Goal: Task Accomplishment & Management: Manage account settings

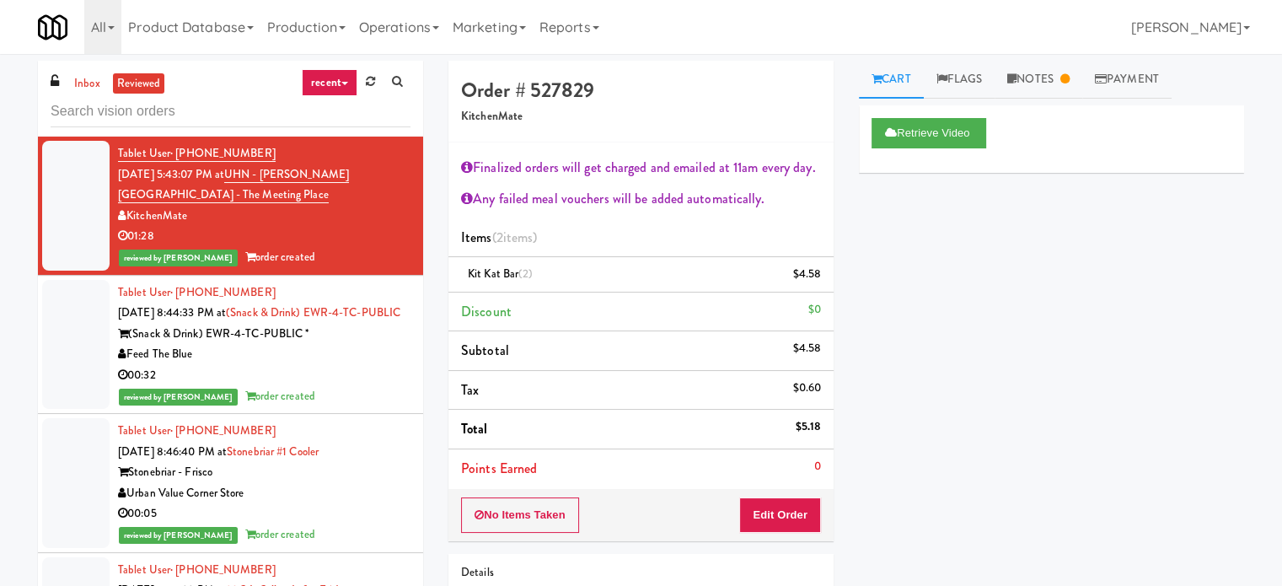
scroll to position [421, 0]
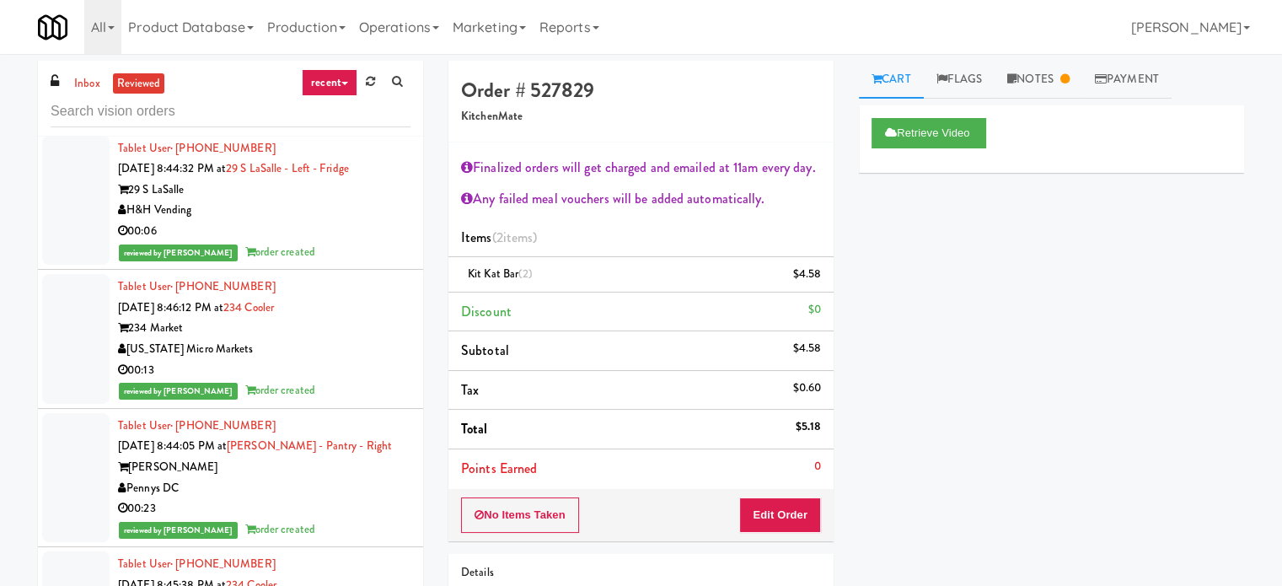
drag, startPoint x: 344, startPoint y: 267, endPoint x: 396, endPoint y: 319, distance: 73.9
click at [344, 263] on div "reviewed by [PERSON_NAME] order created" at bounding box center [264, 252] width 293 height 21
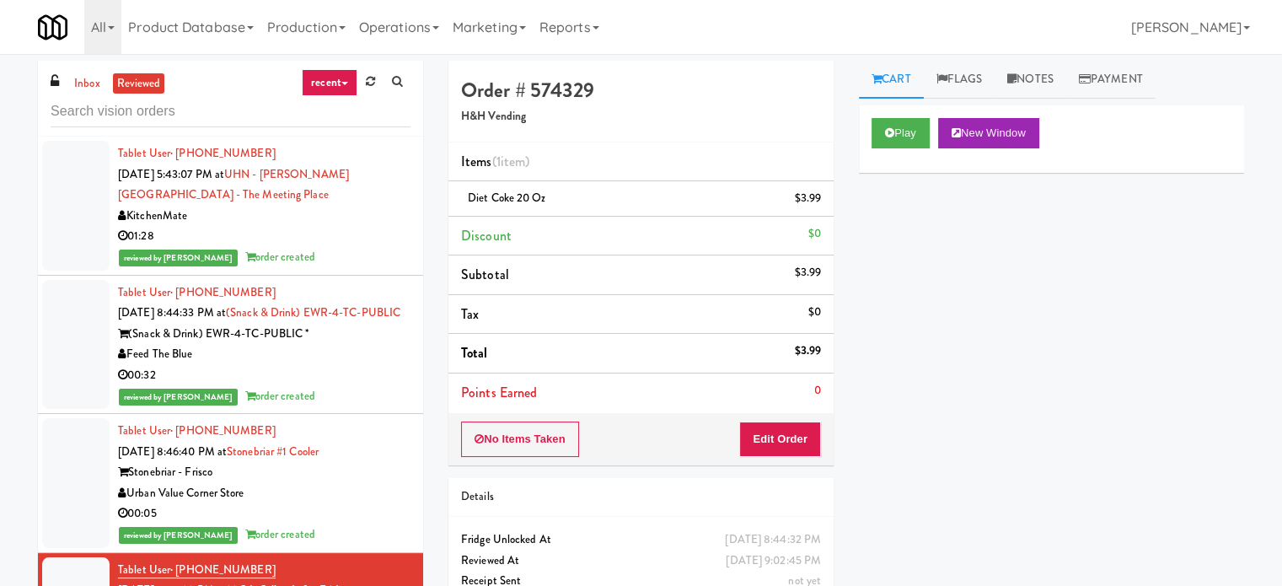
drag, startPoint x: 340, startPoint y: 228, endPoint x: 534, endPoint y: 201, distance: 196.6
click at [341, 234] on div "01:28" at bounding box center [264, 236] width 293 height 21
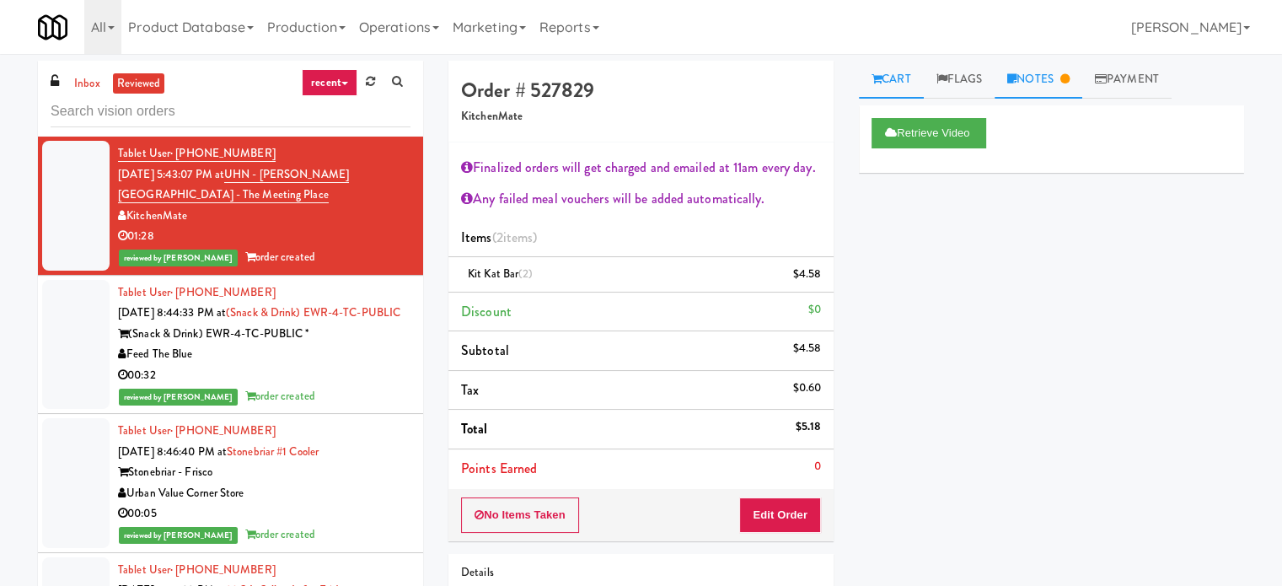
click at [1063, 80] on link "Notes" at bounding box center [1039, 80] width 88 height 38
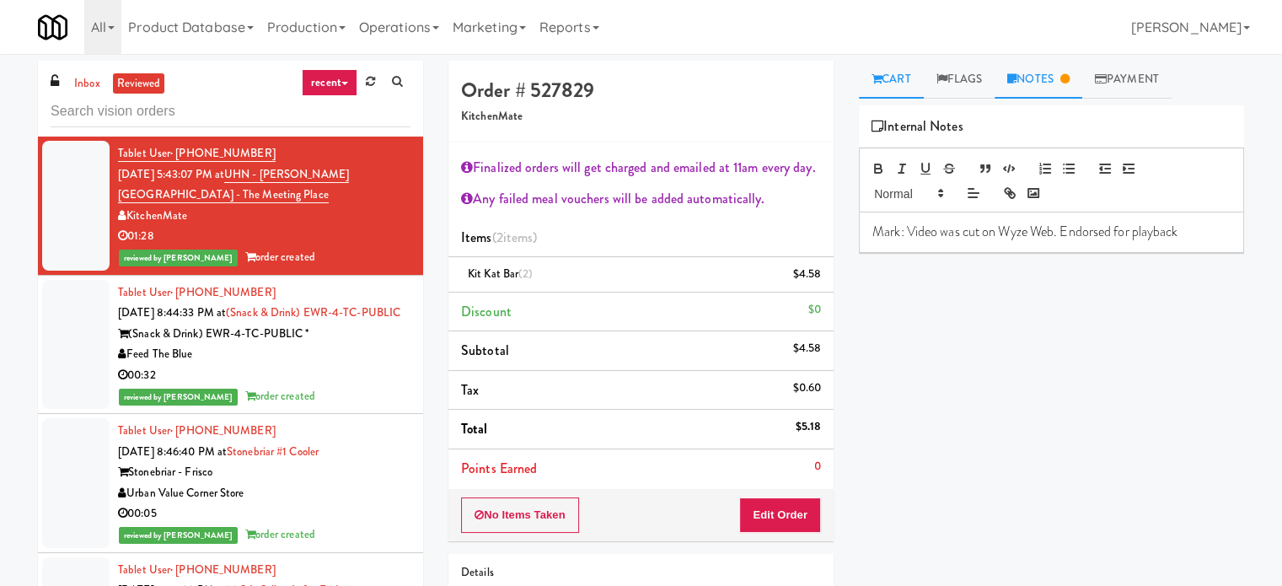
click at [887, 83] on link "Cart" at bounding box center [891, 80] width 65 height 38
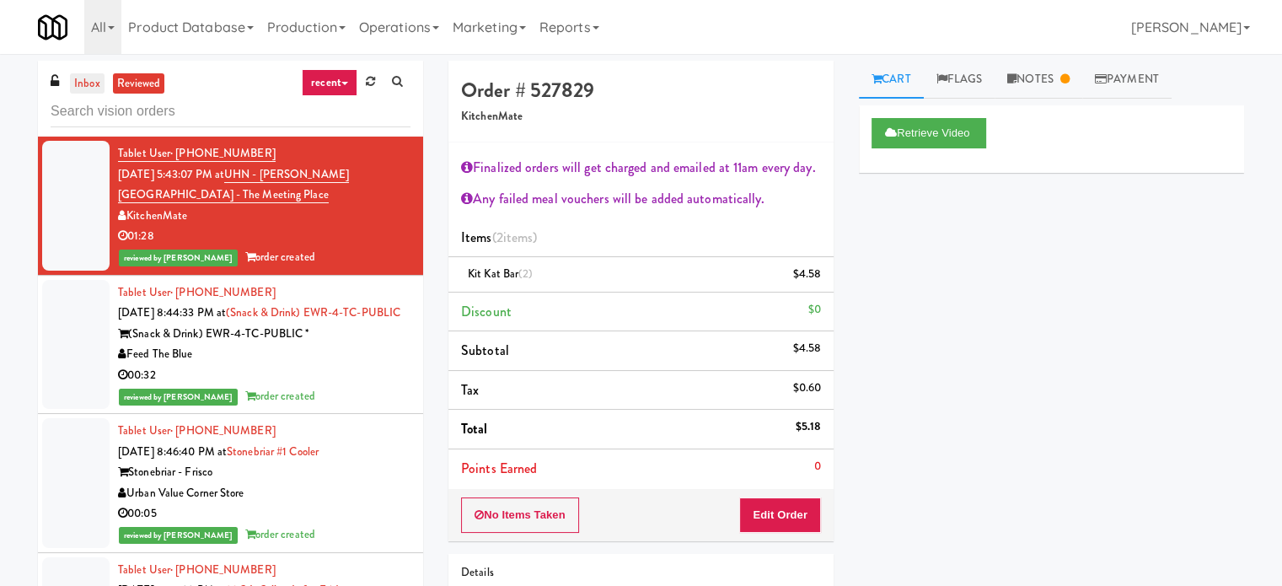
click at [88, 80] on link "inbox" at bounding box center [87, 83] width 35 height 21
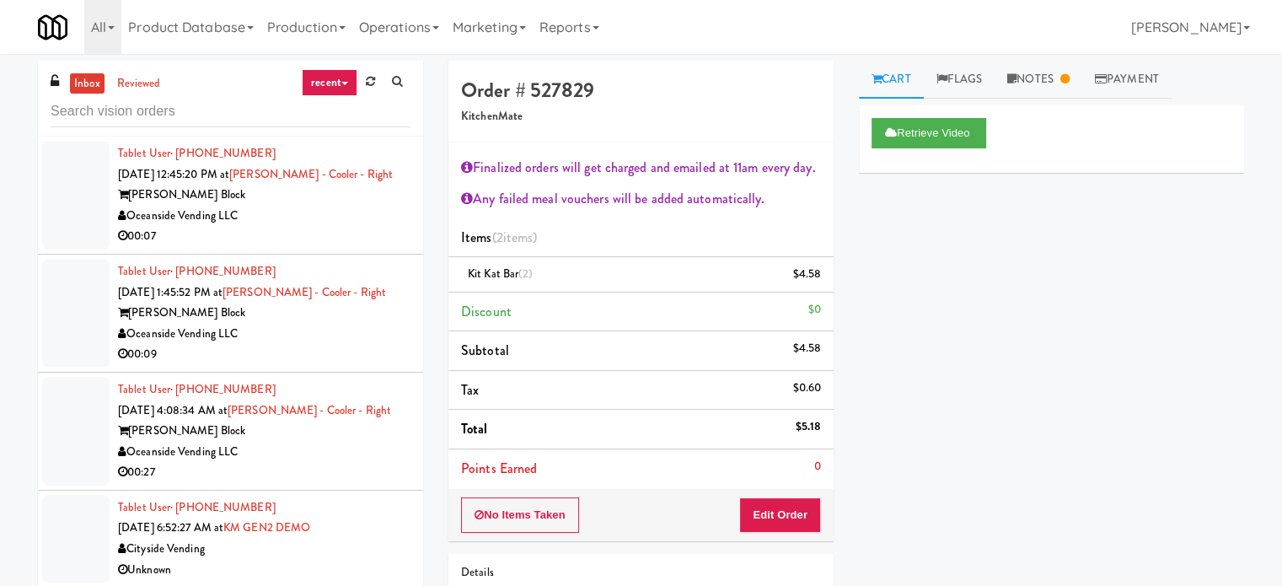
click at [343, 80] on link "recent" at bounding box center [330, 82] width 56 height 27
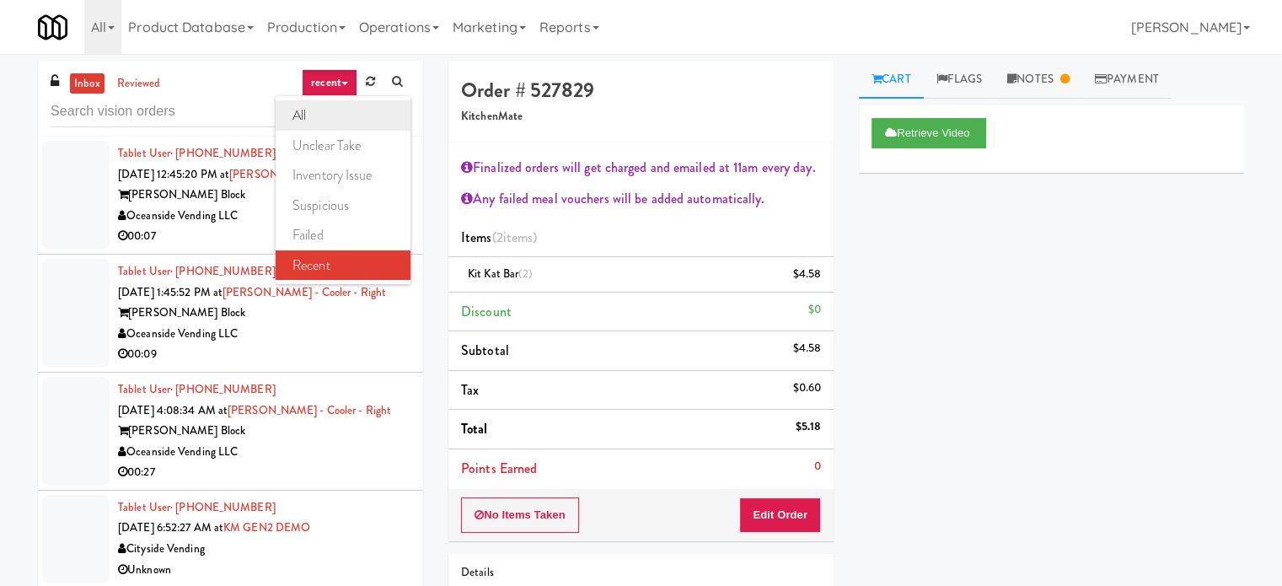
click at [314, 111] on link "all" at bounding box center [343, 115] width 135 height 30
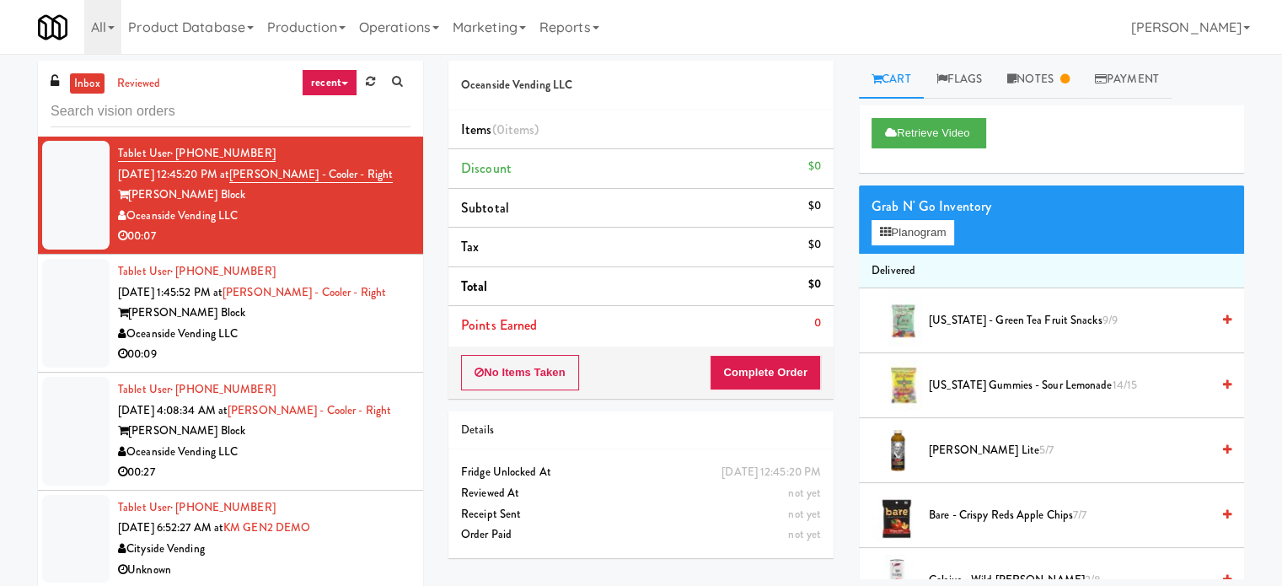
click at [368, 332] on div "Oceanside Vending LLC" at bounding box center [264, 334] width 293 height 21
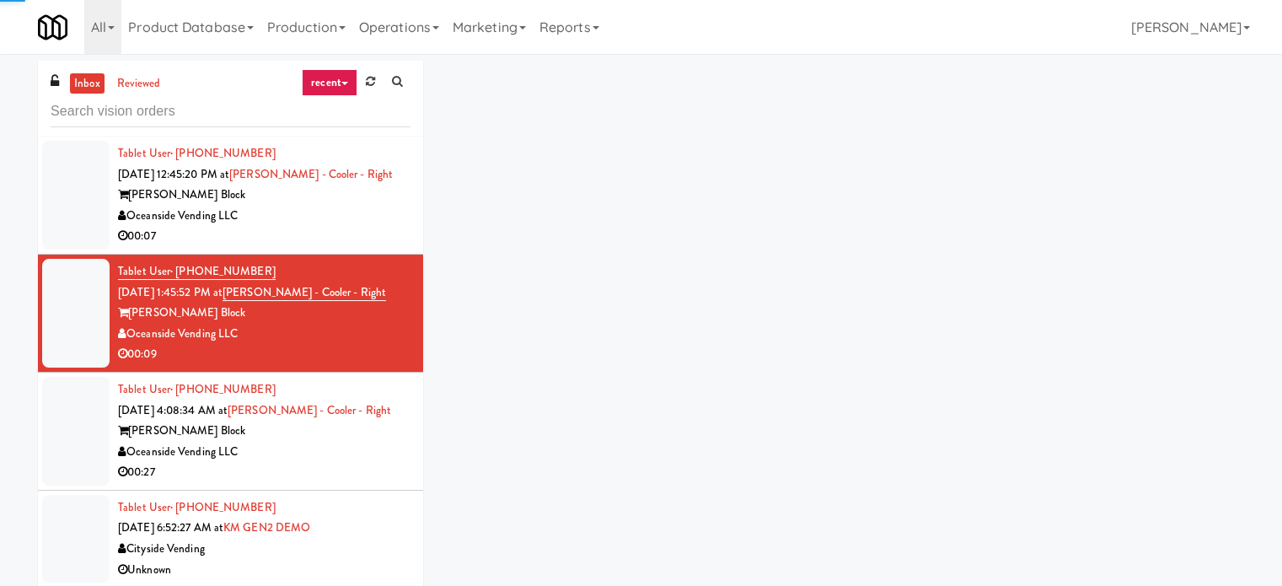
click at [357, 221] on div "Oceanside Vending LLC" at bounding box center [264, 216] width 293 height 21
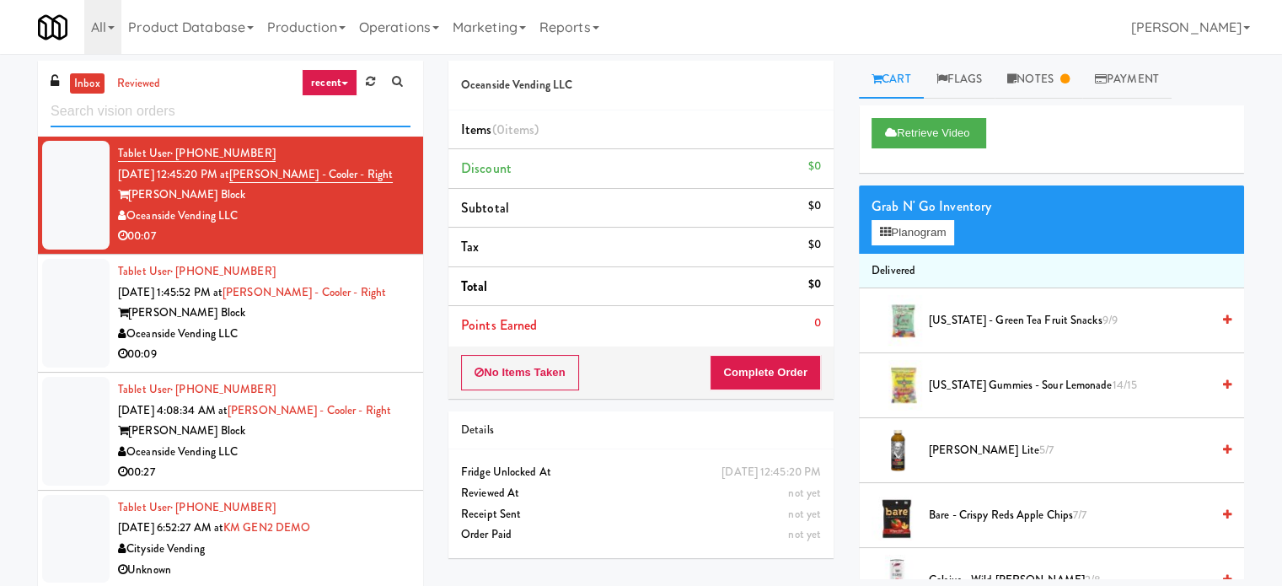
click at [189, 123] on input "text" at bounding box center [231, 111] width 360 height 31
click at [192, 117] on input "text" at bounding box center [231, 111] width 360 height 31
click at [337, 72] on link "recent" at bounding box center [330, 82] width 56 height 27
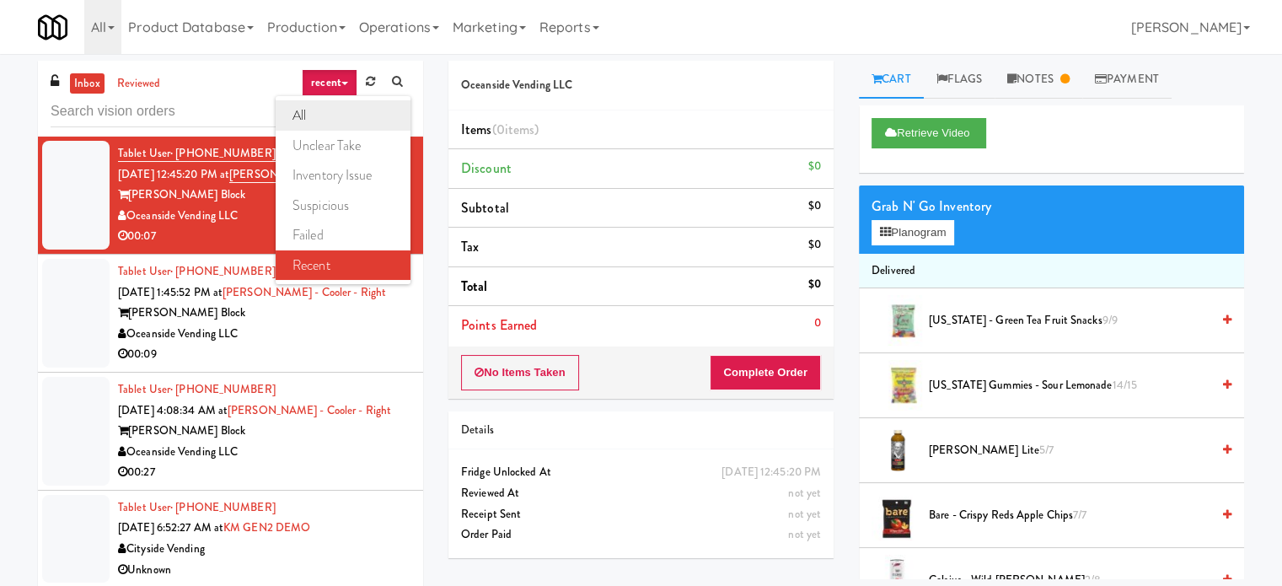
click at [317, 117] on link "all" at bounding box center [343, 115] width 135 height 30
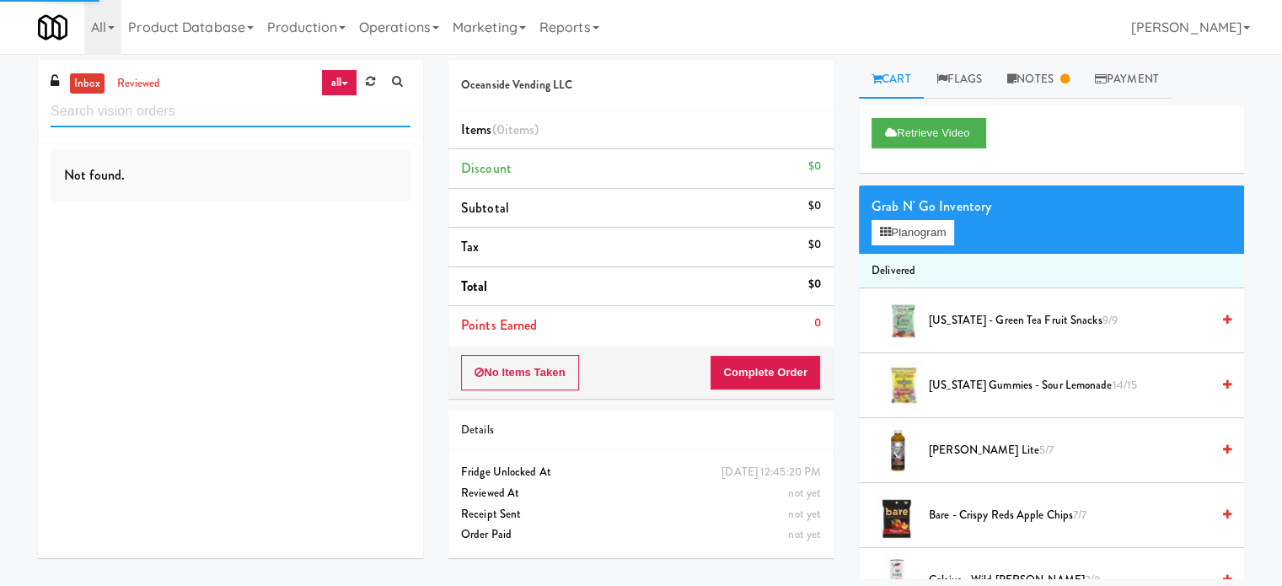
click at [165, 114] on input "text" at bounding box center [231, 111] width 360 height 31
paste input "Exhibit on Superior Combo"
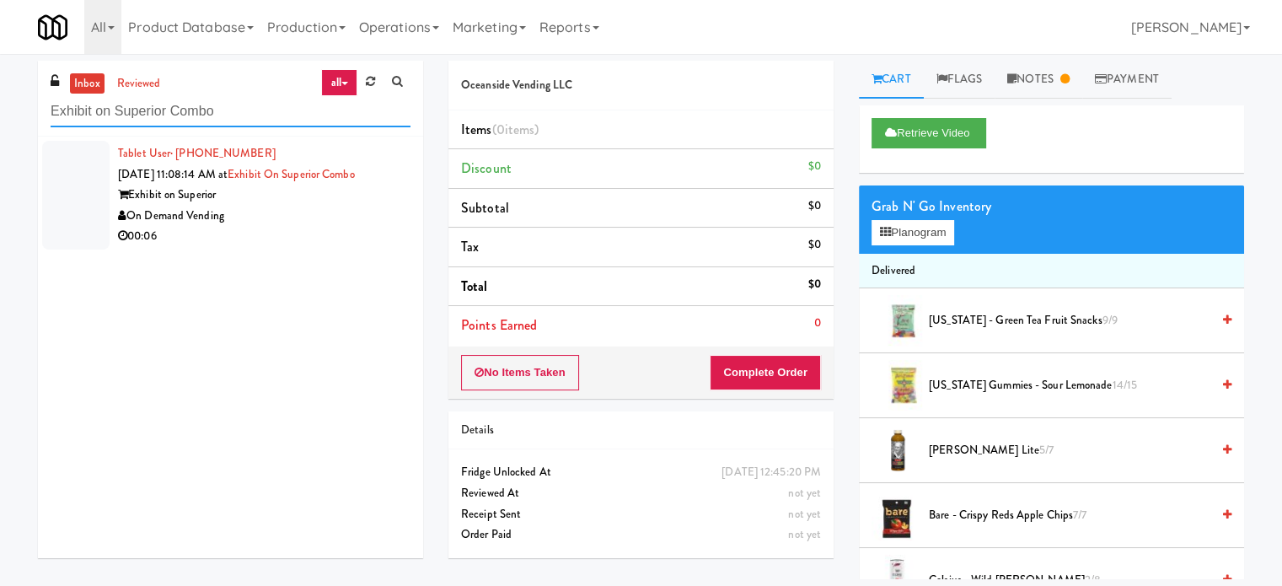
type input "Exhibit on Superior Combo"
click at [298, 227] on div "Tablet User · (612) 834-9839 Aug 22, 2025 11:08:14 AM at Exhibit on Superior Co…" at bounding box center [264, 195] width 293 height 104
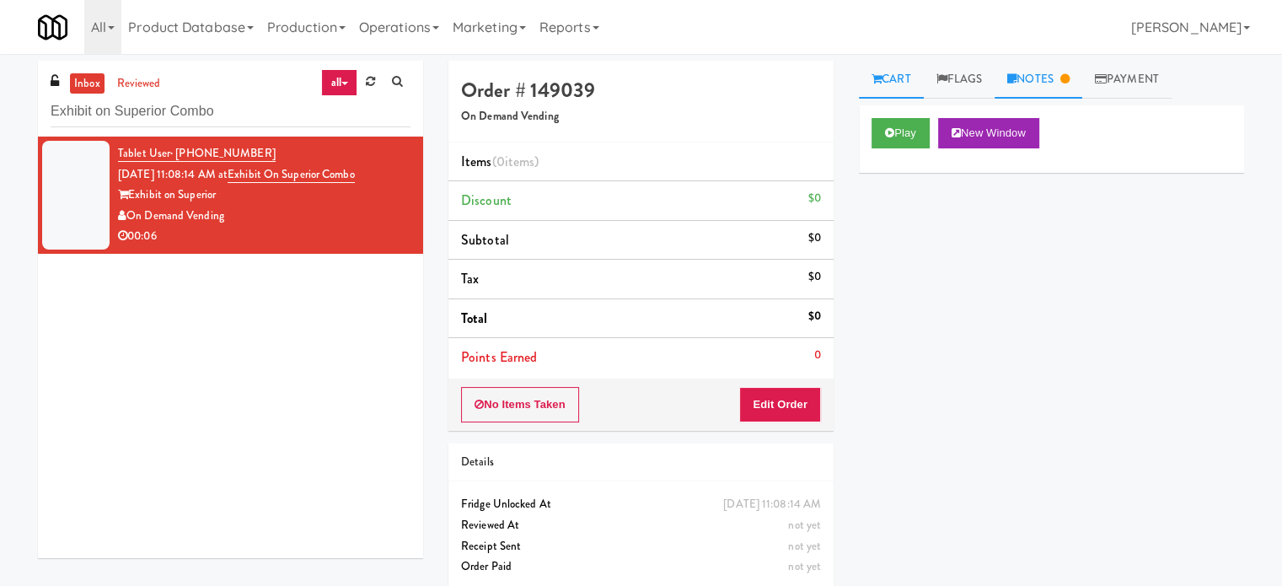
click at [1058, 84] on link "Notes" at bounding box center [1039, 80] width 88 height 38
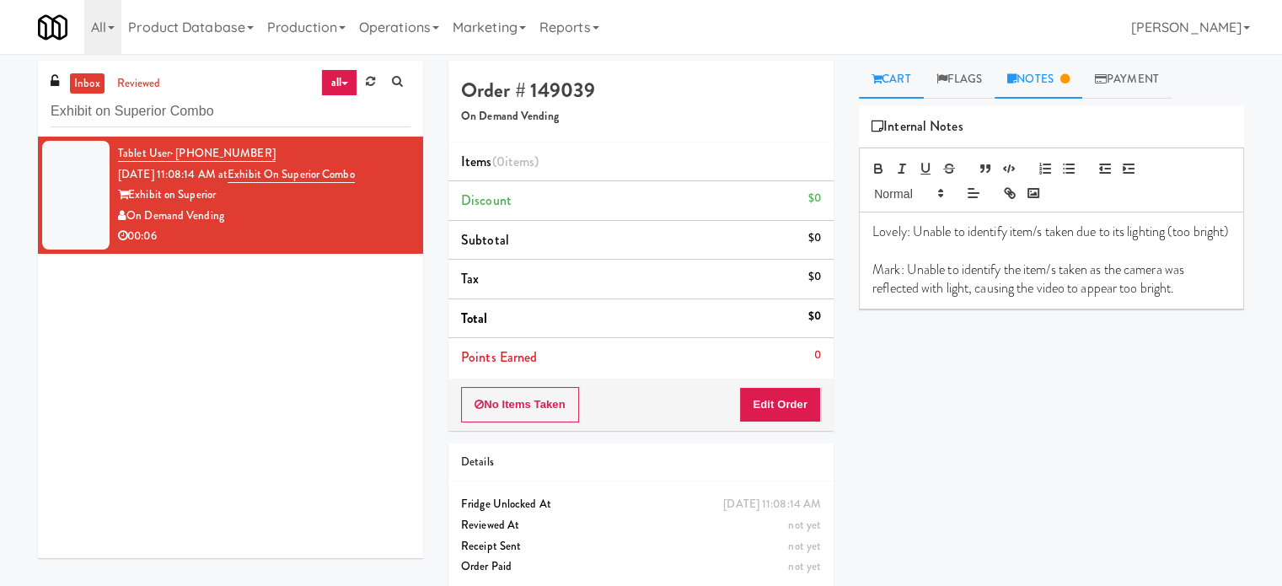
click at [907, 76] on link "Cart" at bounding box center [891, 80] width 65 height 38
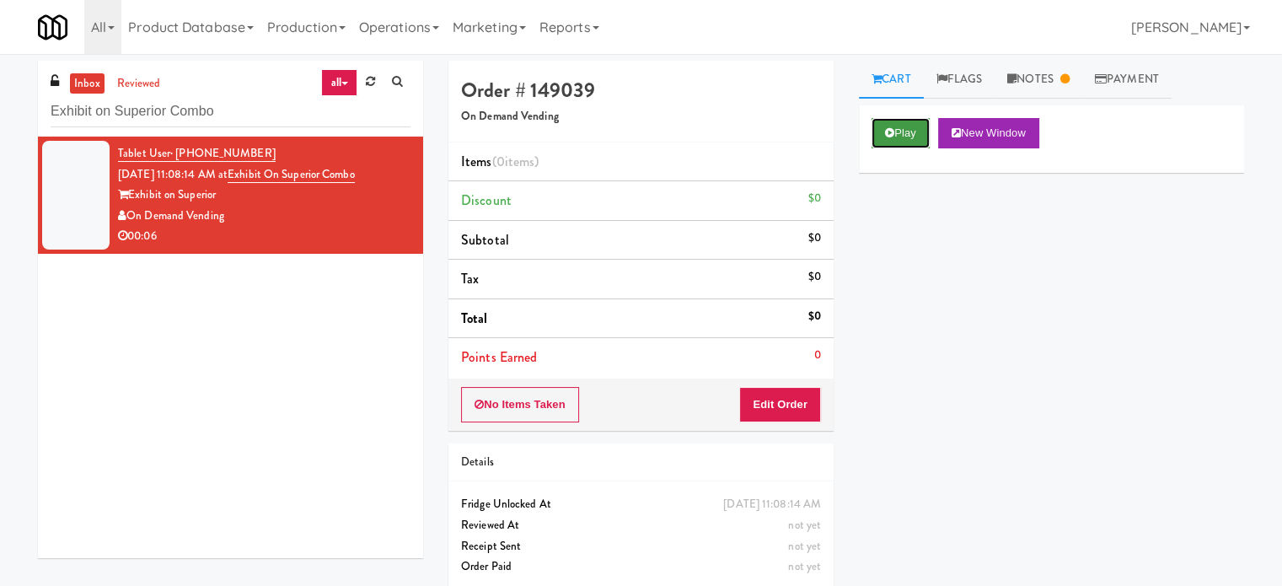
click at [894, 141] on button "Play" at bounding box center [901, 133] width 58 height 30
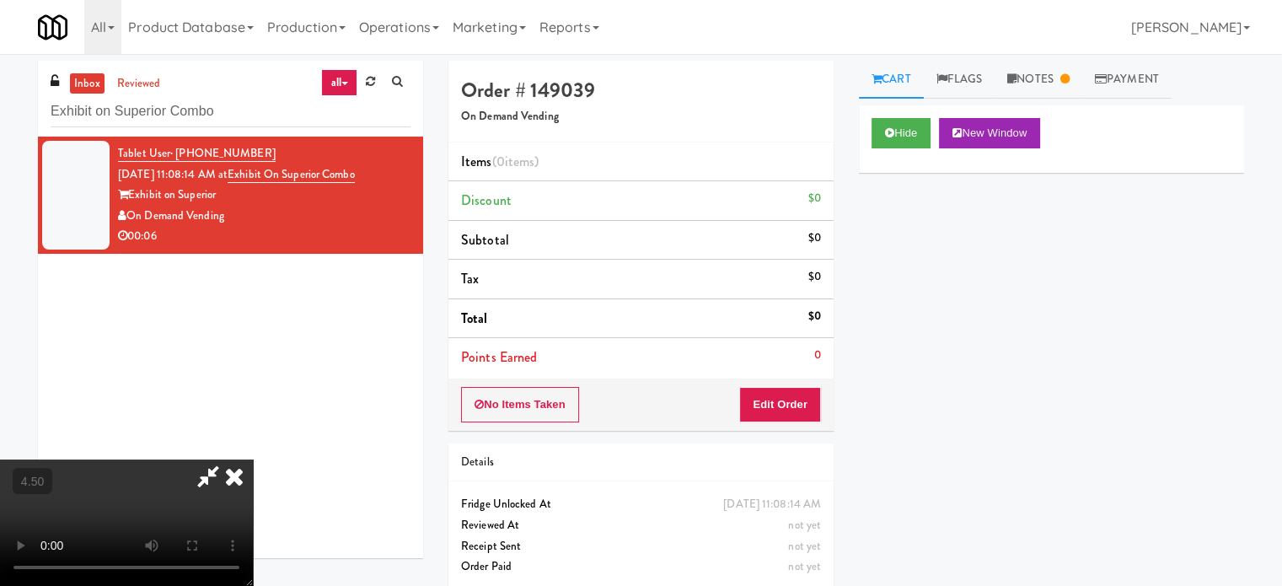
click at [253, 459] on video at bounding box center [126, 522] width 253 height 126
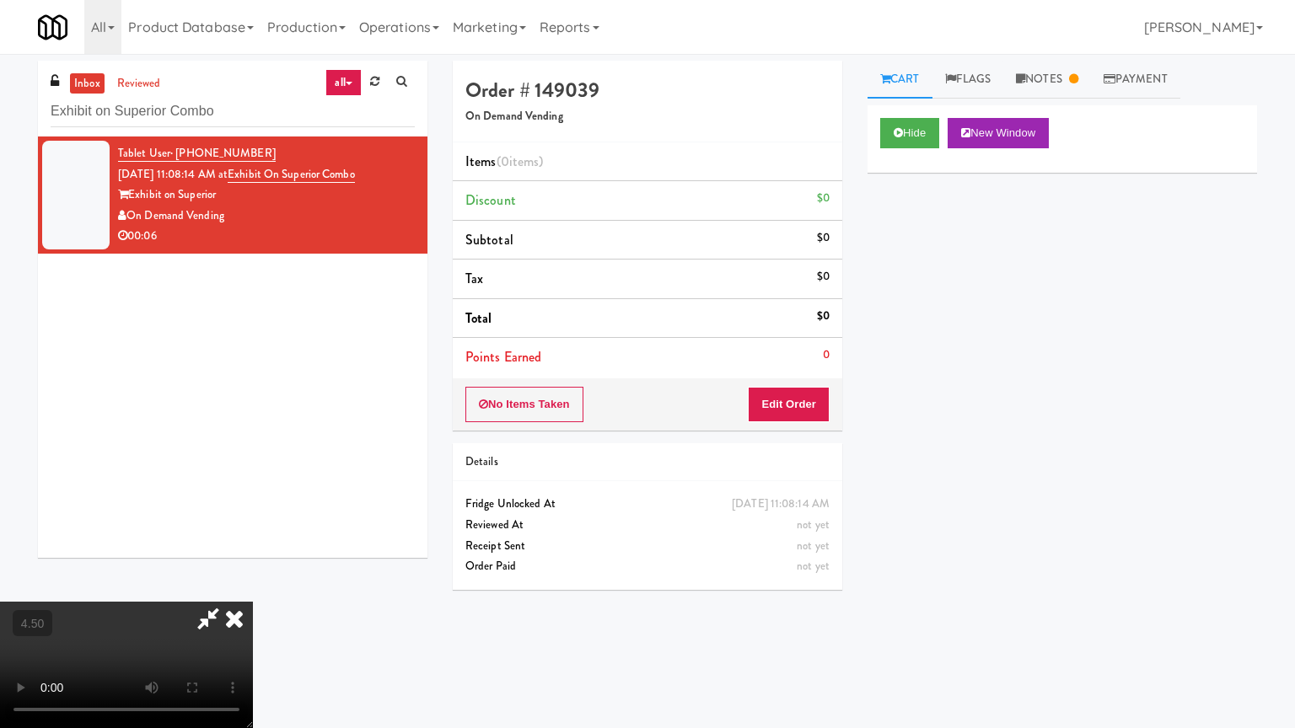
click at [253, 585] on video at bounding box center [126, 665] width 253 height 126
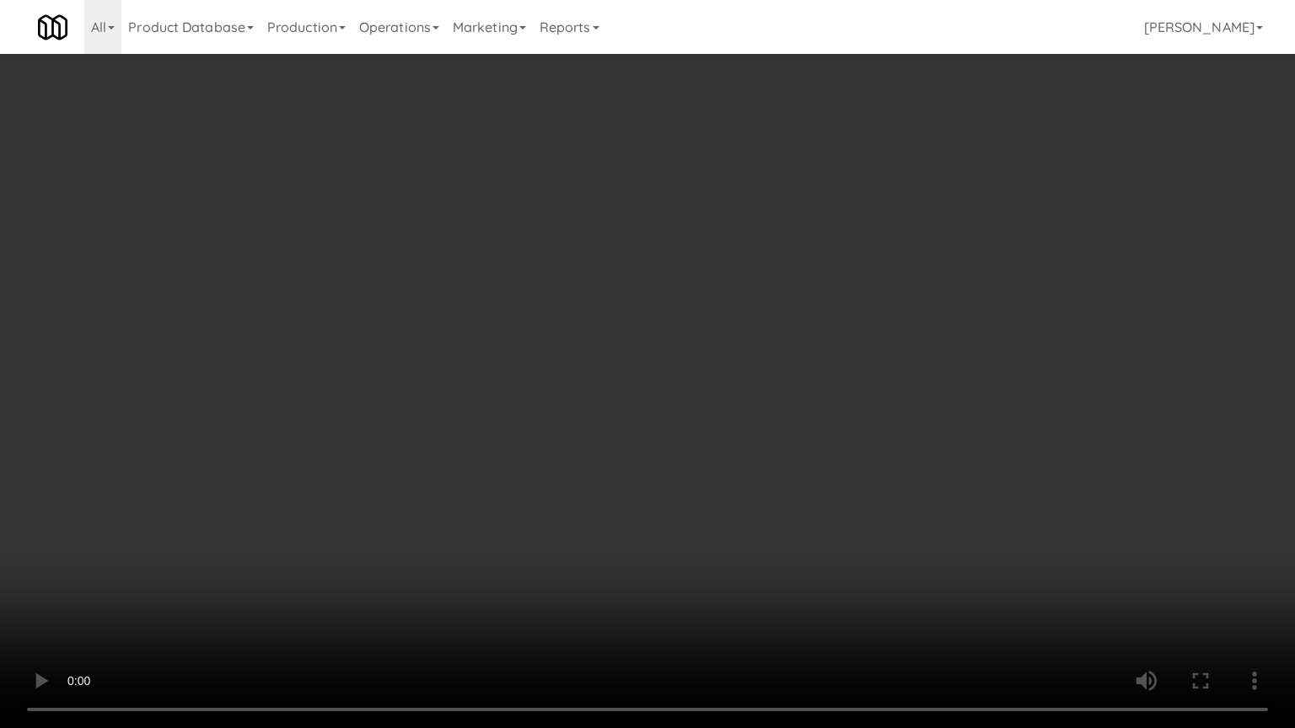
click at [484, 506] on video at bounding box center [647, 364] width 1295 height 728
click at [587, 486] on video at bounding box center [647, 364] width 1295 height 728
click at [587, 487] on video at bounding box center [647, 364] width 1295 height 728
click at [593, 485] on video at bounding box center [647, 364] width 1295 height 728
click at [593, 486] on video at bounding box center [647, 364] width 1295 height 728
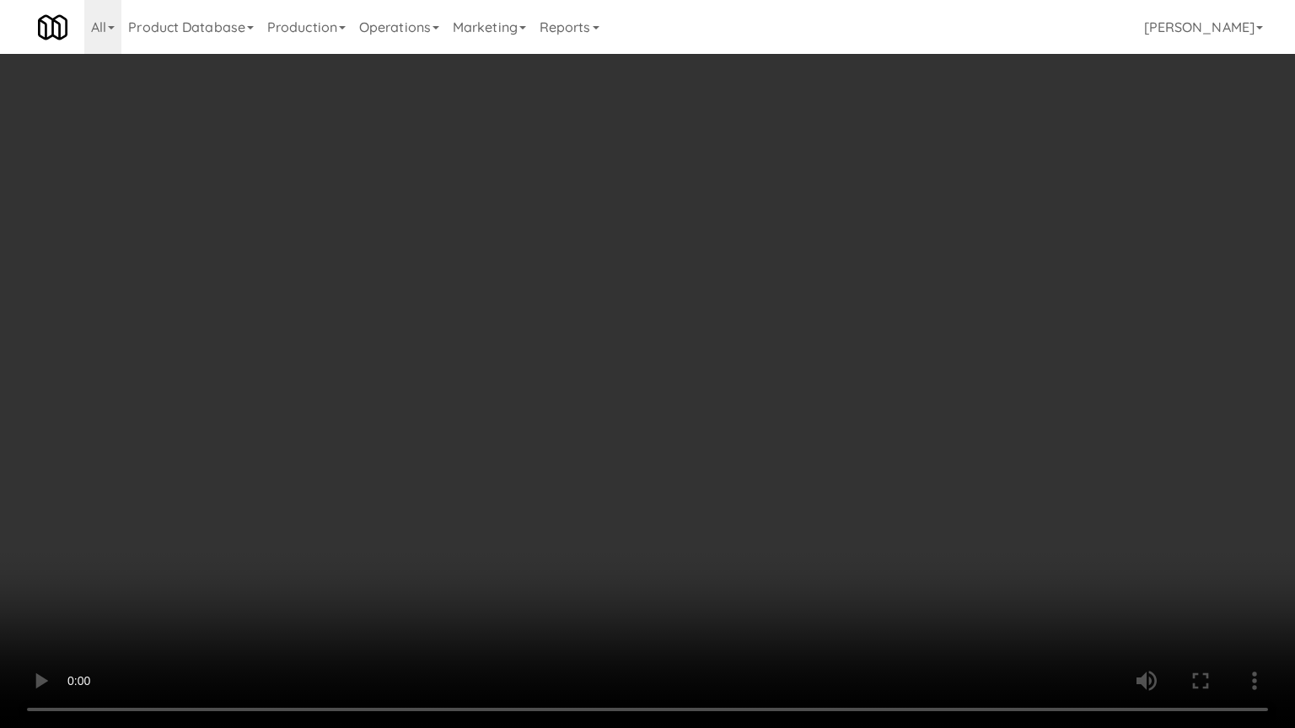
click at [674, 496] on video at bounding box center [647, 364] width 1295 height 728
click at [676, 498] on video at bounding box center [647, 364] width 1295 height 728
click at [721, 506] on video at bounding box center [647, 364] width 1295 height 728
click at [718, 507] on video at bounding box center [647, 364] width 1295 height 728
click at [792, 501] on video at bounding box center [647, 364] width 1295 height 728
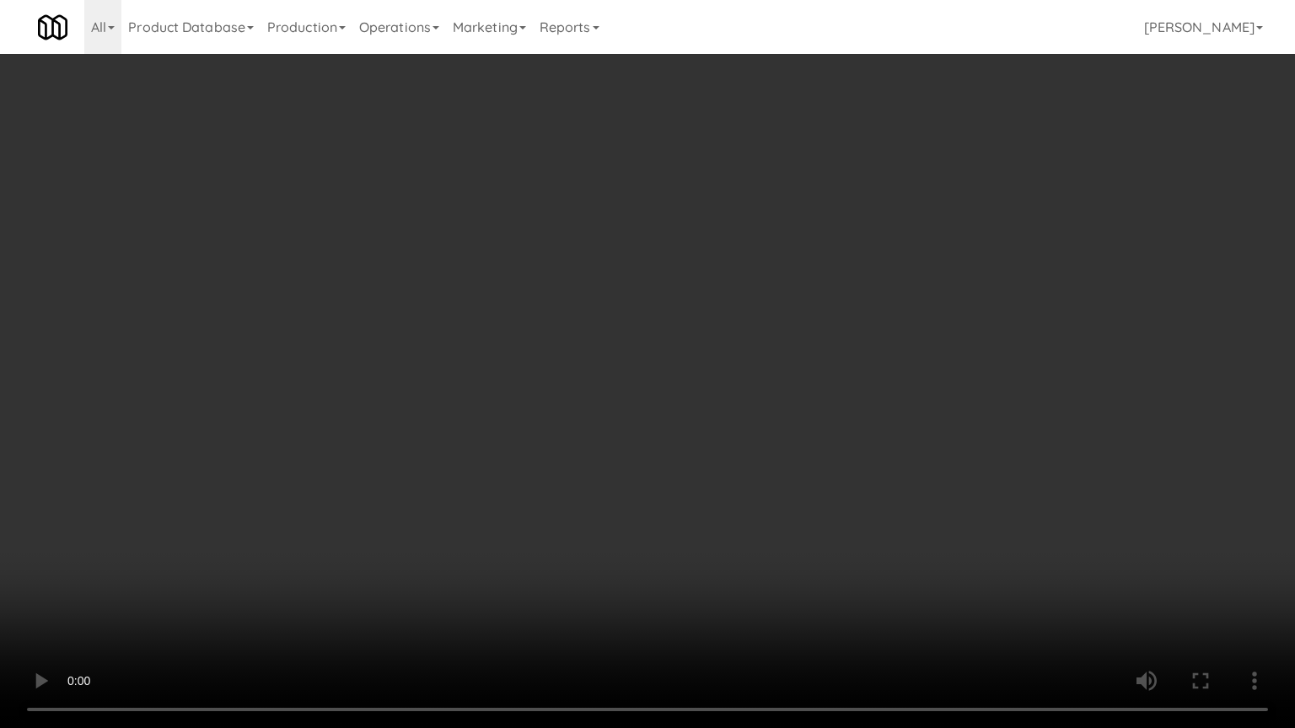
click at [772, 502] on video at bounding box center [647, 364] width 1295 height 728
click at [813, 519] on video at bounding box center [647, 364] width 1295 height 728
click at [813, 521] on video at bounding box center [647, 364] width 1295 height 728
click at [819, 526] on video at bounding box center [647, 364] width 1295 height 728
click at [759, 533] on video at bounding box center [647, 364] width 1295 height 728
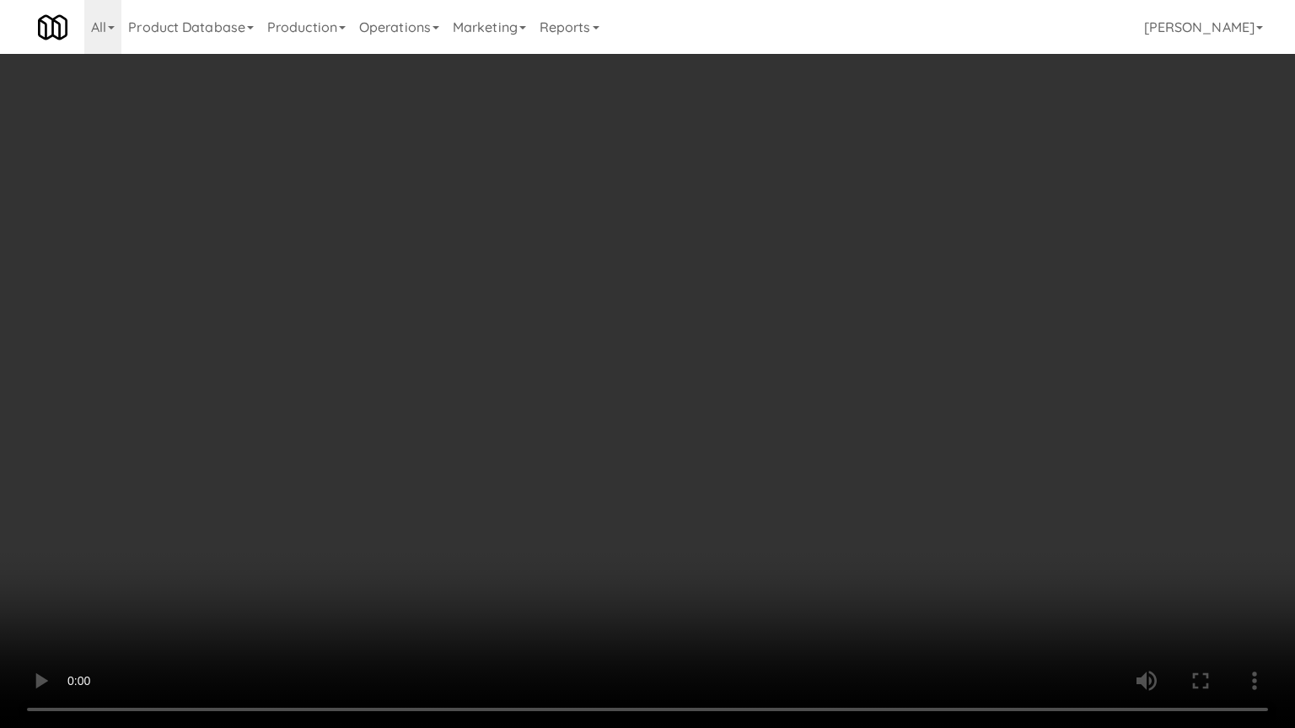
click at [792, 527] on video at bounding box center [647, 364] width 1295 height 728
click at [921, 532] on video at bounding box center [647, 364] width 1295 height 728
click at [686, 533] on video at bounding box center [647, 364] width 1295 height 728
click at [829, 510] on video at bounding box center [647, 364] width 1295 height 728
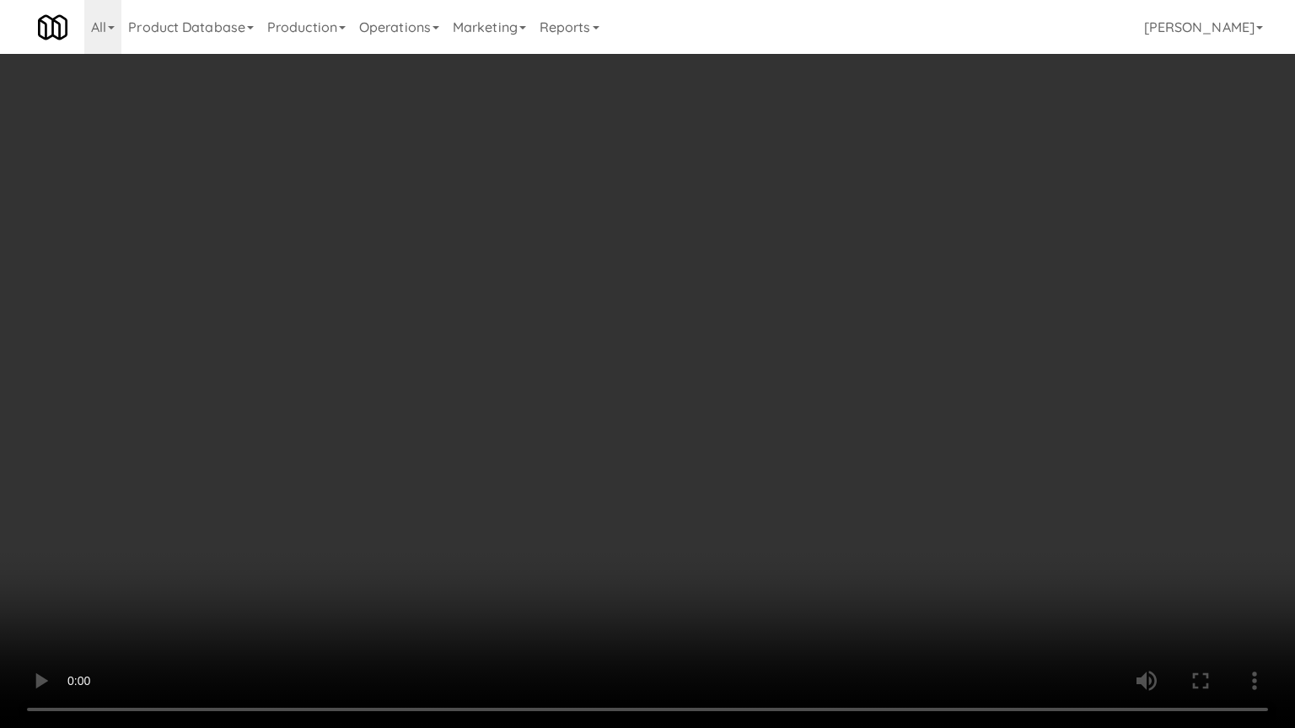
click at [655, 477] on video at bounding box center [647, 364] width 1295 height 728
drag, startPoint x: 654, startPoint y: 469, endPoint x: 666, endPoint y: 328, distance: 141.3
click at [654, 460] on video at bounding box center [647, 364] width 1295 height 728
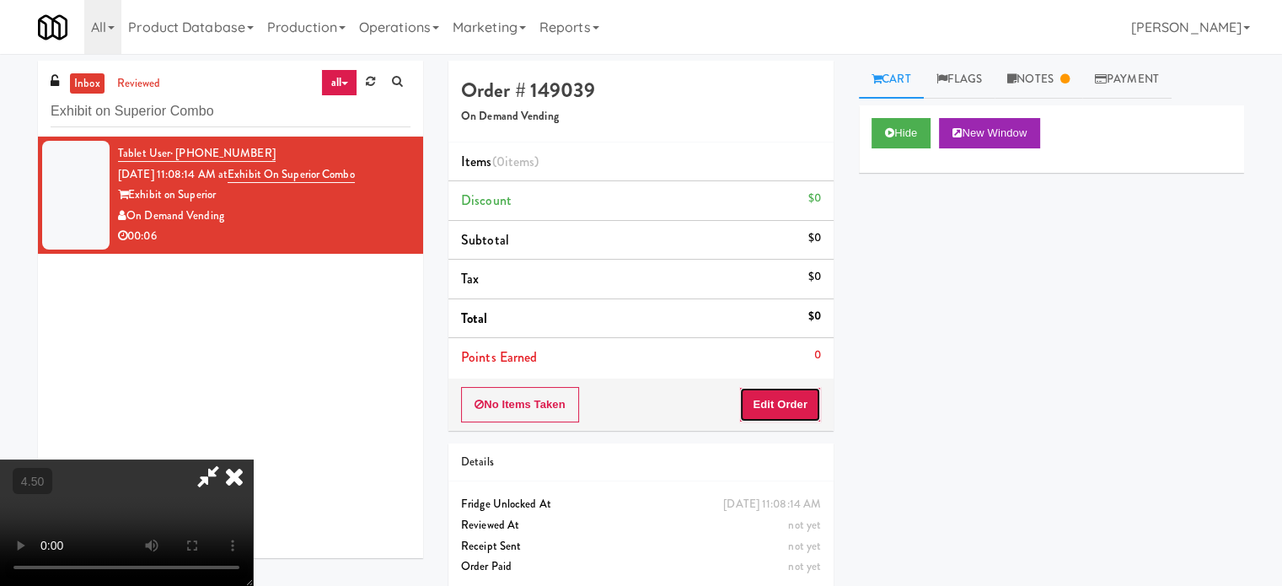
click at [809, 405] on button "Edit Order" at bounding box center [780, 404] width 82 height 35
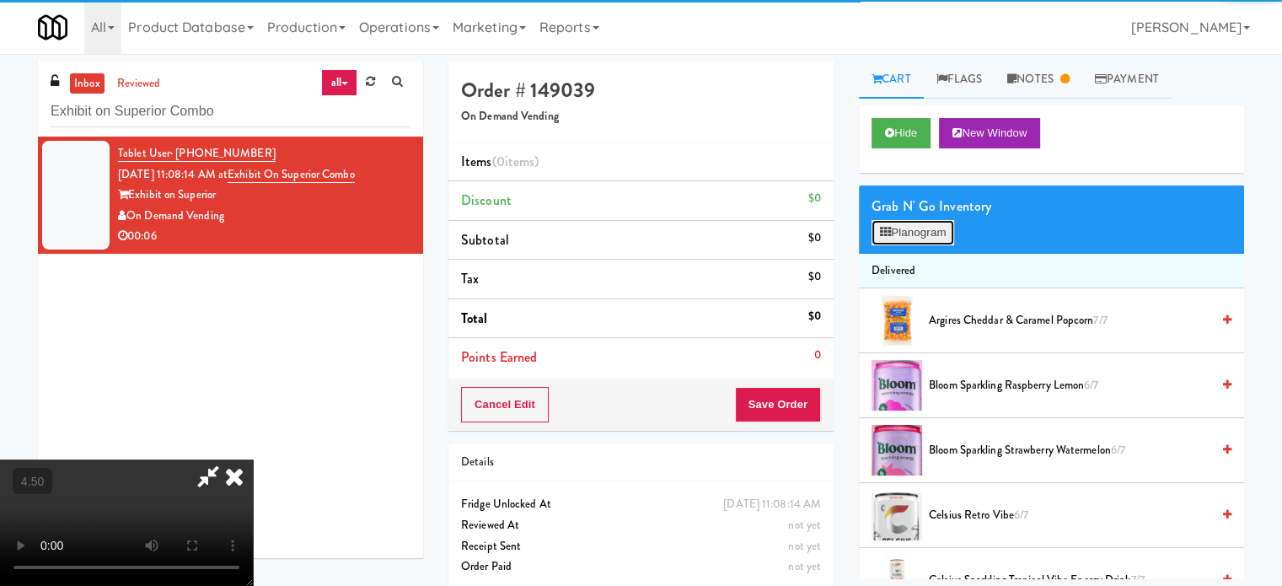
click at [940, 221] on button "Planogram" at bounding box center [913, 232] width 83 height 25
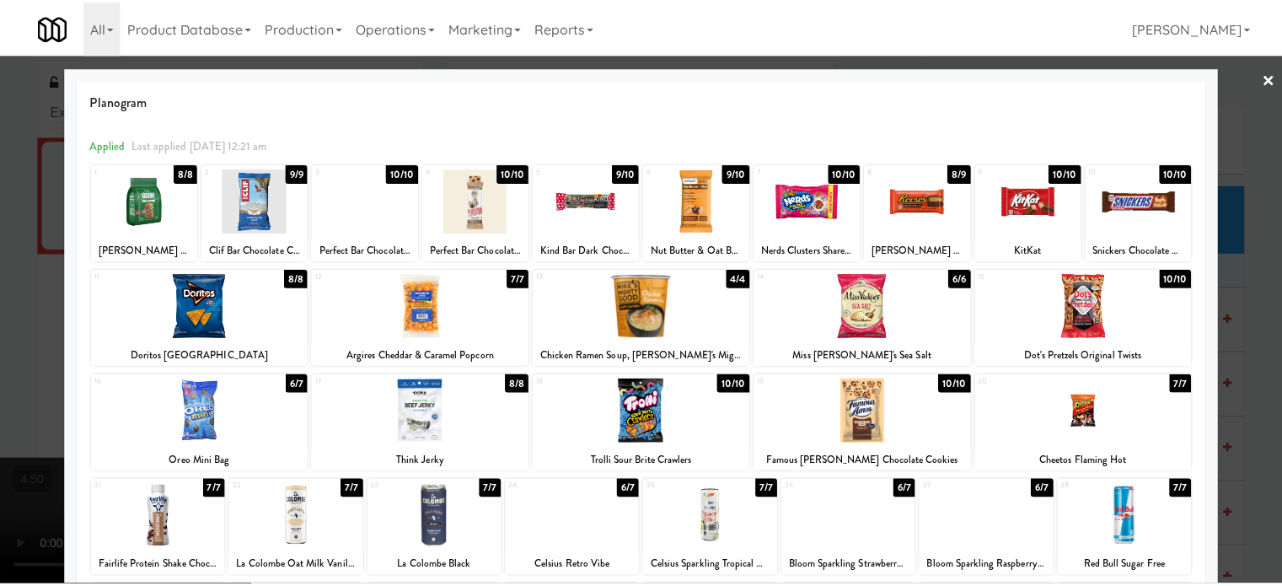
scroll to position [241, 0]
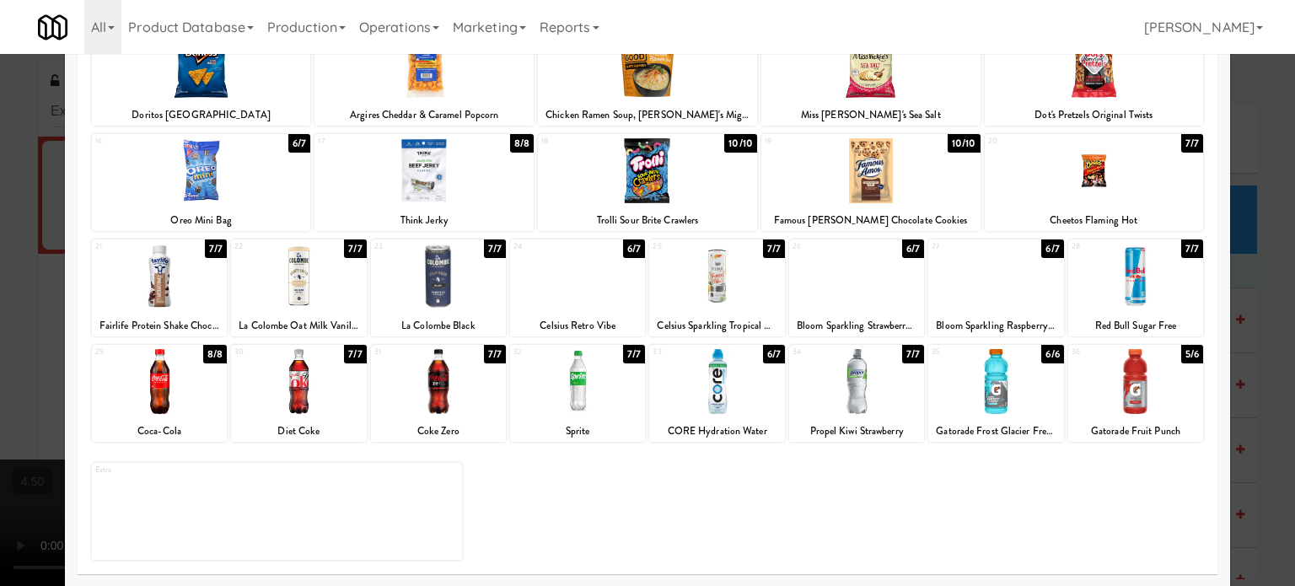
click at [486, 244] on div "7/7" at bounding box center [495, 248] width 22 height 19
click at [1261, 302] on div at bounding box center [647, 293] width 1295 height 586
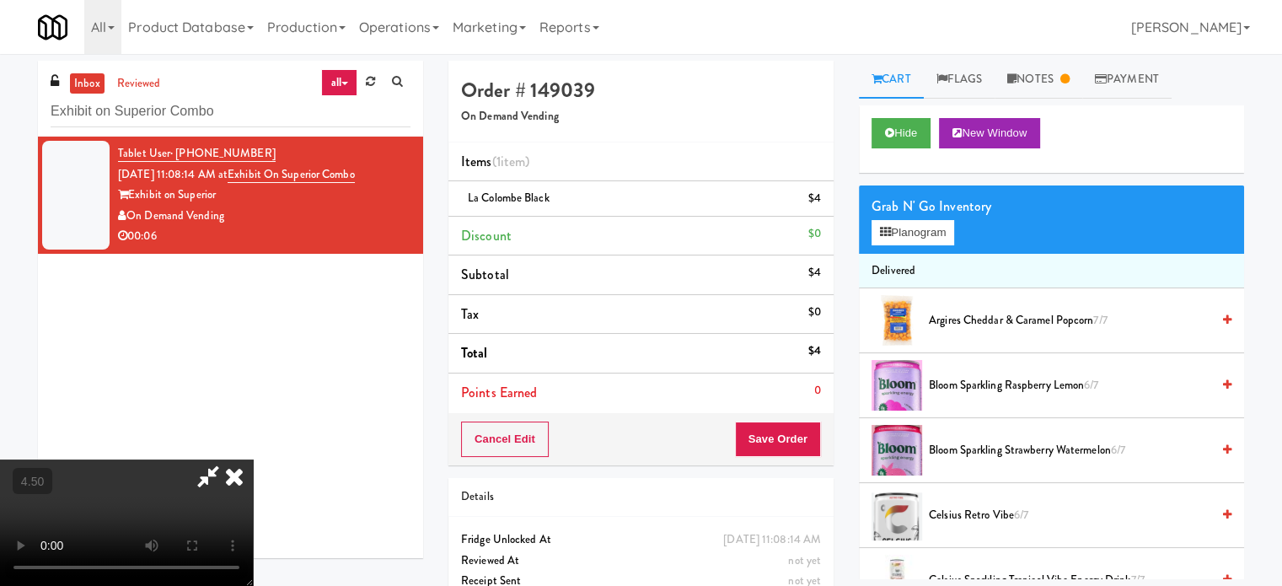
click at [253, 459] on video at bounding box center [126, 522] width 253 height 126
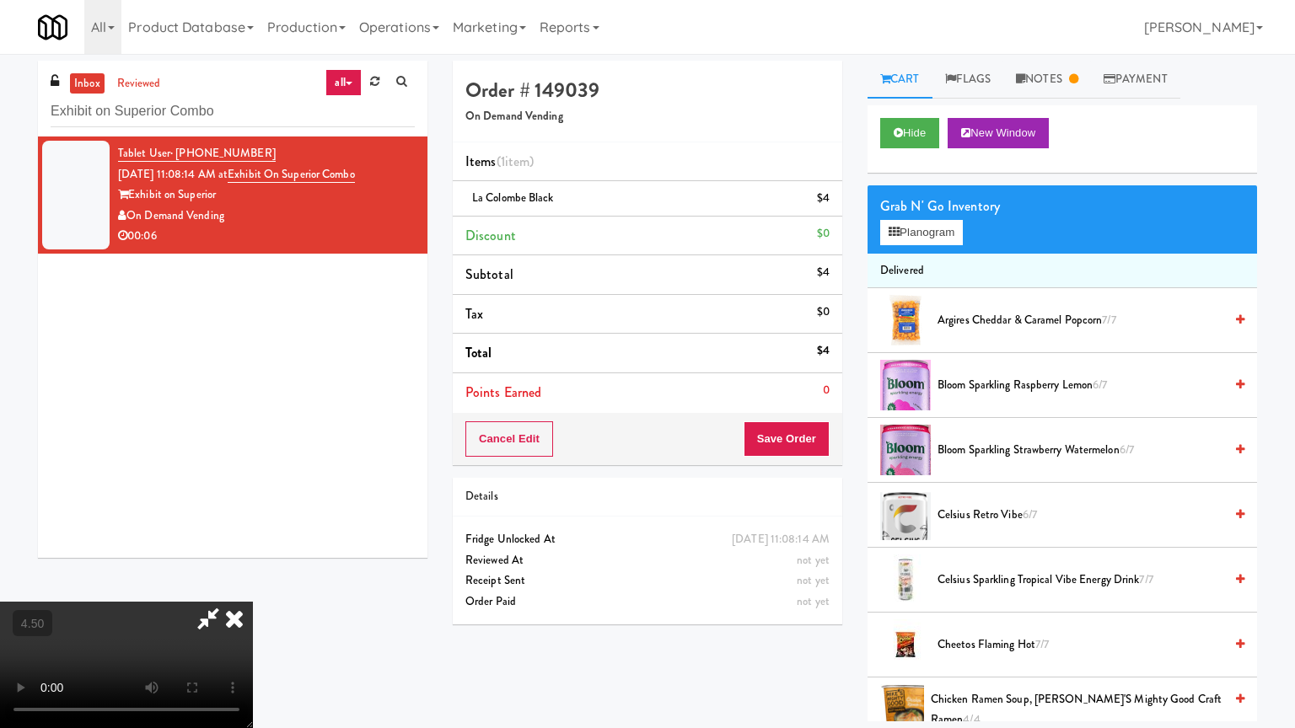
click at [253, 585] on video at bounding box center [126, 665] width 253 height 126
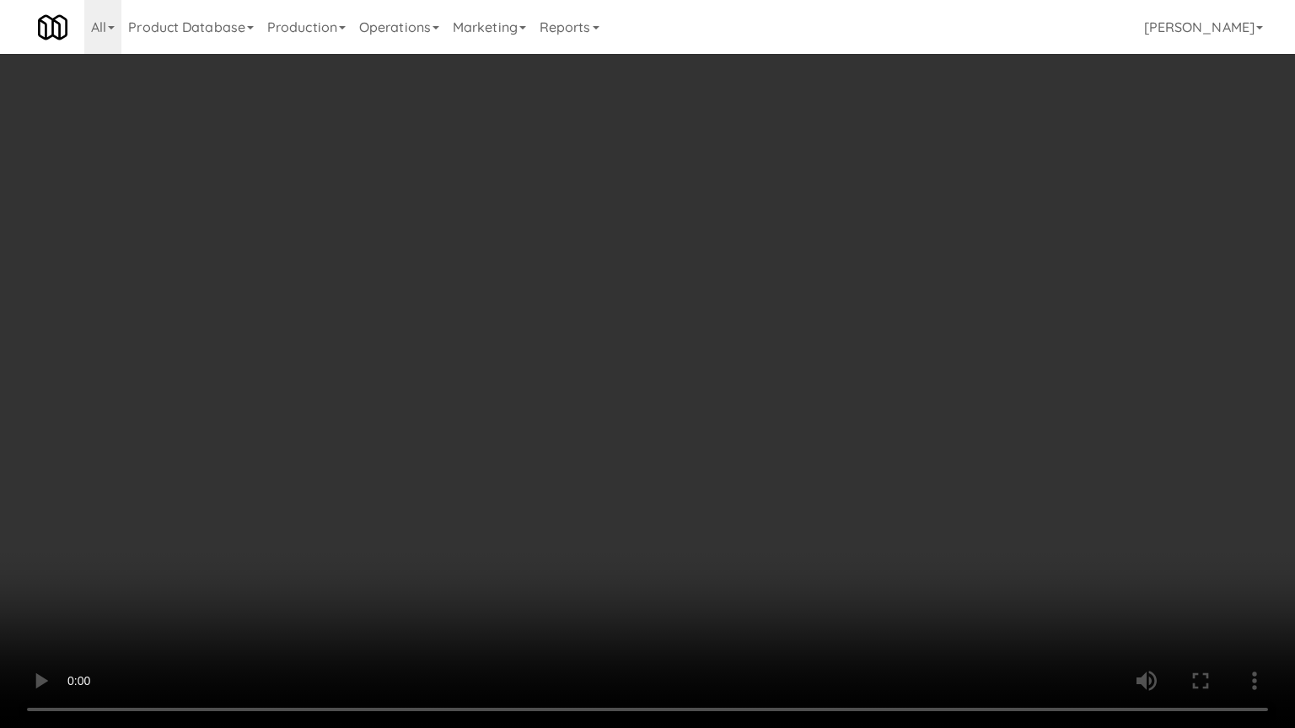
click at [613, 374] on video at bounding box center [647, 364] width 1295 height 728
click at [625, 379] on video at bounding box center [647, 364] width 1295 height 728
click at [731, 383] on video at bounding box center [647, 364] width 1295 height 728
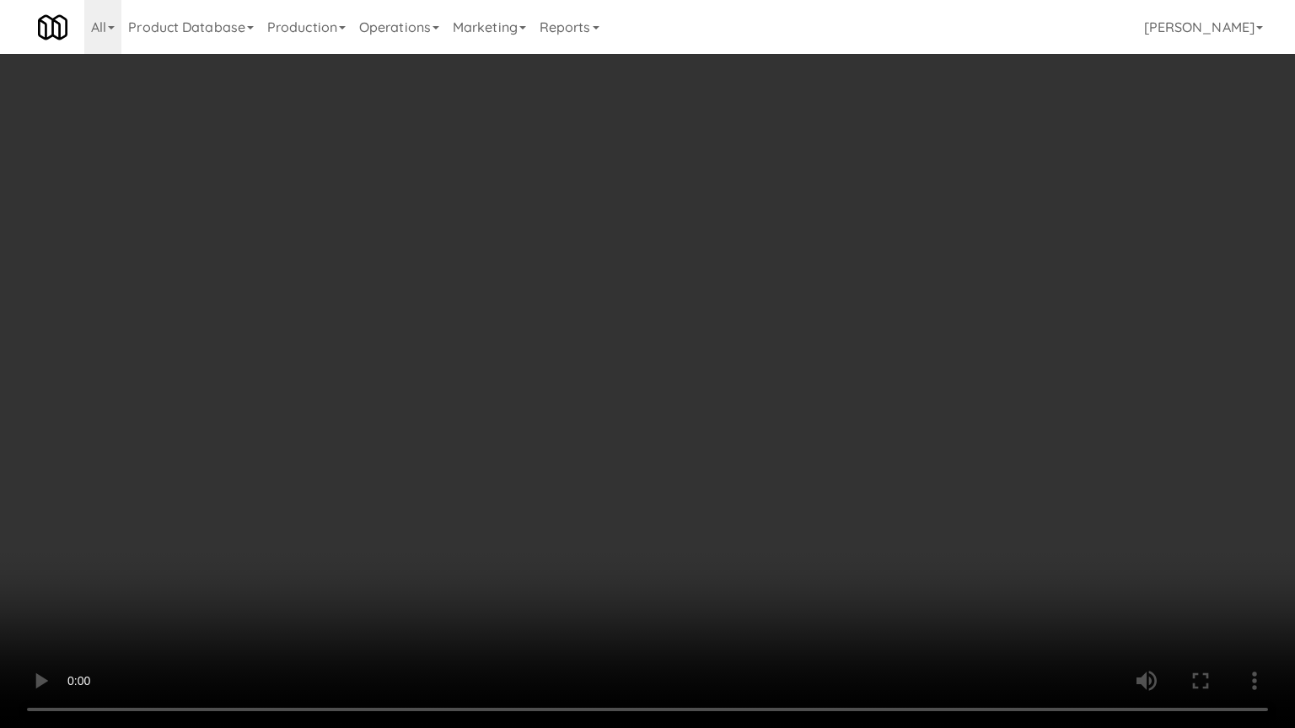
click at [663, 392] on video at bounding box center [647, 364] width 1295 height 728
click at [748, 394] on video at bounding box center [647, 364] width 1295 height 728
click at [746, 394] on video at bounding box center [647, 364] width 1295 height 728
click at [783, 403] on video at bounding box center [647, 364] width 1295 height 728
click at [733, 416] on video at bounding box center [647, 364] width 1295 height 728
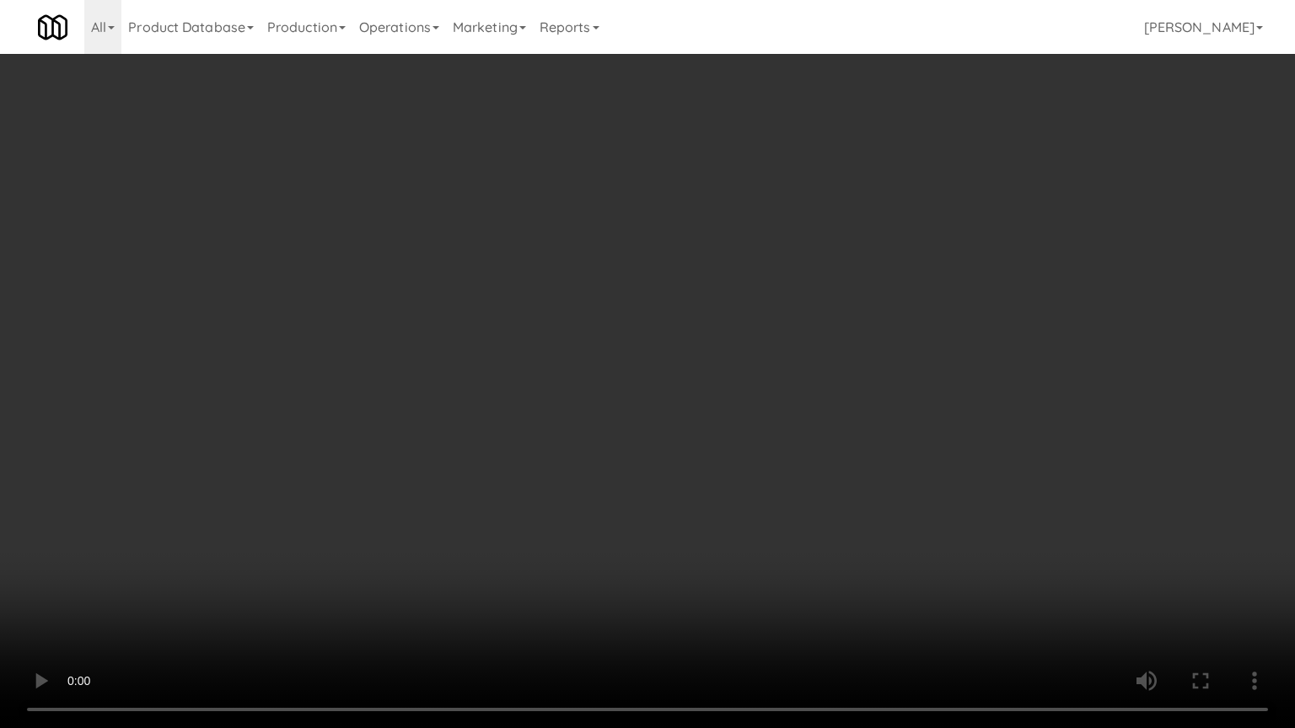
click at [862, 422] on video at bounding box center [647, 364] width 1295 height 728
click at [657, 442] on video at bounding box center [647, 364] width 1295 height 728
click at [658, 442] on video at bounding box center [647, 364] width 1295 height 728
click at [658, 437] on video at bounding box center [647, 364] width 1295 height 728
drag, startPoint x: 683, startPoint y: 425, endPoint x: 678, endPoint y: 435, distance: 11.3
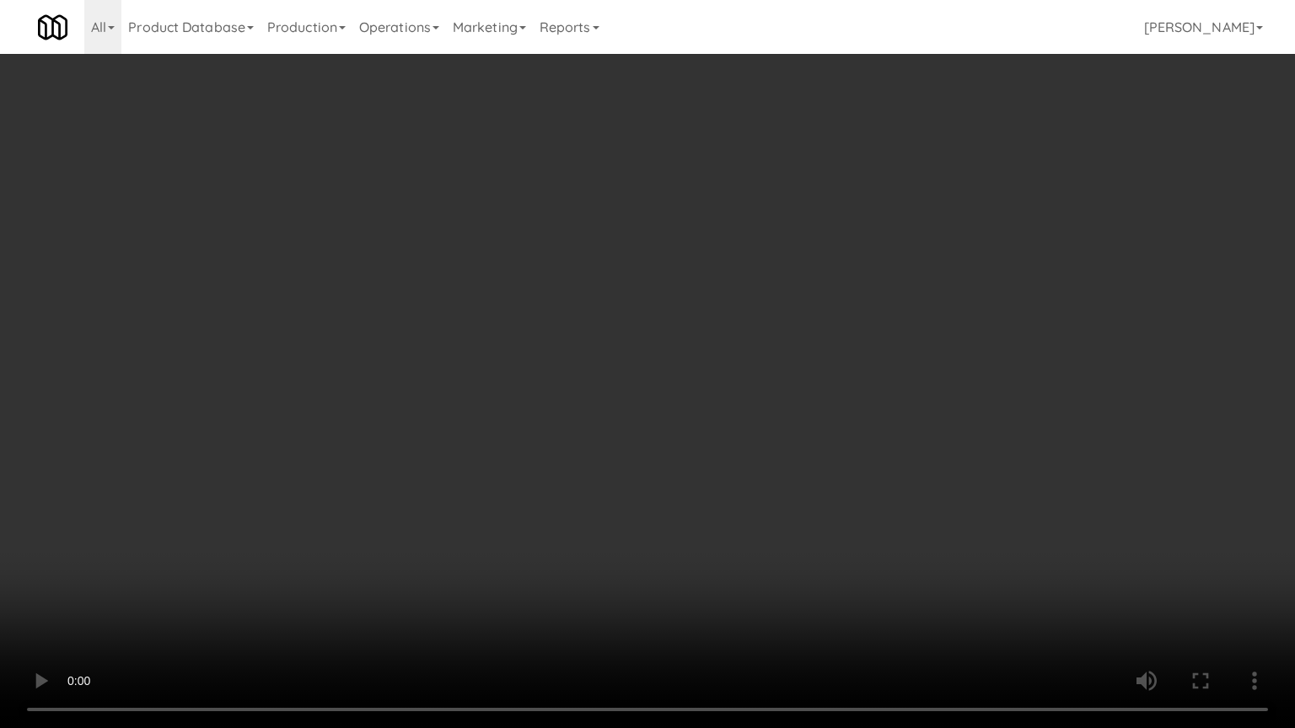
click at [683, 427] on video at bounding box center [647, 364] width 1295 height 728
click at [257, 443] on video at bounding box center [647, 364] width 1295 height 728
click at [600, 385] on video at bounding box center [647, 364] width 1295 height 728
click at [610, 386] on video at bounding box center [647, 364] width 1295 height 728
click at [674, 373] on video at bounding box center [647, 364] width 1295 height 728
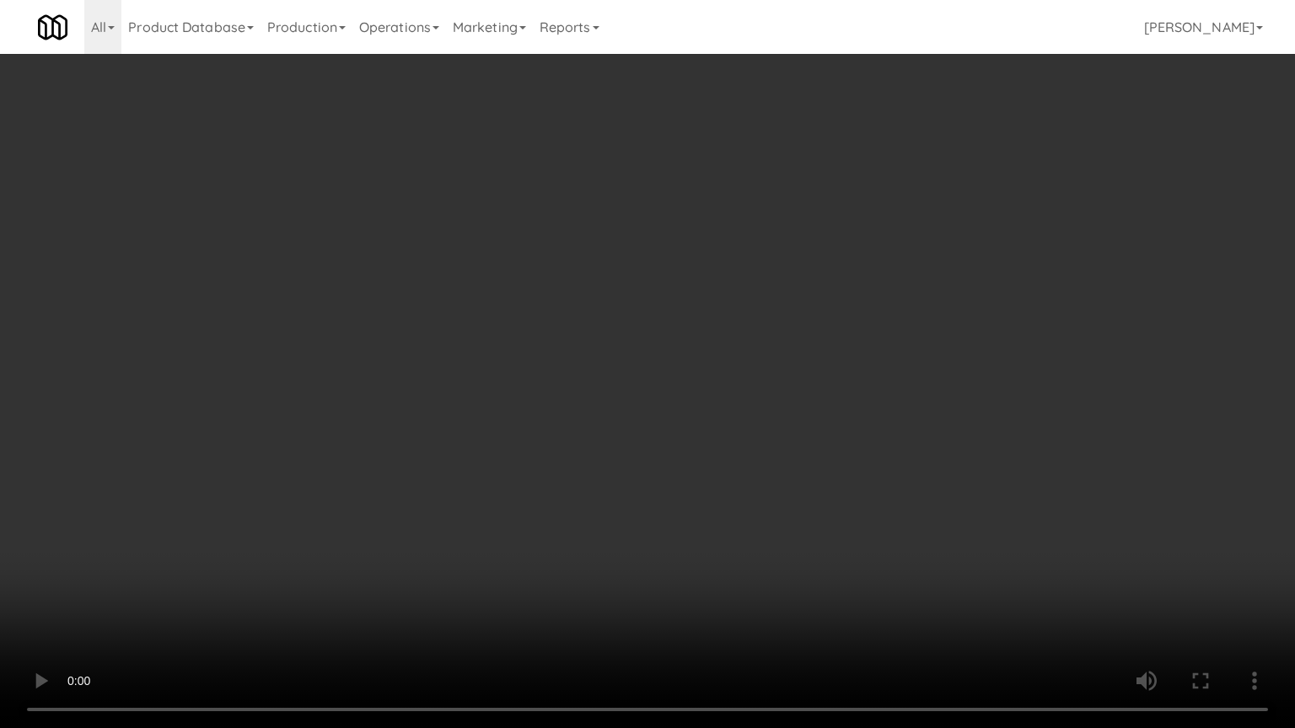
click at [674, 373] on video at bounding box center [647, 364] width 1295 height 728
click at [692, 360] on video at bounding box center [647, 364] width 1295 height 728
drag, startPoint x: 694, startPoint y: 360, endPoint x: 781, endPoint y: 357, distance: 87.7
click at [695, 361] on video at bounding box center [647, 364] width 1295 height 728
click at [798, 375] on video at bounding box center [647, 364] width 1295 height 728
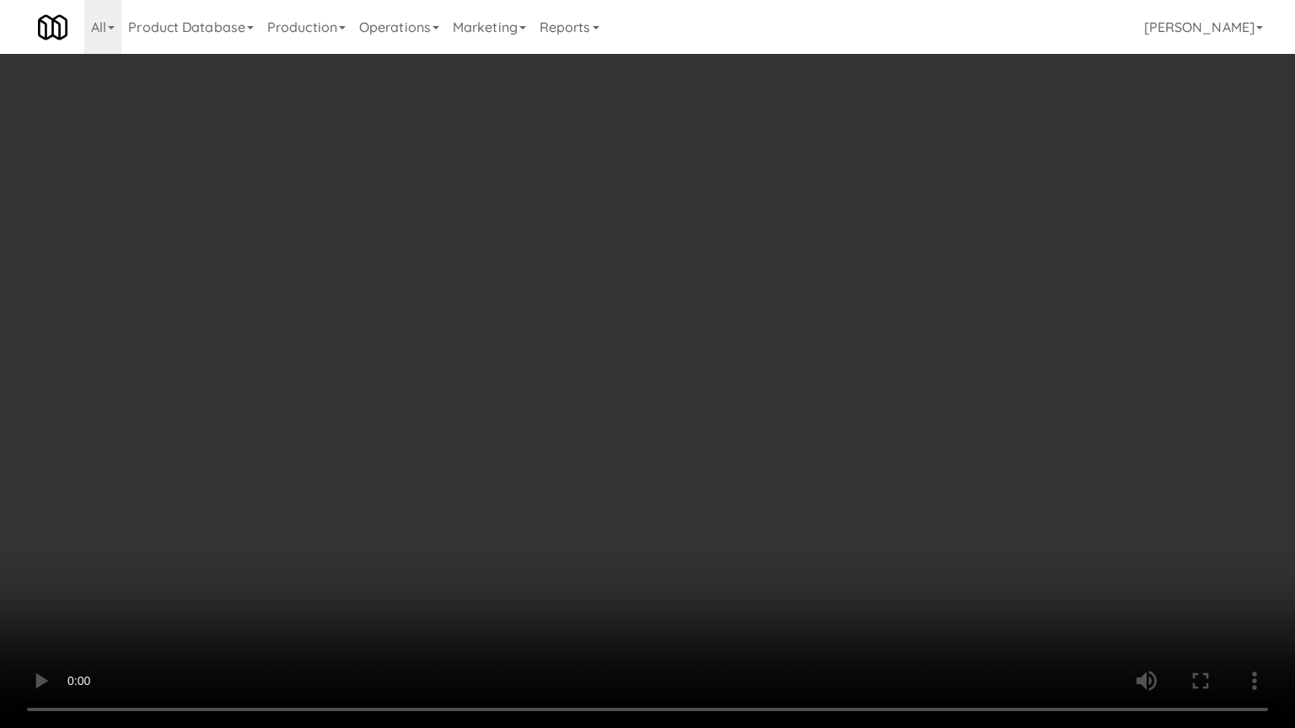
click at [799, 370] on video at bounding box center [647, 364] width 1295 height 728
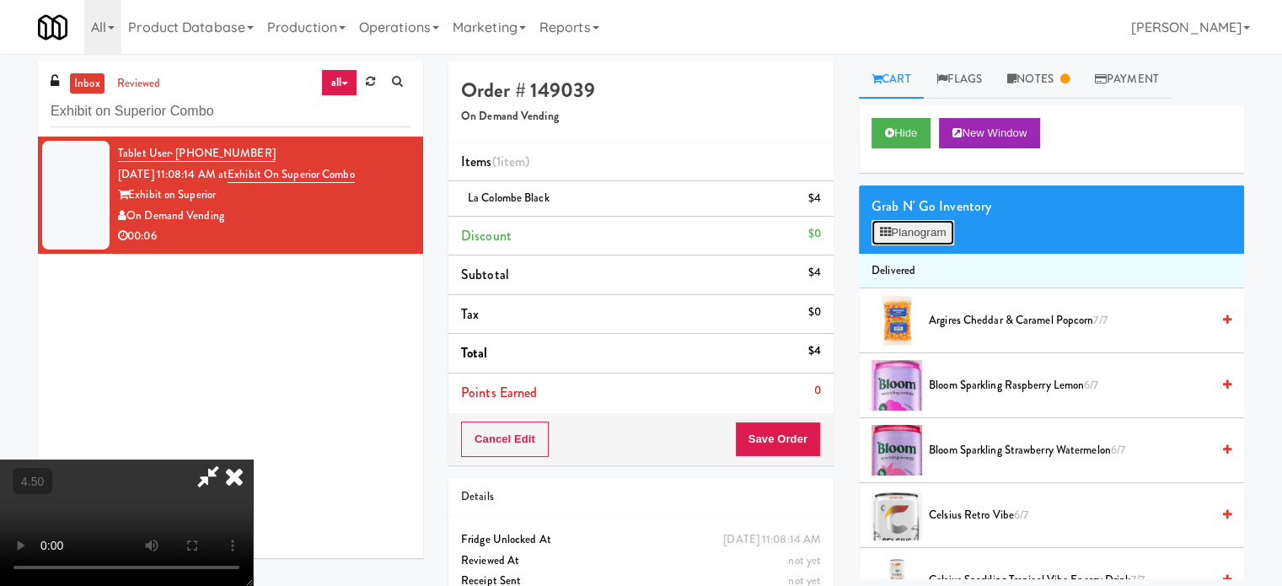
click at [917, 237] on button "Planogram" at bounding box center [913, 232] width 83 height 25
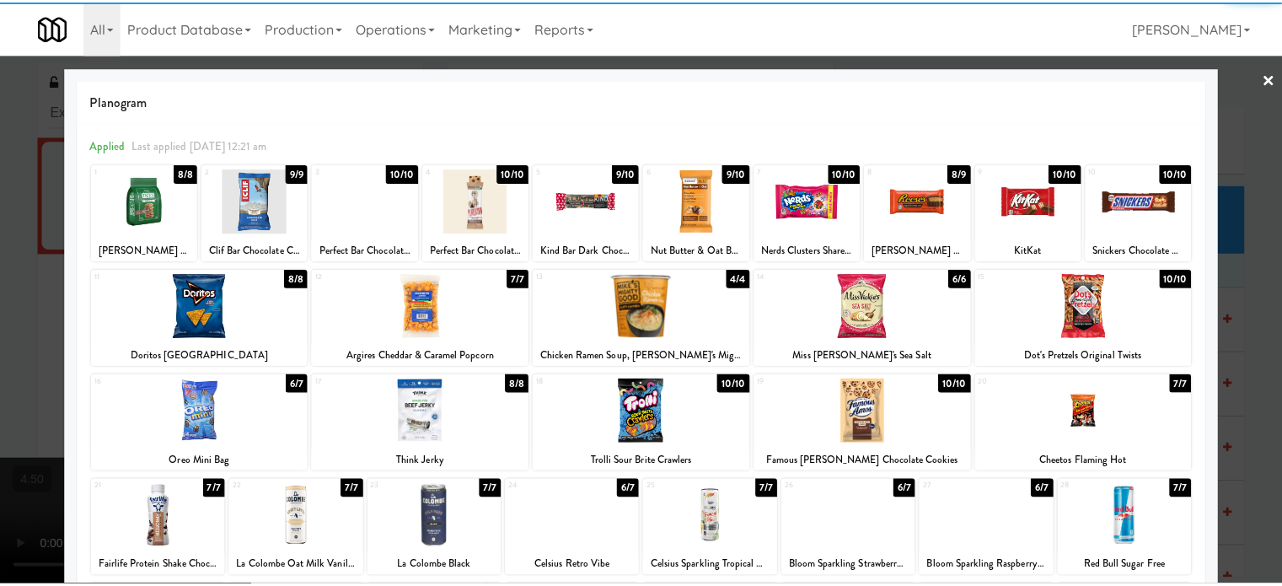
scroll to position [241, 0]
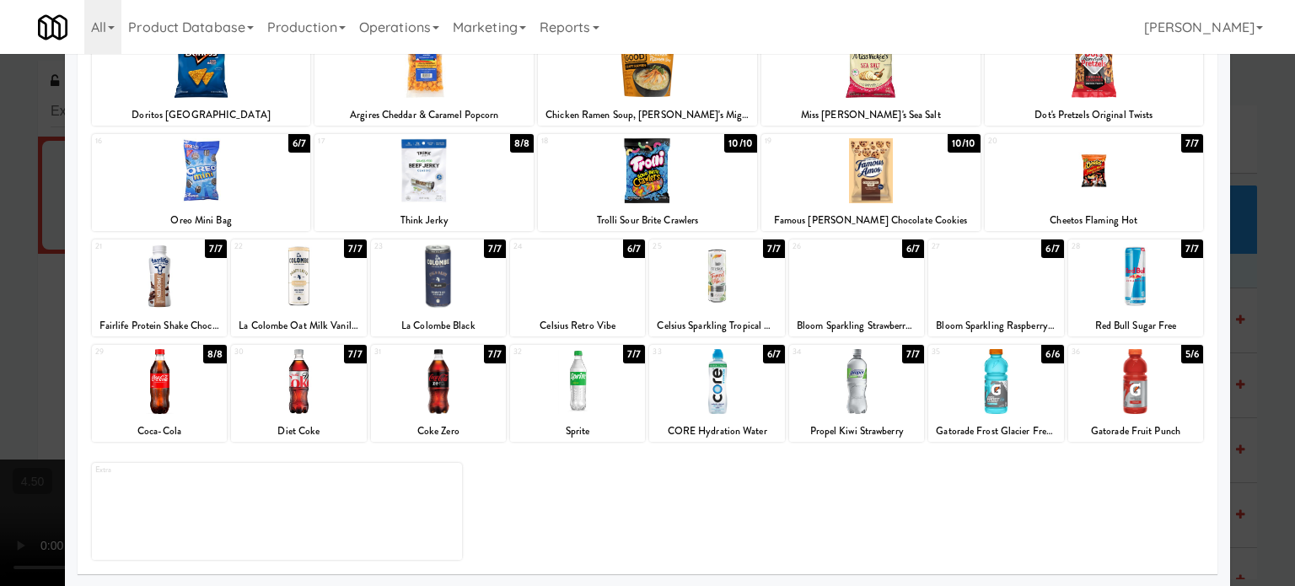
click at [1248, 293] on div at bounding box center [647, 293] width 1295 height 586
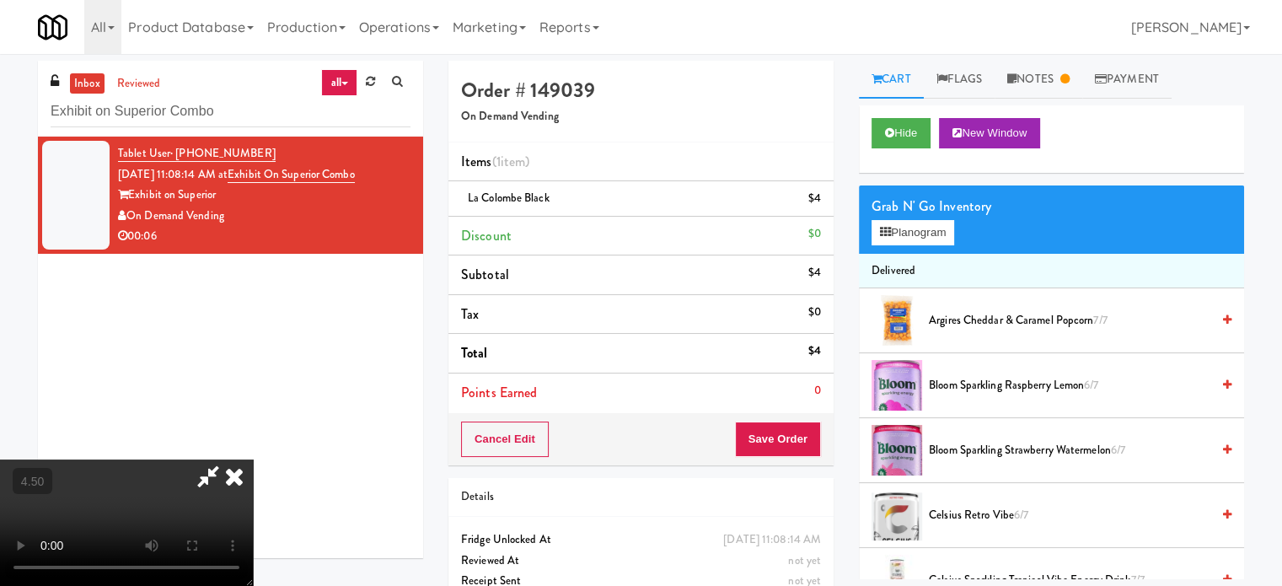
click at [253, 459] on video at bounding box center [126, 522] width 253 height 126
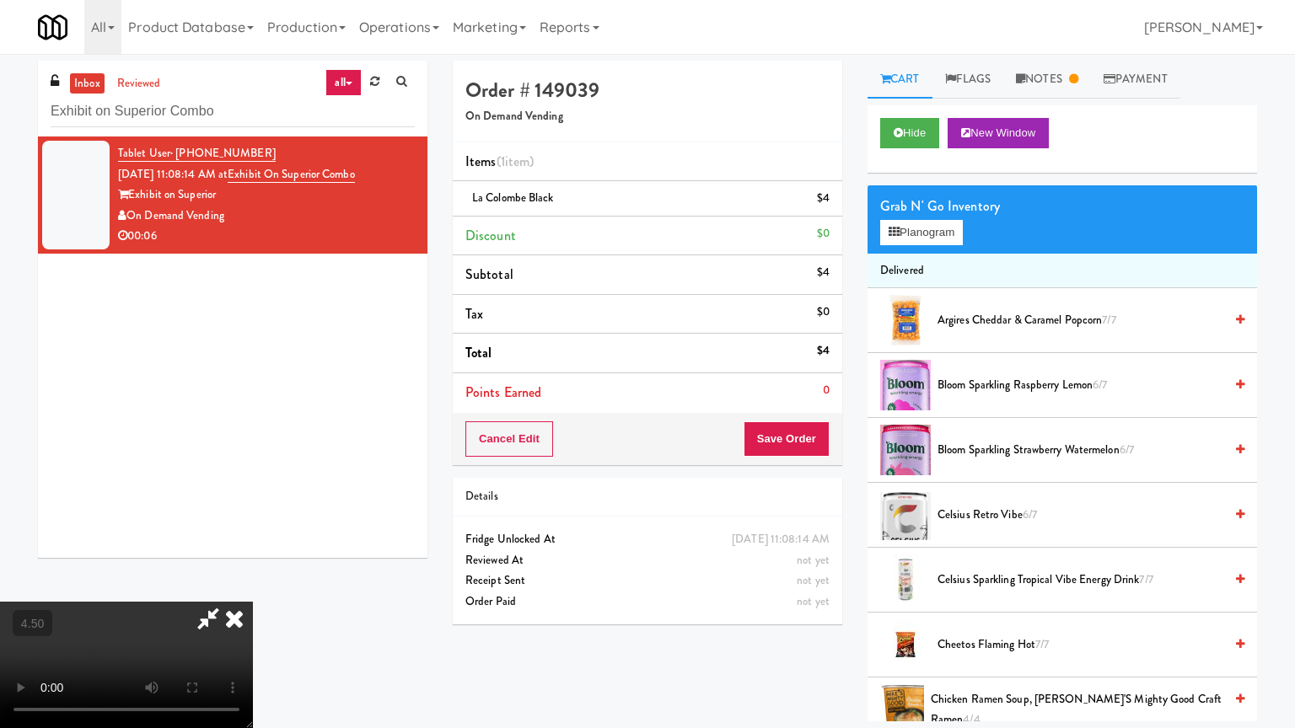
click at [253, 585] on video at bounding box center [126, 665] width 253 height 126
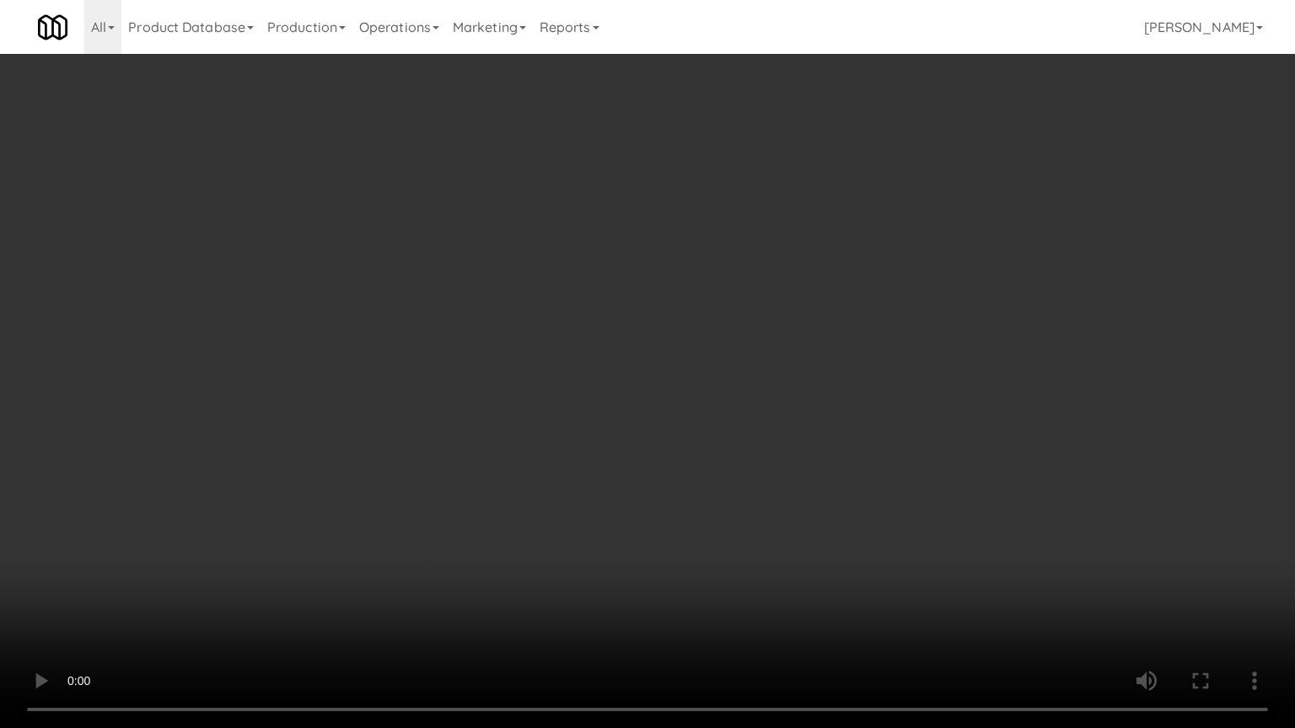
click at [563, 323] on video at bounding box center [647, 364] width 1295 height 728
click at [568, 316] on video at bounding box center [647, 364] width 1295 height 728
click at [603, 314] on video at bounding box center [647, 364] width 1295 height 728
click at [604, 316] on video at bounding box center [647, 364] width 1295 height 728
click at [644, 321] on video at bounding box center [647, 364] width 1295 height 728
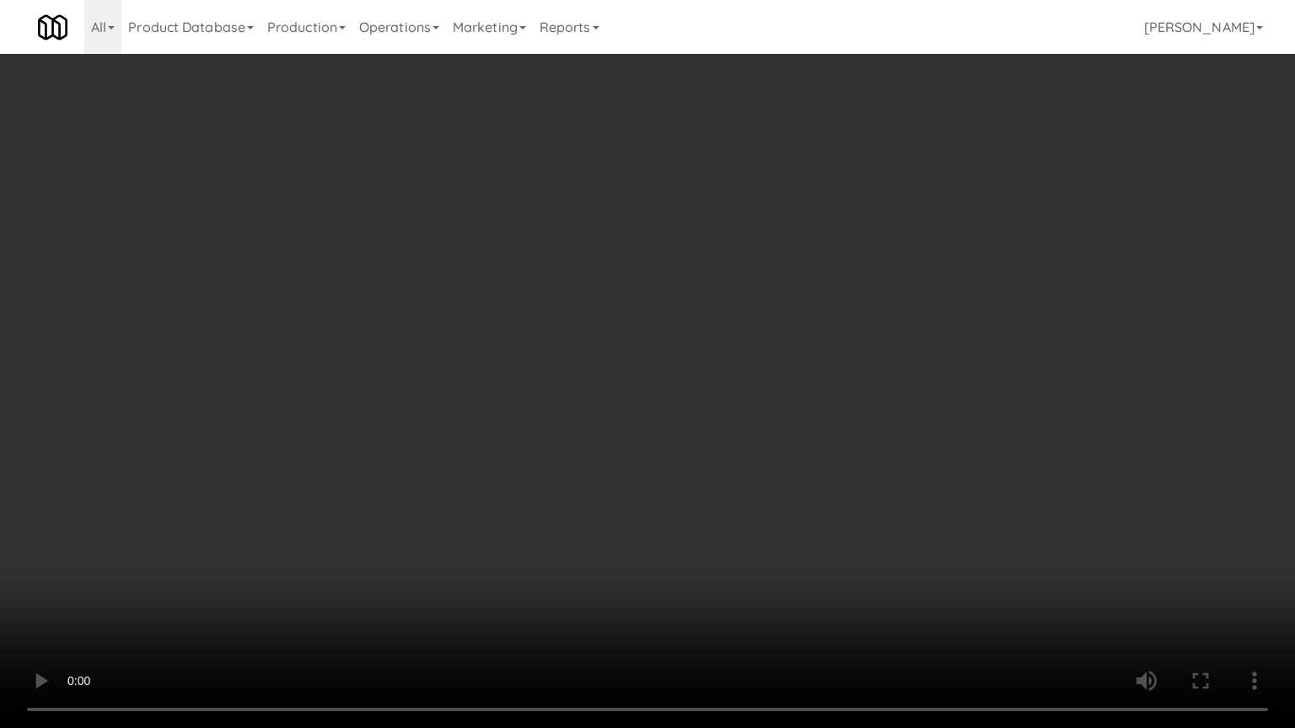
click at [644, 321] on video at bounding box center [647, 364] width 1295 height 728
click at [722, 303] on video at bounding box center [647, 364] width 1295 height 728
click at [711, 304] on video at bounding box center [647, 364] width 1295 height 728
click at [797, 313] on video at bounding box center [647, 364] width 1295 height 728
click at [790, 319] on video at bounding box center [647, 364] width 1295 height 728
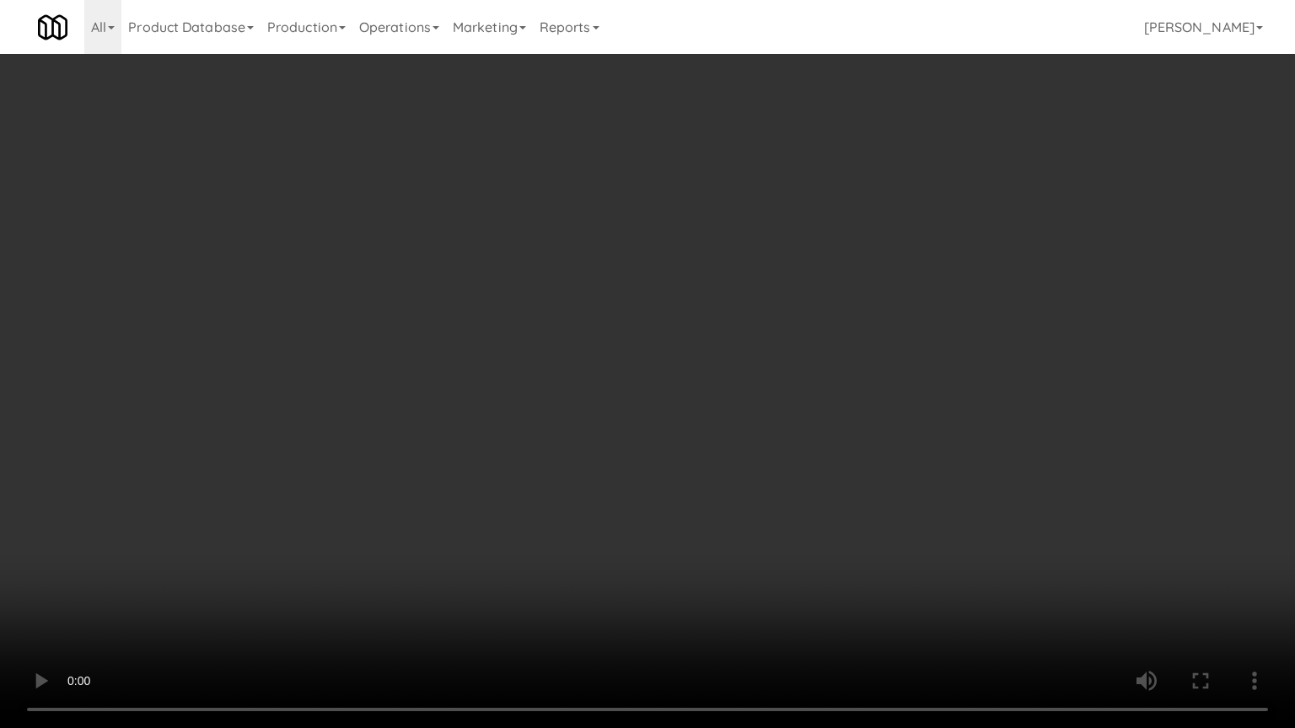
click at [794, 323] on video at bounding box center [647, 364] width 1295 height 728
click at [729, 322] on video at bounding box center [647, 364] width 1295 height 728
drag, startPoint x: 761, startPoint y: 320, endPoint x: 796, endPoint y: 318, distance: 34.7
click at [762, 320] on video at bounding box center [647, 364] width 1295 height 728
click at [813, 321] on video at bounding box center [647, 364] width 1295 height 728
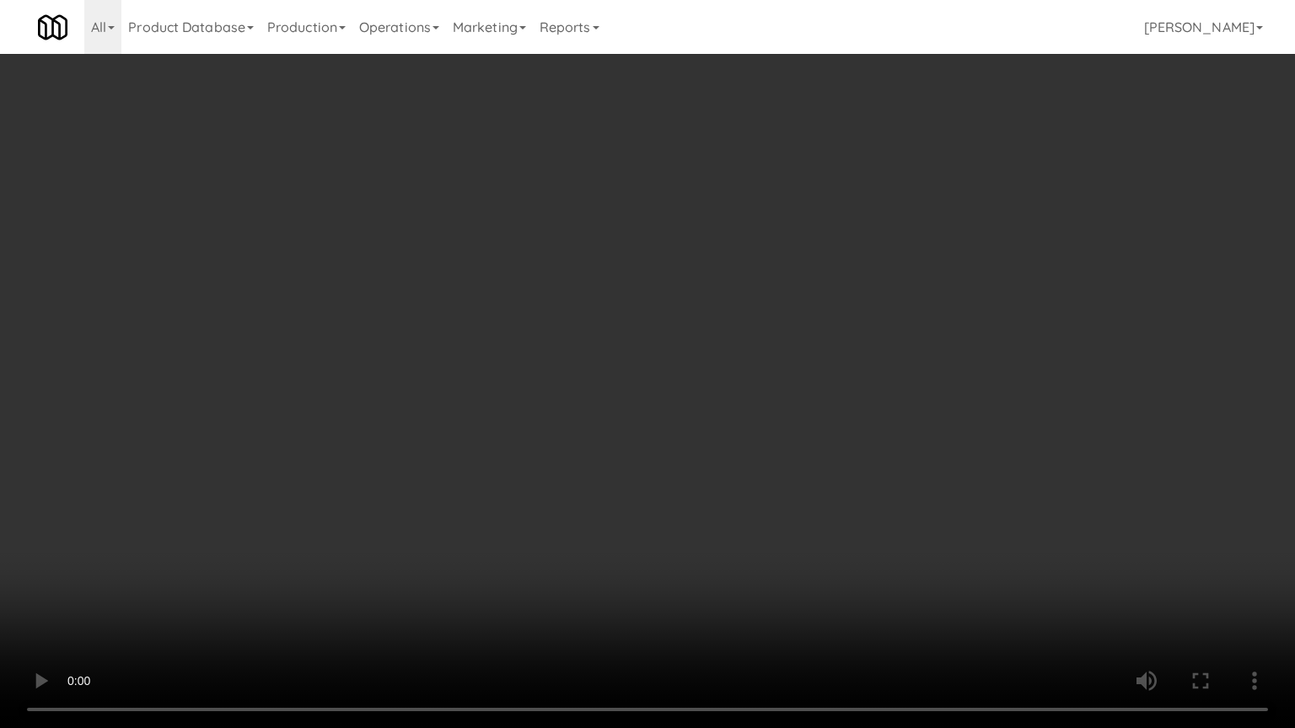
click at [816, 324] on video at bounding box center [647, 364] width 1295 height 728
click at [816, 325] on video at bounding box center [647, 364] width 1295 height 728
drag, startPoint x: 475, startPoint y: 327, endPoint x: 610, endPoint y: 274, distance: 145.0
click at [482, 327] on video at bounding box center [647, 364] width 1295 height 728
click at [733, 218] on video at bounding box center [647, 364] width 1295 height 728
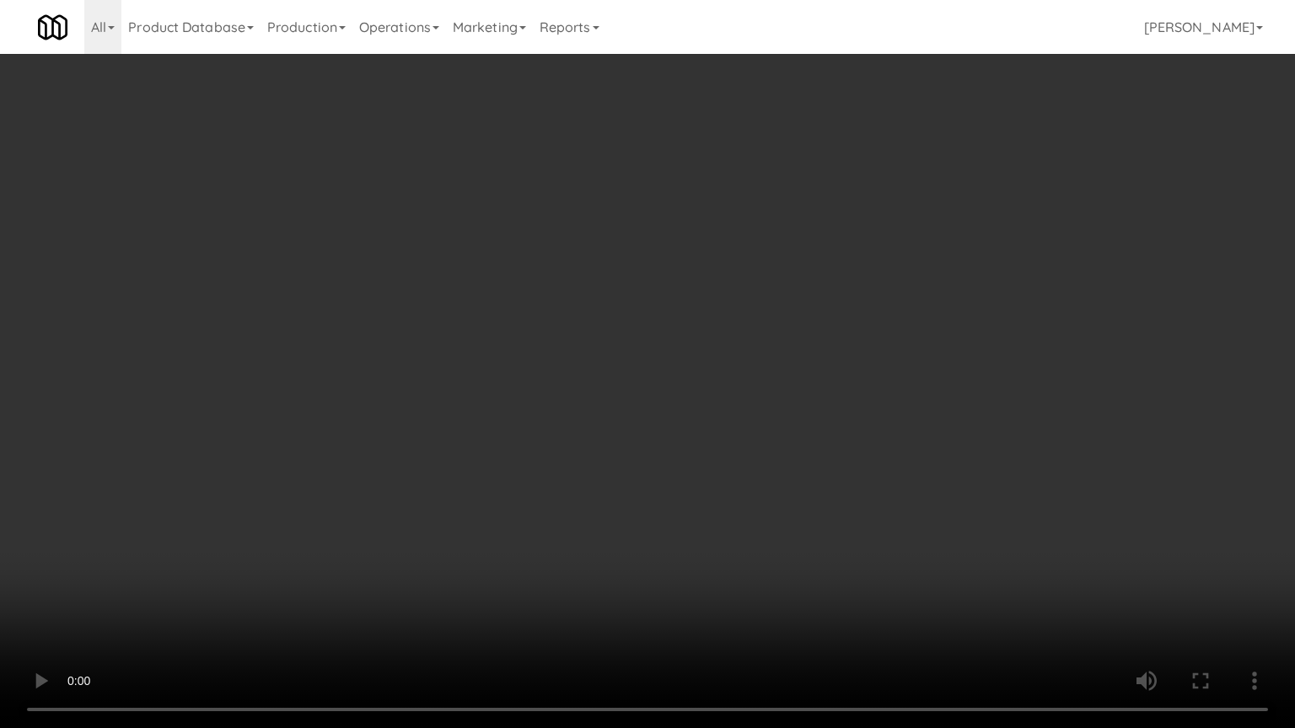
click at [736, 223] on video at bounding box center [647, 364] width 1295 height 728
click at [722, 239] on video at bounding box center [647, 364] width 1295 height 728
click at [726, 239] on video at bounding box center [647, 364] width 1295 height 728
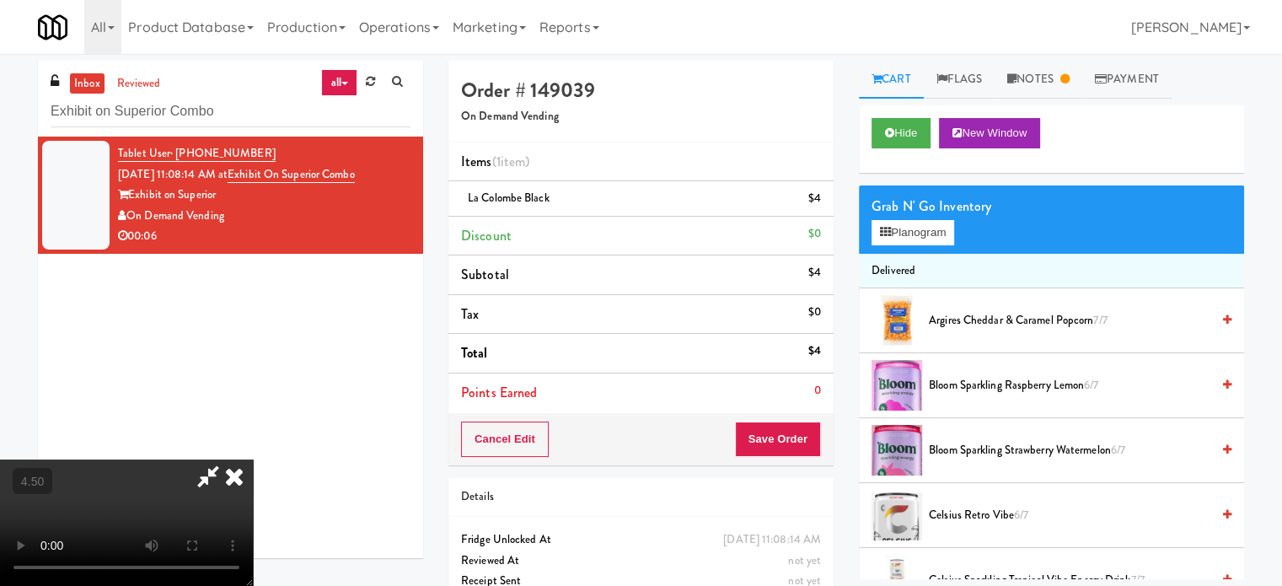
click at [253, 459] on icon at bounding box center [234, 476] width 37 height 34
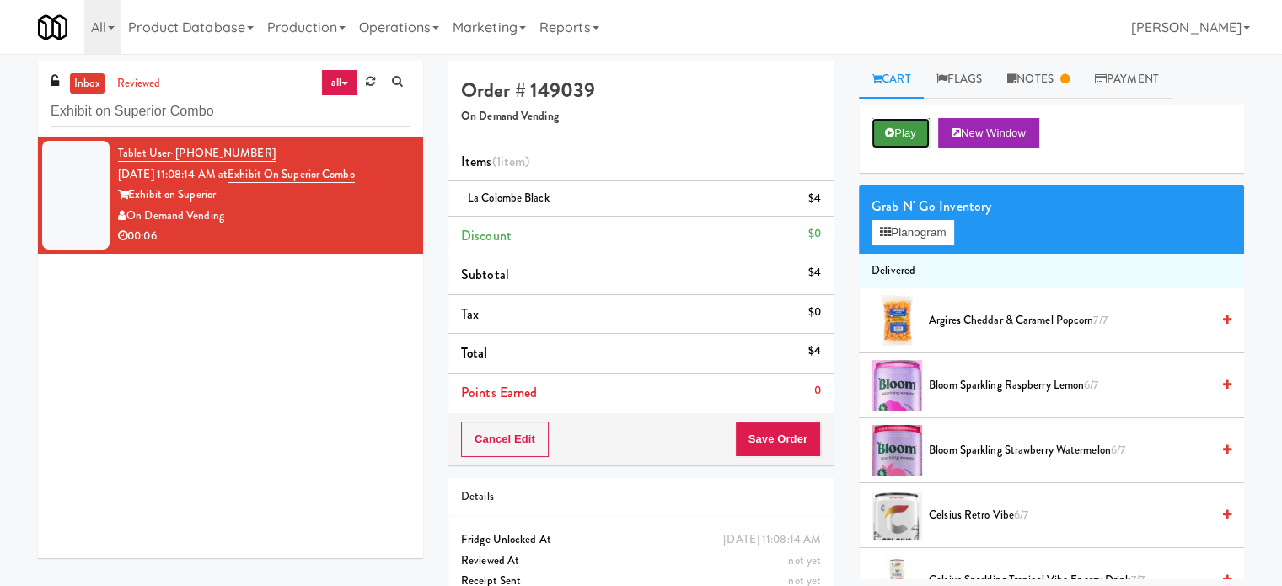
click at [898, 138] on button "Play" at bounding box center [901, 133] width 58 height 30
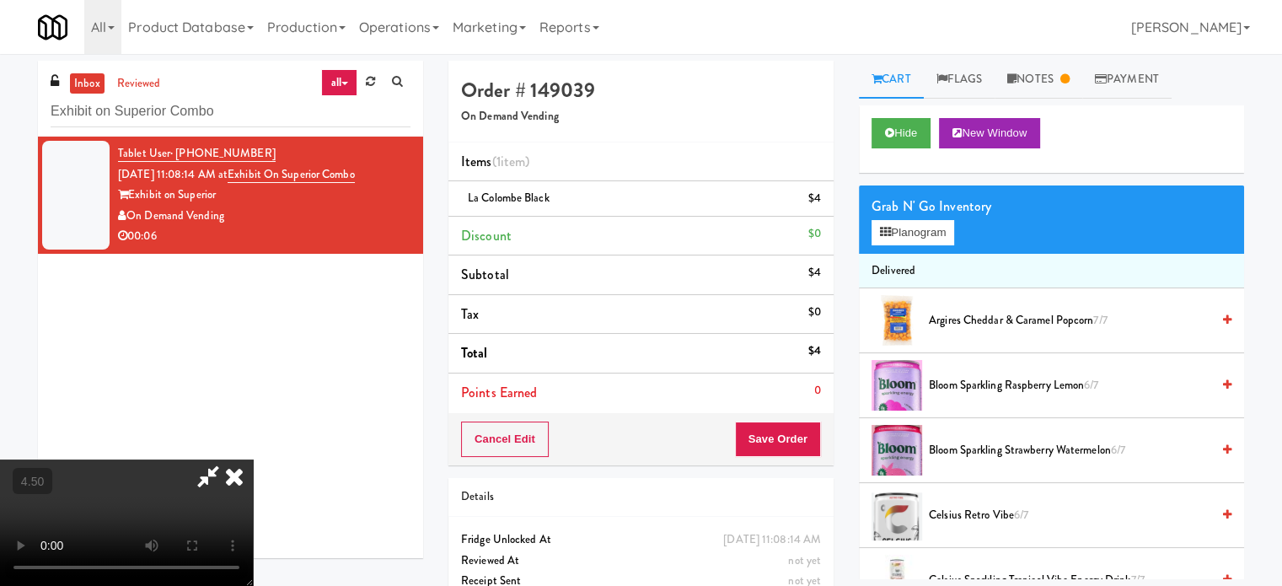
click at [253, 459] on video at bounding box center [126, 522] width 253 height 126
drag, startPoint x: 258, startPoint y: 454, endPoint x: 270, endPoint y: 527, distance: 73.4
click at [253, 459] on video at bounding box center [126, 522] width 253 height 126
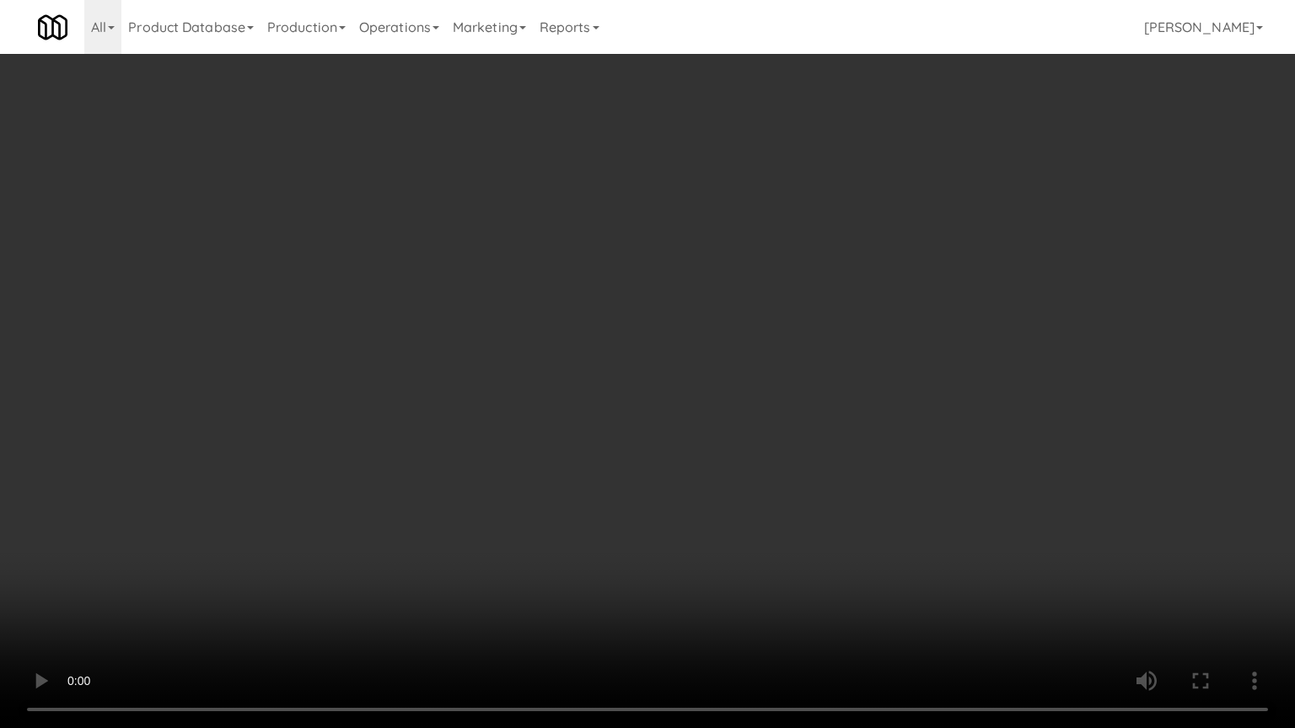
click at [334, 427] on video at bounding box center [647, 364] width 1295 height 728
drag, startPoint x: 334, startPoint y: 427, endPoint x: 343, endPoint y: 426, distance: 9.4
click at [334, 427] on video at bounding box center [647, 364] width 1295 height 728
click at [393, 426] on video at bounding box center [647, 364] width 1295 height 728
click at [395, 427] on video at bounding box center [647, 364] width 1295 height 728
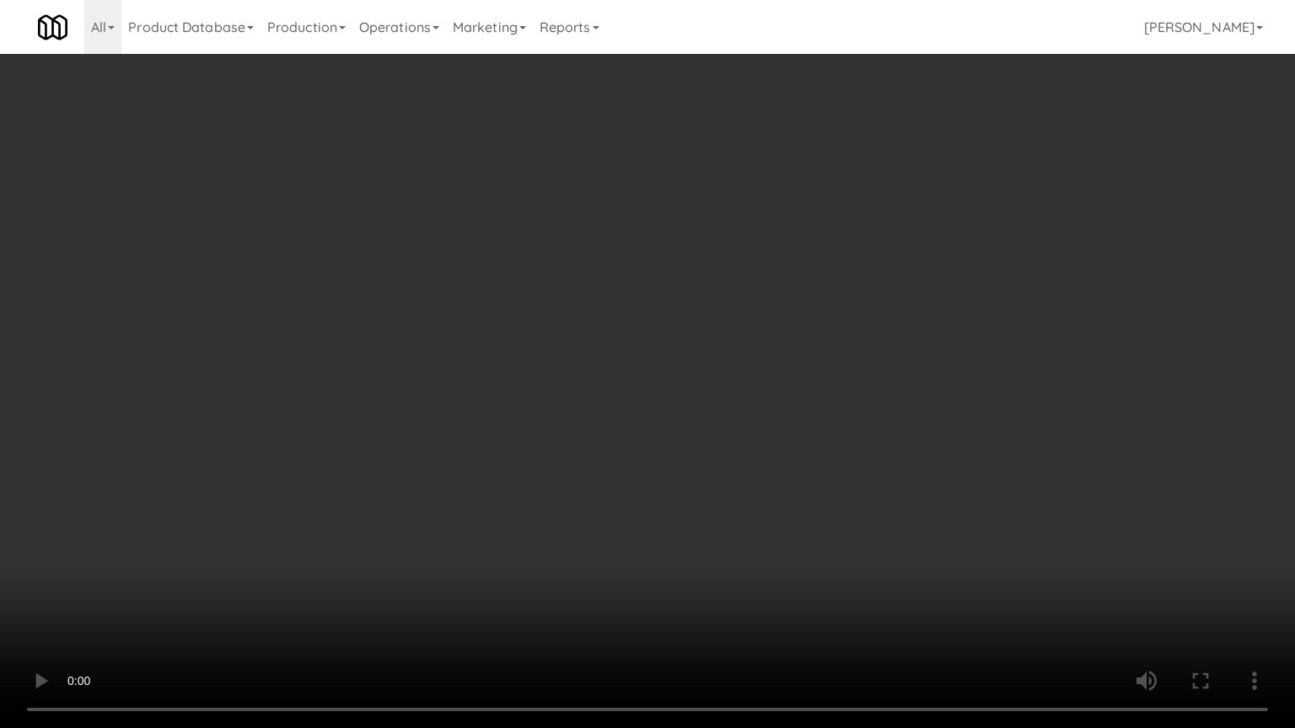
click at [414, 421] on video at bounding box center [647, 364] width 1295 height 728
click at [415, 421] on video at bounding box center [647, 364] width 1295 height 728
click at [582, 421] on video at bounding box center [647, 364] width 1295 height 728
click at [654, 405] on video at bounding box center [647, 364] width 1295 height 728
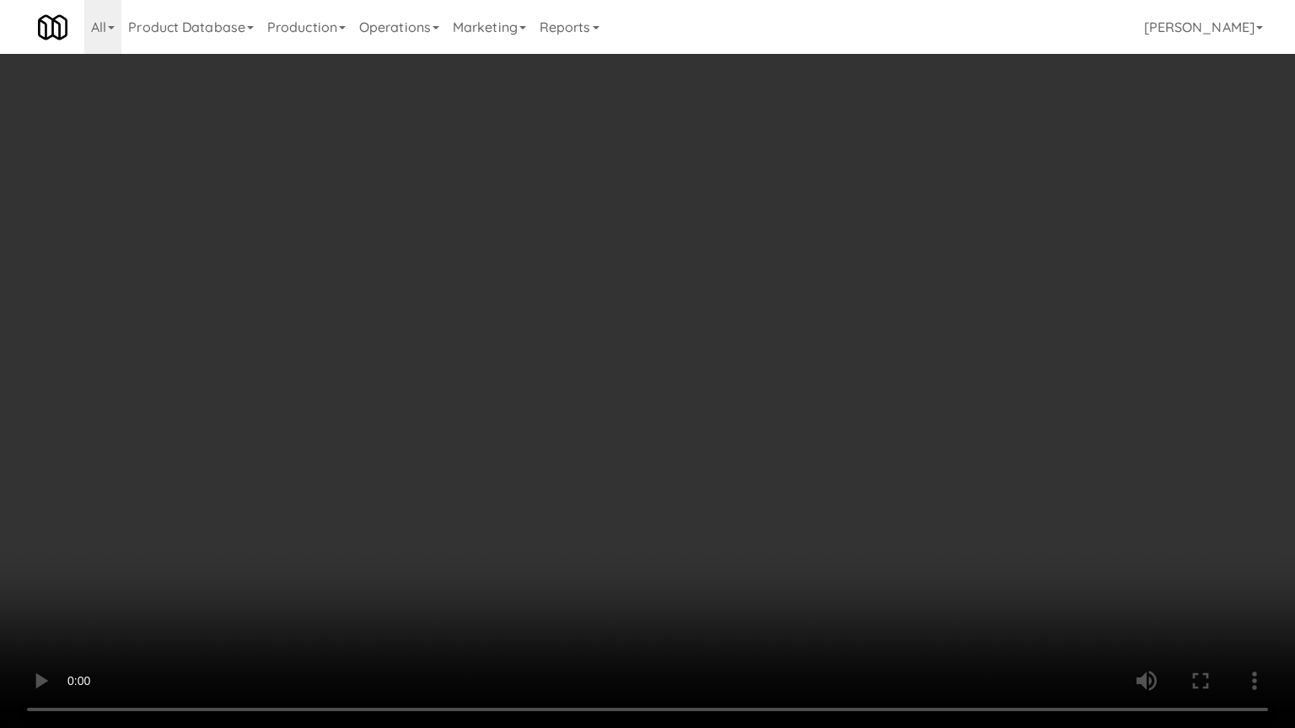
click at [327, 584] on video at bounding box center [647, 364] width 1295 height 728
click at [486, 445] on video at bounding box center [647, 364] width 1295 height 728
click at [502, 448] on video at bounding box center [647, 364] width 1295 height 728
click at [601, 453] on video at bounding box center [647, 364] width 1295 height 728
click at [539, 470] on video at bounding box center [647, 364] width 1295 height 728
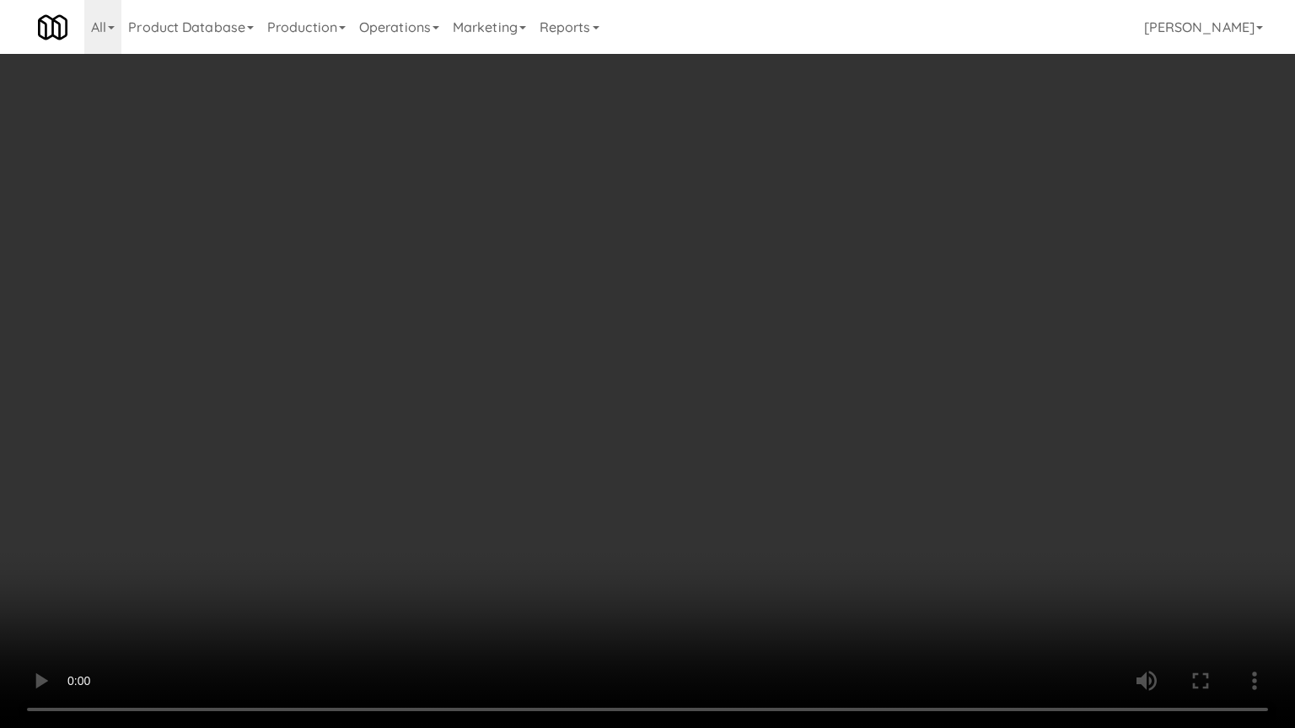
click at [583, 465] on video at bounding box center [647, 364] width 1295 height 728
click at [579, 470] on video at bounding box center [647, 364] width 1295 height 728
click at [589, 463] on video at bounding box center [647, 364] width 1295 height 728
click at [656, 442] on video at bounding box center [647, 364] width 1295 height 728
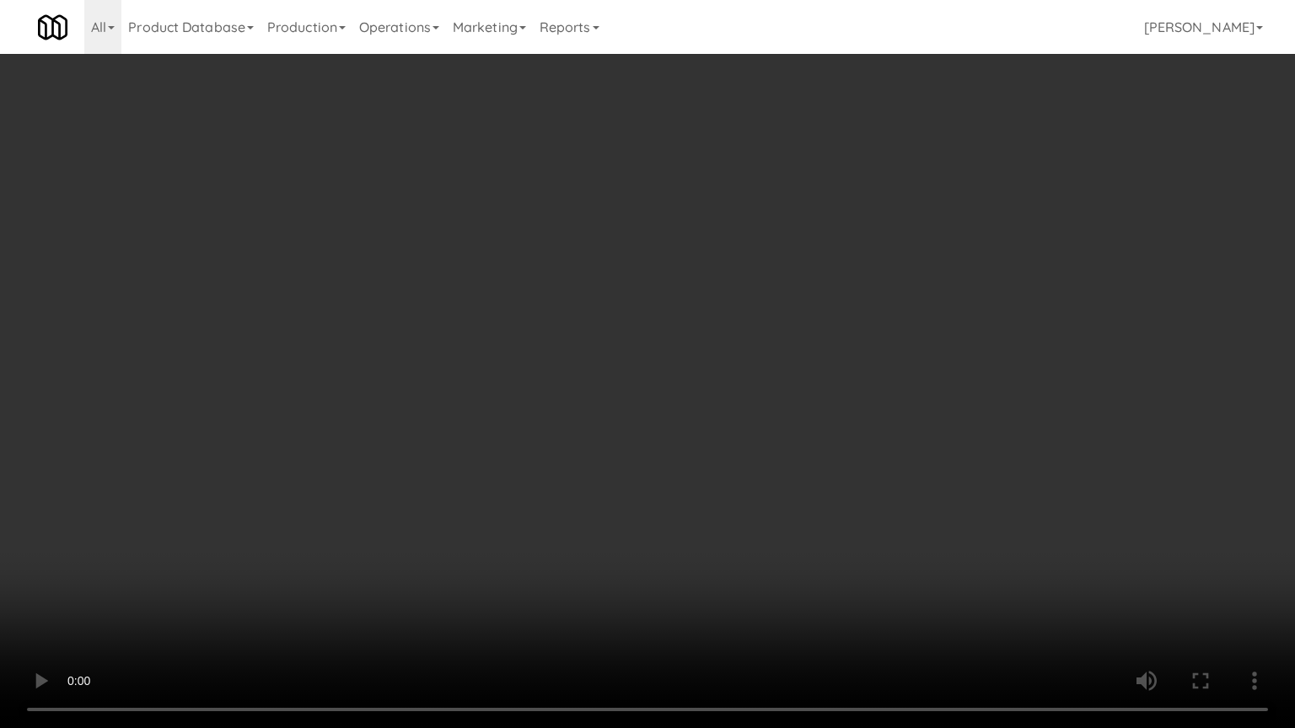
click at [620, 448] on video at bounding box center [647, 364] width 1295 height 728
click at [642, 441] on video at bounding box center [647, 364] width 1295 height 728
drag, startPoint x: 646, startPoint y: 443, endPoint x: 674, endPoint y: 292, distance: 153.6
click at [647, 443] on video at bounding box center [647, 364] width 1295 height 728
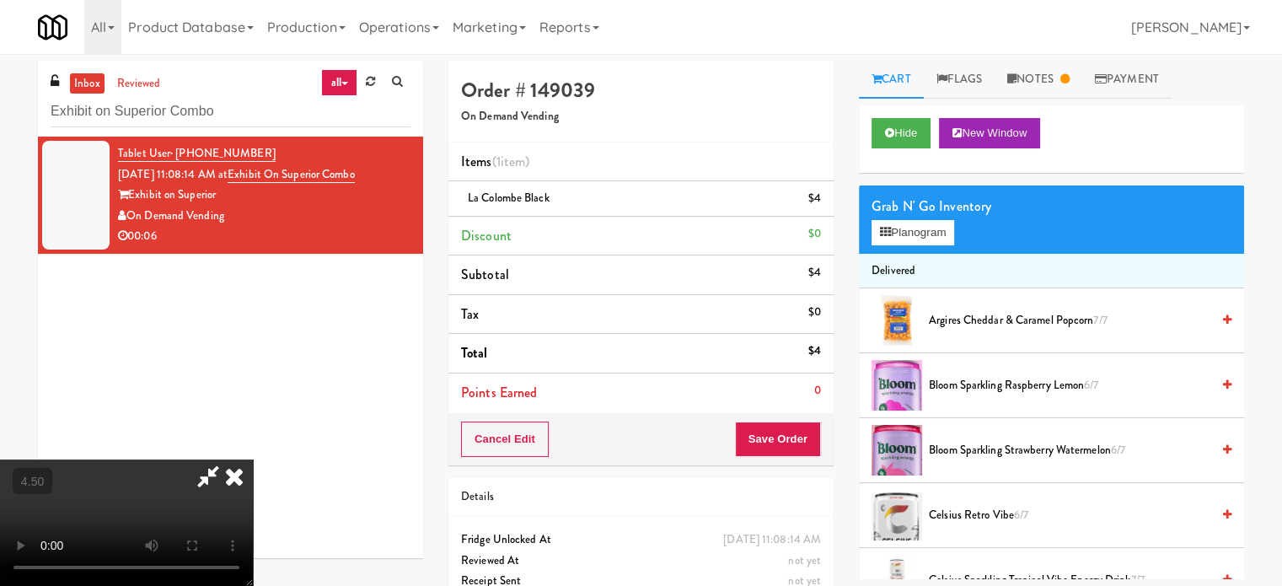
click at [253, 459] on icon at bounding box center [234, 476] width 37 height 34
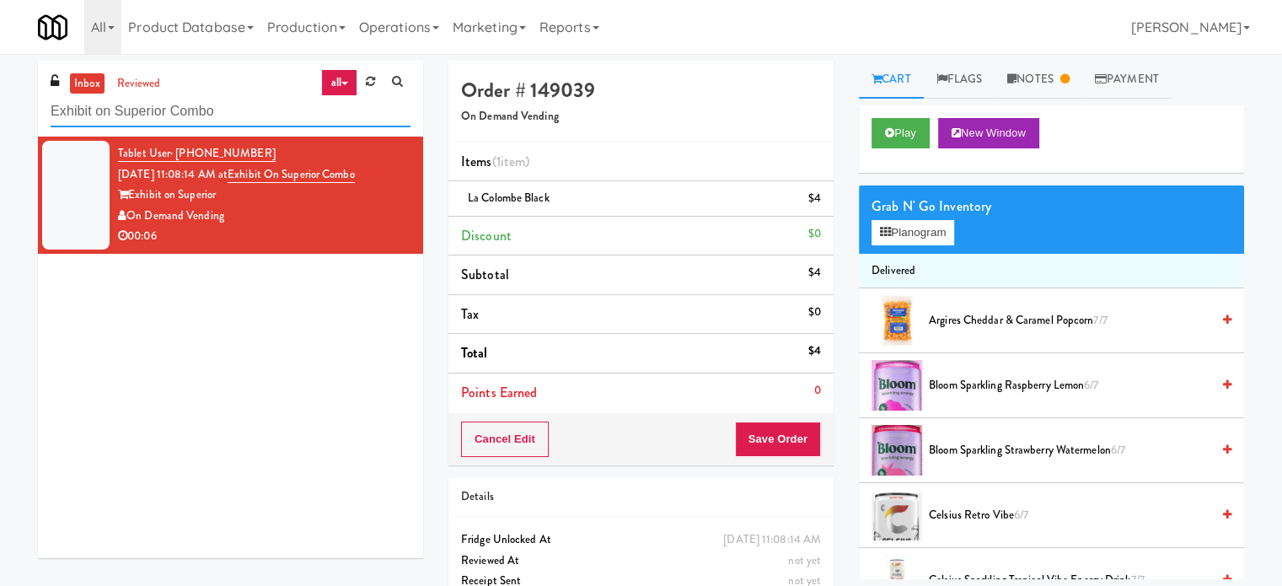
click at [250, 104] on input "Exhibit on Superior Combo" at bounding box center [231, 111] width 360 height 31
paste input "lement25 - Fridge"
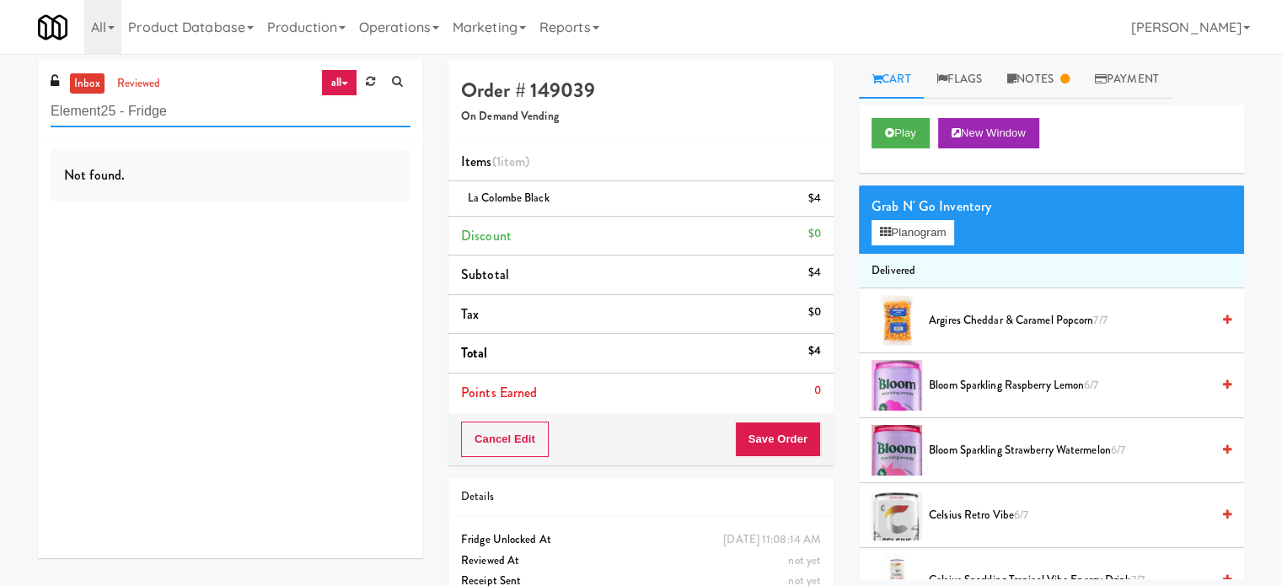
click at [170, 122] on input "Element25 - Fridge" at bounding box center [231, 111] width 360 height 31
click at [172, 120] on input "Element25 - Fridge" at bounding box center [231, 111] width 360 height 31
paste input "Platform - Cooler - Left"
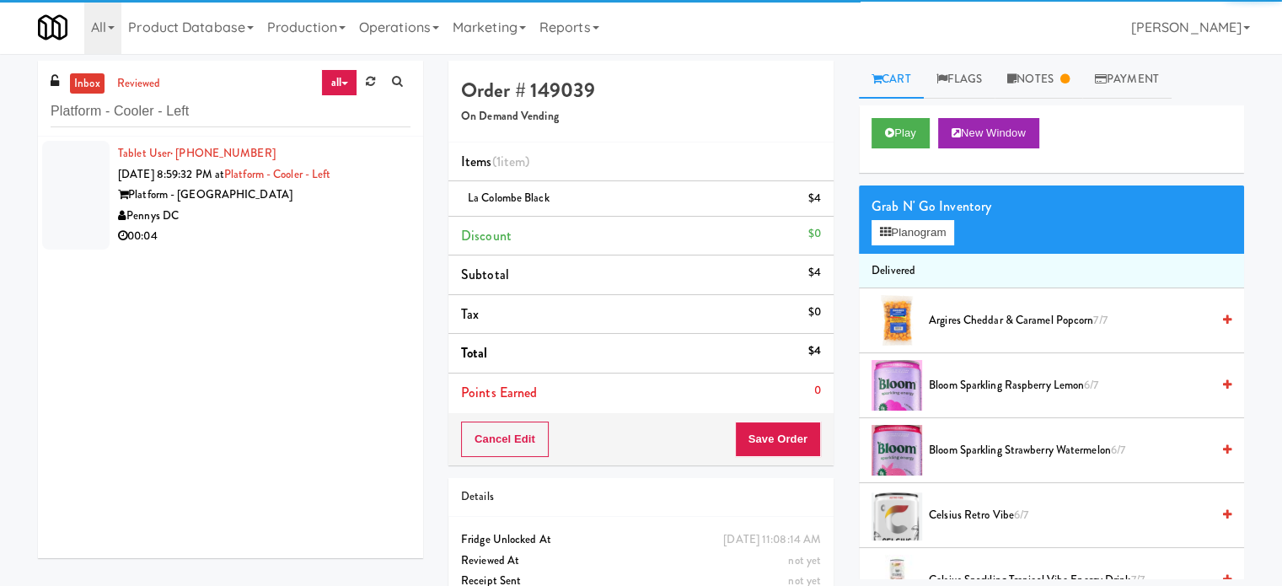
drag, startPoint x: 275, startPoint y: 218, endPoint x: 617, endPoint y: 227, distance: 342.3
click at [280, 221] on div "Pennys DC" at bounding box center [264, 216] width 293 height 21
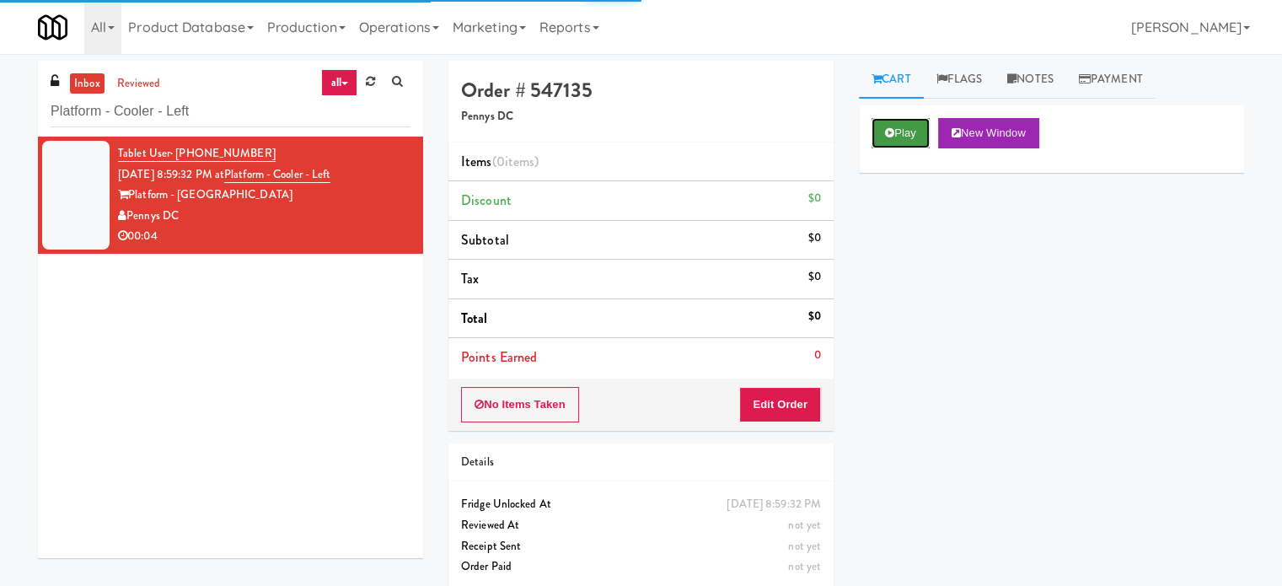
click at [910, 134] on button "Play" at bounding box center [901, 133] width 58 height 30
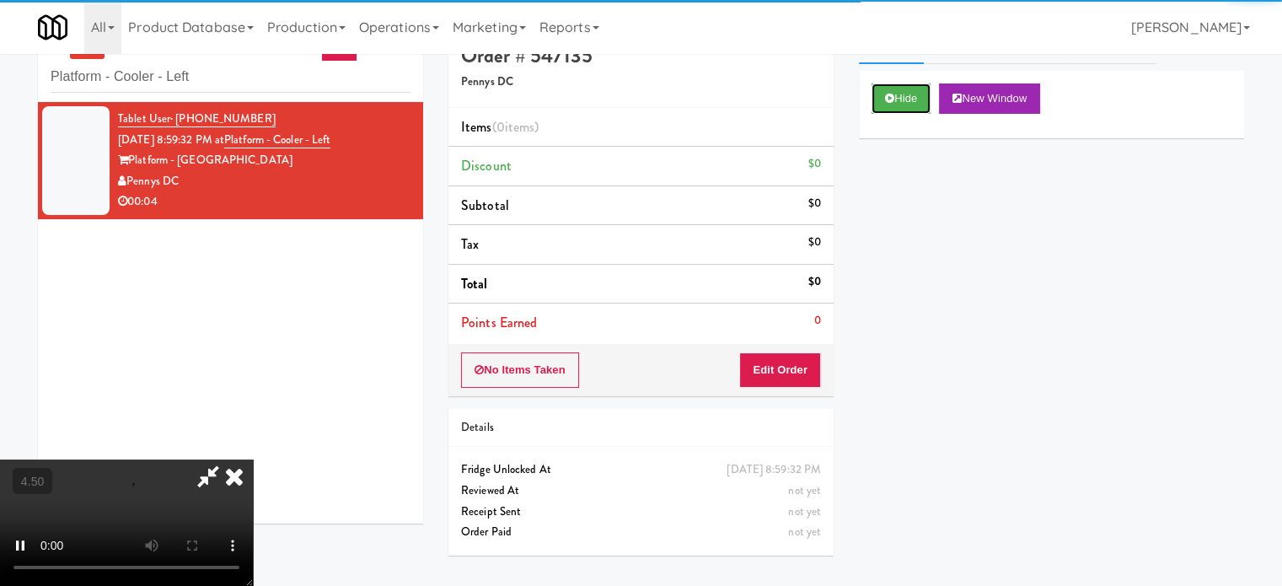
scroll to position [54, 0]
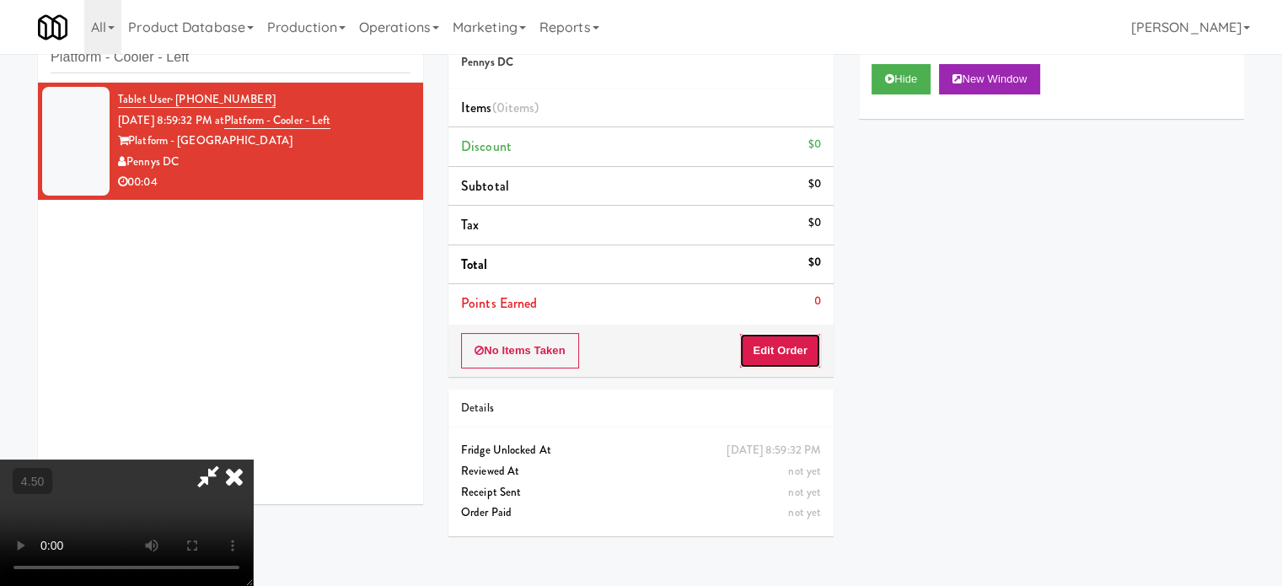
click at [770, 346] on button "Edit Order" at bounding box center [780, 350] width 82 height 35
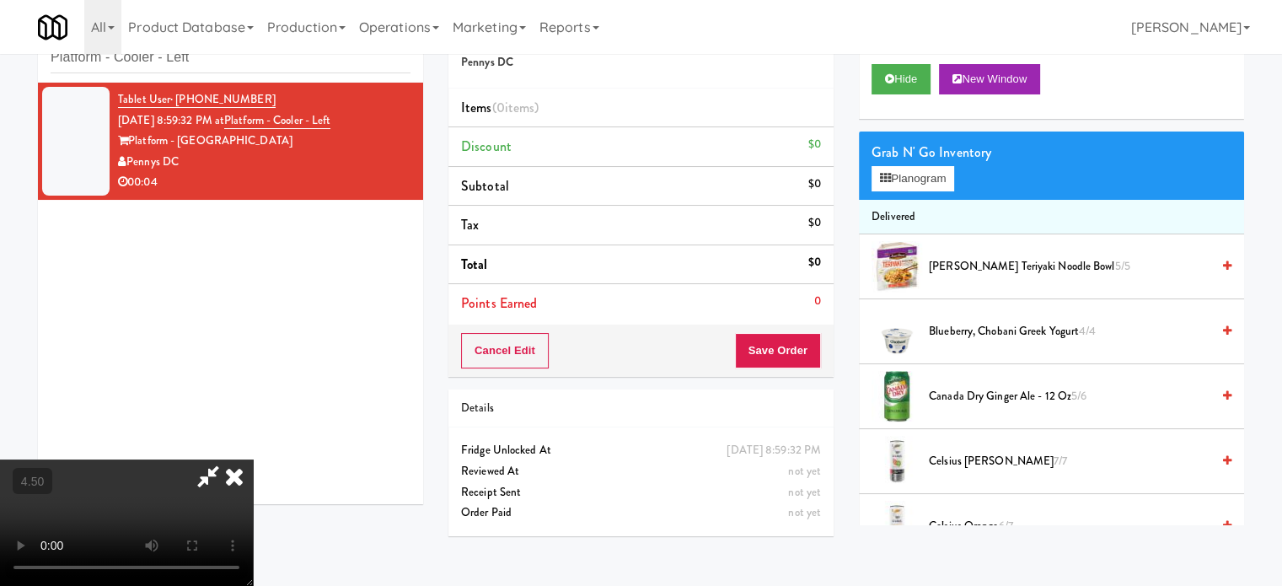
click at [253, 459] on video at bounding box center [126, 522] width 253 height 126
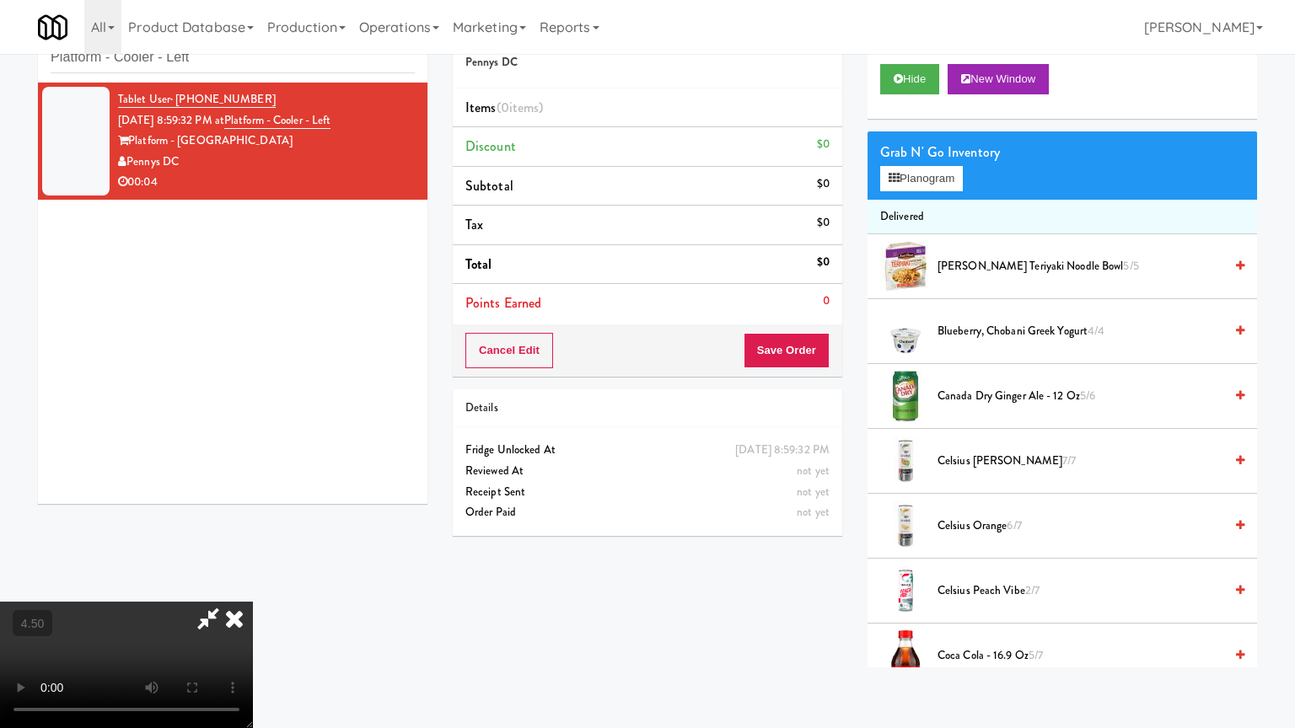
click at [253, 585] on video at bounding box center [126, 665] width 253 height 126
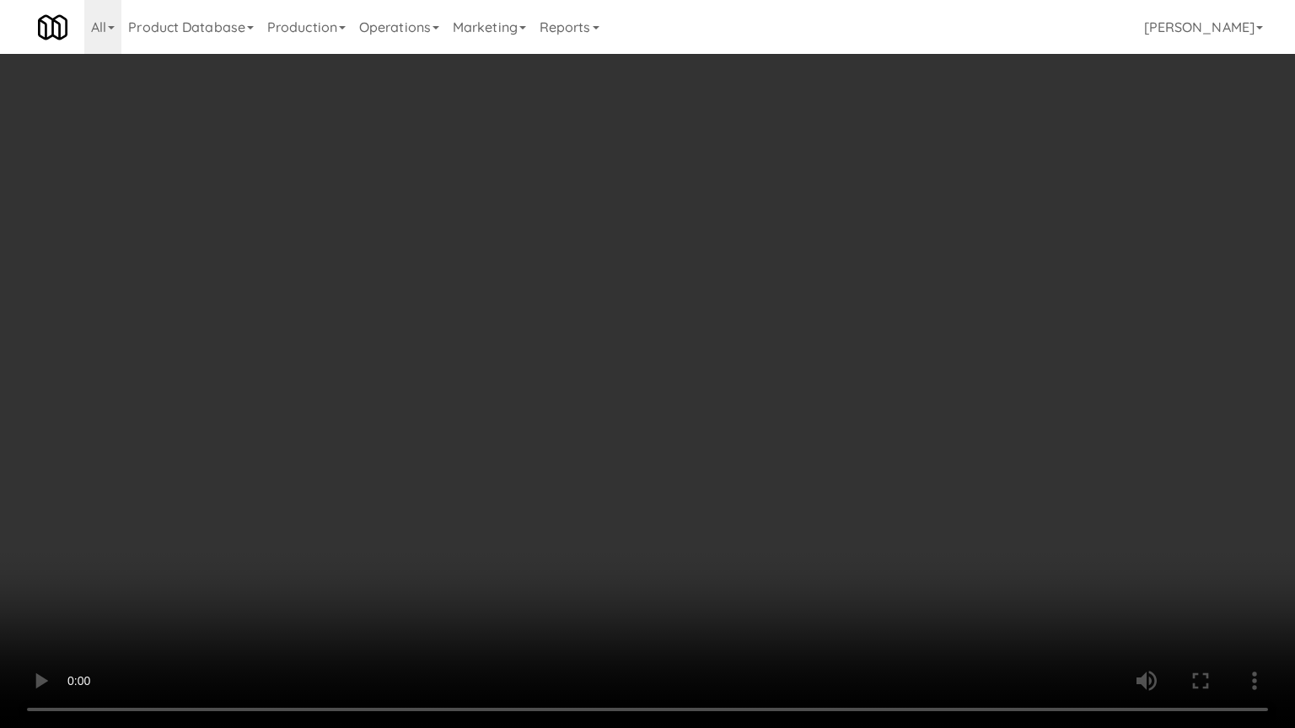
click at [550, 287] on video at bounding box center [647, 364] width 1295 height 728
click at [554, 287] on video at bounding box center [647, 364] width 1295 height 728
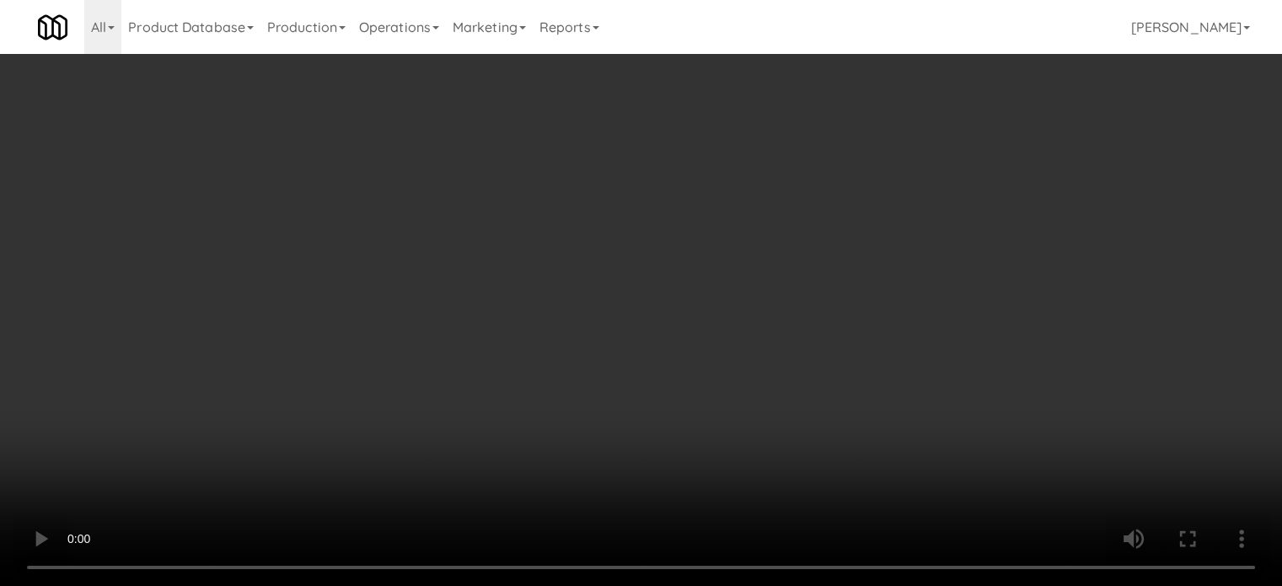
scroll to position [1264, 0]
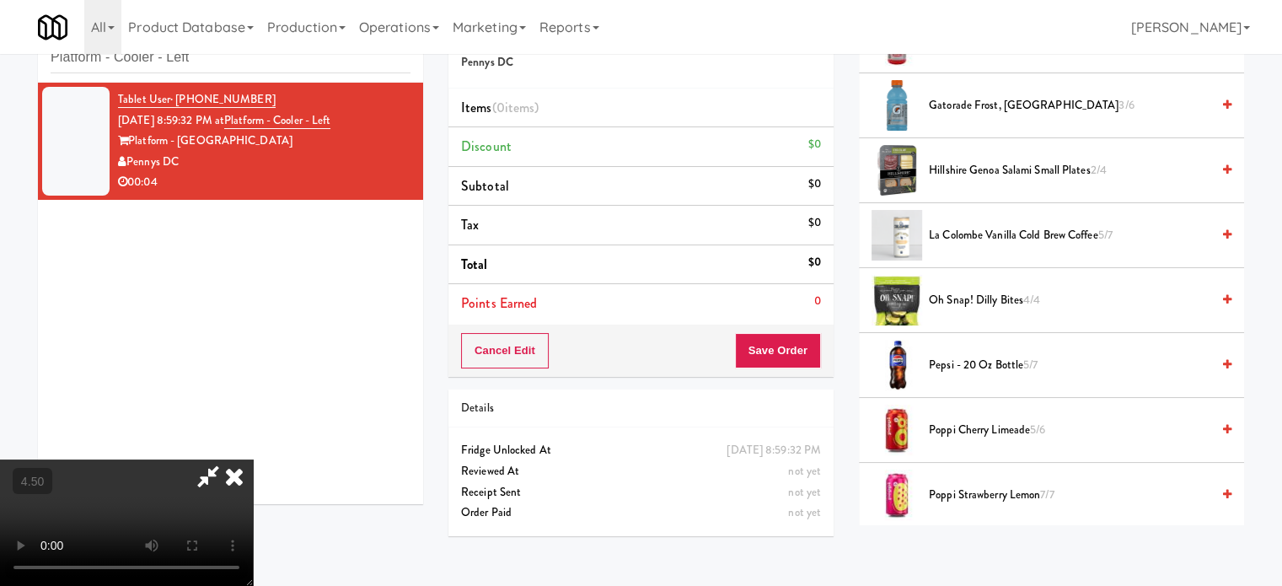
click at [979, 104] on span "Gatorade Frost, Glacier Freeze 3/6" at bounding box center [1070, 105] width 282 height 21
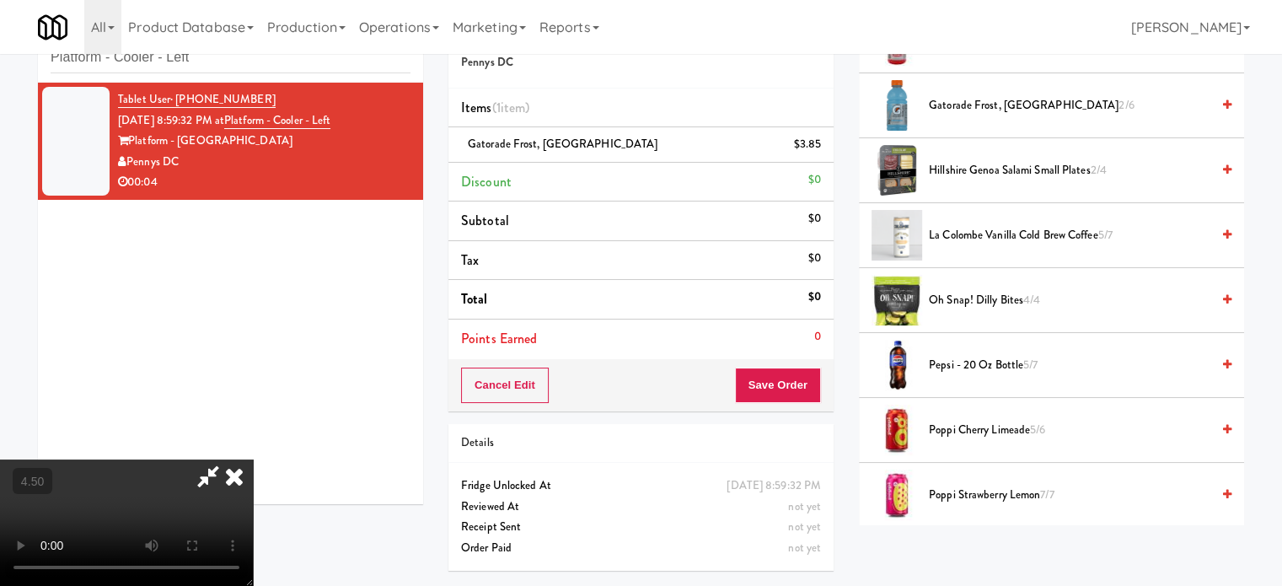
click at [253, 459] on video at bounding box center [126, 522] width 253 height 126
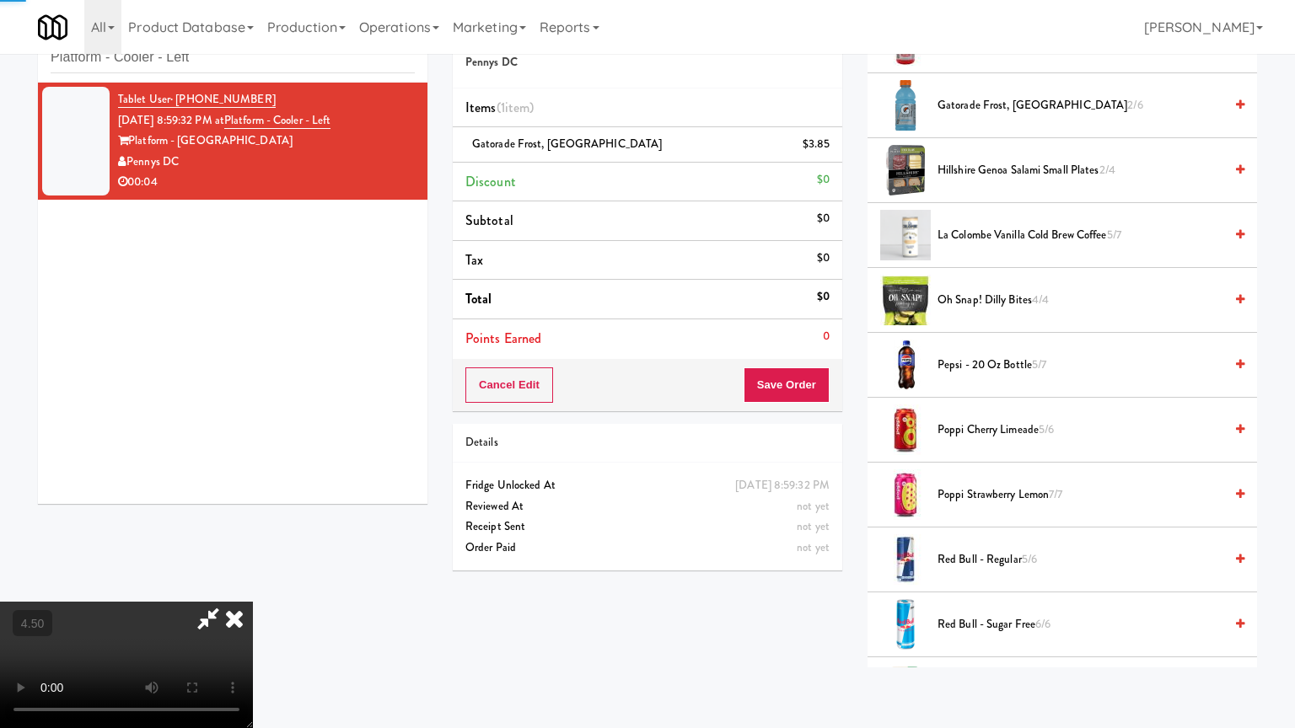
click at [253, 585] on video at bounding box center [126, 665] width 253 height 126
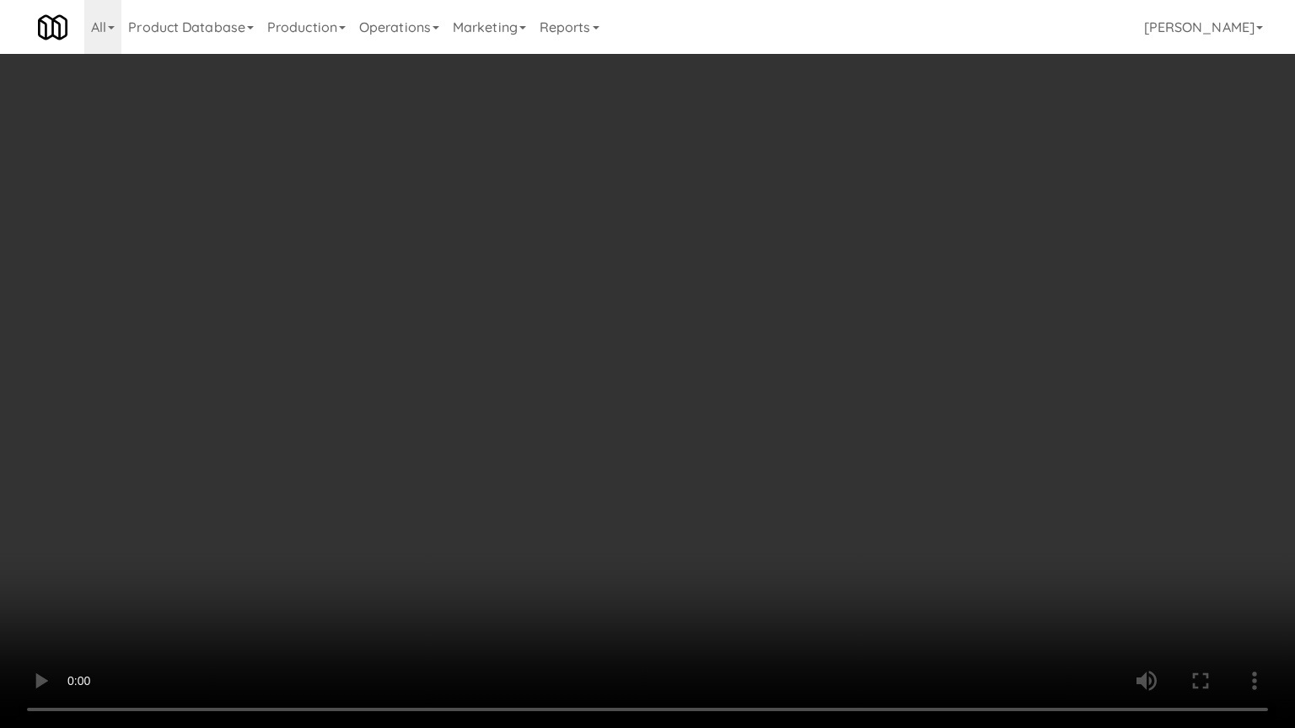
click at [707, 305] on video at bounding box center [647, 364] width 1295 height 728
click at [711, 301] on video at bounding box center [647, 364] width 1295 height 728
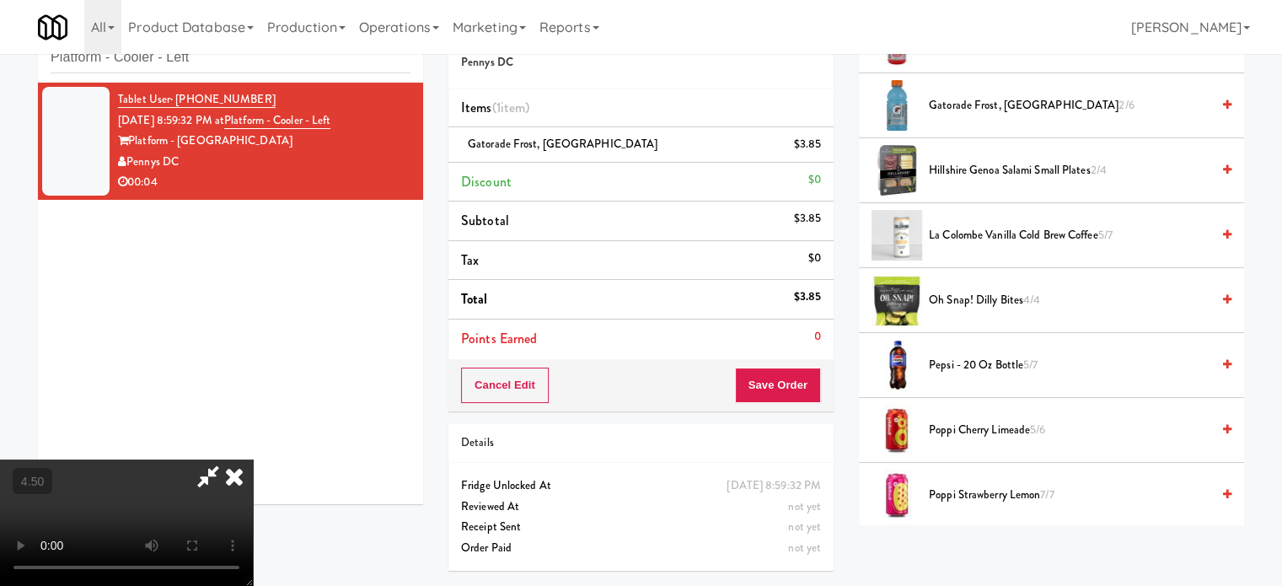
click at [253, 459] on icon at bounding box center [234, 476] width 37 height 34
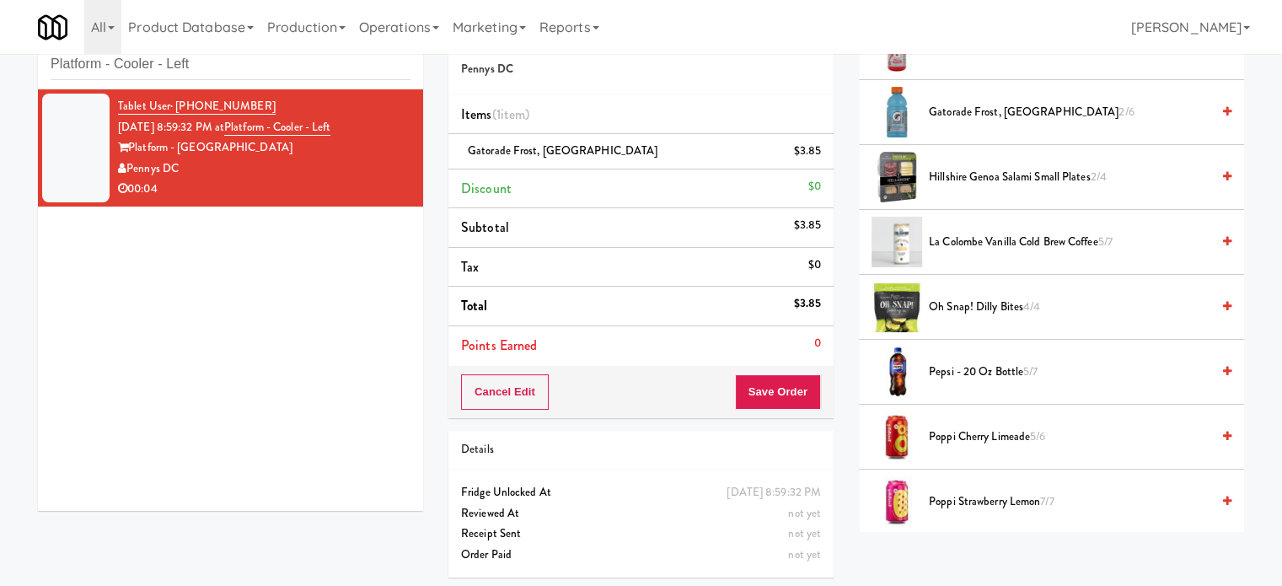
scroll to position [54, 0]
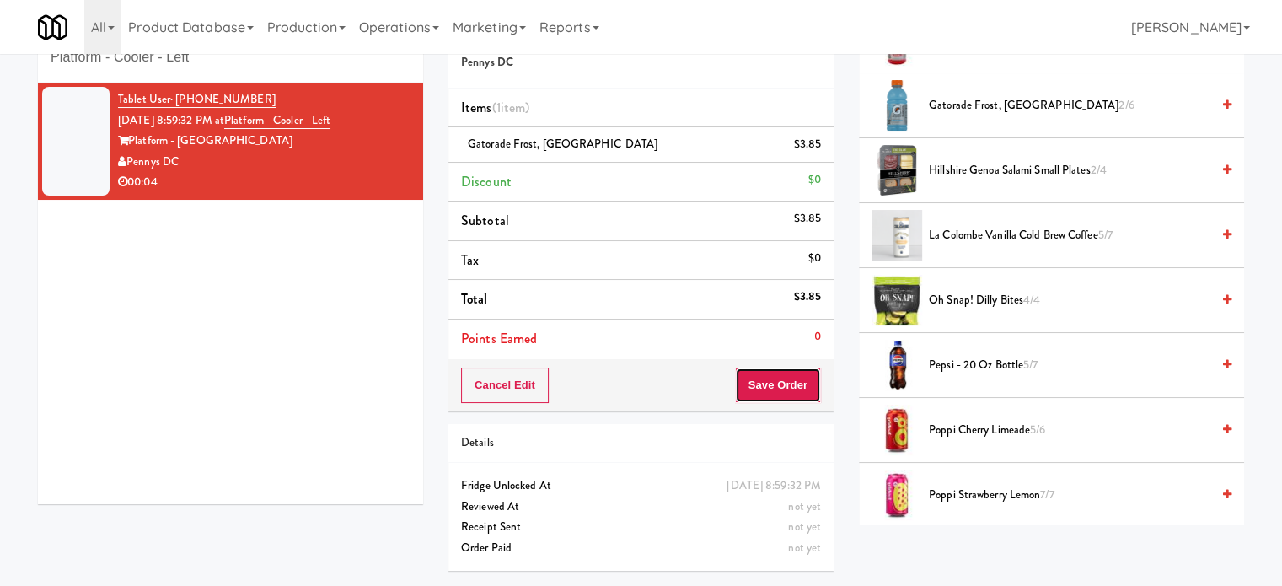
click at [788, 374] on button "Save Order" at bounding box center [778, 385] width 86 height 35
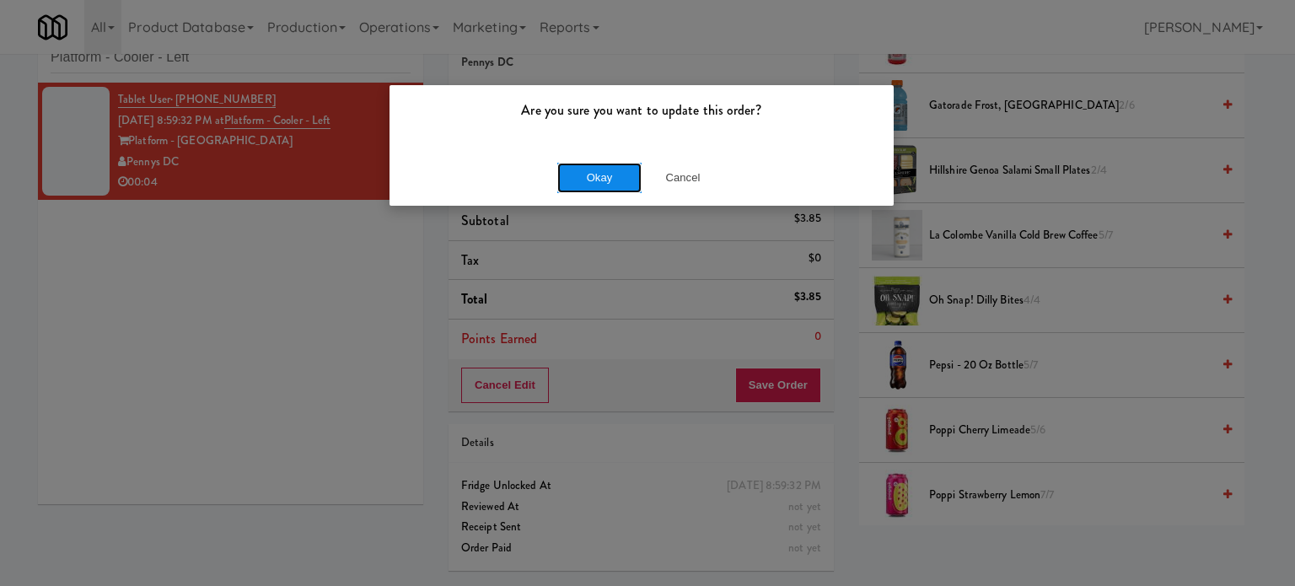
click at [590, 180] on button "Okay" at bounding box center [599, 178] width 84 height 30
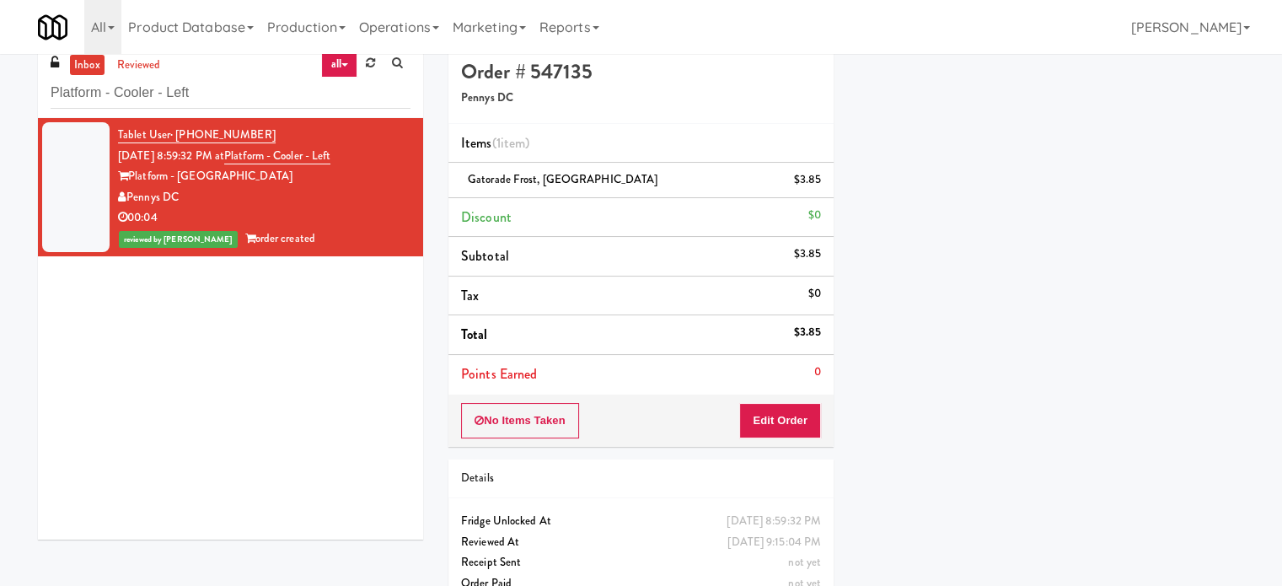
scroll to position [0, 0]
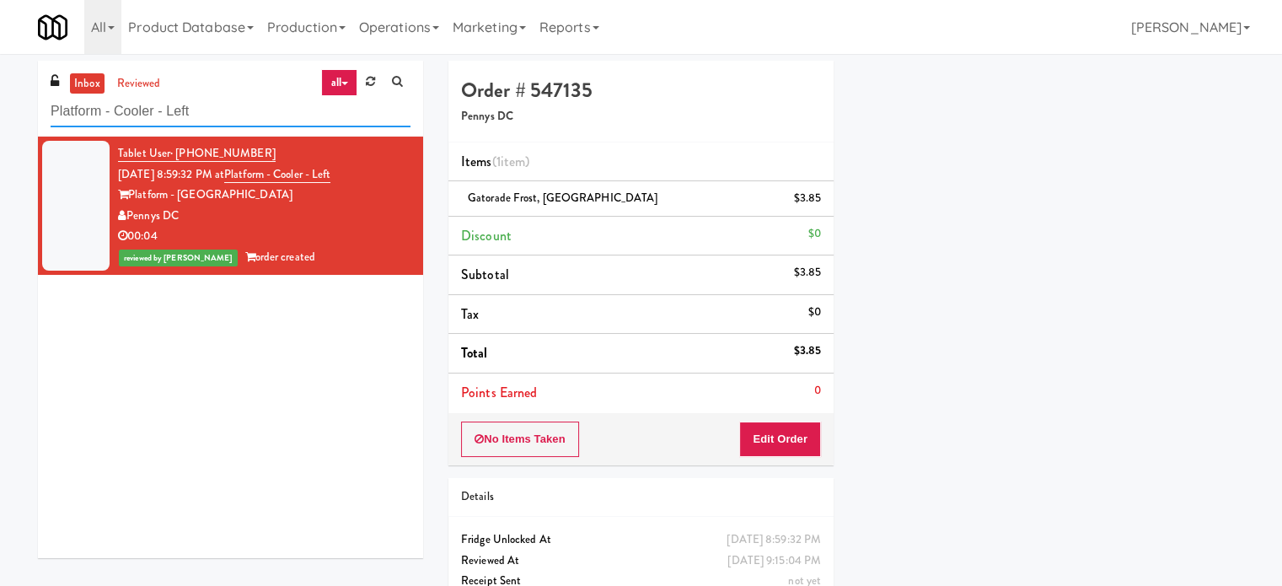
click at [266, 110] on input "Platform - Cooler - Left" at bounding box center [231, 111] width 360 height 31
click at [266, 111] on input "Platform - Cooler - Left" at bounding box center [231, 111] width 360 height 31
click at [268, 111] on input "Platform - Cooler - Left" at bounding box center [231, 111] width 360 height 31
click at [267, 112] on input "Platform - Cooler - Left" at bounding box center [231, 111] width 360 height 31
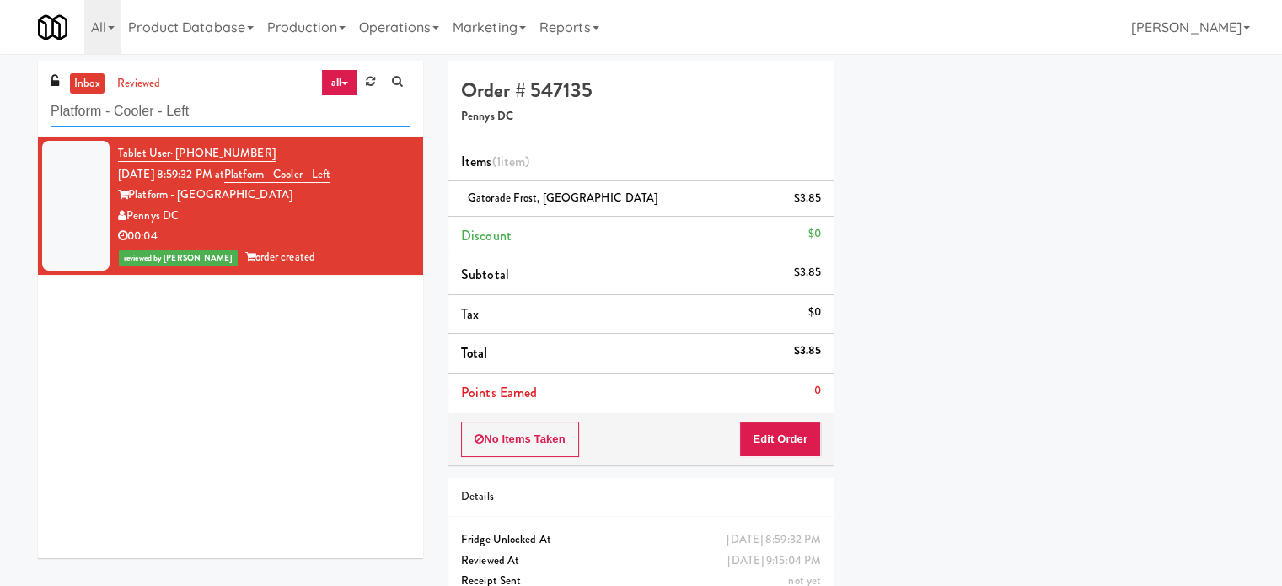
click at [267, 112] on input "Platform - Cooler - Left" at bounding box center [231, 111] width 360 height 31
paste input "Riverwalk at Cameron Harbor Cabine"
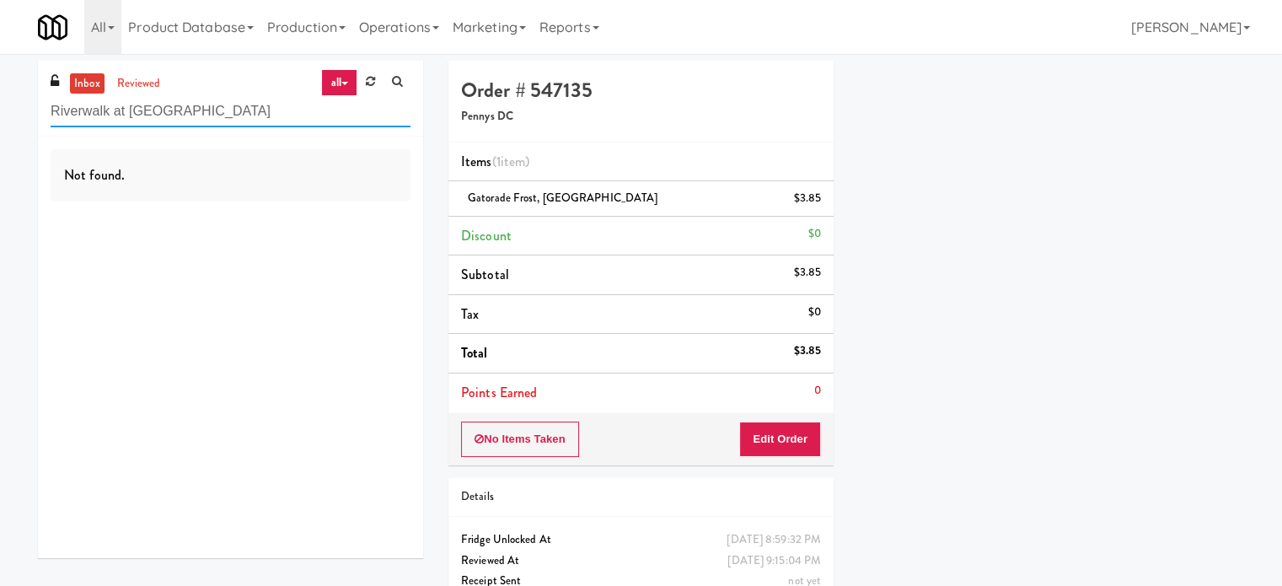
click at [270, 101] on input "Riverwalk at [GEOGRAPHIC_DATA]" at bounding box center [231, 111] width 360 height 31
paste input "Vela - Cooler - Lef"
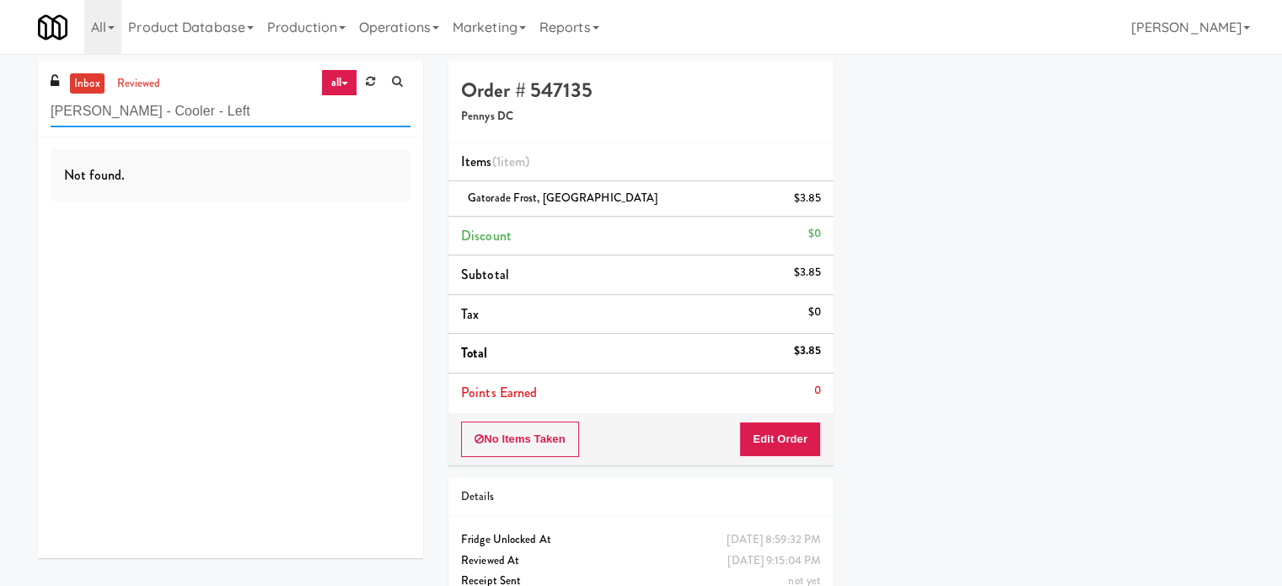
click at [185, 107] on input "[PERSON_NAME] - Cooler - Left" at bounding box center [231, 111] width 360 height 31
paste input "481 on [PERSON_NAME]"
click at [212, 110] on input "481 on [PERSON_NAME]" at bounding box center [231, 111] width 360 height 31
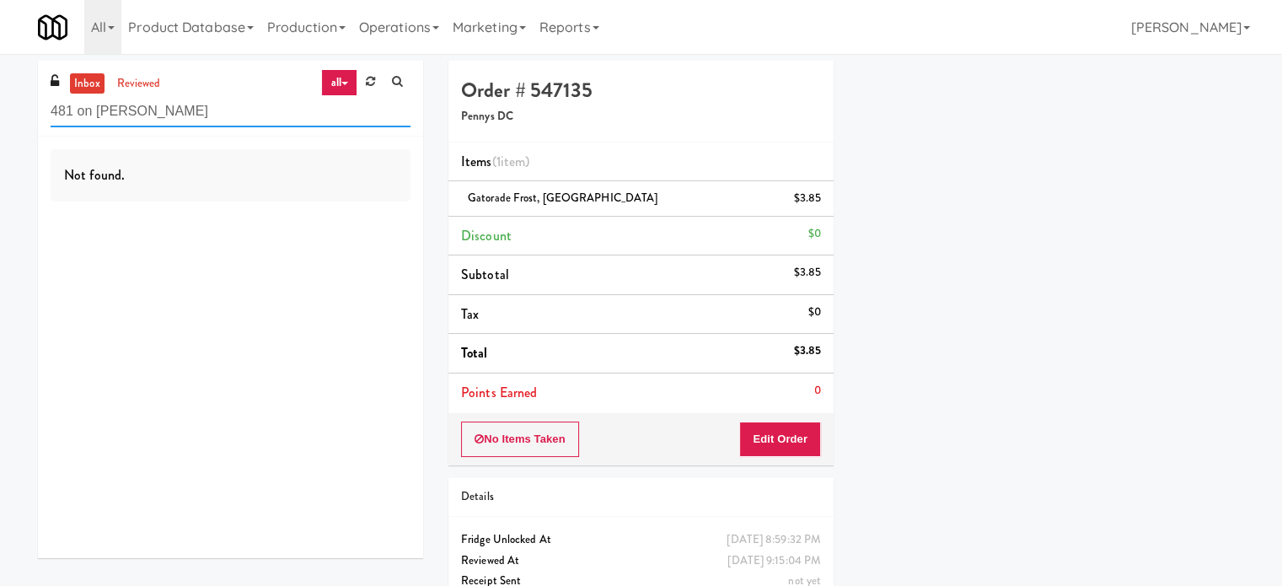
click at [212, 110] on input "481 on [PERSON_NAME]" at bounding box center [231, 111] width 360 height 31
paste input "Fridge - Vantage - Pre Opening"
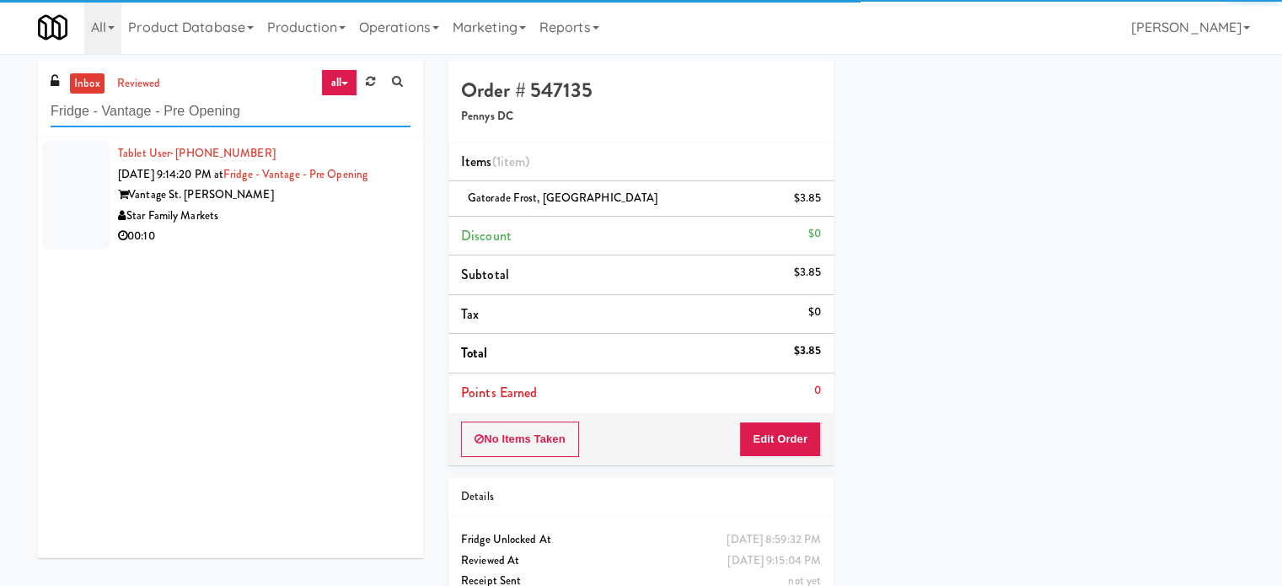
type input "Fridge - Vantage - Pre Opening"
drag, startPoint x: 292, startPoint y: 230, endPoint x: 613, endPoint y: 185, distance: 324.4
click at [293, 230] on div "00:10" at bounding box center [264, 236] width 293 height 21
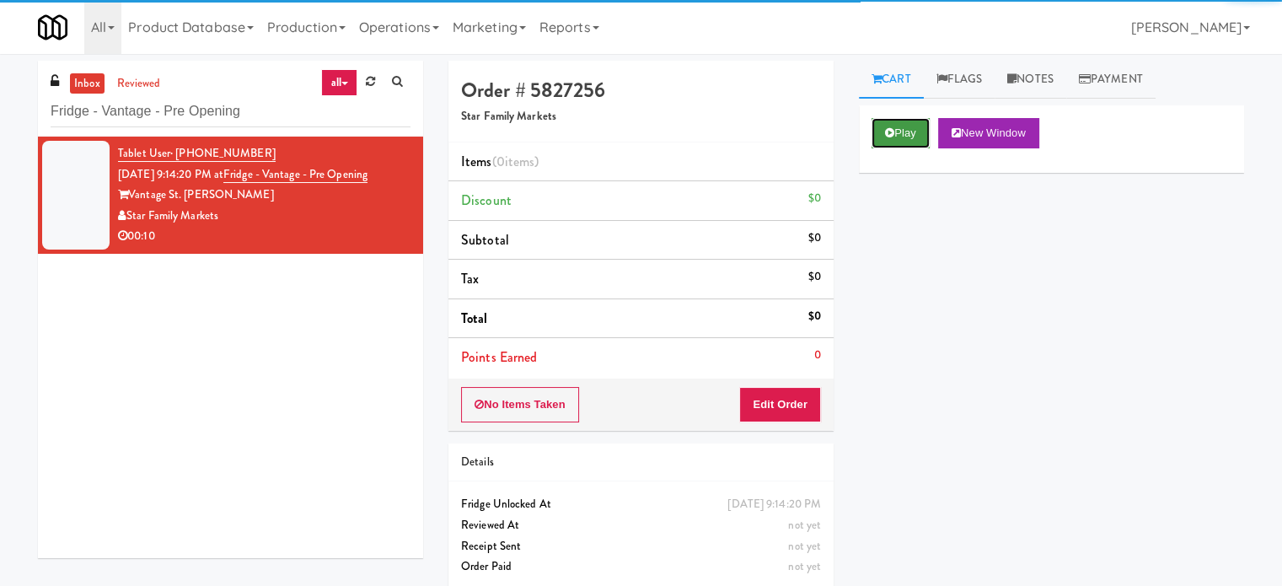
click at [900, 133] on button "Play" at bounding box center [901, 133] width 58 height 30
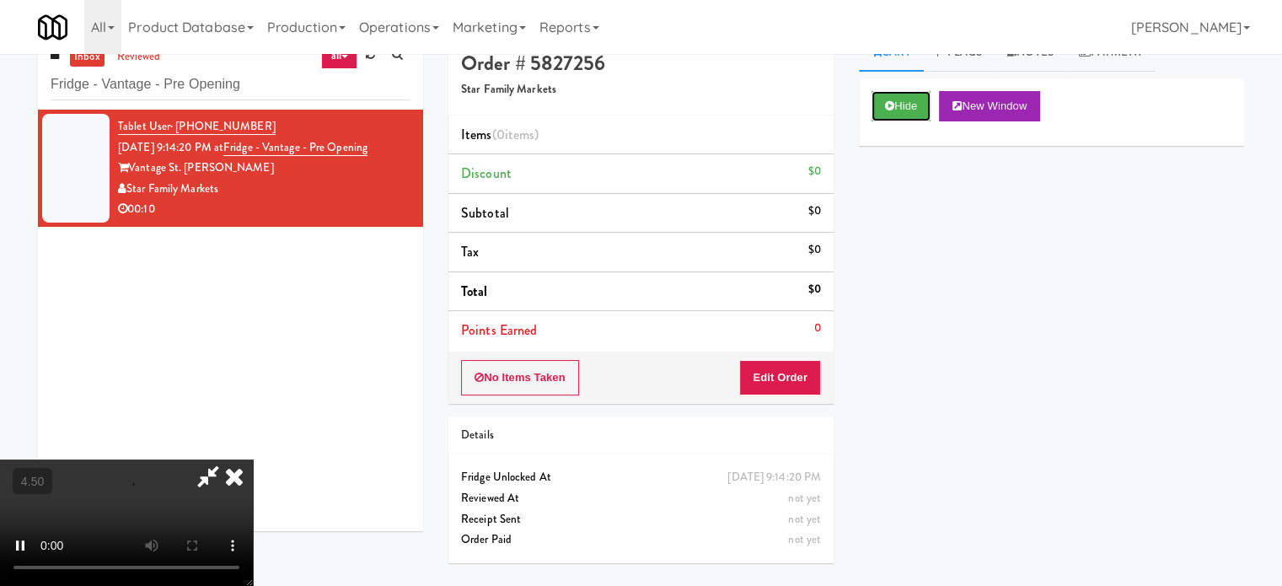
scroll to position [54, 0]
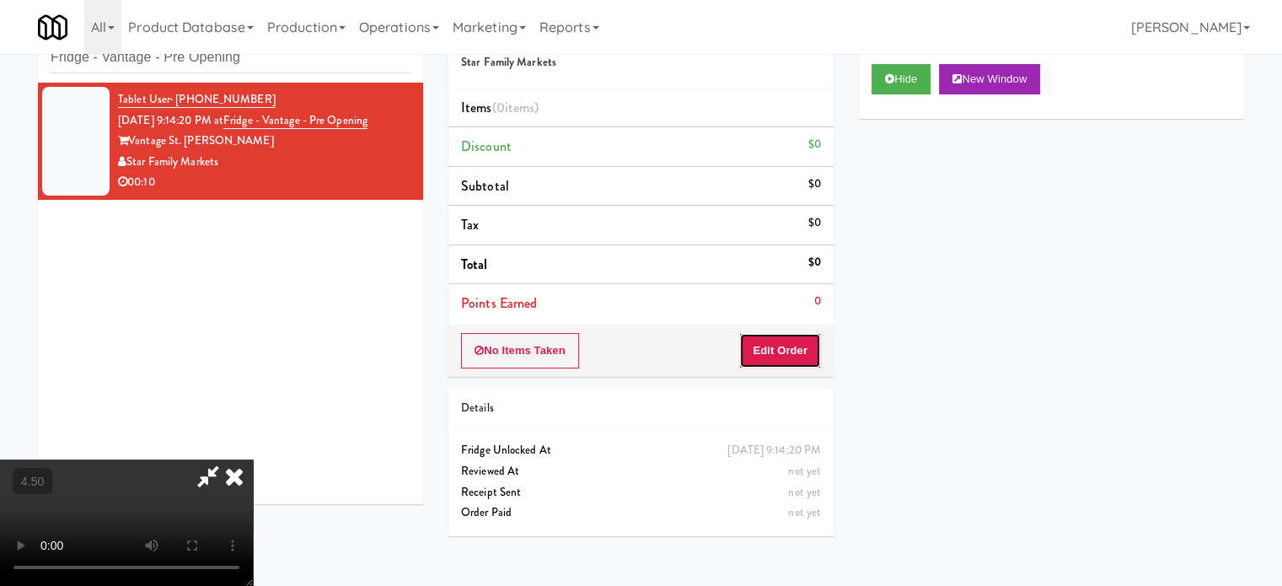
click at [804, 348] on button "Edit Order" at bounding box center [780, 350] width 82 height 35
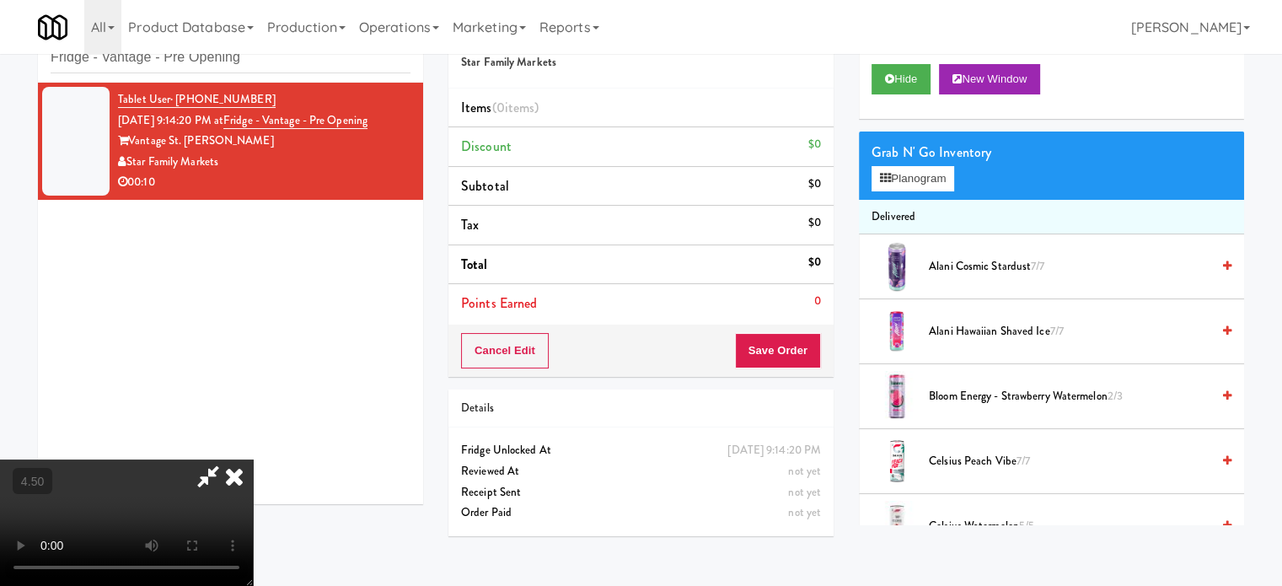
click at [253, 459] on video at bounding box center [126, 522] width 253 height 126
drag, startPoint x: 412, startPoint y: 411, endPoint x: 388, endPoint y: 270, distance: 142.9
click at [253, 459] on video at bounding box center [126, 522] width 253 height 126
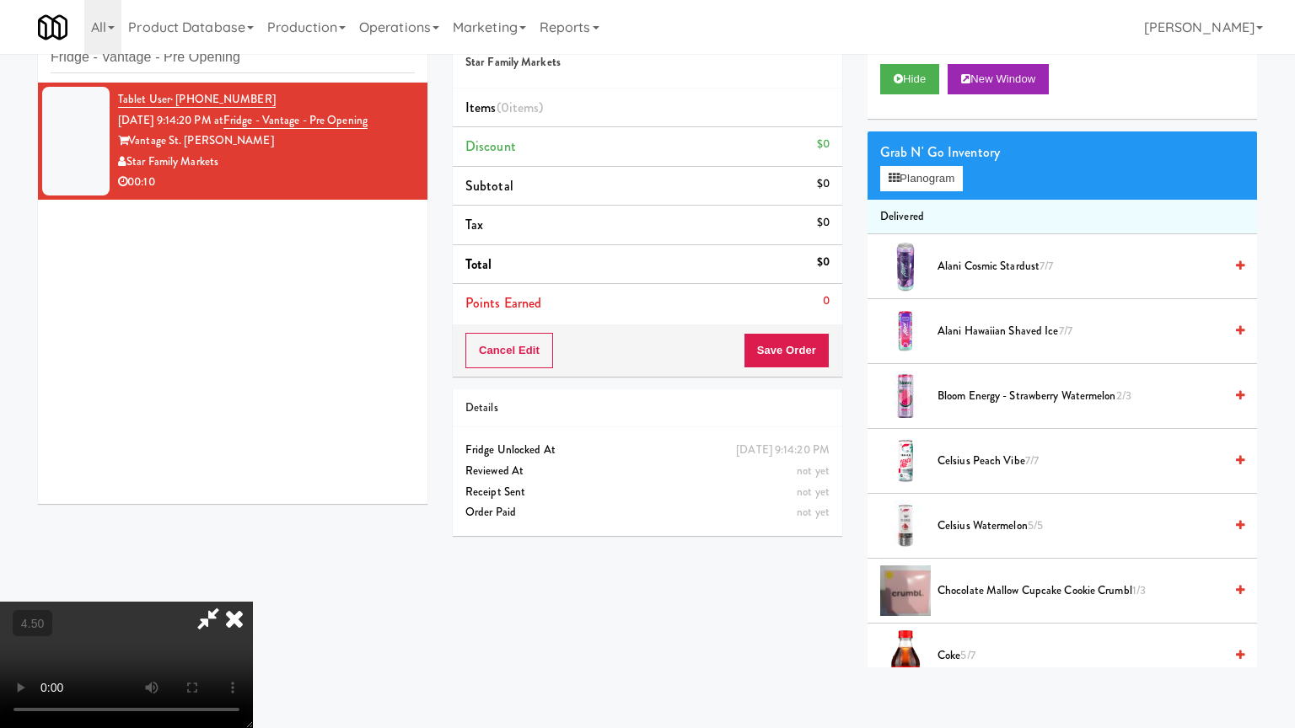
click at [253, 585] on video at bounding box center [126, 665] width 253 height 126
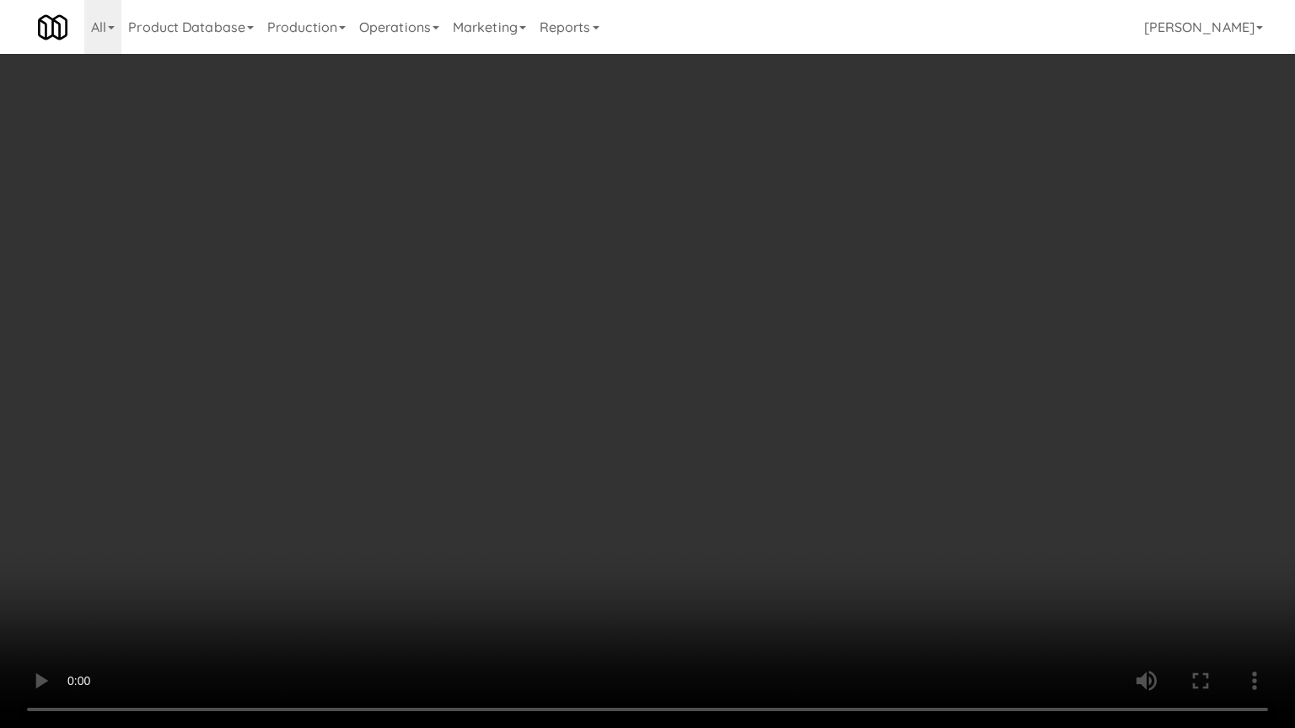
click at [493, 323] on video at bounding box center [647, 364] width 1295 height 728
click at [534, 325] on video at bounding box center [647, 364] width 1295 height 728
click at [594, 341] on video at bounding box center [647, 364] width 1295 height 728
click at [684, 381] on video at bounding box center [647, 364] width 1295 height 728
click at [677, 385] on video at bounding box center [647, 364] width 1295 height 728
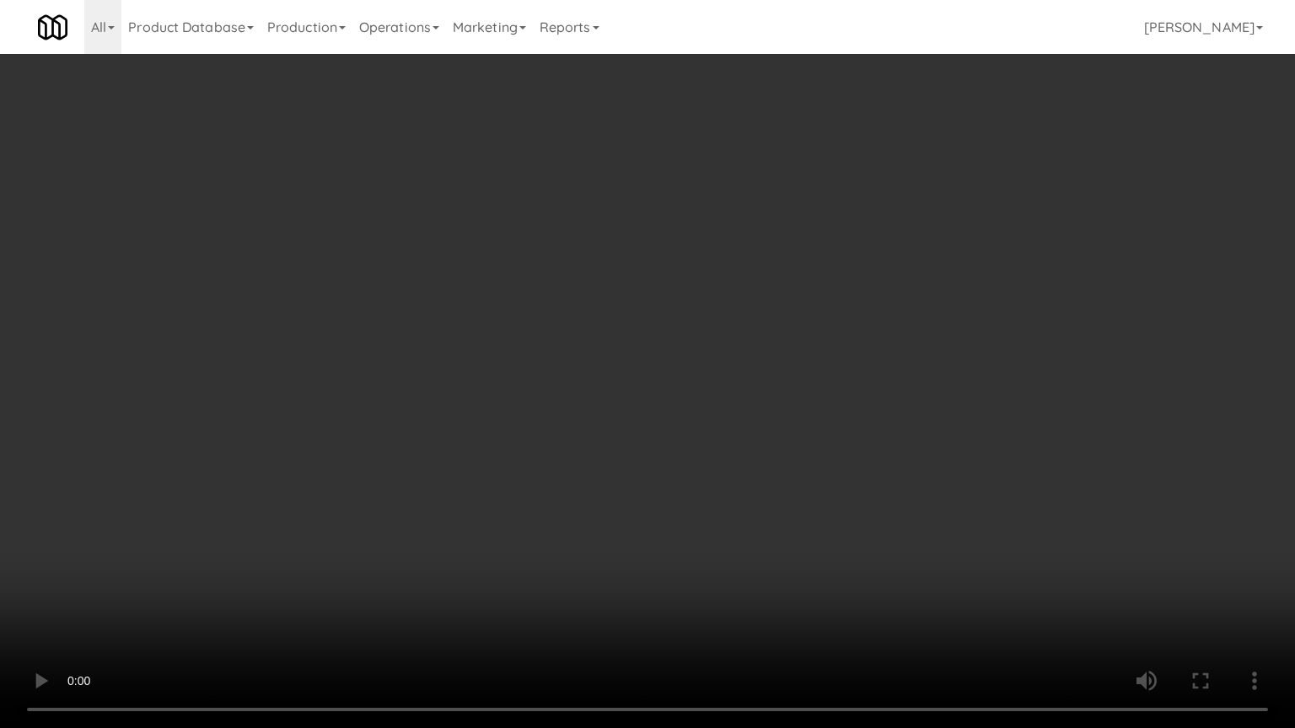
click at [765, 395] on video at bounding box center [647, 364] width 1295 height 728
click at [723, 395] on video at bounding box center [647, 364] width 1295 height 728
click at [784, 413] on video at bounding box center [647, 364] width 1295 height 728
click at [785, 418] on video at bounding box center [647, 364] width 1295 height 728
click at [861, 420] on video at bounding box center [647, 364] width 1295 height 728
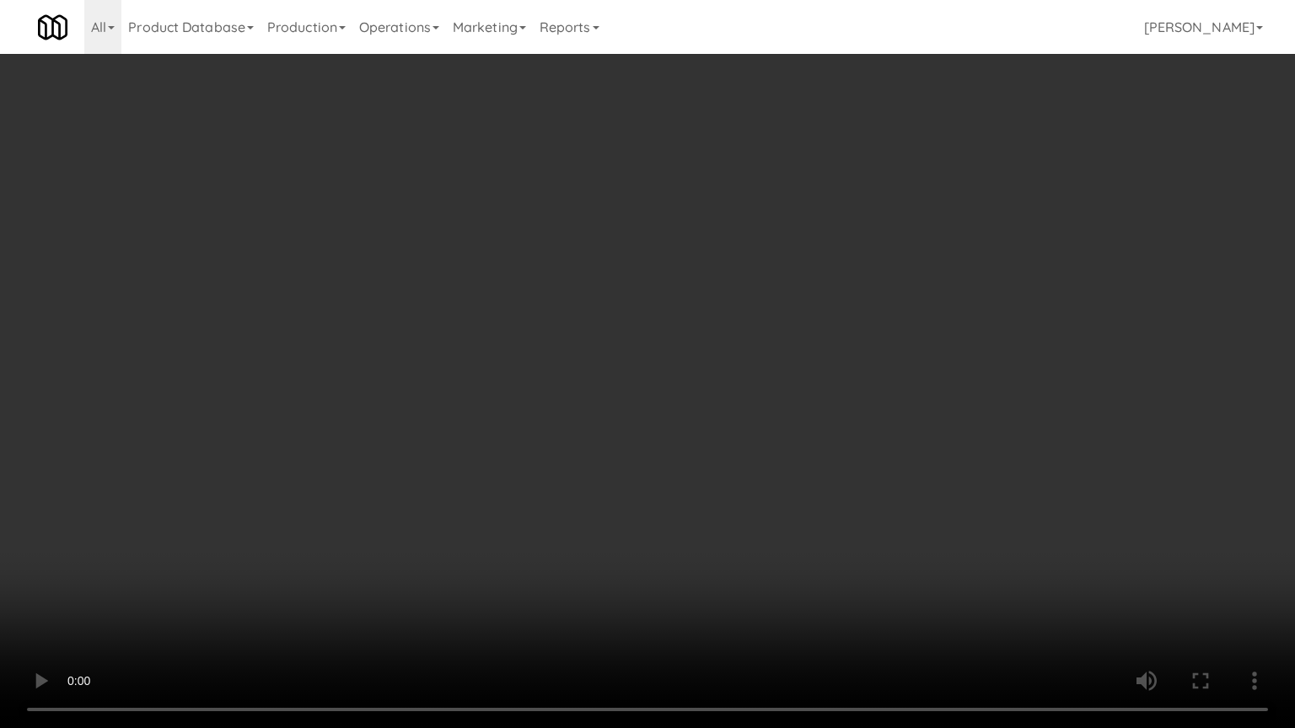
click at [862, 428] on video at bounding box center [647, 364] width 1295 height 728
click at [862, 421] on video at bounding box center [647, 364] width 1295 height 728
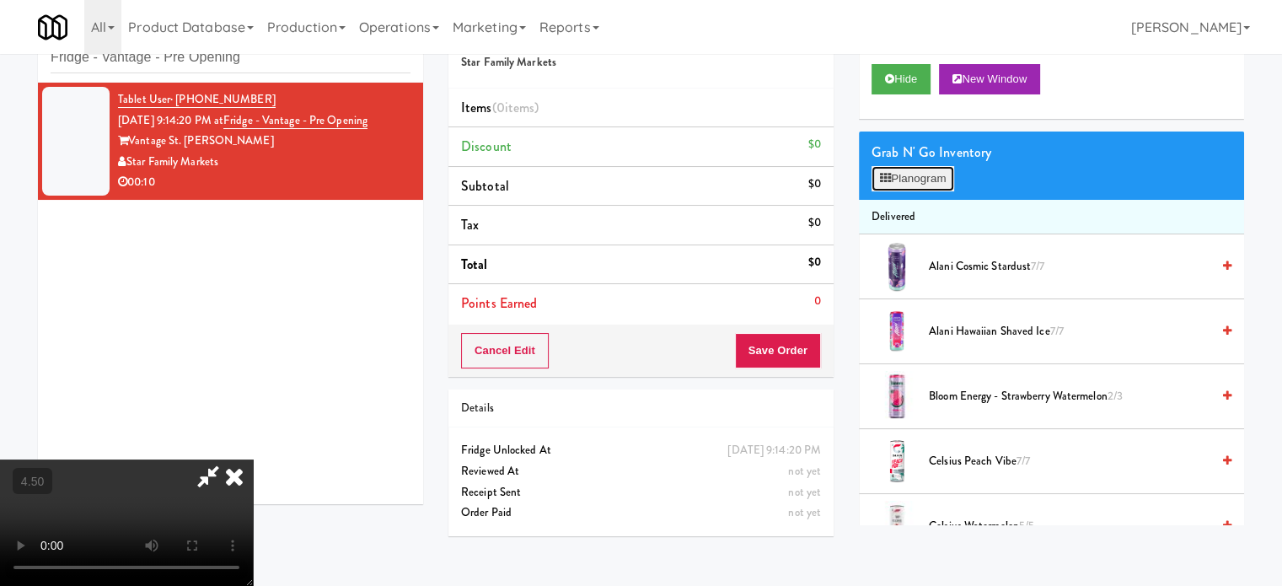
click at [904, 180] on button "Planogram" at bounding box center [913, 178] width 83 height 25
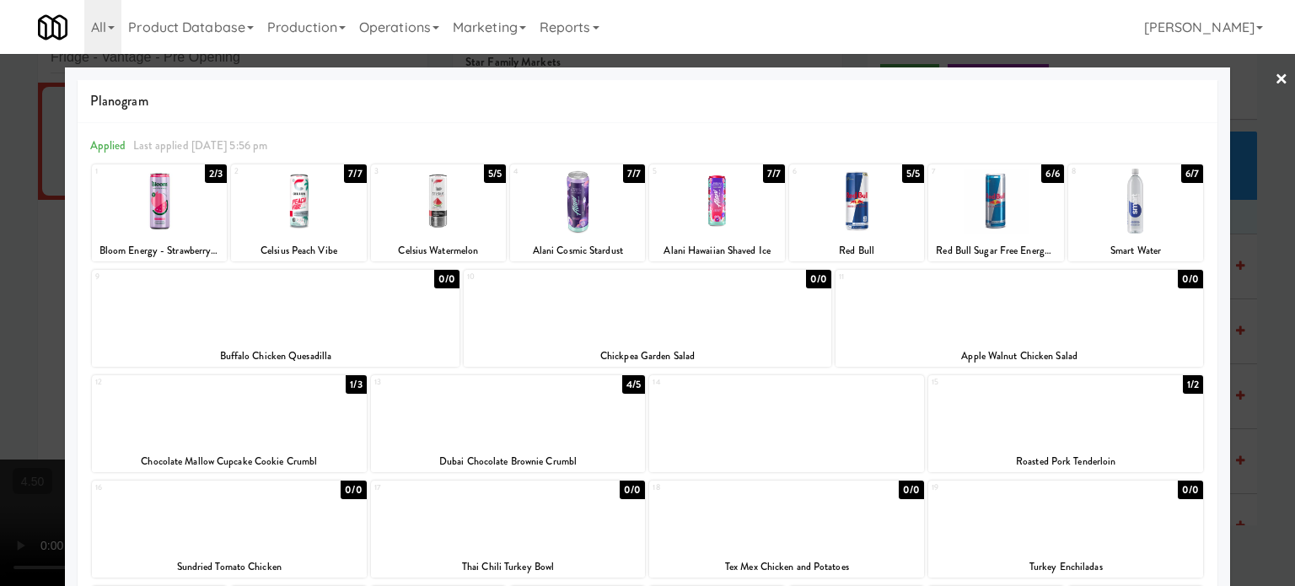
click at [347, 384] on div "1/3" at bounding box center [356, 384] width 20 height 19
click at [1256, 384] on div at bounding box center [647, 293] width 1295 height 586
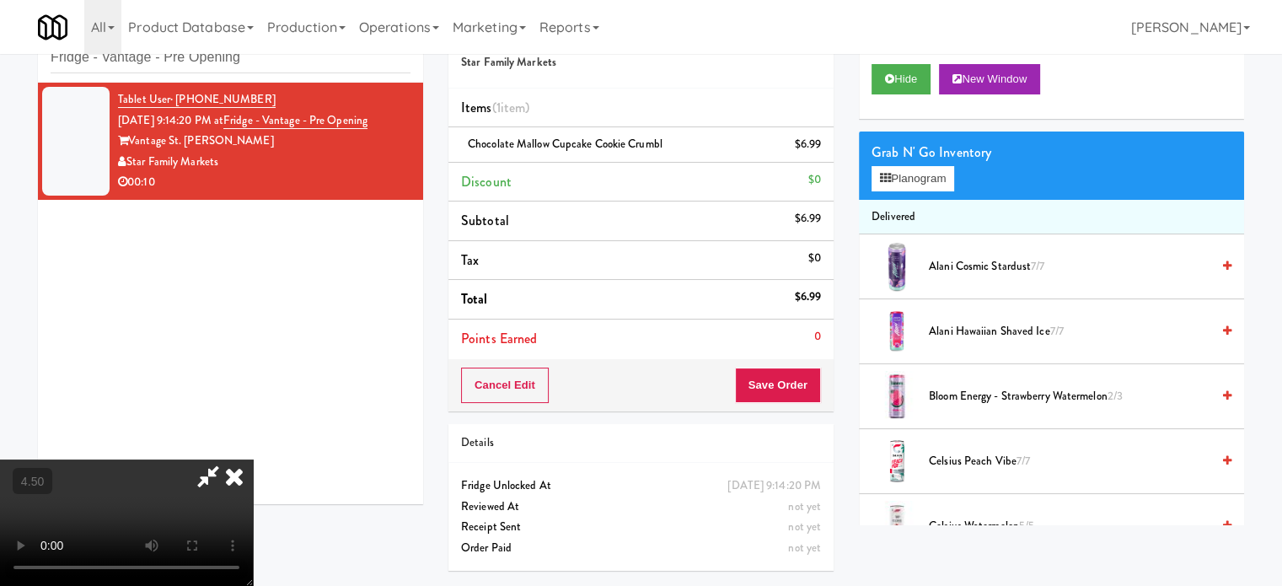
click at [253, 459] on video at bounding box center [126, 522] width 253 height 126
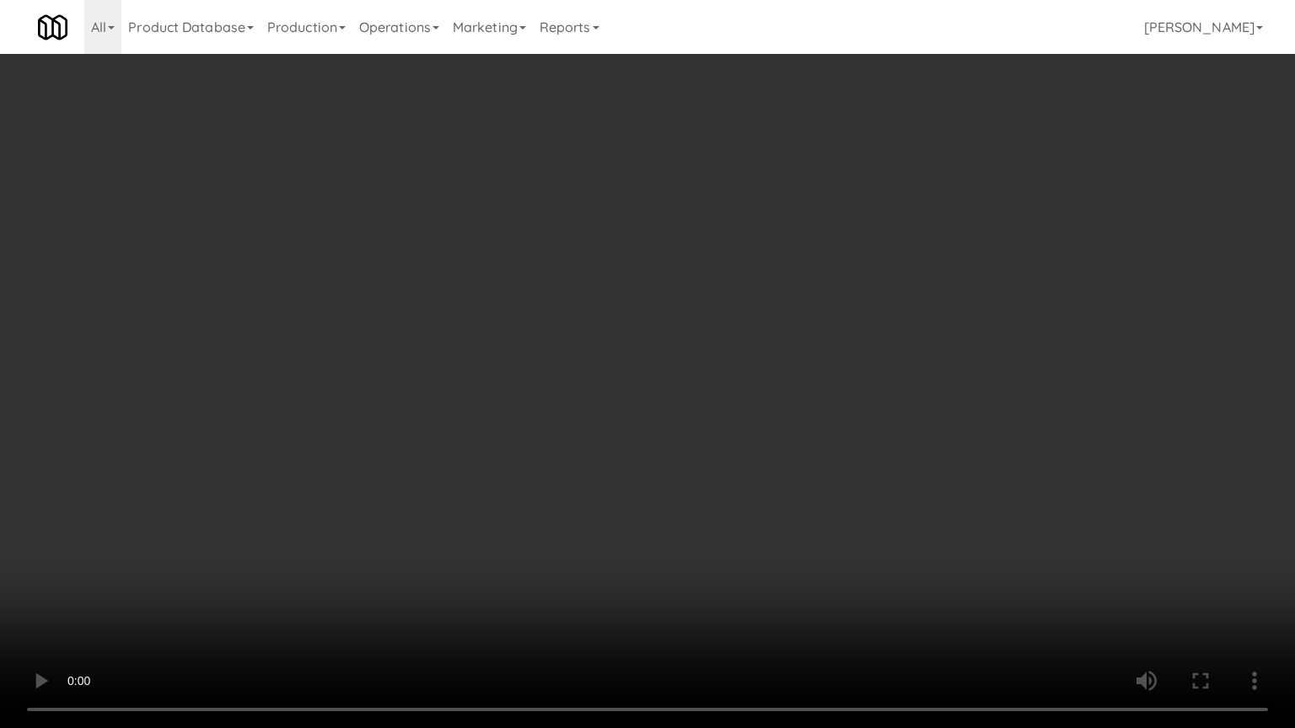
click at [530, 437] on video at bounding box center [647, 364] width 1295 height 728
click at [549, 405] on video at bounding box center [647, 364] width 1295 height 728
click at [537, 435] on video at bounding box center [647, 364] width 1295 height 728
click at [539, 436] on video at bounding box center [647, 364] width 1295 height 728
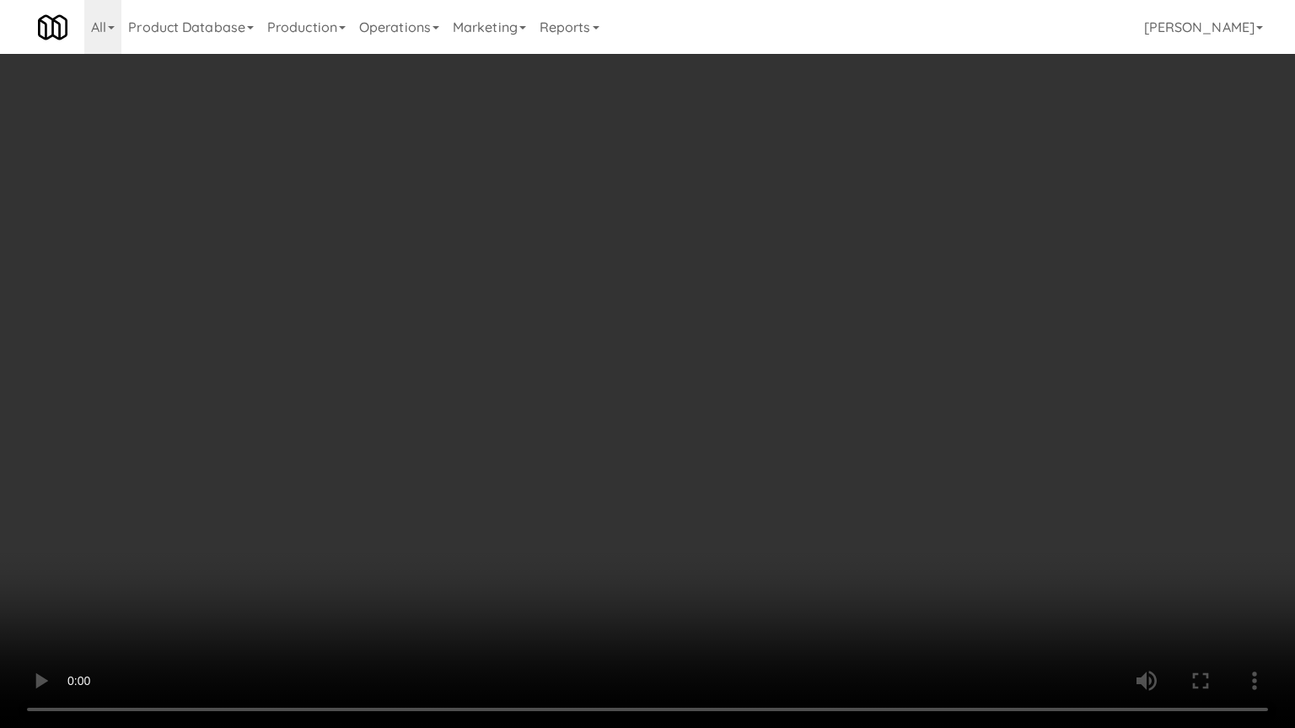
click at [620, 414] on video at bounding box center [647, 364] width 1295 height 728
click at [629, 415] on video at bounding box center [647, 364] width 1295 height 728
click at [631, 416] on video at bounding box center [647, 364] width 1295 height 728
click at [598, 442] on video at bounding box center [647, 364] width 1295 height 728
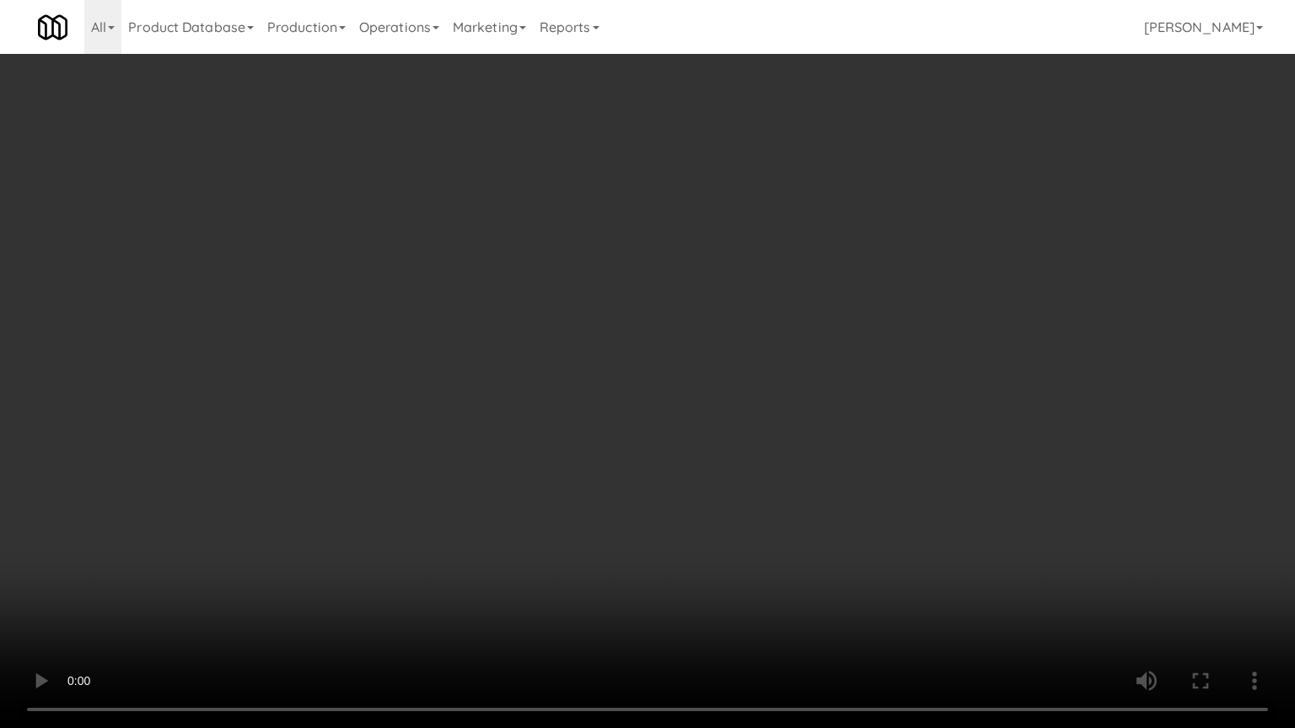
click at [603, 438] on video at bounding box center [647, 364] width 1295 height 728
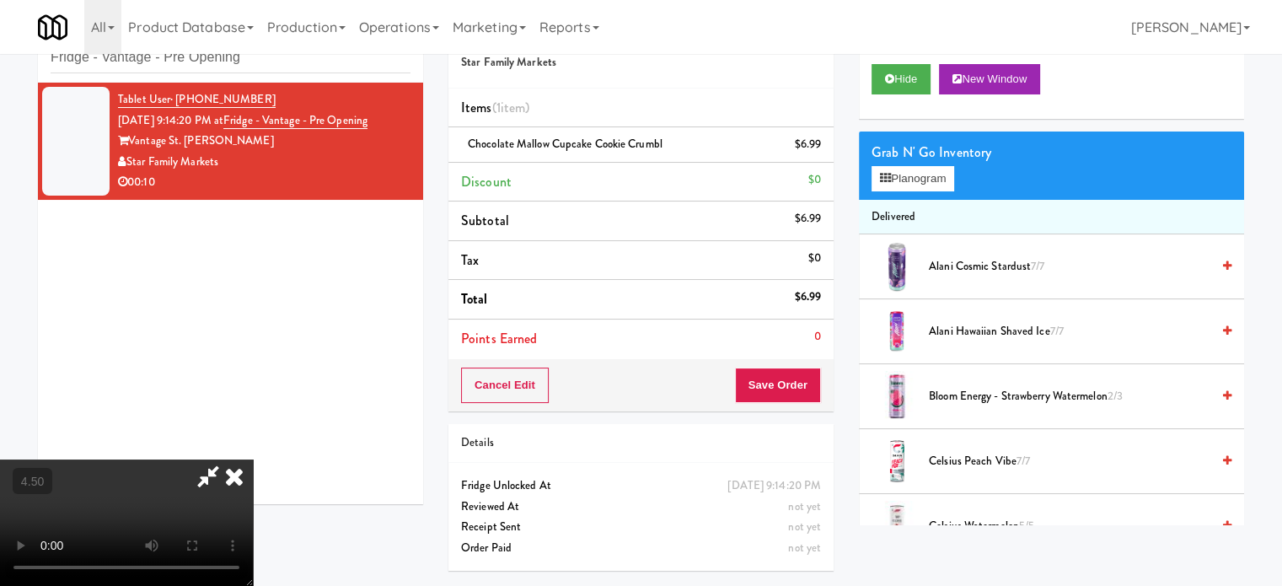
click at [253, 459] on icon at bounding box center [234, 476] width 37 height 34
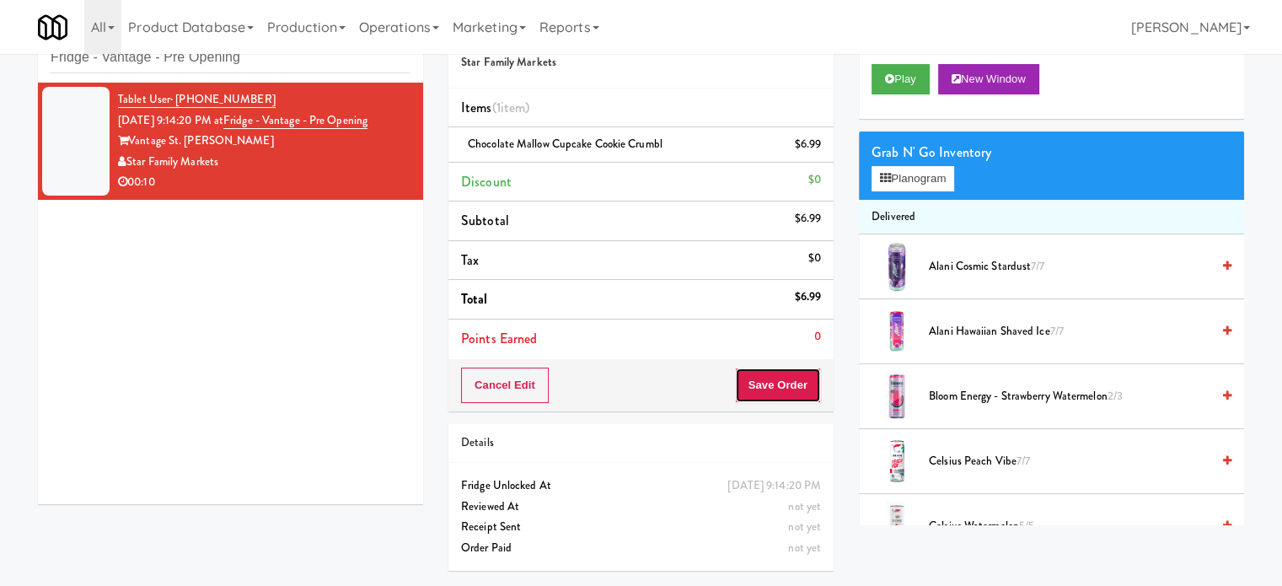
click at [788, 384] on button "Save Order" at bounding box center [778, 385] width 86 height 35
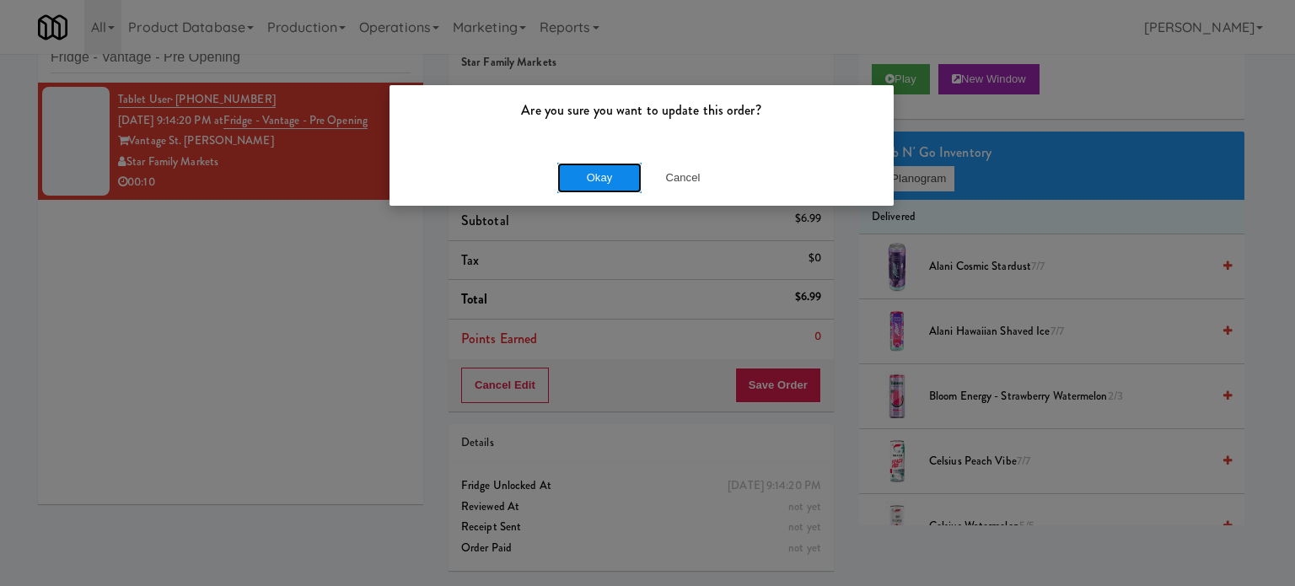
click at [570, 174] on button "Okay" at bounding box center [599, 178] width 84 height 30
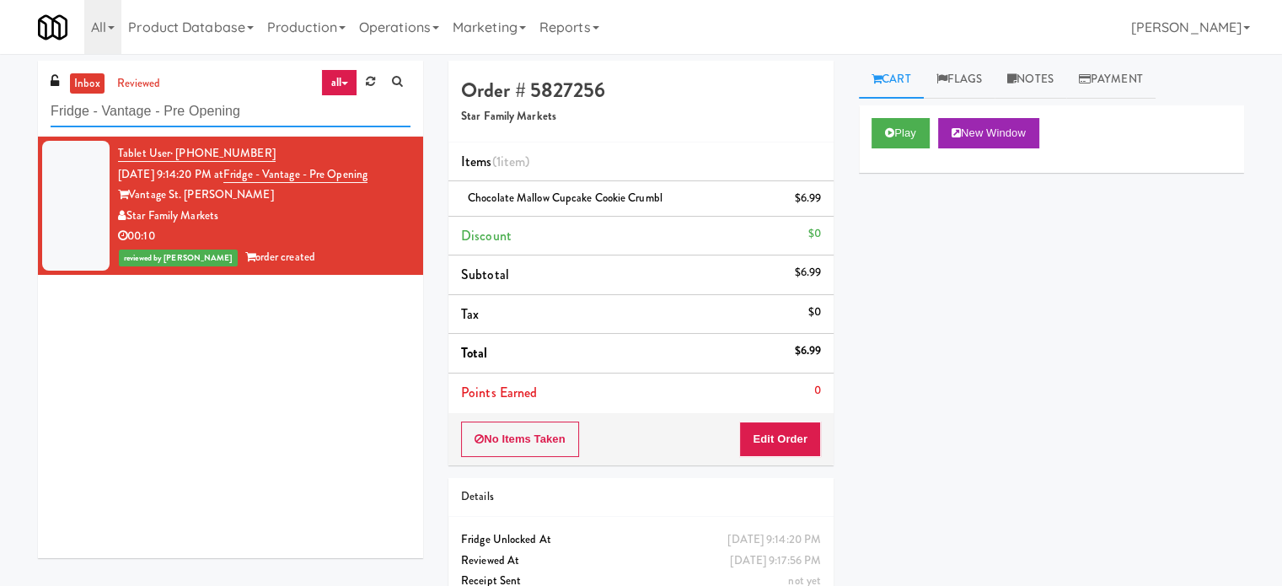
click at [263, 110] on input "Fridge - Vantage - Pre Opening" at bounding box center [231, 111] width 360 height 31
click at [264, 110] on input "Fridge - Vantage - Pre Opening" at bounding box center [231, 111] width 360 height 31
click at [266, 111] on input "Fridge - Vantage - Pre Opening" at bounding box center [231, 111] width 360 height 31
paste input "2200 Progress - Left - Fridge"
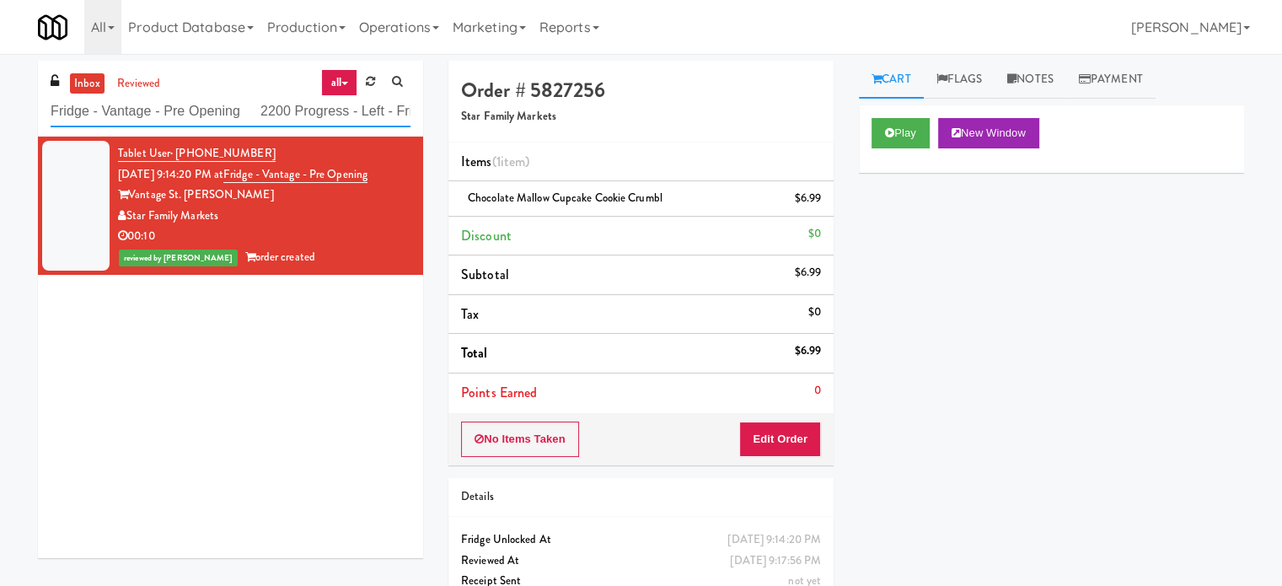
scroll to position [0, 30]
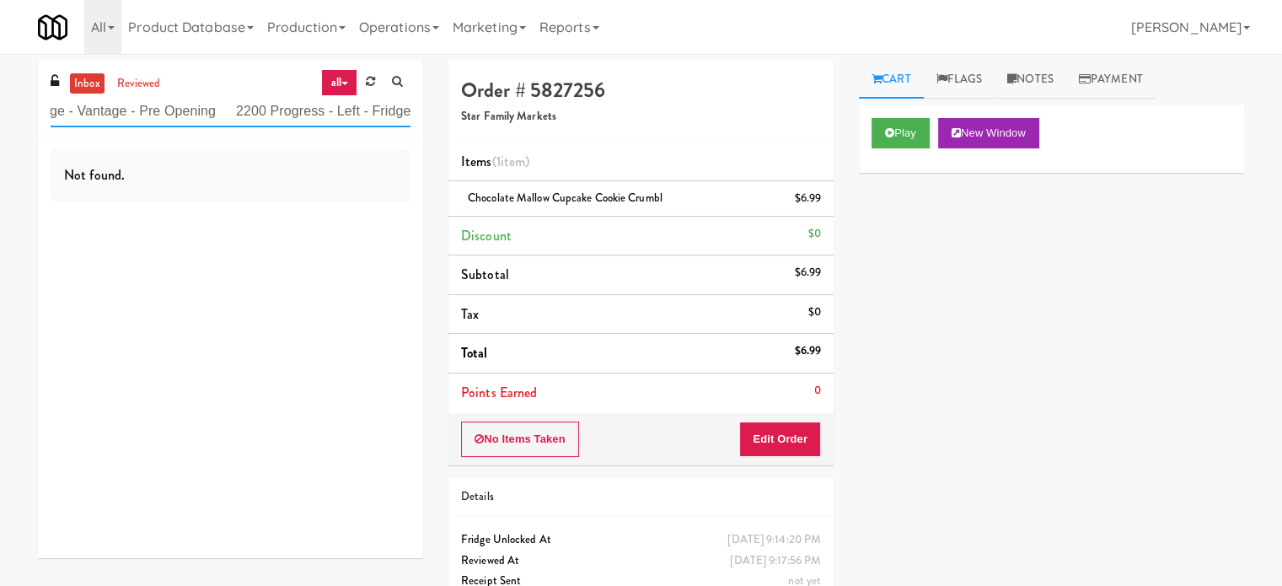
click at [260, 99] on input "Fridge - Vantage - Pre Opening 2200 Progress - Left - Fridge" at bounding box center [231, 111] width 360 height 31
click at [246, 107] on input "Fridge - Vantage - Pre Opening 2200 Progress - Left - Fridge" at bounding box center [231, 111] width 360 height 31
paste input "text"
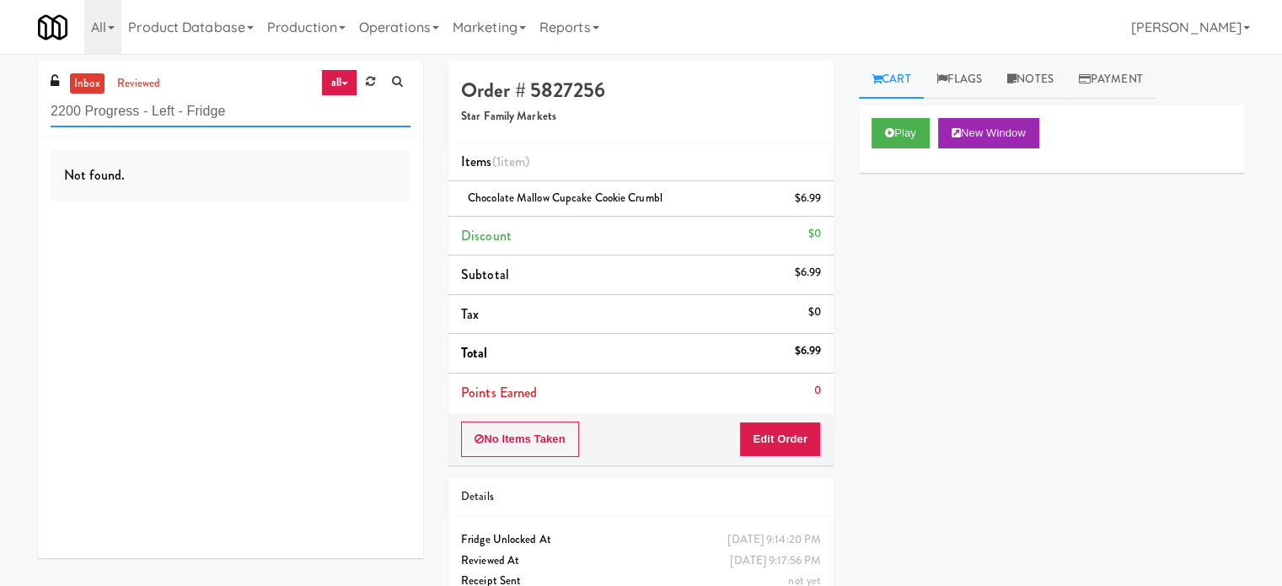
scroll to position [0, 0]
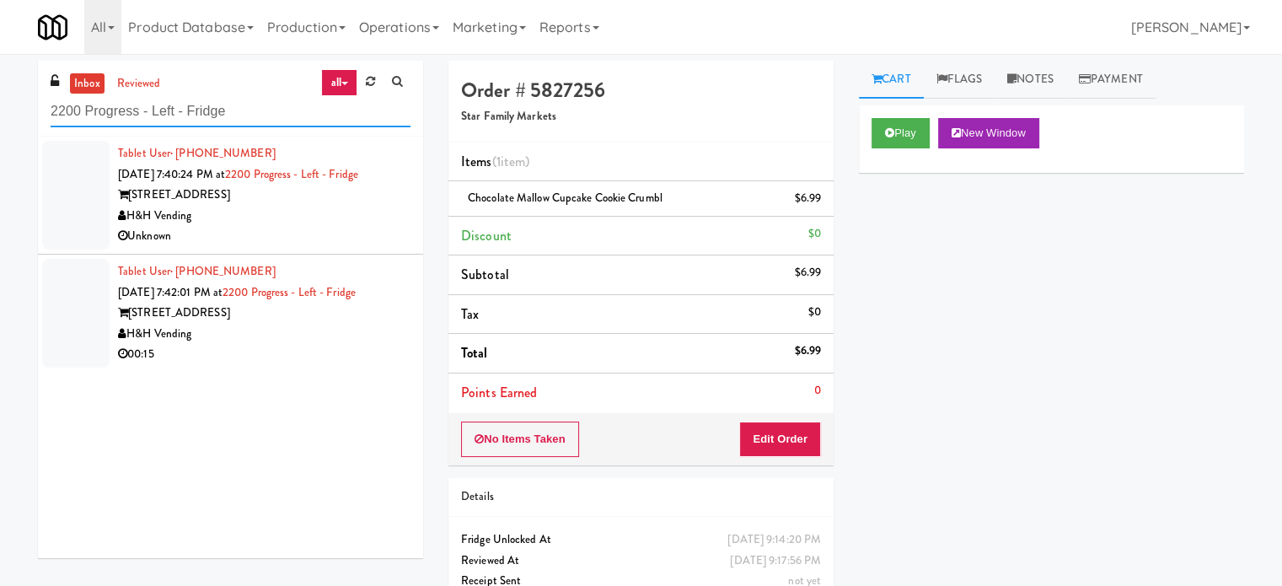
type input "2200 Progress - Left - Fridge"
drag, startPoint x: 272, startPoint y: 232, endPoint x: 517, endPoint y: 207, distance: 245.7
click at [276, 234] on div "Unknown" at bounding box center [264, 236] width 293 height 21
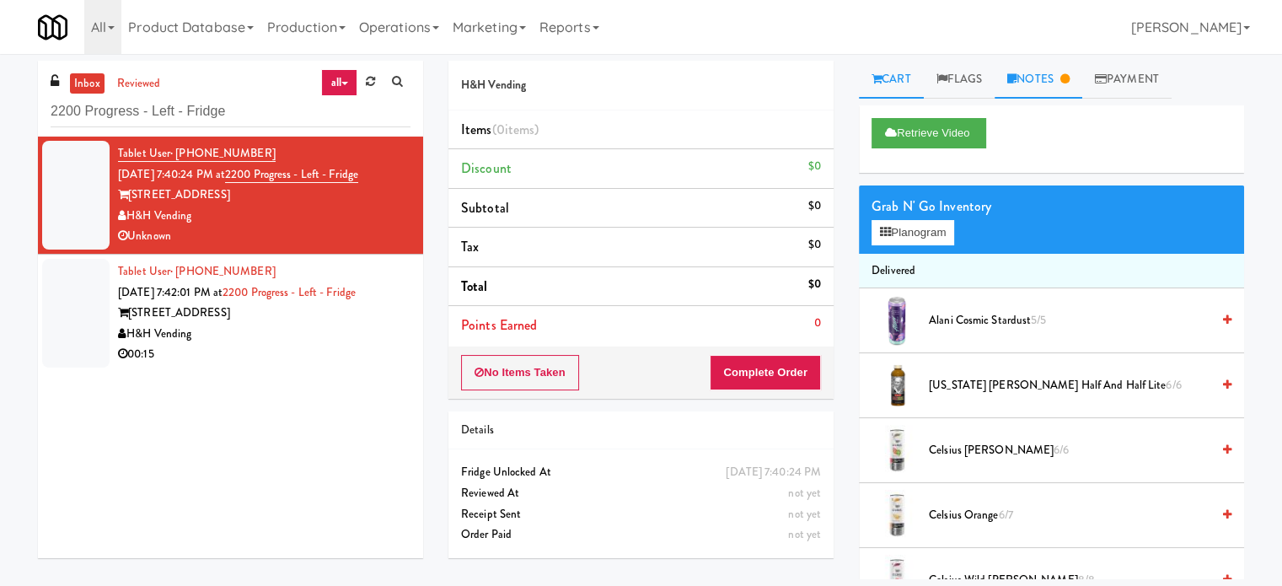
click at [1055, 78] on link "Notes" at bounding box center [1039, 80] width 88 height 38
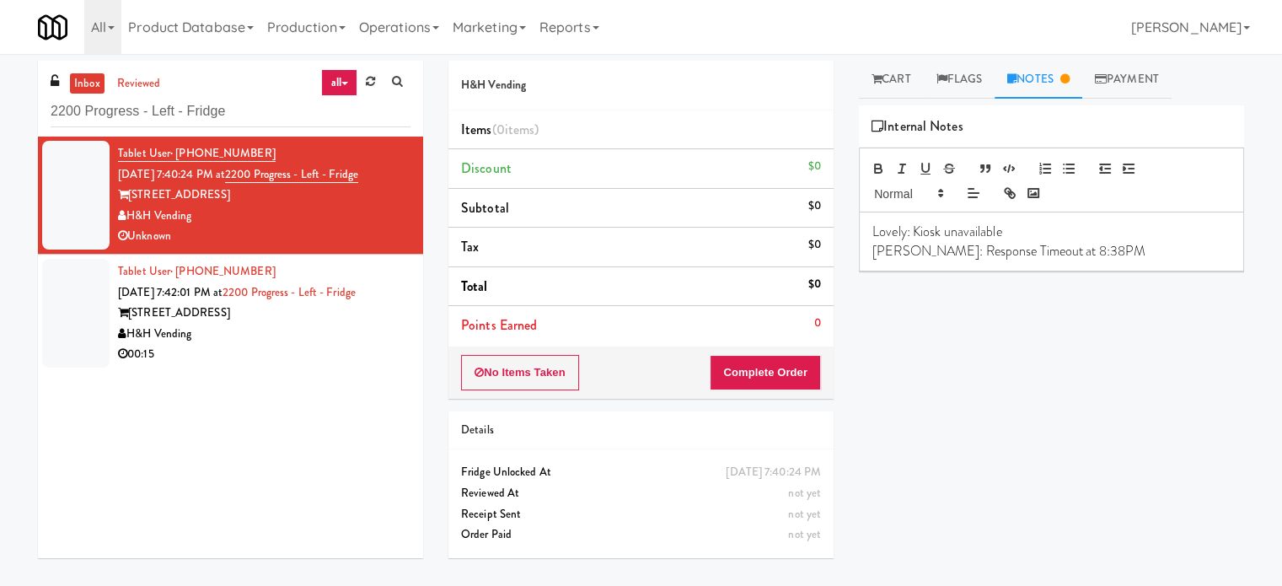
click at [359, 335] on div "H&H Vending" at bounding box center [264, 334] width 293 height 21
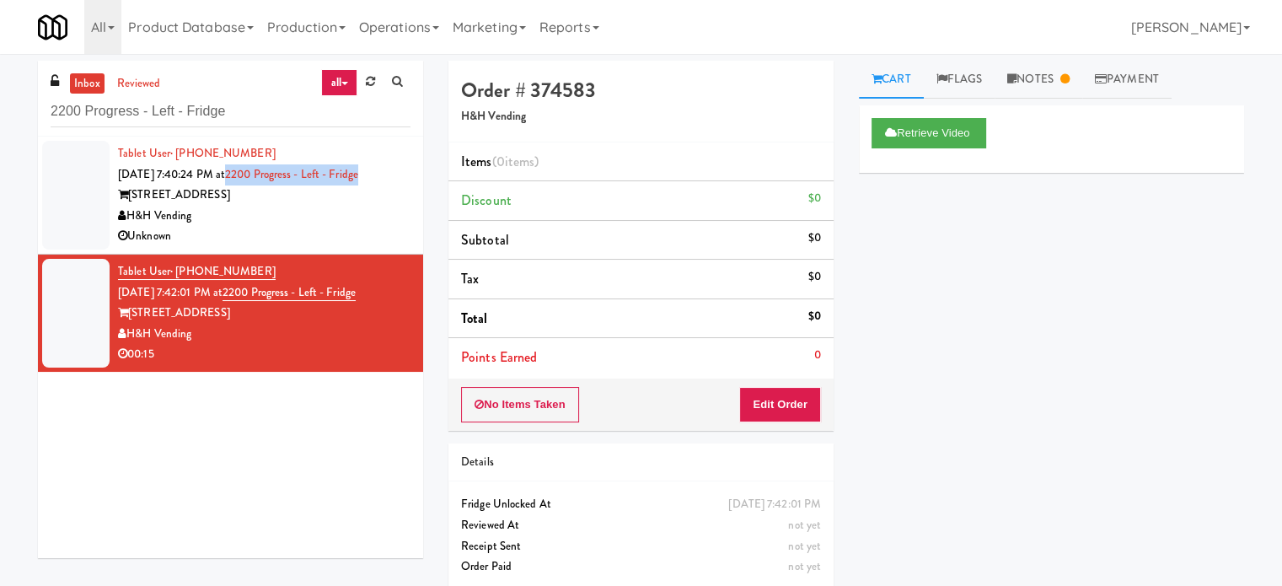
drag, startPoint x: 398, startPoint y: 173, endPoint x: 254, endPoint y: 178, distance: 144.2
click at [254, 178] on li "Tablet User · (847) 533-1120 Aug 22, 2025 7:40:24 PM at 2200 Progress - Left - …" at bounding box center [230, 196] width 385 height 118
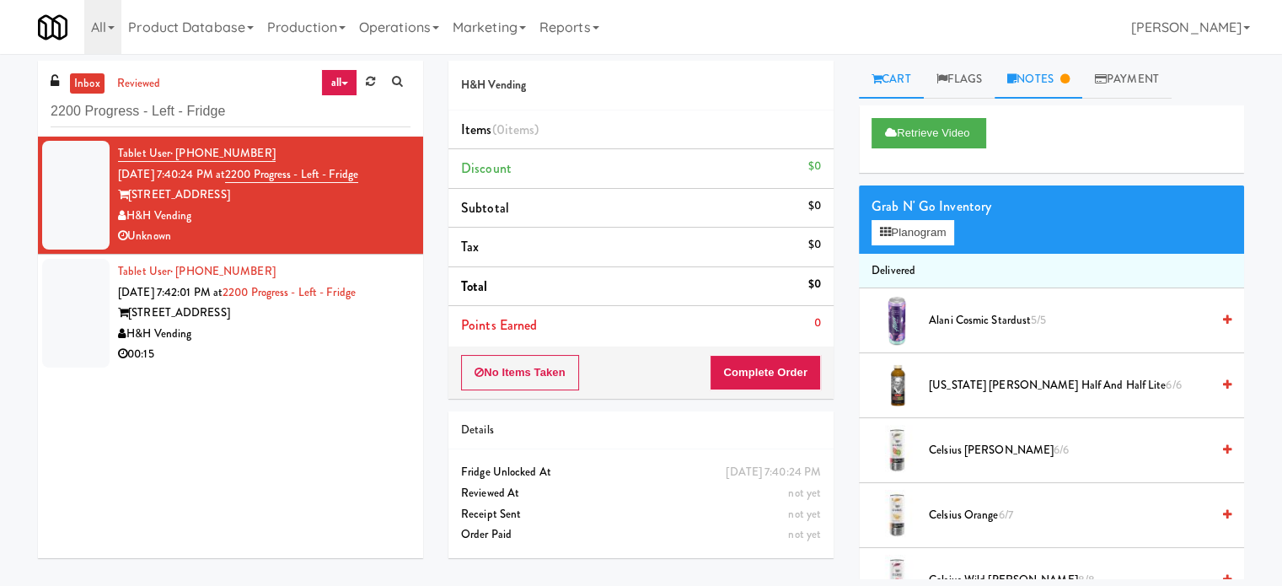
click at [1064, 83] on link "Notes" at bounding box center [1039, 80] width 88 height 38
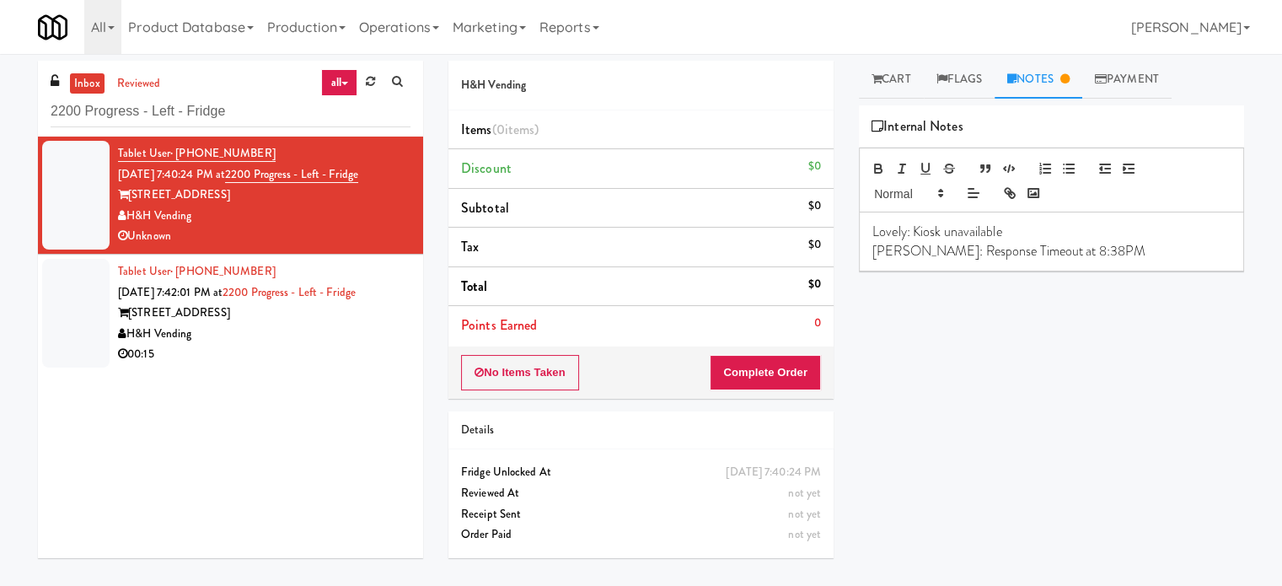
click at [1085, 244] on p "Lyn: Response Timeout at 8:38PM" at bounding box center [1051, 251] width 358 height 19
drag, startPoint x: 342, startPoint y: 339, endPoint x: 958, endPoint y: 253, distance: 621.3
click at [342, 336] on div "H&H Vending" at bounding box center [264, 334] width 293 height 21
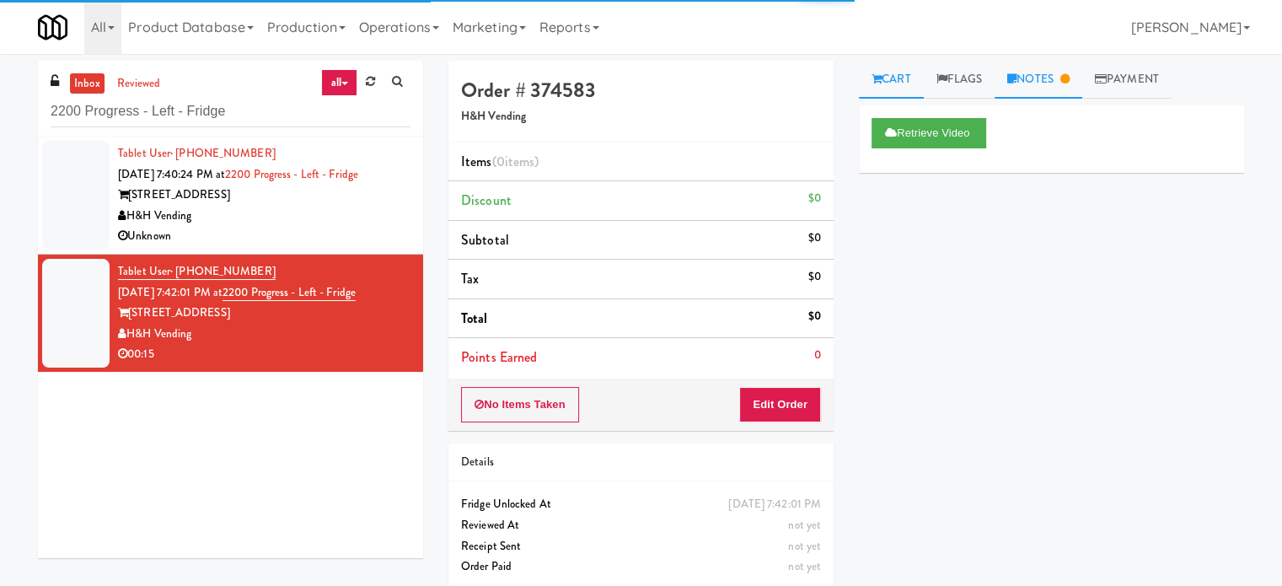
click at [1053, 94] on link "Notes" at bounding box center [1039, 80] width 88 height 38
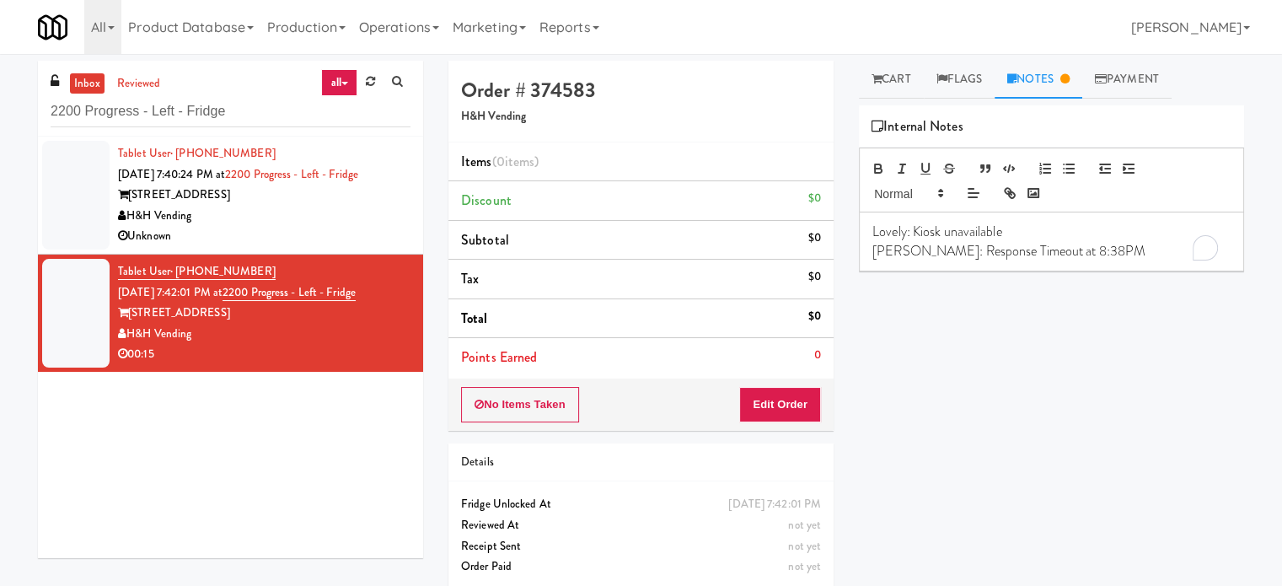
click at [1076, 255] on p "Lyn: Response Timeout at 8:38PM" at bounding box center [1051, 251] width 358 height 19
click at [374, 231] on div "Tablet User · (847) 533-1120 Aug 22, 2025 7:40:24 PM at 2200 Progress - Left - …" at bounding box center [264, 195] width 293 height 104
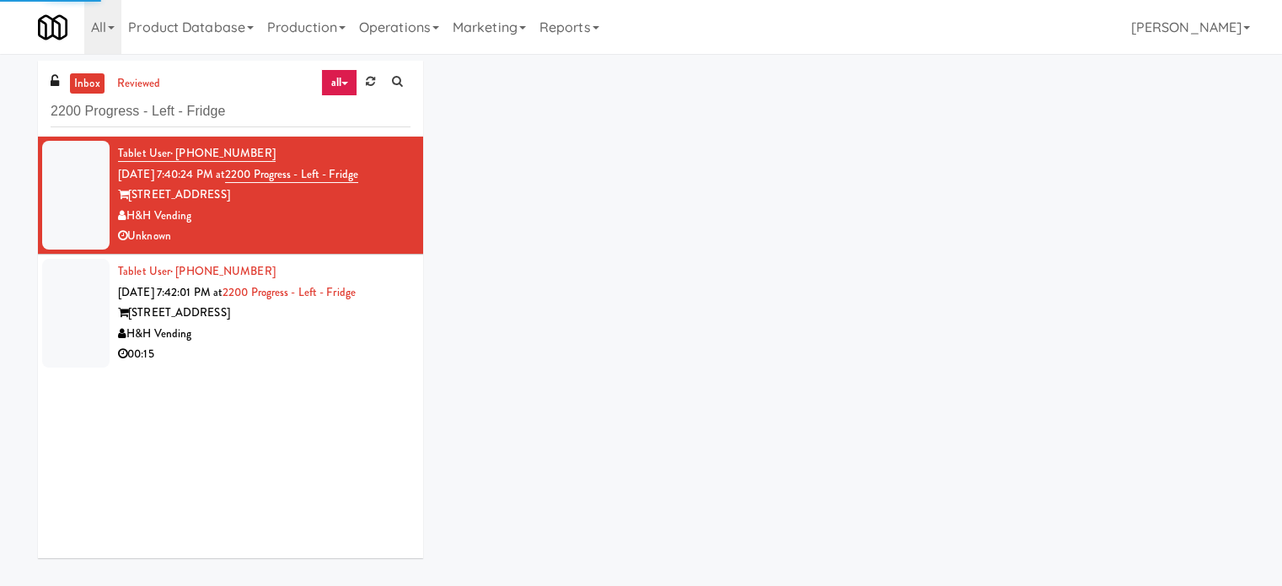
click at [353, 361] on div "00:15" at bounding box center [264, 354] width 293 height 21
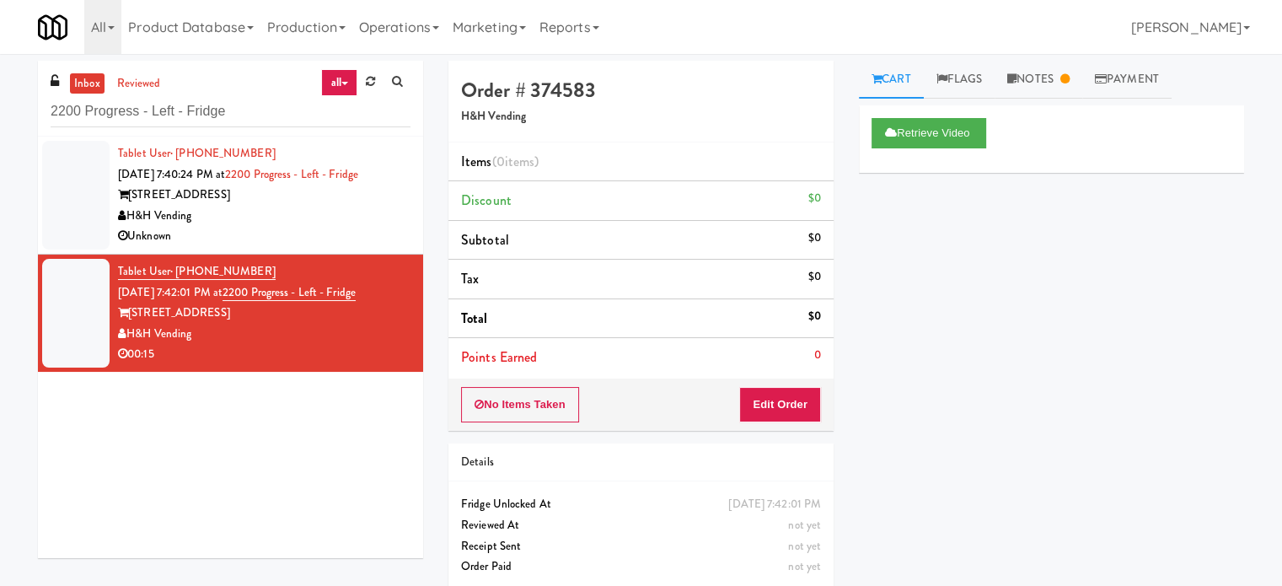
click at [342, 223] on div "H&H Vending" at bounding box center [264, 216] width 293 height 21
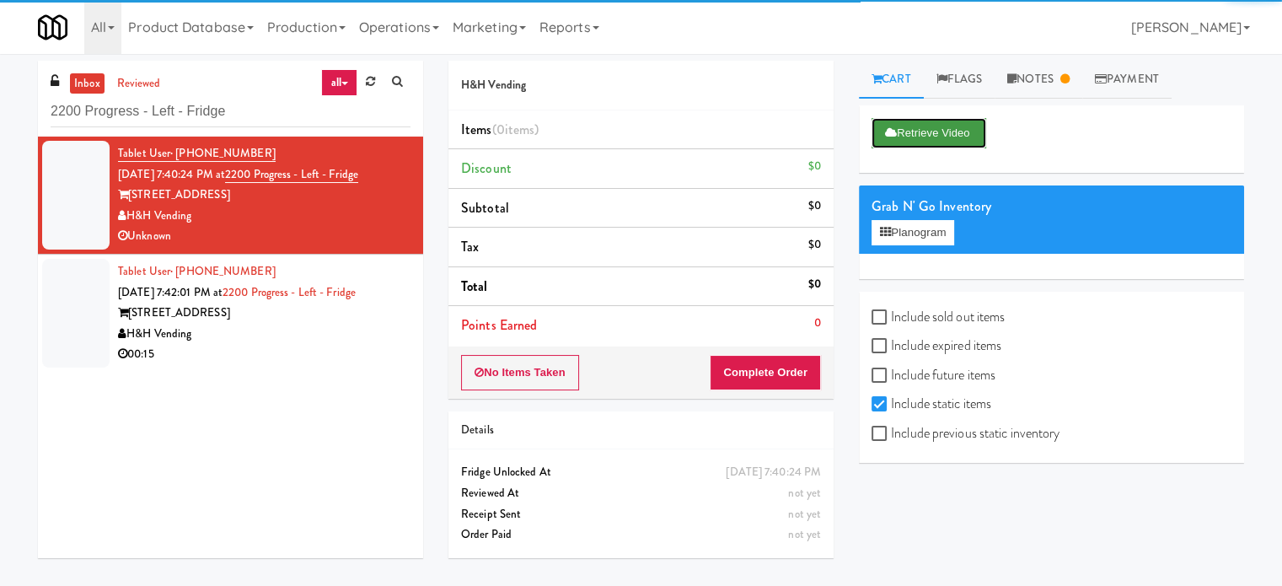
click at [951, 138] on button "Retrieve Video" at bounding box center [929, 133] width 115 height 30
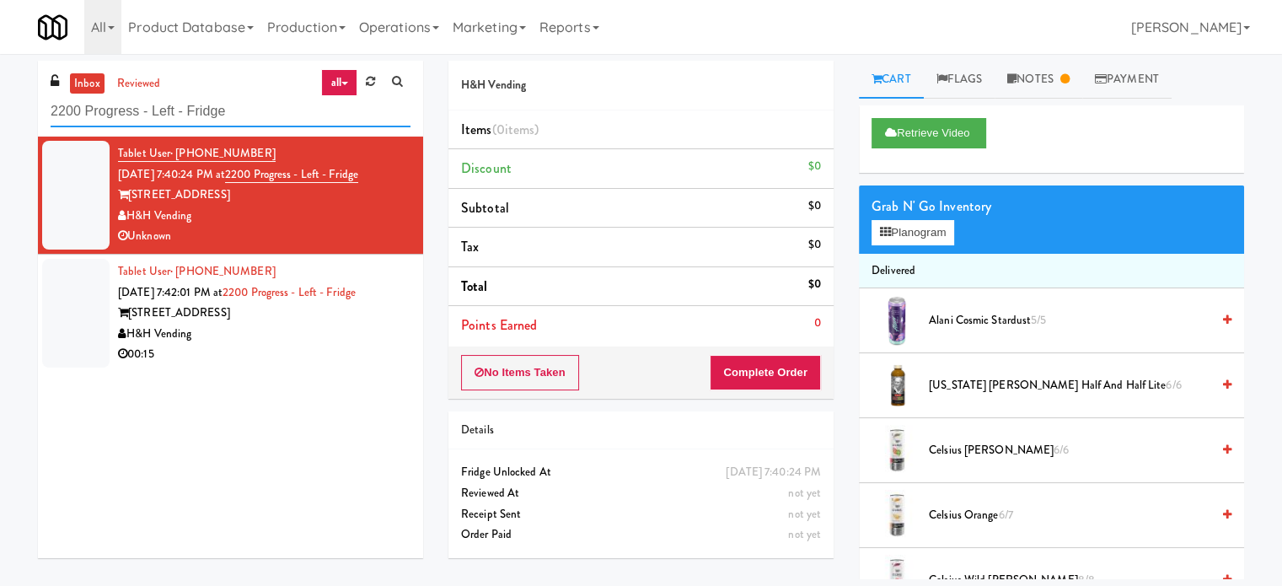
click at [276, 110] on input "2200 Progress - Left - Fridge" at bounding box center [231, 111] width 360 height 31
click at [276, 108] on input "2200 Progress - Left - Fridge" at bounding box center [231, 111] width 360 height 31
paste input "City Gate - Cooler"
click at [276, 109] on input "City Gate - Cooler" at bounding box center [231, 111] width 360 height 31
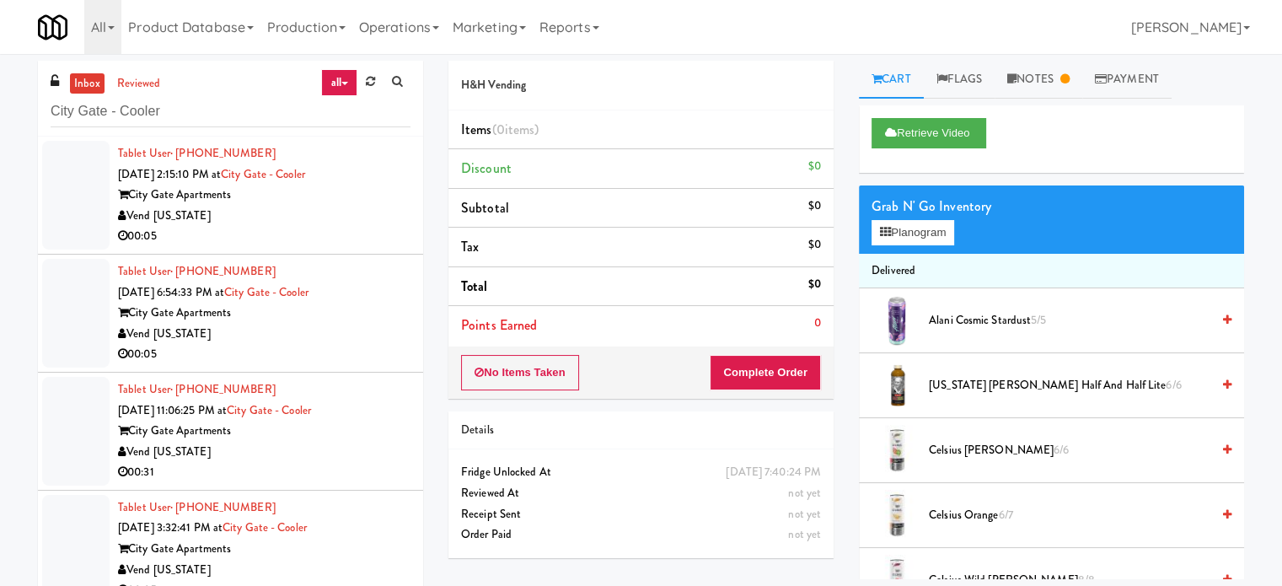
drag, startPoint x: 330, startPoint y: 245, endPoint x: 462, endPoint y: 185, distance: 144.8
click at [330, 245] on div "00:05" at bounding box center [264, 236] width 293 height 21
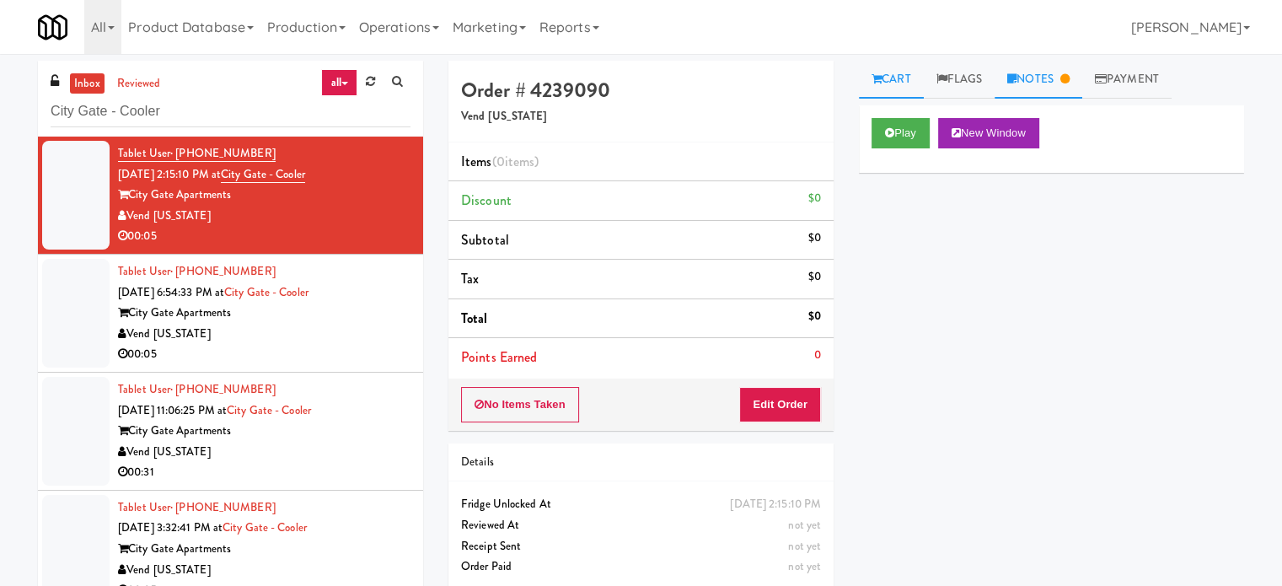
click at [1041, 83] on link "Notes" at bounding box center [1039, 80] width 88 height 38
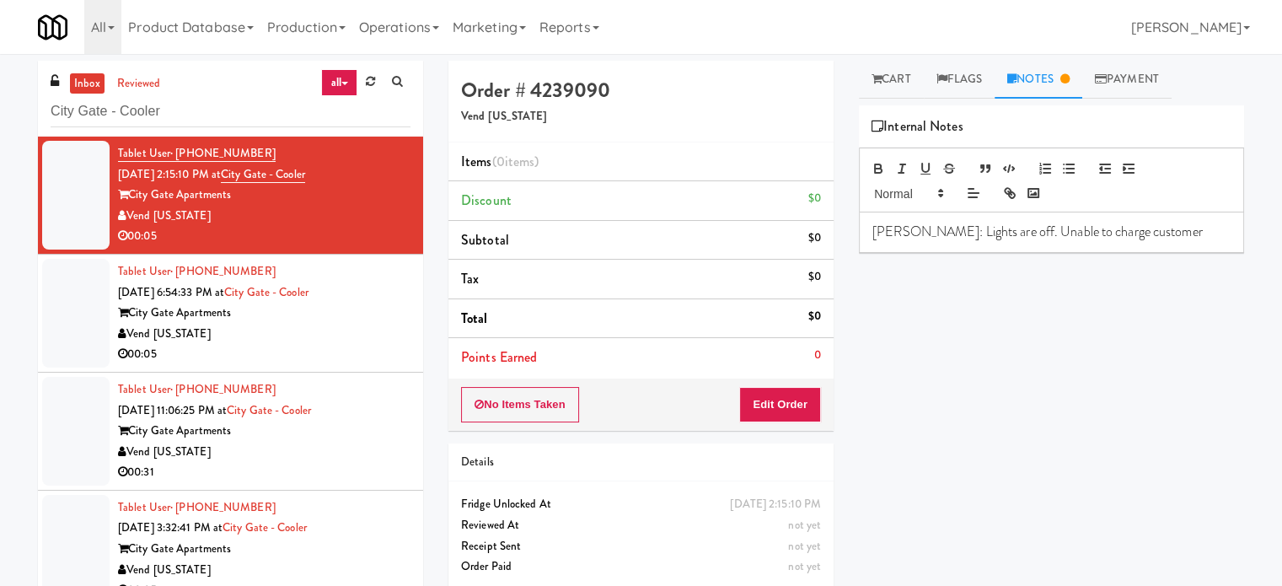
click at [282, 344] on div "Tablet User · (281) 619-4419 Aug 21, 2025 6:54:33 PM at City Gate - Cooler City…" at bounding box center [264, 313] width 293 height 104
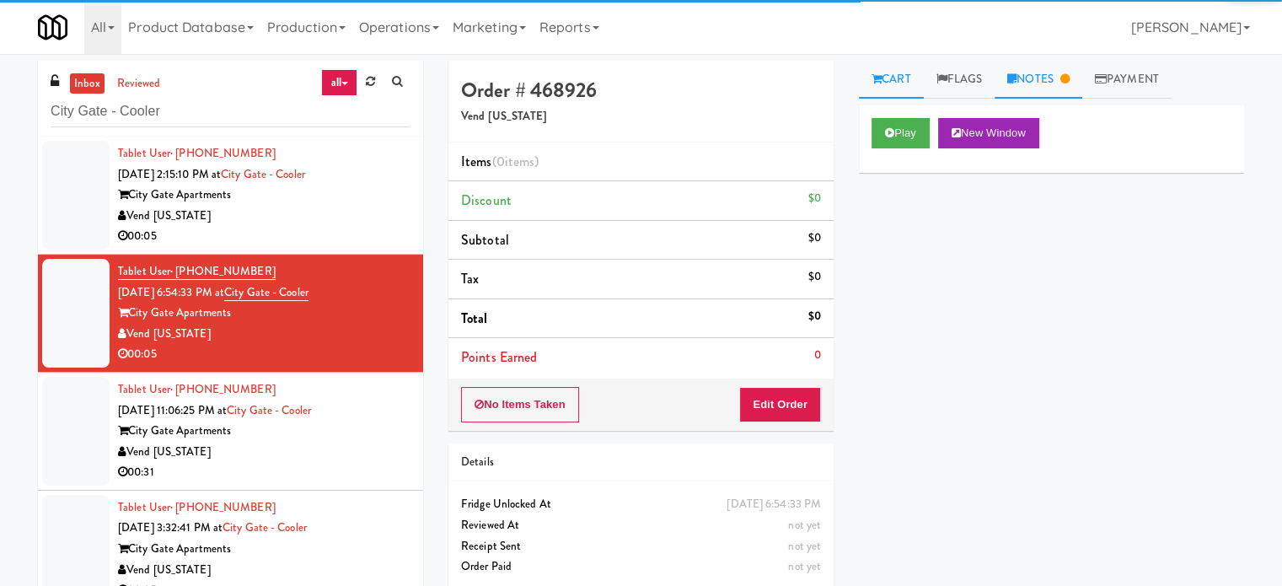
drag, startPoint x: 1052, startPoint y: 78, endPoint x: 1054, endPoint y: 93, distance: 14.4
click at [1052, 80] on link "Notes" at bounding box center [1039, 80] width 88 height 38
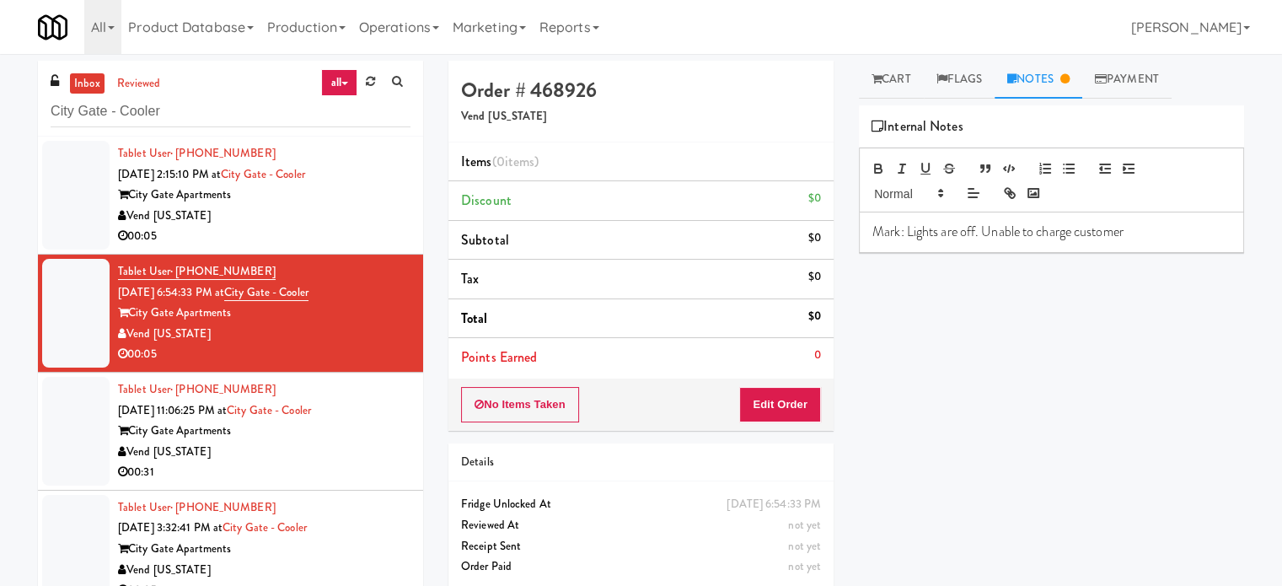
drag, startPoint x: 289, startPoint y: 498, endPoint x: 299, endPoint y: 498, distance: 10.1
click at [290, 498] on div "Tablet User · (720) 709-9781 Aug 22, 2025 3:32:41 PM at City Gate - Cooler City…" at bounding box center [264, 549] width 293 height 104
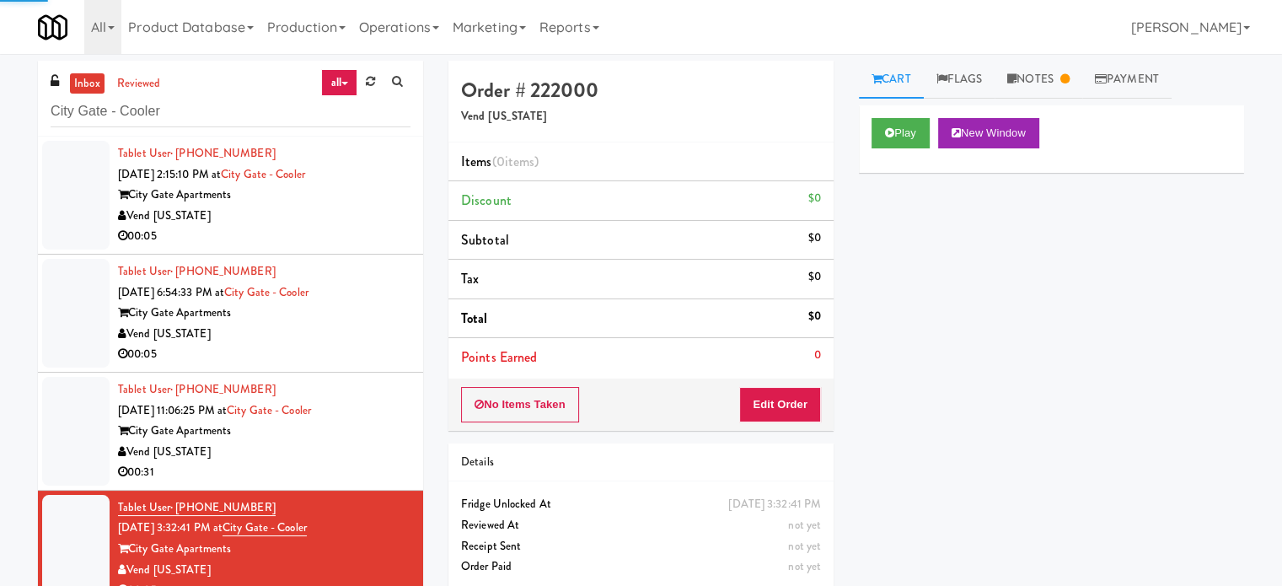
click at [363, 457] on div "Vend [US_STATE]" at bounding box center [264, 452] width 293 height 21
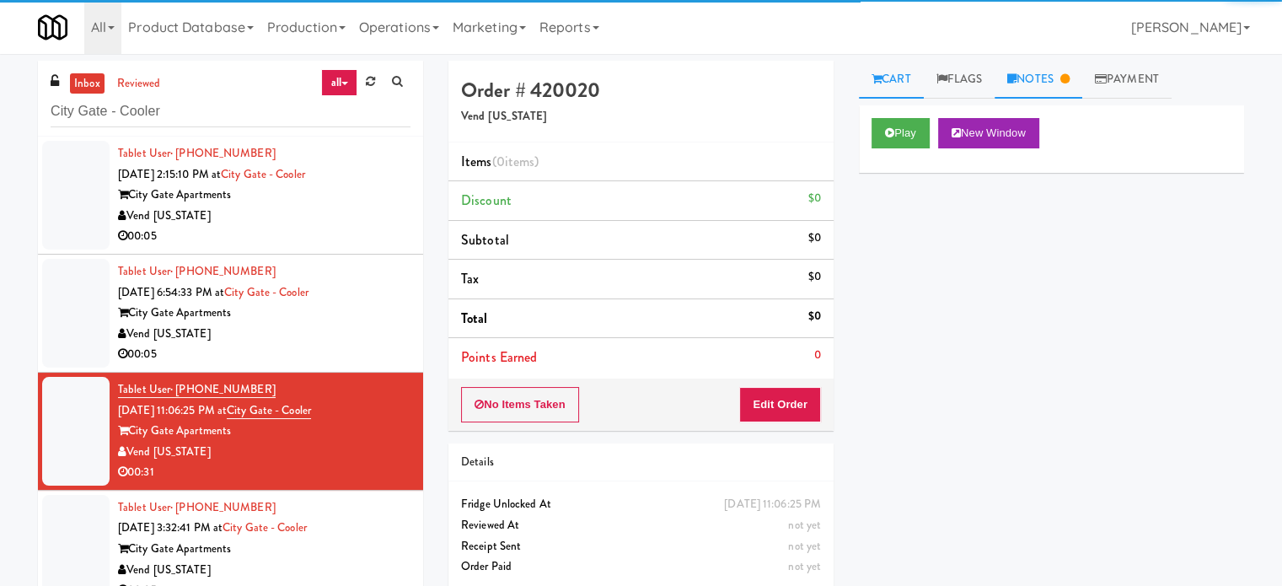
click at [1060, 96] on link "Notes" at bounding box center [1039, 80] width 88 height 38
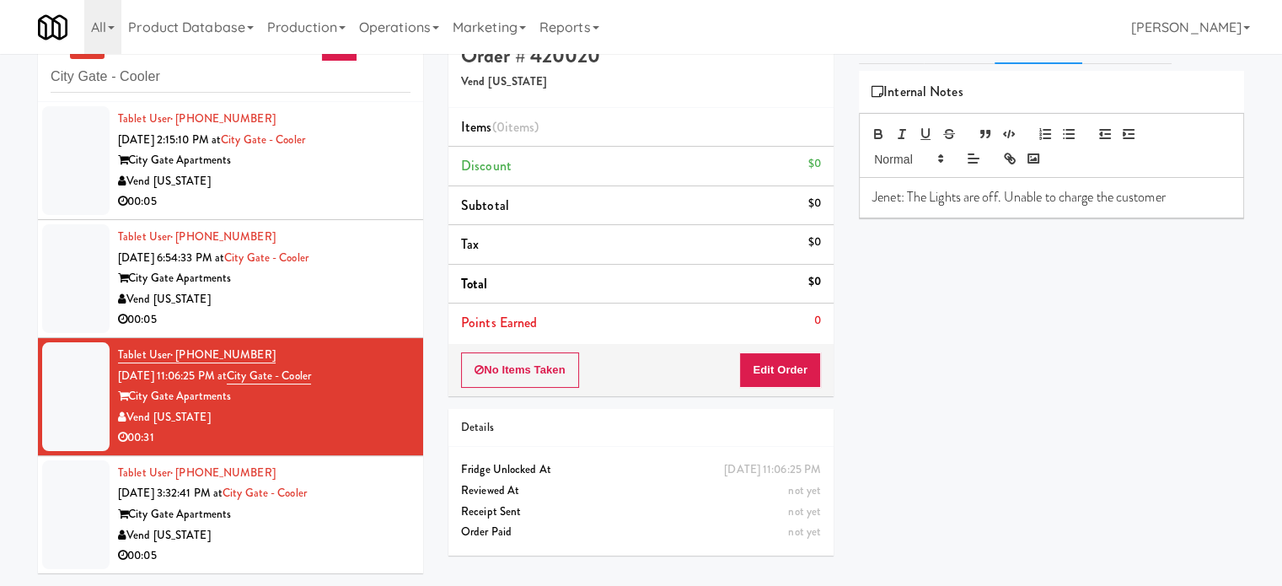
scroll to position [54, 0]
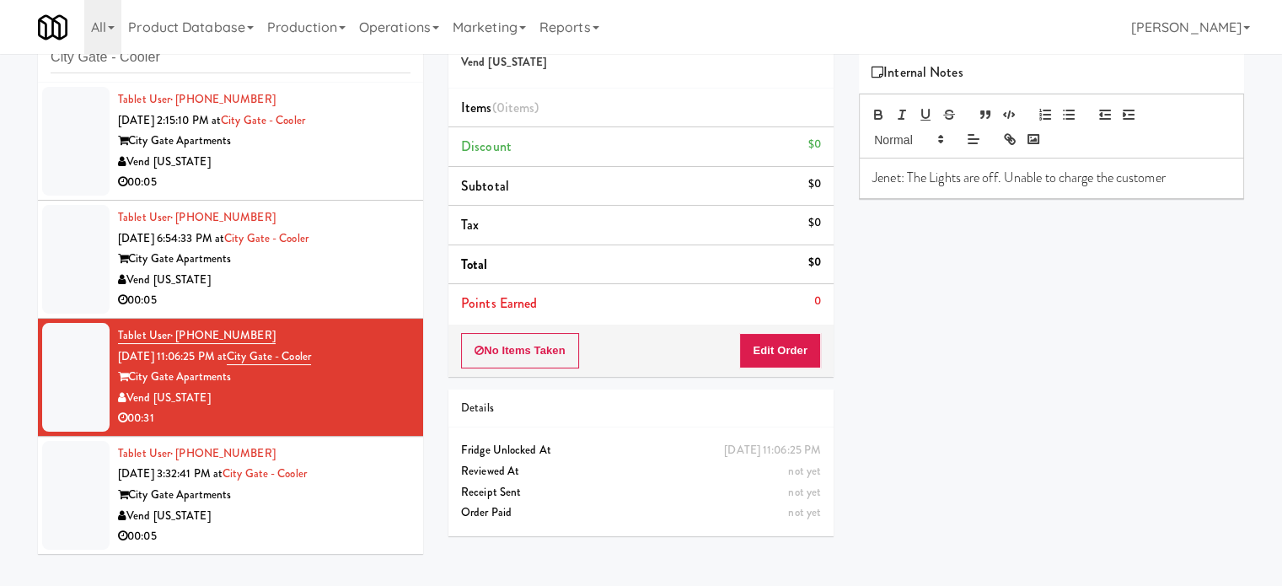
drag, startPoint x: 369, startPoint y: 510, endPoint x: 437, endPoint y: 386, distance: 141.5
click at [369, 508] on div "Tablet User · (720) 709-9781 Aug 22, 2025 3:32:41 PM at City Gate - Cooler City…" at bounding box center [264, 495] width 293 height 104
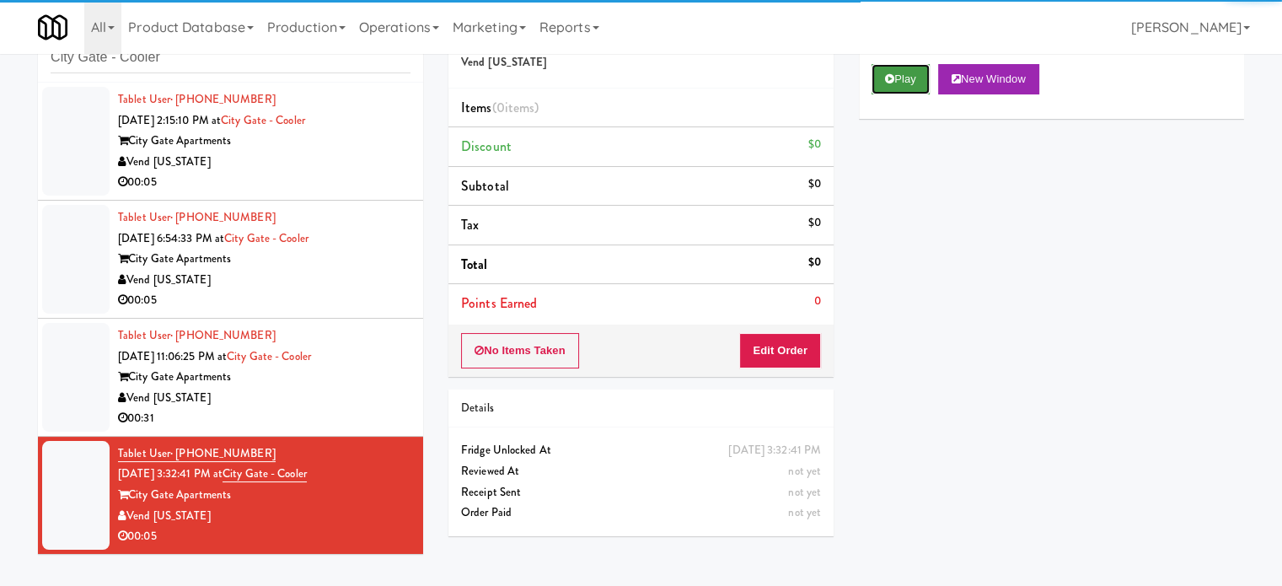
click at [914, 73] on button "Play" at bounding box center [901, 79] width 58 height 30
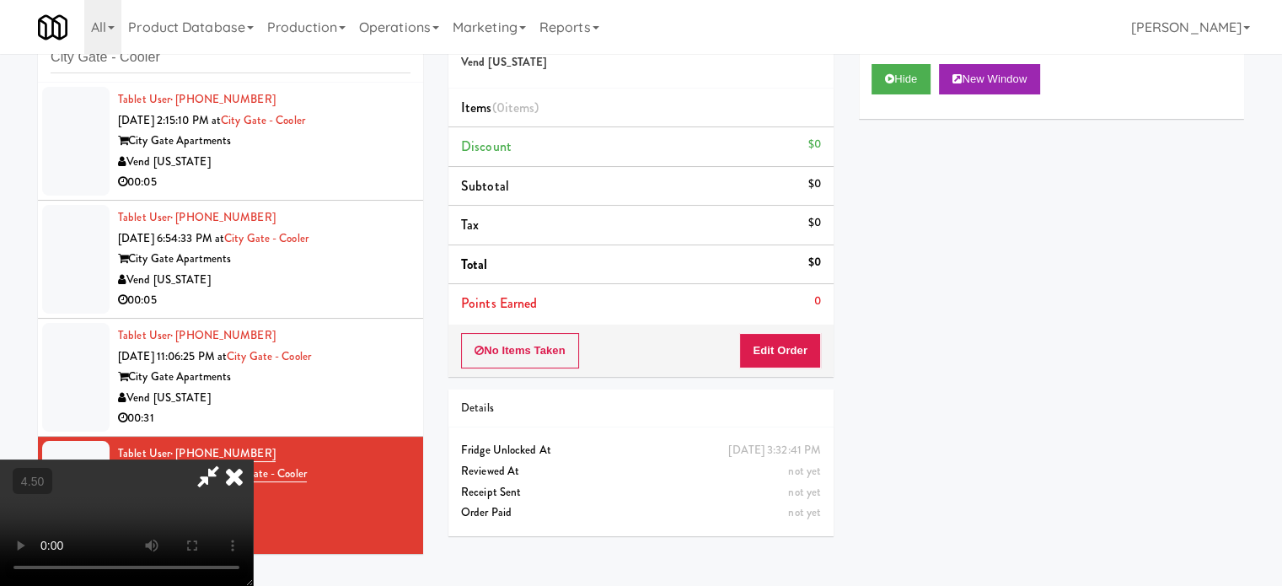
click at [253, 459] on video at bounding box center [126, 522] width 253 height 126
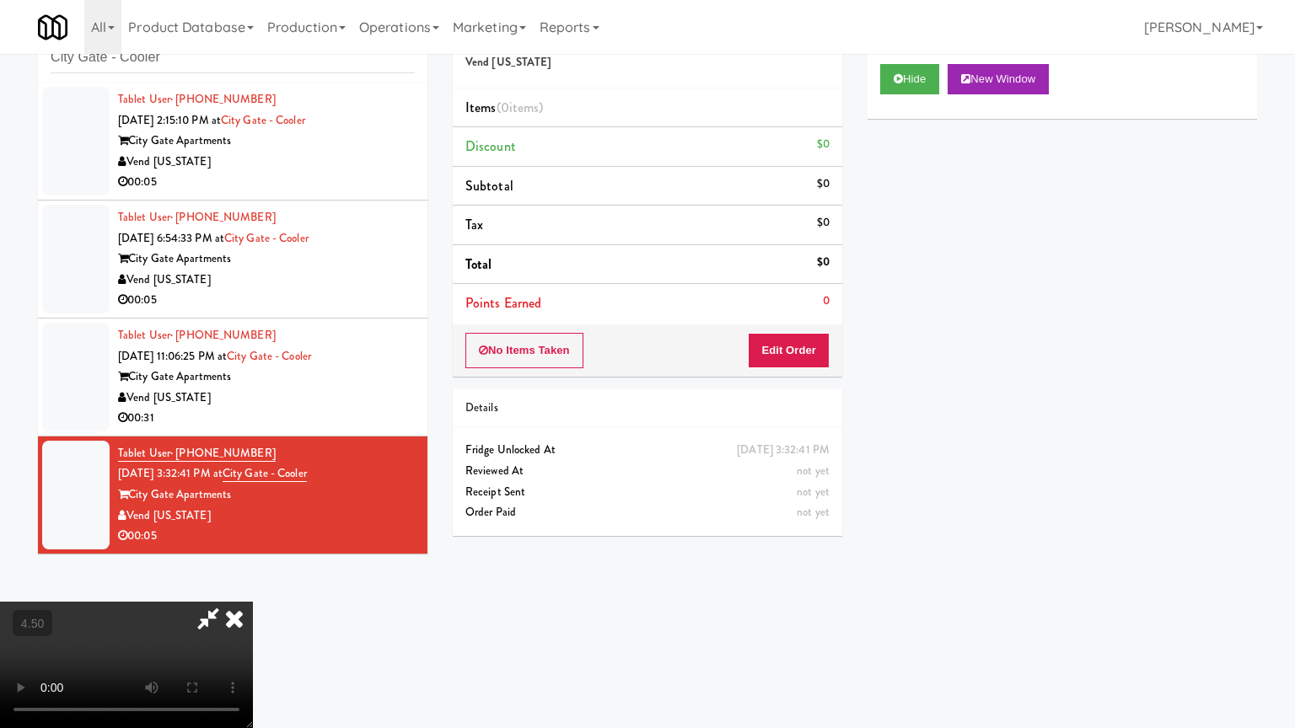
click at [253, 585] on video at bounding box center [126, 665] width 253 height 126
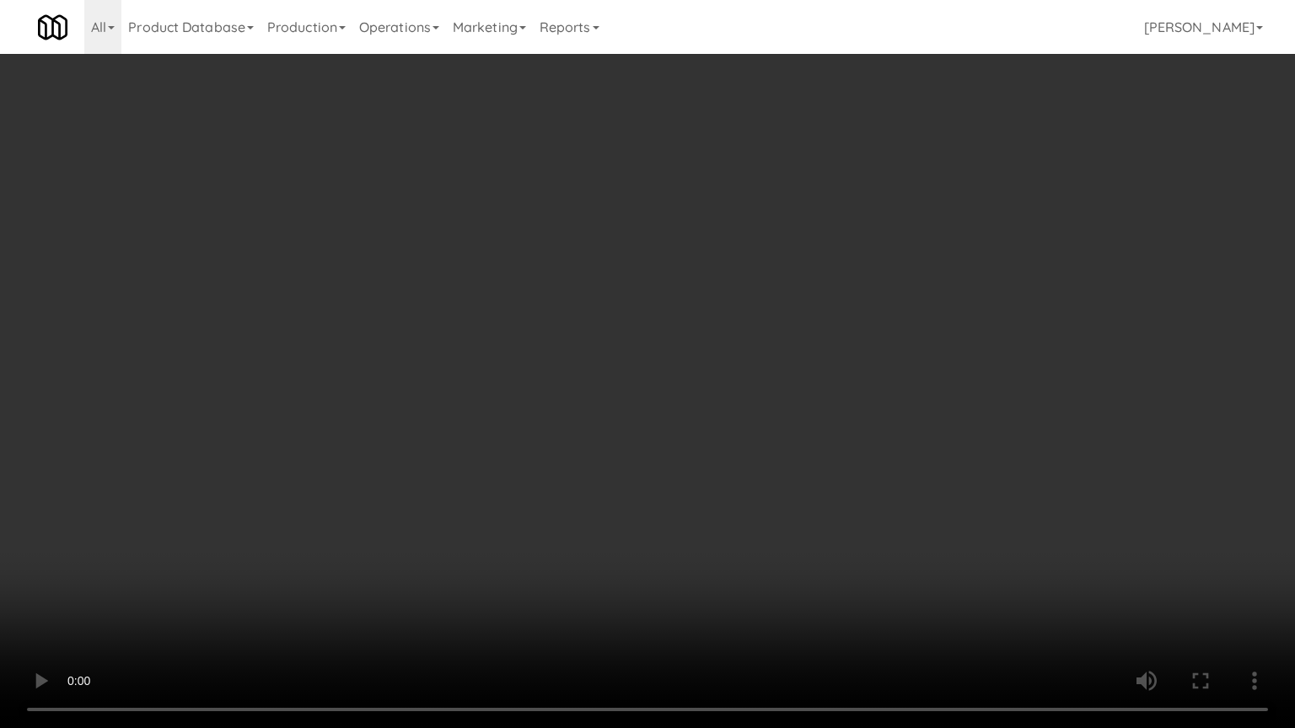
click at [550, 425] on video at bounding box center [647, 364] width 1295 height 728
click at [560, 428] on video at bounding box center [647, 364] width 1295 height 728
click at [561, 428] on video at bounding box center [647, 364] width 1295 height 728
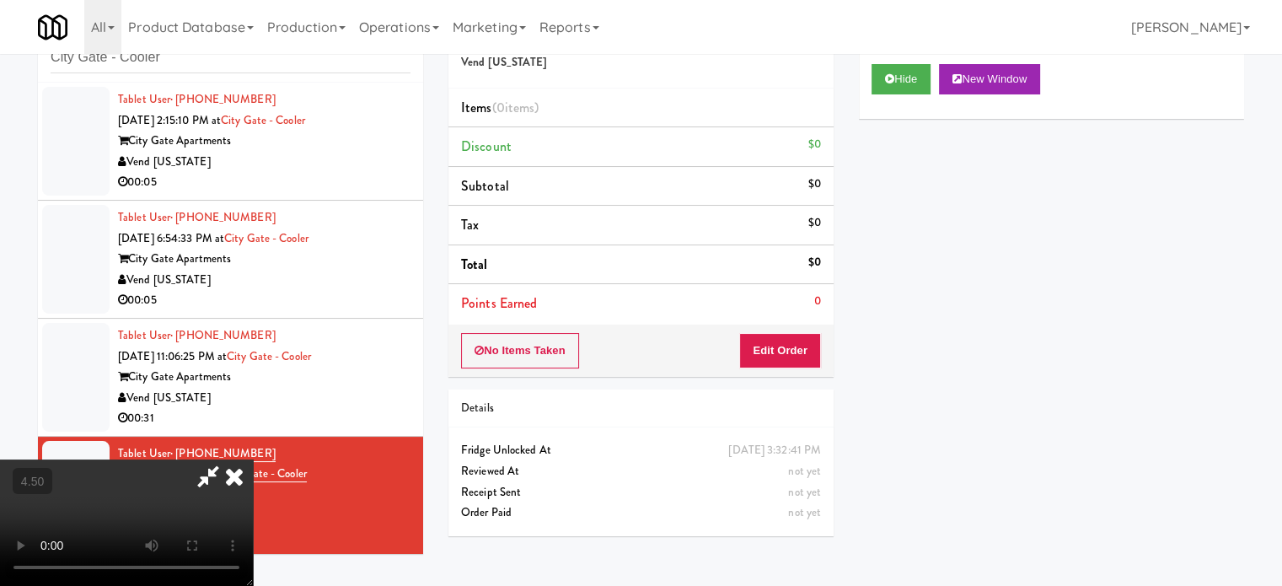
click at [253, 459] on icon at bounding box center [234, 476] width 37 height 34
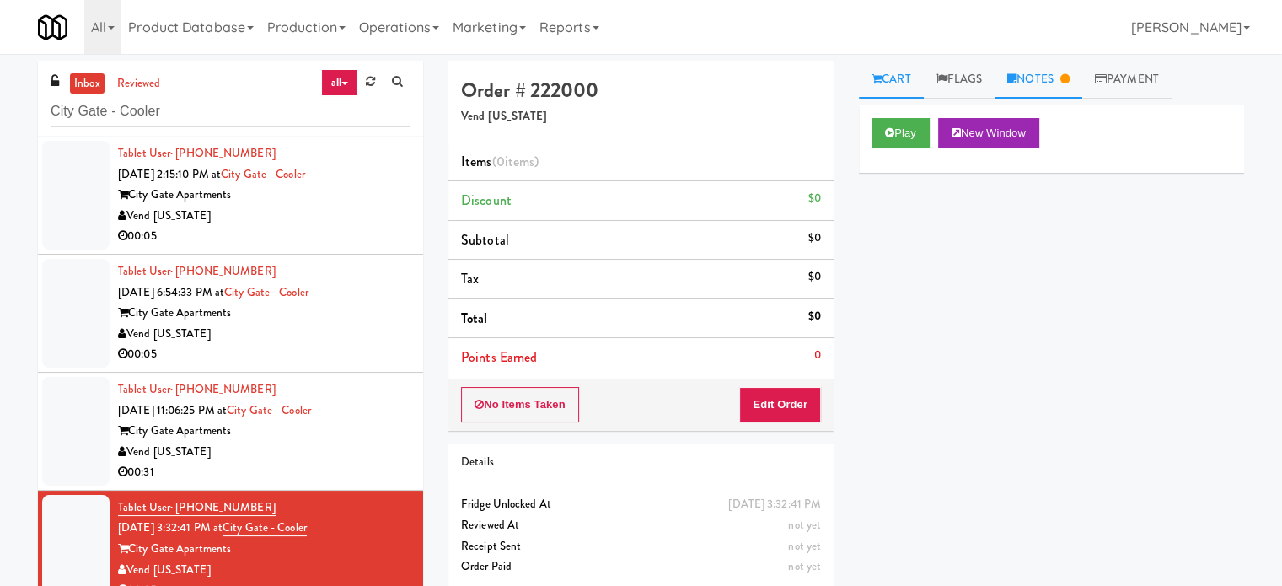
click at [1062, 67] on link "Notes" at bounding box center [1039, 80] width 88 height 38
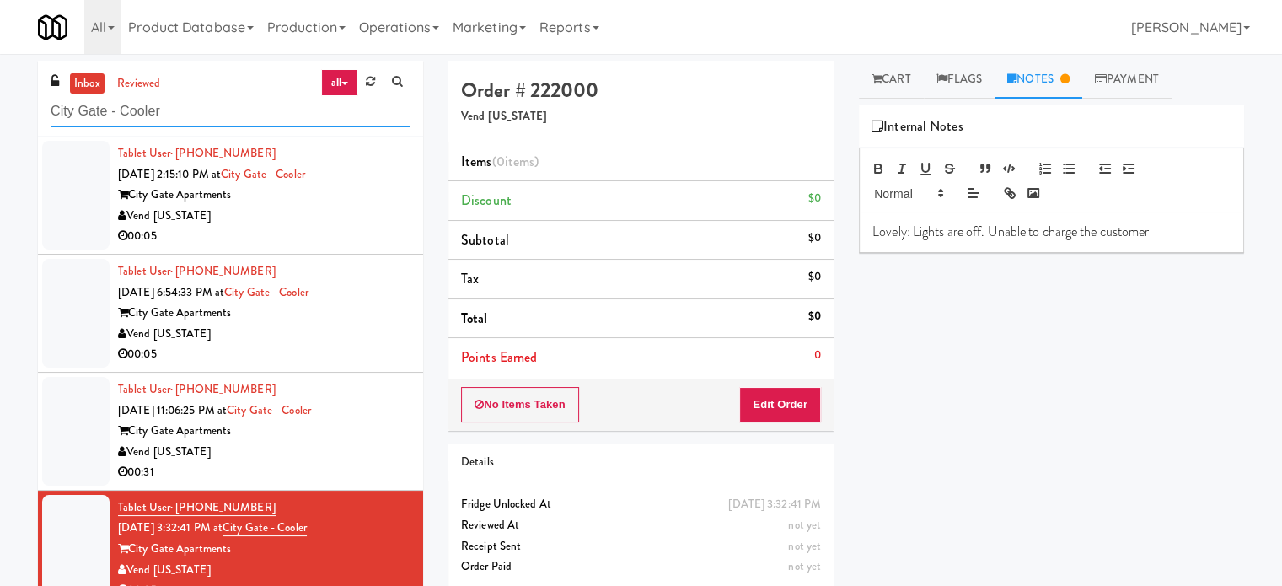
click at [180, 105] on input "City Gate - Cooler" at bounding box center [231, 111] width 360 height 31
click at [180, 104] on input "City Gate - Cooler" at bounding box center [231, 111] width 360 height 31
click at [179, 107] on input "City Gate - Cooler" at bounding box center [231, 111] width 360 height 31
paste input "Earth Rangers"
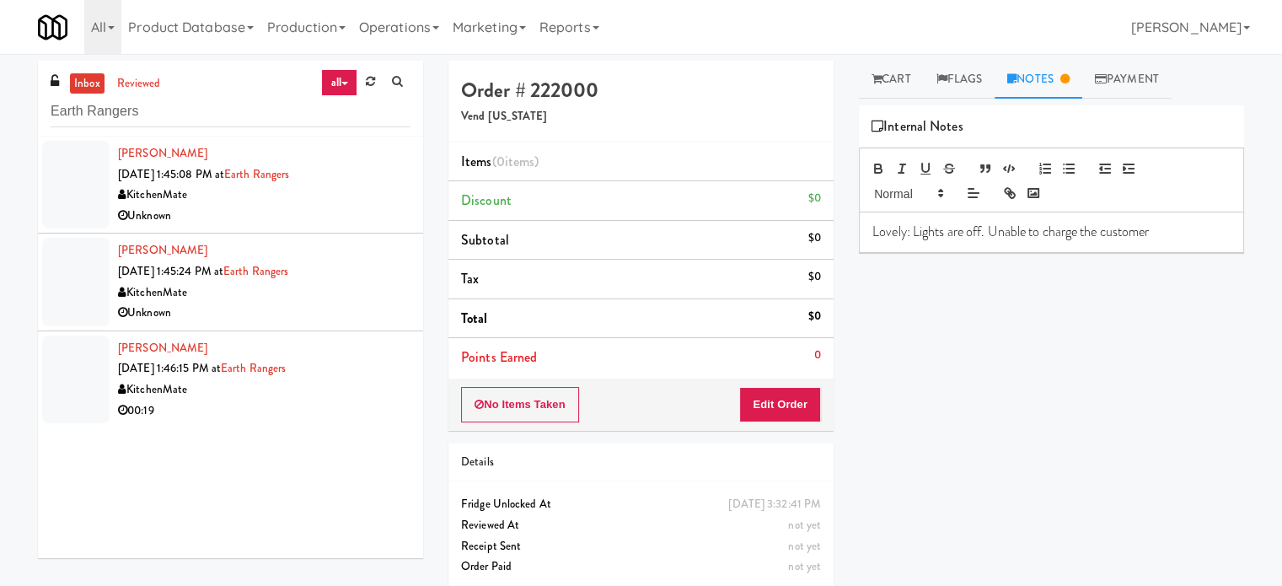
click at [361, 228] on li "Gurleen Dhindsa Aug 22, 2025 1:45:08 PM at Earth Rangers KitchenMate Unknown" at bounding box center [230, 185] width 385 height 97
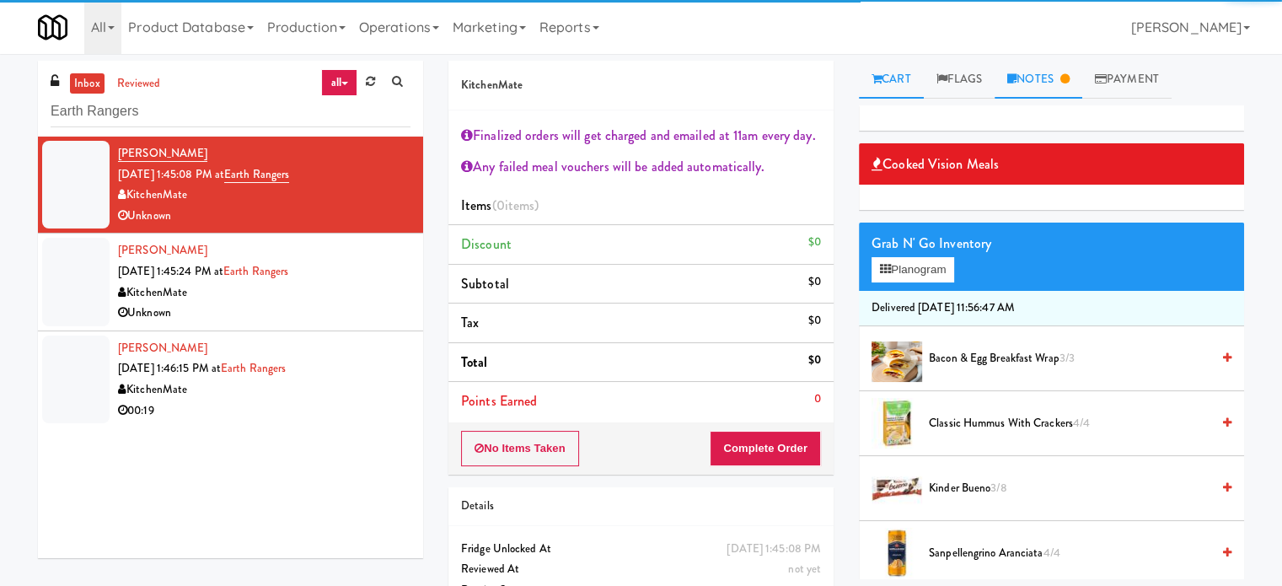
click at [1065, 78] on link "Notes" at bounding box center [1039, 80] width 88 height 38
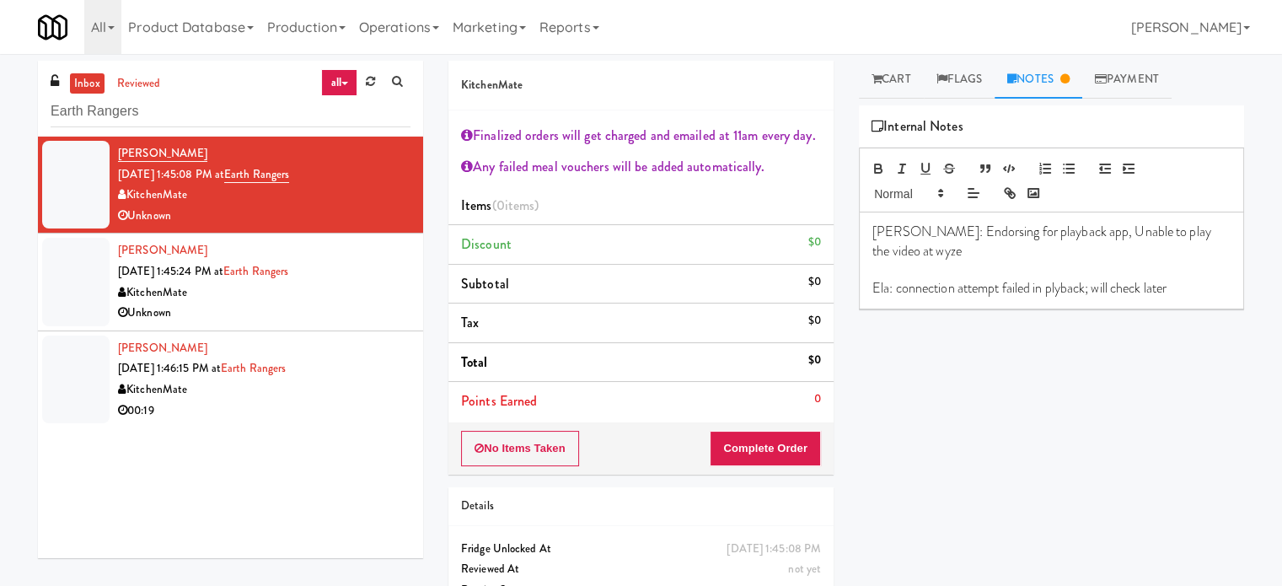
click at [362, 278] on div "Gurleen Dhindsa Aug 22, 2025 1:45:24 PM at Earth Rangers KitchenMate Unknown" at bounding box center [264, 281] width 293 height 83
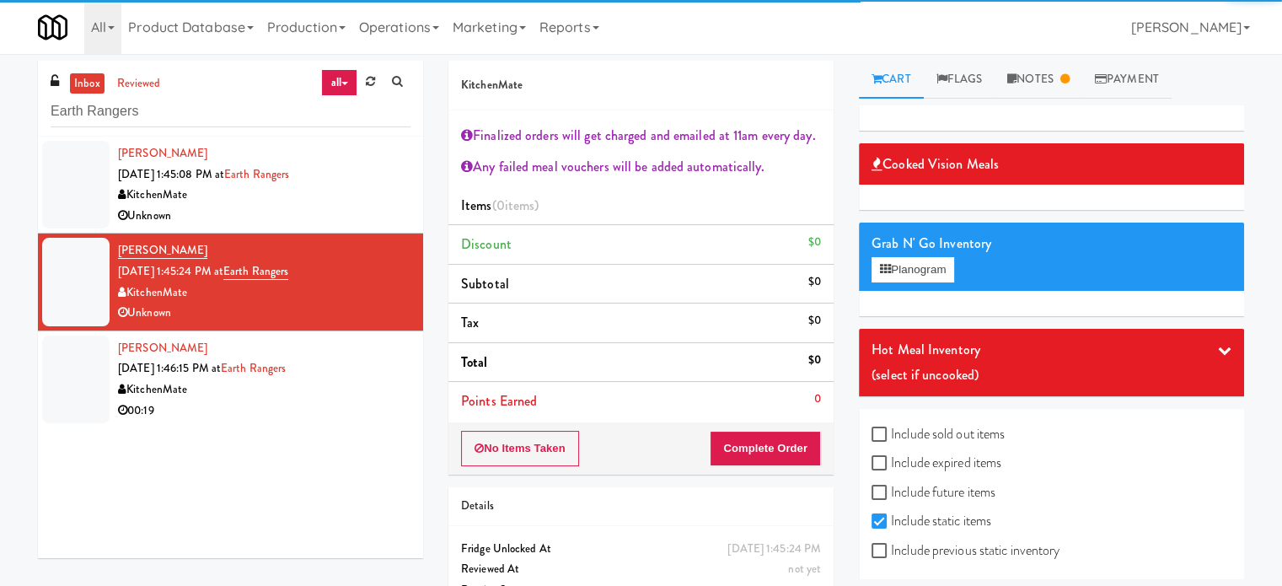
click at [1051, 100] on div "Cart Flags Notes Payment Cooked Vision Meals Grab N' Go Inventory Planogram Hot…" at bounding box center [1051, 320] width 411 height 518
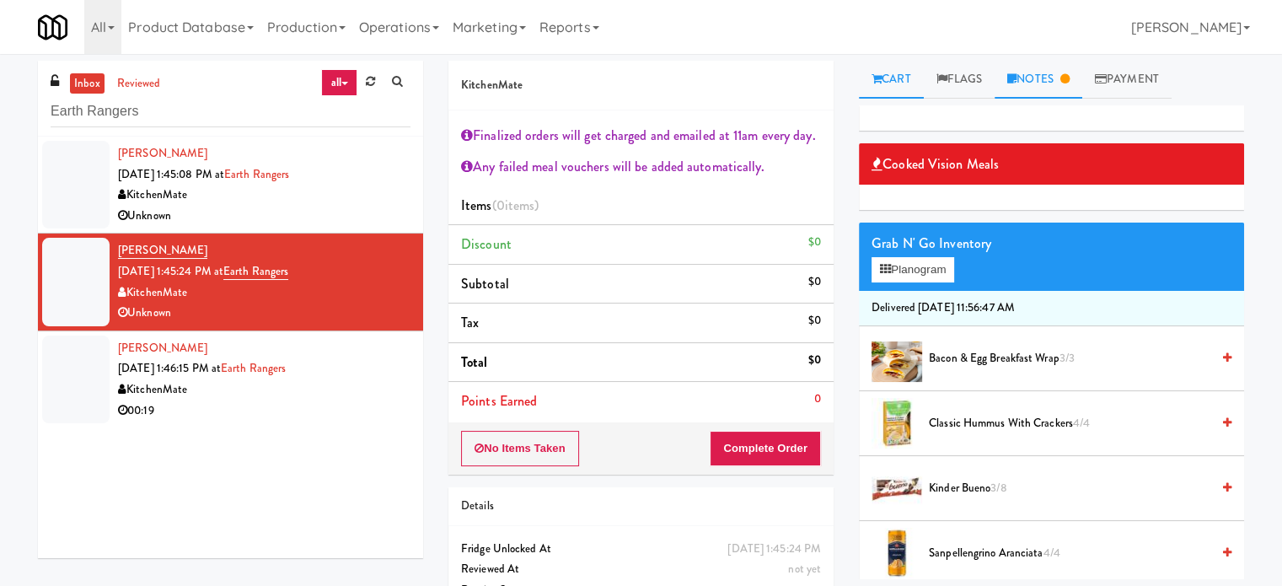
click at [1049, 80] on link "Notes" at bounding box center [1039, 80] width 88 height 38
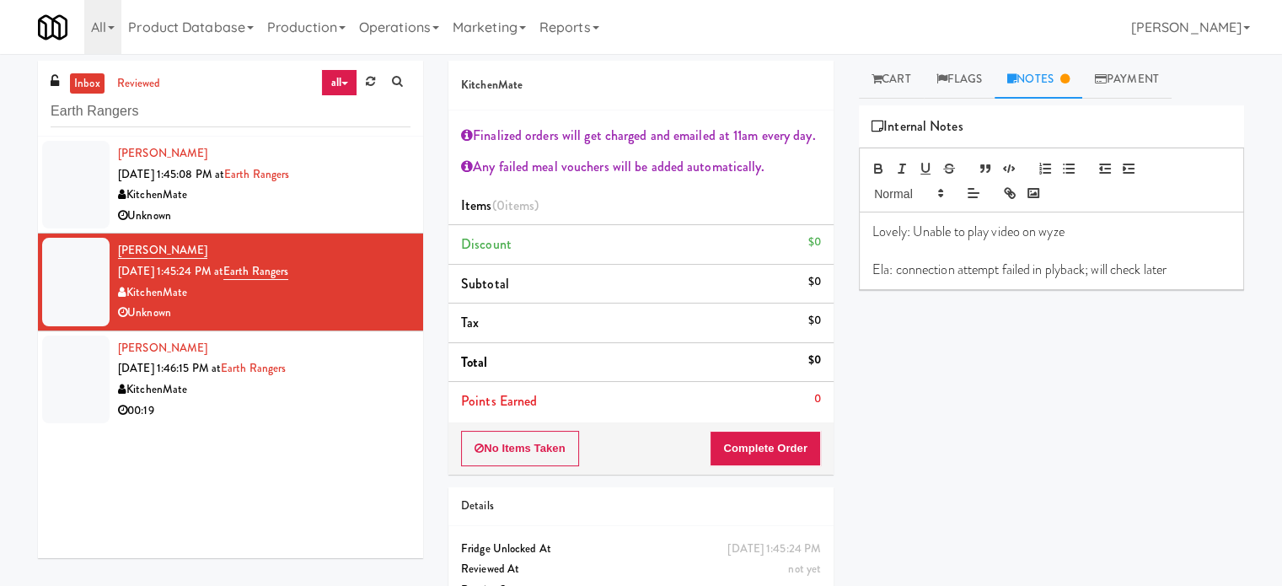
click at [337, 368] on div "Gurleen Dhindsa Aug 22, 2025 1:46:15 PM at Earth Rangers KitchenMate 00:19" at bounding box center [264, 379] width 293 height 83
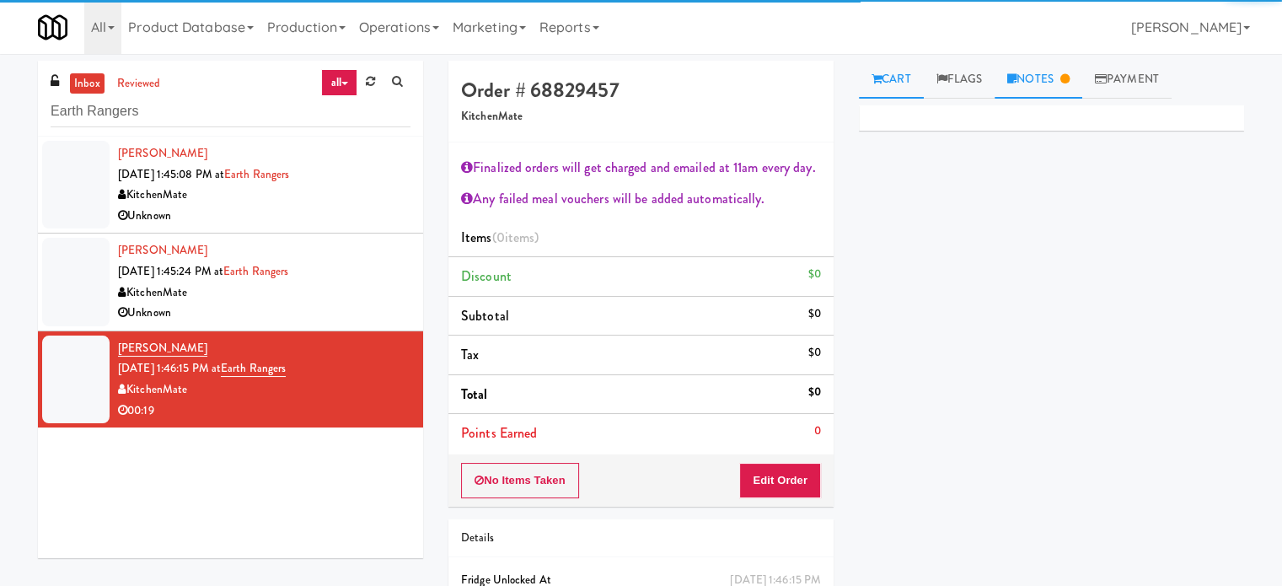
click at [1051, 78] on link "Notes" at bounding box center [1039, 80] width 88 height 38
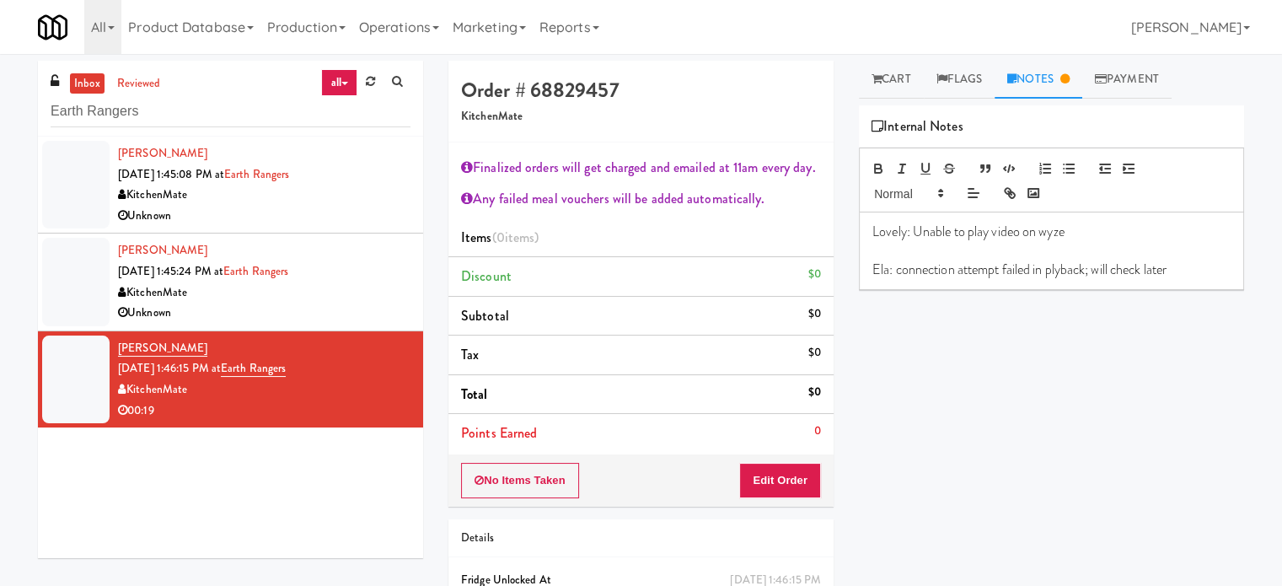
drag, startPoint x: 367, startPoint y: 214, endPoint x: 978, endPoint y: 141, distance: 615.5
click at [368, 214] on div "Unknown" at bounding box center [264, 216] width 293 height 21
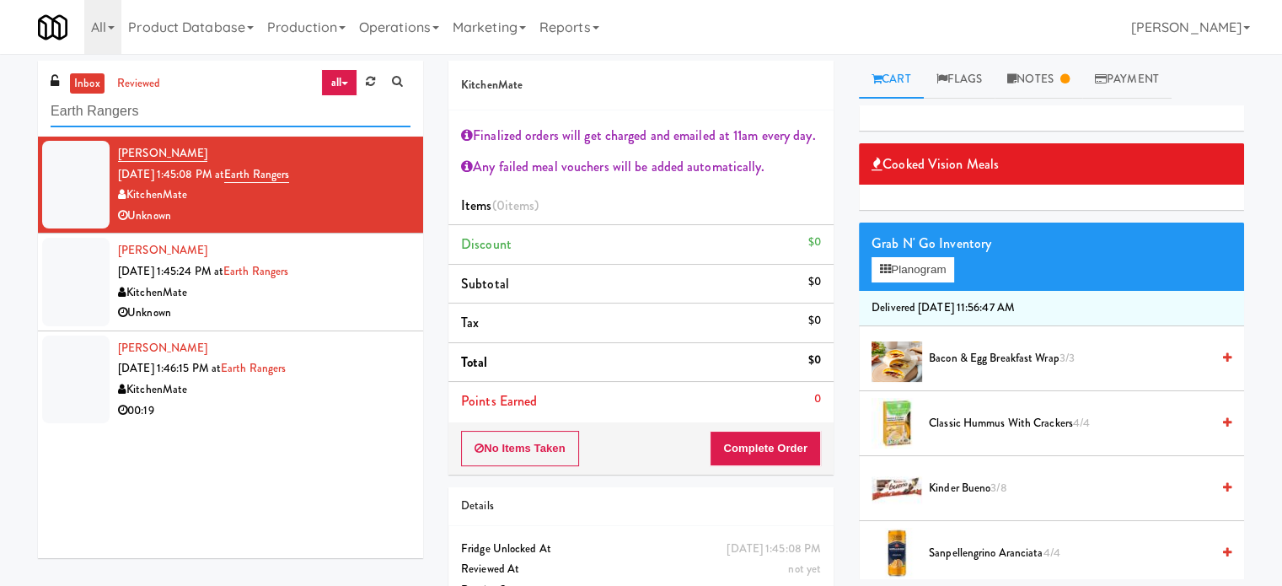
click at [181, 114] on input "Earth Rangers" at bounding box center [231, 111] width 360 height 31
click at [181, 113] on input "Earth Rangers" at bounding box center [231, 111] width 360 height 31
paste input "399 Fremont - Cooler"
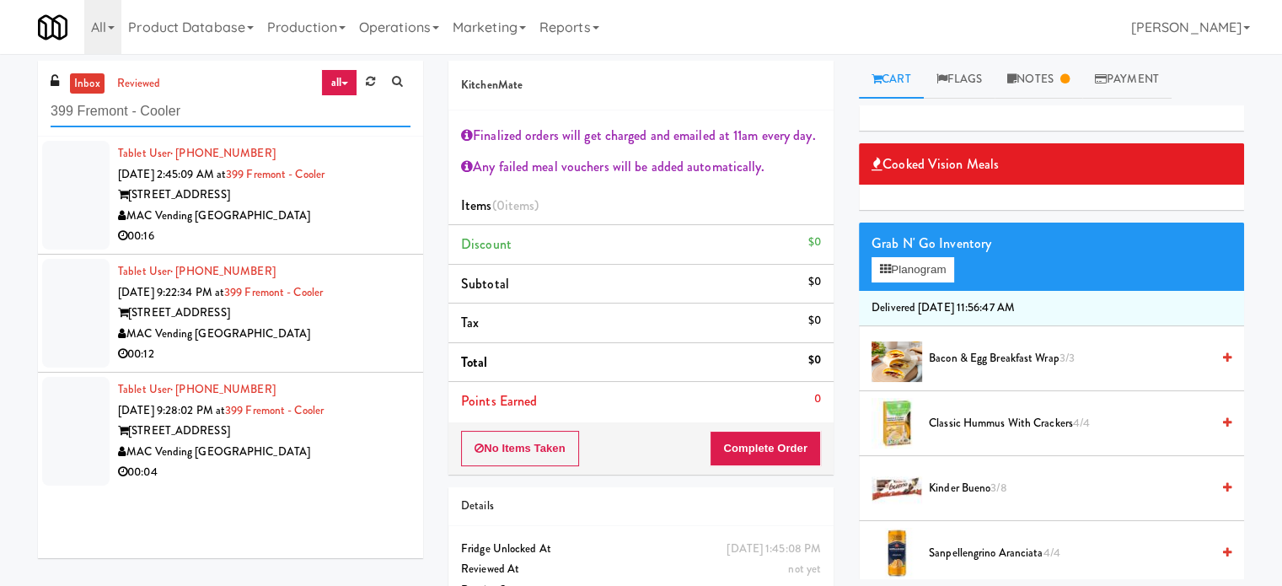
type input "399 Fremont - Cooler"
click at [335, 218] on div "MAC Vending [GEOGRAPHIC_DATA]" at bounding box center [264, 216] width 293 height 21
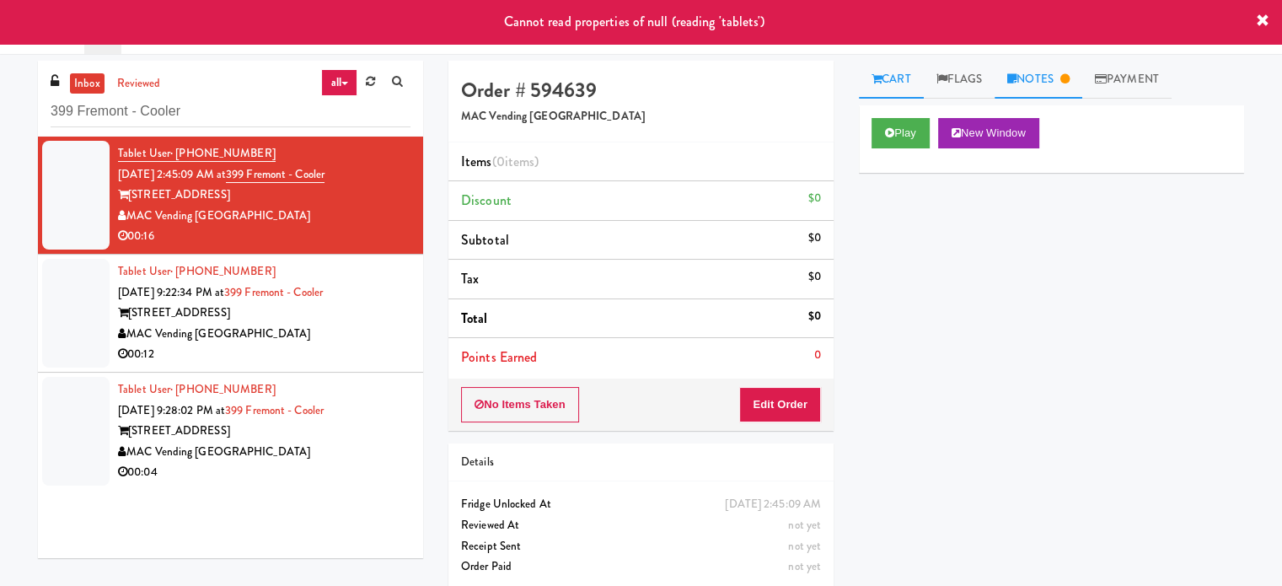
click at [1070, 78] on icon at bounding box center [1064, 78] width 9 height 11
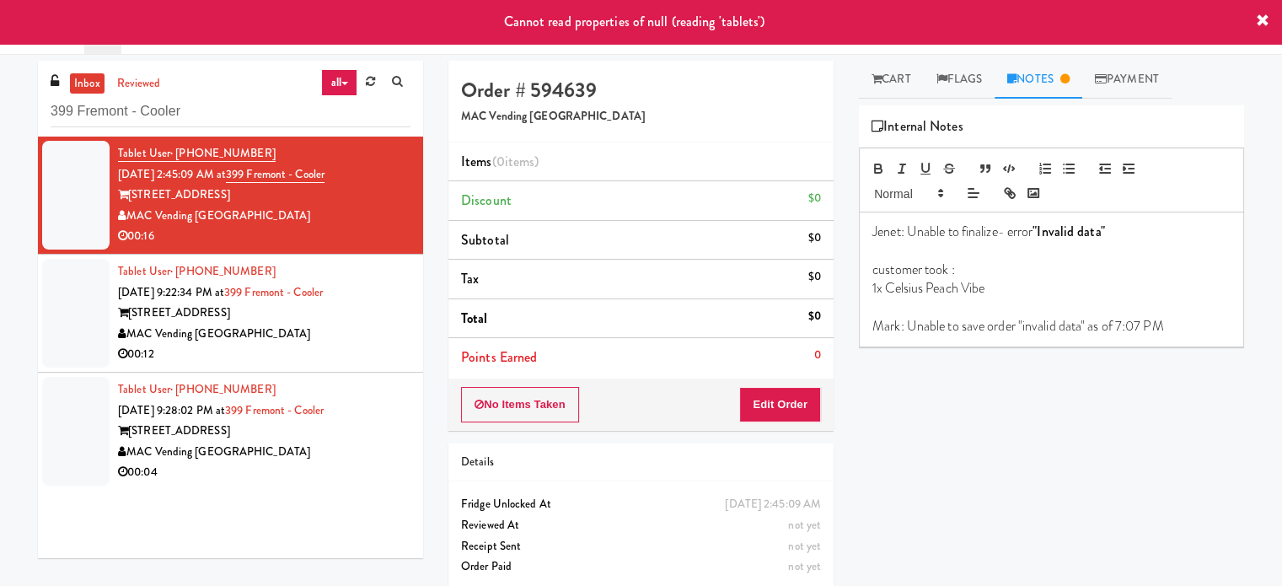
click at [362, 327] on div "MAC Vending [GEOGRAPHIC_DATA]" at bounding box center [264, 334] width 293 height 21
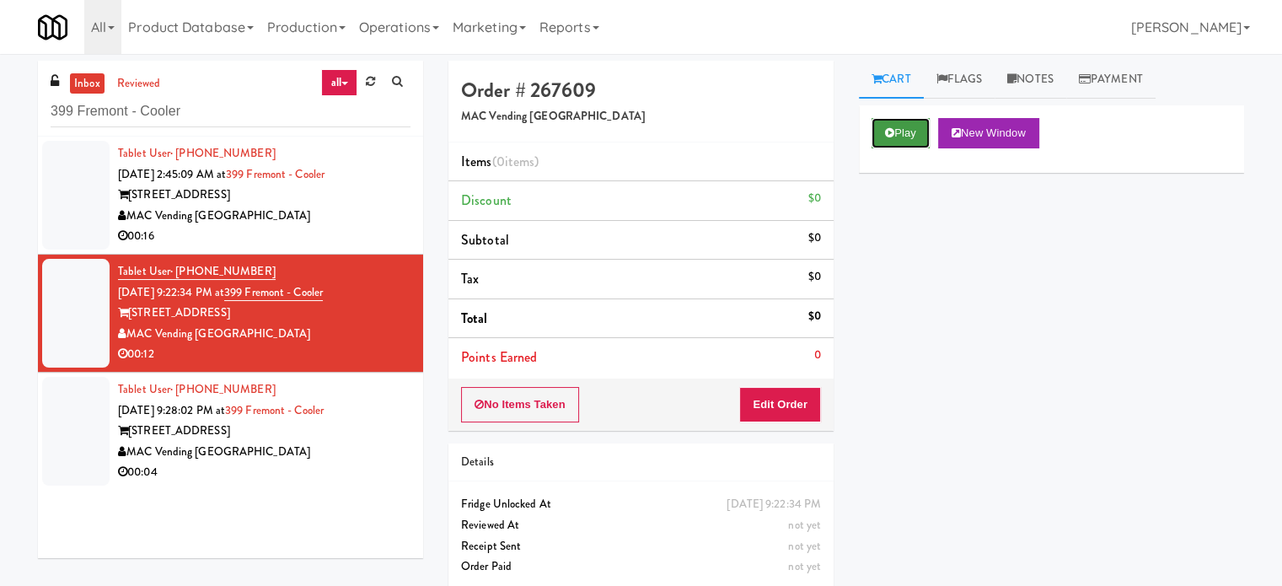
click at [910, 127] on button "Play" at bounding box center [901, 133] width 58 height 30
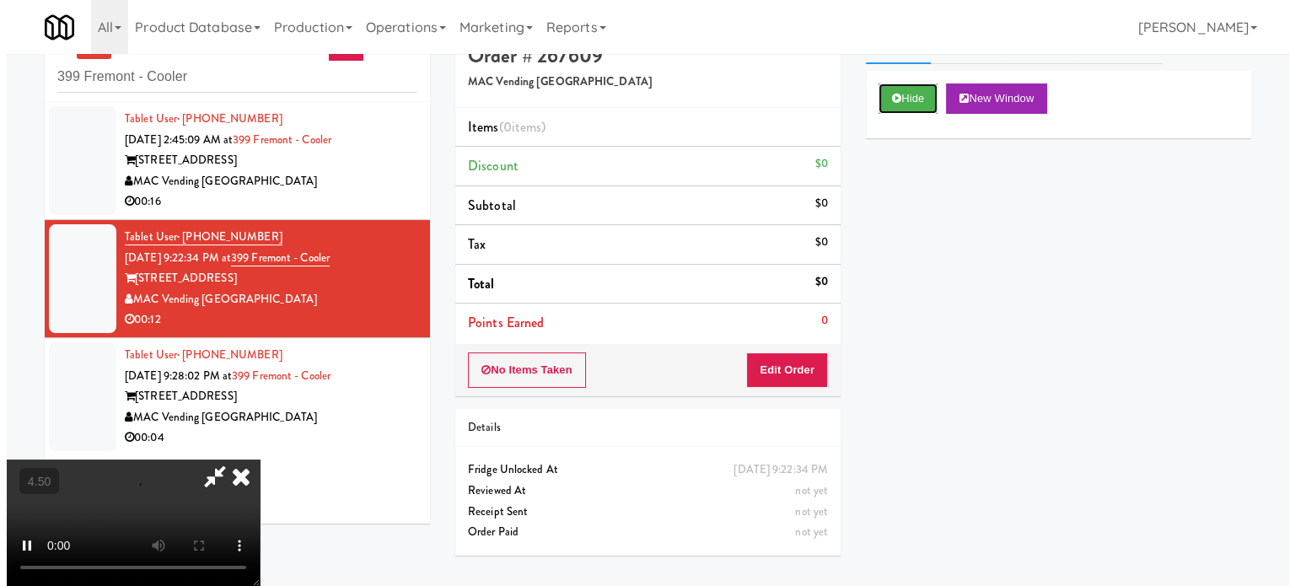
scroll to position [54, 0]
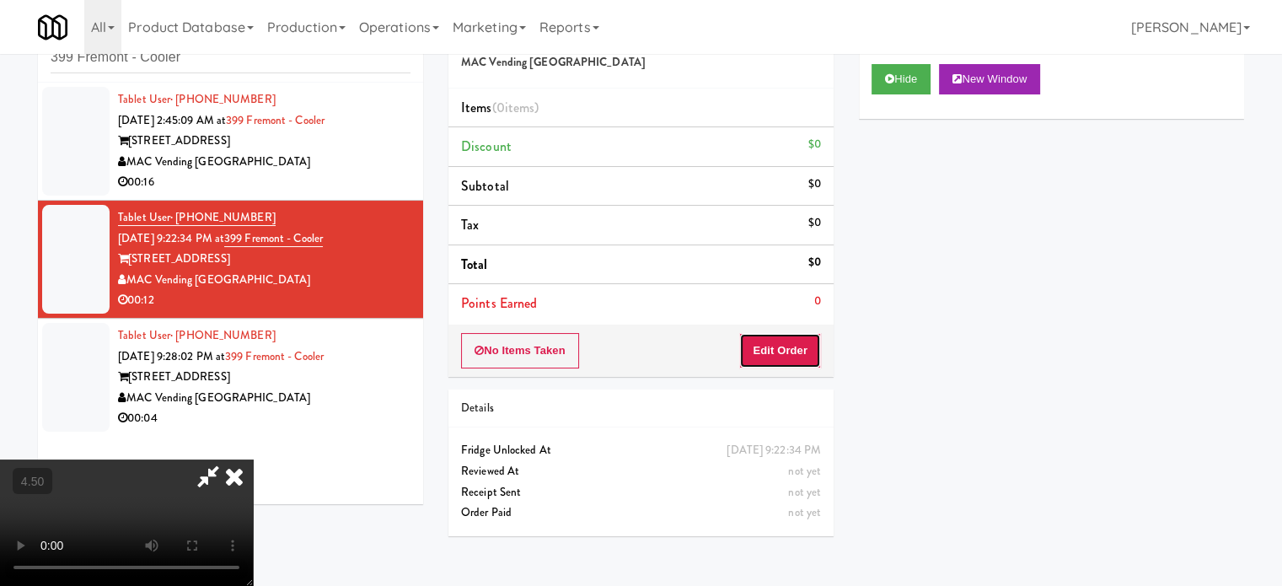
click at [788, 348] on button "Edit Order" at bounding box center [780, 350] width 82 height 35
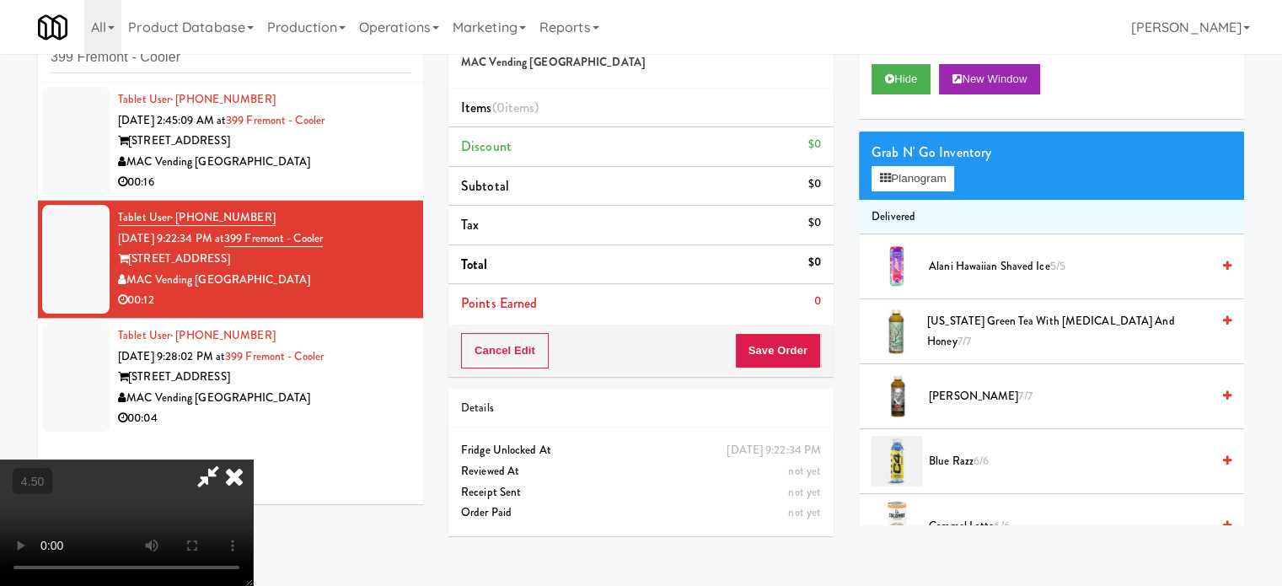
drag, startPoint x: 244, startPoint y: 411, endPoint x: 259, endPoint y: 395, distance: 21.5
click at [253, 459] on video at bounding box center [126, 522] width 253 height 126
drag, startPoint x: 259, startPoint y: 395, endPoint x: 283, endPoint y: 444, distance: 54.7
click at [253, 459] on video at bounding box center [126, 522] width 253 height 126
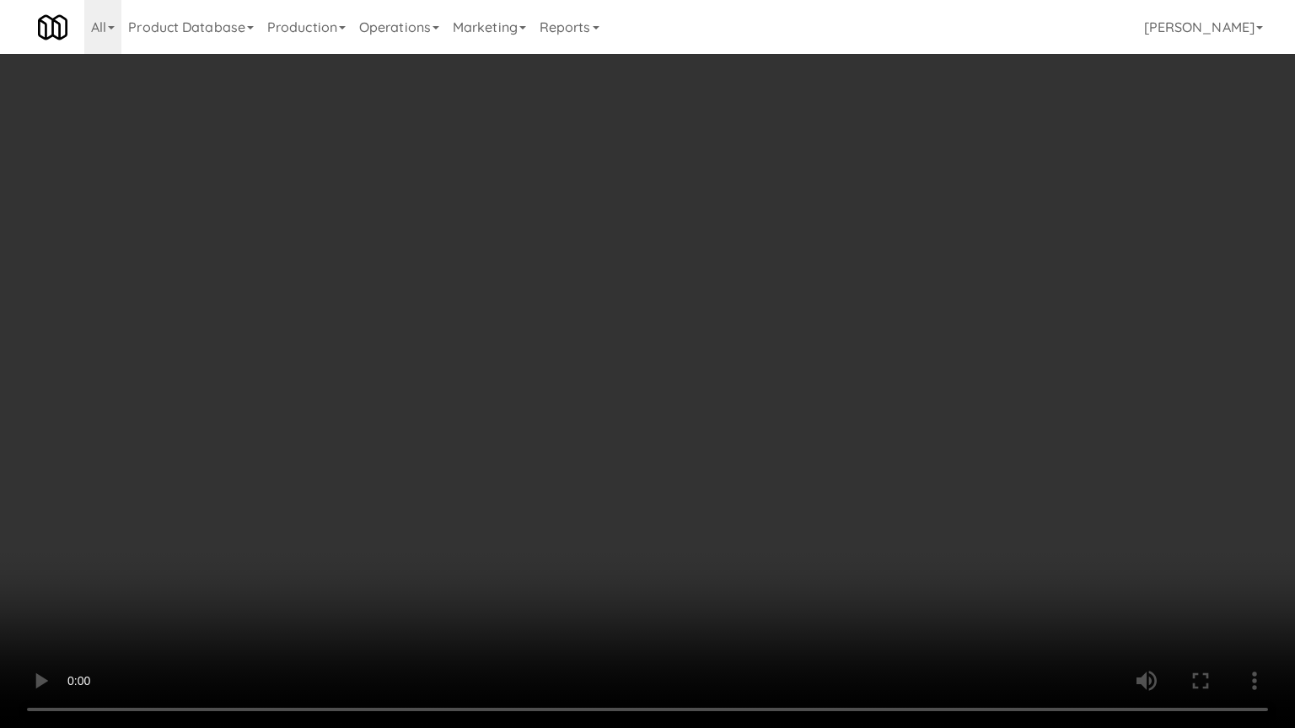
click at [307, 448] on video at bounding box center [647, 364] width 1295 height 728
click at [331, 459] on video at bounding box center [647, 364] width 1295 height 728
click at [588, 537] on video at bounding box center [647, 364] width 1295 height 728
click at [581, 545] on video at bounding box center [647, 364] width 1295 height 728
drag, startPoint x: 591, startPoint y: 544, endPoint x: 883, endPoint y: 407, distance: 322.8
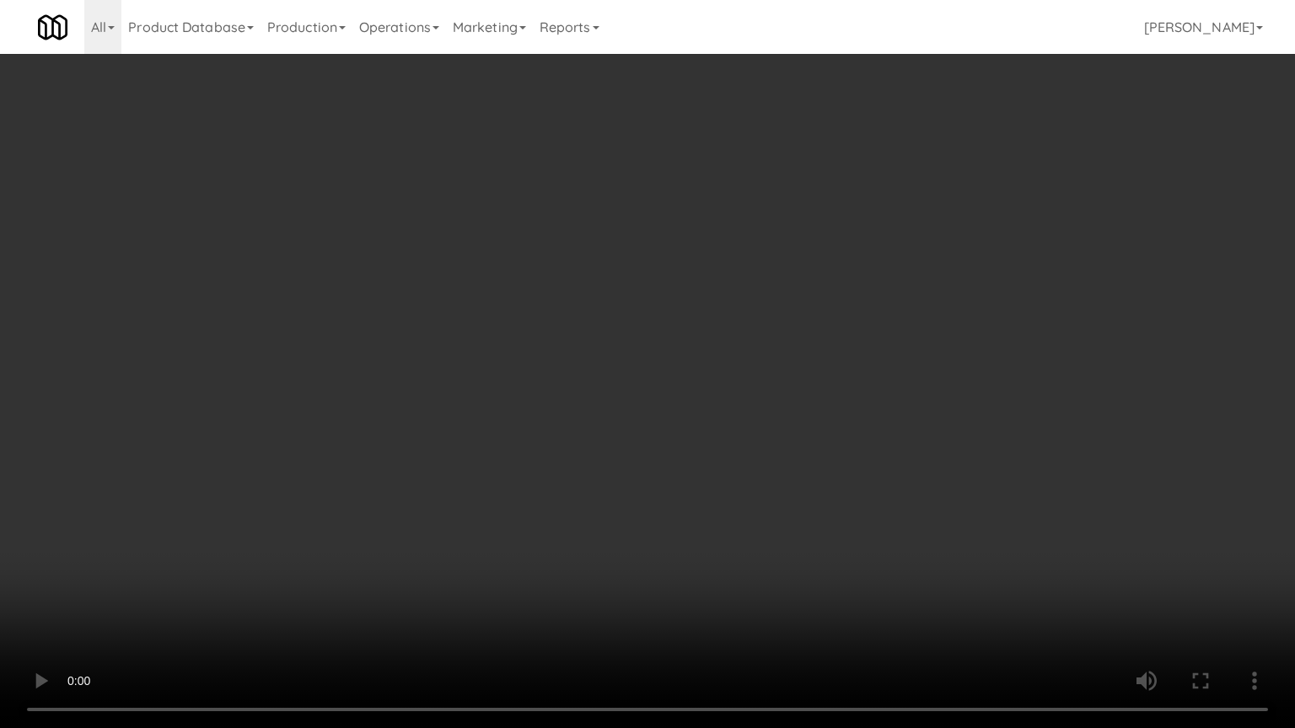
click at [599, 544] on video at bounding box center [647, 364] width 1295 height 728
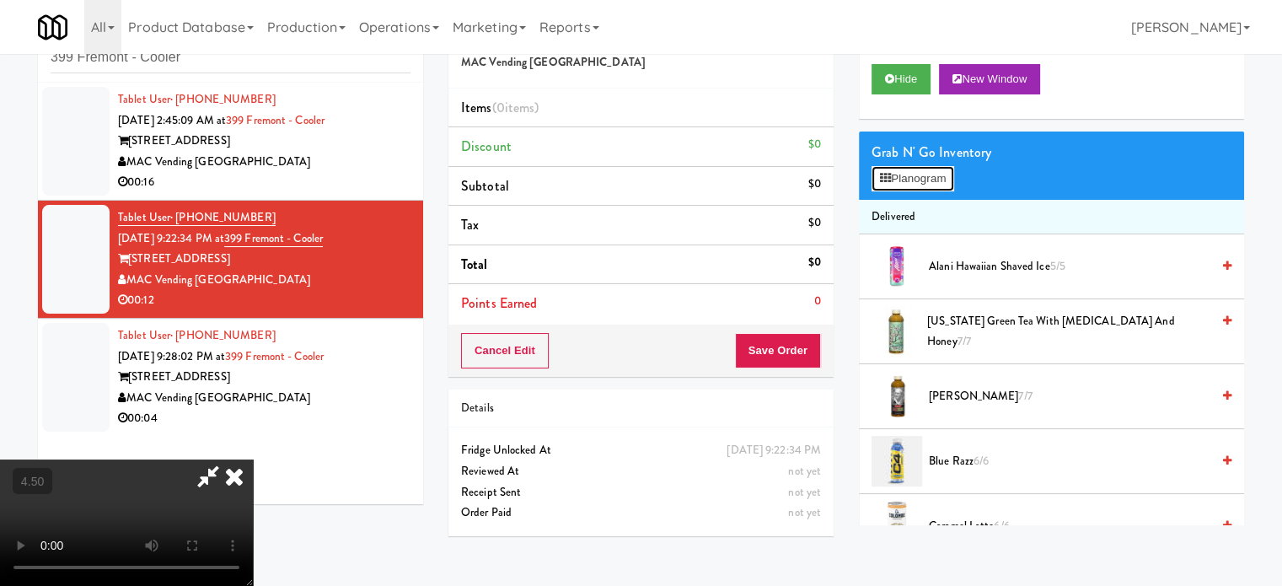
click at [919, 180] on button "Planogram" at bounding box center [913, 178] width 83 height 25
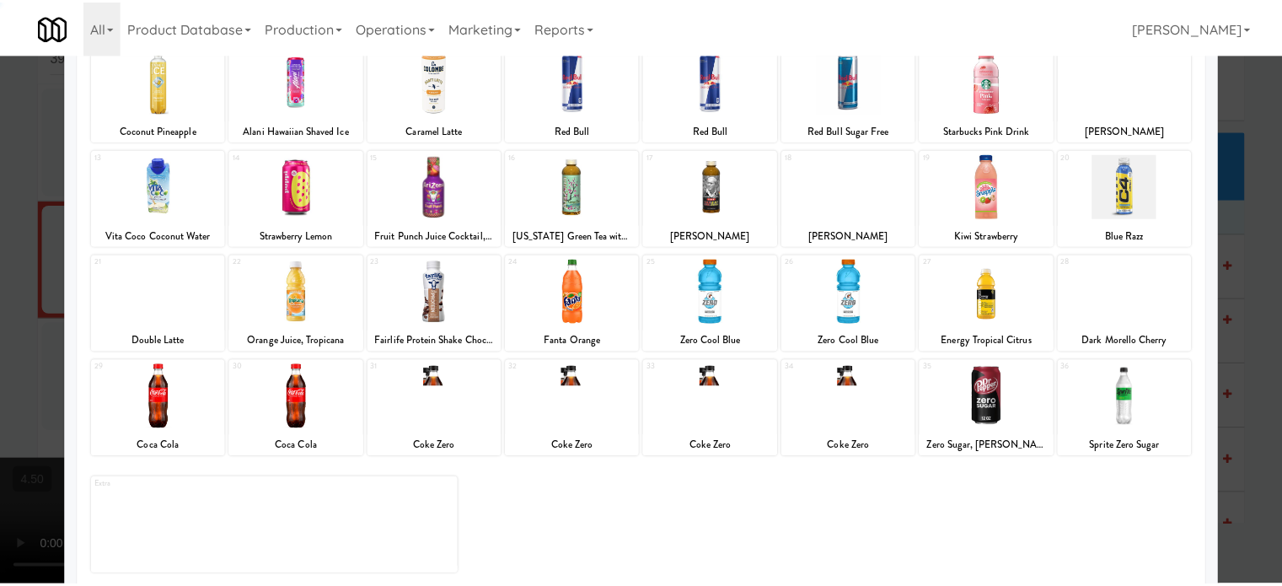
scroll to position [241, 0]
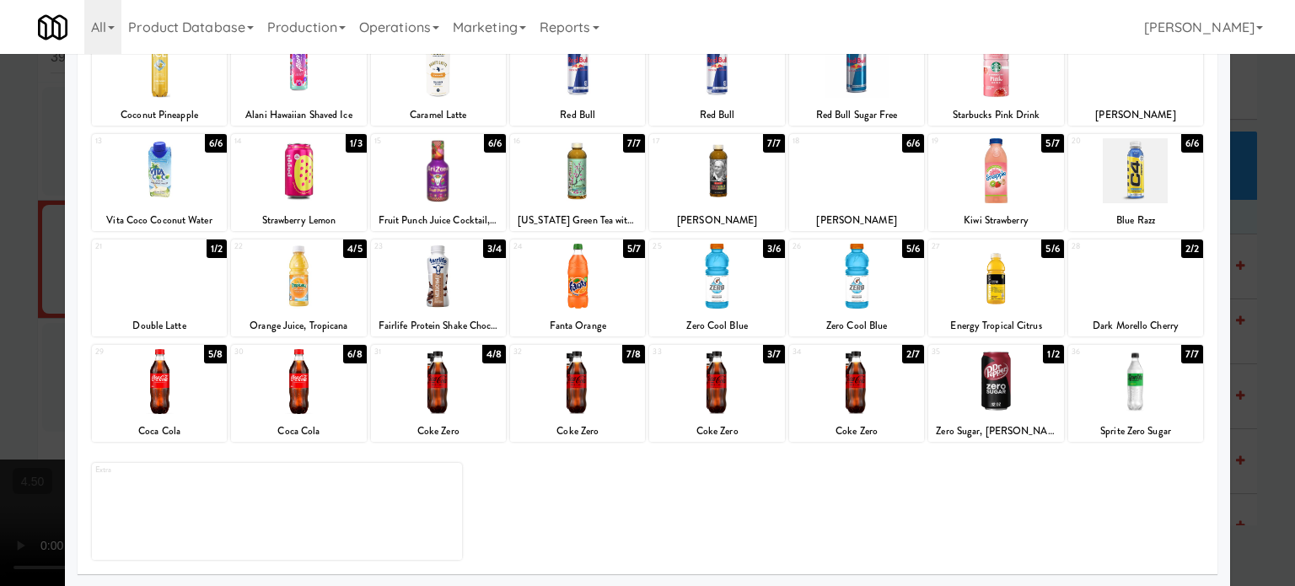
click at [352, 143] on div "1/3" at bounding box center [356, 143] width 20 height 19
click at [1246, 340] on div at bounding box center [647, 293] width 1295 height 586
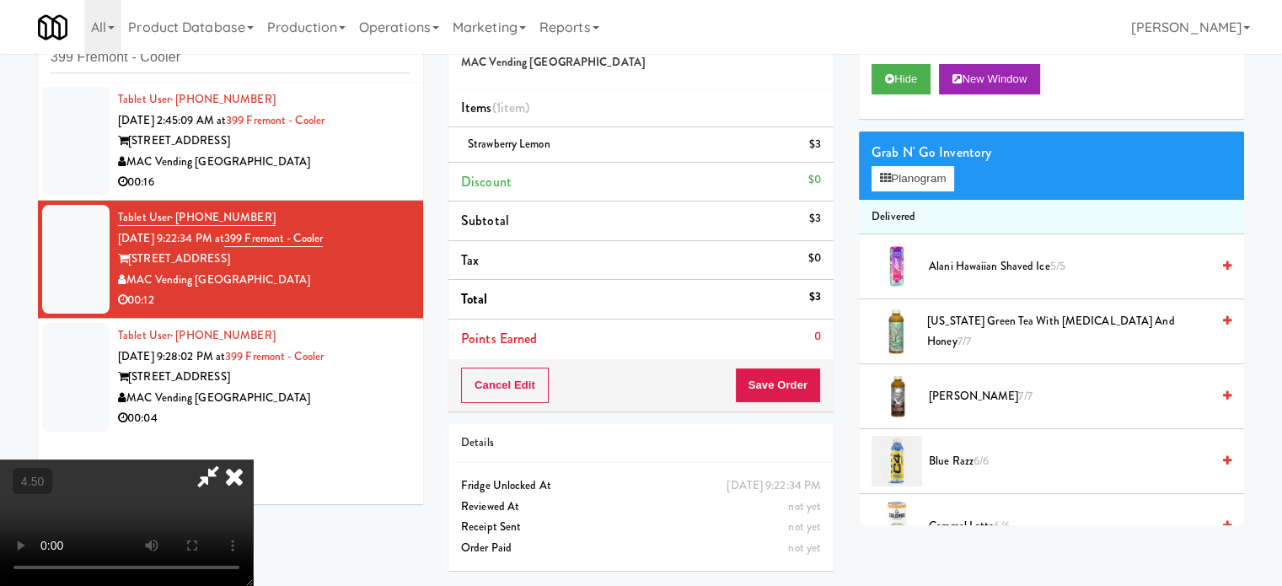
click at [253, 459] on video at bounding box center [126, 522] width 253 height 126
drag, startPoint x: 438, startPoint y: 370, endPoint x: 479, endPoint y: 465, distance: 103.5
click at [253, 459] on video at bounding box center [126, 522] width 253 height 126
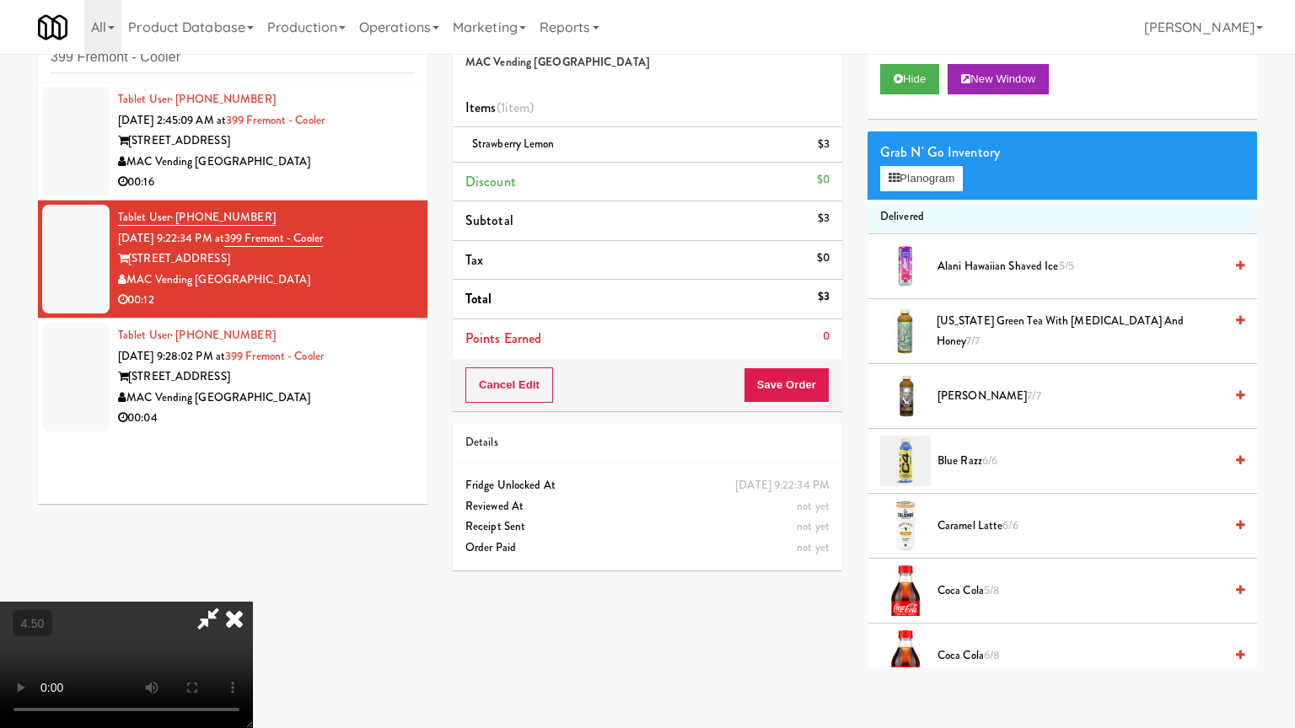
click at [253, 585] on video at bounding box center [126, 665] width 253 height 126
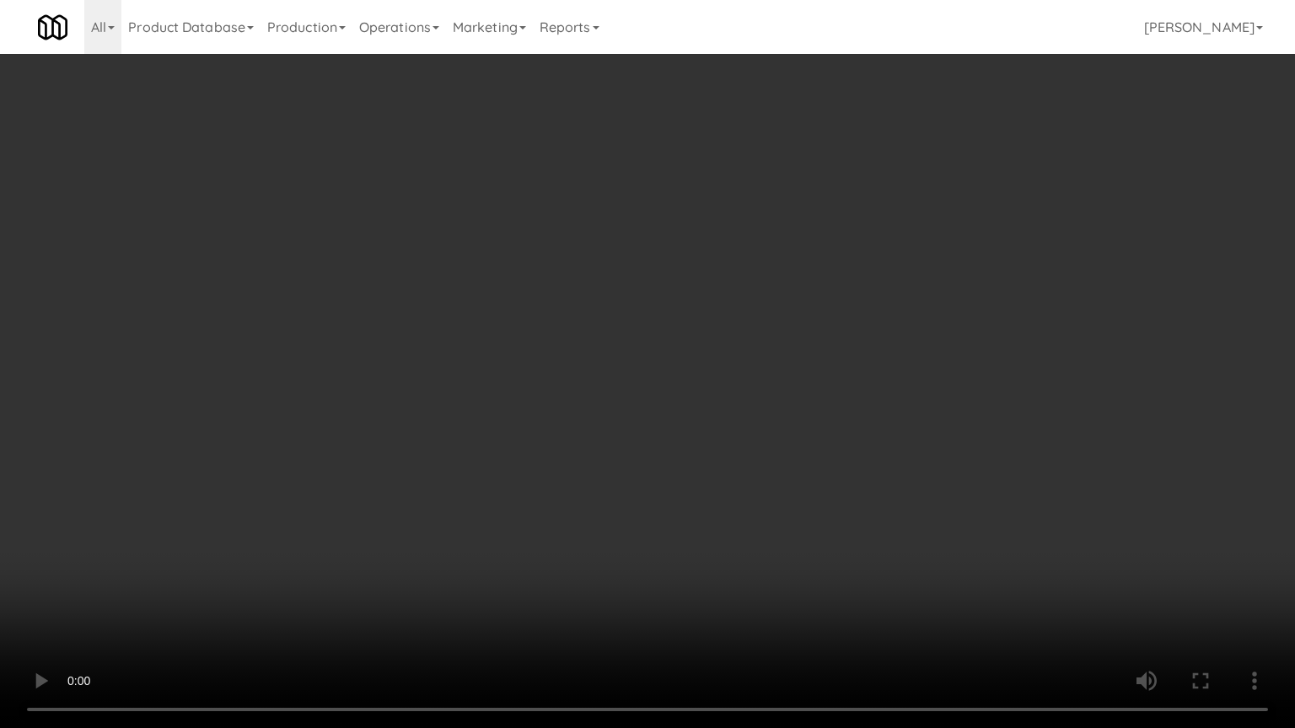
click at [596, 402] on video at bounding box center [647, 364] width 1295 height 728
click at [598, 404] on video at bounding box center [647, 364] width 1295 height 728
click at [606, 402] on video at bounding box center [647, 364] width 1295 height 728
click at [619, 408] on video at bounding box center [647, 364] width 1295 height 728
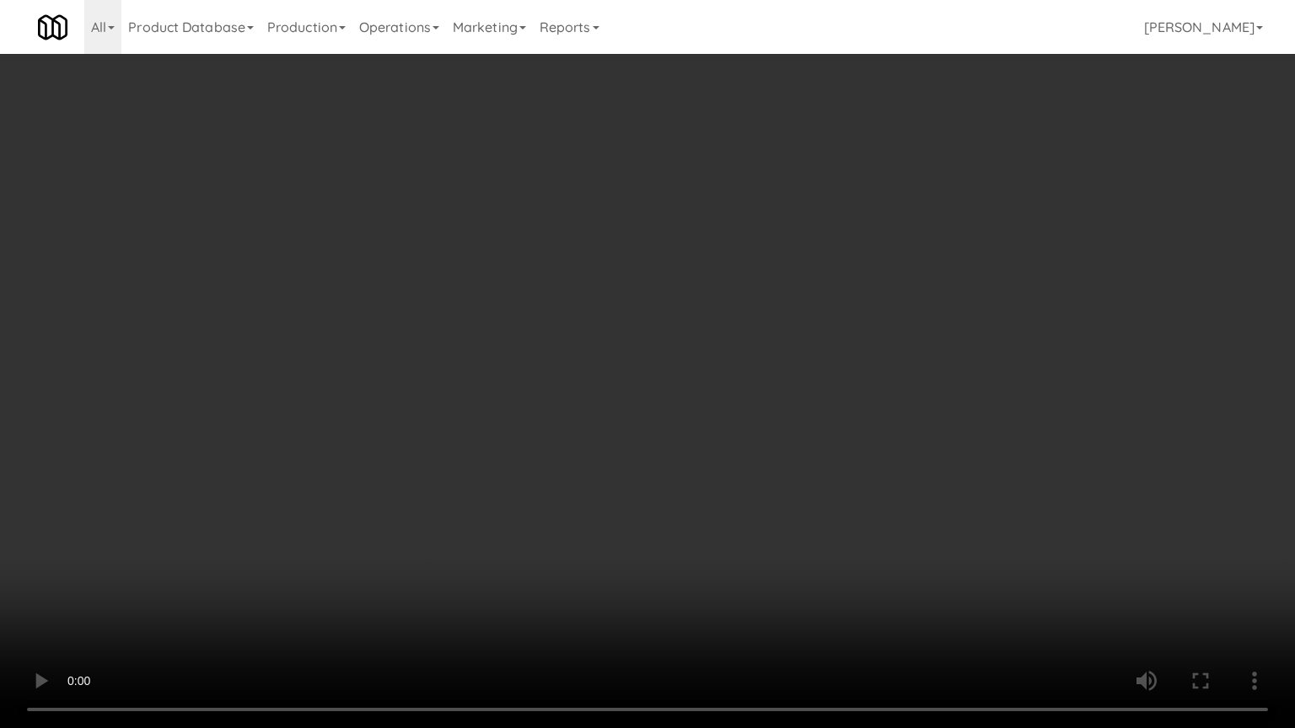
drag, startPoint x: 552, startPoint y: 566, endPoint x: 559, endPoint y: 518, distance: 48.5
click at [552, 565] on video at bounding box center [647, 364] width 1295 height 728
click at [559, 519] on video at bounding box center [647, 364] width 1295 height 728
click at [582, 516] on video at bounding box center [647, 364] width 1295 height 728
click at [583, 516] on video at bounding box center [647, 364] width 1295 height 728
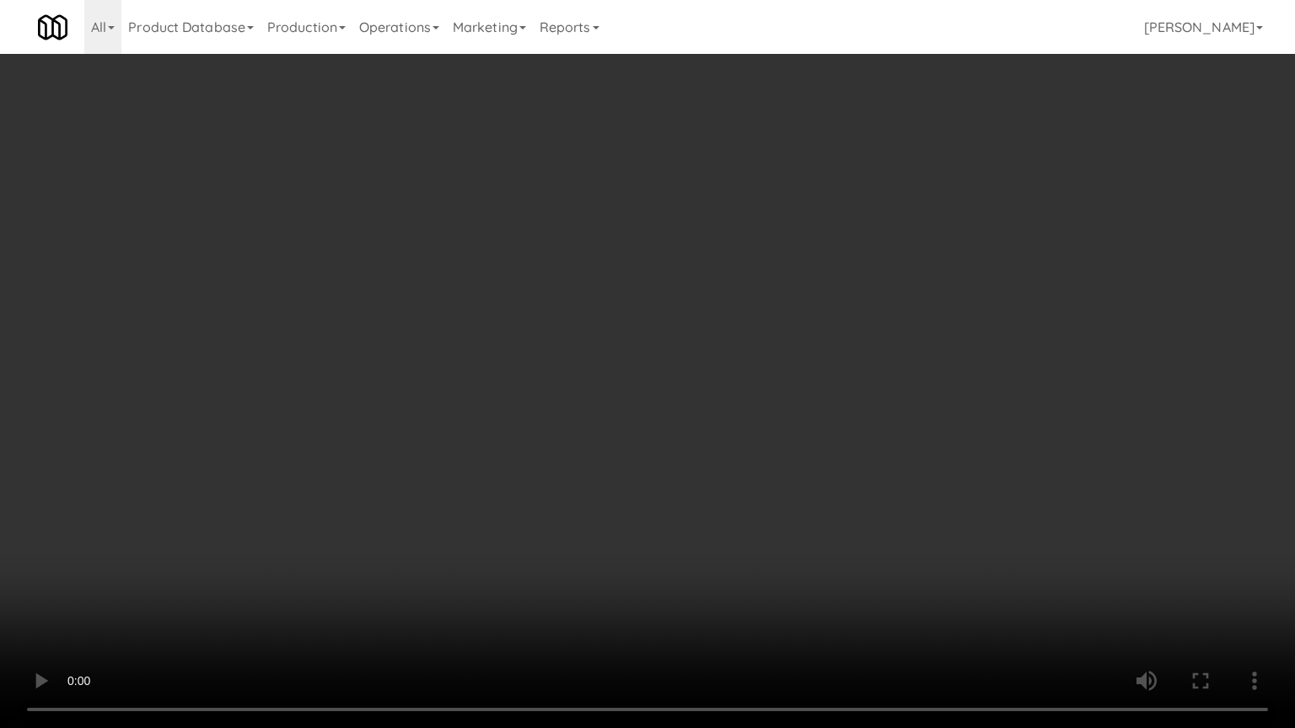
click at [583, 516] on video at bounding box center [647, 364] width 1295 height 728
click at [608, 509] on video at bounding box center [647, 364] width 1295 height 728
click at [606, 509] on video at bounding box center [647, 364] width 1295 height 728
click at [625, 506] on video at bounding box center [647, 364] width 1295 height 728
click at [622, 510] on video at bounding box center [647, 364] width 1295 height 728
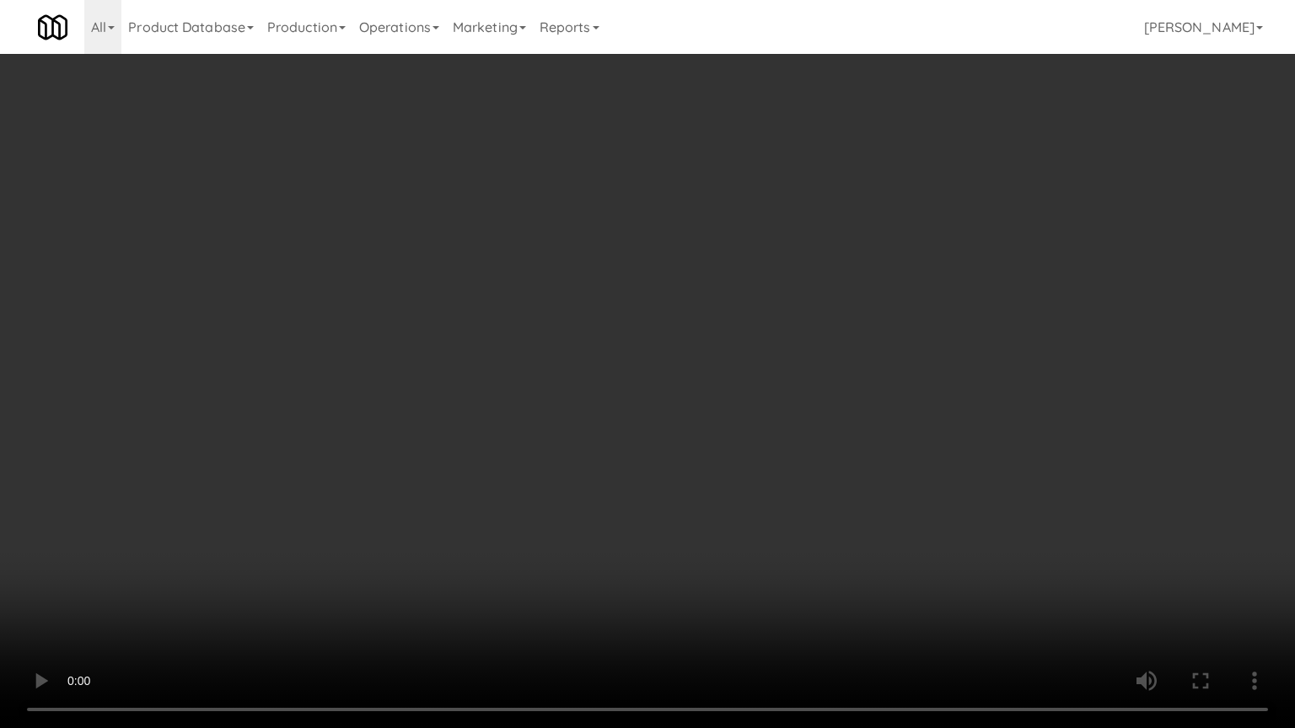
click at [691, 523] on video at bounding box center [647, 364] width 1295 height 728
click at [674, 518] on video at bounding box center [647, 364] width 1295 height 728
click at [767, 516] on video at bounding box center [647, 364] width 1295 height 728
click at [718, 514] on video at bounding box center [647, 364] width 1295 height 728
click at [816, 523] on video at bounding box center [647, 364] width 1295 height 728
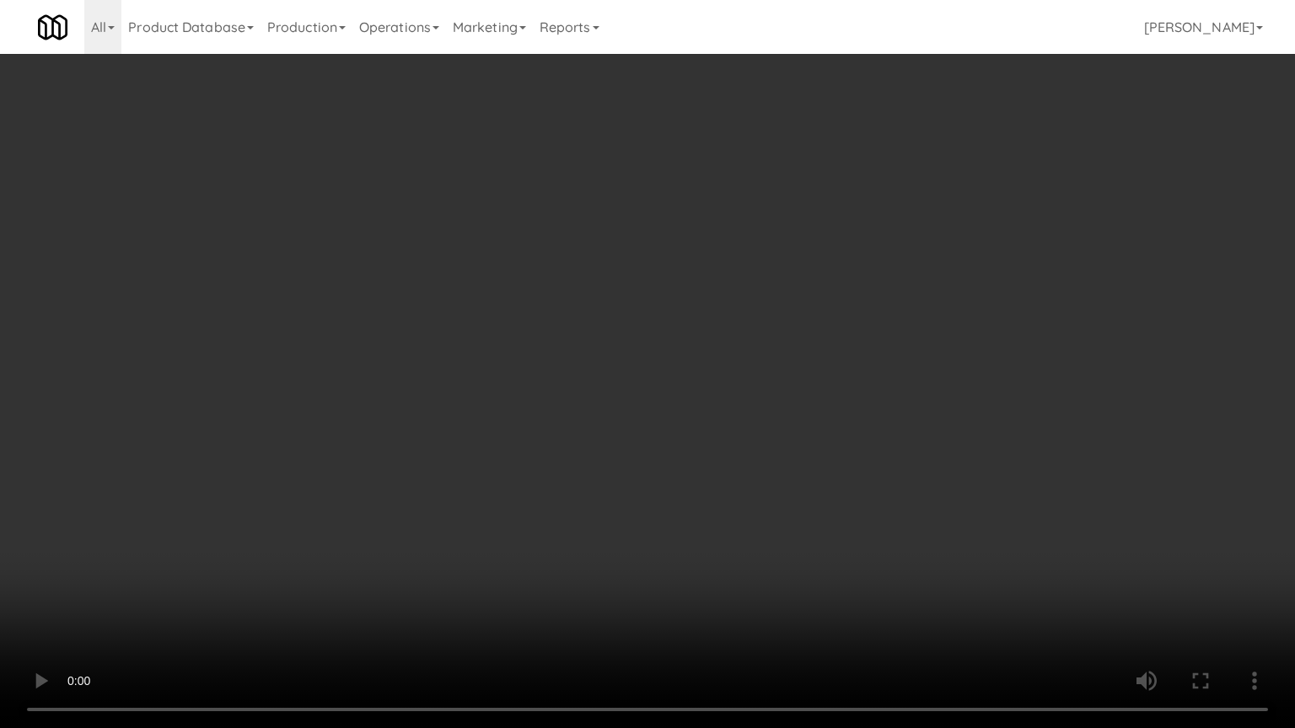
click at [725, 507] on video at bounding box center [647, 364] width 1295 height 728
drag, startPoint x: 725, startPoint y: 507, endPoint x: 942, endPoint y: 262, distance: 326.6
click at [725, 506] on video at bounding box center [647, 364] width 1295 height 728
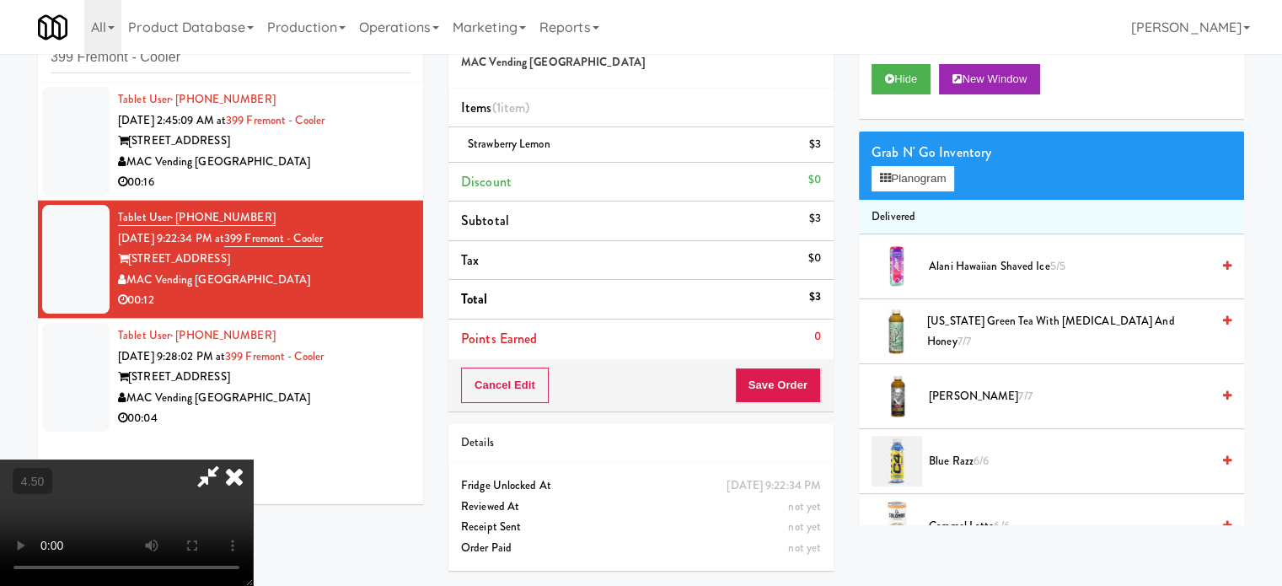
click at [953, 393] on span "Arnold Palmer 7/7" at bounding box center [1070, 396] width 282 height 21
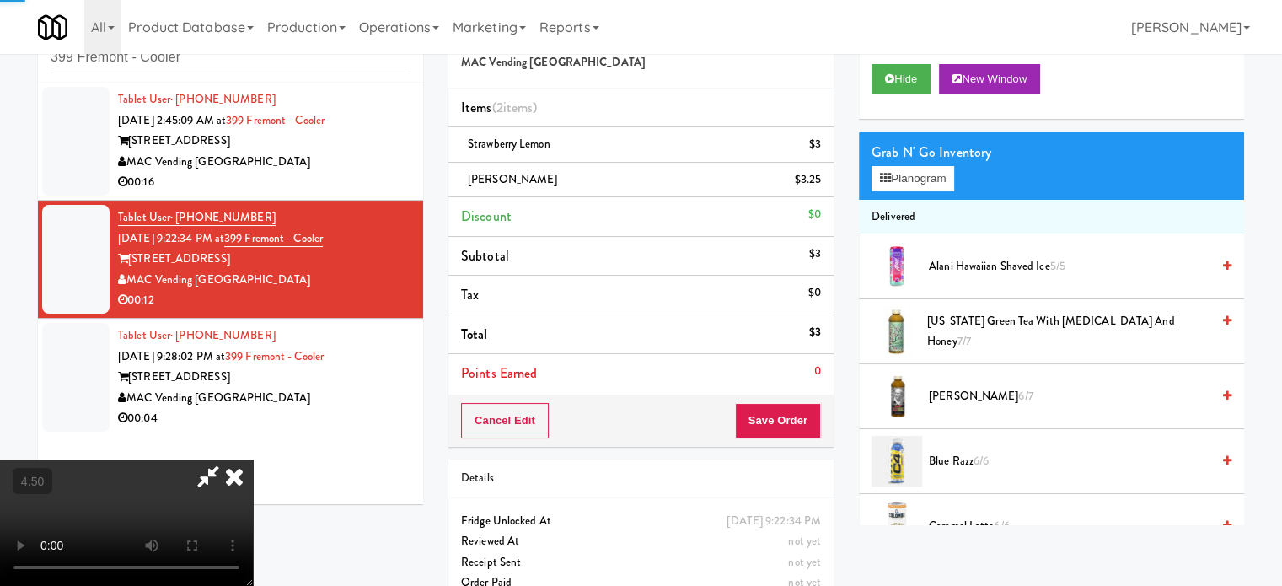
click at [253, 459] on video at bounding box center [126, 522] width 253 height 126
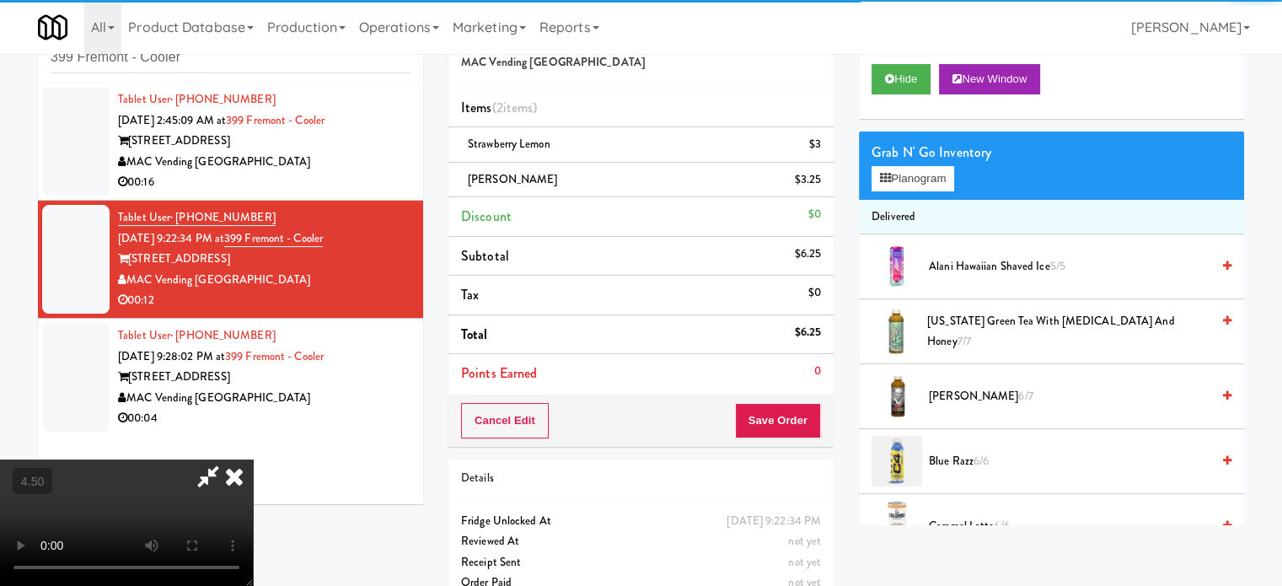
drag, startPoint x: 509, startPoint y: 381, endPoint x: 540, endPoint y: 455, distance: 80.5
click at [253, 459] on video at bounding box center [126, 522] width 253 height 126
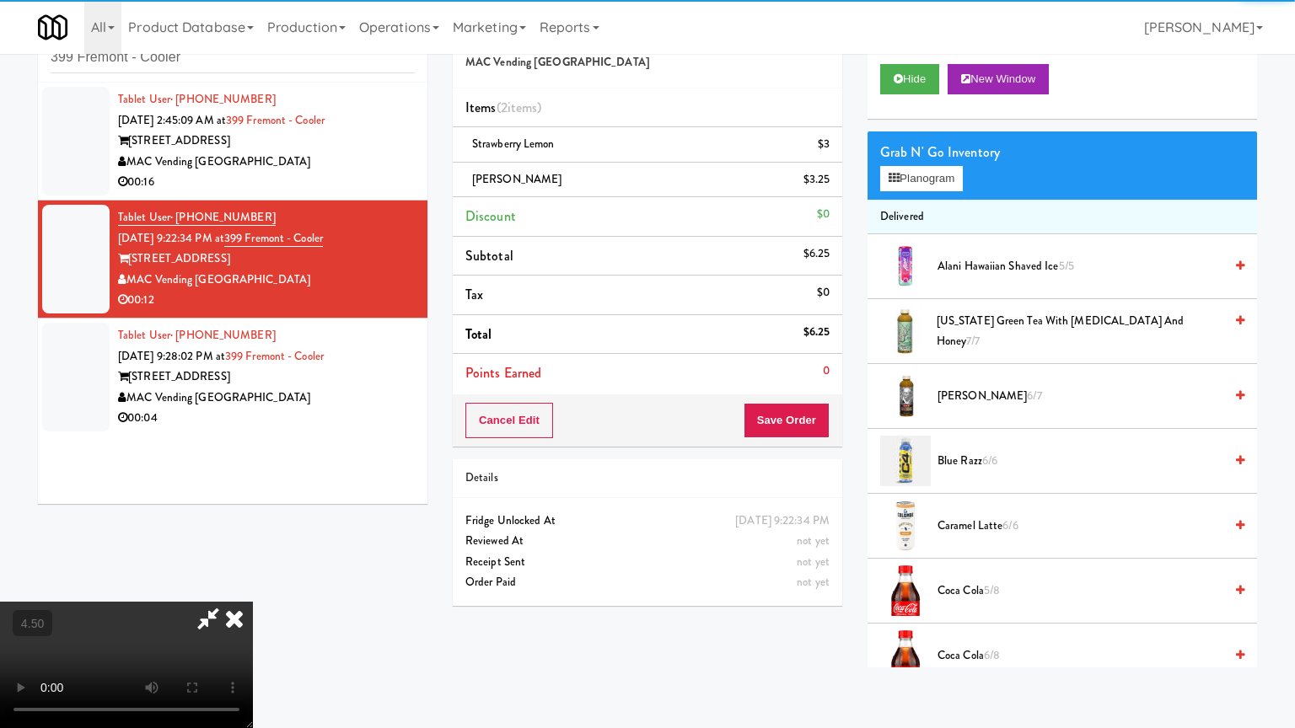
click at [253, 585] on video at bounding box center [126, 665] width 253 height 126
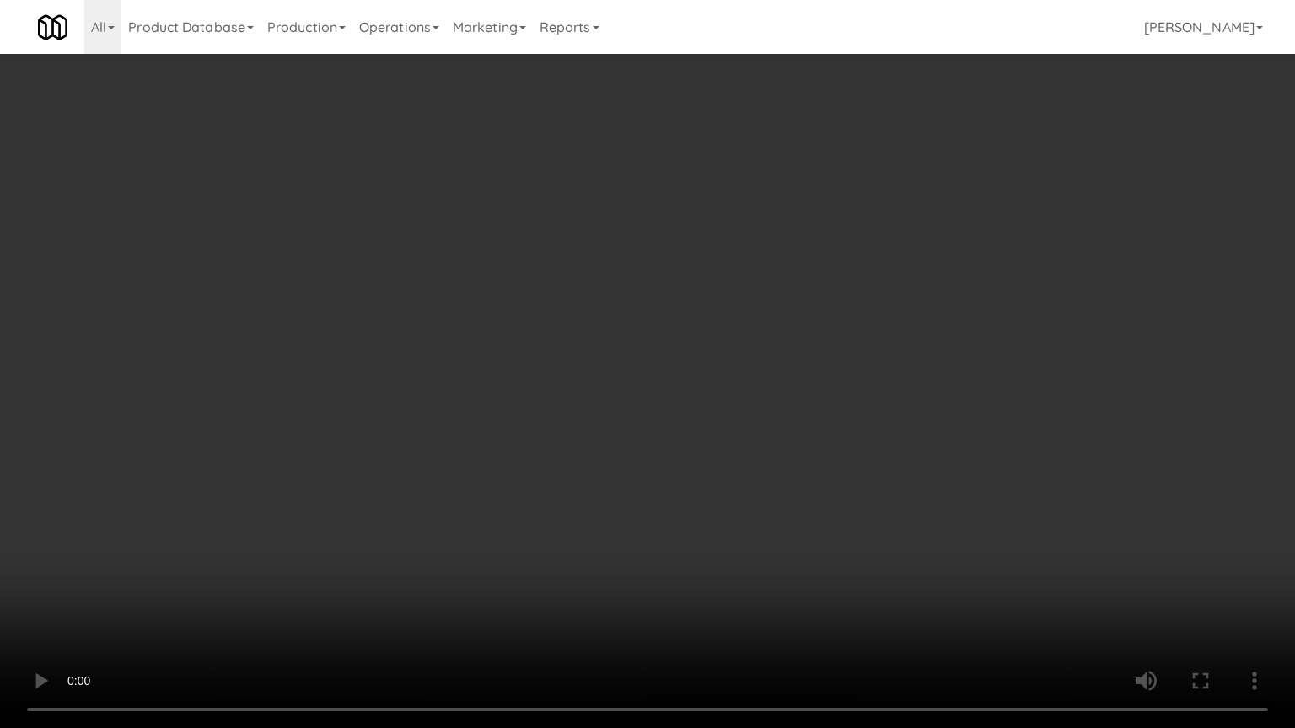
drag, startPoint x: 630, startPoint y: 405, endPoint x: 643, endPoint y: 398, distance: 15.1
click at [632, 405] on video at bounding box center [647, 364] width 1295 height 728
drag, startPoint x: 643, startPoint y: 398, endPoint x: 658, endPoint y: 286, distance: 113.1
click at [644, 398] on video at bounding box center [647, 364] width 1295 height 728
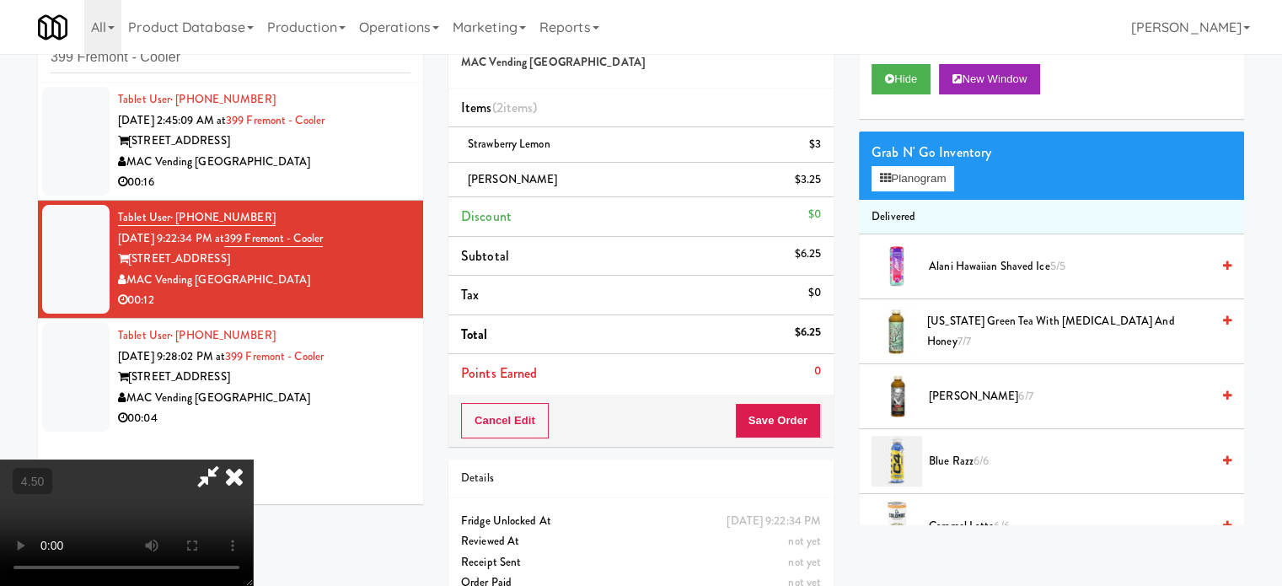
click at [253, 459] on icon at bounding box center [234, 476] width 37 height 34
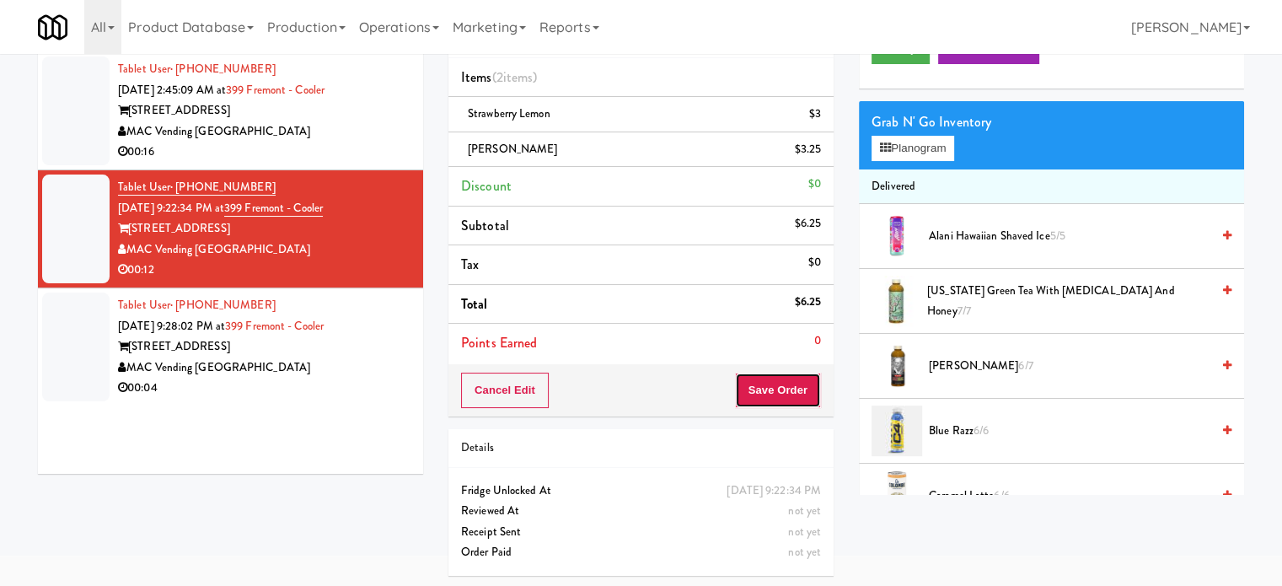
click at [779, 388] on button "Save Order" at bounding box center [778, 390] width 86 height 35
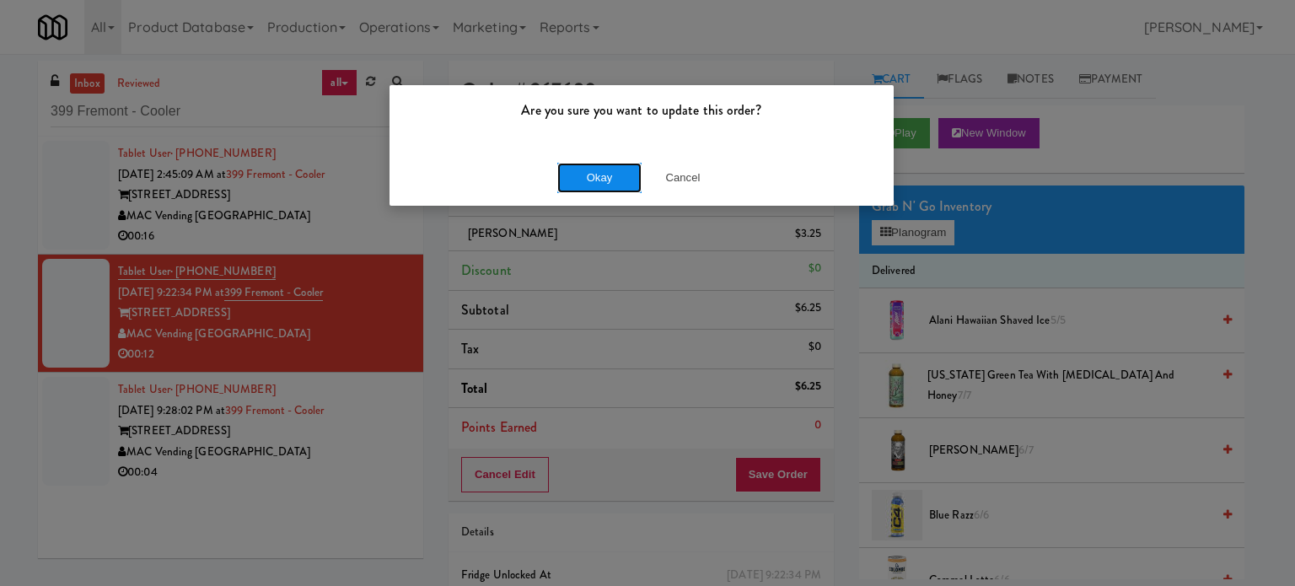
click at [583, 174] on button "Okay" at bounding box center [599, 178] width 84 height 30
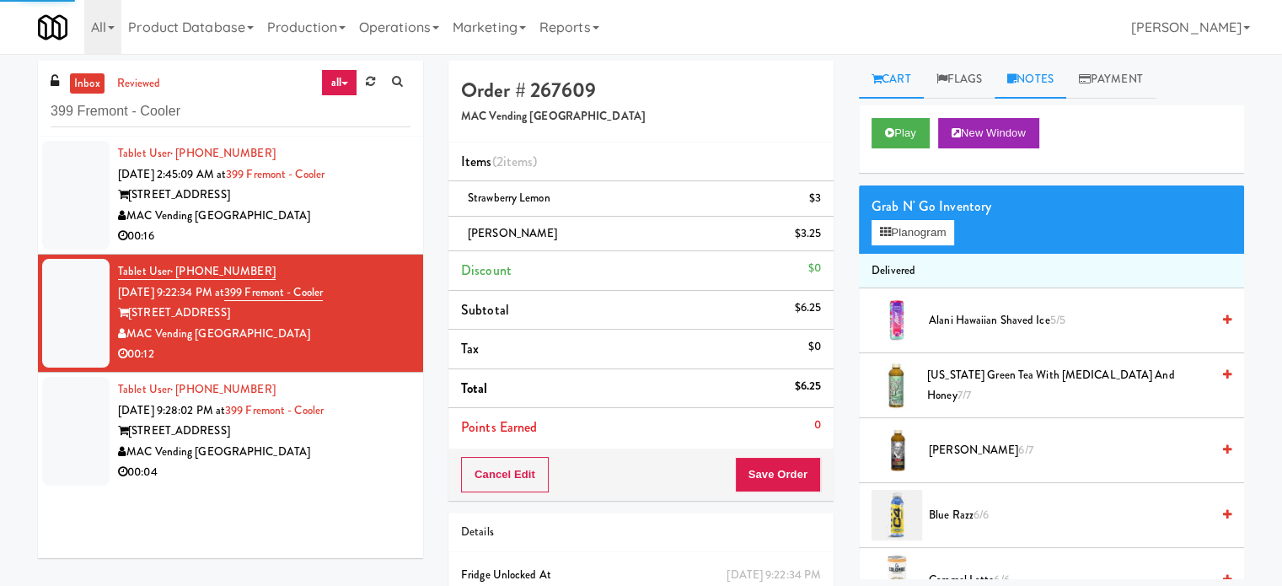
click at [1049, 72] on link "Notes" at bounding box center [1031, 80] width 72 height 38
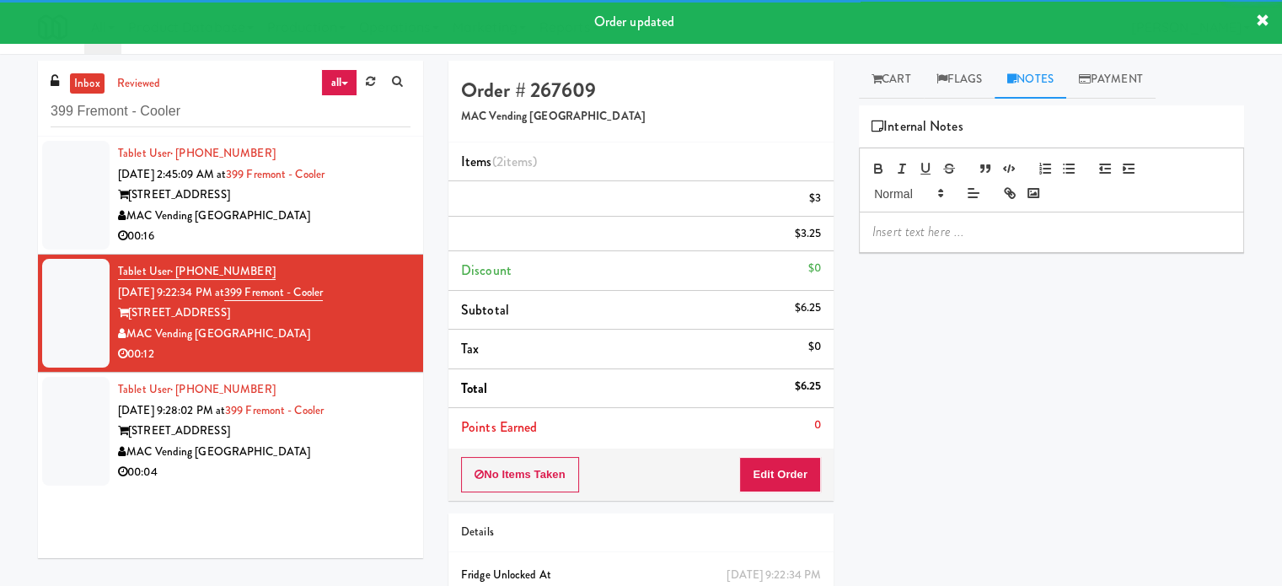
click at [947, 237] on p at bounding box center [1051, 232] width 358 height 19
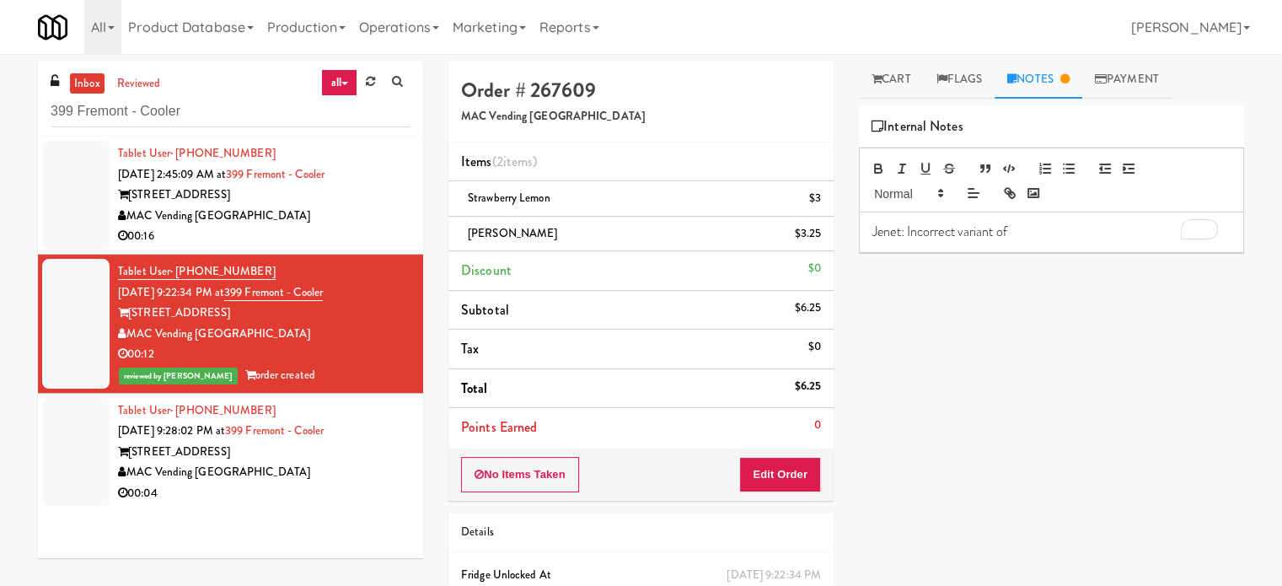
click at [1028, 241] on div "Jenet: Incorrect variant of" at bounding box center [1052, 231] width 384 height 39
click at [1157, 229] on p "Jenet: Incorrect variant of Poppi in the inventory." at bounding box center [1051, 232] width 358 height 19
drag, startPoint x: 266, startPoint y: 475, endPoint x: 328, endPoint y: 460, distance: 64.0
click at [266, 475] on div "MAC Vending [GEOGRAPHIC_DATA]" at bounding box center [264, 472] width 293 height 21
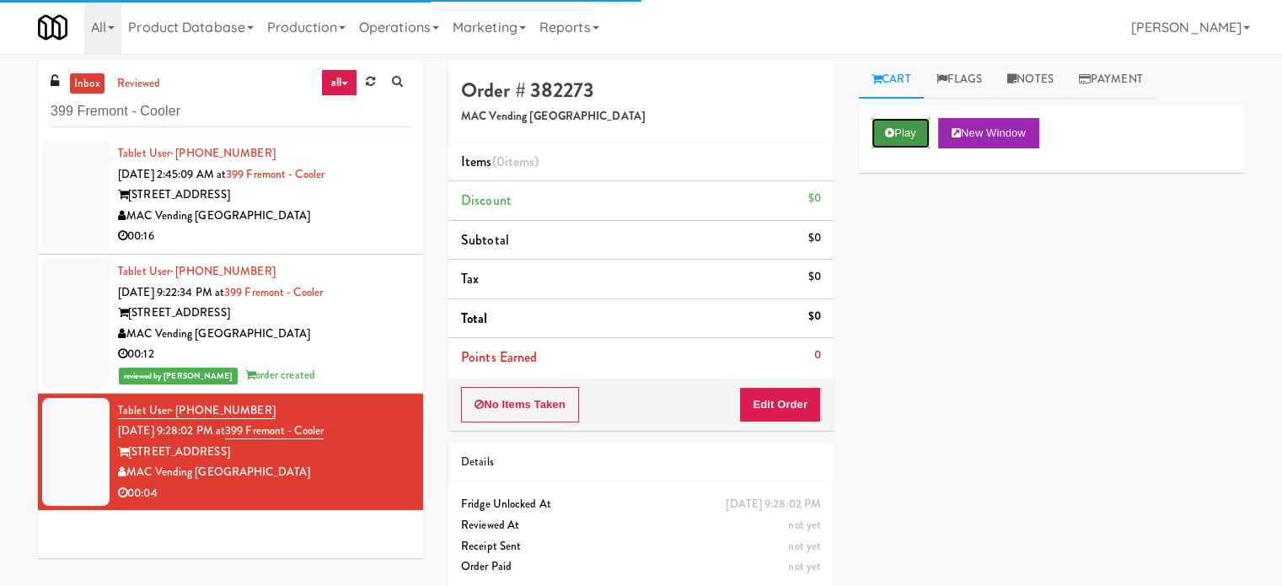
click at [901, 135] on button "Play" at bounding box center [901, 133] width 58 height 30
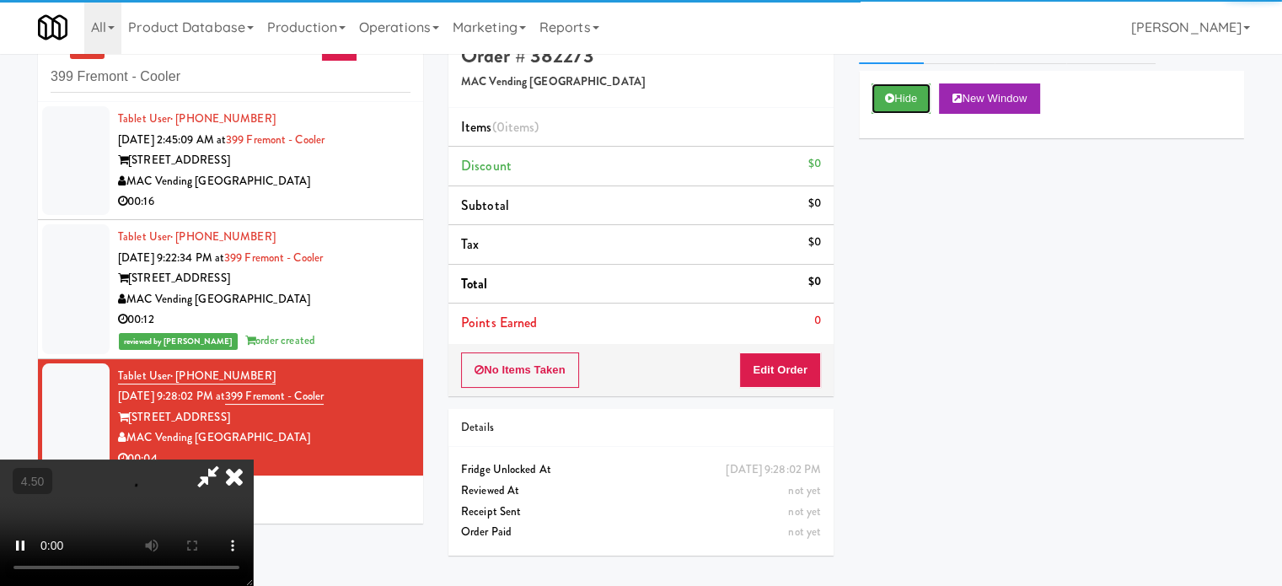
scroll to position [54, 0]
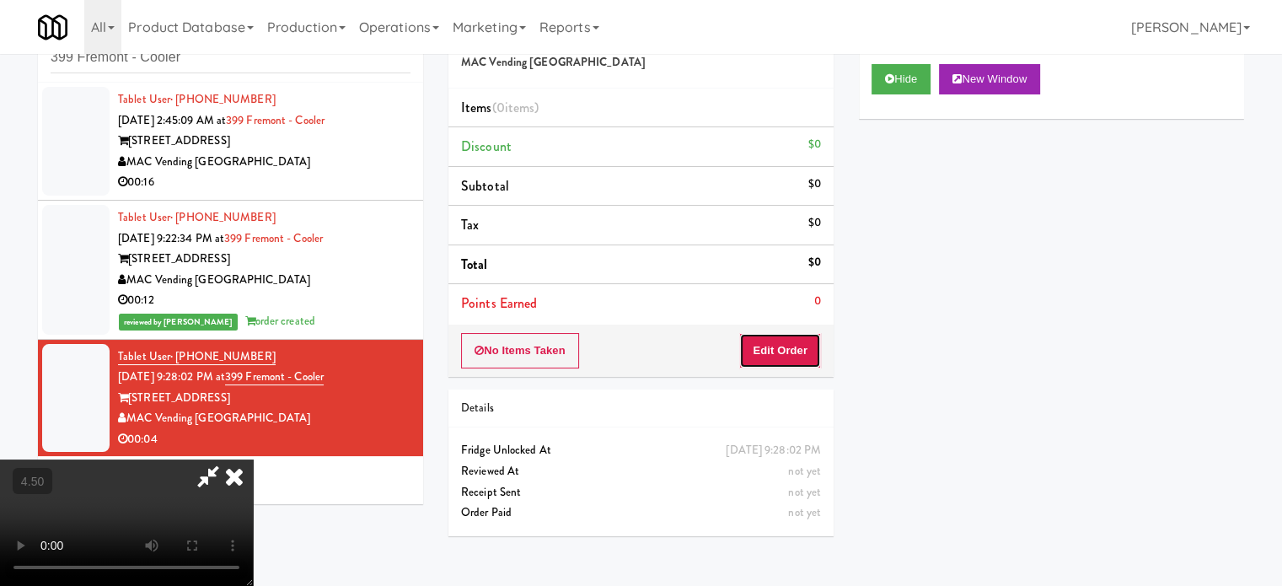
click at [794, 356] on button "Edit Order" at bounding box center [780, 350] width 82 height 35
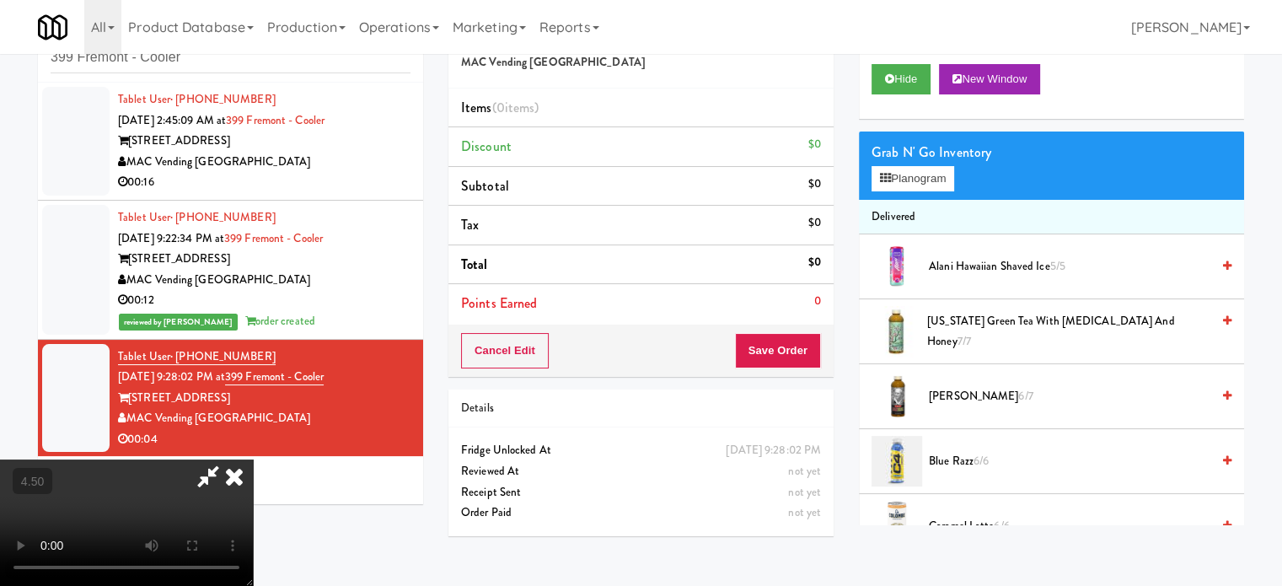
click at [253, 459] on video at bounding box center [126, 522] width 253 height 126
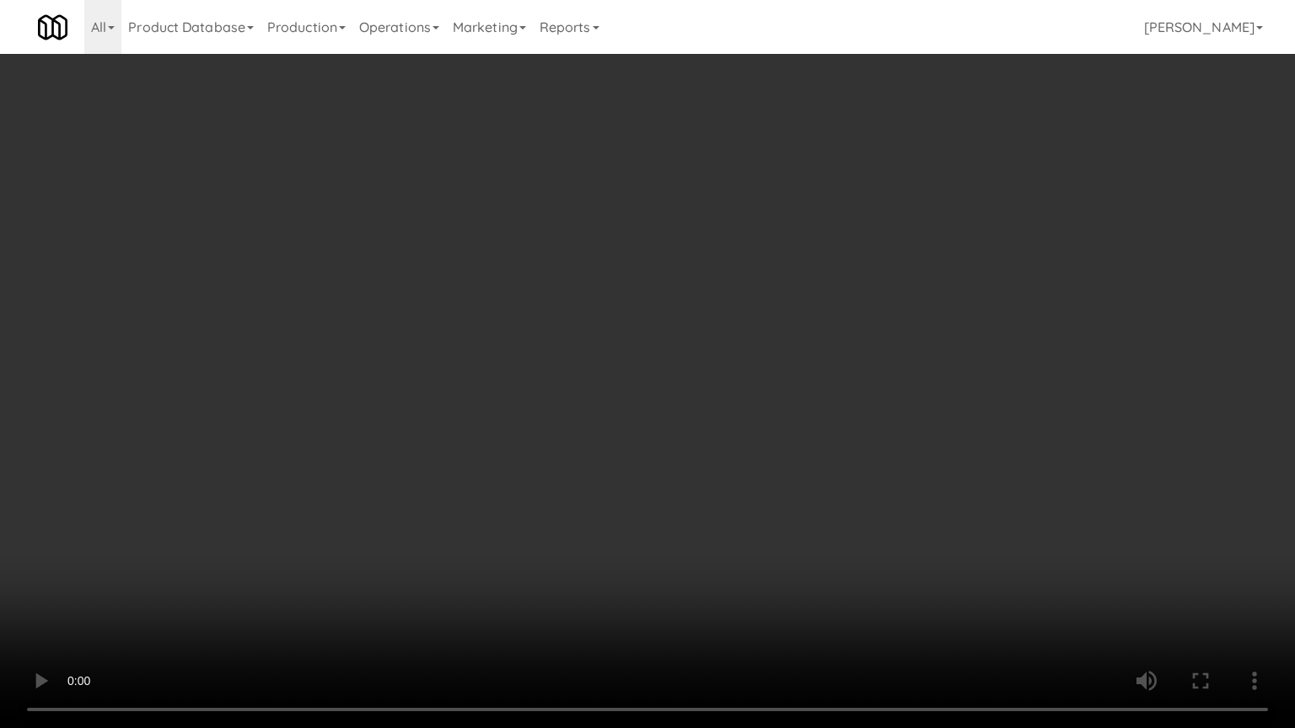
click at [562, 330] on video at bounding box center [647, 364] width 1295 height 728
click at [530, 455] on video at bounding box center [647, 364] width 1295 height 728
click at [641, 354] on video at bounding box center [647, 364] width 1295 height 728
click at [270, 475] on video at bounding box center [647, 364] width 1295 height 728
click at [330, 433] on video at bounding box center [647, 364] width 1295 height 728
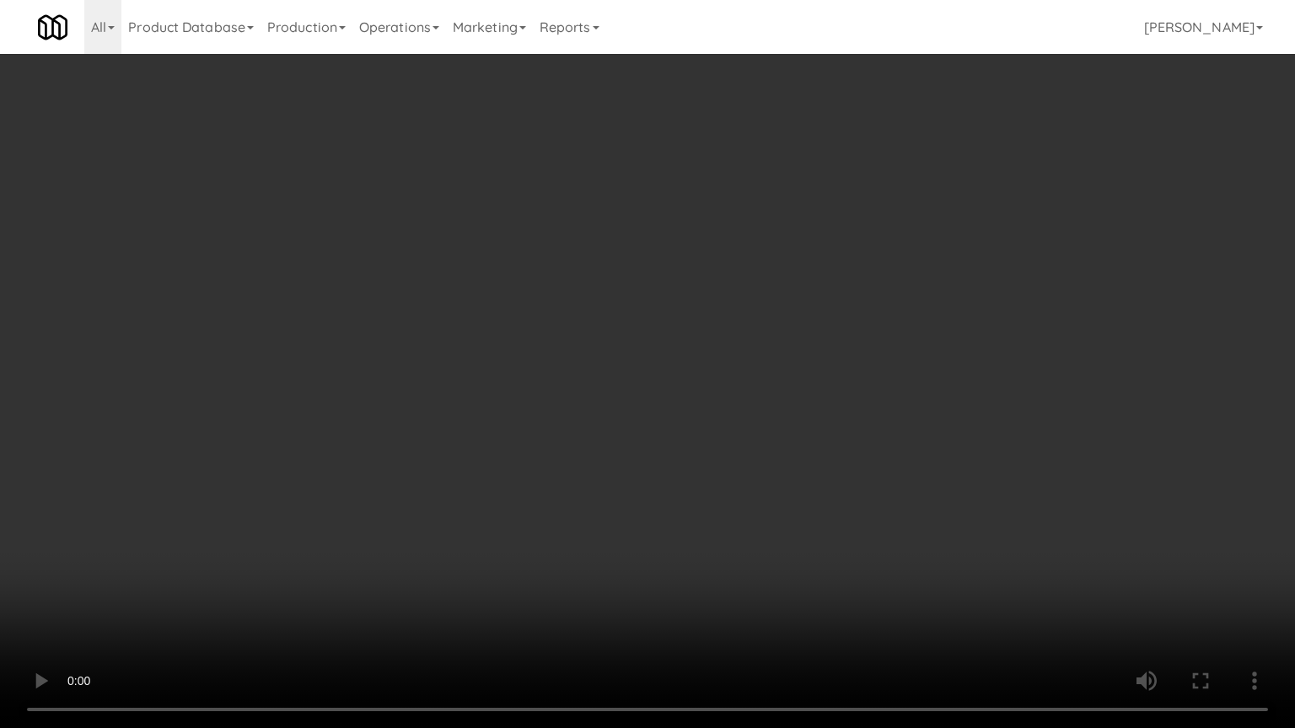
click at [330, 433] on video at bounding box center [647, 364] width 1295 height 728
click at [485, 438] on video at bounding box center [647, 364] width 1295 height 728
click at [477, 437] on video at bounding box center [647, 364] width 1295 height 728
drag, startPoint x: 477, startPoint y: 437, endPoint x: 631, endPoint y: 242, distance: 248.6
click at [477, 436] on video at bounding box center [647, 364] width 1295 height 728
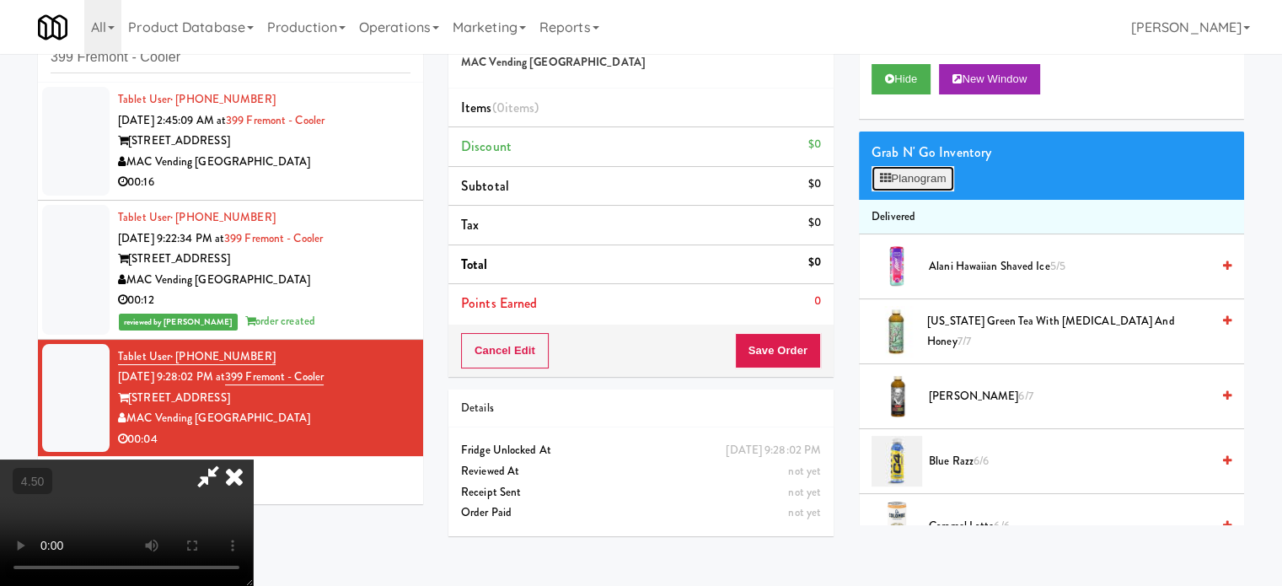
click at [942, 178] on button "Planogram" at bounding box center [913, 178] width 83 height 25
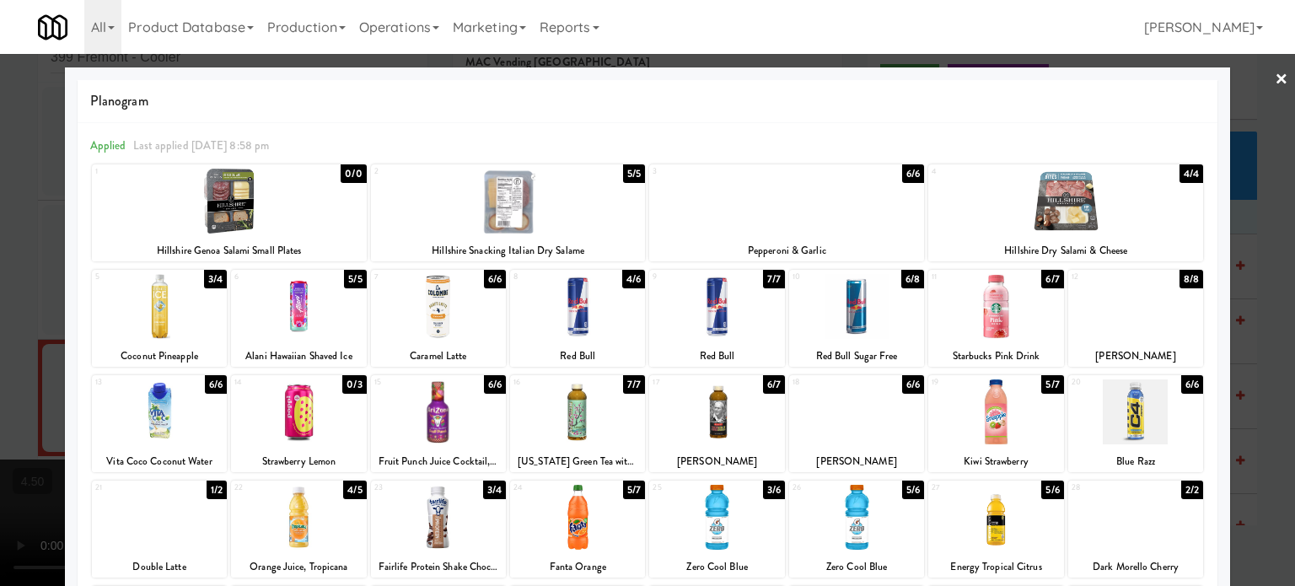
click at [627, 282] on div "4/6" at bounding box center [633, 279] width 23 height 19
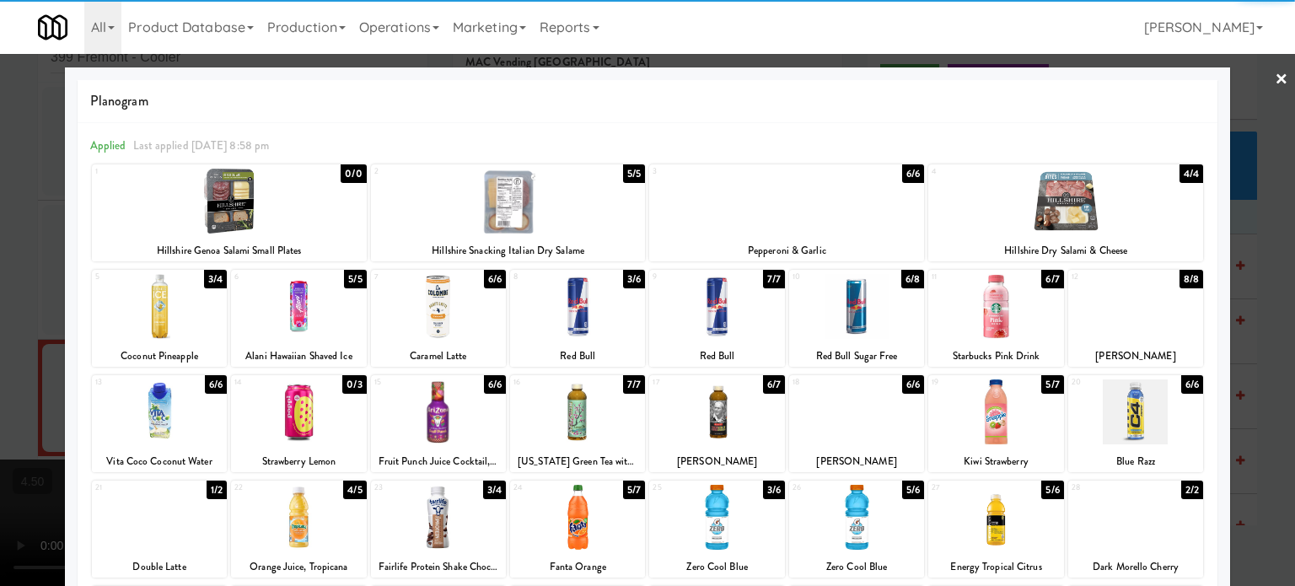
click at [1249, 341] on div at bounding box center [647, 293] width 1295 height 586
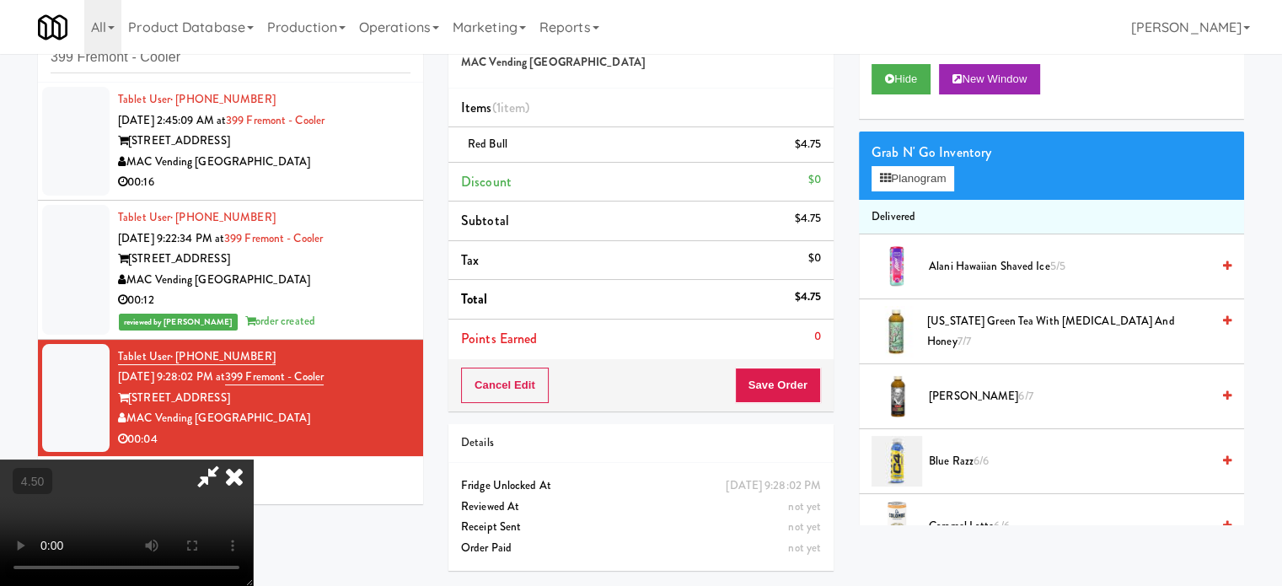
click at [253, 459] on video at bounding box center [126, 522] width 253 height 126
drag, startPoint x: 735, startPoint y: 73, endPoint x: 750, endPoint y: 106, distance: 36.2
click at [253, 459] on icon at bounding box center [234, 476] width 37 height 34
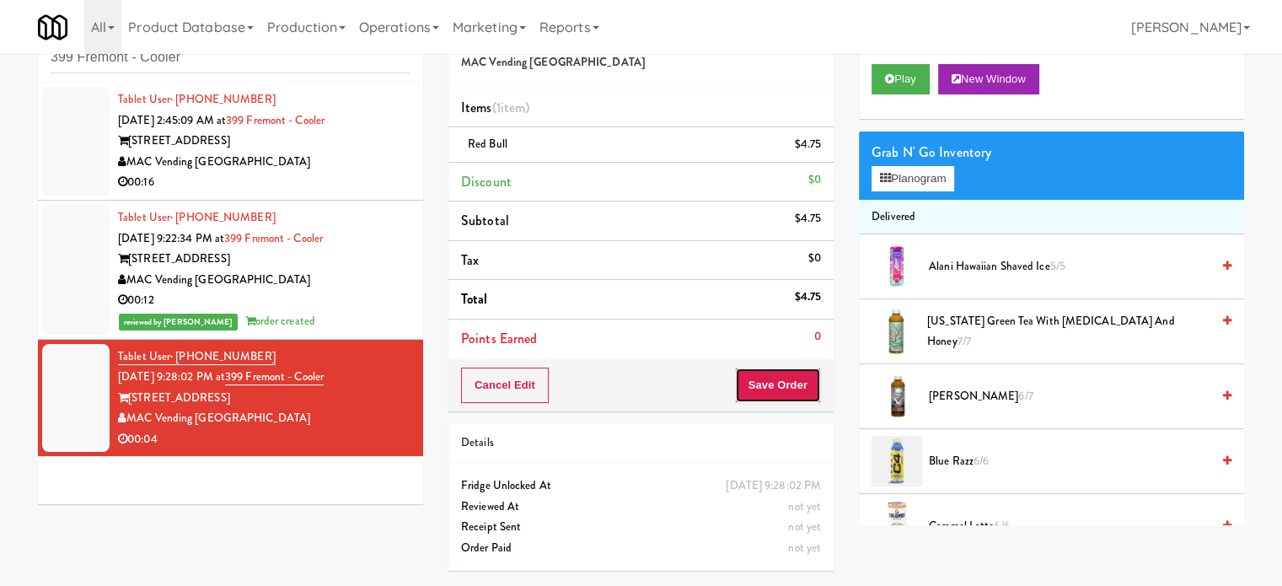
click at [821, 403] on div "Cancel Edit Save Order" at bounding box center [640, 385] width 385 height 52
click at [776, 369] on button "Save Order" at bounding box center [778, 385] width 86 height 35
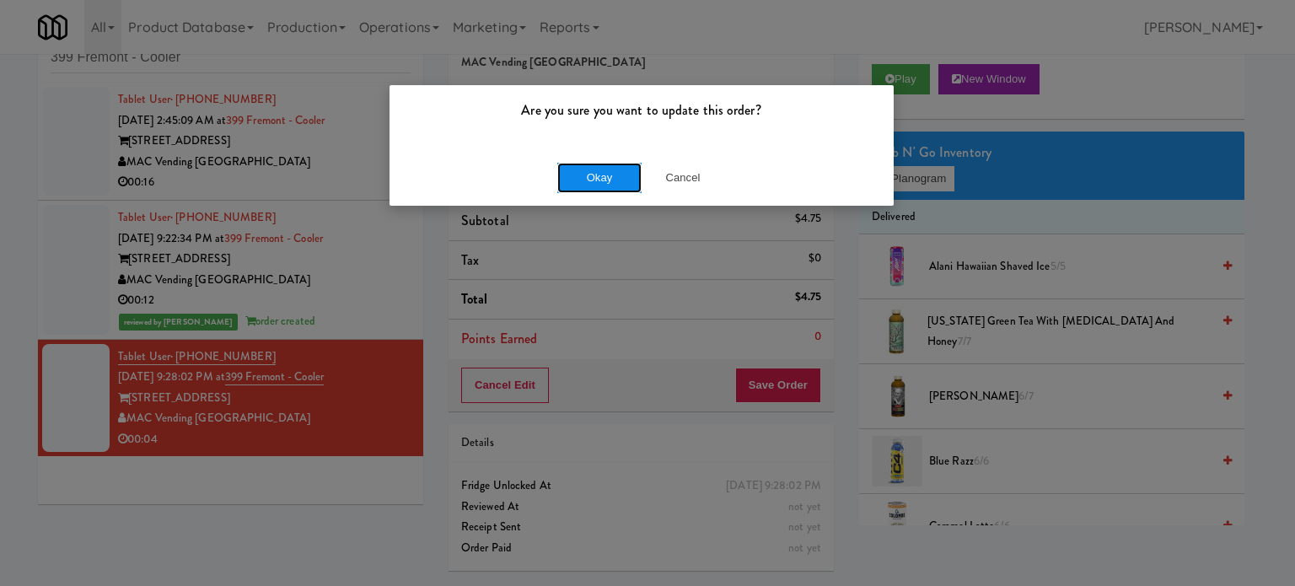
click at [591, 169] on button "Okay" at bounding box center [599, 178] width 84 height 30
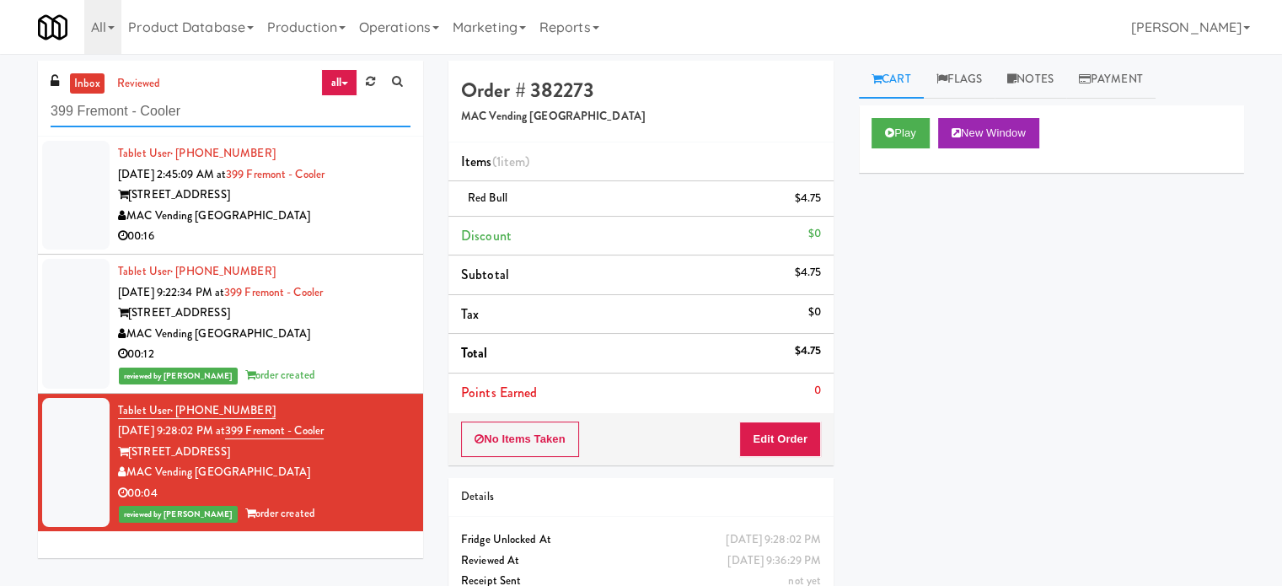
click at [272, 109] on input "399 Fremont - Cooler" at bounding box center [231, 111] width 360 height 31
paste input "Aperture UCF - Pantry - Right"
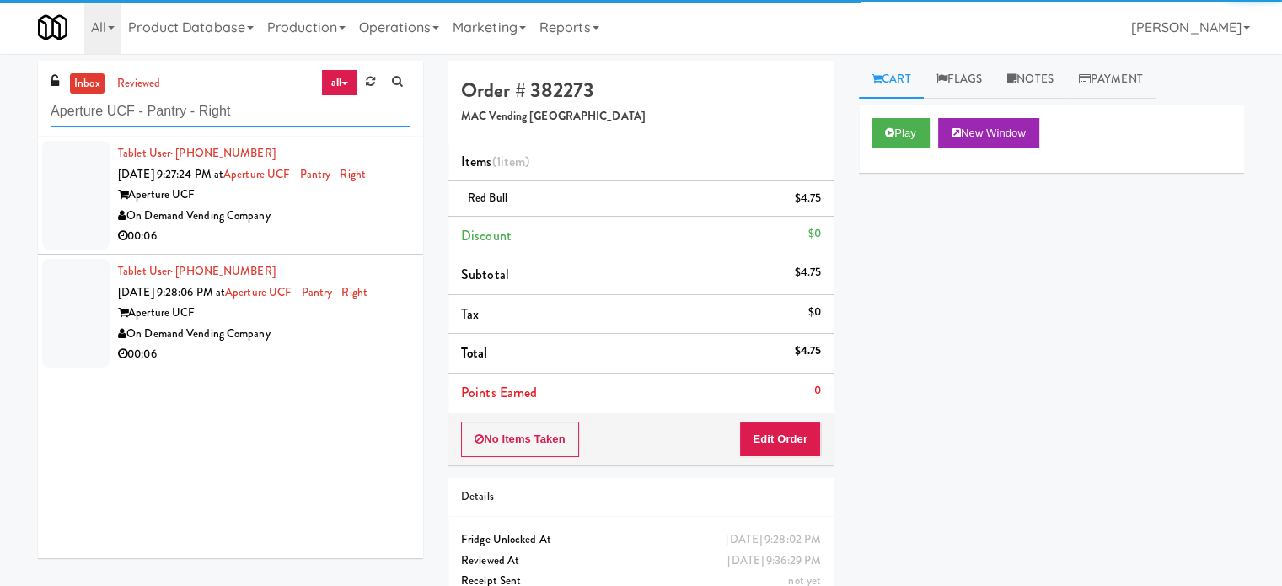
type input "Aperture UCF - Pantry - Right"
click at [325, 217] on div "On Demand Vending Company" at bounding box center [264, 216] width 293 height 21
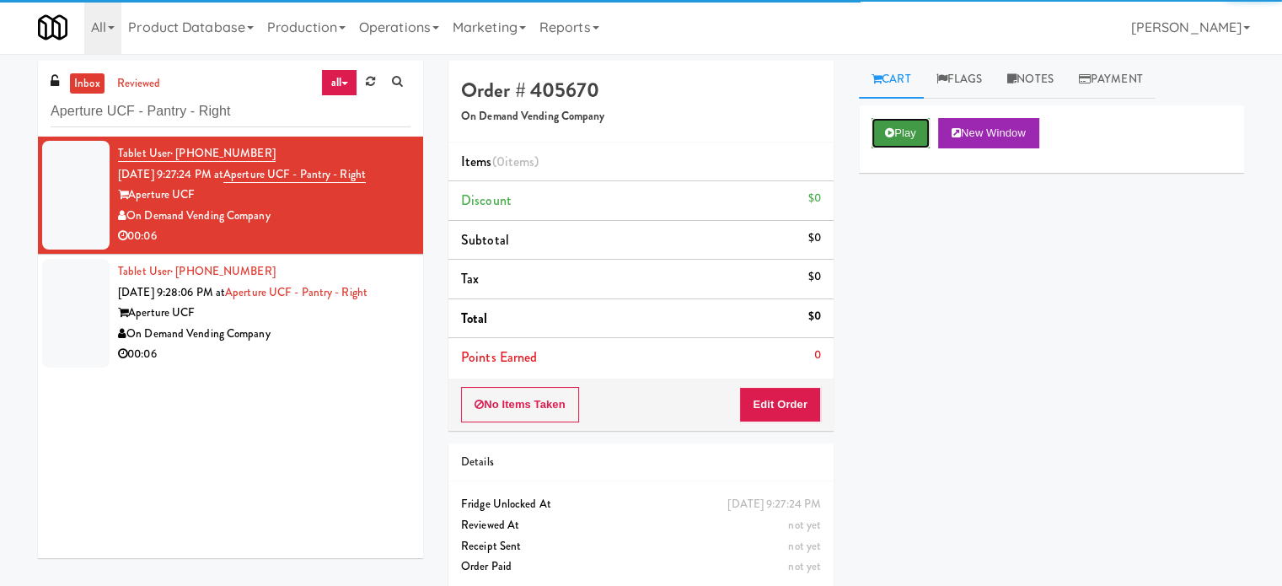
click at [900, 132] on button "Play" at bounding box center [901, 133] width 58 height 30
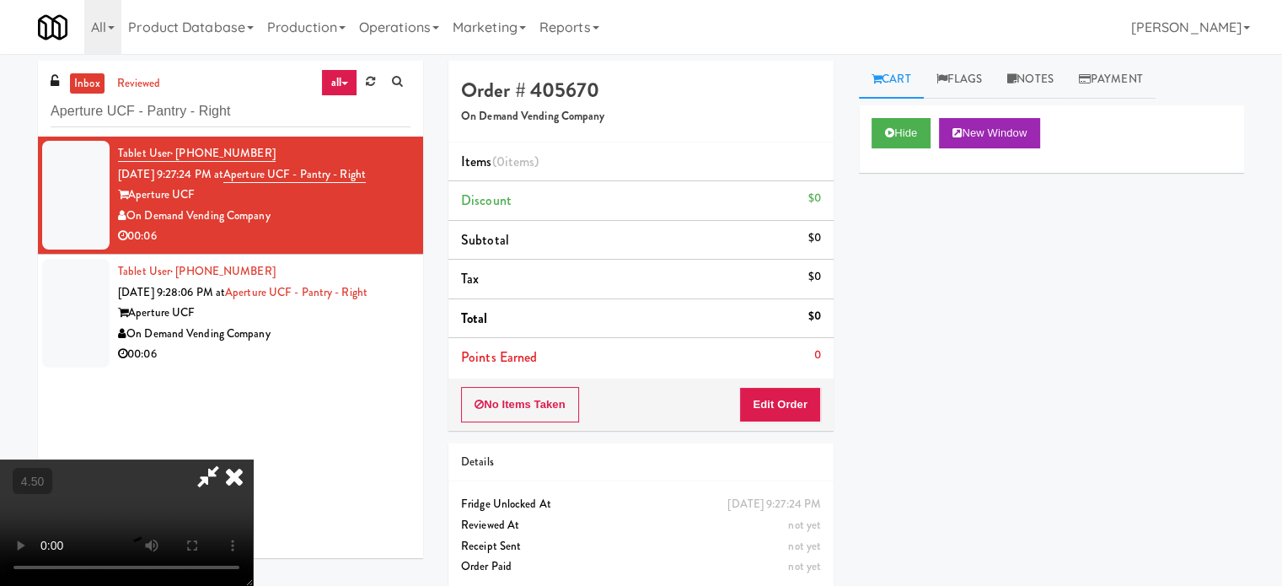
click at [253, 459] on video at bounding box center [126, 522] width 253 height 126
drag, startPoint x: 437, startPoint y: 394, endPoint x: 440, endPoint y: 385, distance: 9.1
click at [253, 459] on video at bounding box center [126, 522] width 253 height 126
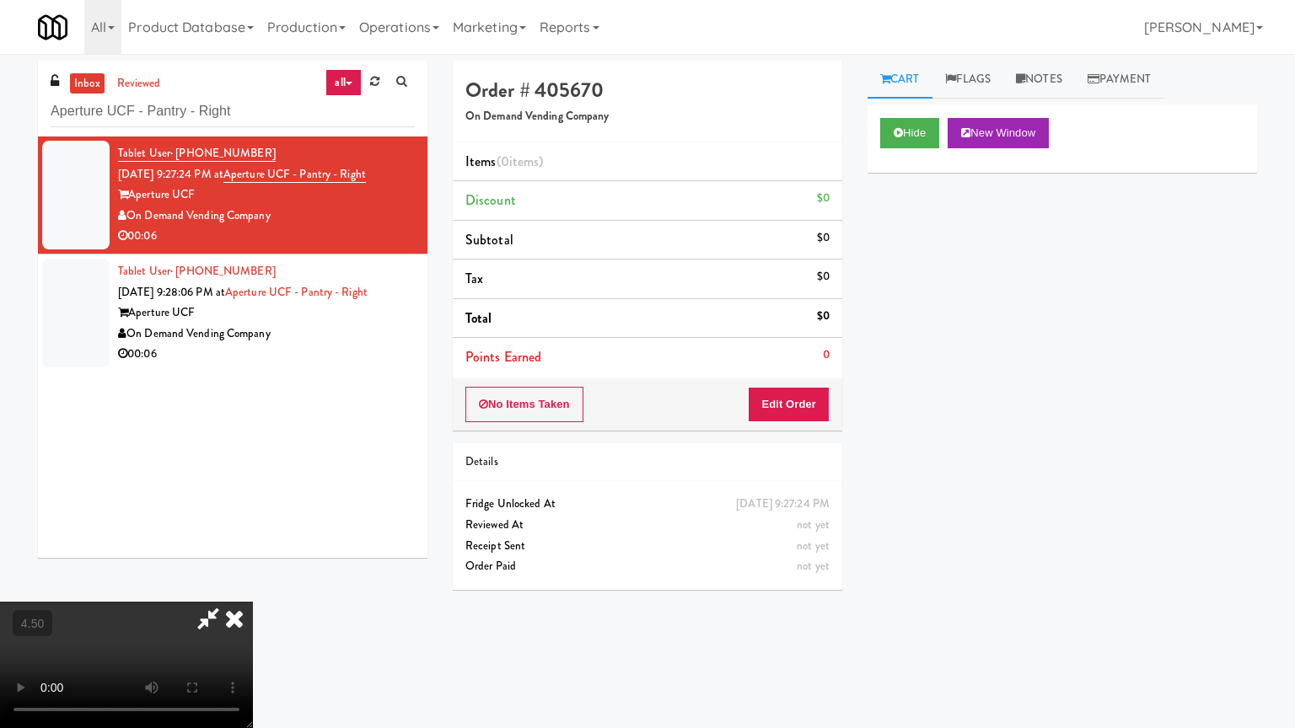
click at [253, 585] on video at bounding box center [126, 665] width 253 height 126
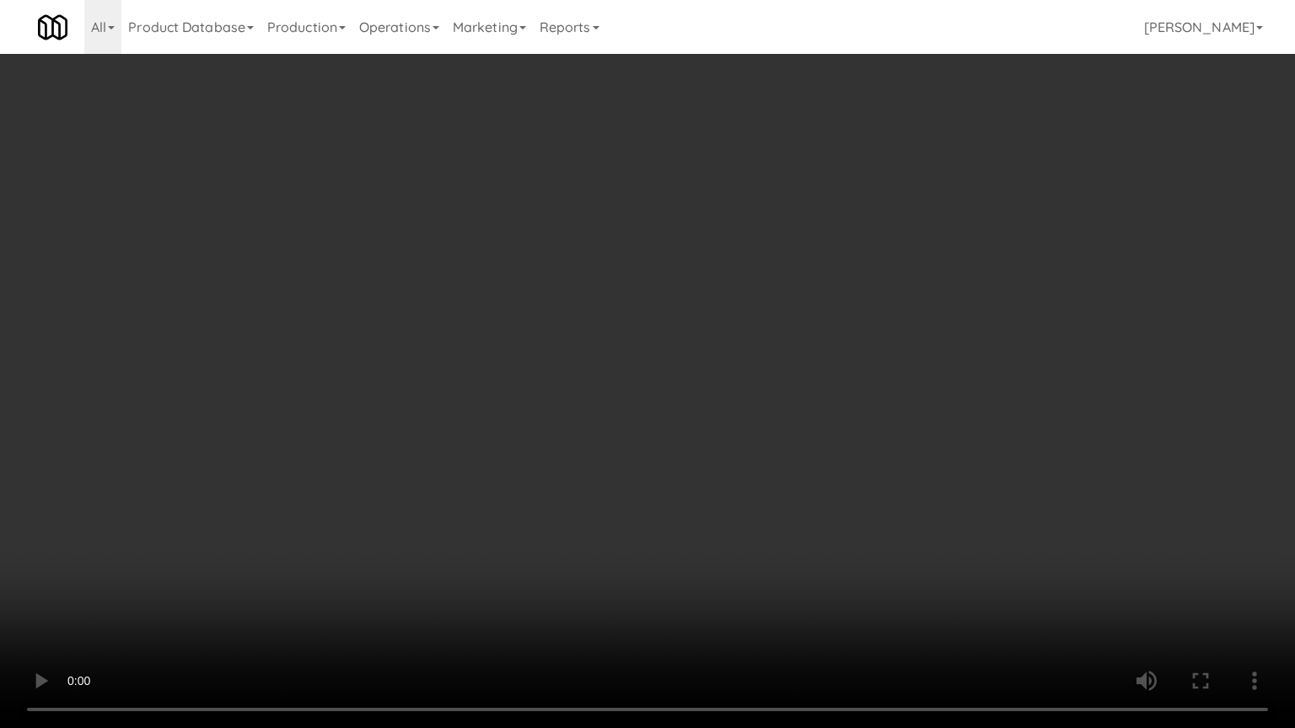
click at [554, 371] on video at bounding box center [647, 364] width 1295 height 728
click at [553, 371] on video at bounding box center [647, 364] width 1295 height 728
click at [556, 371] on video at bounding box center [647, 364] width 1295 height 728
click at [556, 375] on video at bounding box center [647, 364] width 1295 height 728
click at [602, 400] on video at bounding box center [647, 364] width 1295 height 728
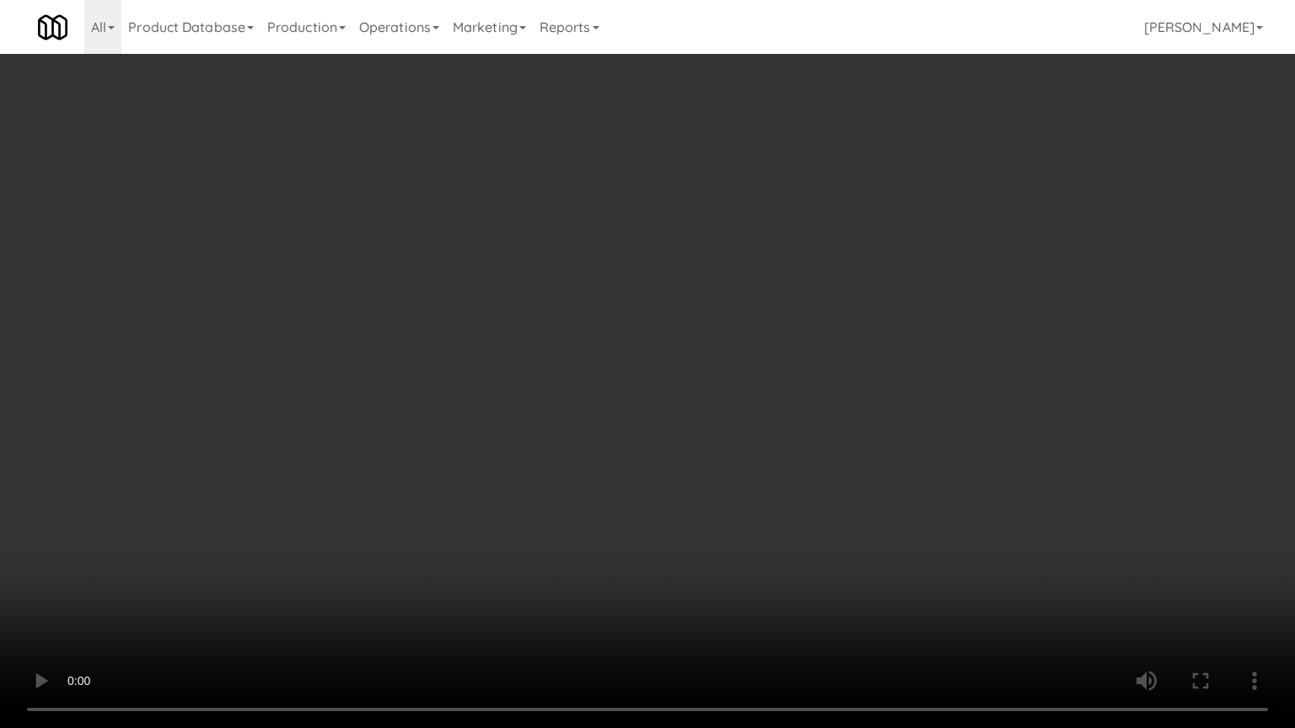
click at [600, 405] on video at bounding box center [647, 364] width 1295 height 728
click at [604, 403] on video at bounding box center [647, 364] width 1295 height 728
click at [647, 393] on video at bounding box center [647, 364] width 1295 height 728
drag, startPoint x: 695, startPoint y: 389, endPoint x: 715, endPoint y: 380, distance: 22.3
click at [708, 382] on video at bounding box center [647, 364] width 1295 height 728
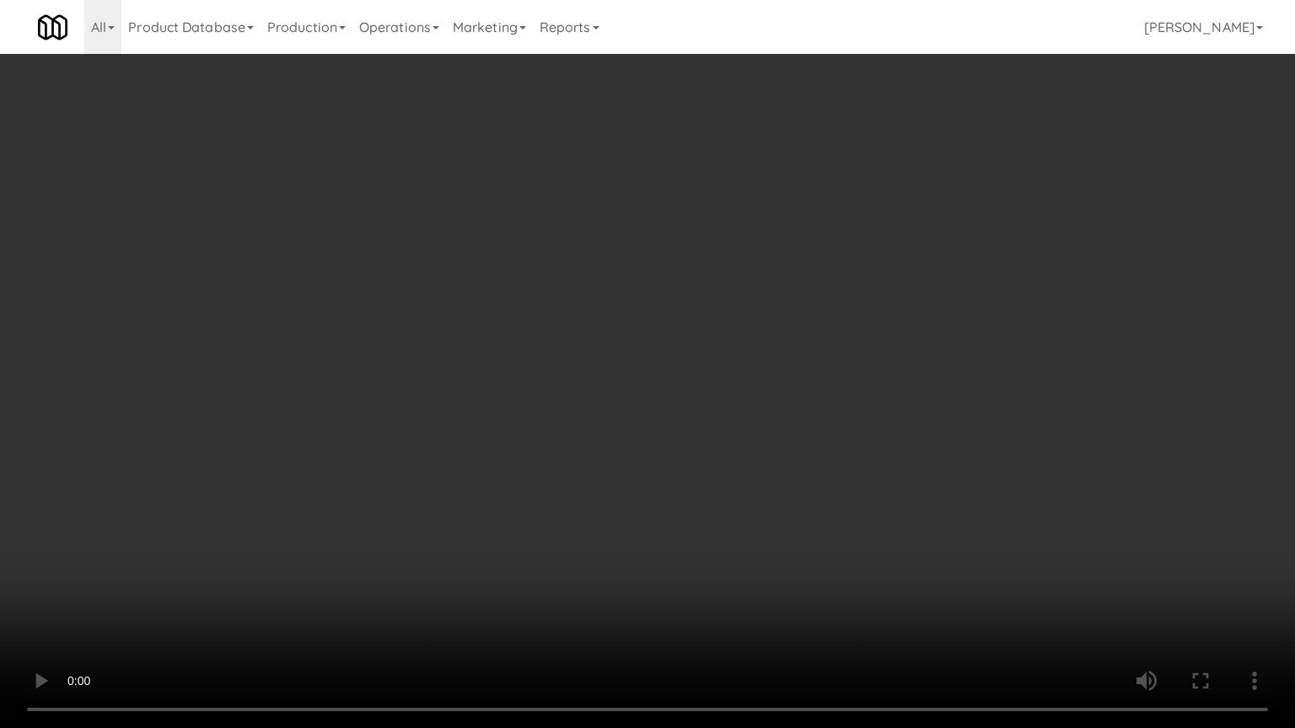
click at [715, 380] on video at bounding box center [647, 364] width 1295 height 728
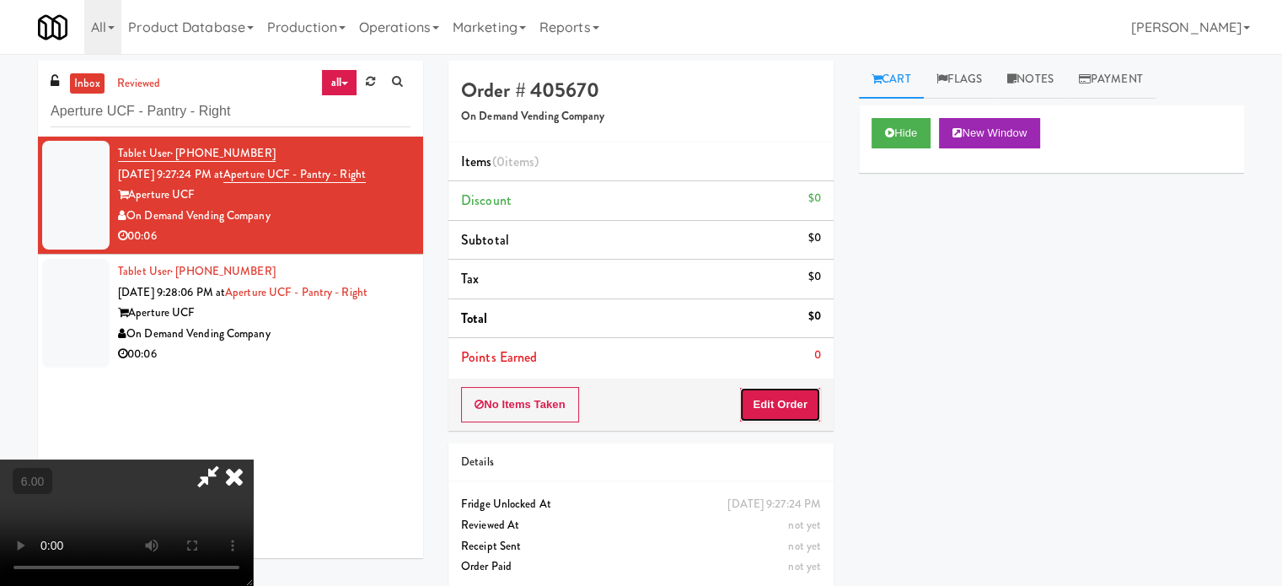
click at [802, 399] on button "Edit Order" at bounding box center [780, 404] width 82 height 35
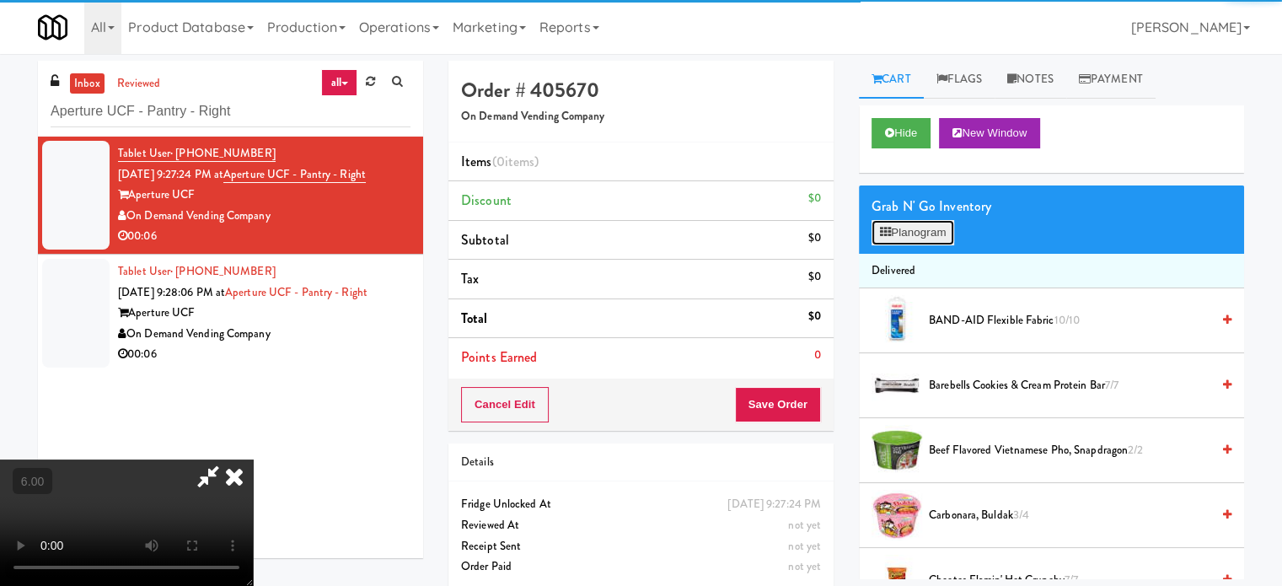
click at [945, 235] on button "Planogram" at bounding box center [913, 232] width 83 height 25
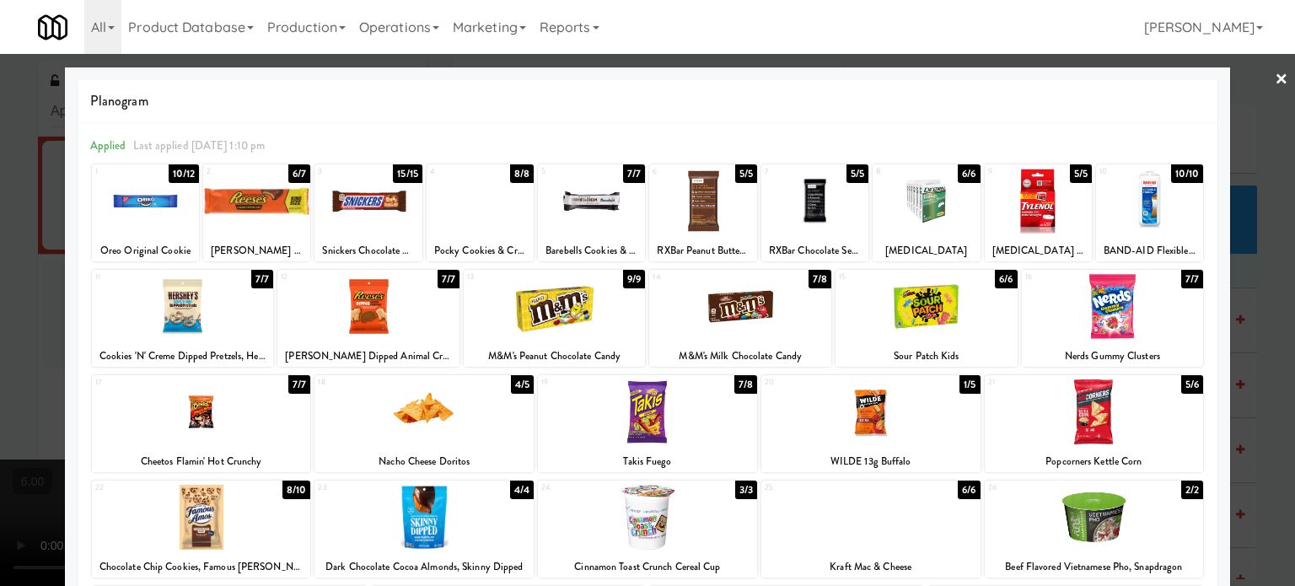
click at [516, 171] on div "8/8" at bounding box center [522, 173] width 24 height 19
click at [1239, 317] on div at bounding box center [647, 293] width 1295 height 586
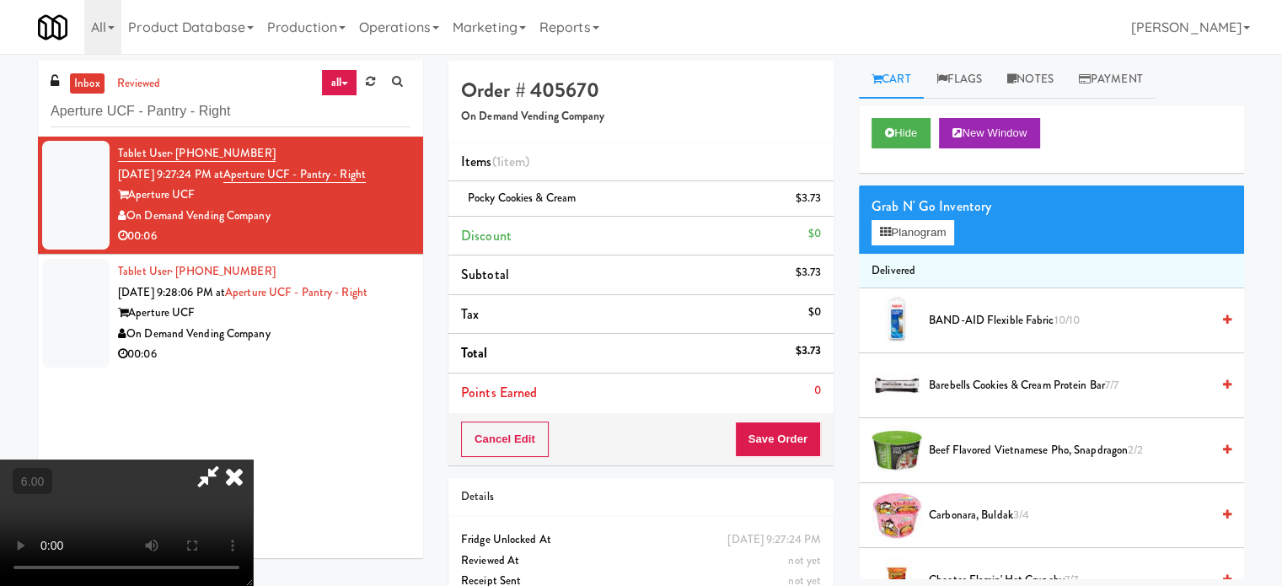
click at [253, 459] on video at bounding box center [126, 522] width 253 height 126
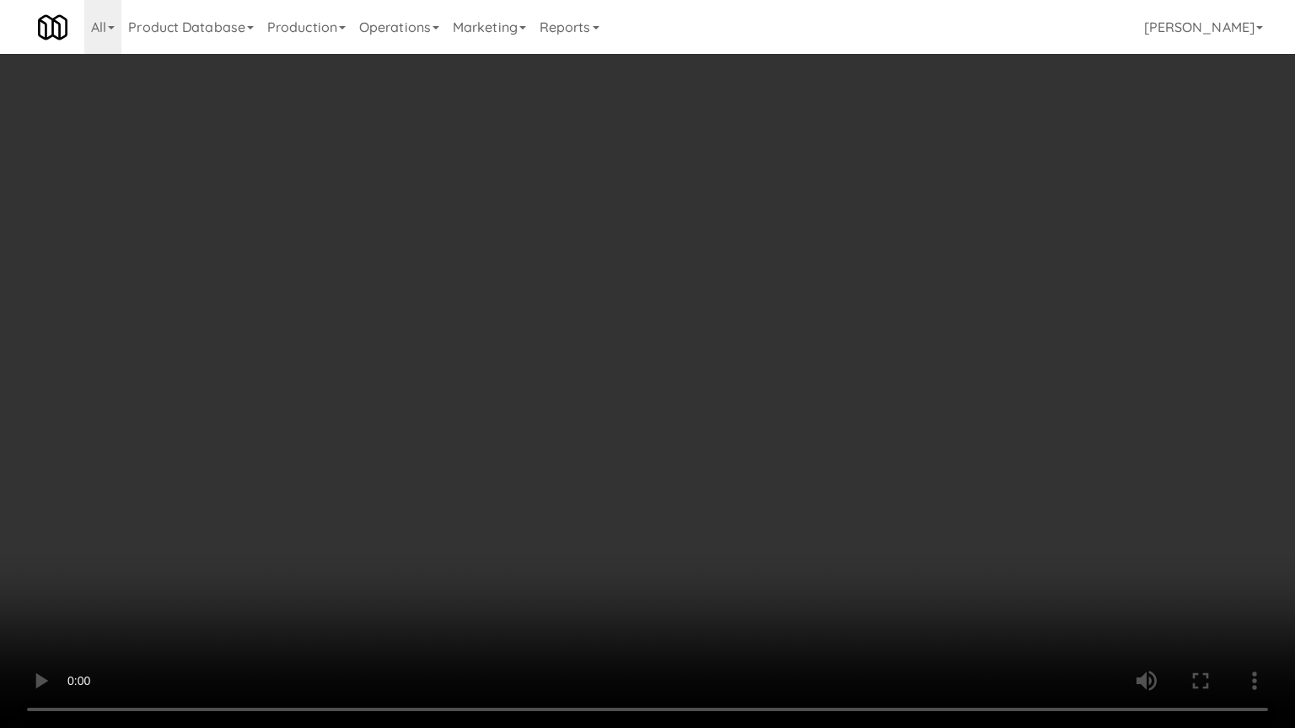
drag, startPoint x: 314, startPoint y: 458, endPoint x: 628, endPoint y: 330, distance: 339.2
click at [325, 451] on video at bounding box center [647, 364] width 1295 height 728
click at [709, 293] on video at bounding box center [647, 364] width 1295 height 728
click at [711, 293] on video at bounding box center [647, 364] width 1295 height 728
click at [776, 287] on video at bounding box center [647, 364] width 1295 height 728
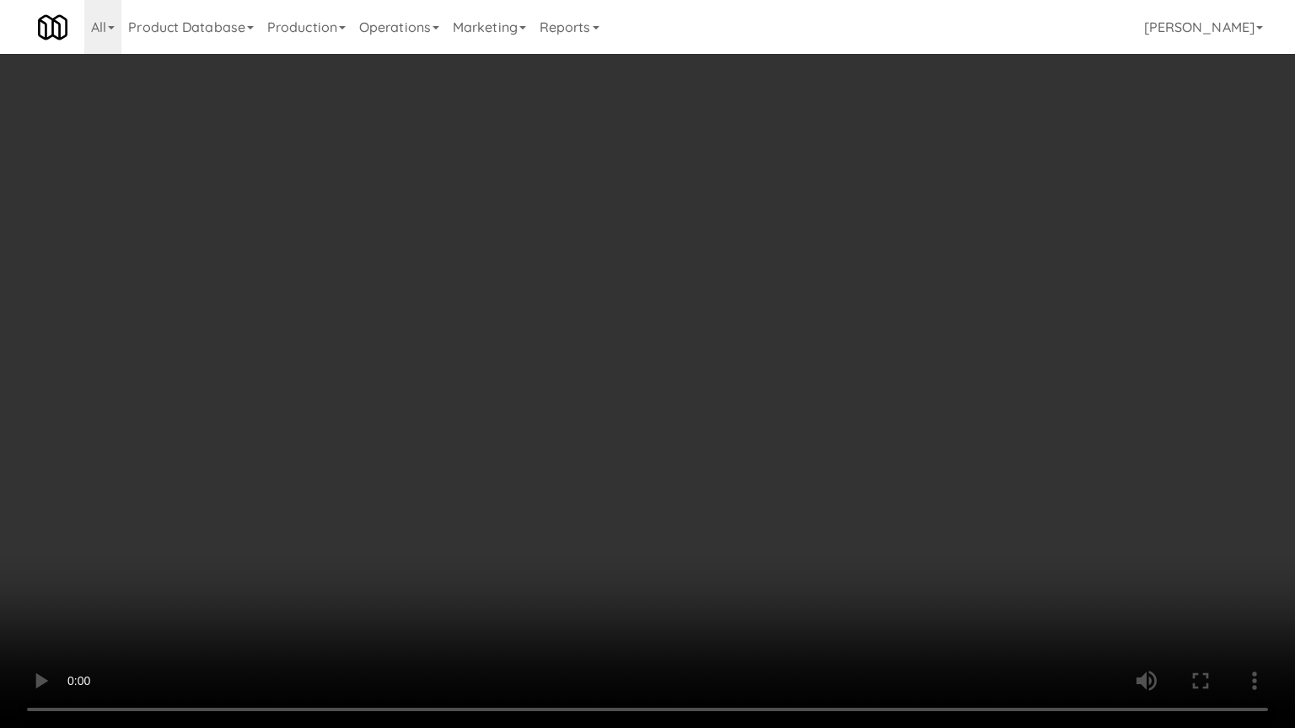
click at [781, 287] on video at bounding box center [647, 364] width 1295 height 728
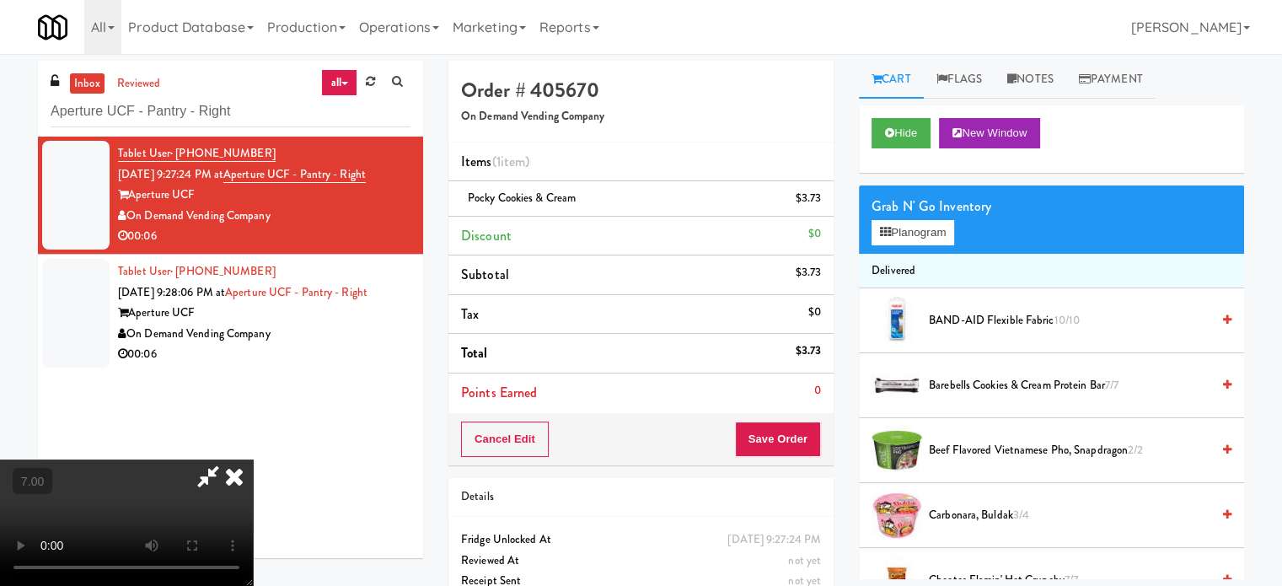
click at [253, 459] on icon at bounding box center [234, 476] width 37 height 34
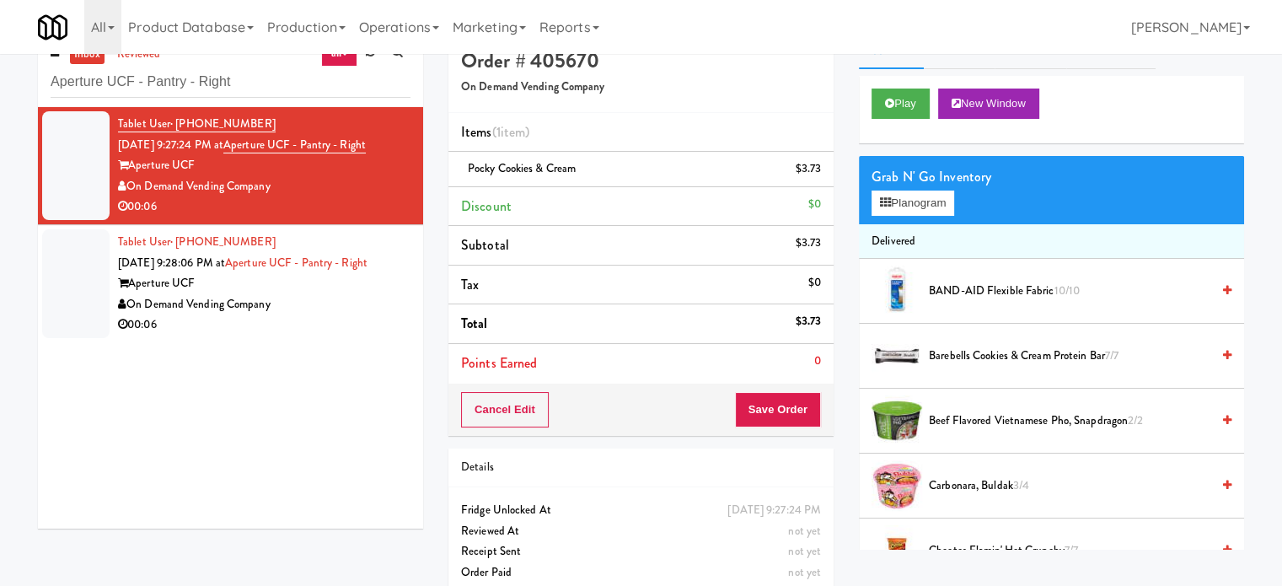
scroll to position [54, 0]
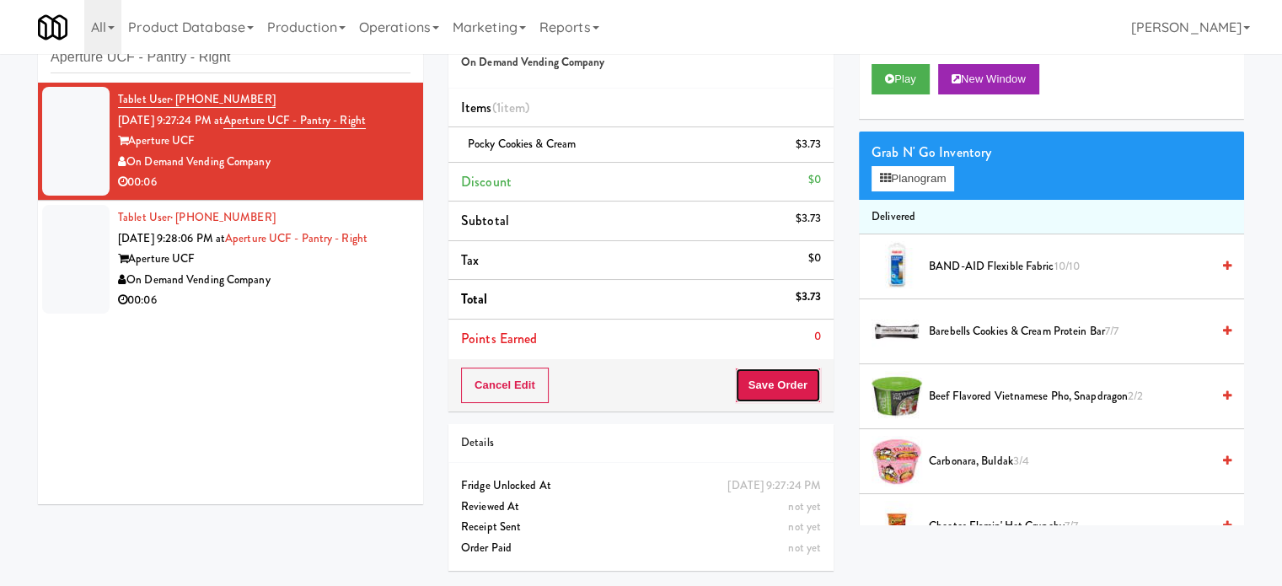
click at [805, 374] on button "Save Order" at bounding box center [778, 385] width 86 height 35
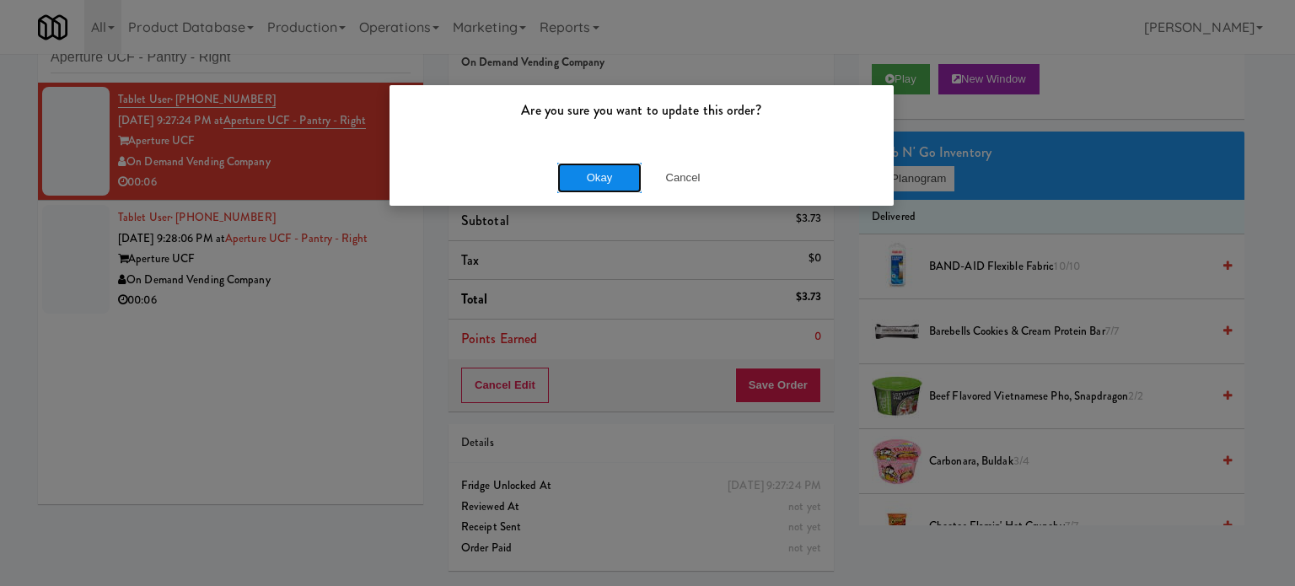
click at [615, 178] on button "Okay" at bounding box center [599, 178] width 84 height 30
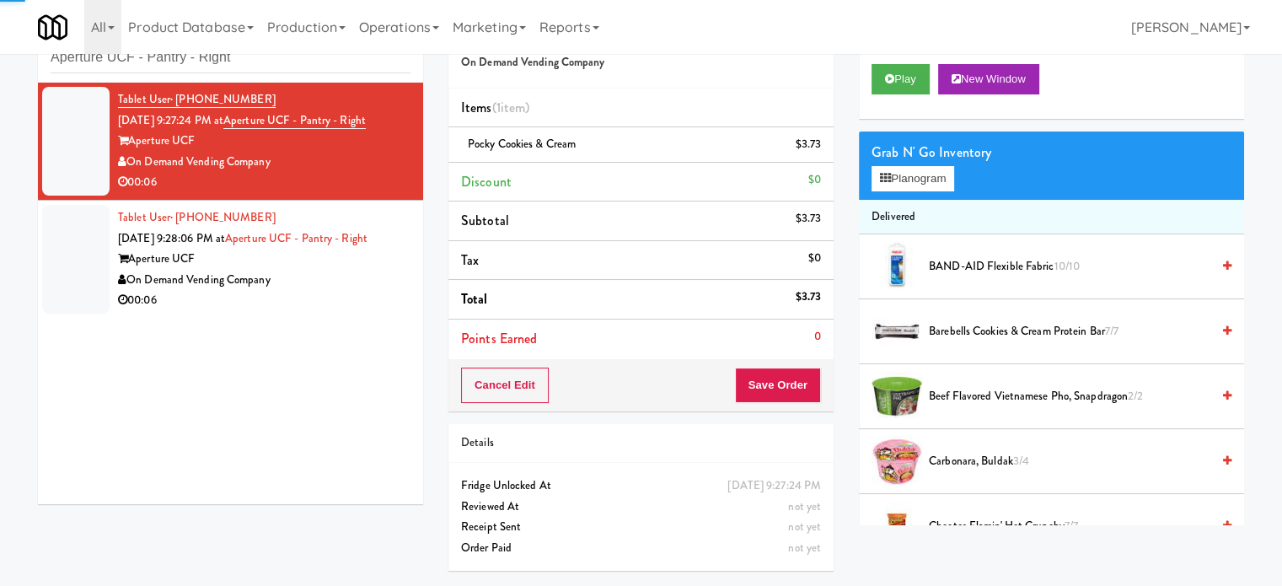
click at [296, 288] on div "On Demand Vending Company" at bounding box center [264, 280] width 293 height 21
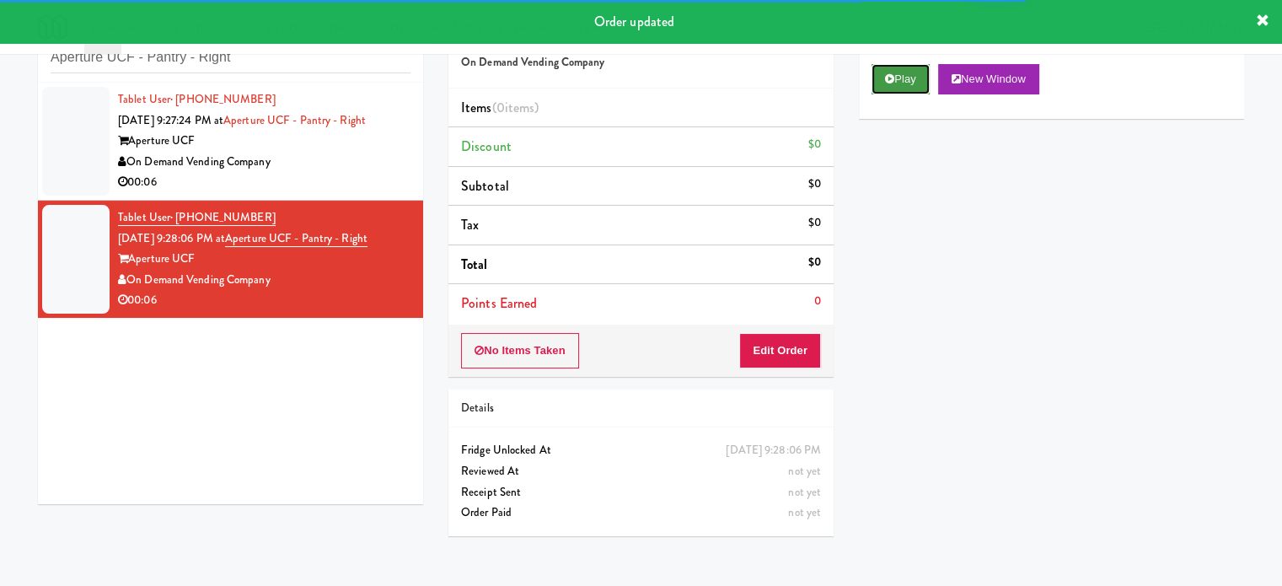
drag, startPoint x: 899, startPoint y: 80, endPoint x: 797, endPoint y: 185, distance: 146.7
click at [899, 80] on button "Play" at bounding box center [901, 79] width 58 height 30
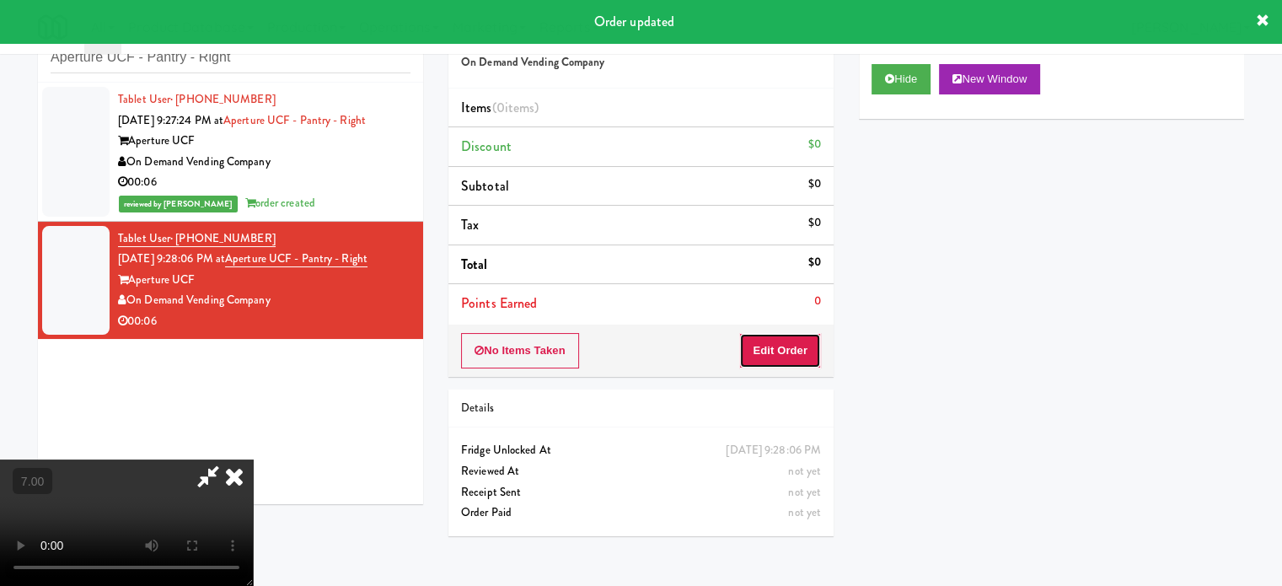
click at [808, 346] on button "Edit Order" at bounding box center [780, 350] width 82 height 35
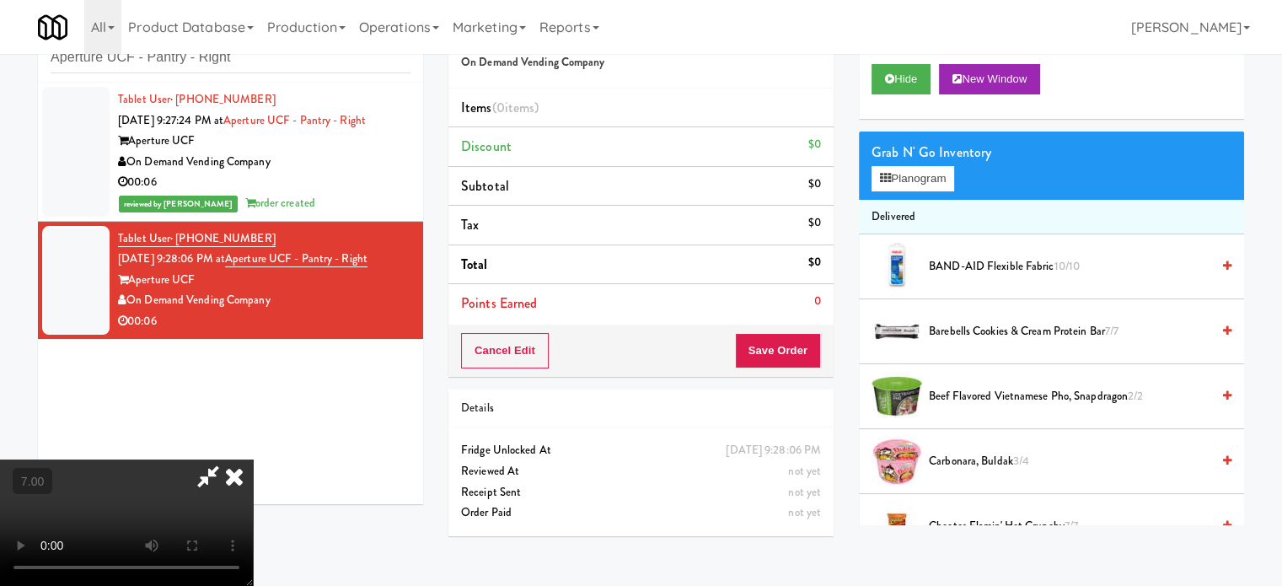
click at [253, 459] on video at bounding box center [126, 522] width 253 height 126
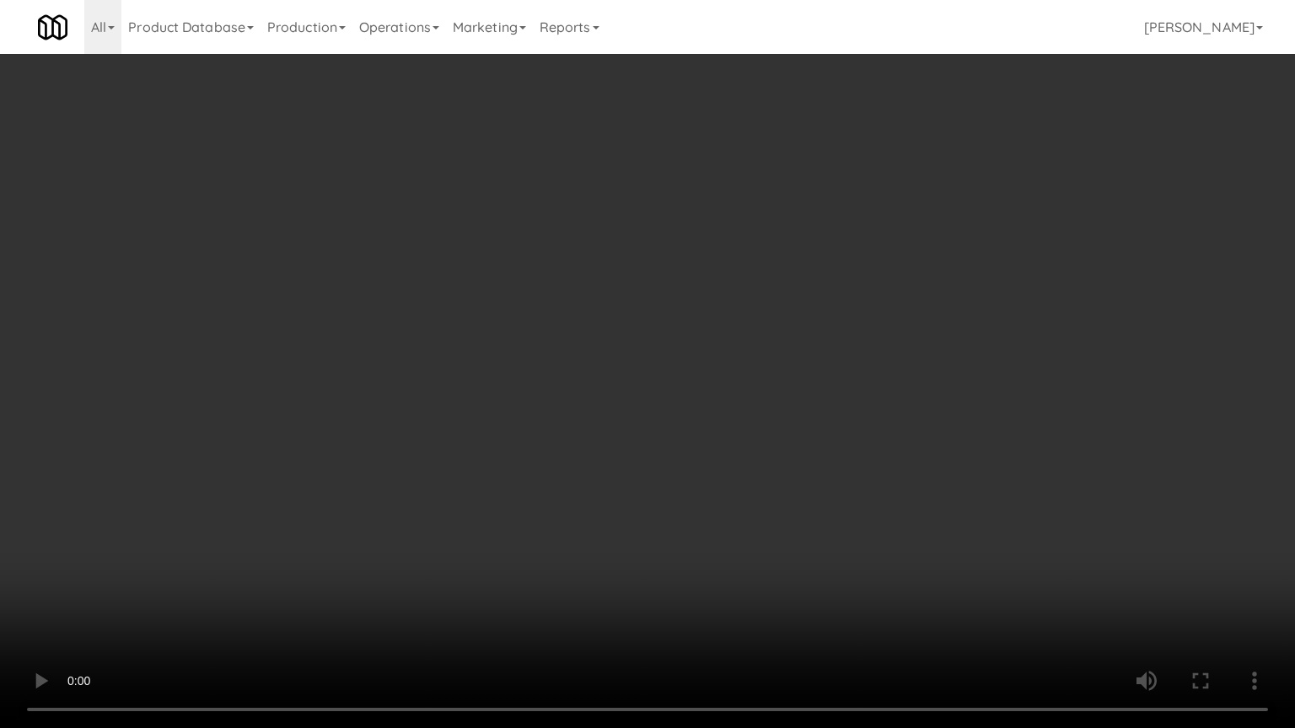
click at [319, 479] on video at bounding box center [647, 364] width 1295 height 728
click at [508, 368] on video at bounding box center [647, 364] width 1295 height 728
click at [511, 371] on video at bounding box center [647, 364] width 1295 height 728
click at [513, 369] on video at bounding box center [647, 364] width 1295 height 728
click at [646, 555] on video at bounding box center [647, 364] width 1295 height 728
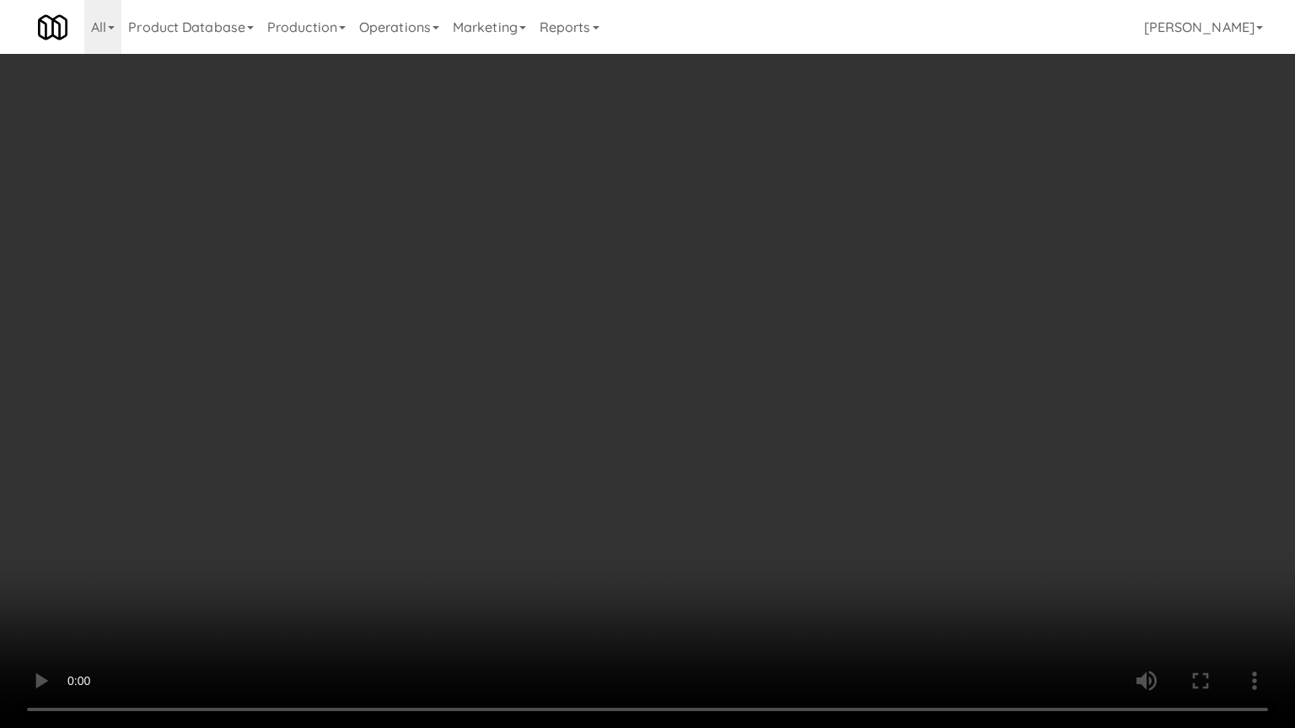
click at [649, 469] on video at bounding box center [647, 364] width 1295 height 728
click at [691, 464] on video at bounding box center [647, 364] width 1295 height 728
click at [688, 462] on video at bounding box center [647, 364] width 1295 height 728
click at [684, 457] on video at bounding box center [647, 364] width 1295 height 728
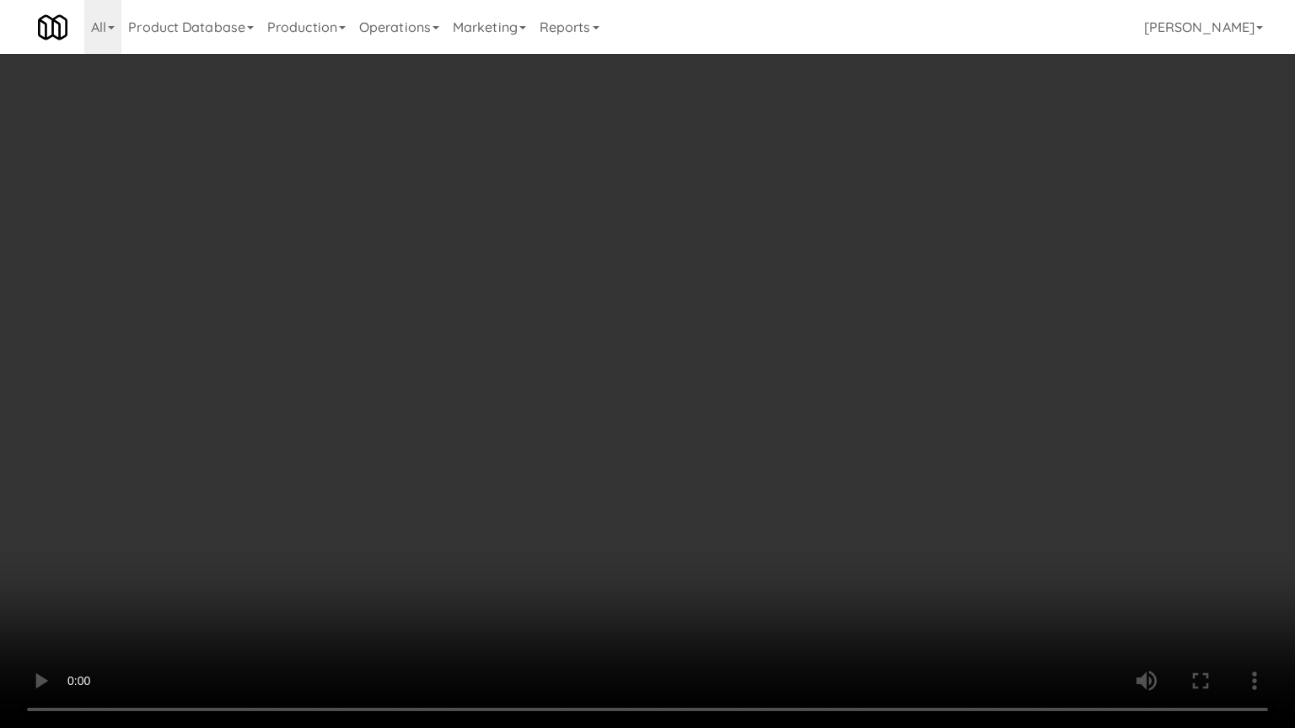
click at [364, 475] on video at bounding box center [647, 364] width 1295 height 728
click at [439, 404] on video at bounding box center [647, 364] width 1295 height 728
click at [513, 403] on video at bounding box center [647, 364] width 1295 height 728
click at [575, 381] on video at bounding box center [647, 364] width 1295 height 728
click at [578, 378] on video at bounding box center [647, 364] width 1295 height 728
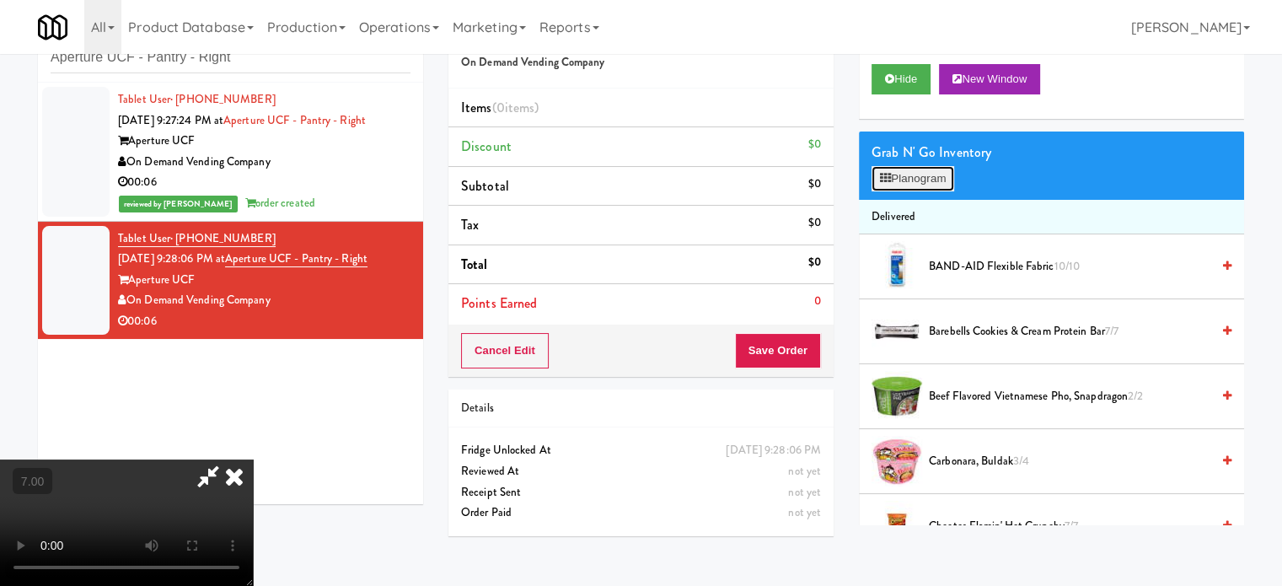
click at [915, 173] on button "Planogram" at bounding box center [913, 178] width 83 height 25
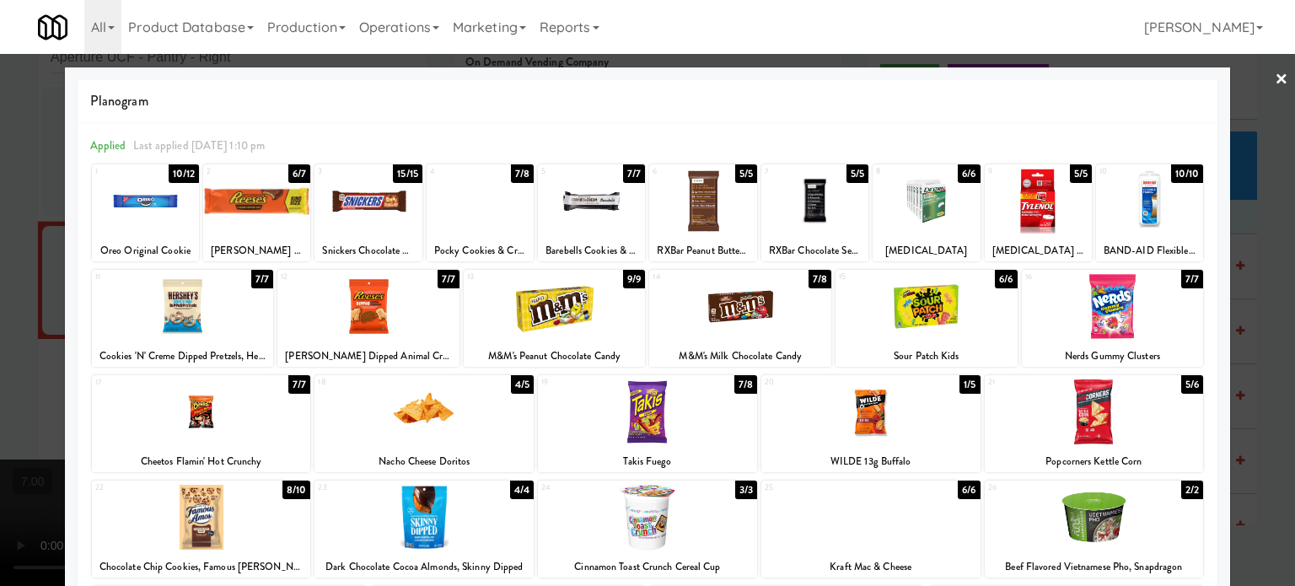
click at [511, 170] on div "7/8" at bounding box center [522, 173] width 23 height 19
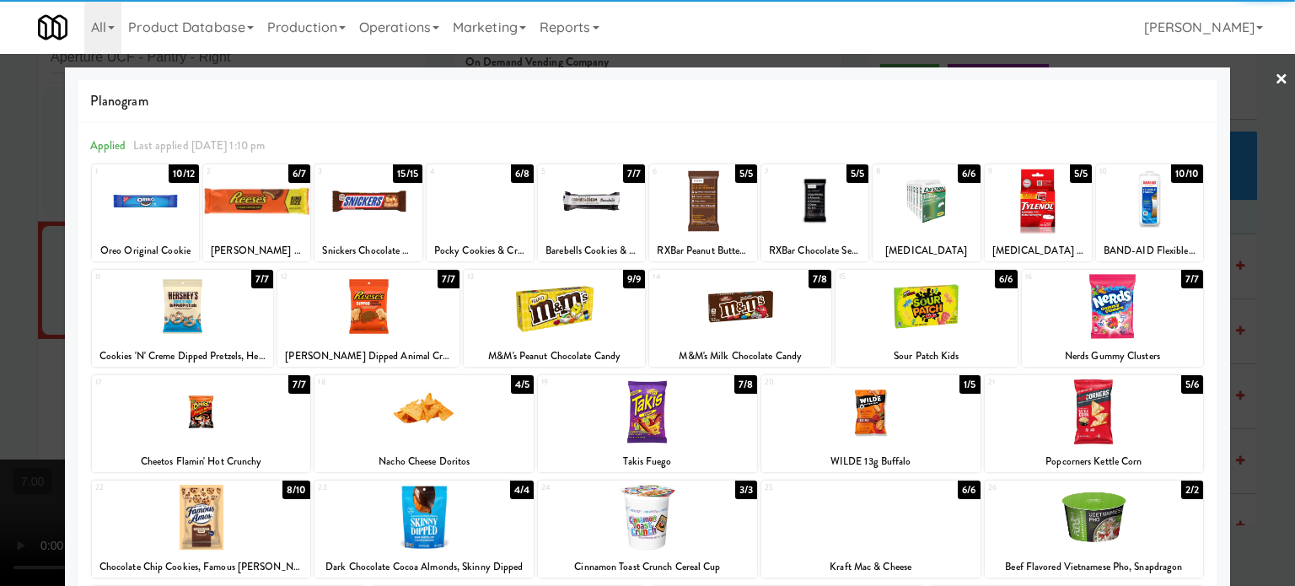
click at [1262, 276] on div at bounding box center [647, 293] width 1295 height 586
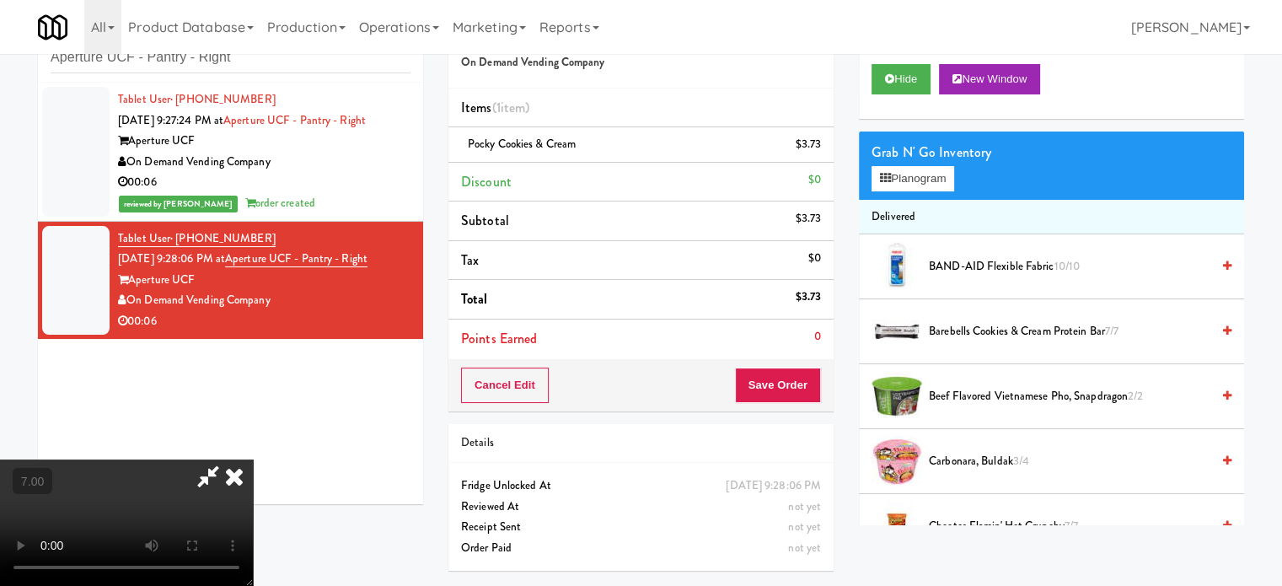
click at [253, 459] on icon at bounding box center [234, 476] width 37 height 34
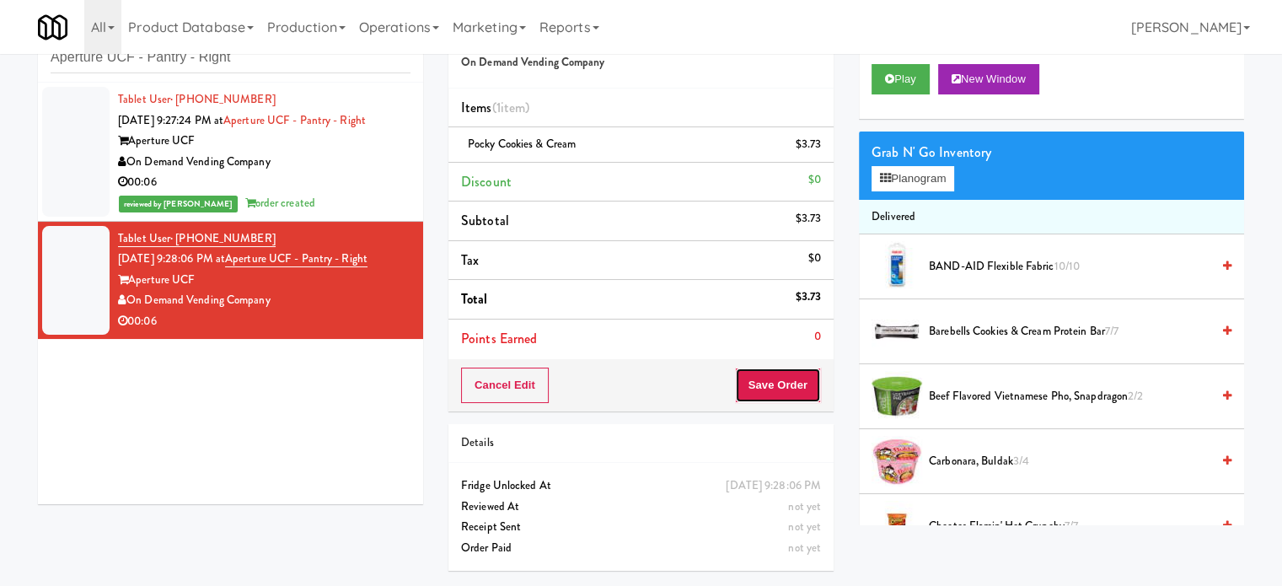
click at [779, 389] on button "Save Order" at bounding box center [778, 385] width 86 height 35
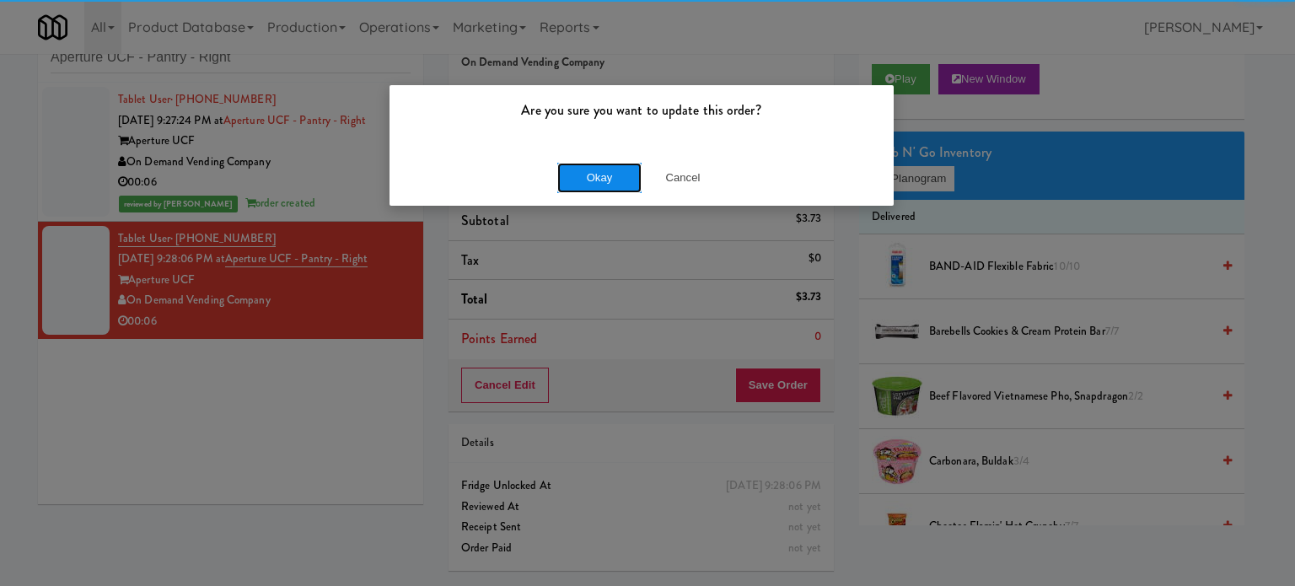
click at [587, 183] on button "Okay" at bounding box center [599, 178] width 84 height 30
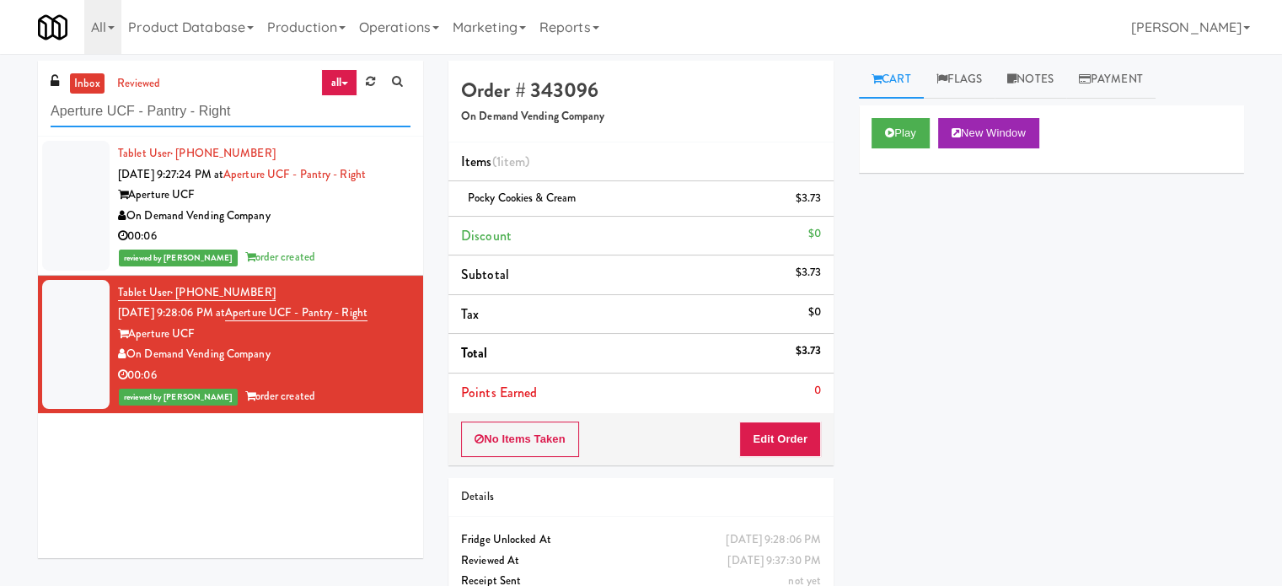
click at [283, 114] on input "Aperture UCF - Pantry - Right" at bounding box center [231, 111] width 360 height 31
click at [284, 114] on input "Aperture UCF - Pantry - Right" at bounding box center [231, 111] width 360 height 31
paste input "Hub Cincinnati Fridge"
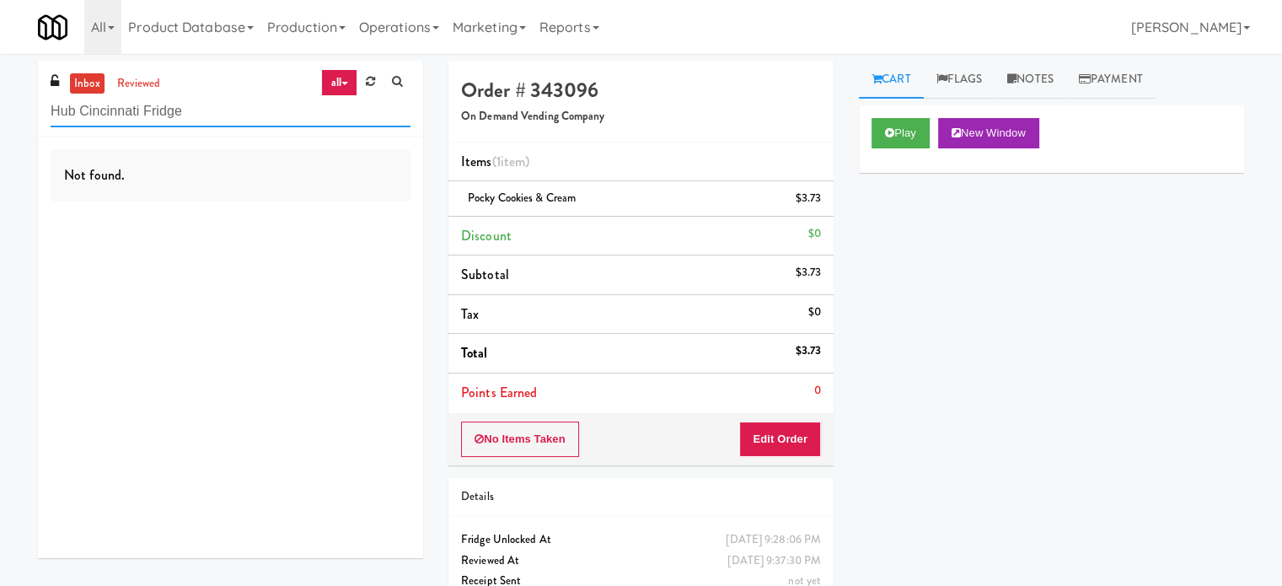
click at [209, 114] on input "Hub Cincinnati Fridge" at bounding box center [231, 111] width 360 height 31
paste input "Rafferty - Cooler - Right"
click at [210, 116] on input "Rafferty - Cooler - Right" at bounding box center [231, 111] width 360 height 31
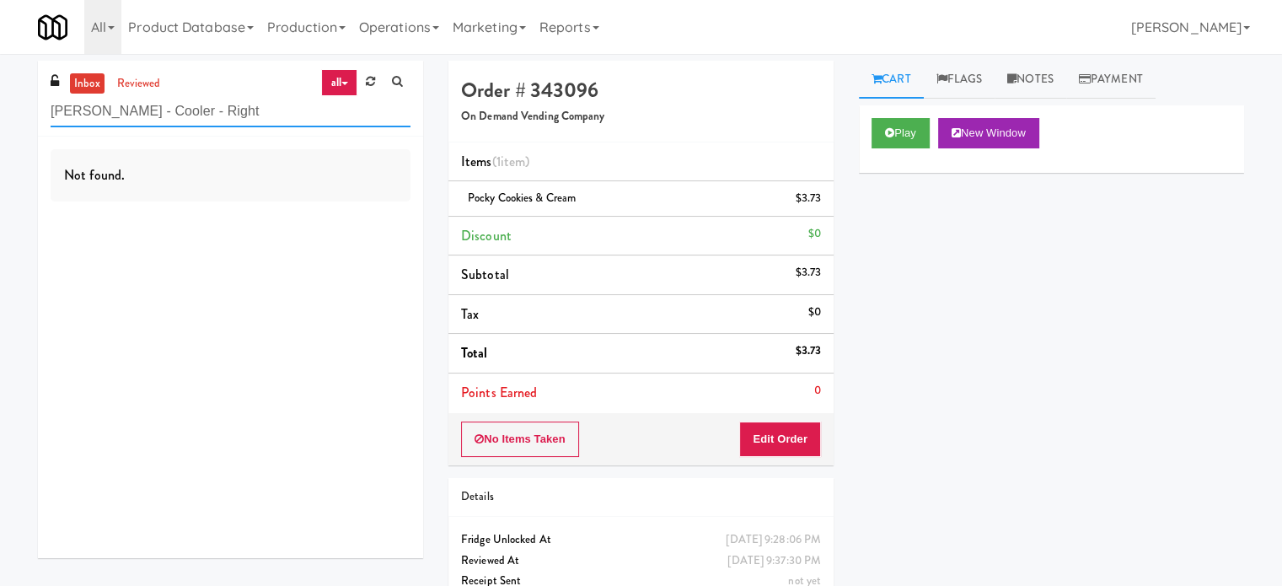
click at [210, 116] on input "Rafferty - Cooler - Right" at bounding box center [231, 111] width 360 height 31
paste input "White Furniture 01"
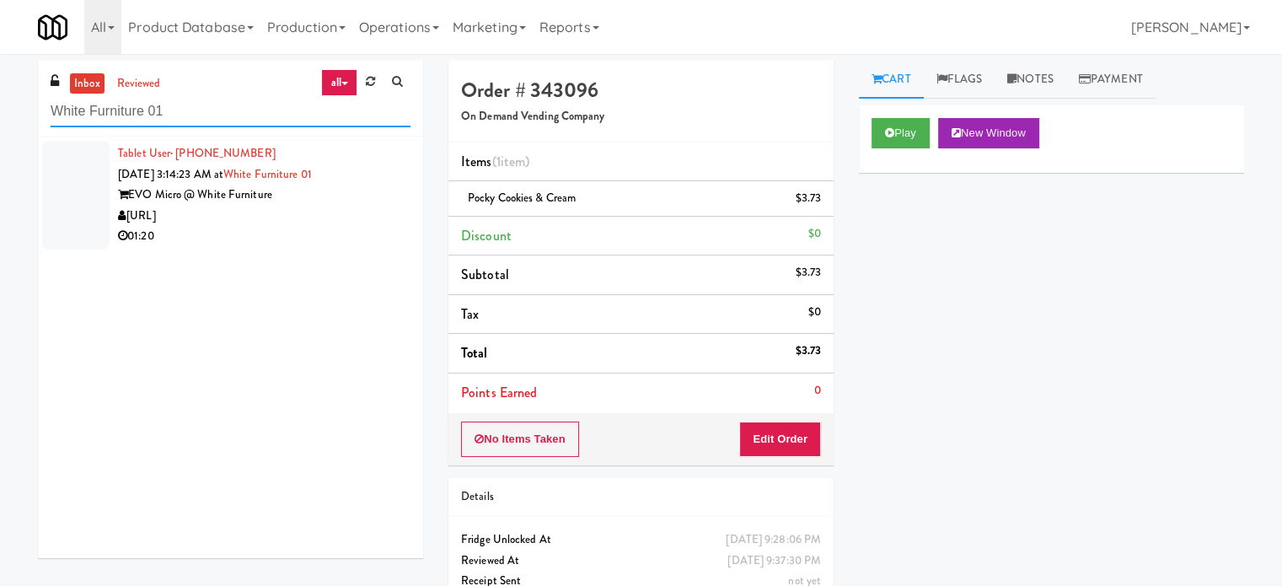
type input "White Furniture 01"
click at [293, 222] on div "[URL]" at bounding box center [264, 216] width 293 height 21
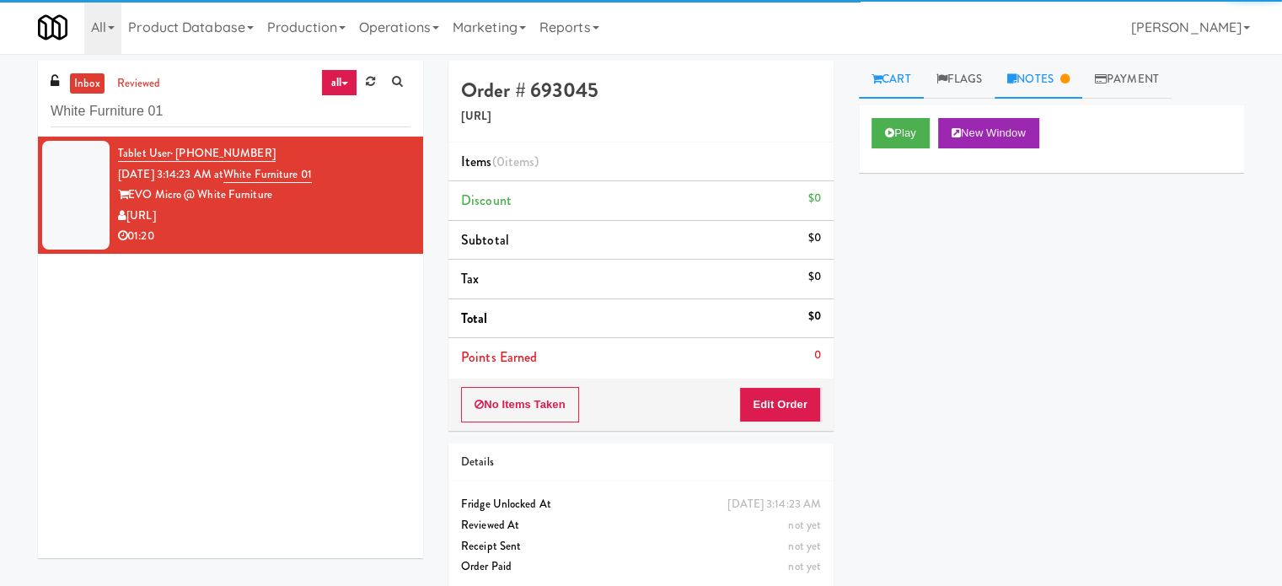
click at [1068, 83] on icon at bounding box center [1064, 78] width 9 height 11
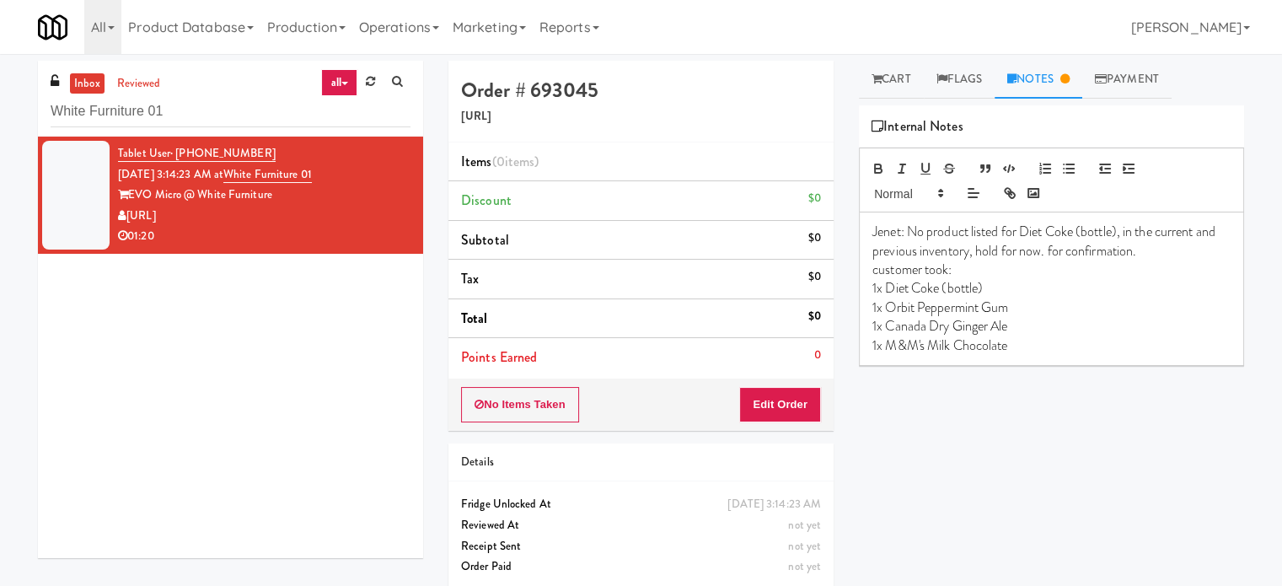
click at [333, 76] on link "all" at bounding box center [338, 82] width 35 height 27
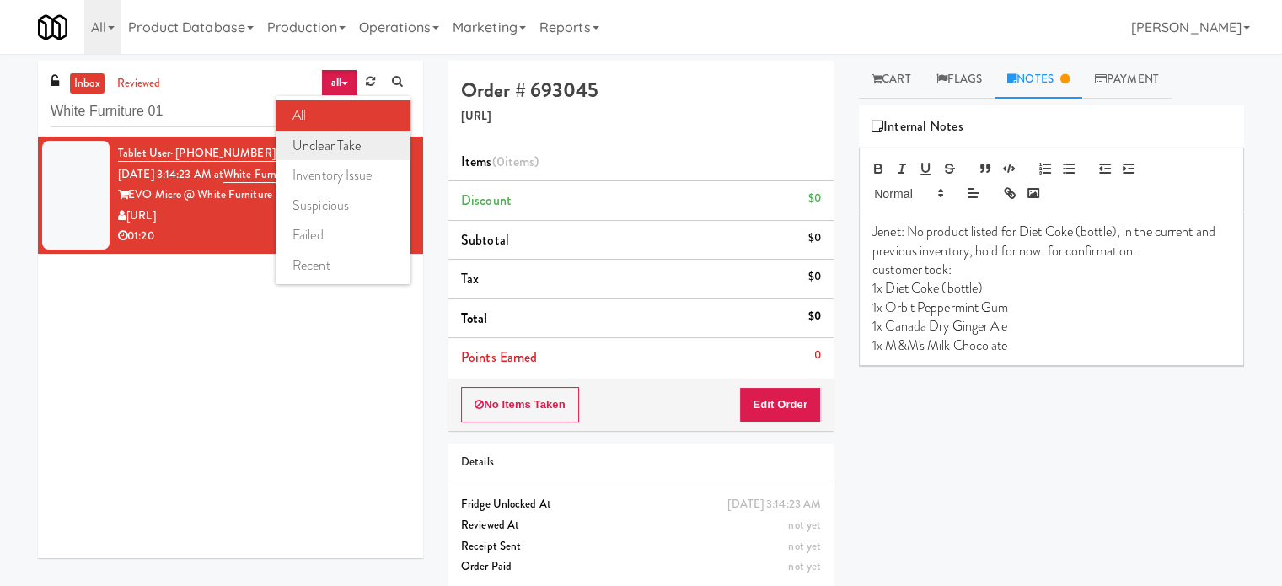
click at [320, 149] on link "unclear take" at bounding box center [343, 146] width 135 height 30
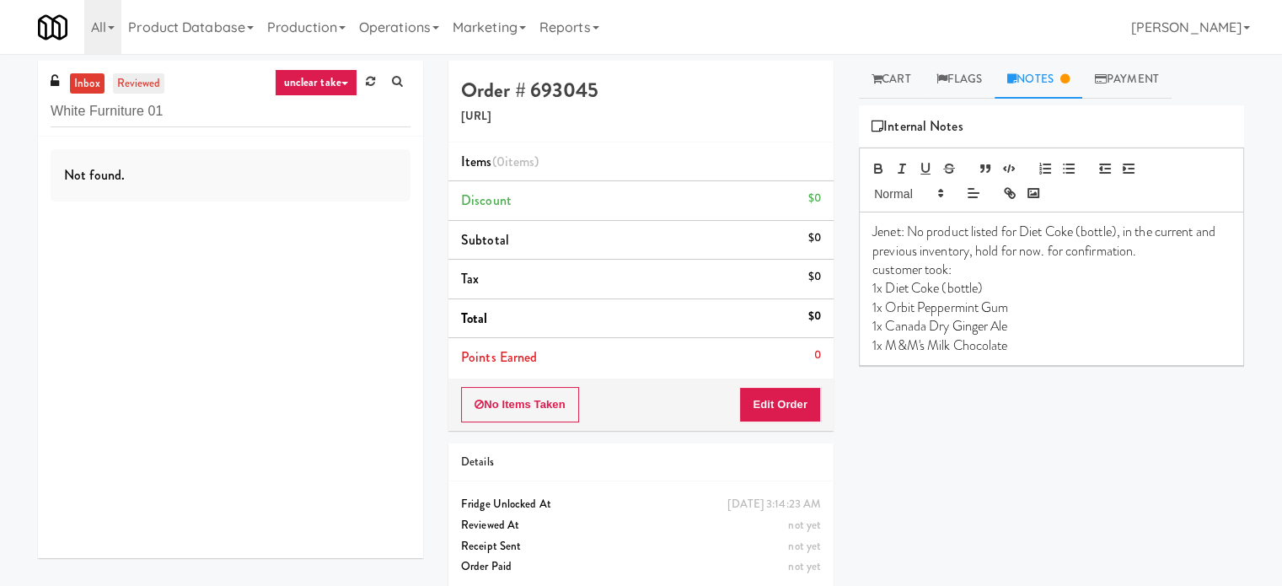
click at [148, 88] on link "reviewed" at bounding box center [139, 83] width 52 height 21
click at [351, 88] on link "unclear take" at bounding box center [316, 82] width 83 height 27
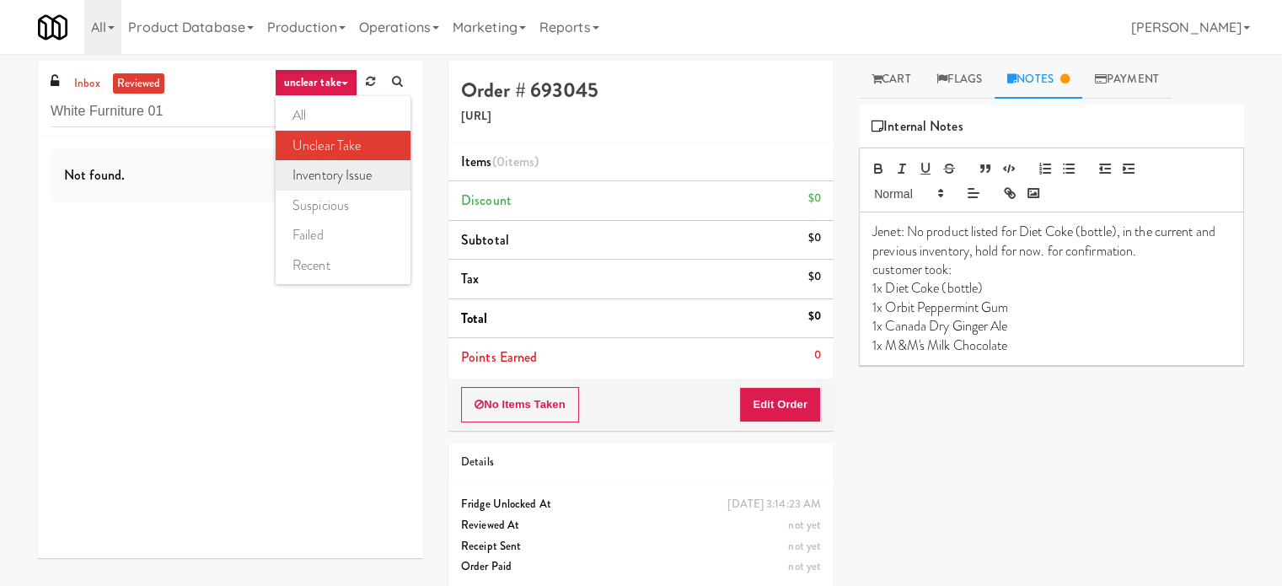
click at [336, 178] on link "inventory issue" at bounding box center [343, 175] width 135 height 30
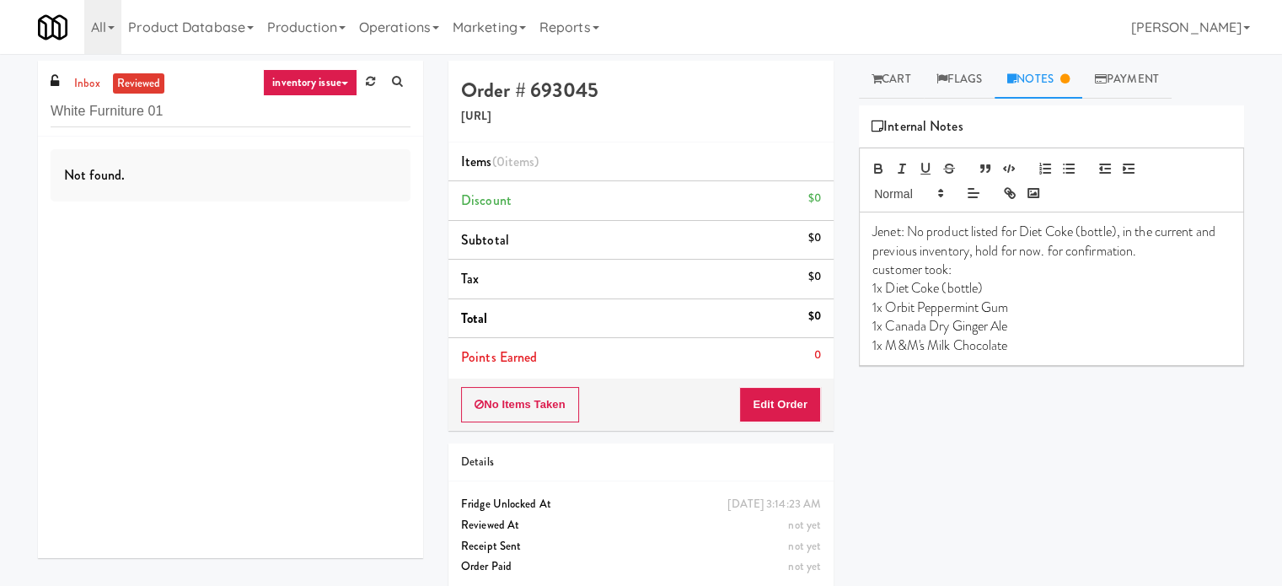
click at [350, 86] on link "inventory issue" at bounding box center [310, 82] width 94 height 27
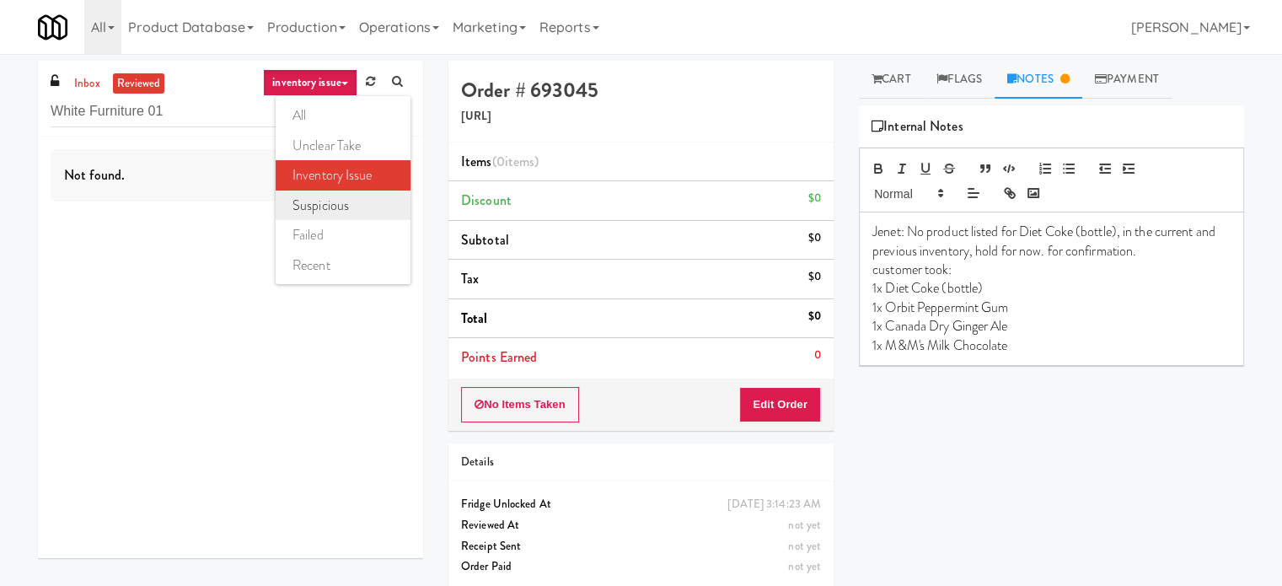
click at [351, 212] on link "suspicious" at bounding box center [343, 206] width 135 height 30
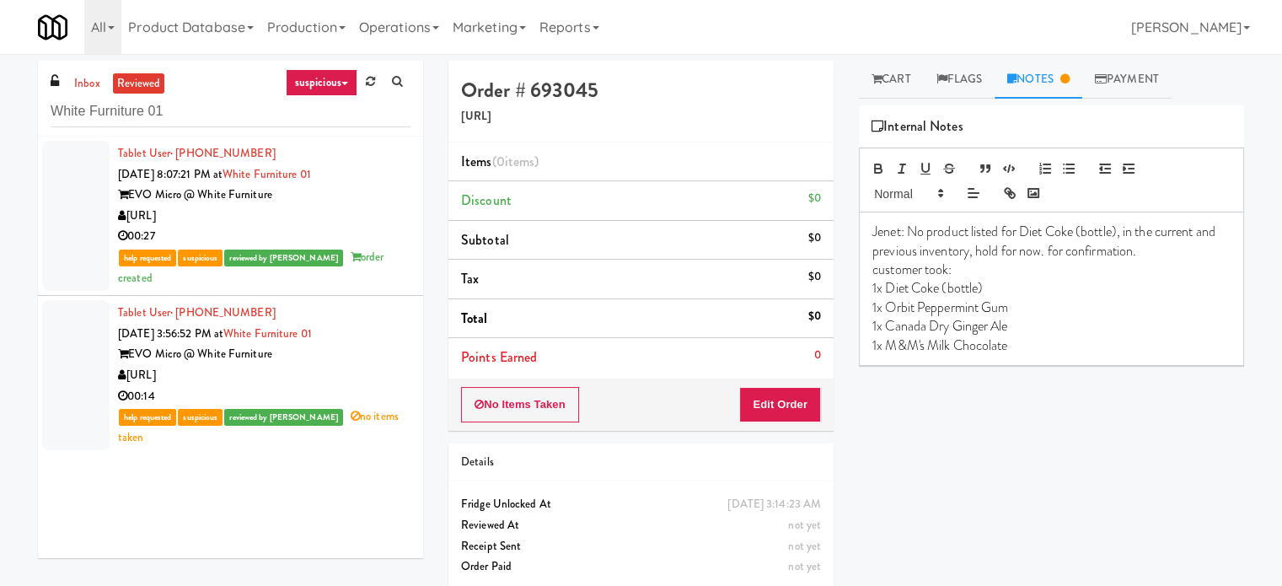
click at [370, 191] on div "EVO Micro @ White Furniture" at bounding box center [264, 195] width 293 height 21
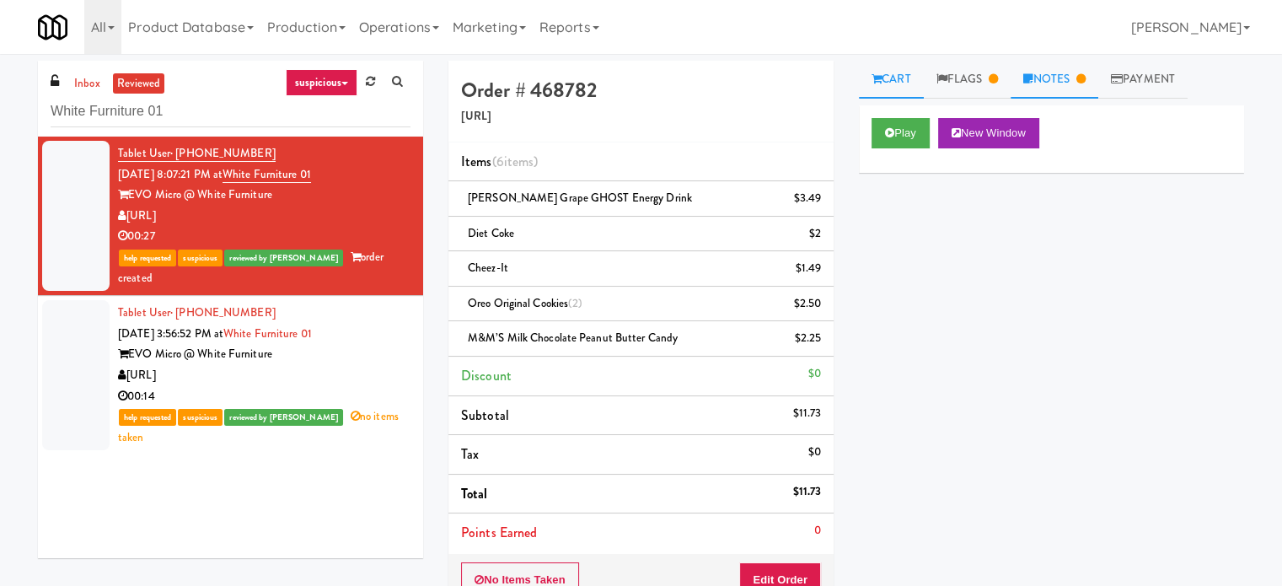
click at [1076, 83] on link "Notes" at bounding box center [1055, 80] width 88 height 38
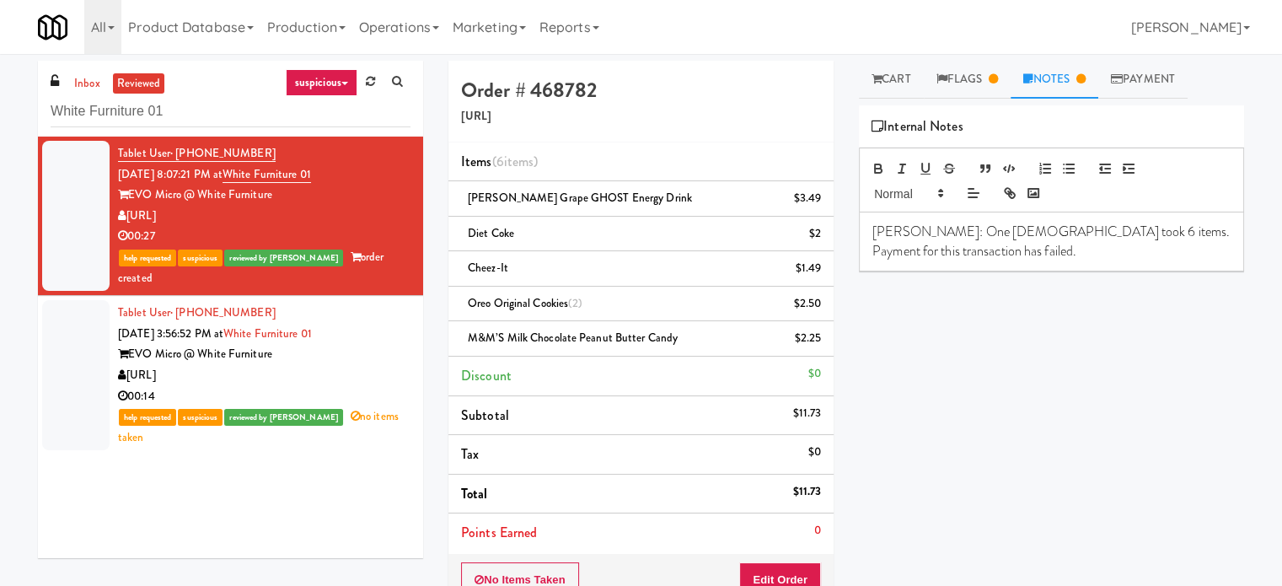
drag, startPoint x: 347, startPoint y: 360, endPoint x: 421, endPoint y: 337, distance: 77.6
click at [349, 365] on div "[URL]" at bounding box center [264, 375] width 293 height 21
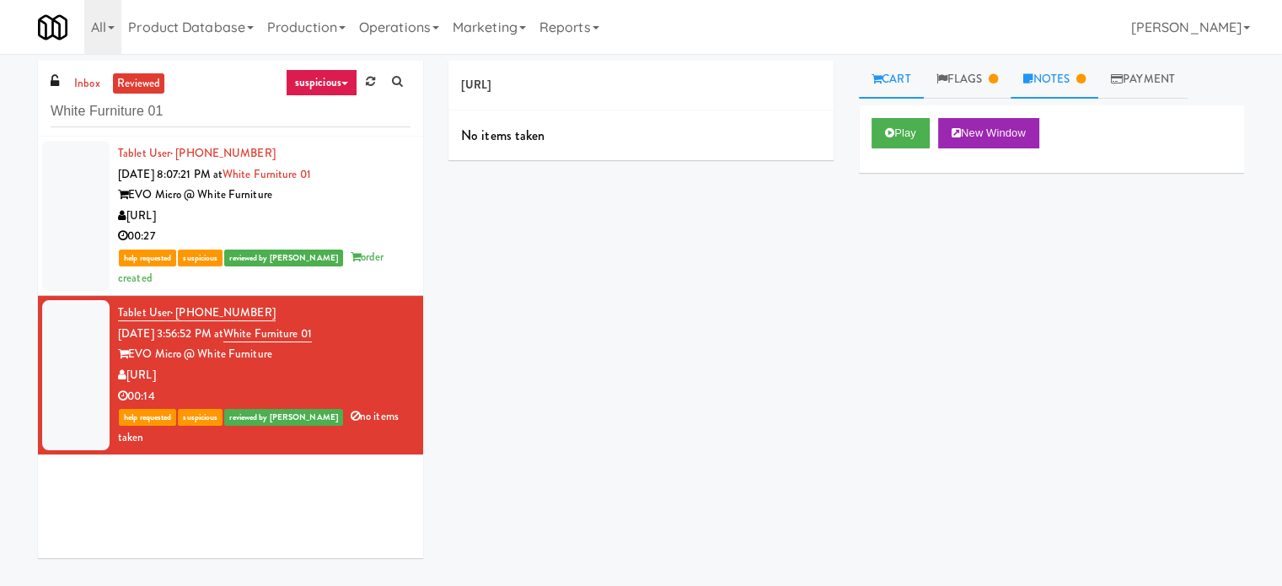
click at [1054, 70] on link "Notes" at bounding box center [1055, 80] width 88 height 38
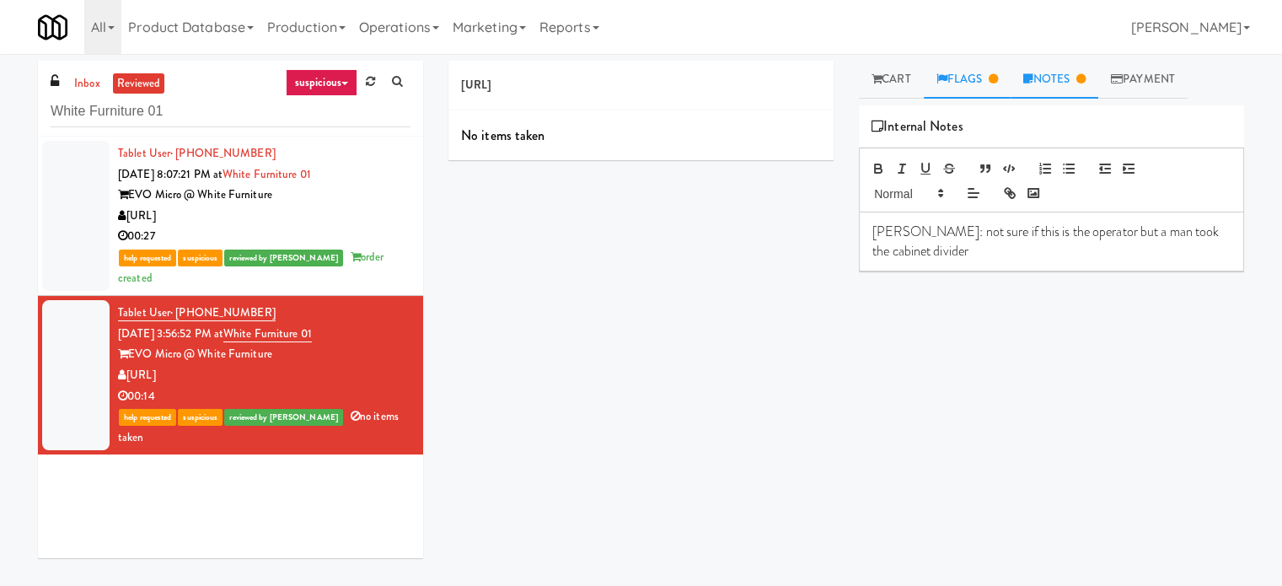
click at [970, 81] on link "Flags" at bounding box center [968, 80] width 88 height 38
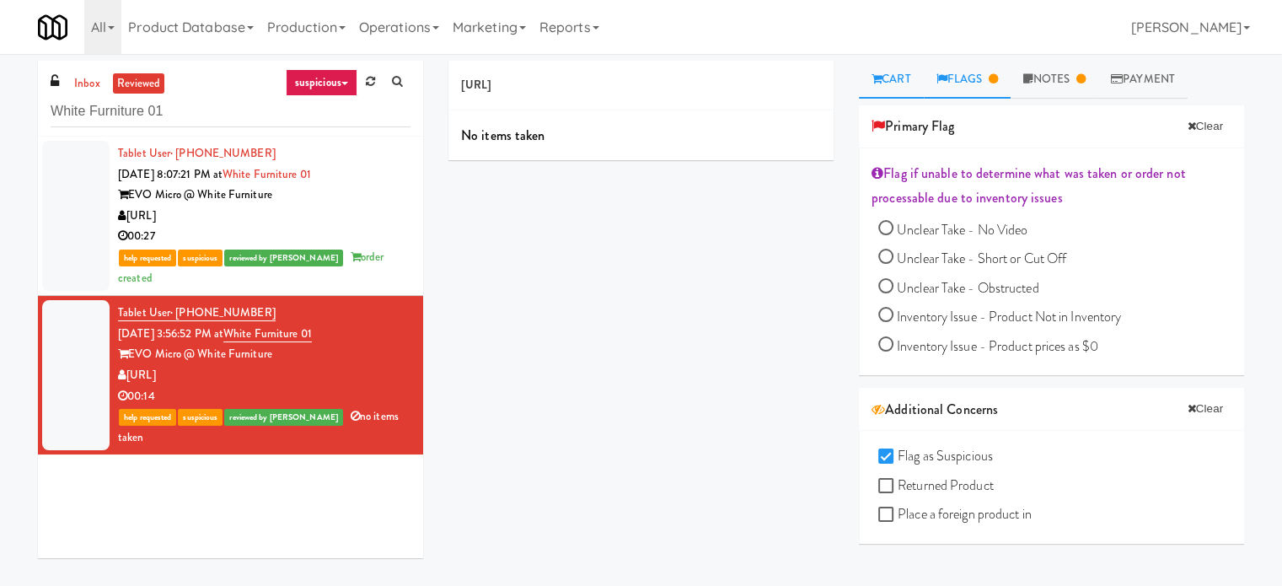
click at [887, 81] on link "Cart" at bounding box center [891, 80] width 65 height 38
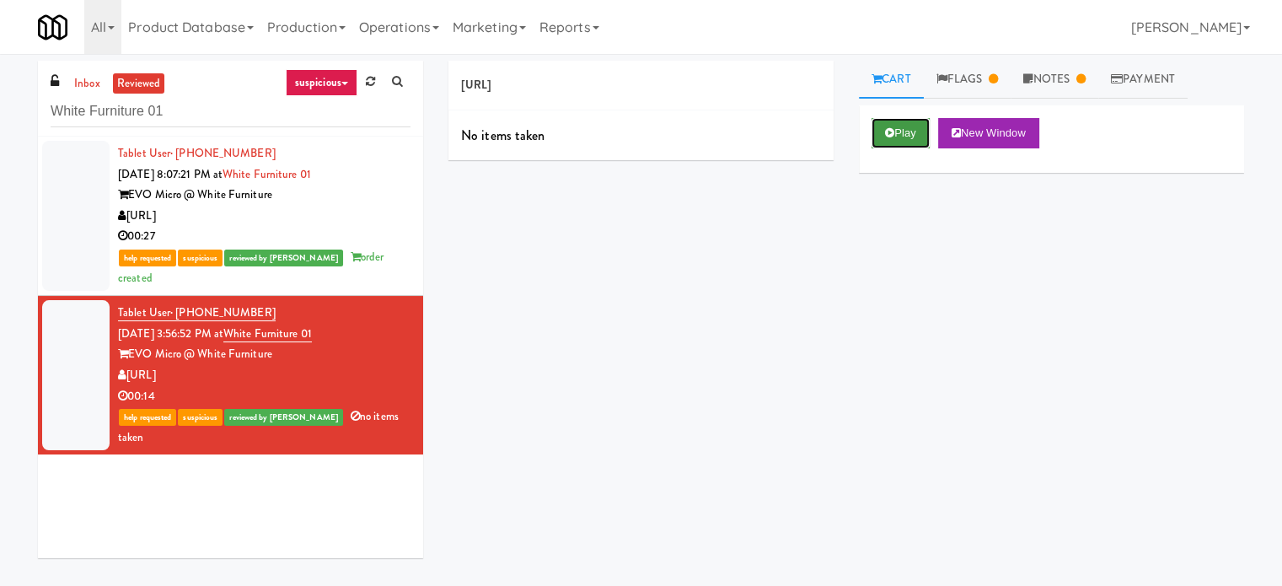
click at [894, 134] on icon at bounding box center [889, 132] width 9 height 11
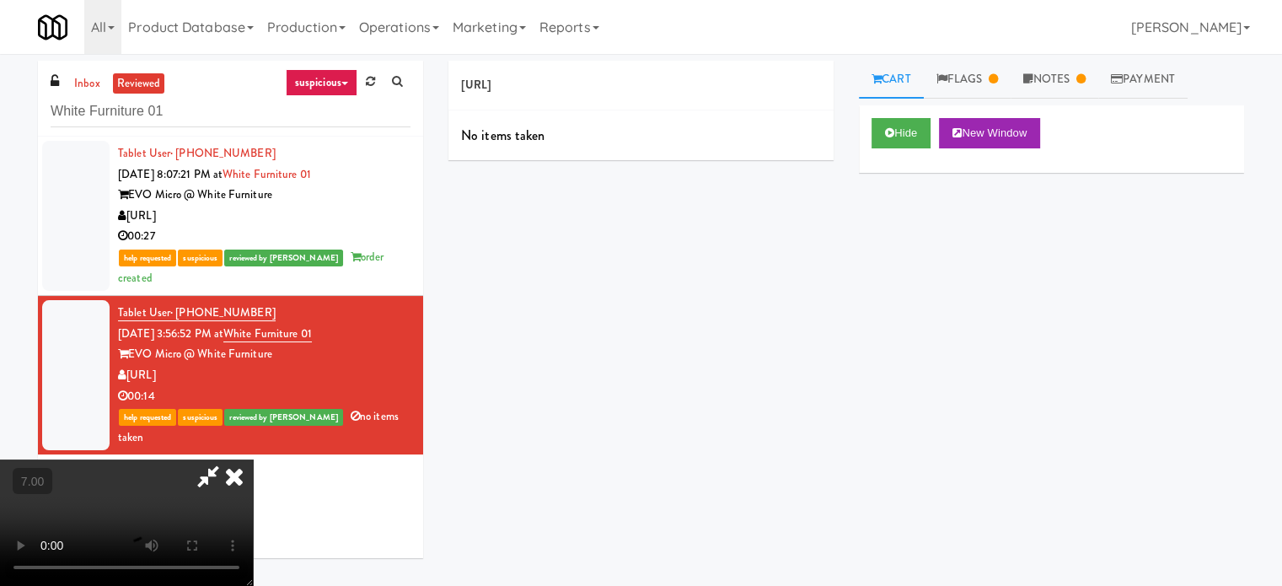
click at [253, 459] on video at bounding box center [126, 522] width 253 height 126
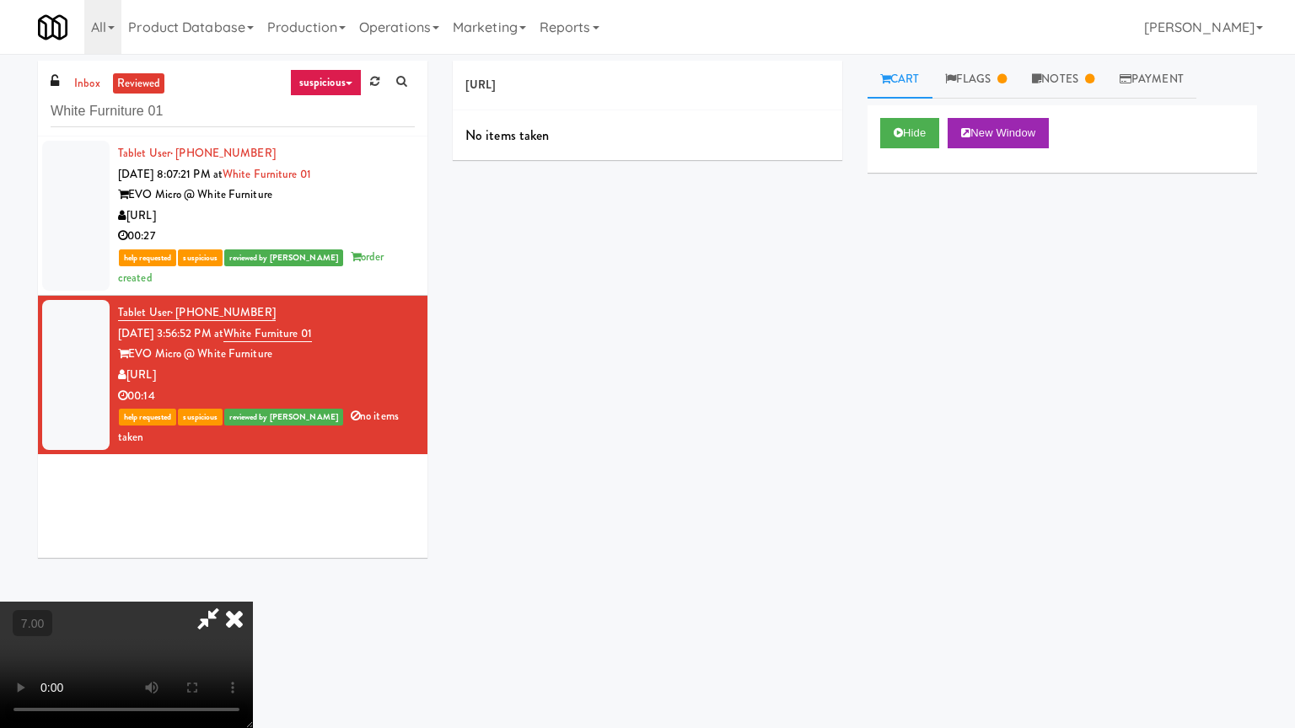
click at [253, 585] on video at bounding box center [126, 665] width 253 height 126
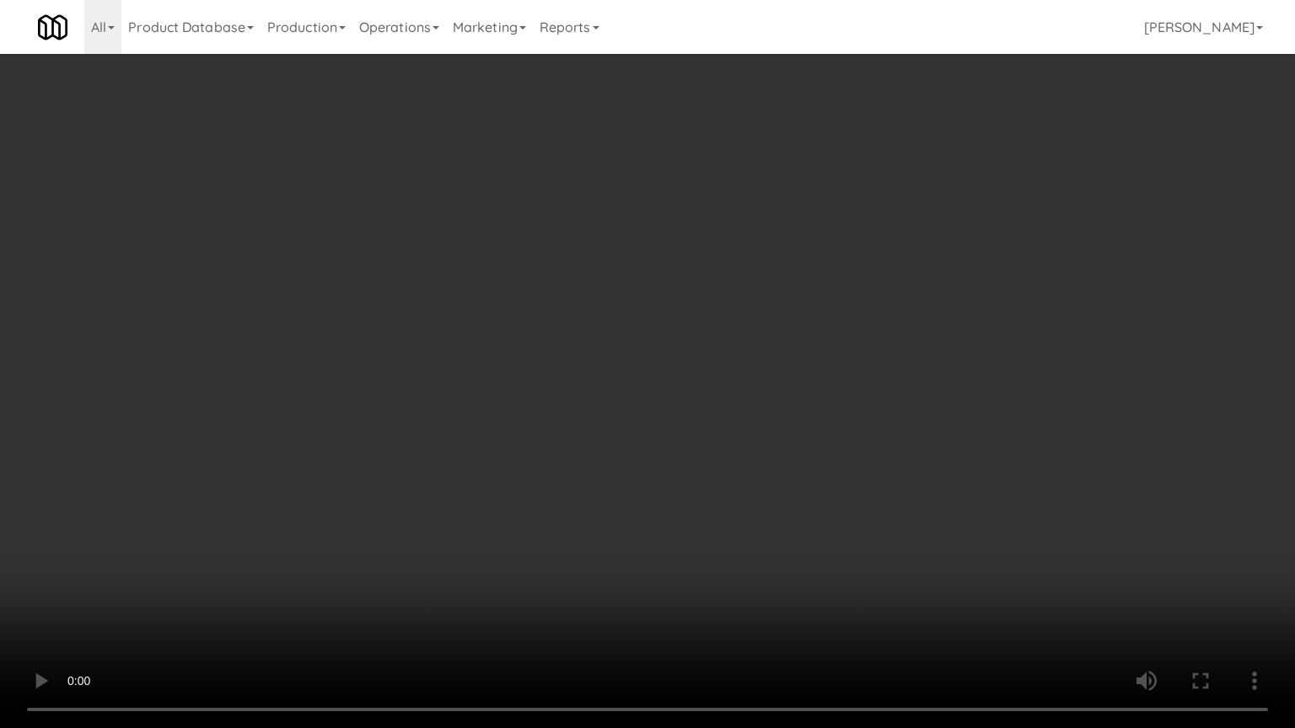
click at [596, 328] on video at bounding box center [647, 364] width 1295 height 728
click at [657, 319] on video at bounding box center [647, 364] width 1295 height 728
drag, startPoint x: 357, startPoint y: 479, endPoint x: 551, endPoint y: 373, distance: 221.8
click at [357, 478] on video at bounding box center [647, 364] width 1295 height 728
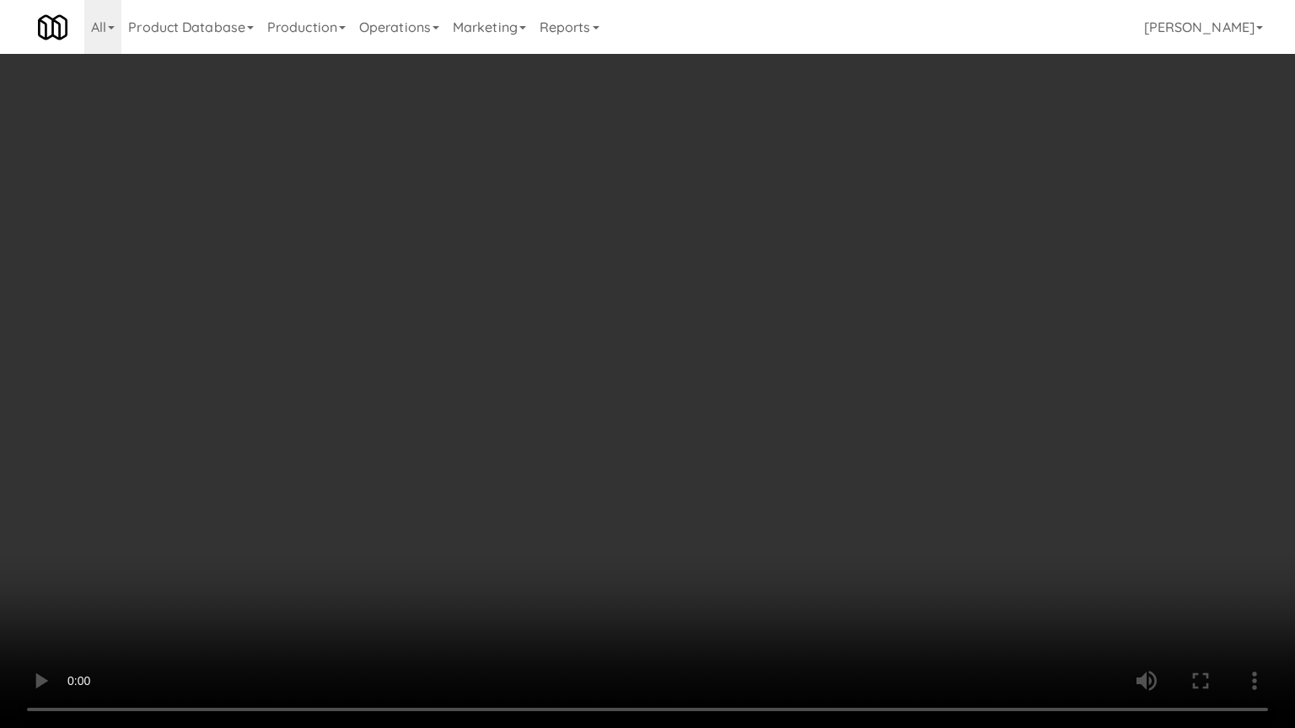
click at [502, 440] on video at bounding box center [647, 364] width 1295 height 728
drag, startPoint x: 374, startPoint y: 539, endPoint x: 441, endPoint y: 501, distance: 77.1
click at [376, 539] on video at bounding box center [647, 364] width 1295 height 728
click at [499, 426] on video at bounding box center [647, 364] width 1295 height 728
click at [499, 424] on video at bounding box center [647, 364] width 1295 height 728
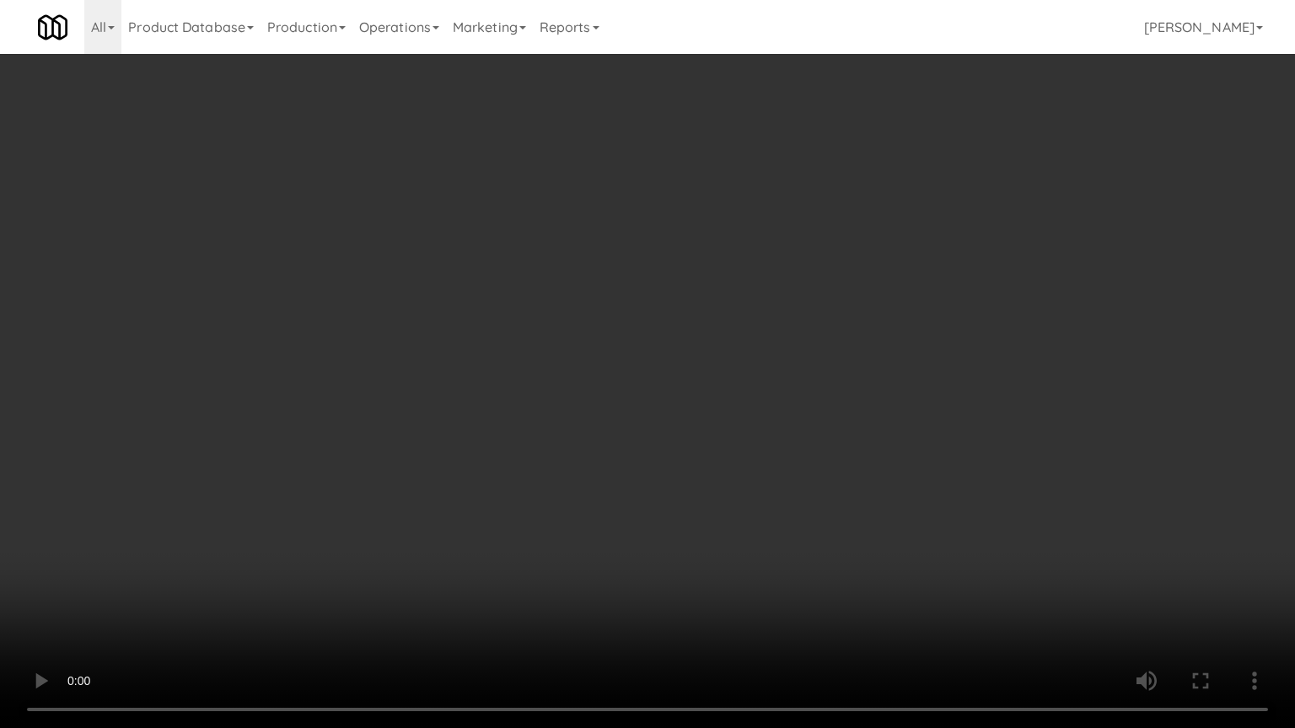
click at [505, 421] on video at bounding box center [647, 364] width 1295 height 728
click at [505, 420] on video at bounding box center [647, 364] width 1295 height 728
click at [547, 418] on video at bounding box center [647, 364] width 1295 height 728
click at [546, 418] on video at bounding box center [647, 364] width 1295 height 728
click at [598, 417] on video at bounding box center [647, 364] width 1295 height 728
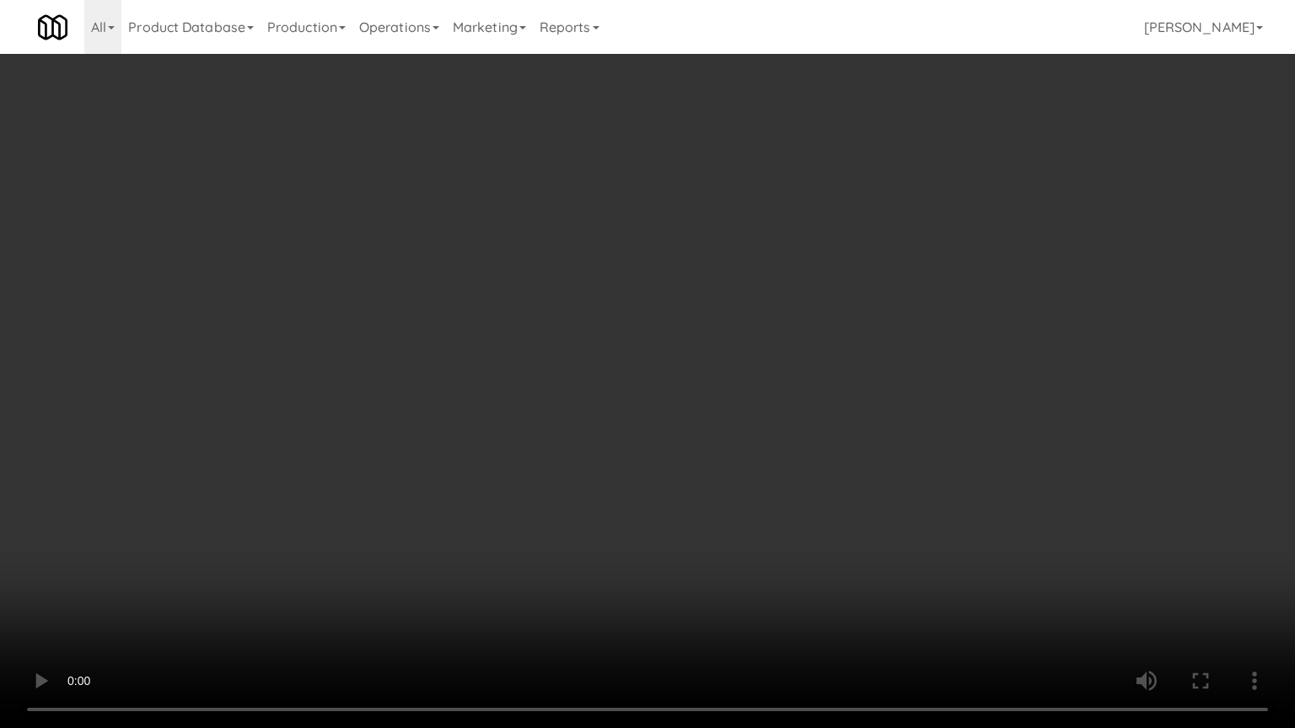
click at [598, 416] on video at bounding box center [647, 364] width 1295 height 728
click at [602, 411] on video at bounding box center [647, 364] width 1295 height 728
click at [394, 585] on video at bounding box center [647, 364] width 1295 height 728
click at [550, 515] on video at bounding box center [647, 364] width 1295 height 728
click at [550, 516] on video at bounding box center [647, 364] width 1295 height 728
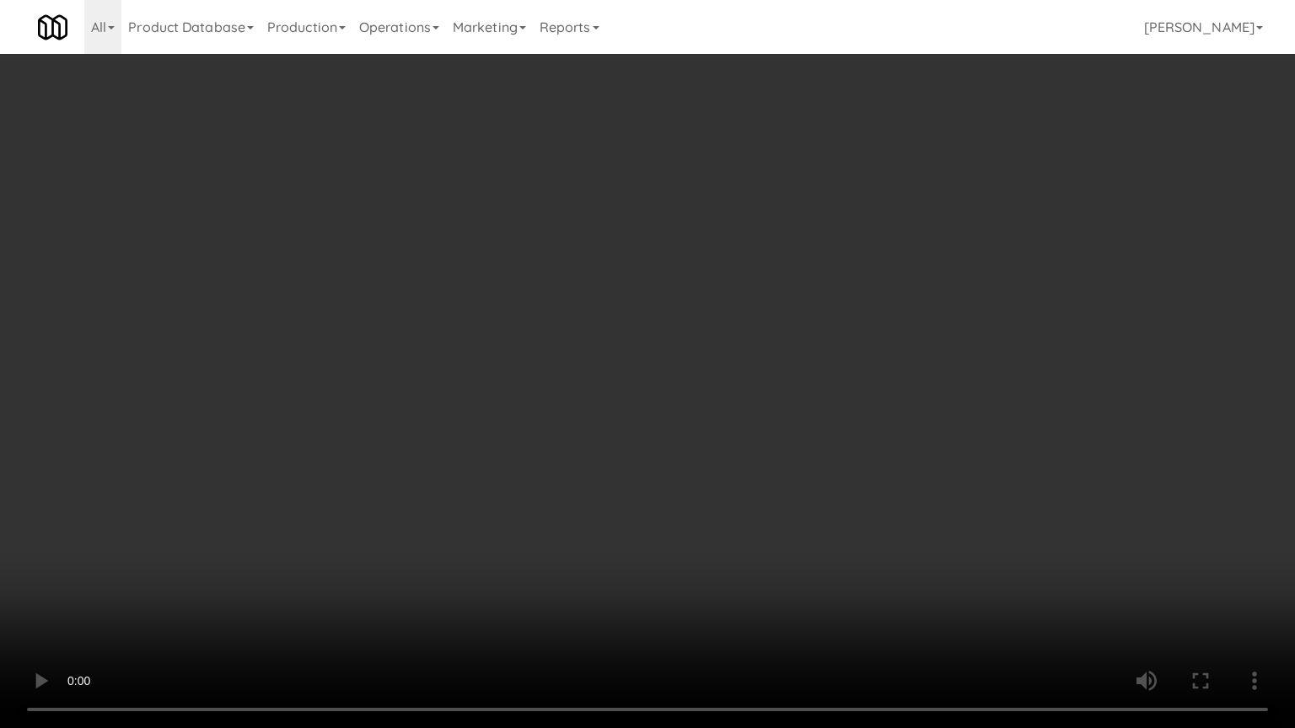
click at [568, 510] on video at bounding box center [647, 364] width 1295 height 728
click at [569, 506] on video at bounding box center [647, 364] width 1295 height 728
click at [584, 508] on video at bounding box center [647, 364] width 1295 height 728
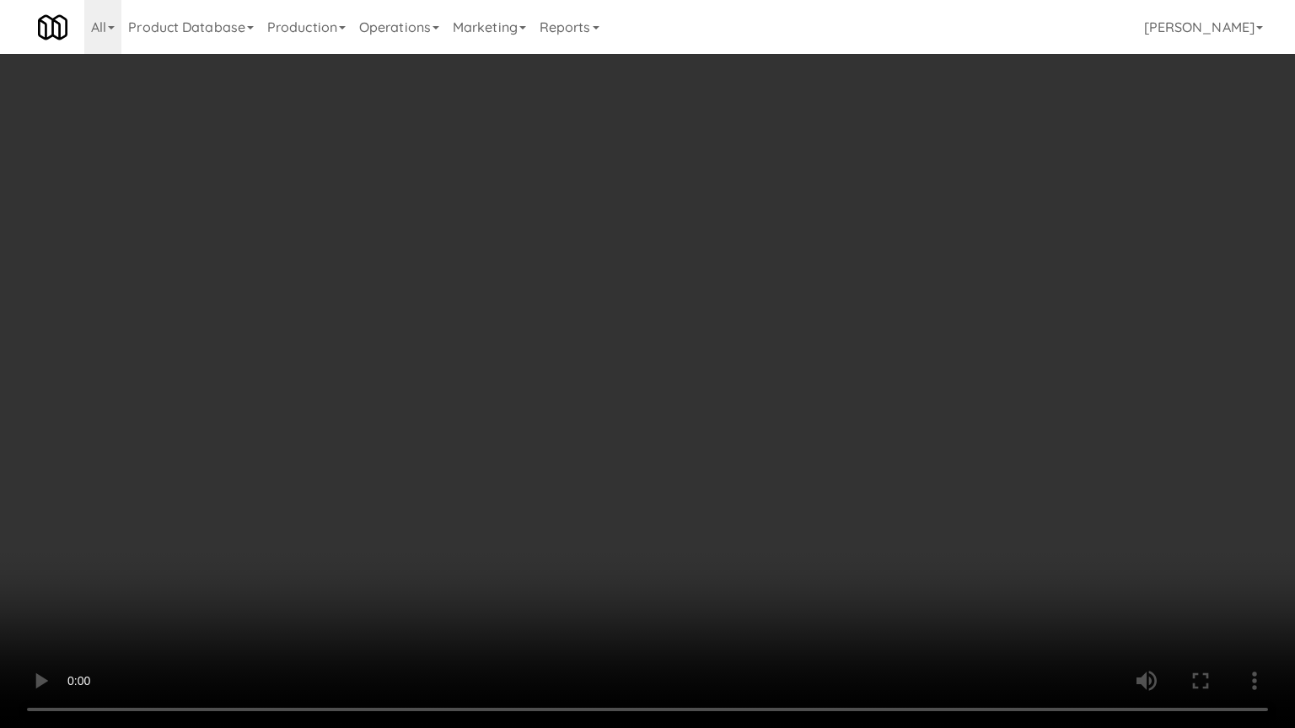
click at [584, 507] on video at bounding box center [647, 364] width 1295 height 728
click at [550, 479] on video at bounding box center [647, 364] width 1295 height 728
click at [539, 451] on video at bounding box center [647, 364] width 1295 height 728
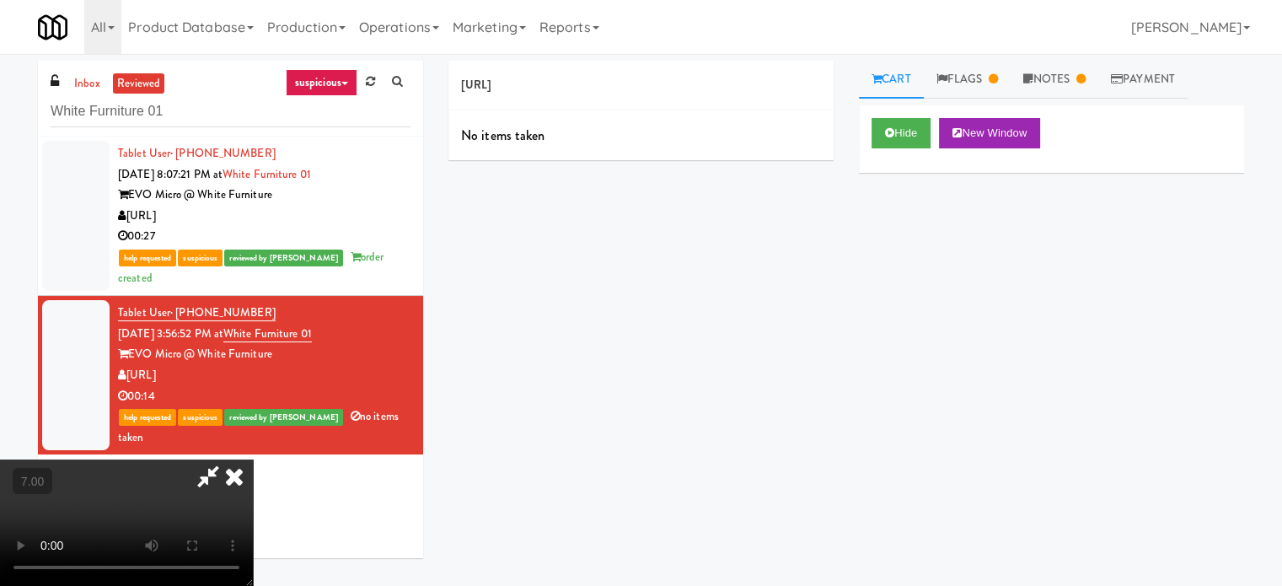
click at [253, 459] on icon at bounding box center [234, 476] width 37 height 34
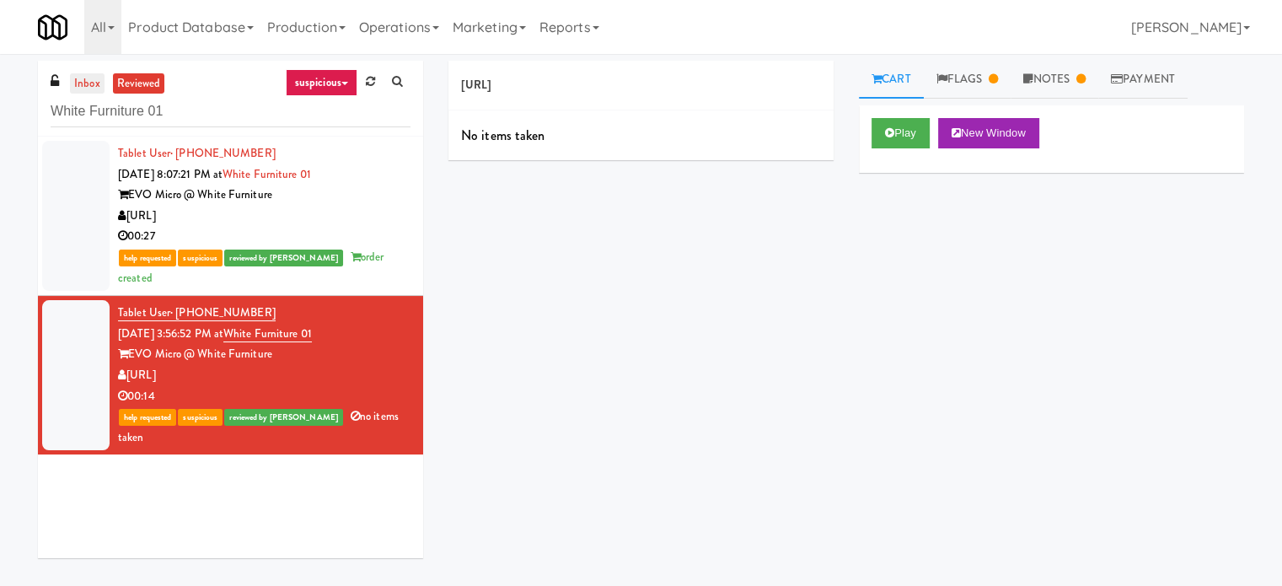
click at [90, 86] on link "inbox" at bounding box center [87, 83] width 35 height 21
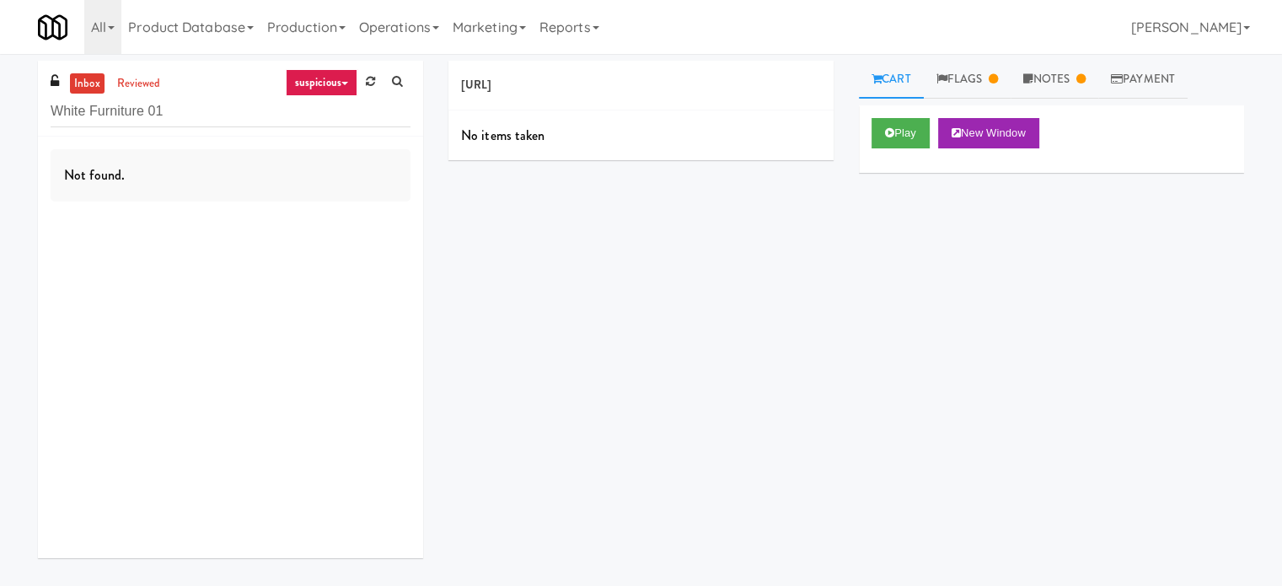
click at [337, 83] on link "suspicious" at bounding box center [322, 82] width 72 height 27
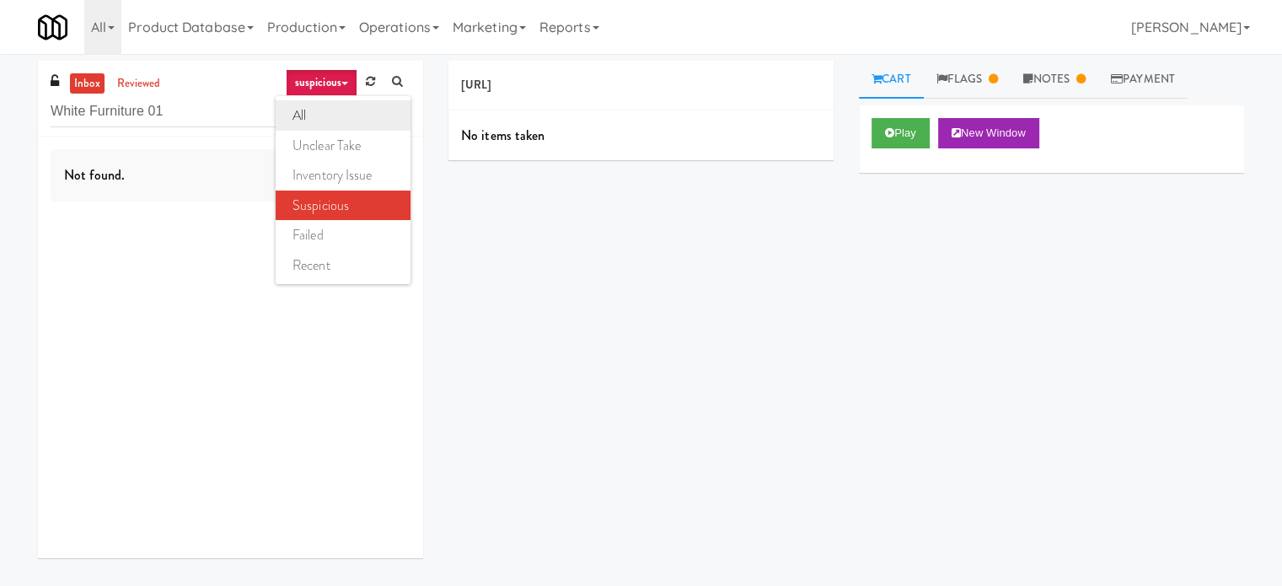
click at [317, 117] on link "all" at bounding box center [343, 115] width 135 height 30
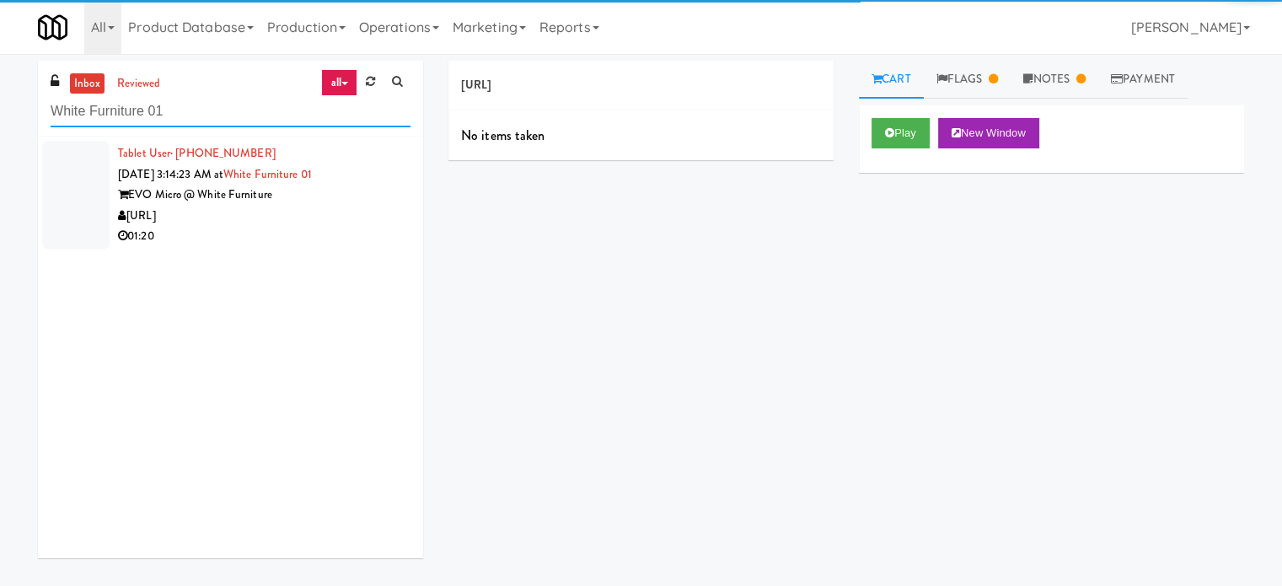
click at [224, 117] on input "White Furniture 01" at bounding box center [231, 111] width 360 height 31
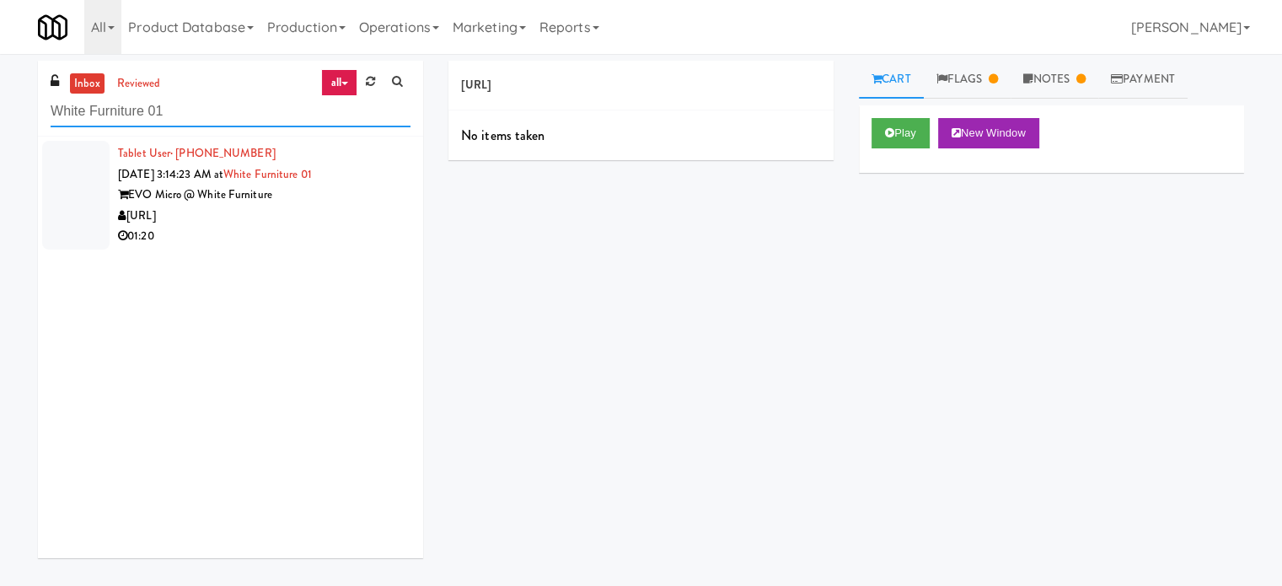
click at [224, 117] on input "White Furniture 01" at bounding box center [231, 111] width 360 height 31
paste input "The Iris - Cooler - Right"
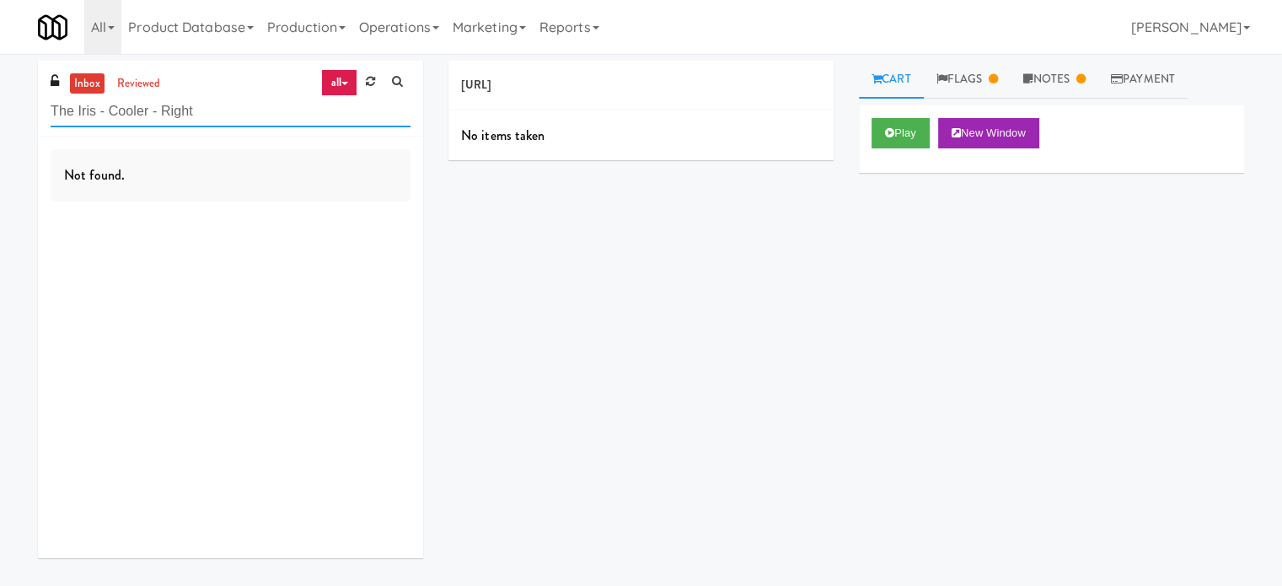
click at [220, 101] on input "The Iris - Cooler - Right" at bounding box center [231, 111] width 360 height 31
click at [217, 110] on input "The Iris - Cooler - Right" at bounding box center [231, 111] width 360 height 31
paste input "2775 - Pantry Lef"
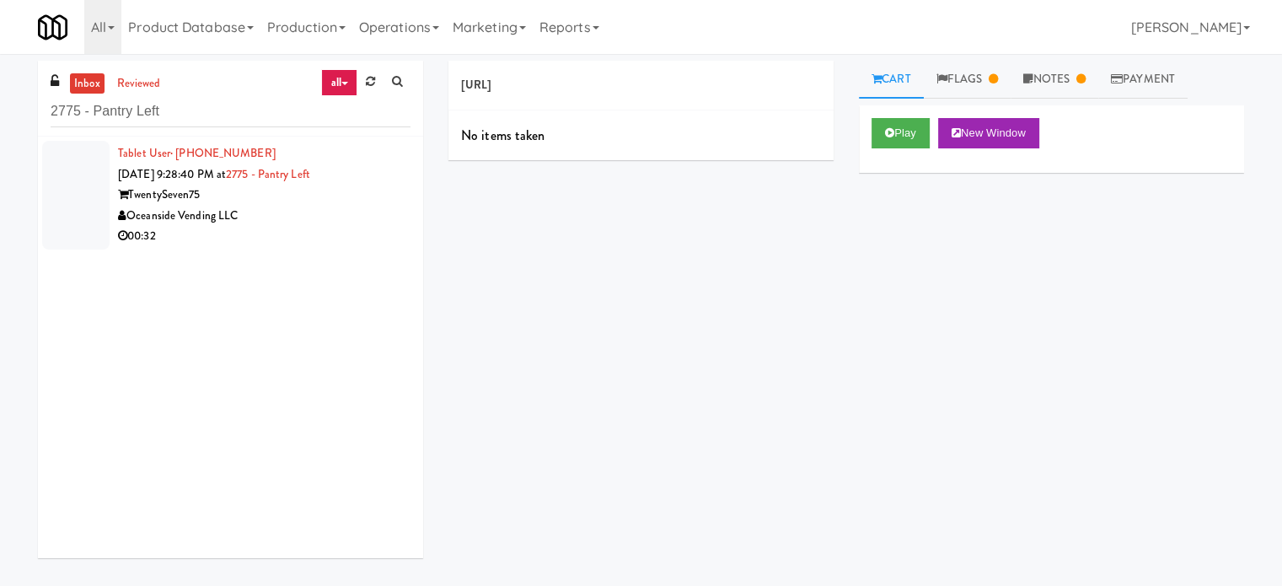
drag, startPoint x: 309, startPoint y: 217, endPoint x: 364, endPoint y: 206, distance: 56.0
click at [311, 218] on div "Oceanside Vending LLC" at bounding box center [264, 216] width 293 height 21
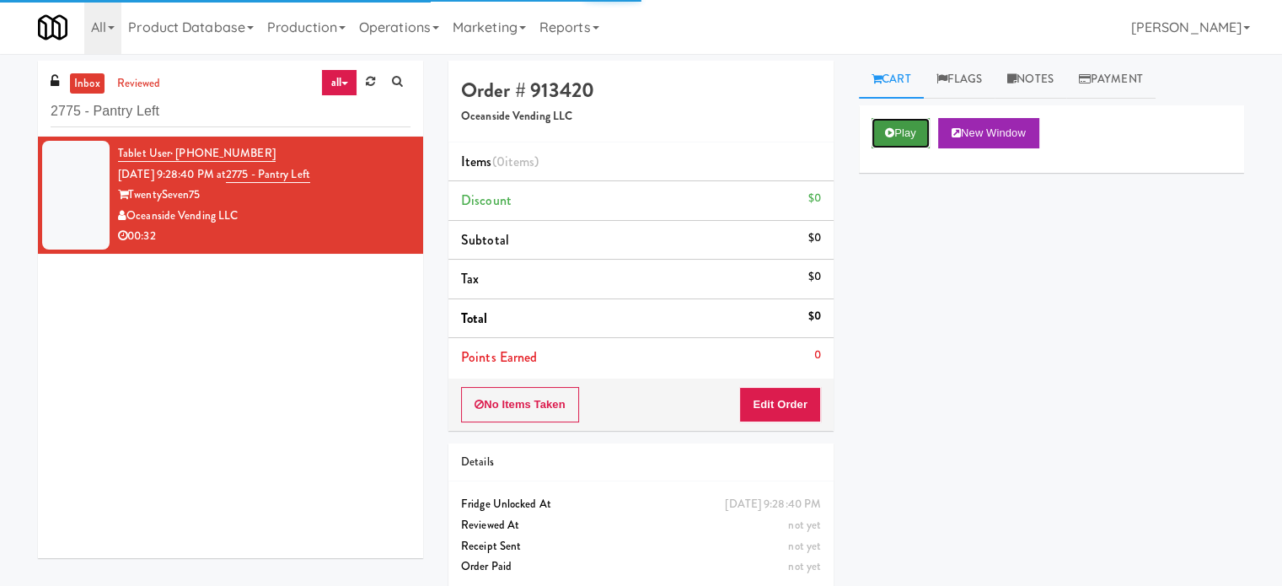
click at [904, 134] on button "Play" at bounding box center [901, 133] width 58 height 30
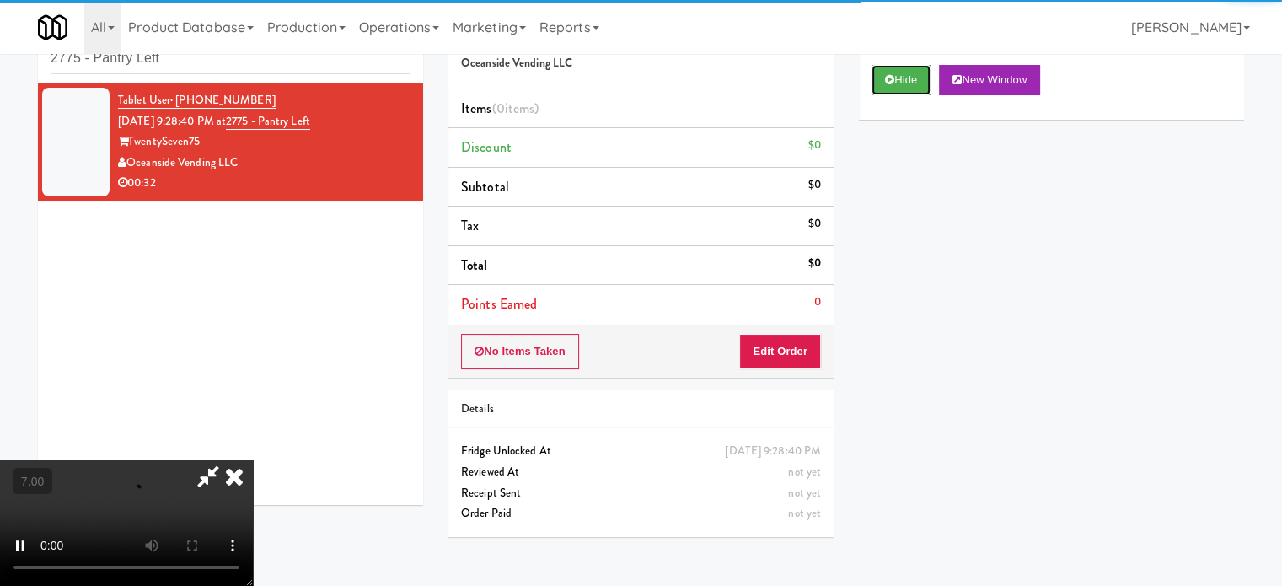
scroll to position [54, 0]
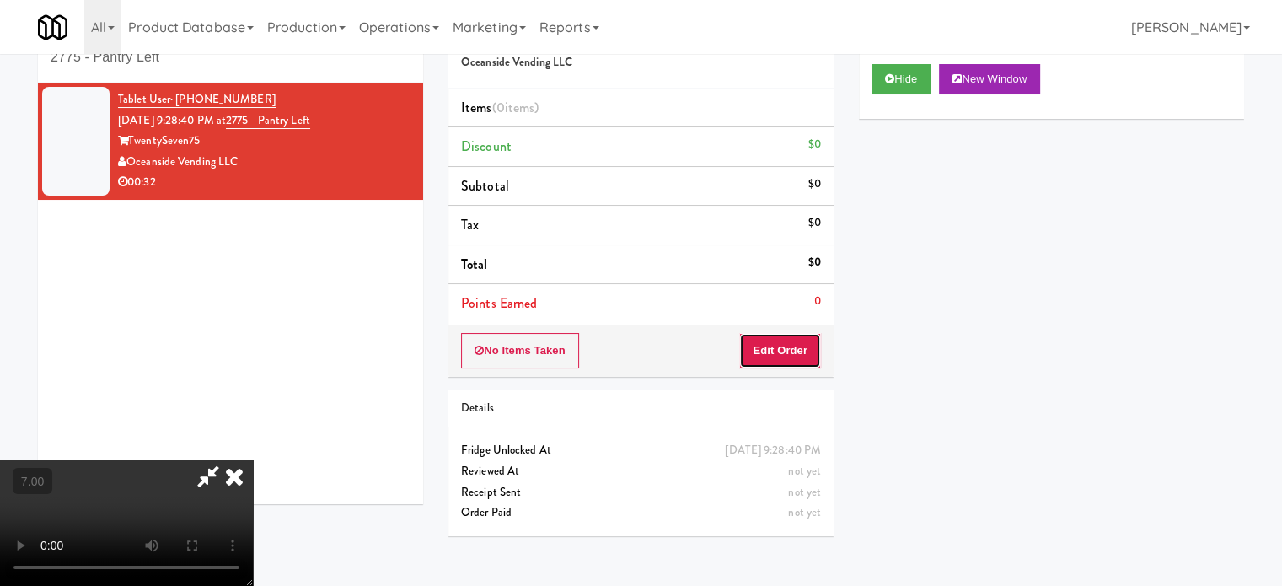
click at [792, 344] on button "Edit Order" at bounding box center [780, 350] width 82 height 35
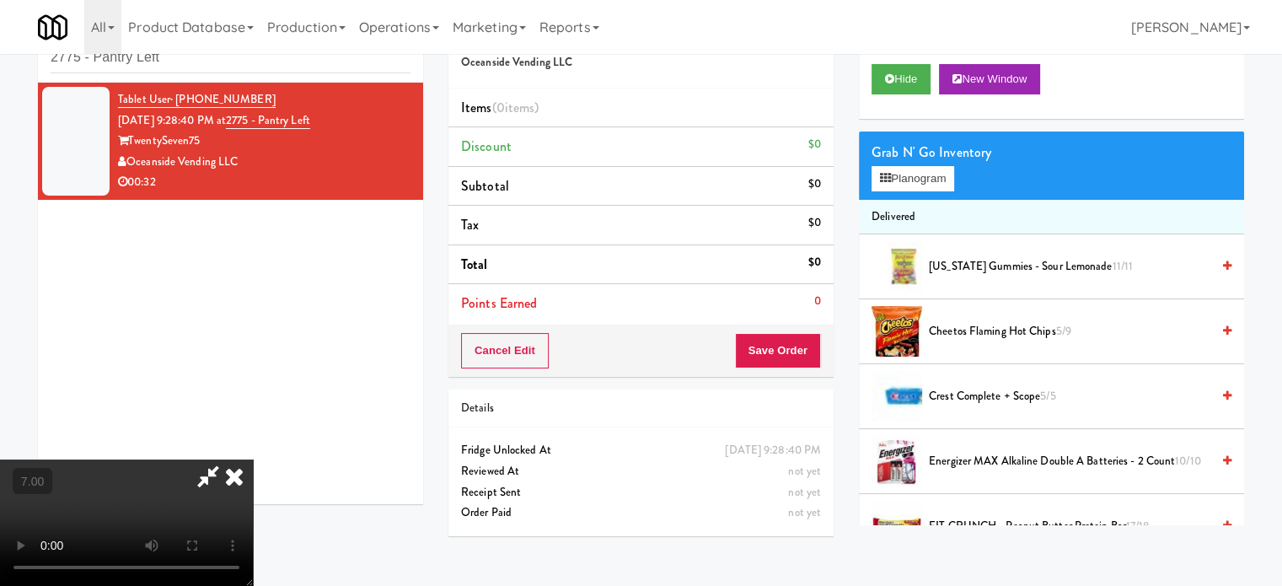
click at [253, 459] on video at bounding box center [126, 522] width 253 height 126
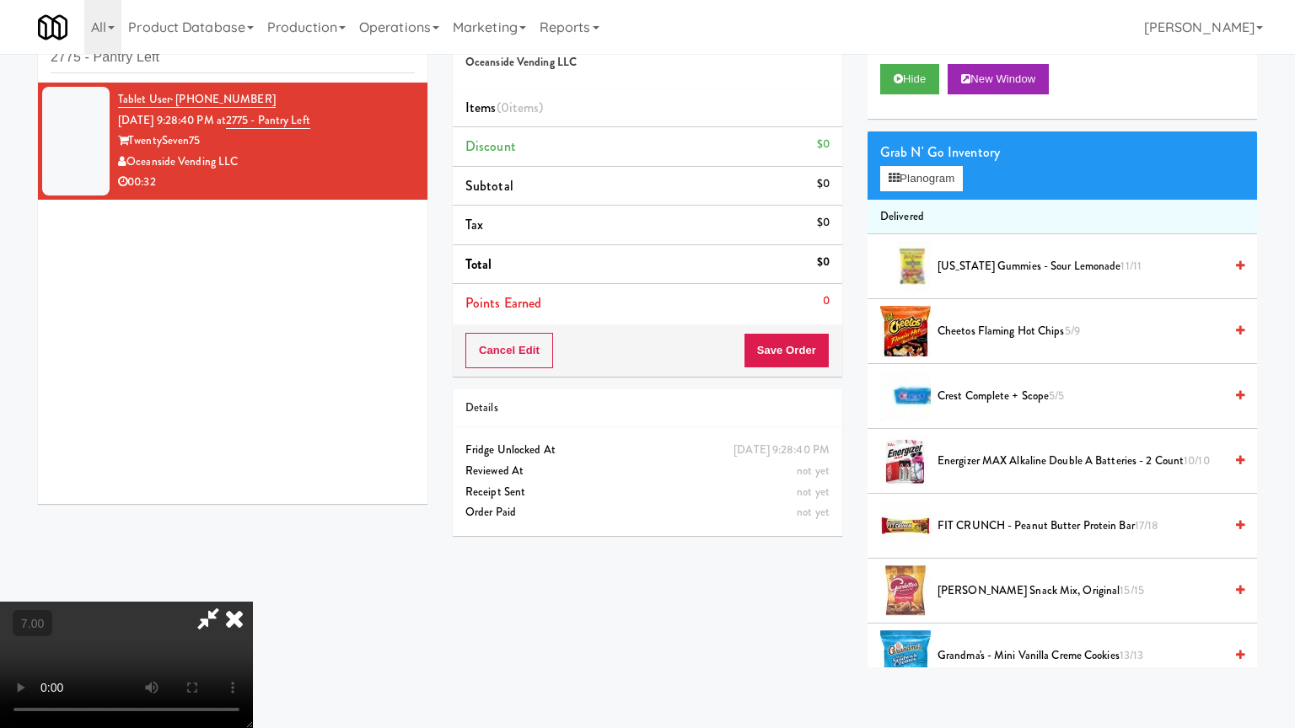
click at [253, 585] on video at bounding box center [126, 665] width 253 height 126
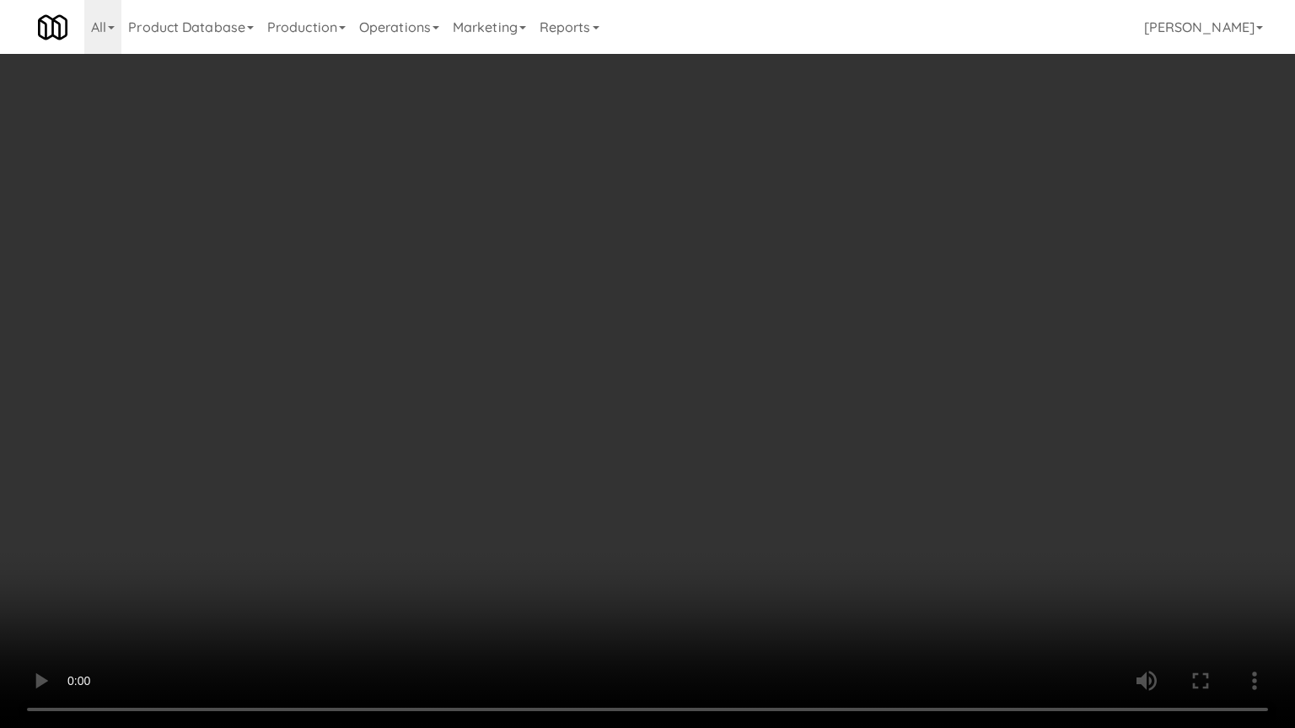
click at [526, 333] on video at bounding box center [647, 364] width 1295 height 728
click at [556, 325] on video at bounding box center [647, 364] width 1295 height 728
click at [567, 330] on video at bounding box center [647, 364] width 1295 height 728
click at [592, 350] on video at bounding box center [647, 364] width 1295 height 728
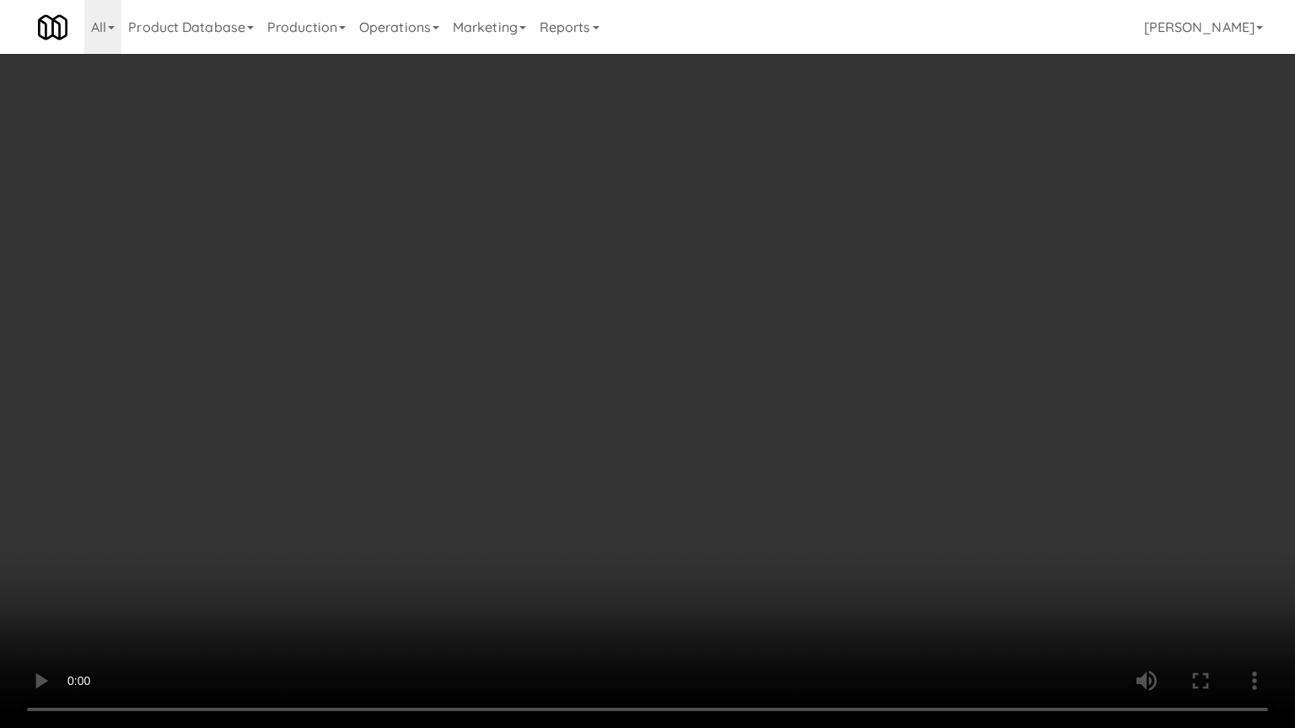
drag, startPoint x: 592, startPoint y: 350, endPoint x: 932, endPoint y: 198, distance: 372.8
click at [593, 351] on video at bounding box center [647, 364] width 1295 height 728
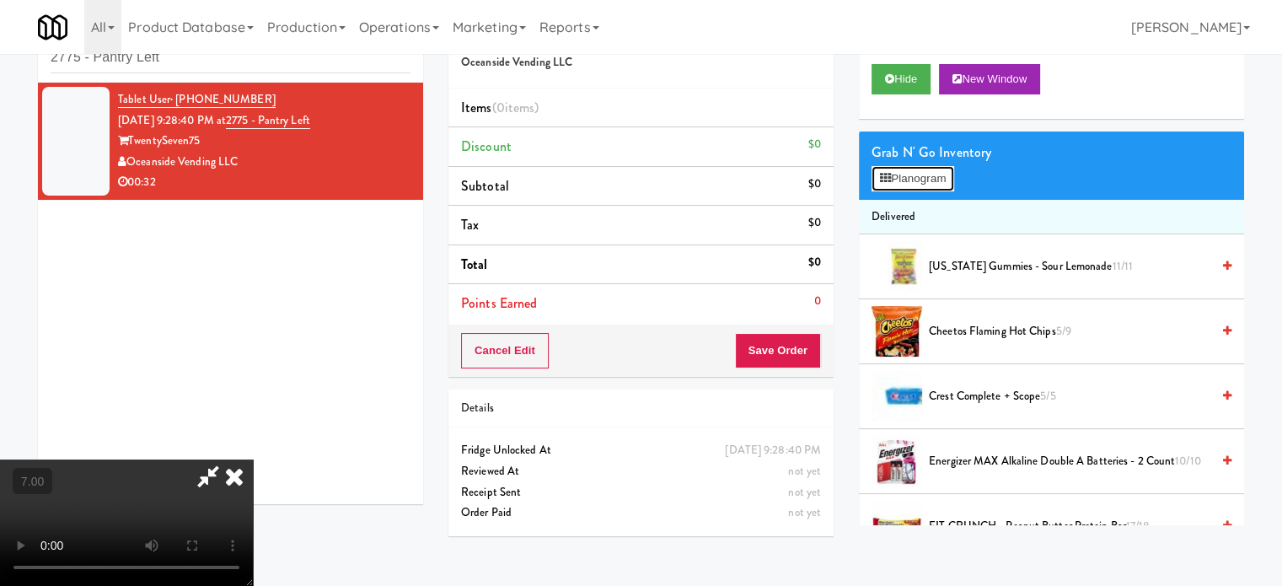
click at [930, 182] on button "Planogram" at bounding box center [913, 178] width 83 height 25
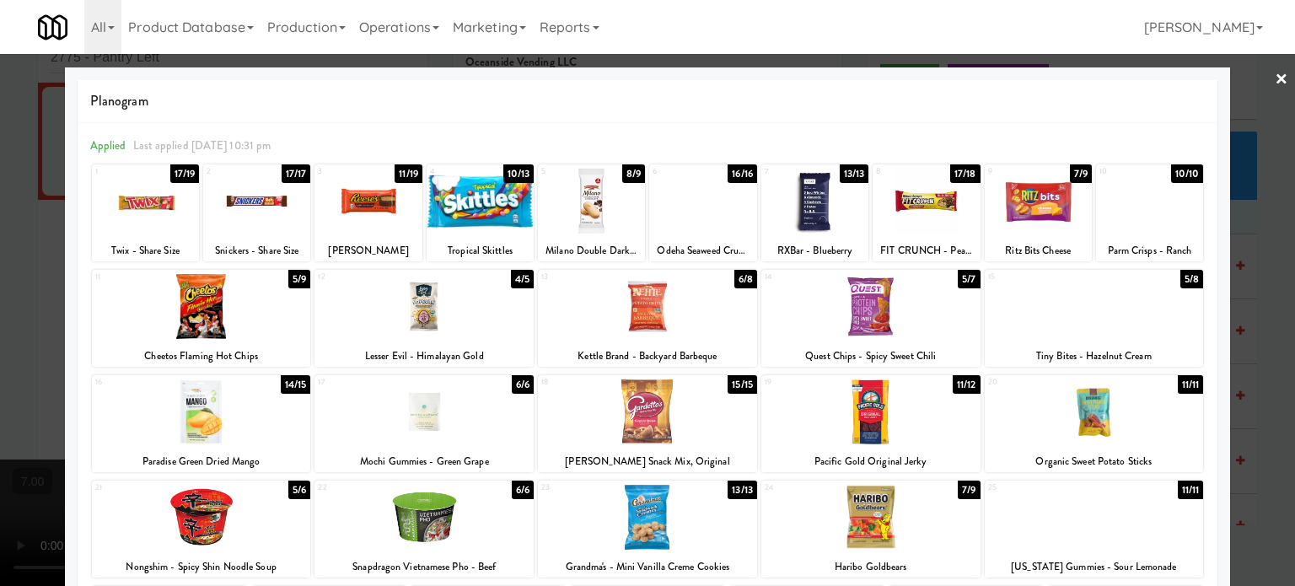
click at [958, 282] on div "5/7" at bounding box center [969, 279] width 22 height 19
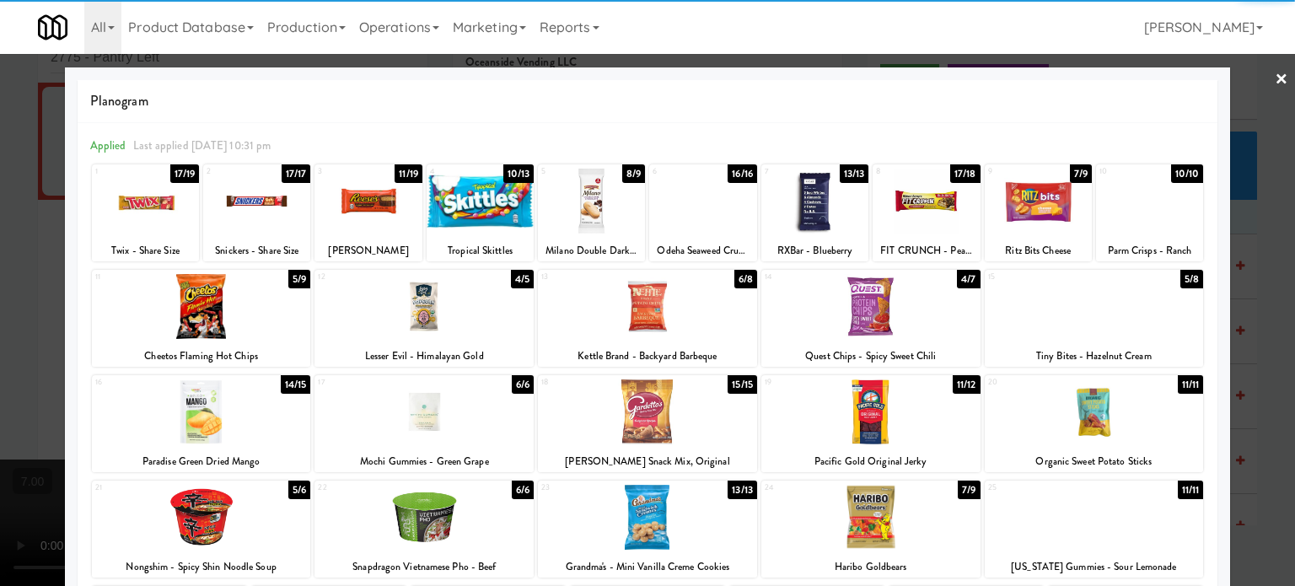
click at [1258, 312] on div at bounding box center [647, 293] width 1295 height 586
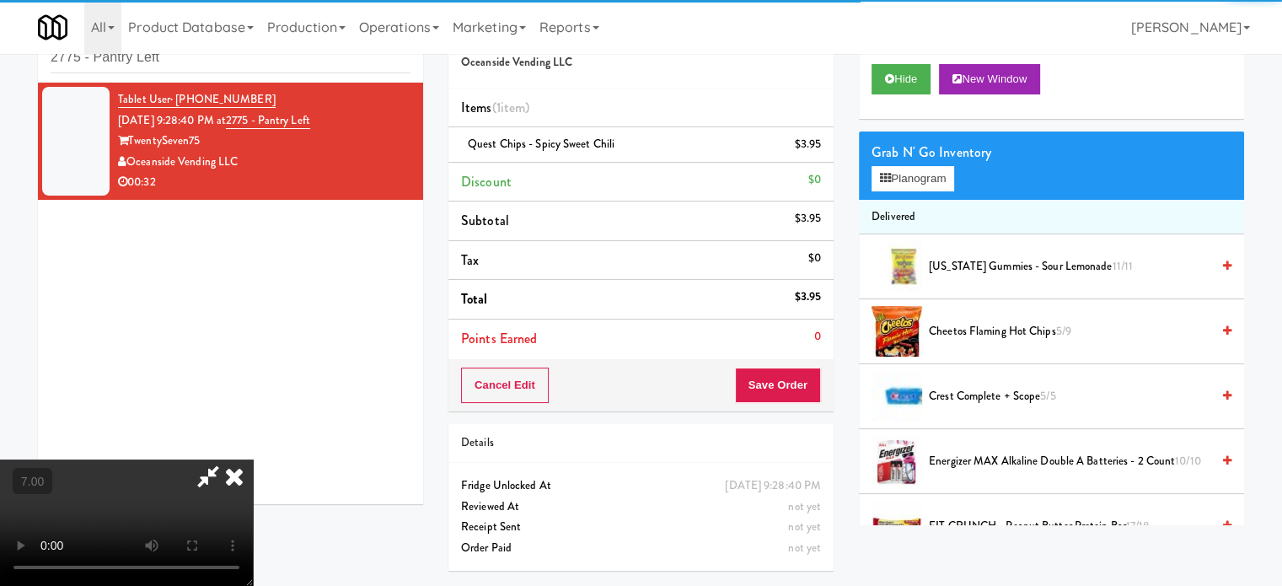
click at [253, 459] on video at bounding box center [126, 522] width 253 height 126
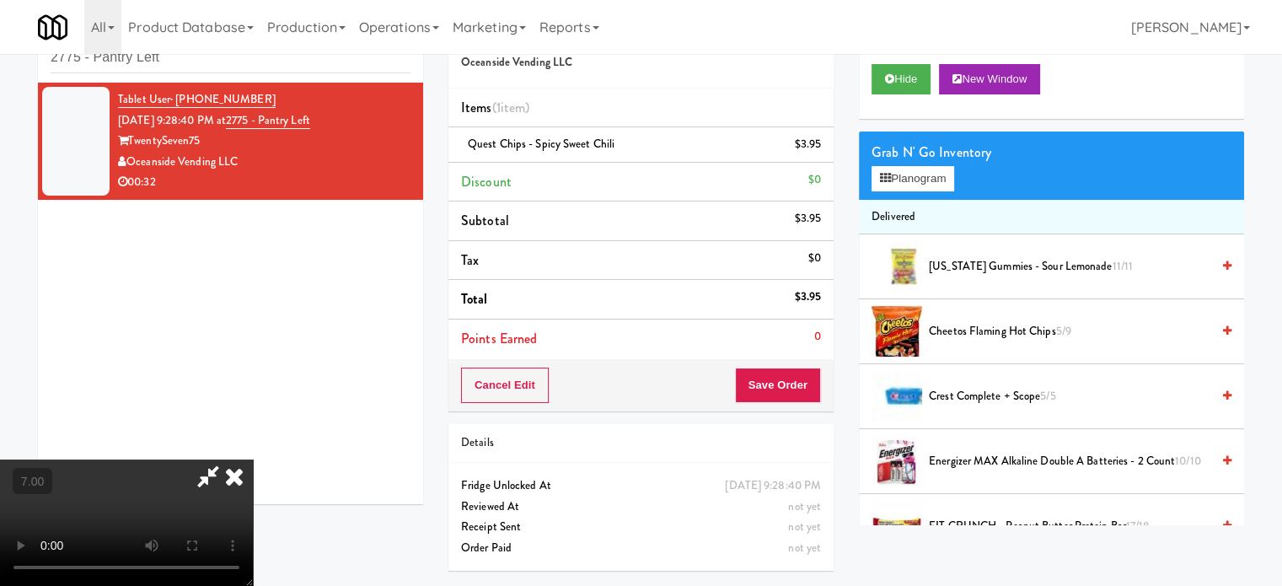
click at [253, 459] on video at bounding box center [126, 522] width 253 height 126
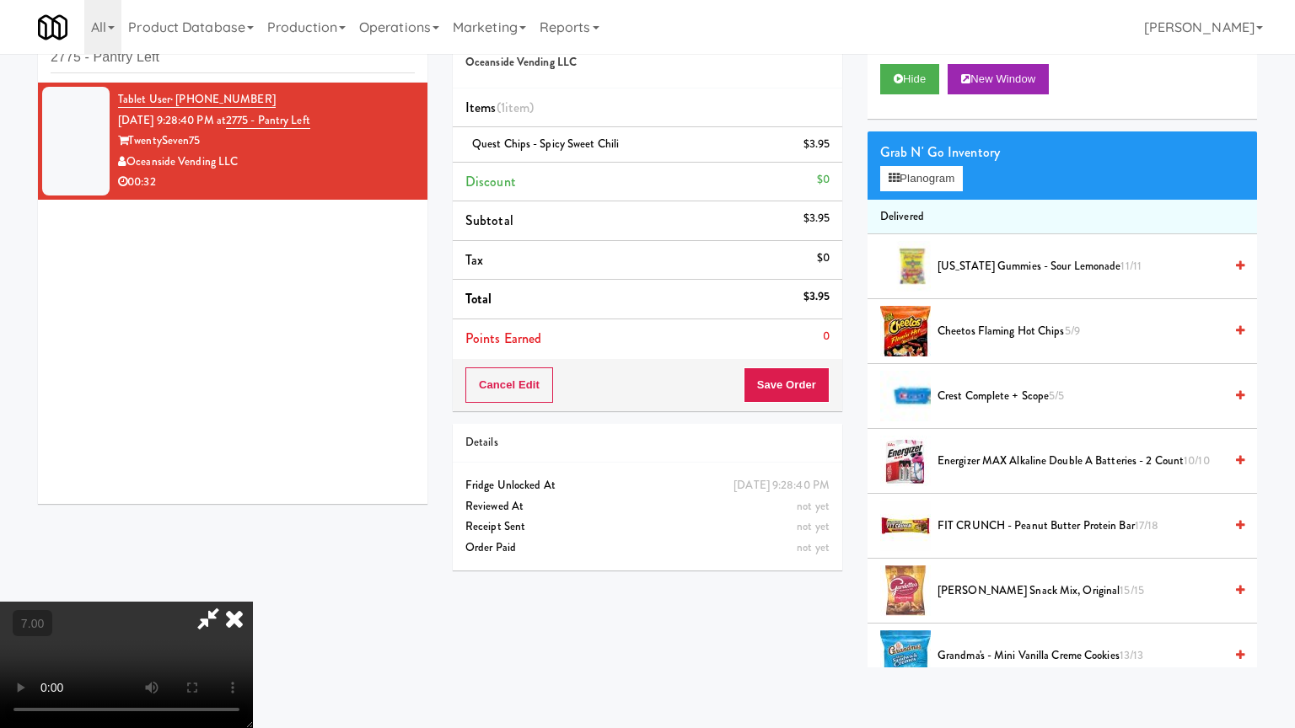
click at [253, 585] on video at bounding box center [126, 665] width 253 height 126
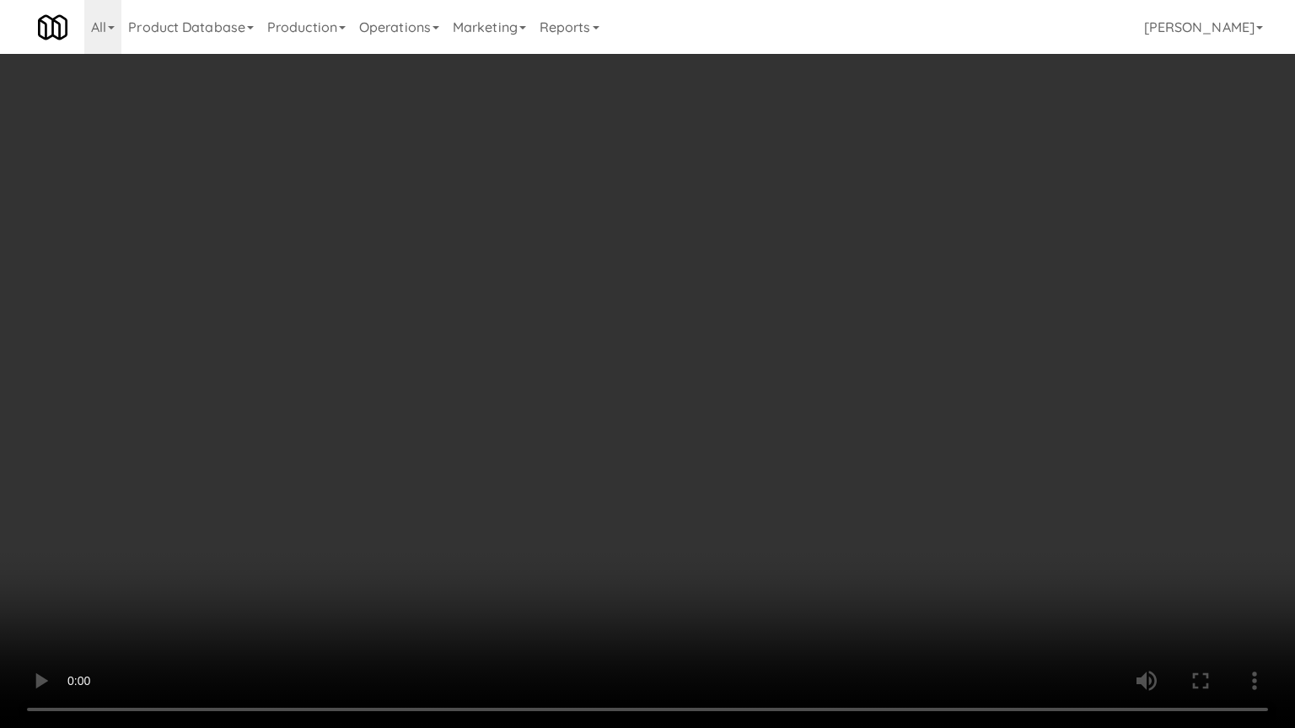
click at [674, 399] on video at bounding box center [647, 364] width 1295 height 728
drag, startPoint x: 675, startPoint y: 402, endPoint x: 679, endPoint y: 301, distance: 101.2
click at [675, 405] on video at bounding box center [647, 364] width 1295 height 728
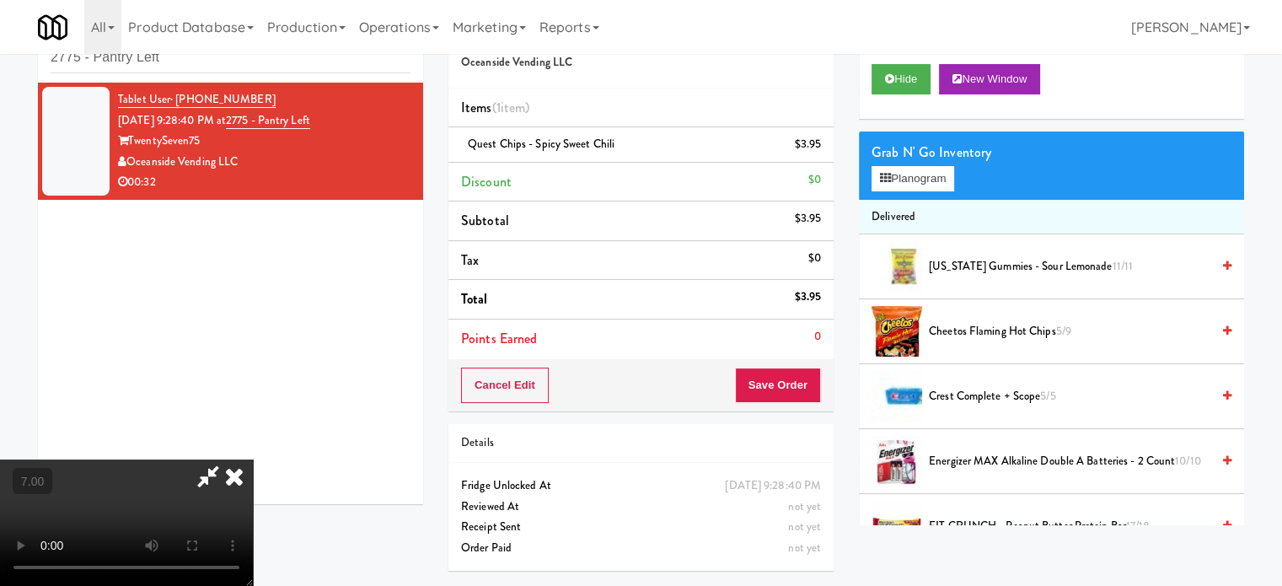
drag, startPoint x: 736, startPoint y: 70, endPoint x: 748, endPoint y: 207, distance: 137.9
click at [253, 459] on icon at bounding box center [234, 476] width 37 height 34
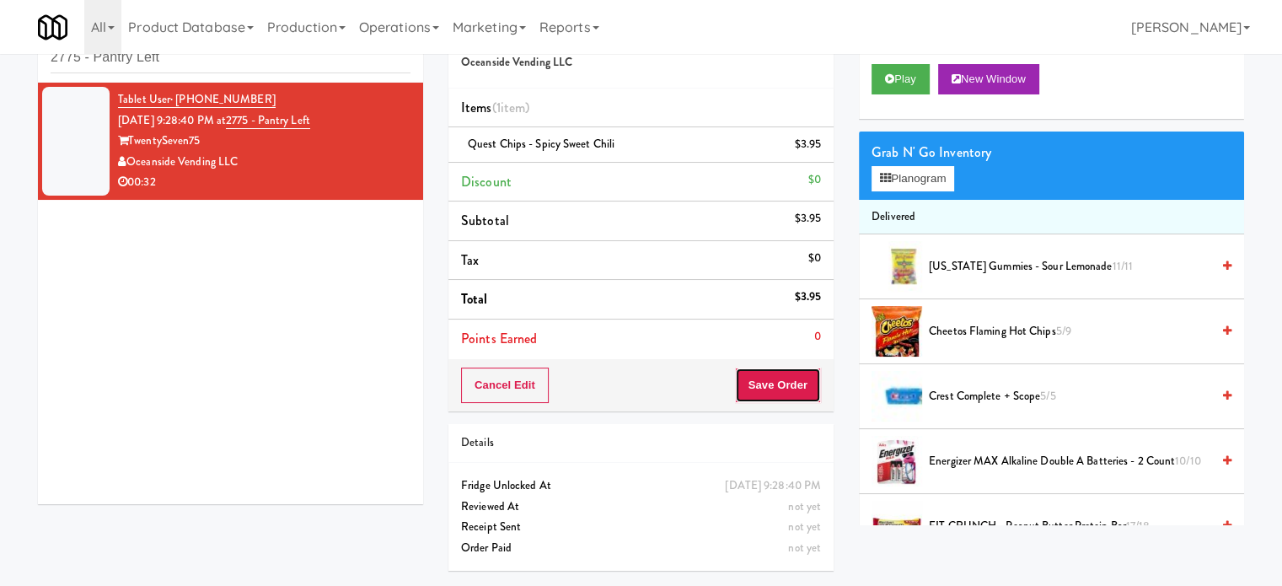
click at [786, 377] on button "Save Order" at bounding box center [778, 385] width 86 height 35
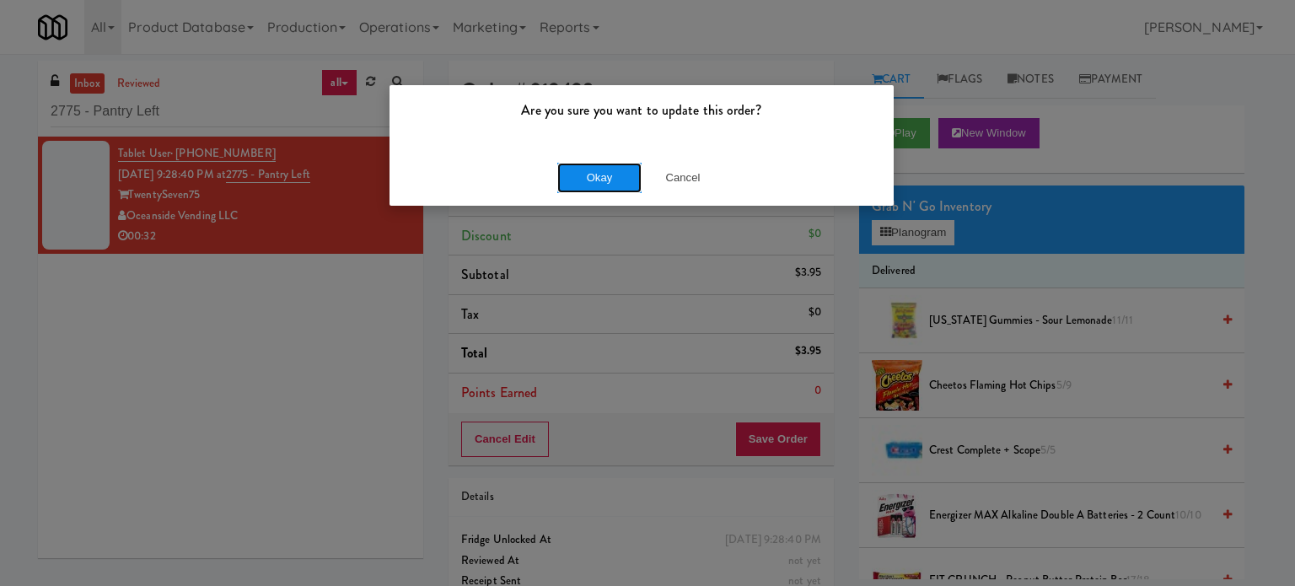
click at [573, 171] on button "Okay" at bounding box center [599, 178] width 84 height 30
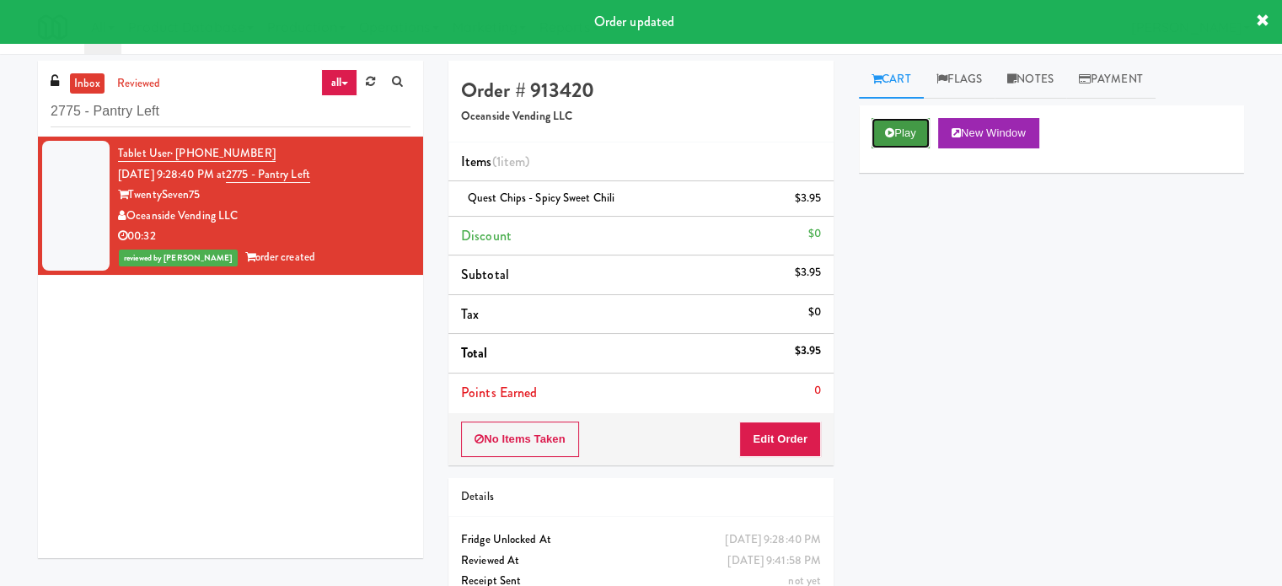
click at [900, 144] on button "Play" at bounding box center [901, 133] width 58 height 30
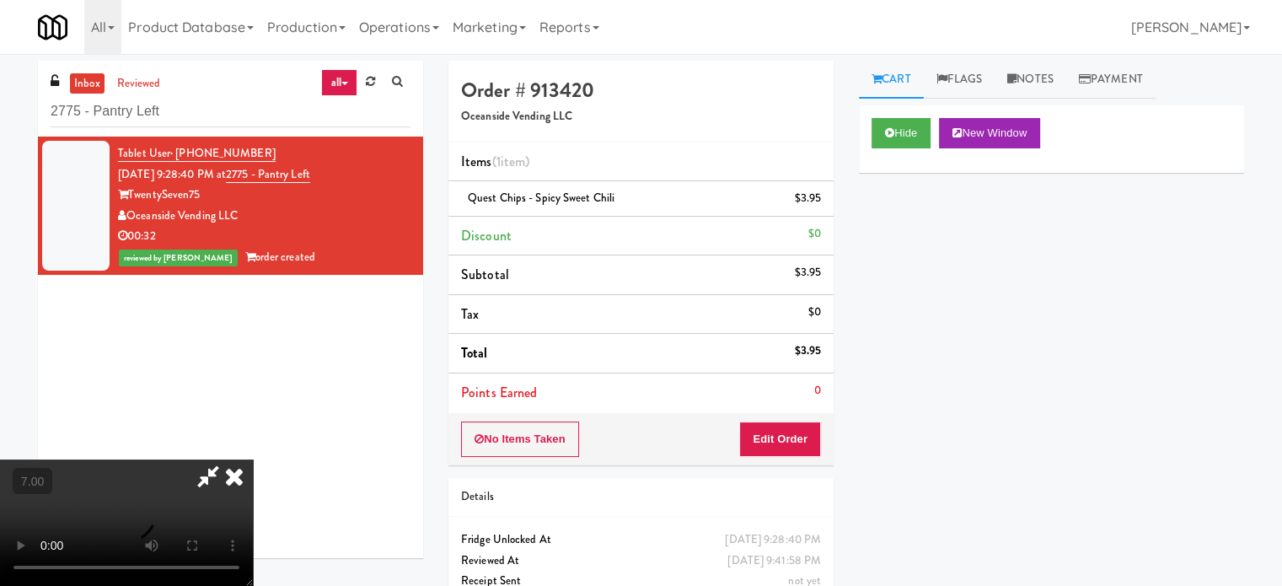
click at [253, 459] on video at bounding box center [126, 522] width 253 height 126
drag, startPoint x: 496, startPoint y: 417, endPoint x: 601, endPoint y: 470, distance: 118.0
click at [253, 459] on video at bounding box center [126, 522] width 253 height 126
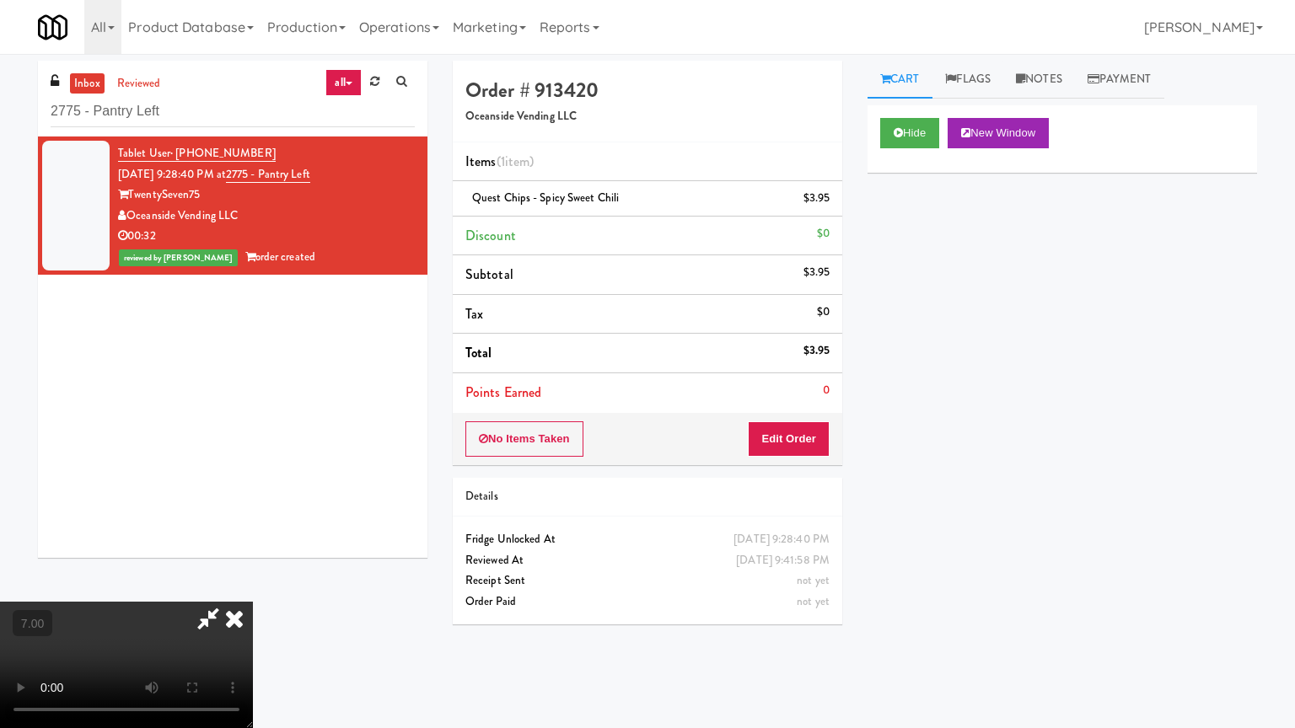
click at [253, 585] on video at bounding box center [126, 665] width 253 height 126
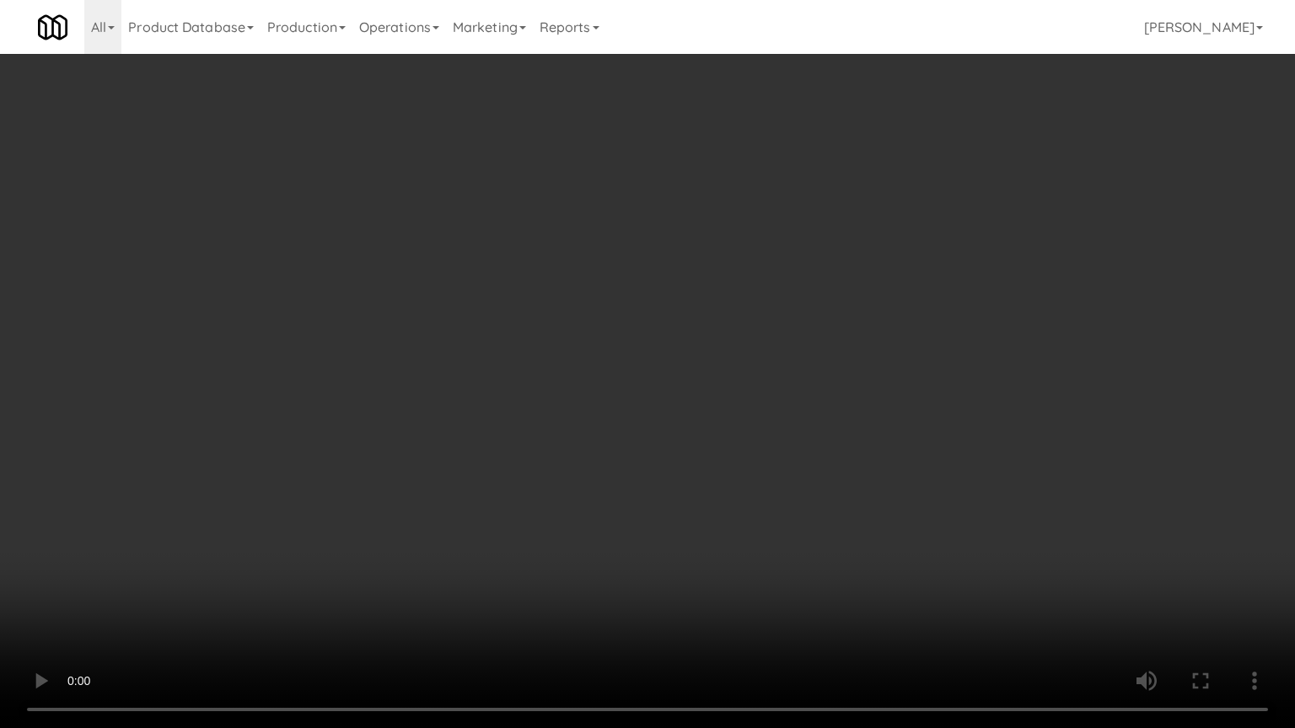
click at [576, 398] on video at bounding box center [647, 364] width 1295 height 728
click at [576, 400] on video at bounding box center [647, 364] width 1295 height 728
click at [541, 386] on video at bounding box center [647, 364] width 1295 height 728
click at [547, 368] on video at bounding box center [647, 364] width 1295 height 728
drag, startPoint x: 550, startPoint y: 368, endPoint x: 683, endPoint y: 183, distance: 227.1
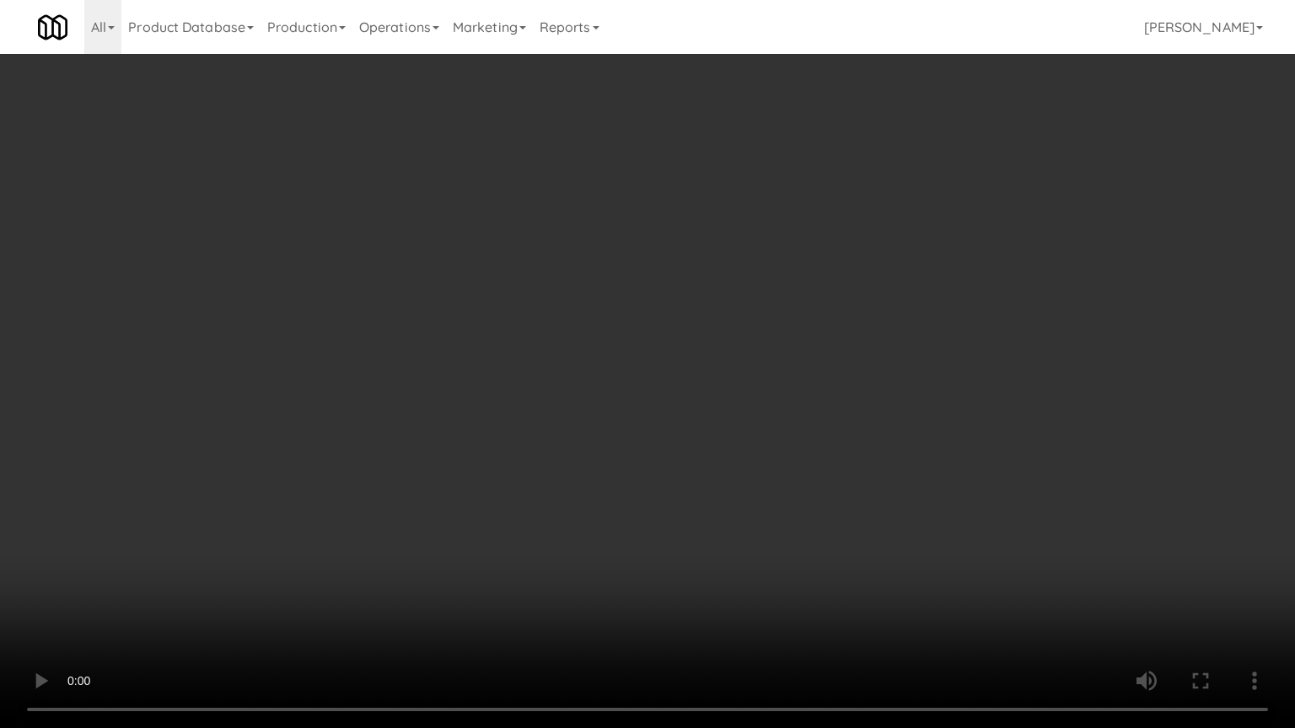
click at [559, 363] on video at bounding box center [647, 364] width 1295 height 728
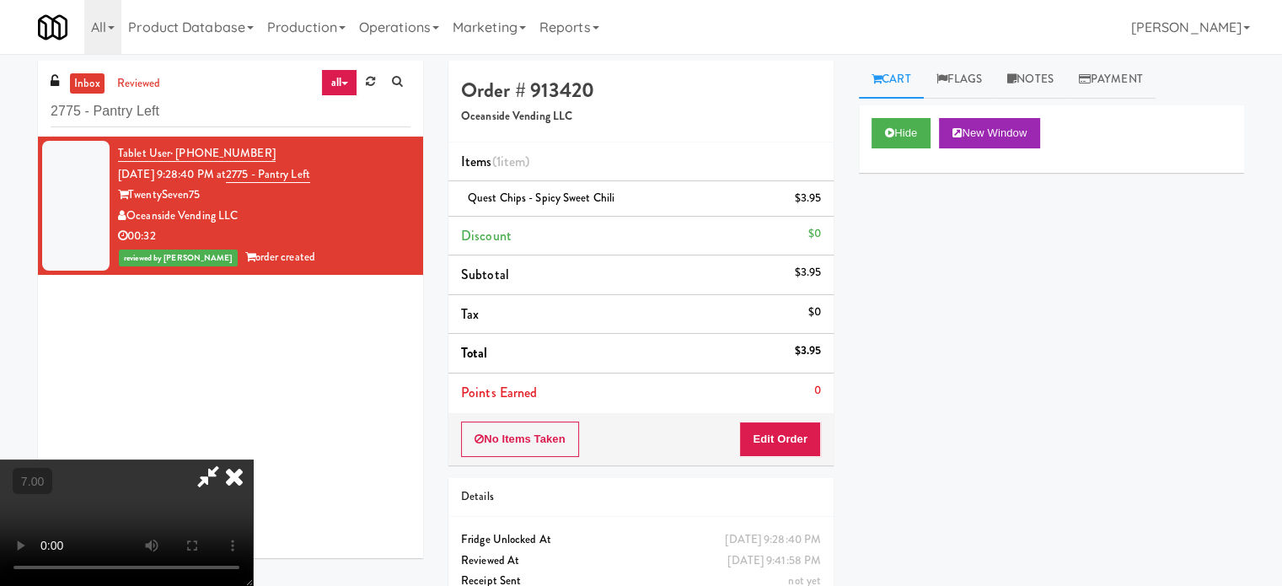
click at [253, 459] on icon at bounding box center [234, 476] width 37 height 34
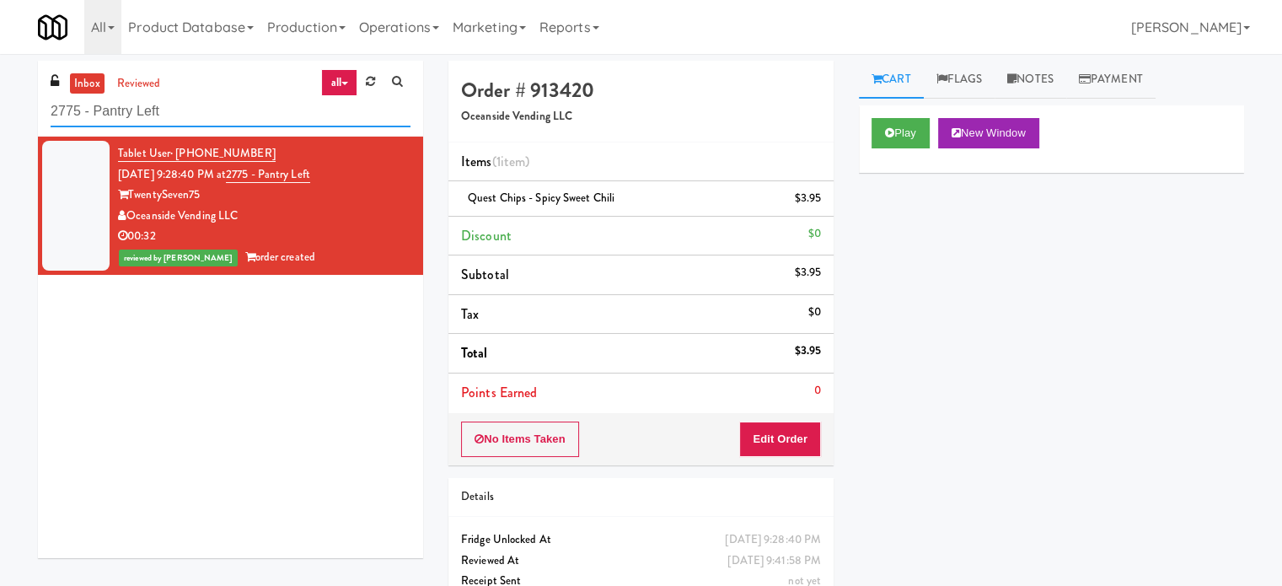
click at [206, 110] on input "2775 - Pantry Left" at bounding box center [231, 111] width 360 height 31
click at [206, 109] on input "2775 - Pantry Left" at bounding box center [231, 111] width 360 height 31
click at [205, 109] on input "2775 - Pantry Left" at bounding box center [231, 111] width 360 height 31
paste input "311 W. Illinois"
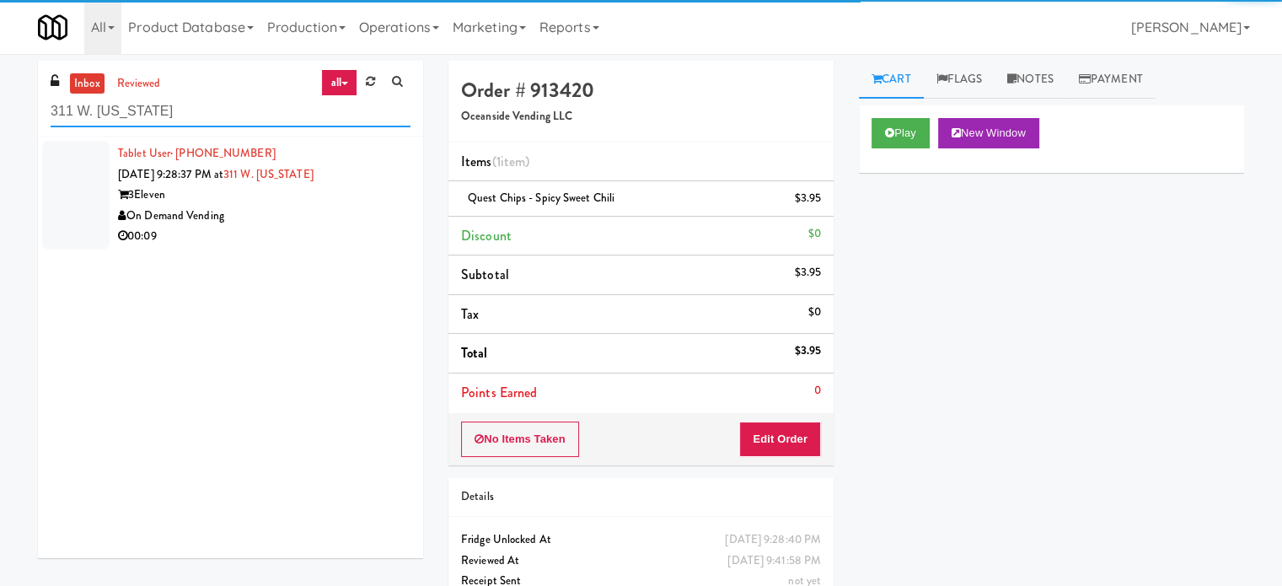
type input "311 W. Illinois"
click at [297, 223] on div "On Demand Vending" at bounding box center [264, 216] width 293 height 21
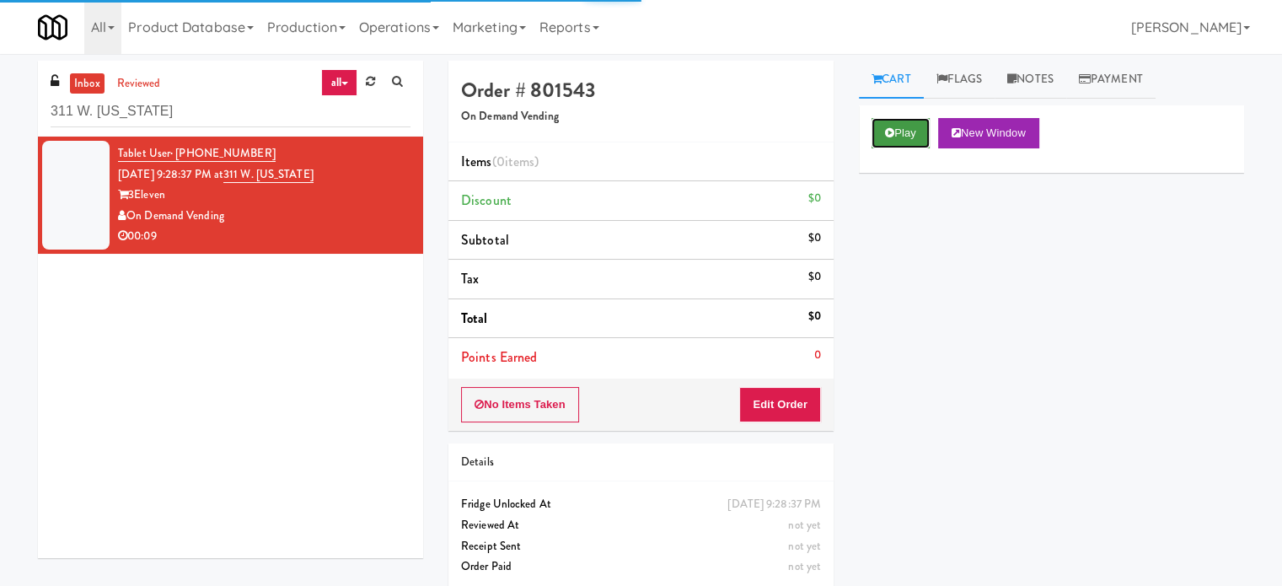
click at [890, 134] on icon at bounding box center [889, 132] width 9 height 11
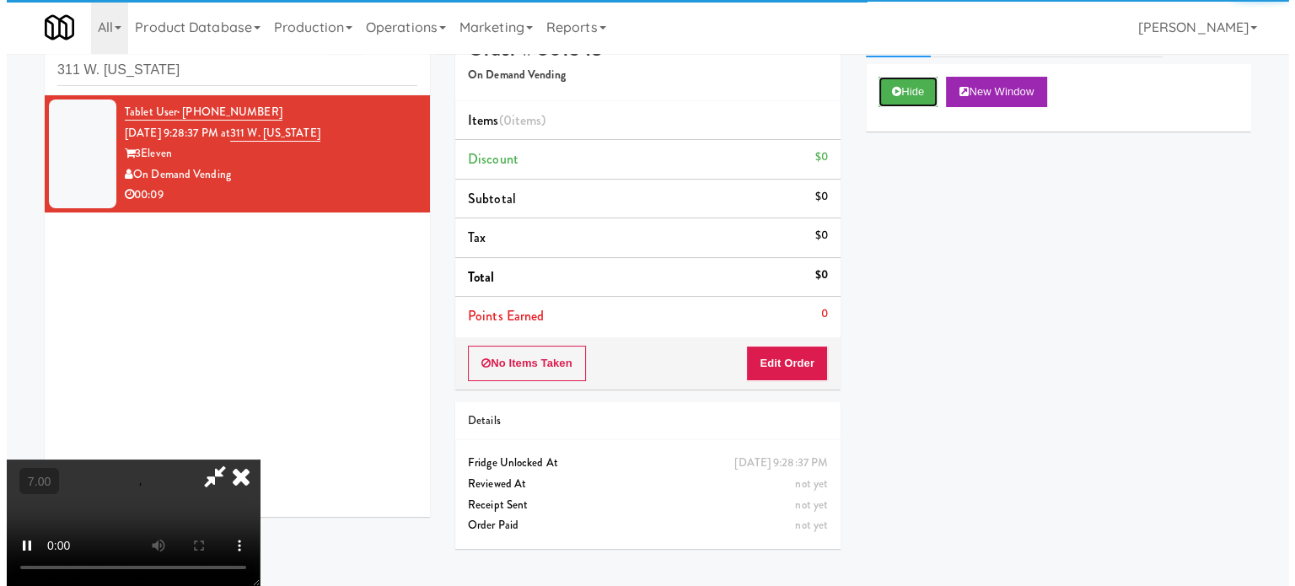
scroll to position [54, 0]
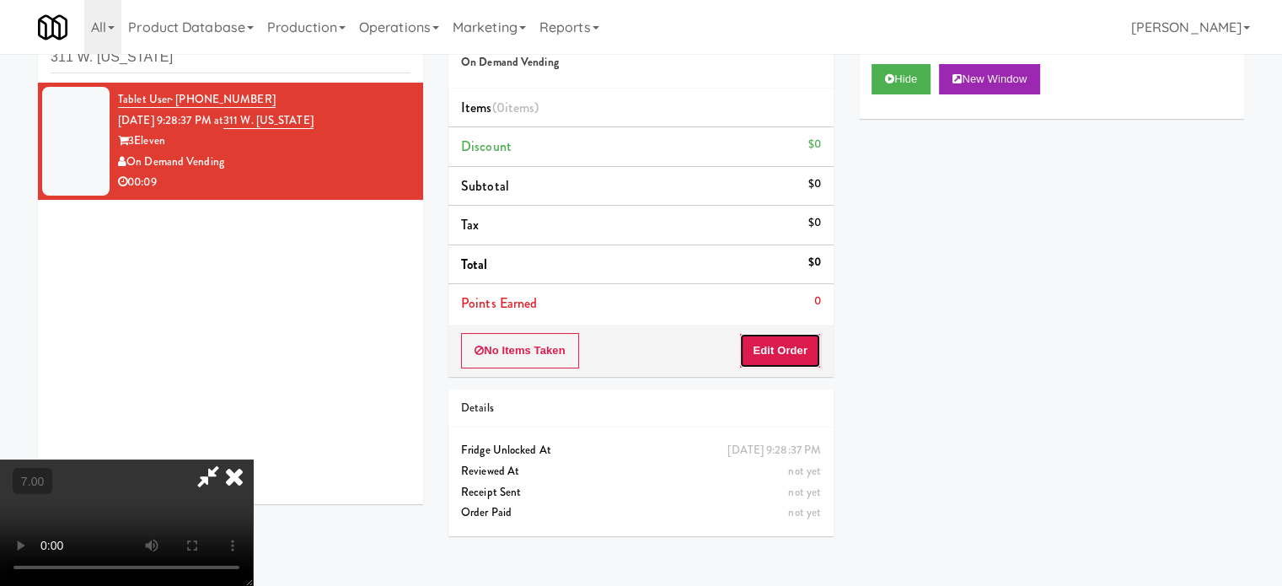
click at [767, 356] on button "Edit Order" at bounding box center [780, 350] width 82 height 35
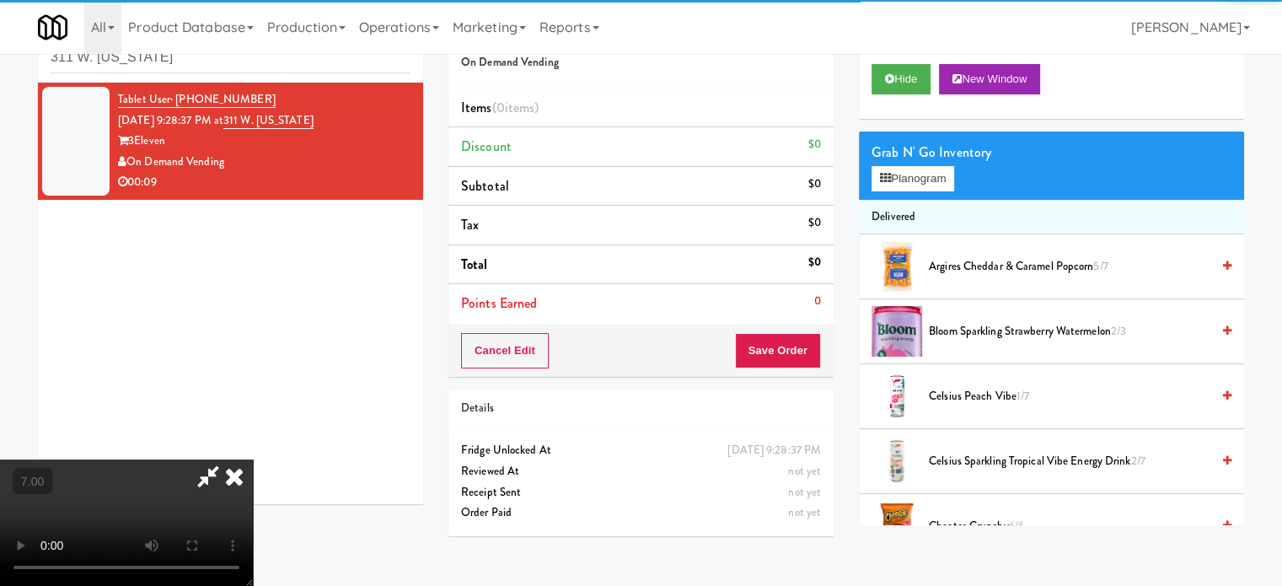
click at [253, 459] on video at bounding box center [126, 522] width 253 height 126
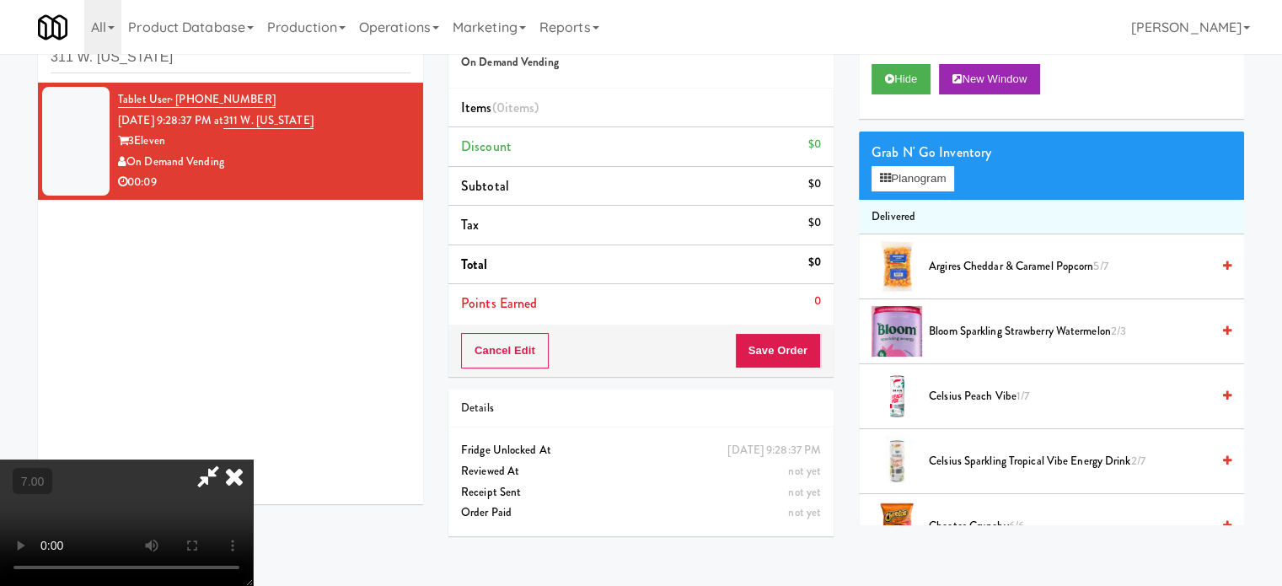
click at [253, 459] on video at bounding box center [126, 522] width 253 height 126
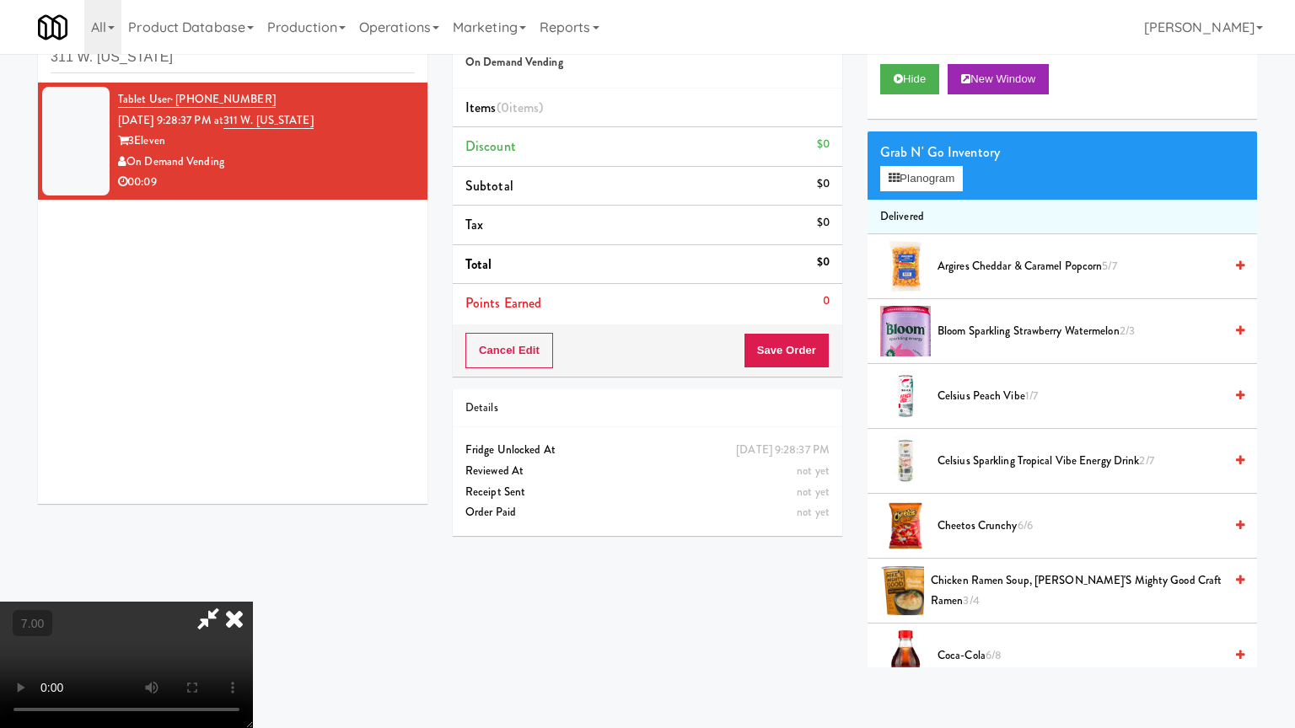
click at [253, 585] on video at bounding box center [126, 665] width 253 height 126
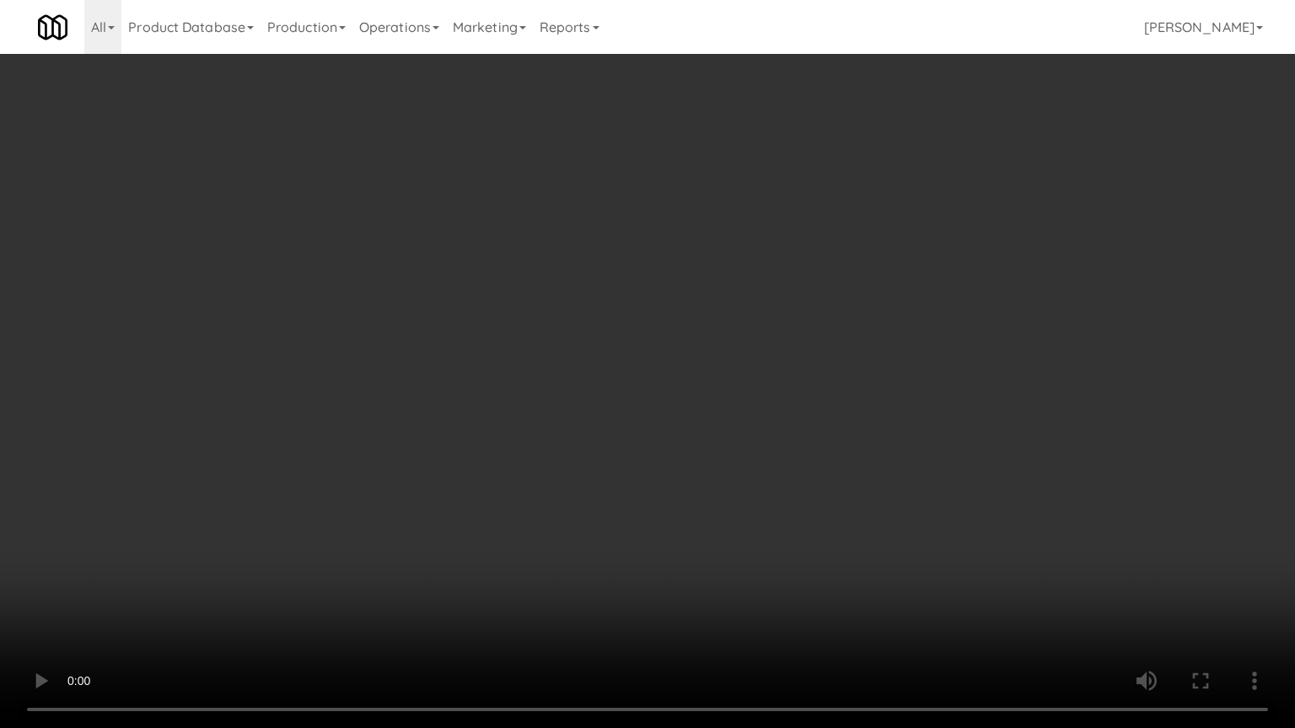
click at [308, 474] on video at bounding box center [647, 364] width 1295 height 728
click at [487, 395] on video at bounding box center [647, 364] width 1295 height 728
click at [524, 401] on video at bounding box center [647, 364] width 1295 height 728
click at [502, 407] on video at bounding box center [647, 364] width 1295 height 728
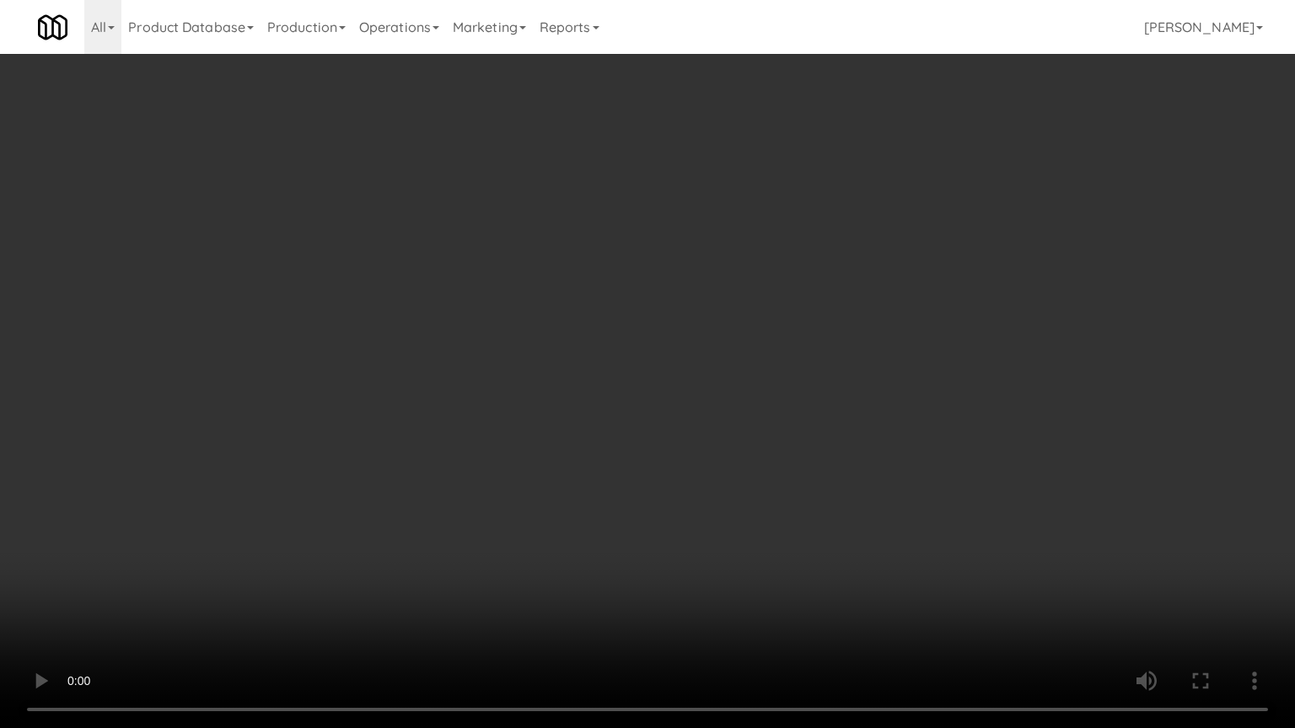
click at [507, 407] on video at bounding box center [647, 364] width 1295 height 728
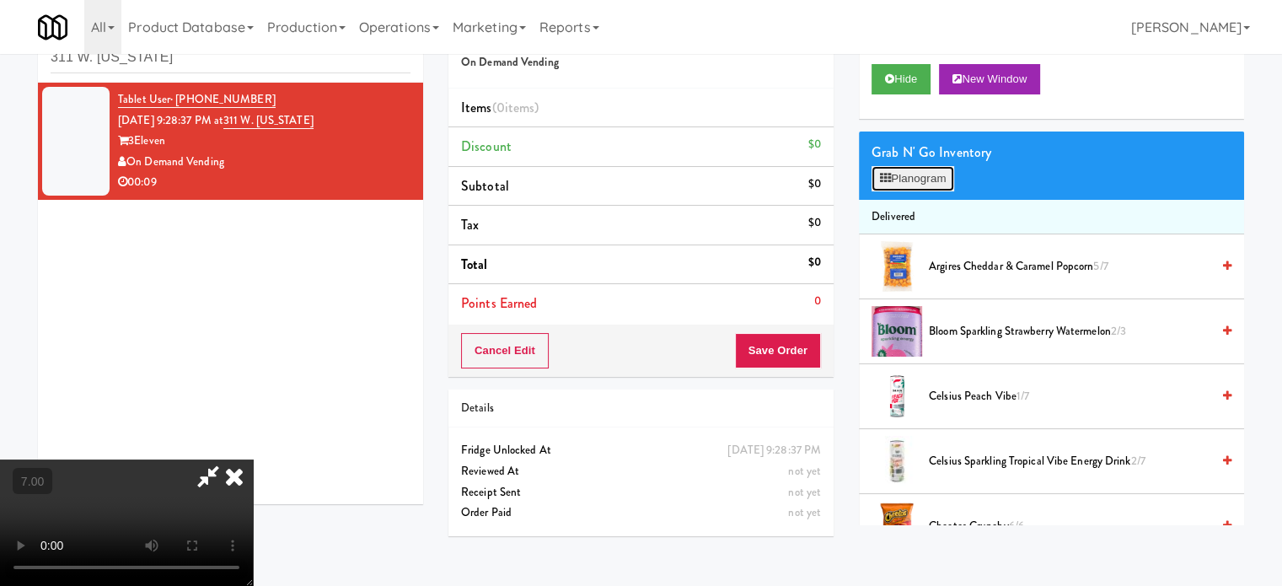
click at [947, 181] on button "Planogram" at bounding box center [913, 178] width 83 height 25
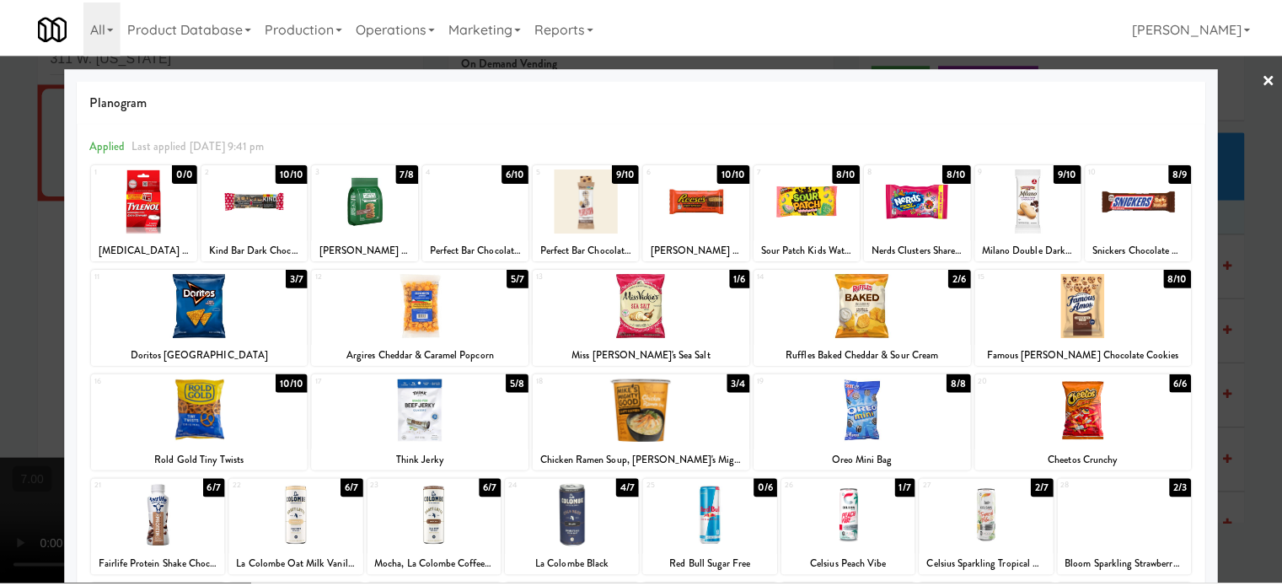
scroll to position [241, 0]
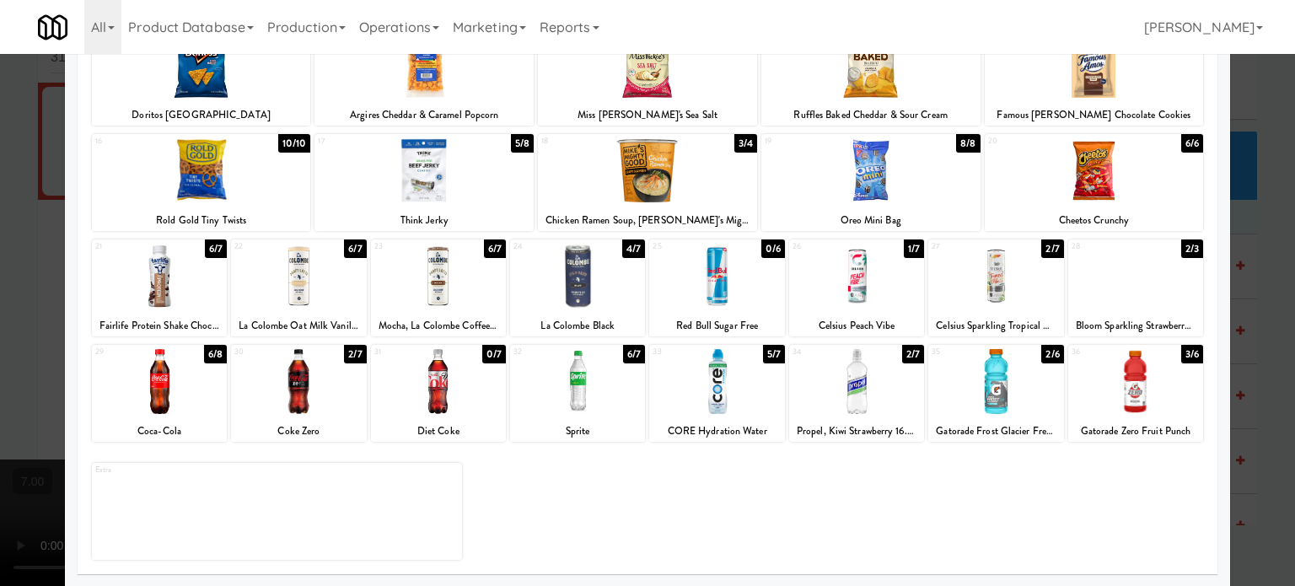
click at [625, 349] on div "6/7" at bounding box center [634, 354] width 22 height 19
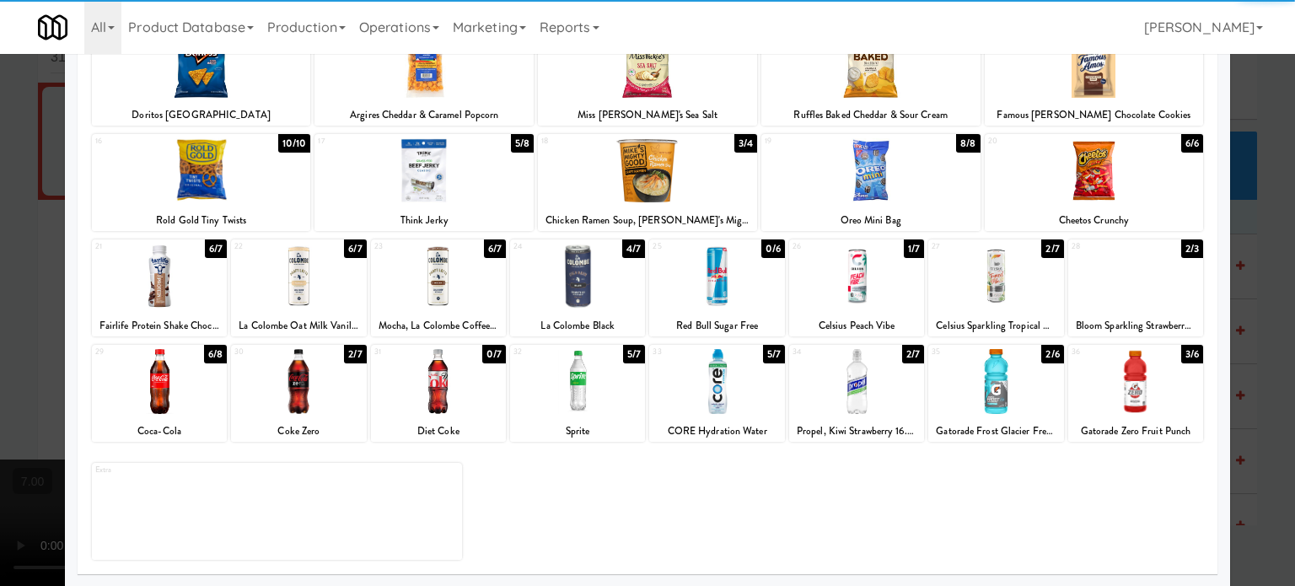
click at [1260, 363] on div at bounding box center [647, 293] width 1295 height 586
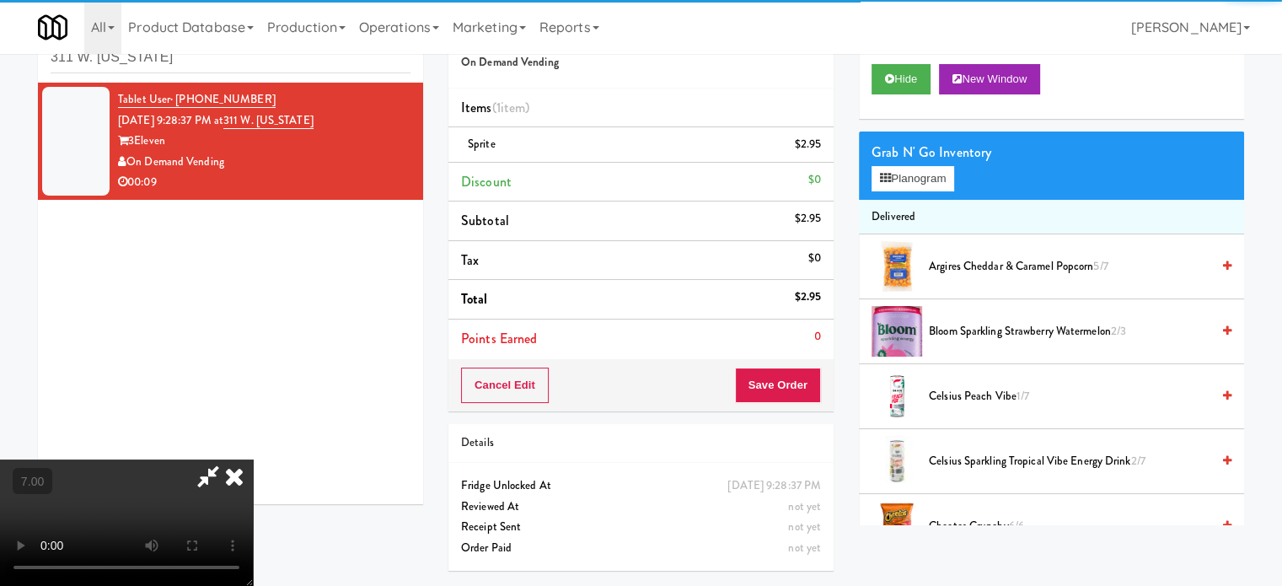
click at [253, 459] on video at bounding box center [126, 522] width 253 height 126
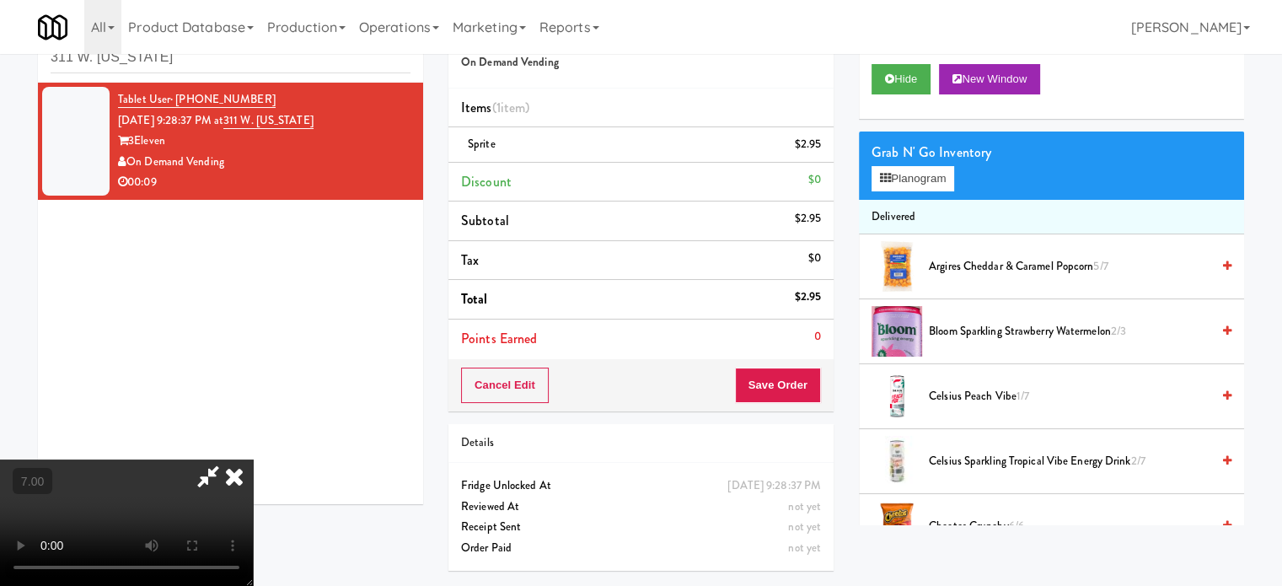
click at [253, 459] on video at bounding box center [126, 522] width 253 height 126
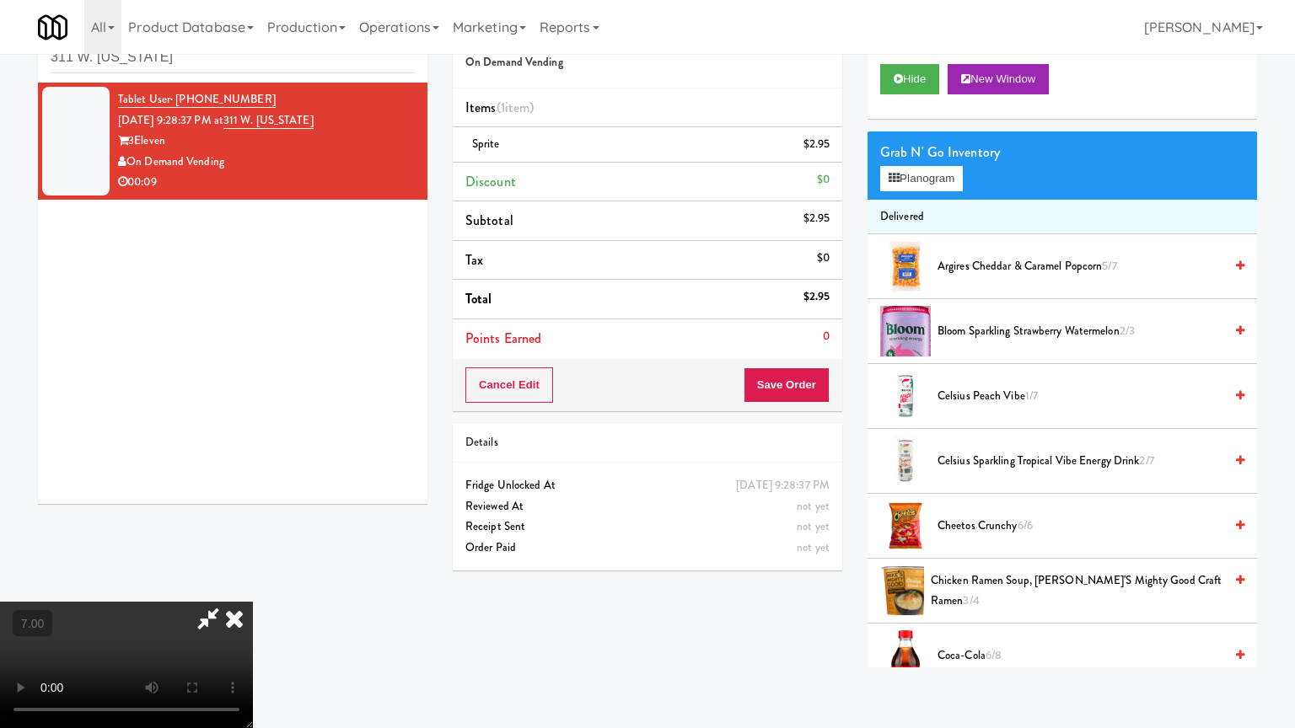
click at [253, 585] on video at bounding box center [126, 665] width 253 height 126
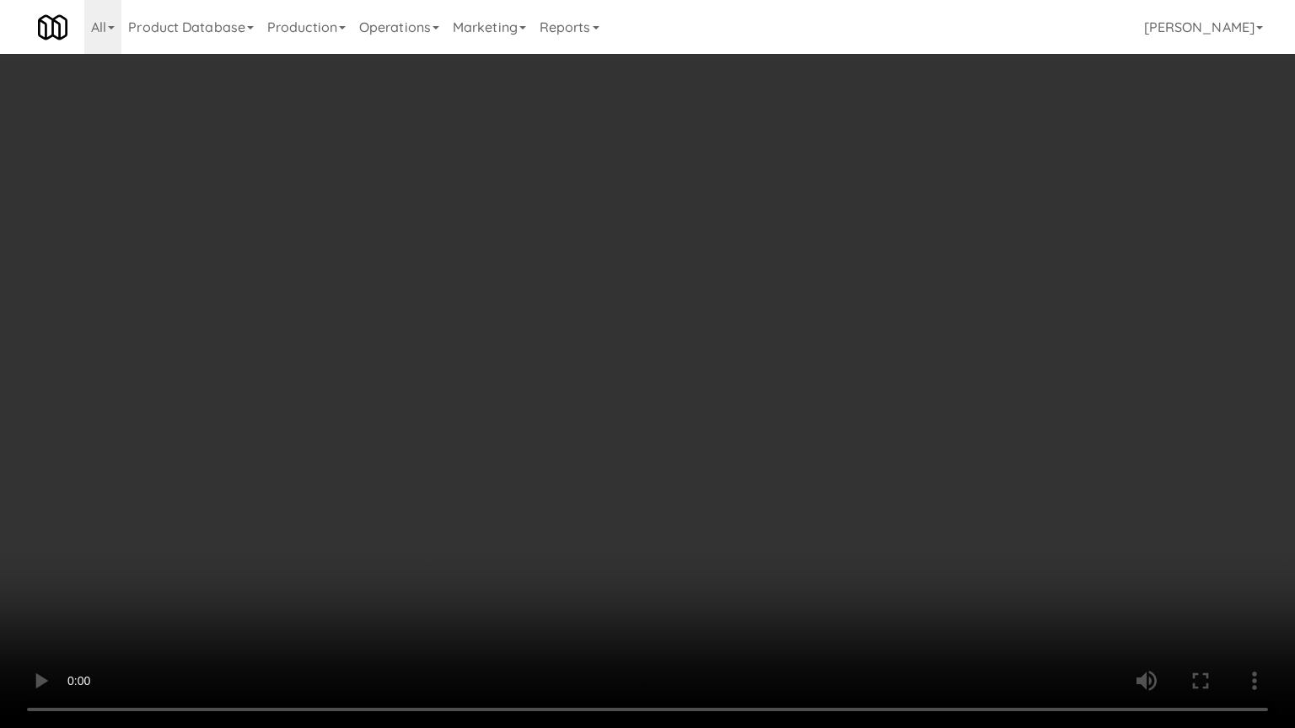
click at [435, 281] on video at bounding box center [647, 364] width 1295 height 728
click at [440, 282] on video at bounding box center [647, 364] width 1295 height 728
click at [531, 263] on video at bounding box center [647, 364] width 1295 height 728
click at [545, 253] on video at bounding box center [647, 364] width 1295 height 728
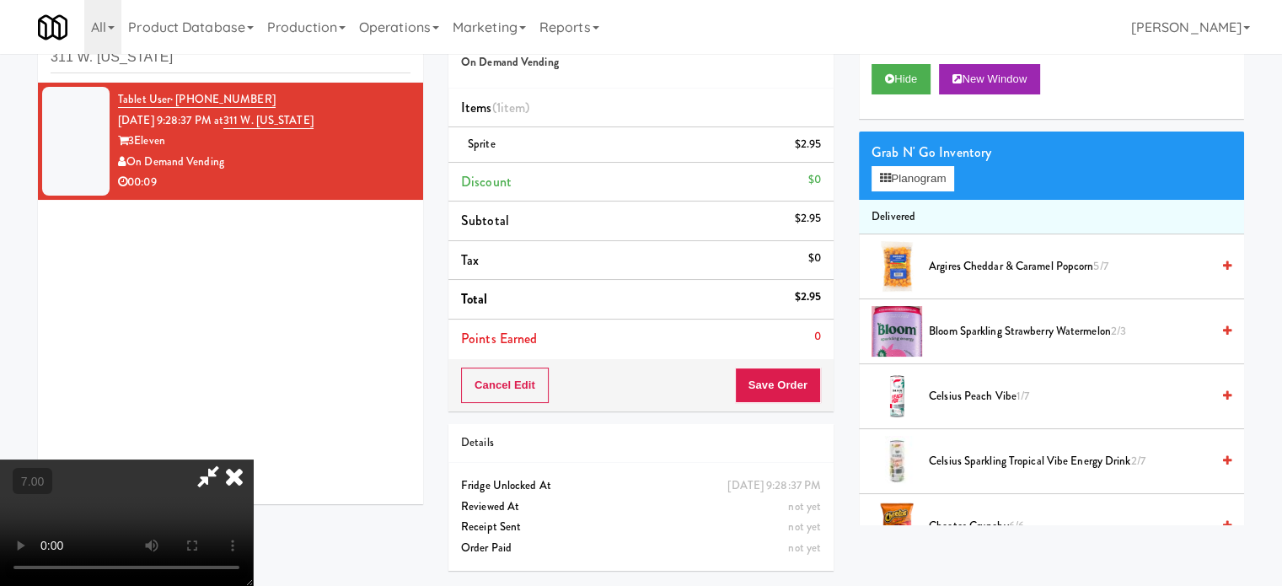
click at [253, 459] on icon at bounding box center [234, 476] width 37 height 34
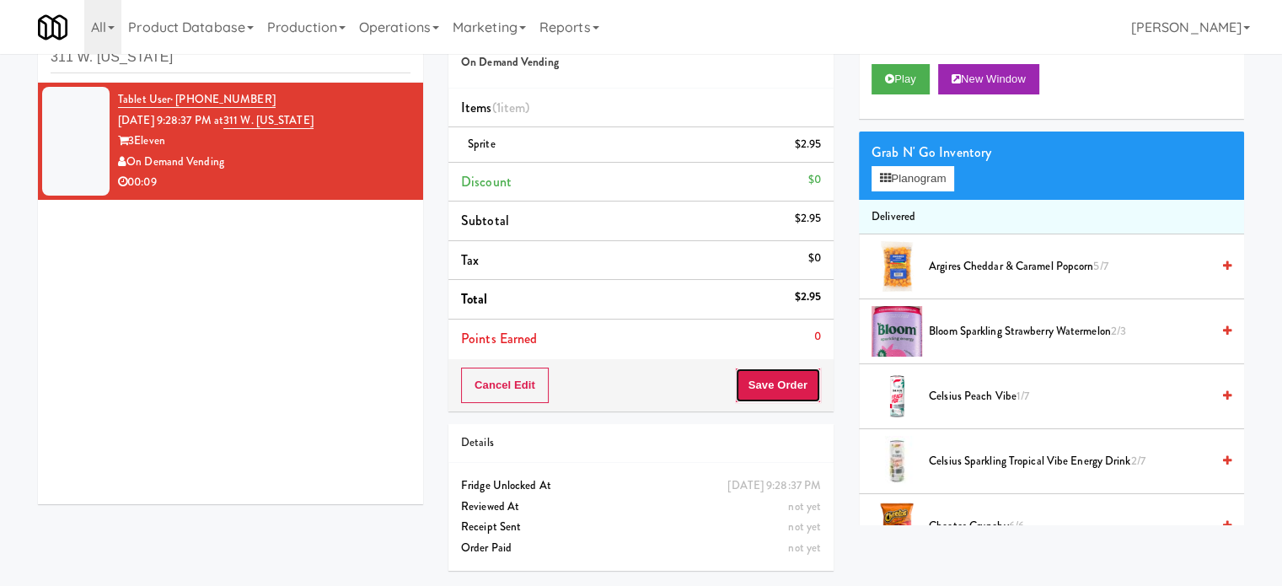
click at [769, 395] on button "Save Order" at bounding box center [778, 385] width 86 height 35
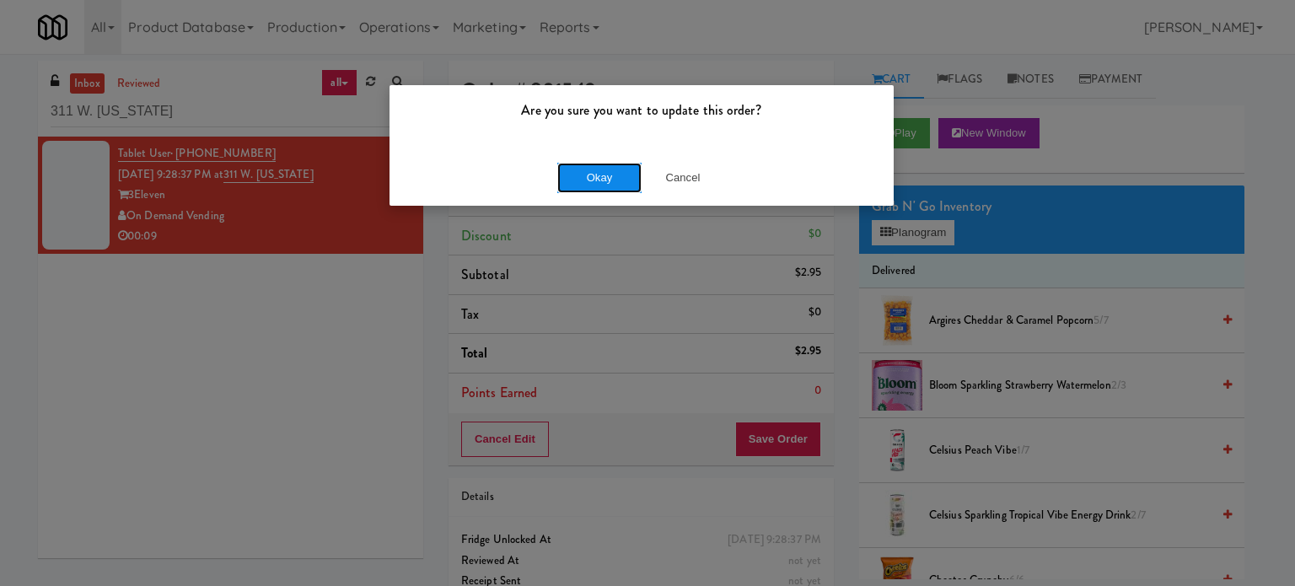
click at [591, 181] on button "Okay" at bounding box center [599, 178] width 84 height 30
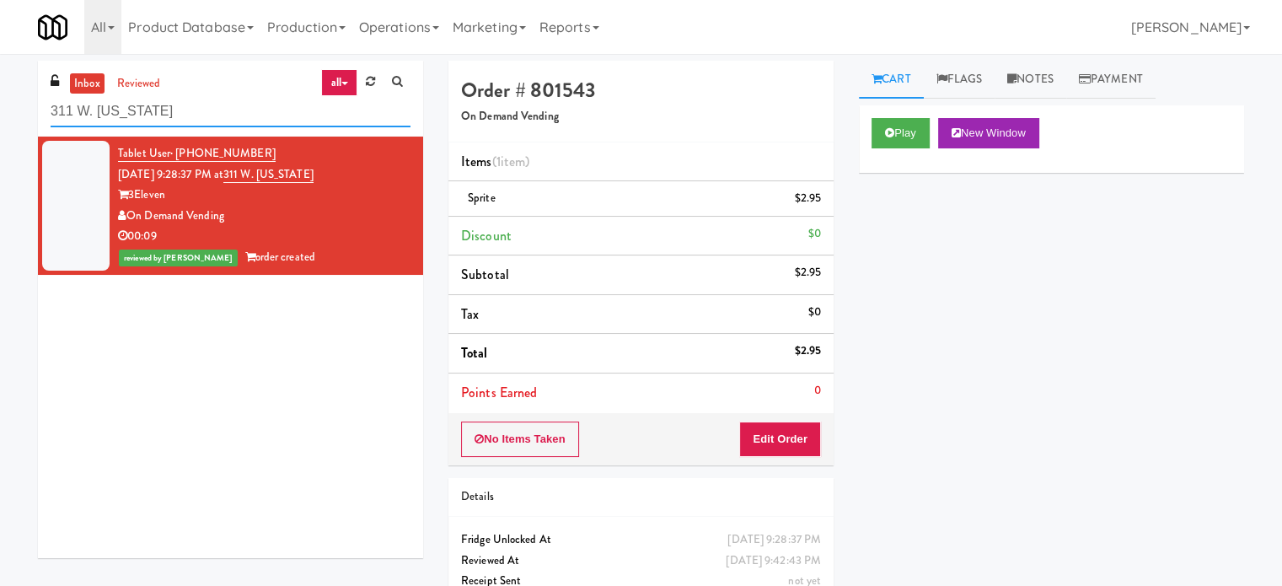
click at [244, 111] on input "311 W. Illinois" at bounding box center [231, 111] width 360 height 31
paste input "Pinnacle - Cooler M"
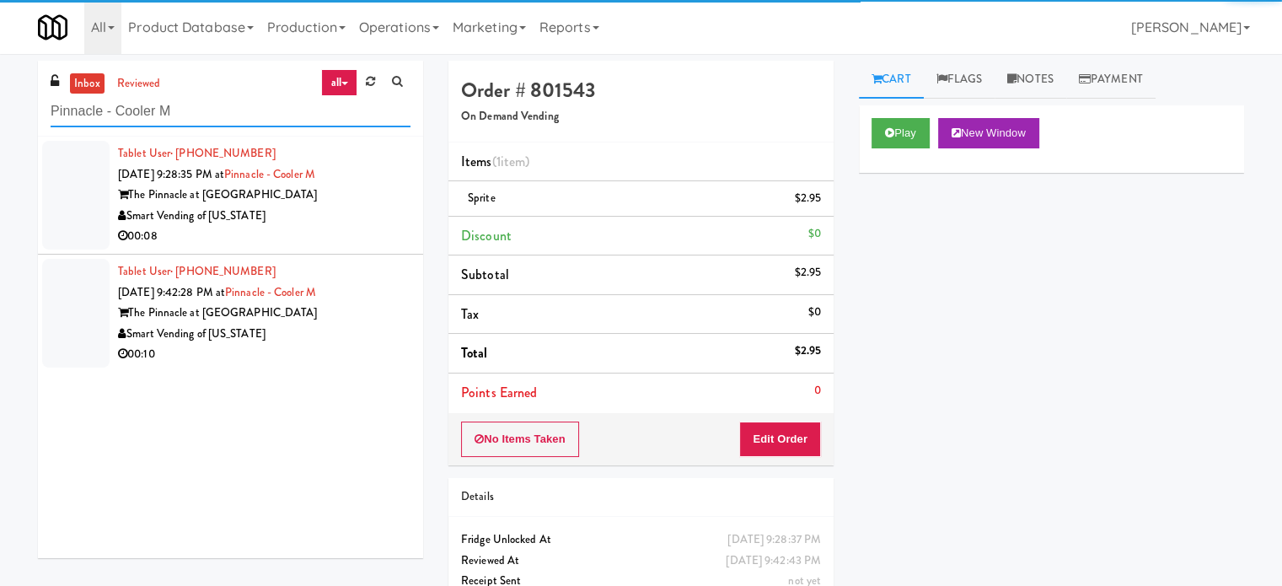
type input "Pinnacle - Cooler M"
drag, startPoint x: 332, startPoint y: 220, endPoint x: 583, endPoint y: 175, distance: 255.1
click at [335, 221] on div "Smart Vending of [US_STATE]" at bounding box center [264, 216] width 293 height 21
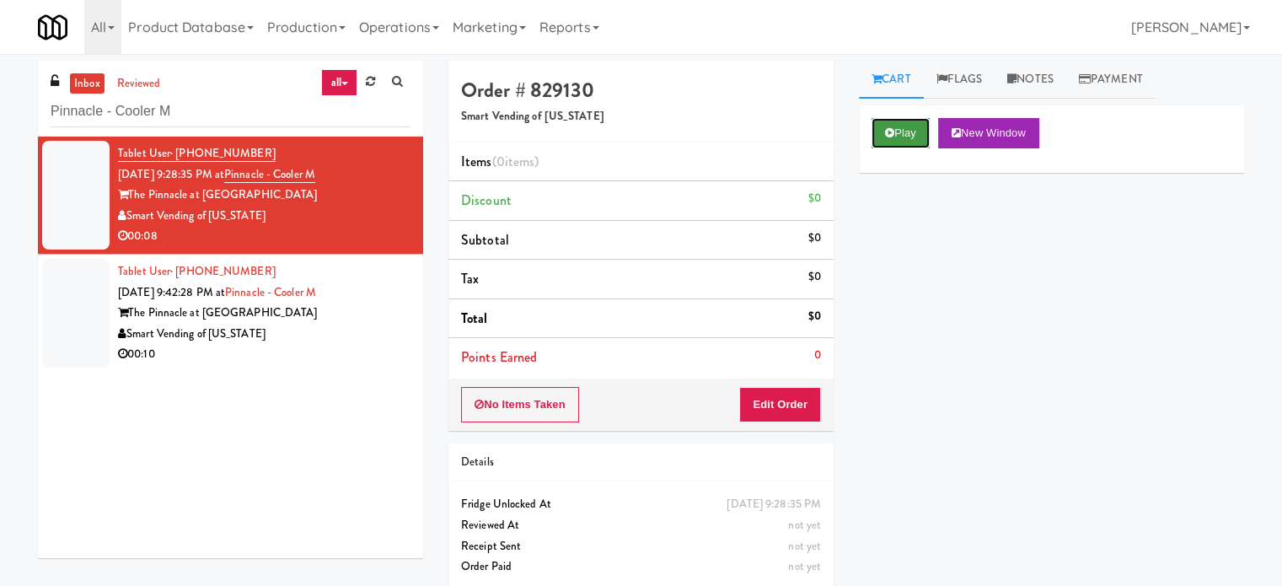
click at [914, 134] on button "Play" at bounding box center [901, 133] width 58 height 30
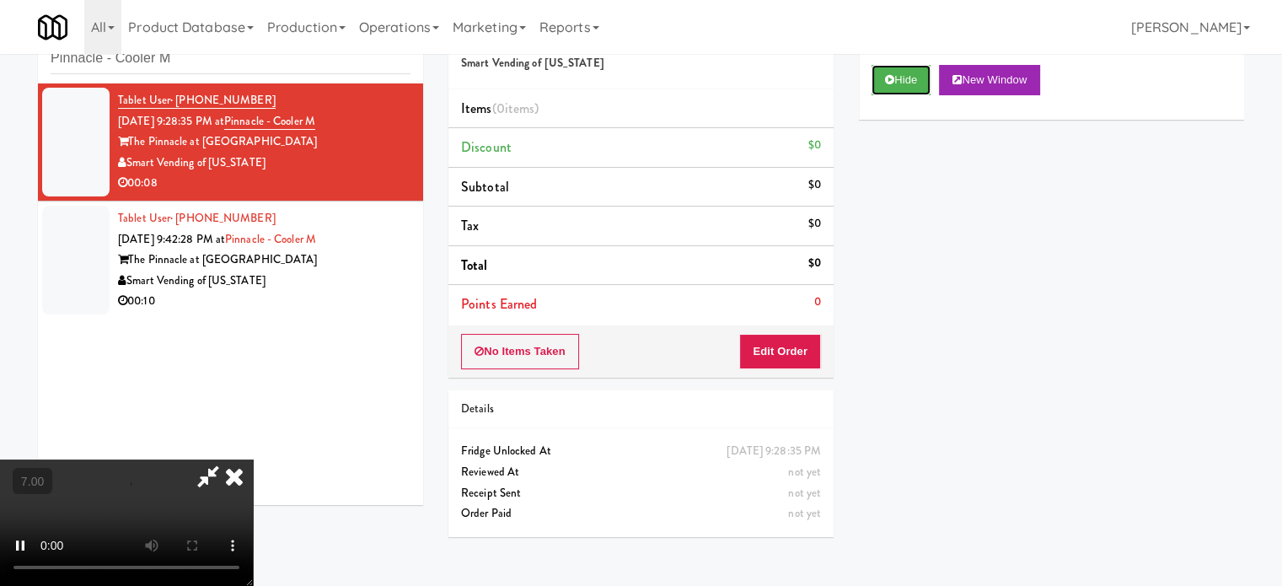
scroll to position [54, 0]
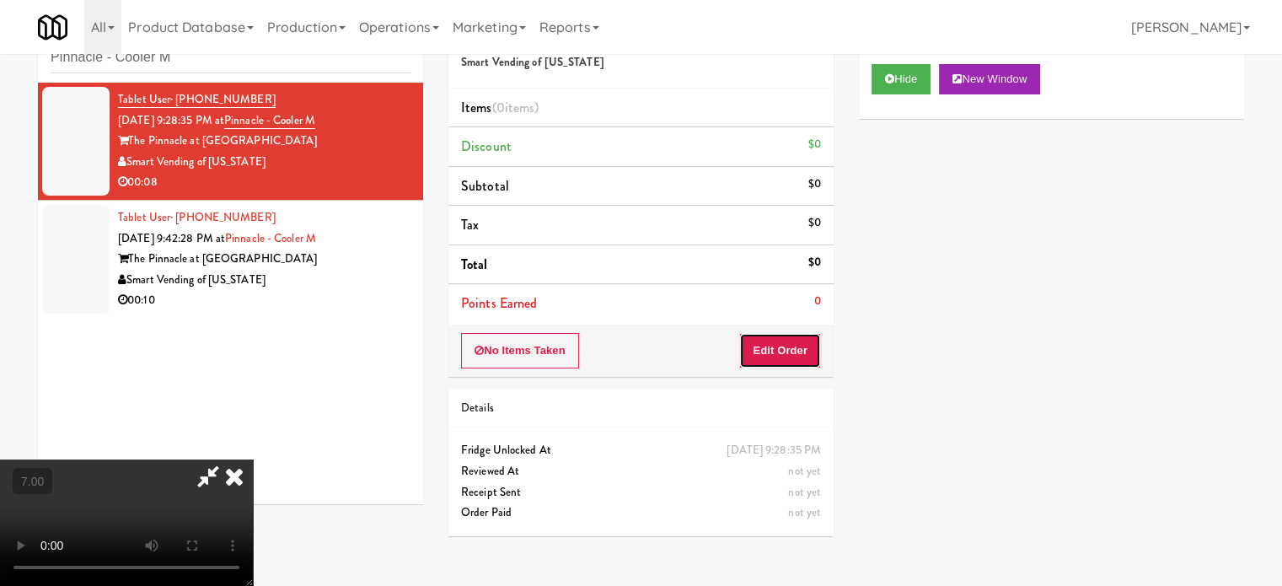
click at [814, 351] on button "Edit Order" at bounding box center [780, 350] width 82 height 35
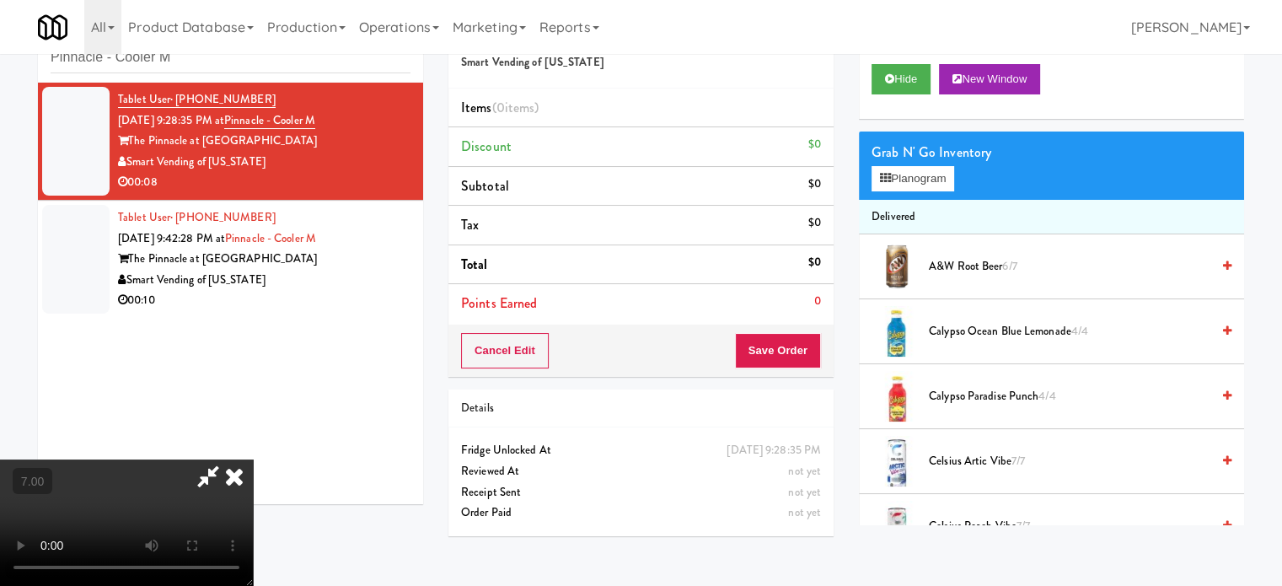
click at [253, 459] on video at bounding box center [126, 522] width 253 height 126
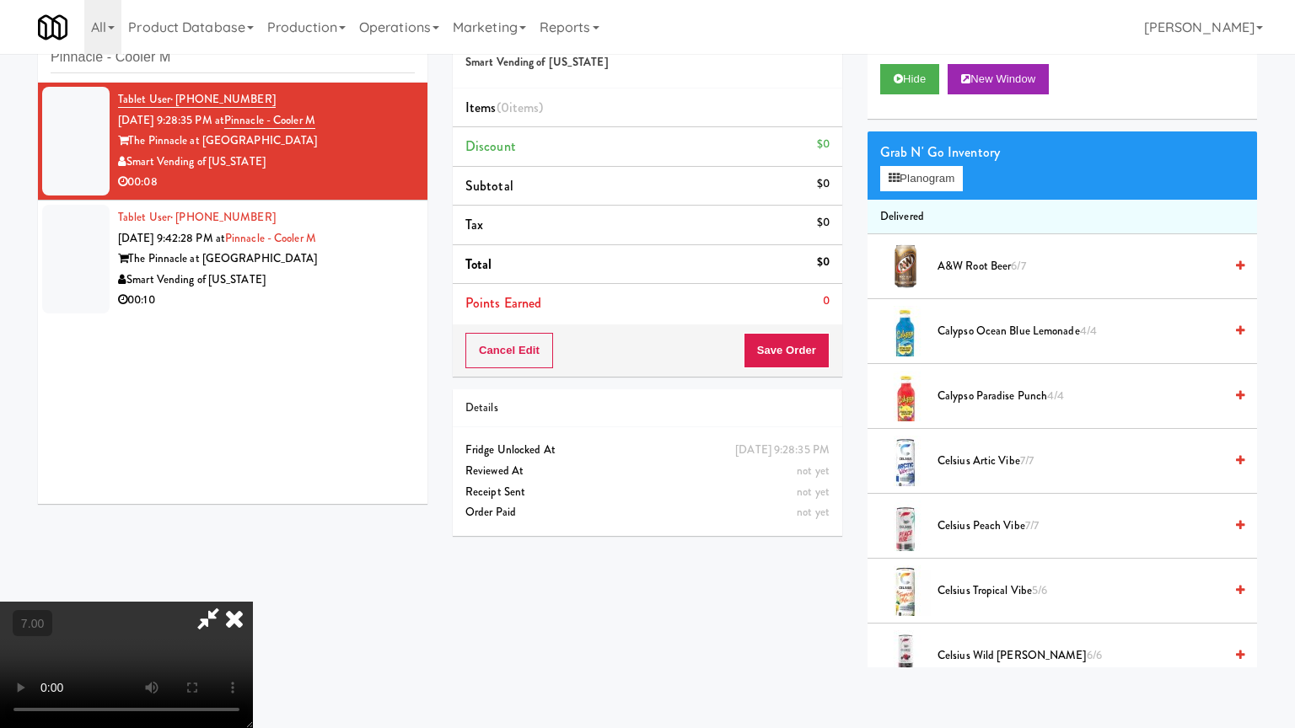
drag, startPoint x: 542, startPoint y: 395, endPoint x: 571, endPoint y: 395, distance: 28.7
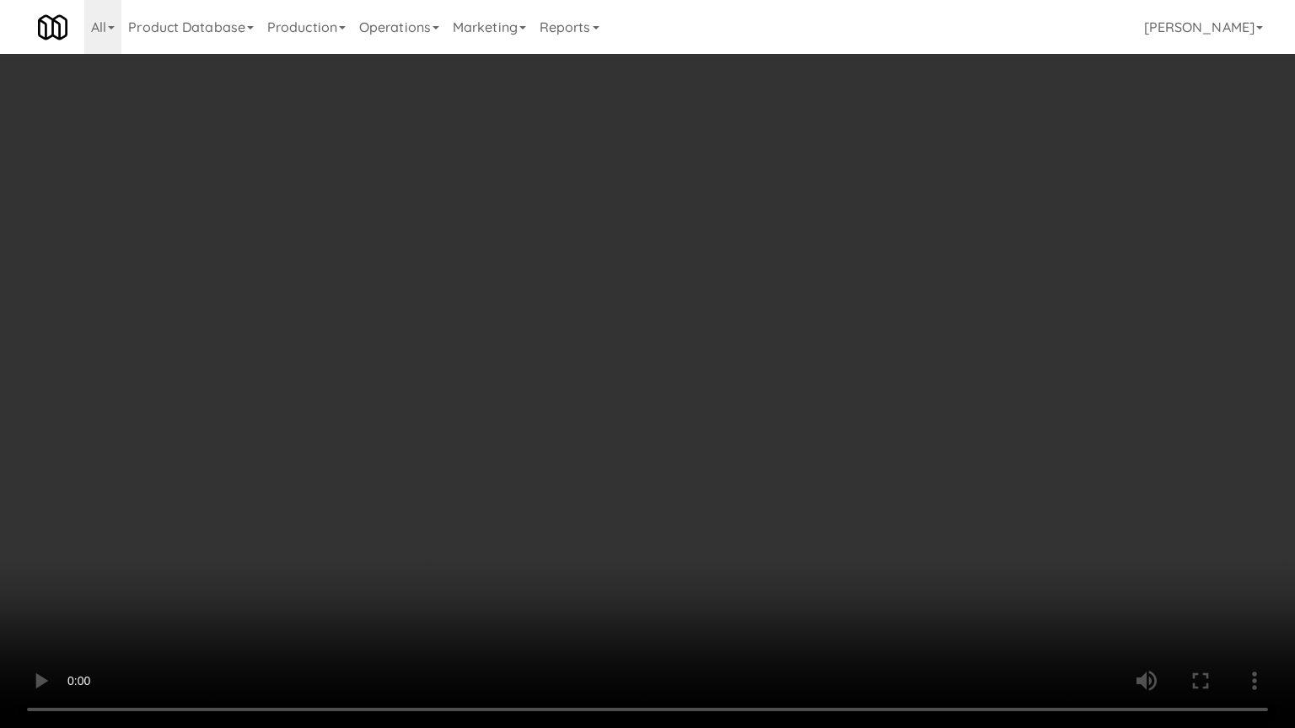
click at [542, 395] on video at bounding box center [647, 364] width 1295 height 728
click at [607, 405] on video at bounding box center [647, 364] width 1295 height 728
click at [397, 469] on video at bounding box center [647, 364] width 1295 height 728
click at [531, 382] on video at bounding box center [647, 364] width 1295 height 728
click at [532, 384] on video at bounding box center [647, 364] width 1295 height 728
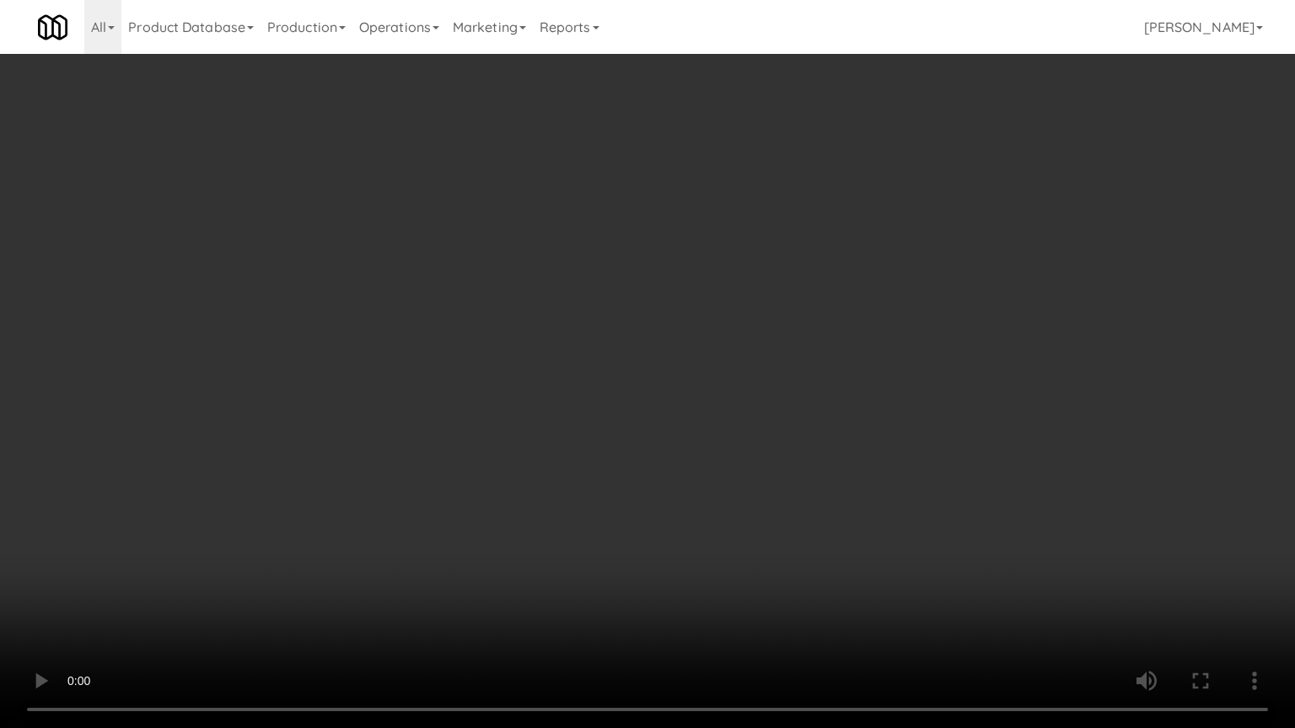
click at [619, 407] on video at bounding box center [647, 364] width 1295 height 728
drag, startPoint x: 605, startPoint y: 409, endPoint x: 610, endPoint y: 398, distance: 12.1
click at [609, 402] on video at bounding box center [647, 364] width 1295 height 728
click at [610, 398] on video at bounding box center [647, 364] width 1295 height 728
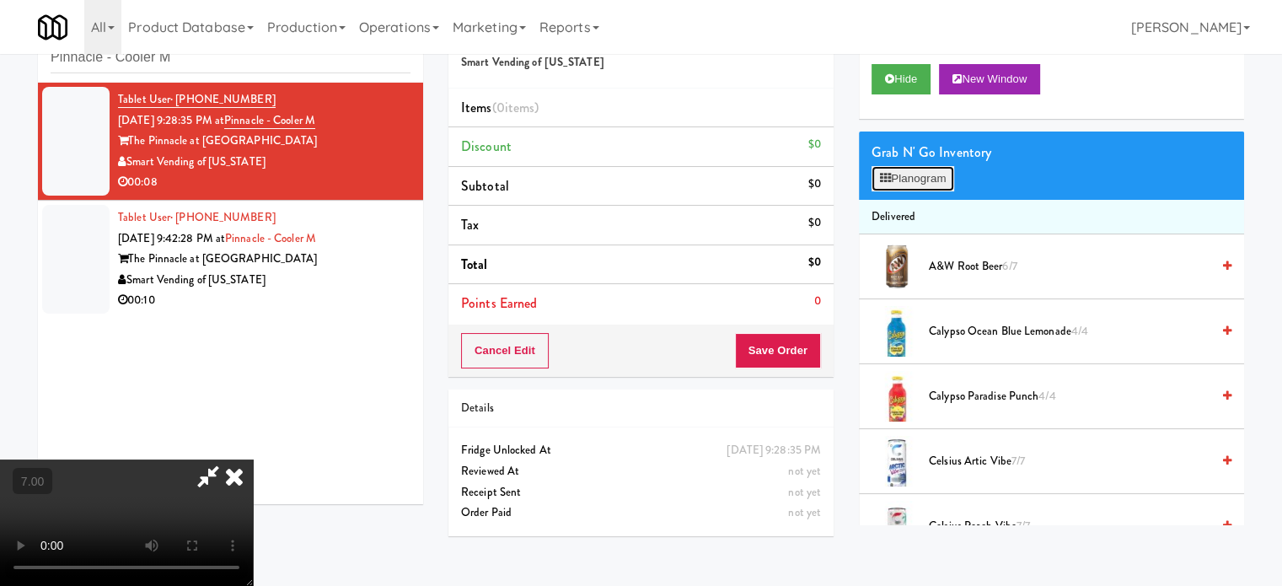
click at [942, 185] on button "Planogram" at bounding box center [913, 178] width 83 height 25
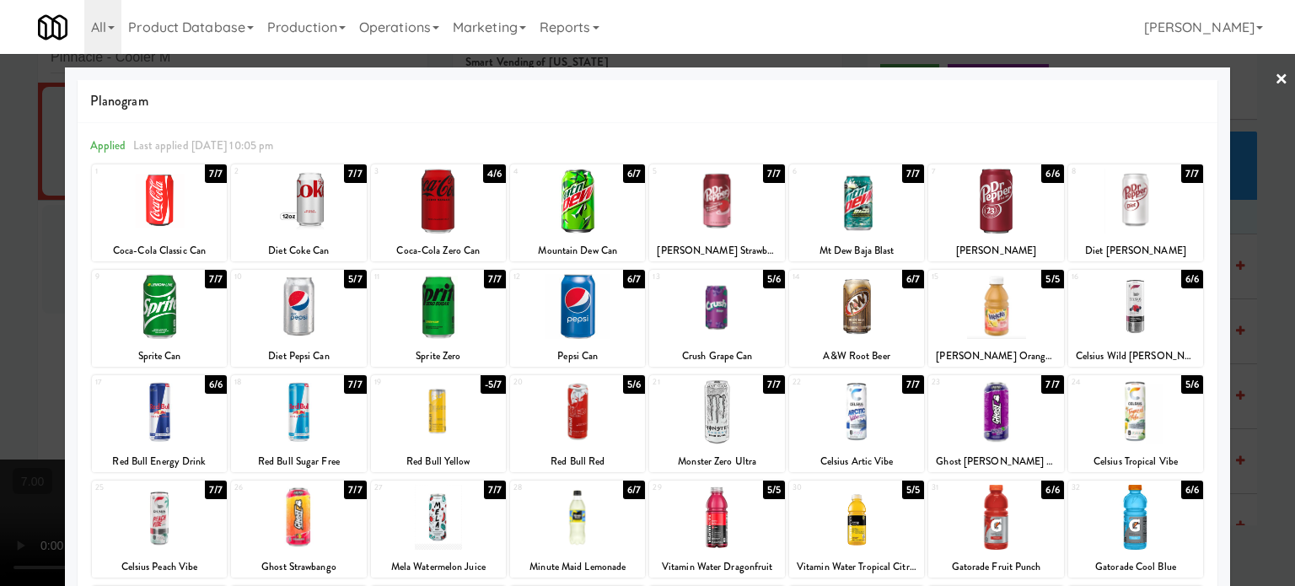
click at [1041, 384] on div "7/7" at bounding box center [1052, 384] width 22 height 19
click at [1261, 377] on div at bounding box center [647, 293] width 1295 height 586
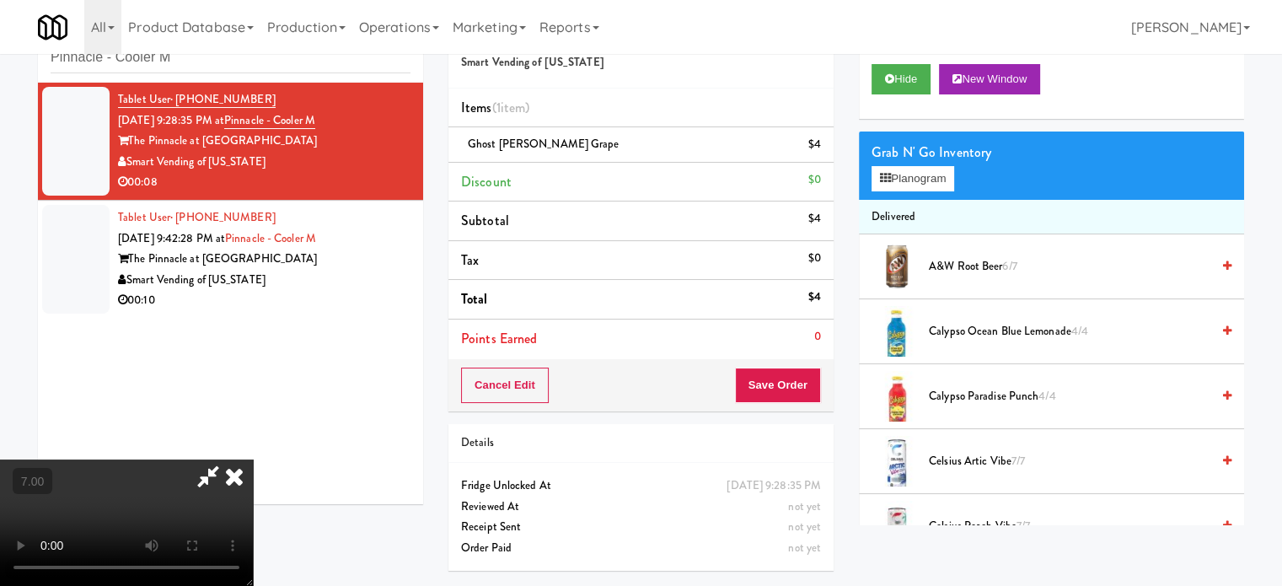
click at [253, 459] on video at bounding box center [126, 522] width 253 height 126
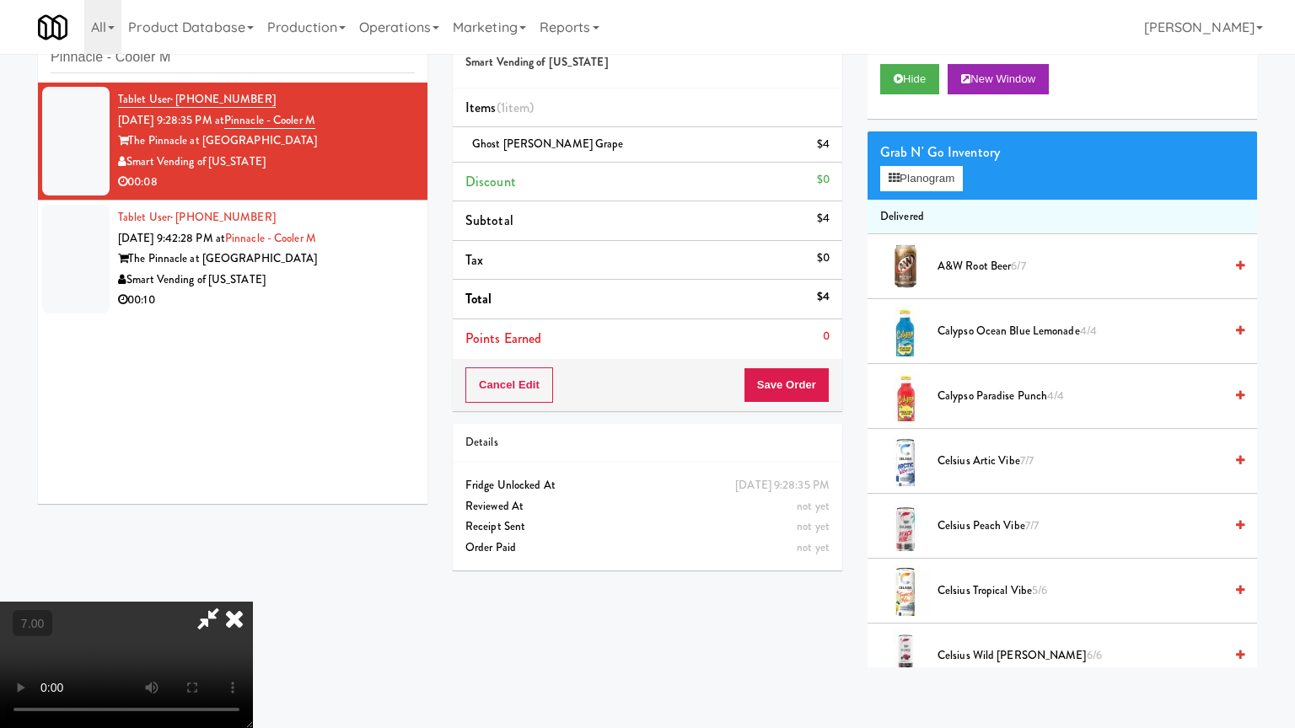
click at [253, 585] on video at bounding box center [126, 665] width 253 height 126
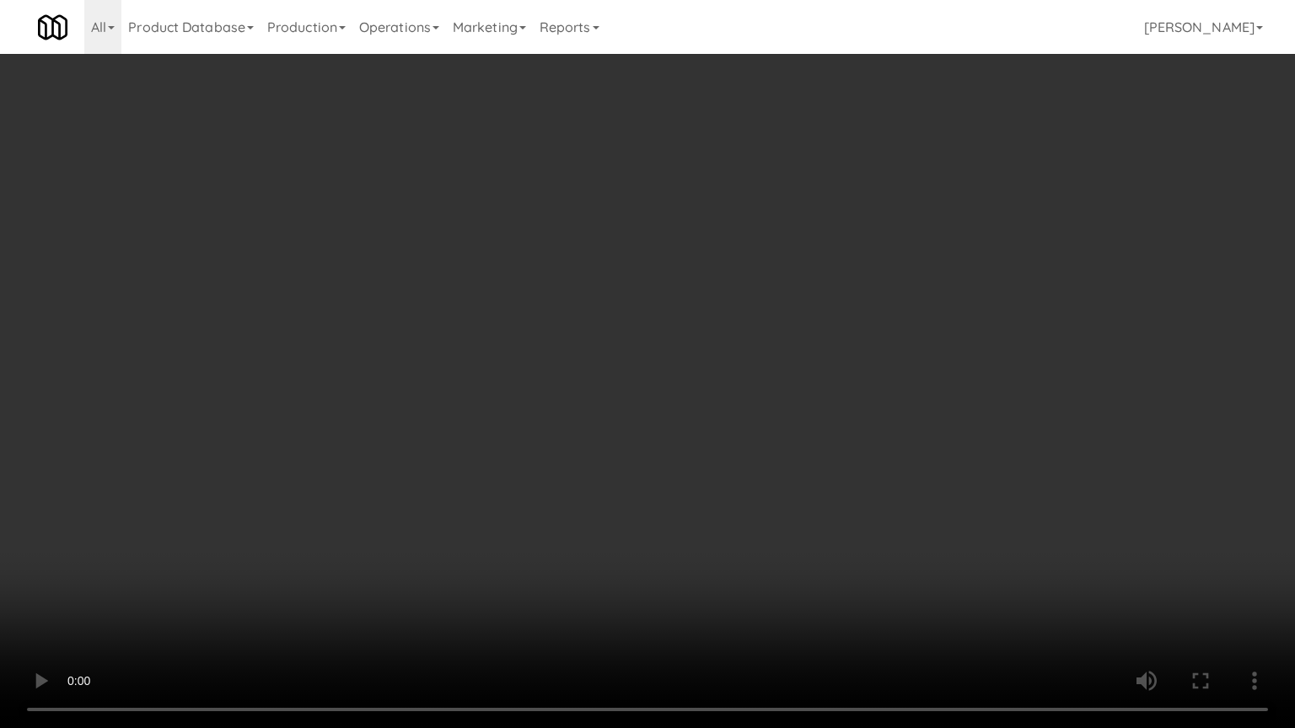
drag, startPoint x: 726, startPoint y: 337, endPoint x: 785, endPoint y: 351, distance: 60.5
click at [729, 339] on video at bounding box center [647, 364] width 1295 height 728
drag, startPoint x: 394, startPoint y: 576, endPoint x: 499, endPoint y: 408, distance: 198.1
click at [395, 576] on video at bounding box center [647, 364] width 1295 height 728
click at [513, 368] on video at bounding box center [647, 364] width 1295 height 728
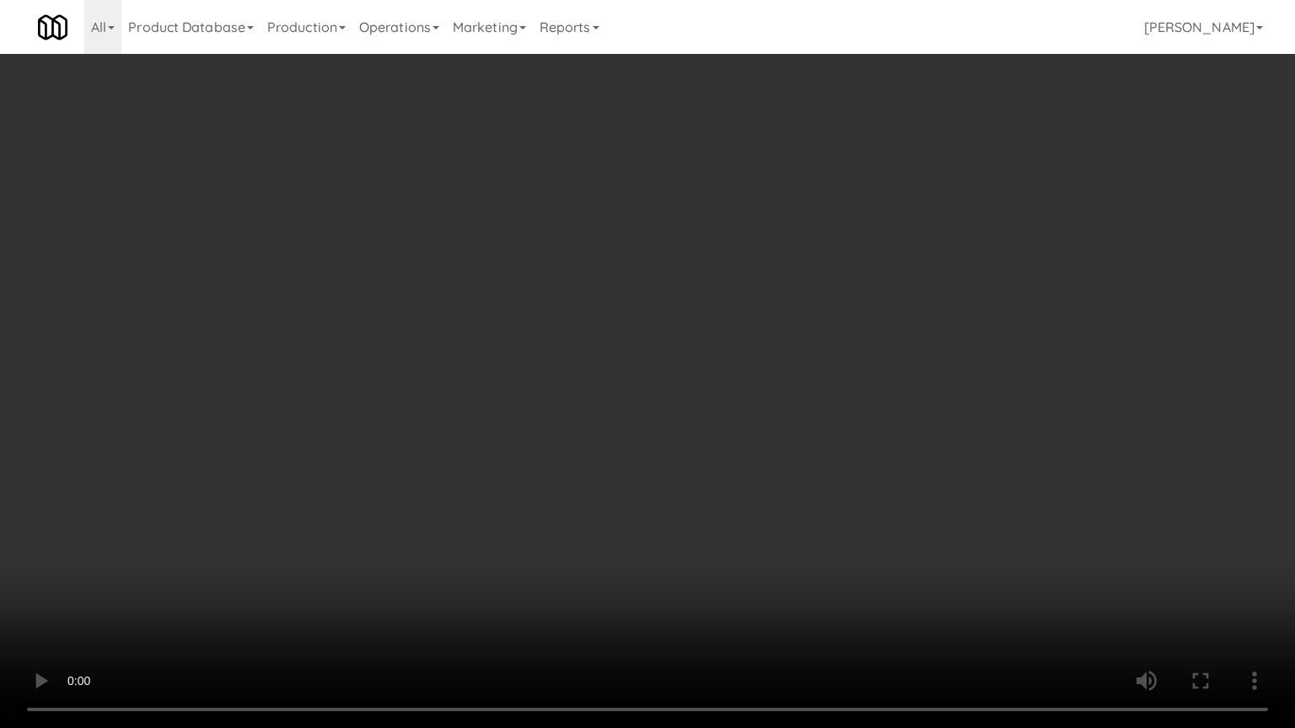
click at [511, 368] on video at bounding box center [647, 364] width 1295 height 728
click at [522, 373] on video at bounding box center [647, 364] width 1295 height 728
click at [509, 369] on video at bounding box center [647, 364] width 1295 height 728
click at [506, 368] on video at bounding box center [647, 364] width 1295 height 728
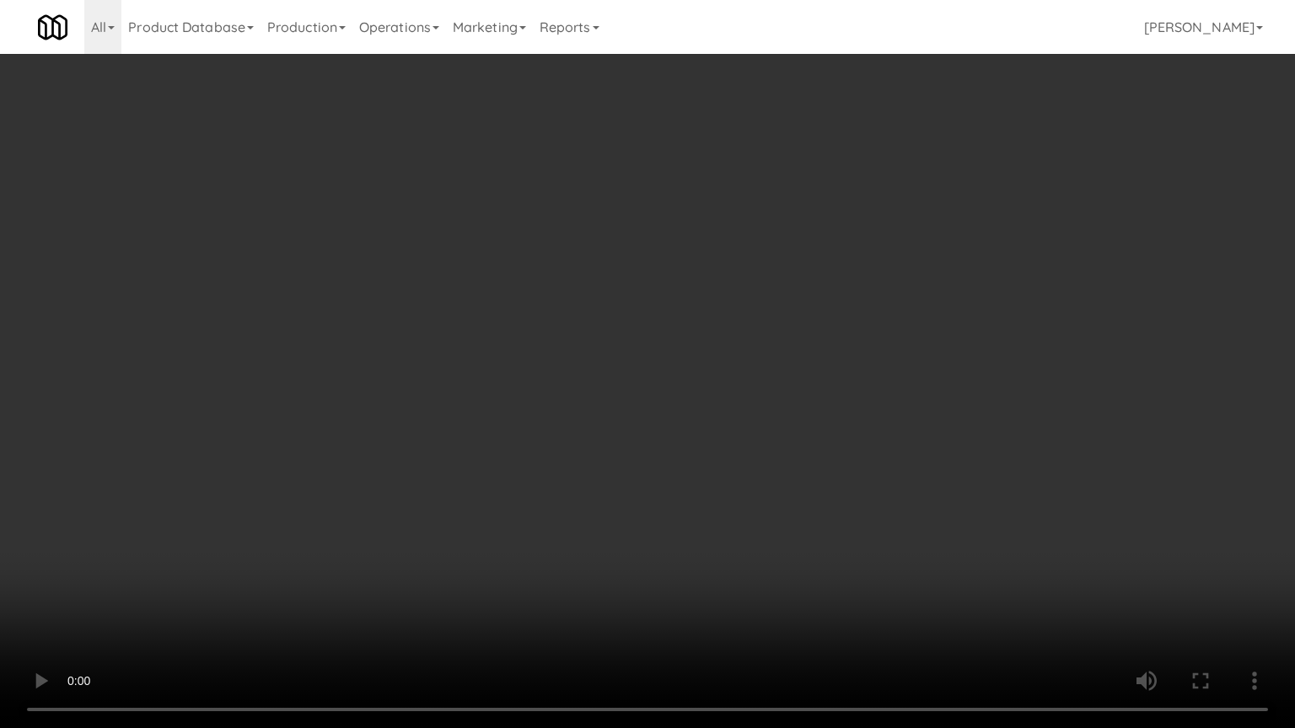
click at [509, 362] on video at bounding box center [647, 364] width 1295 height 728
click at [509, 364] on video at bounding box center [647, 364] width 1295 height 728
drag, startPoint x: 558, startPoint y: 336, endPoint x: 584, endPoint y: 293, distance: 50.3
click at [561, 324] on video at bounding box center [647, 364] width 1295 height 728
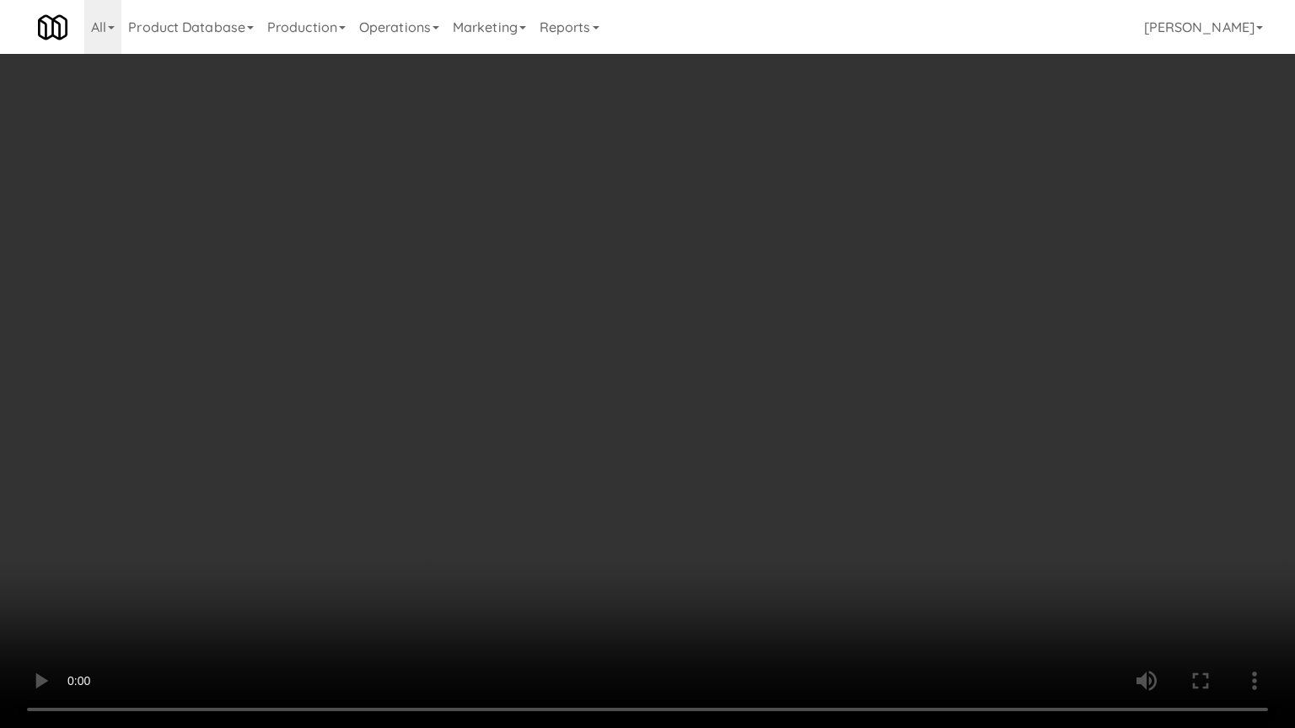
click at [587, 293] on video at bounding box center [647, 364] width 1295 height 728
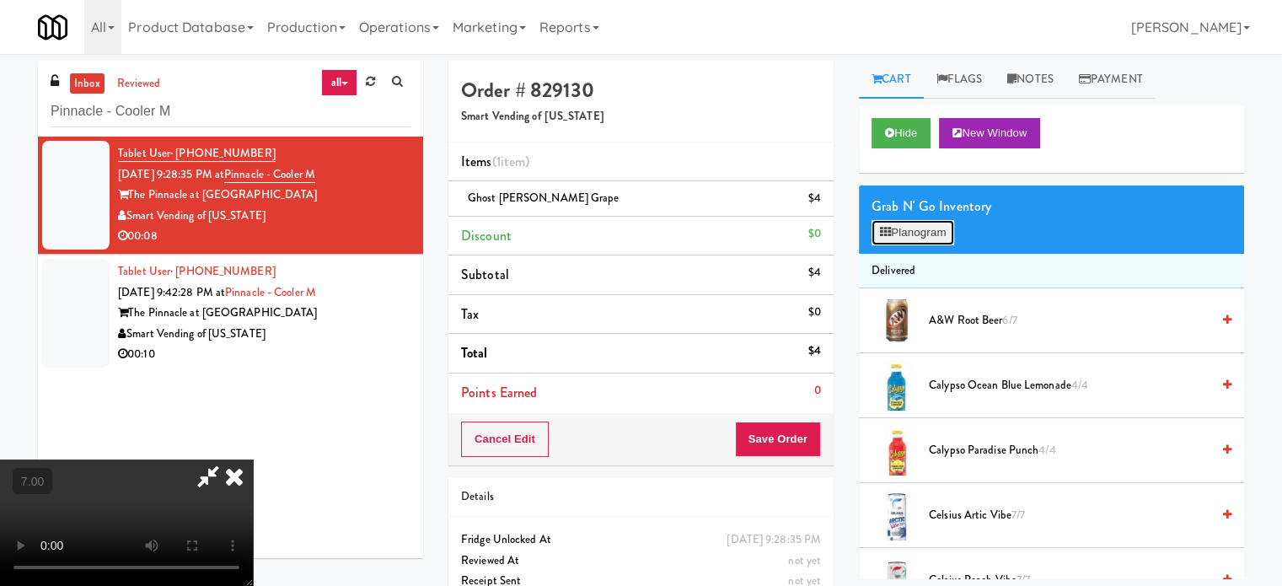
click at [913, 228] on button "Planogram" at bounding box center [913, 232] width 83 height 25
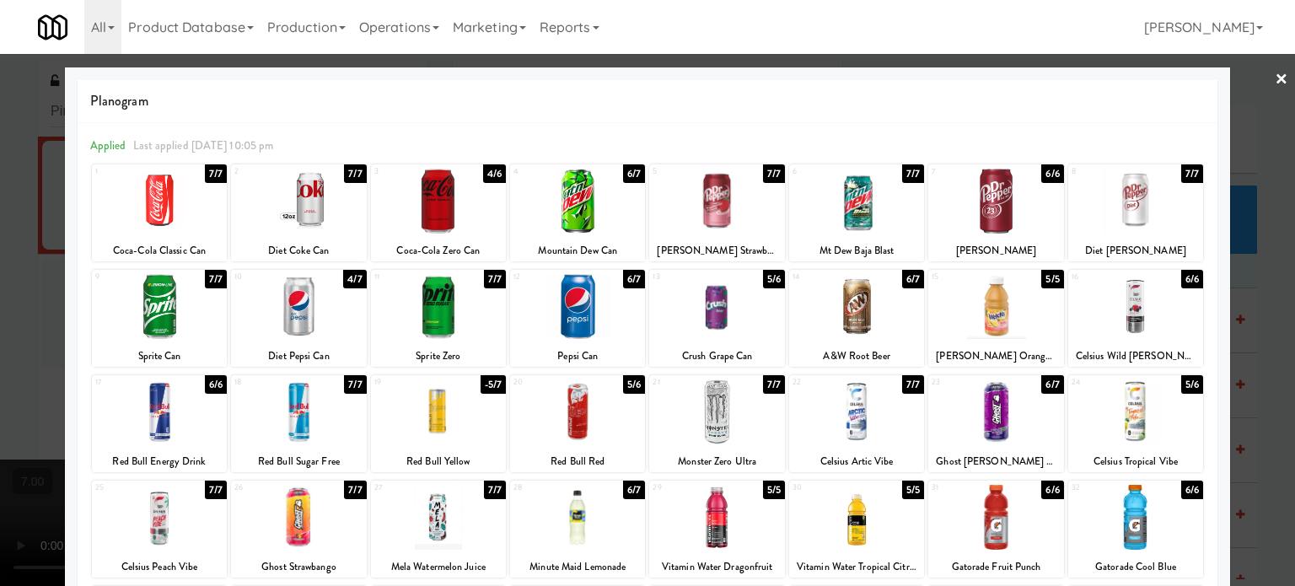
click at [352, 274] on div "4/7" at bounding box center [354, 279] width 23 height 19
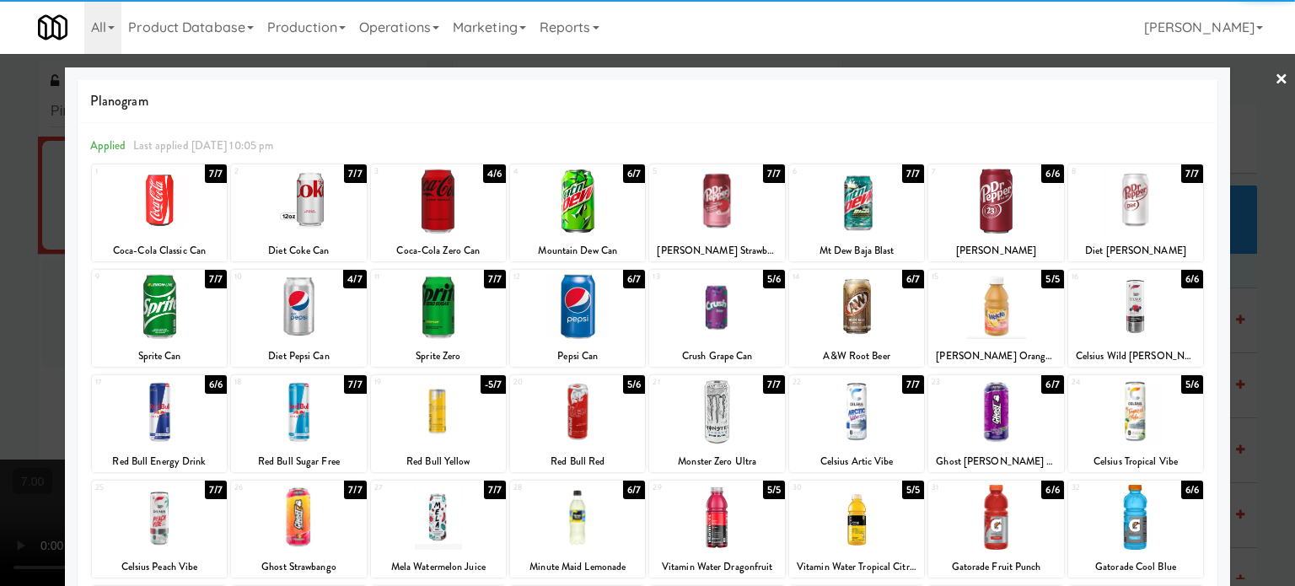
click at [1257, 298] on div at bounding box center [647, 293] width 1295 height 586
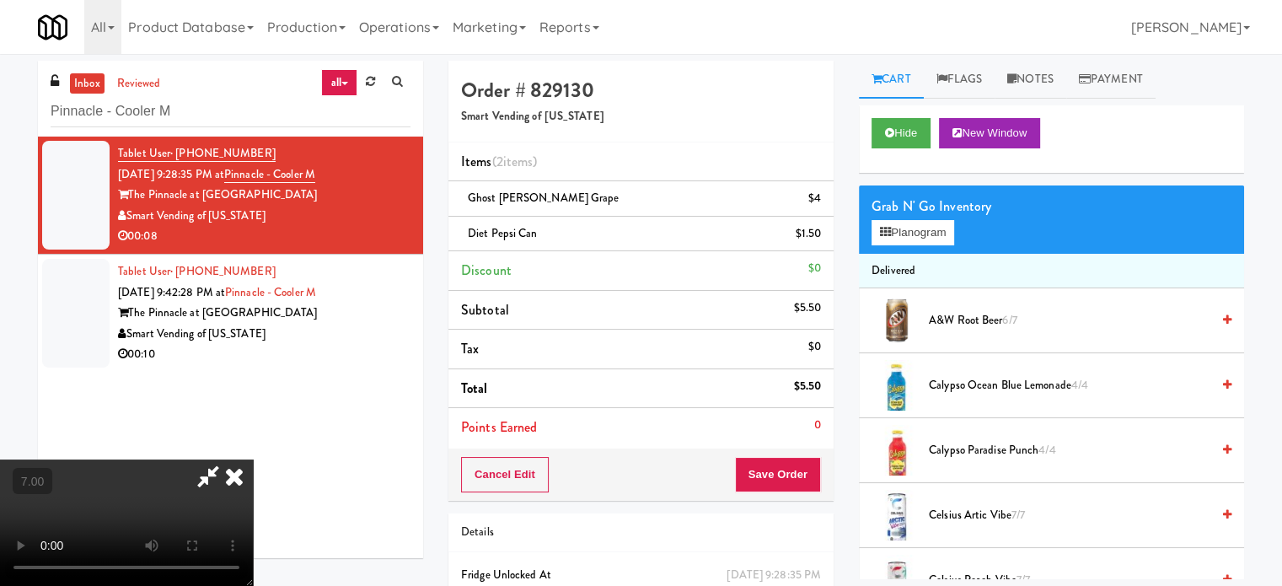
click at [253, 459] on video at bounding box center [126, 522] width 253 height 126
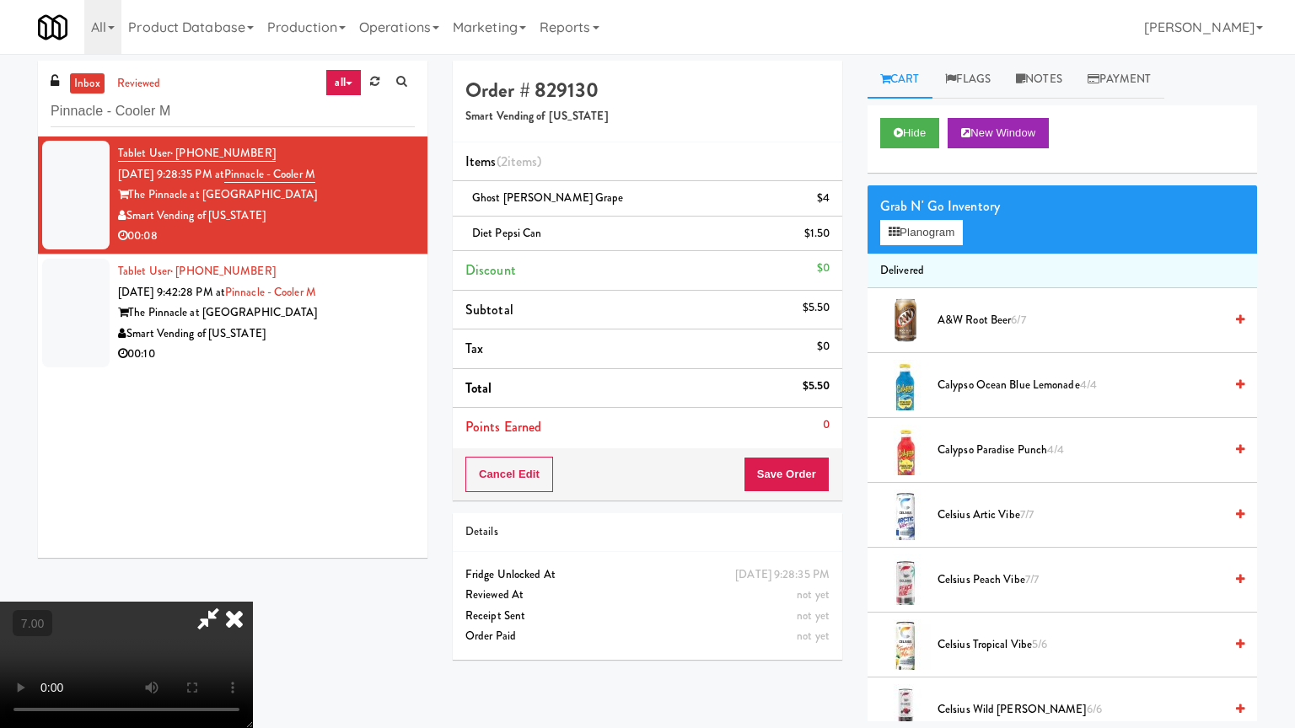
drag, startPoint x: 561, startPoint y: 444, endPoint x: 609, endPoint y: 368, distance: 91.0
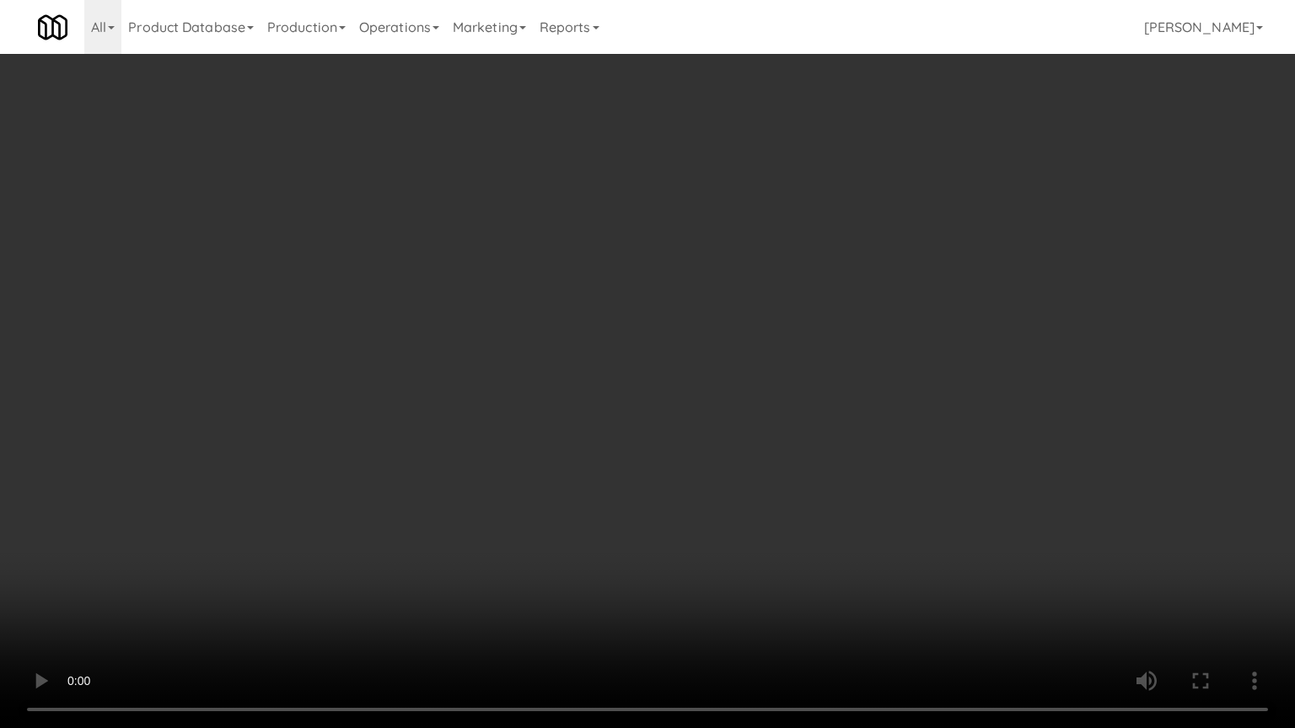
click at [561, 443] on video at bounding box center [647, 364] width 1295 height 728
click at [614, 367] on video at bounding box center [647, 364] width 1295 height 728
drag, startPoint x: 616, startPoint y: 368, endPoint x: 678, endPoint y: 245, distance: 136.8
click at [627, 368] on video at bounding box center [647, 364] width 1295 height 728
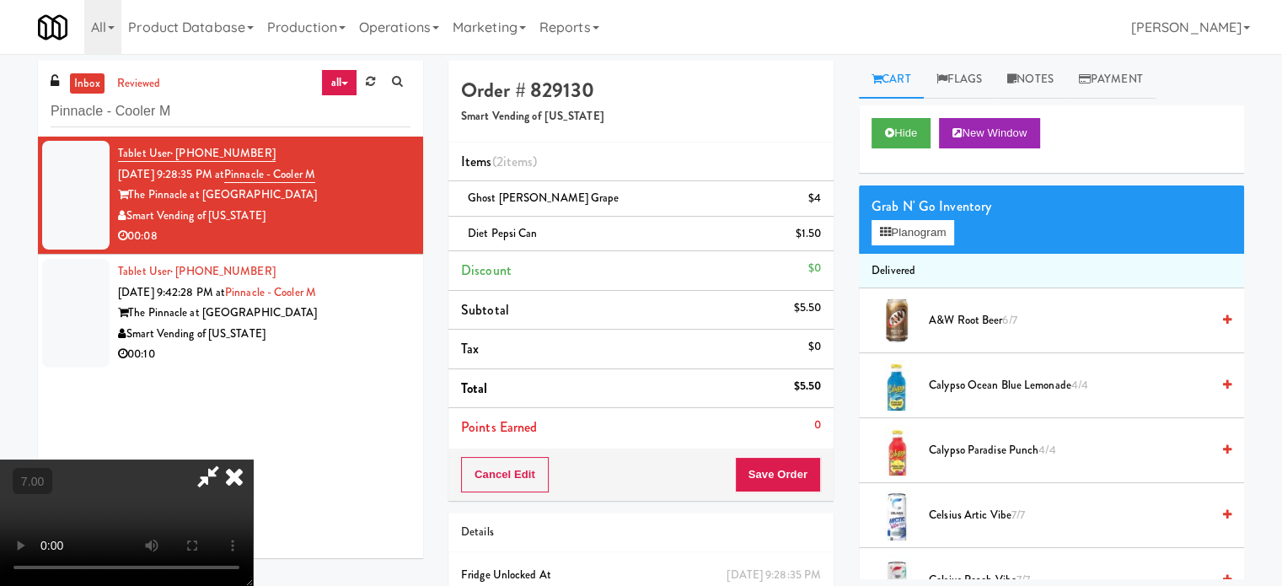
drag, startPoint x: 749, startPoint y: 174, endPoint x: 749, endPoint y: 374, distance: 200.6
click at [253, 459] on icon at bounding box center [234, 476] width 37 height 34
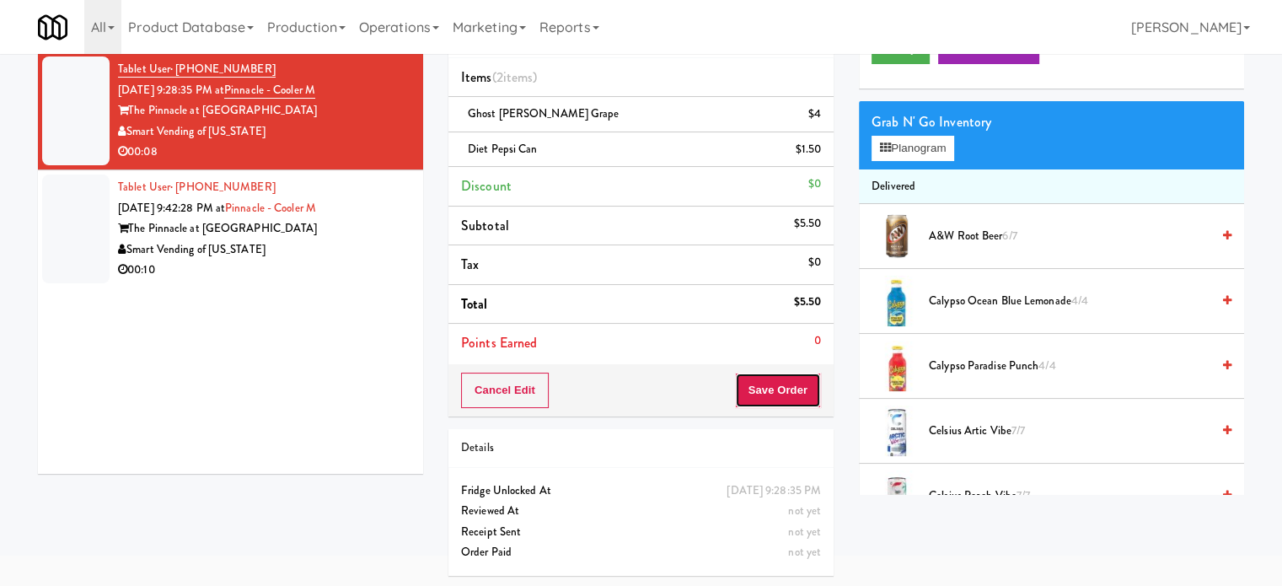
click at [779, 382] on button "Save Order" at bounding box center [778, 390] width 86 height 35
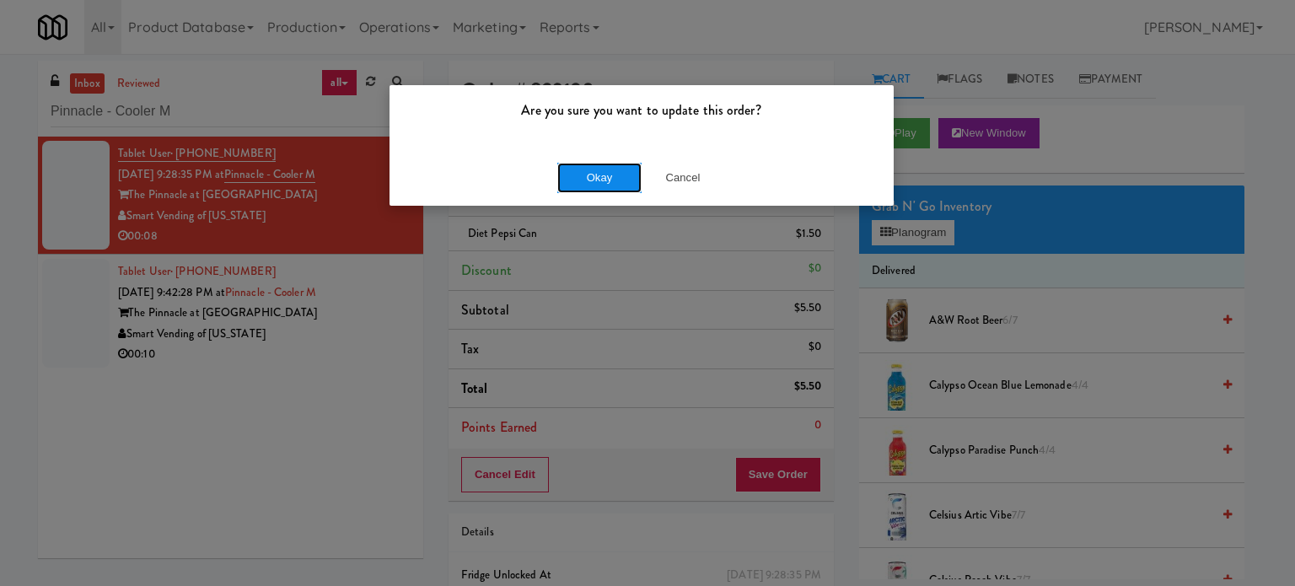
click at [600, 183] on button "Okay" at bounding box center [599, 178] width 84 height 30
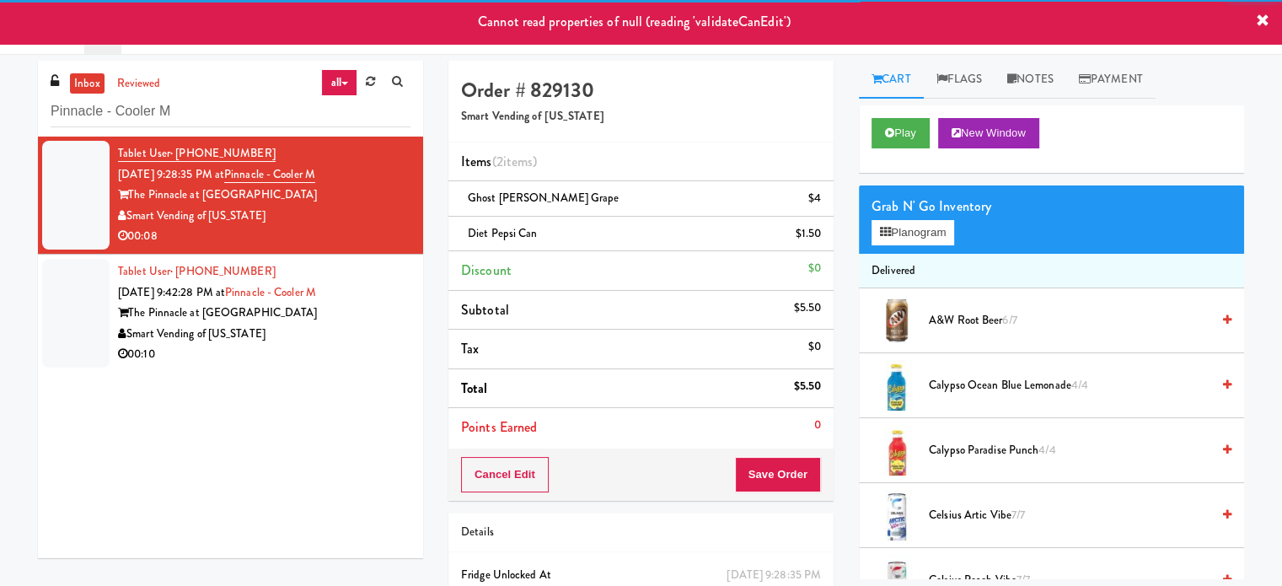
click at [334, 339] on div "Smart Vending of [US_STATE]" at bounding box center [264, 334] width 293 height 21
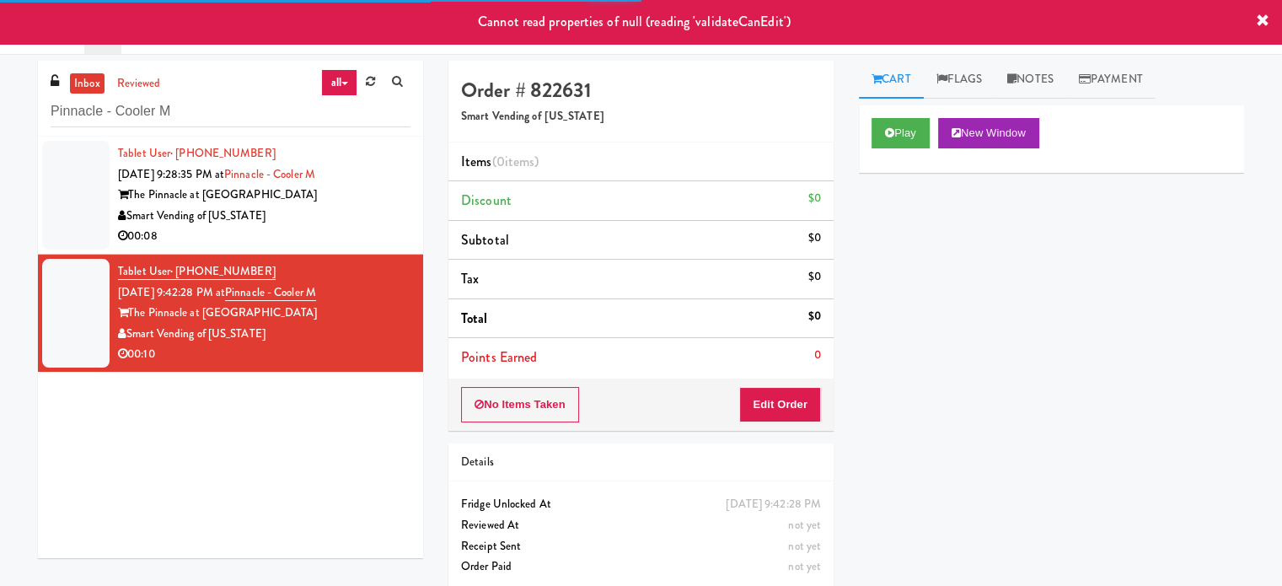
click at [382, 223] on div "Smart Vending of [US_STATE]" at bounding box center [264, 216] width 293 height 21
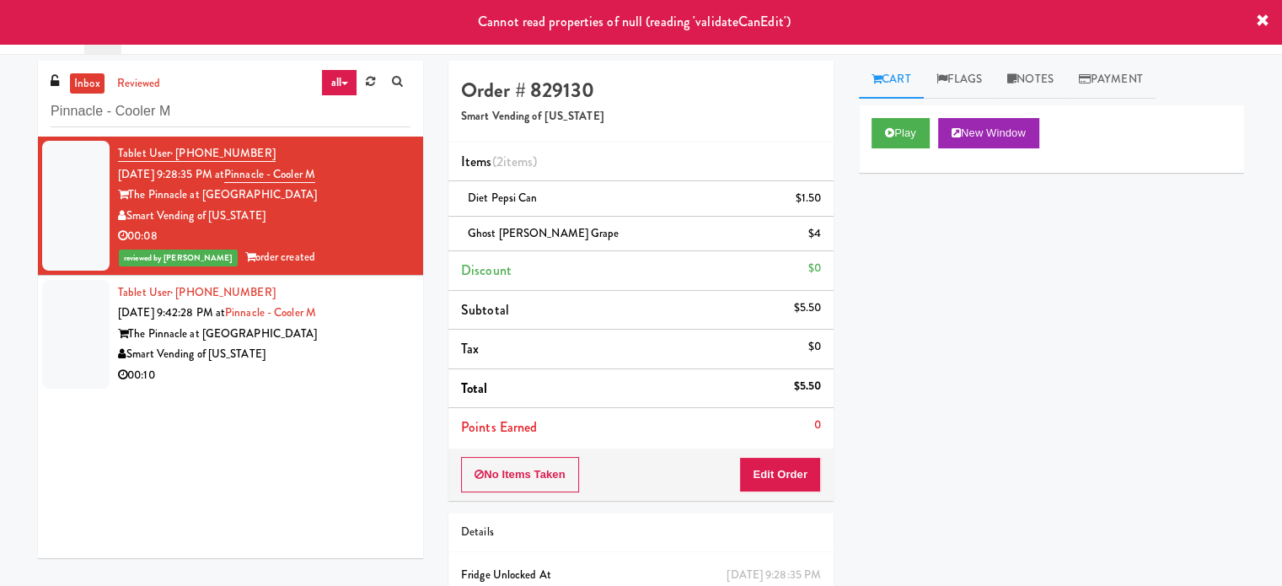
click at [335, 344] on div "Smart Vending of [US_STATE]" at bounding box center [264, 354] width 293 height 21
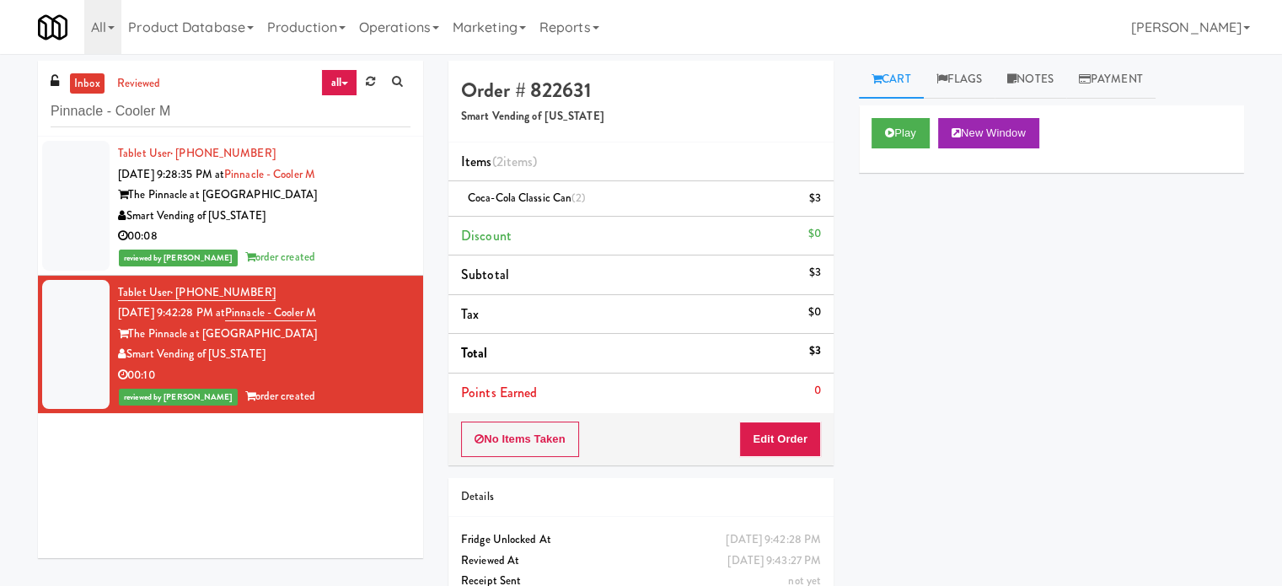
click at [368, 242] on div "00:08" at bounding box center [264, 236] width 293 height 21
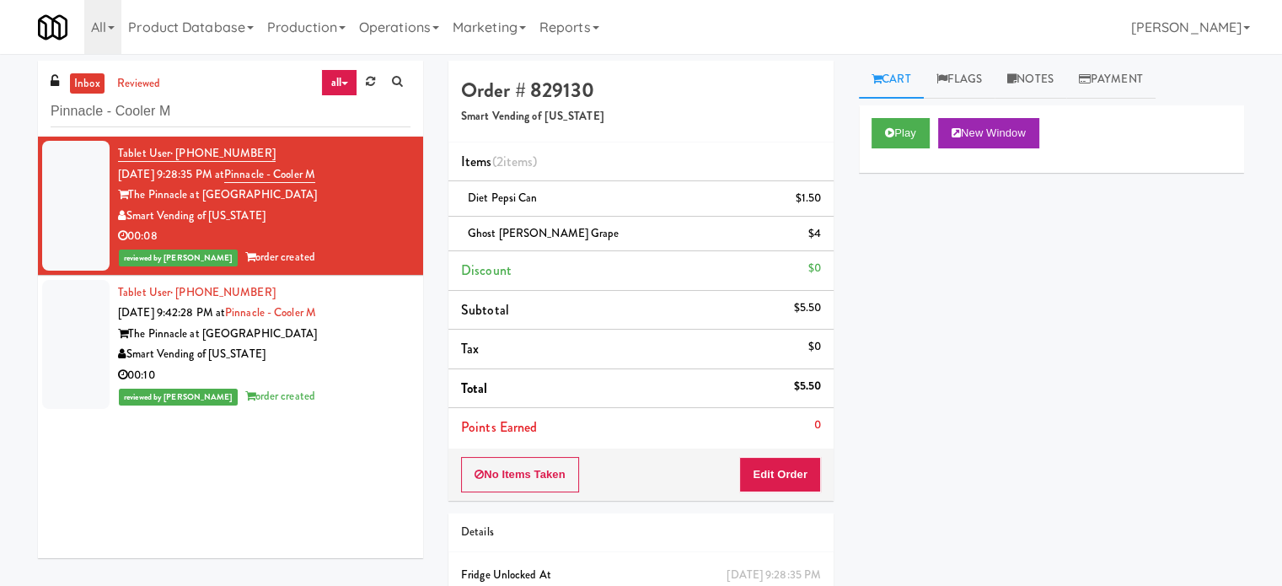
click at [339, 387] on div "reviewed by Mark P order created" at bounding box center [264, 396] width 293 height 21
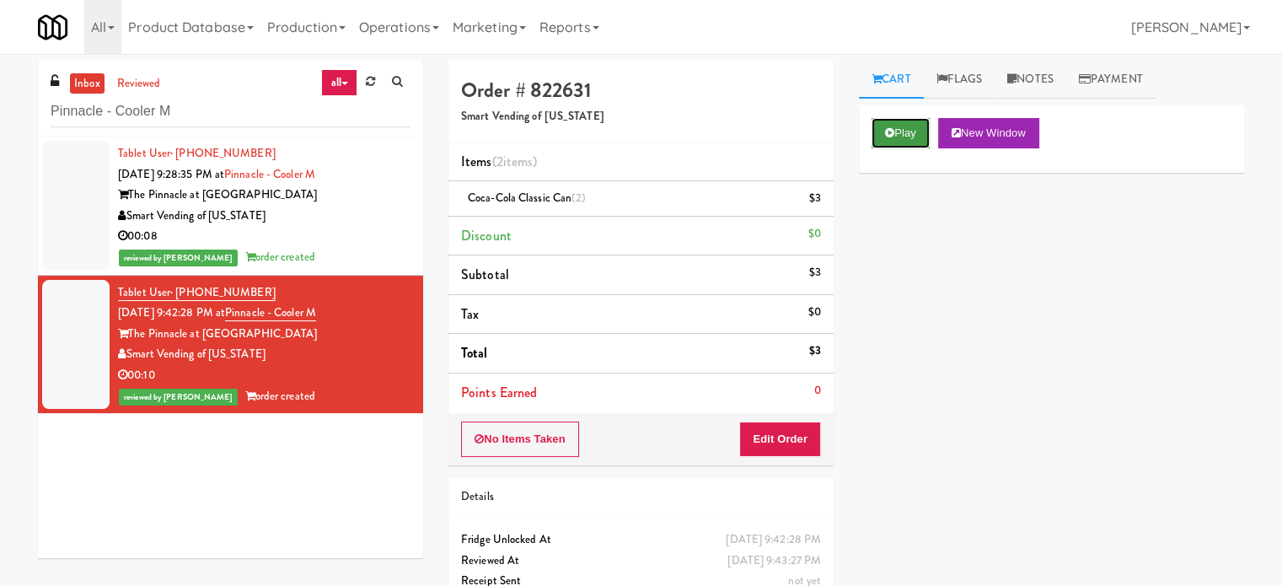
click at [909, 130] on button "Play" at bounding box center [901, 133] width 58 height 30
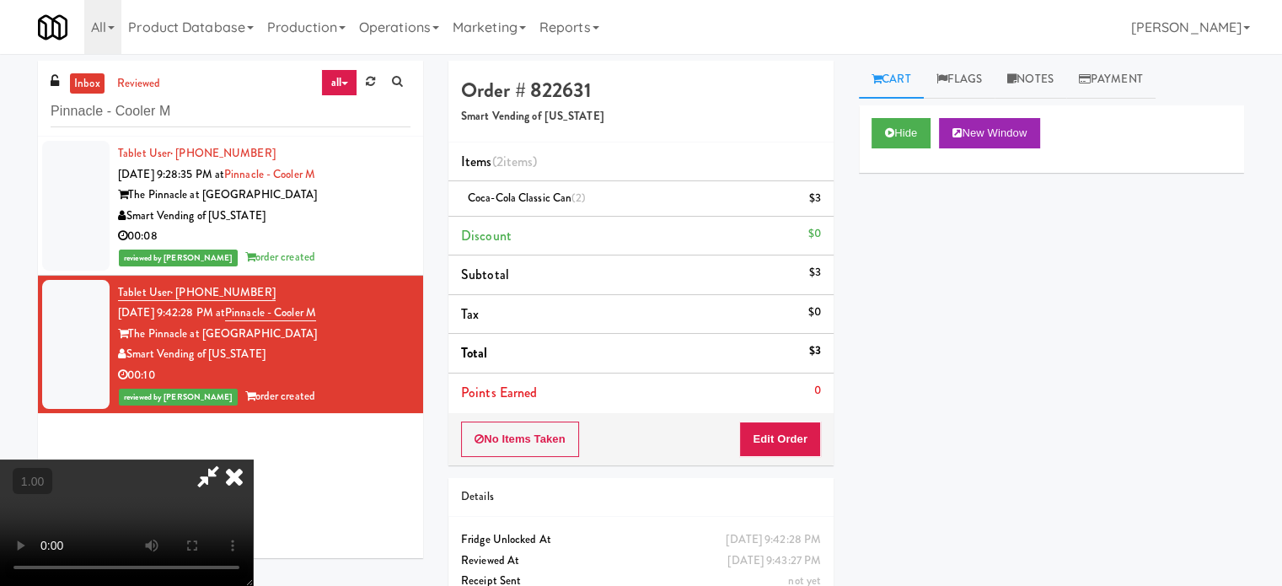
click at [253, 459] on video at bounding box center [126, 522] width 253 height 126
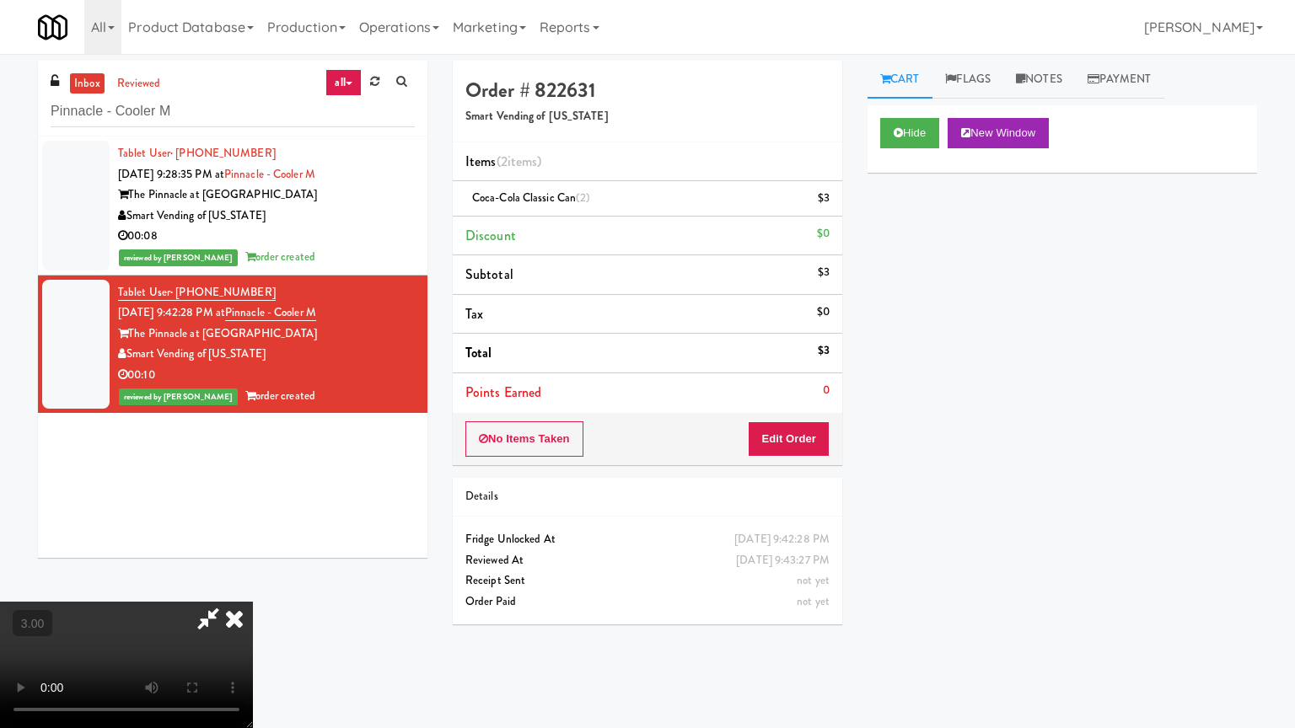
click at [253, 585] on video at bounding box center [126, 665] width 253 height 126
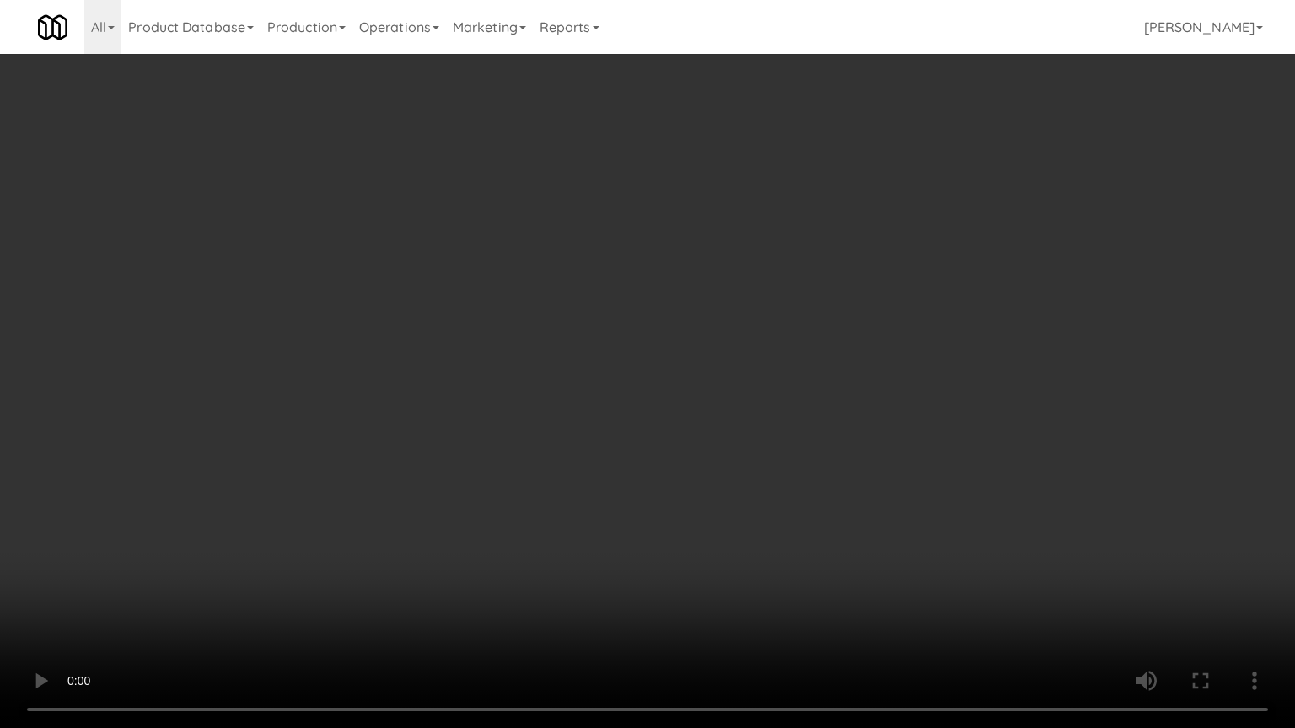
click at [657, 338] on video at bounding box center [647, 364] width 1295 height 728
drag, startPoint x: 634, startPoint y: 319, endPoint x: 634, endPoint y: 309, distance: 9.3
click at [634, 319] on video at bounding box center [647, 364] width 1295 height 728
click at [636, 289] on video at bounding box center [647, 364] width 1295 height 728
click at [629, 229] on video at bounding box center [647, 364] width 1295 height 728
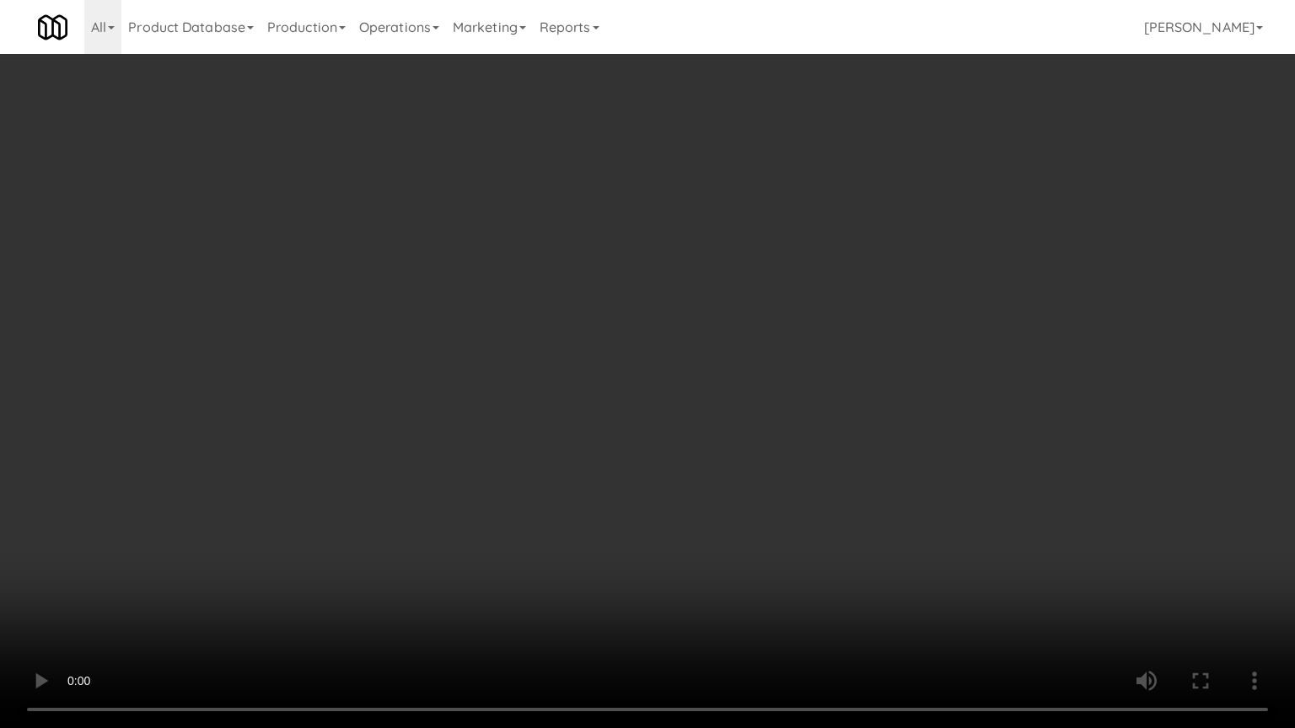
click at [641, 230] on video at bounding box center [647, 364] width 1295 height 728
click at [698, 233] on video at bounding box center [647, 364] width 1295 height 728
click at [705, 228] on video at bounding box center [647, 364] width 1295 height 728
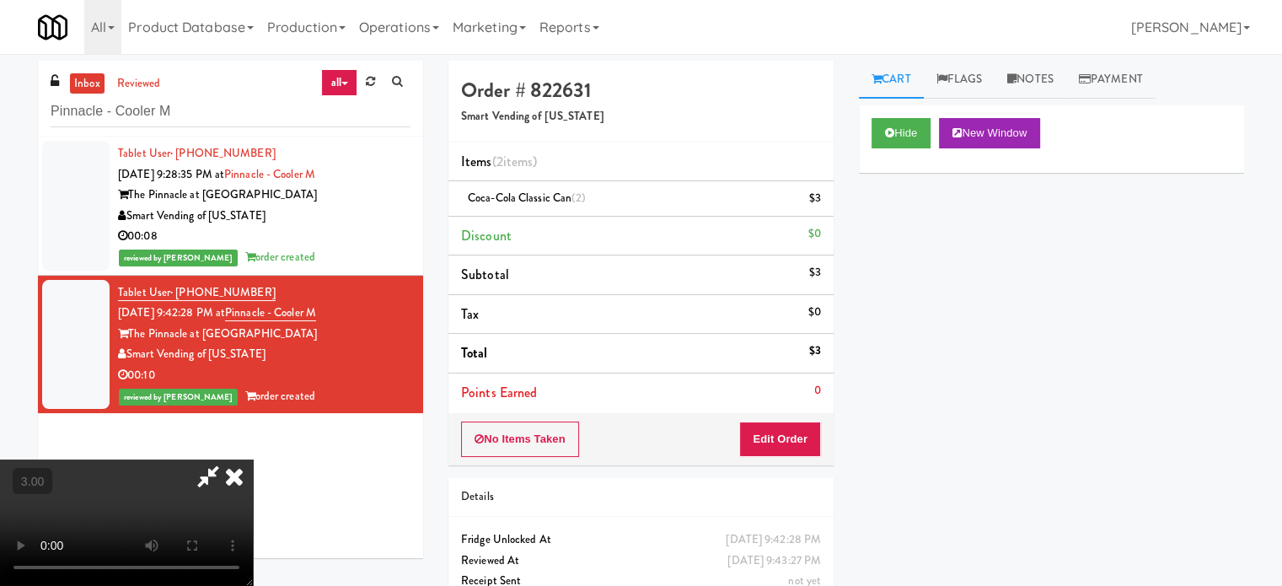
click at [253, 459] on icon at bounding box center [234, 476] width 37 height 34
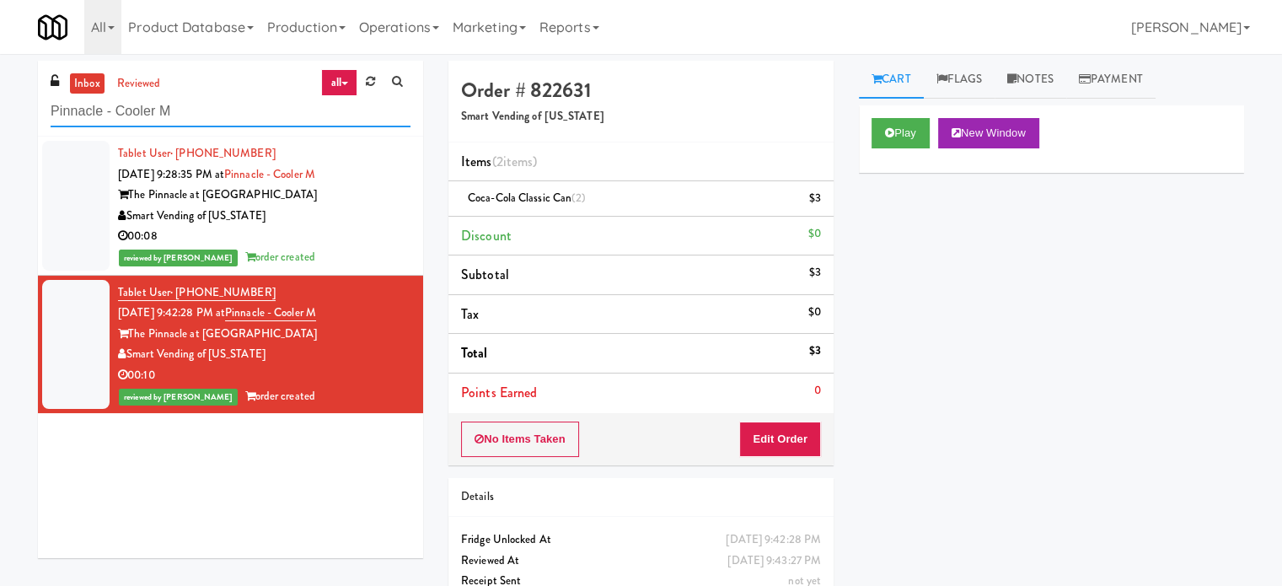
click at [174, 110] on input "Pinnacle - Cooler M" at bounding box center [231, 111] width 360 height 31
click at [175, 110] on input "Pinnacle - Cooler M" at bounding box center [231, 111] width 360 height 31
paste input "C"
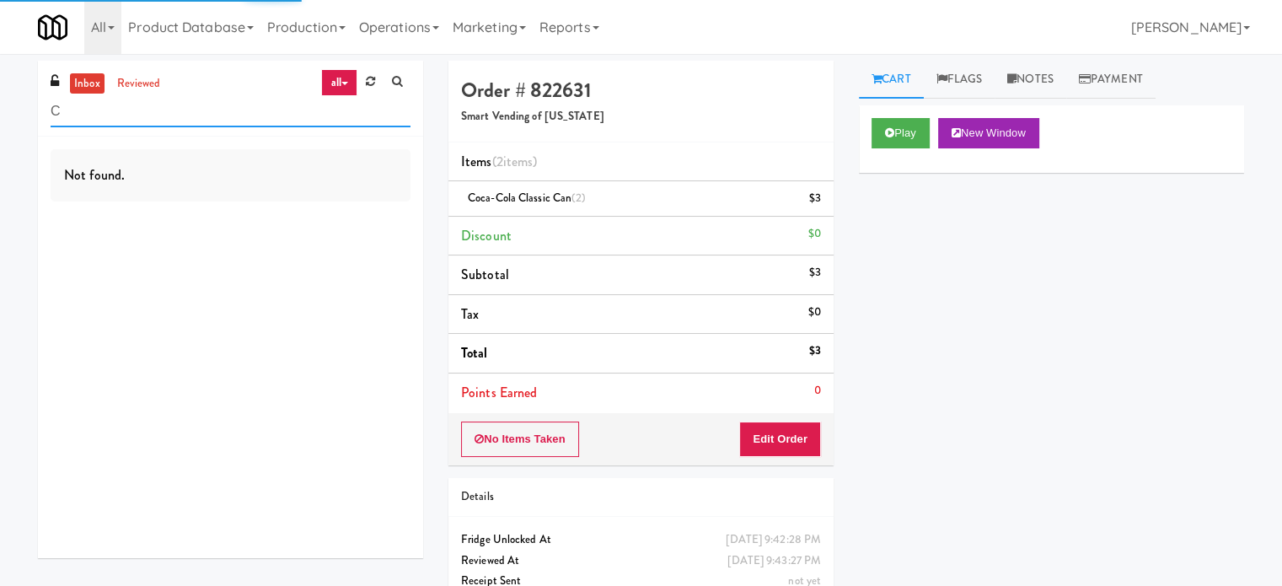
click at [226, 114] on input "C" at bounding box center [231, 111] width 360 height 31
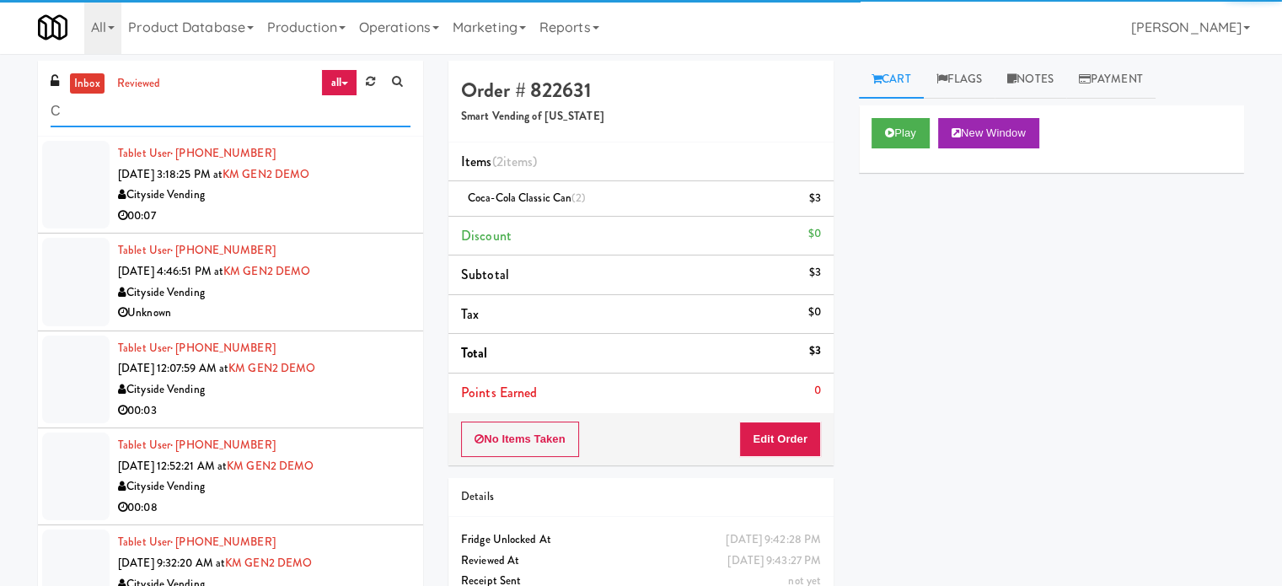
paste input "text"
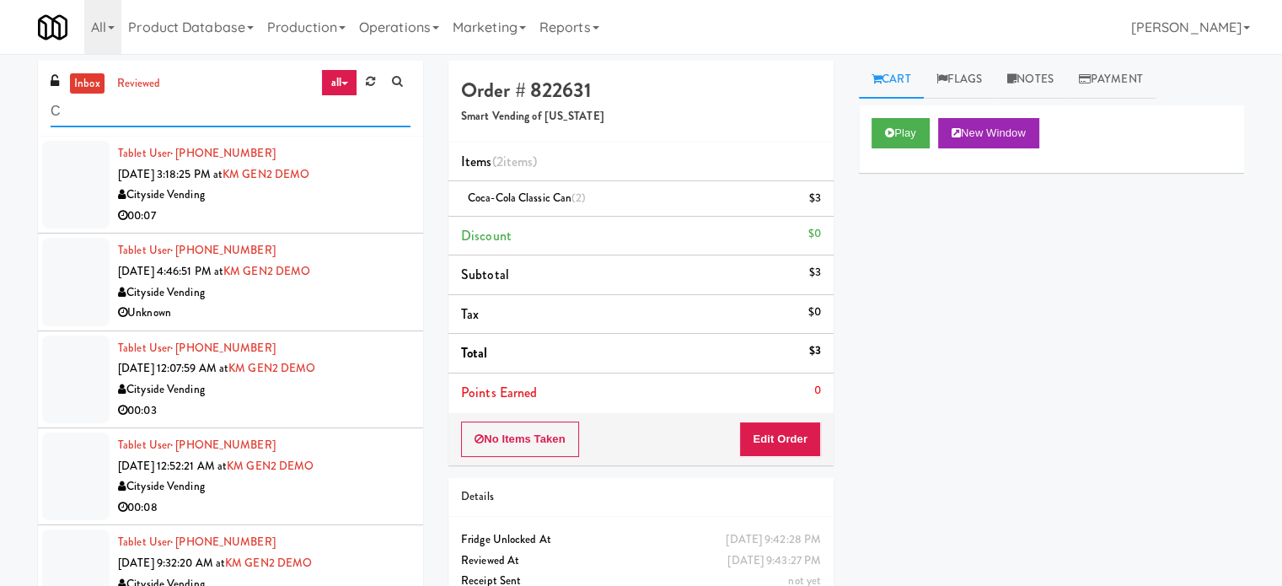
click at [195, 104] on input "C" at bounding box center [231, 111] width 360 height 31
click at [192, 107] on input "C" at bounding box center [231, 111] width 360 height 31
paste input "Sur Club - Main - Cooler"
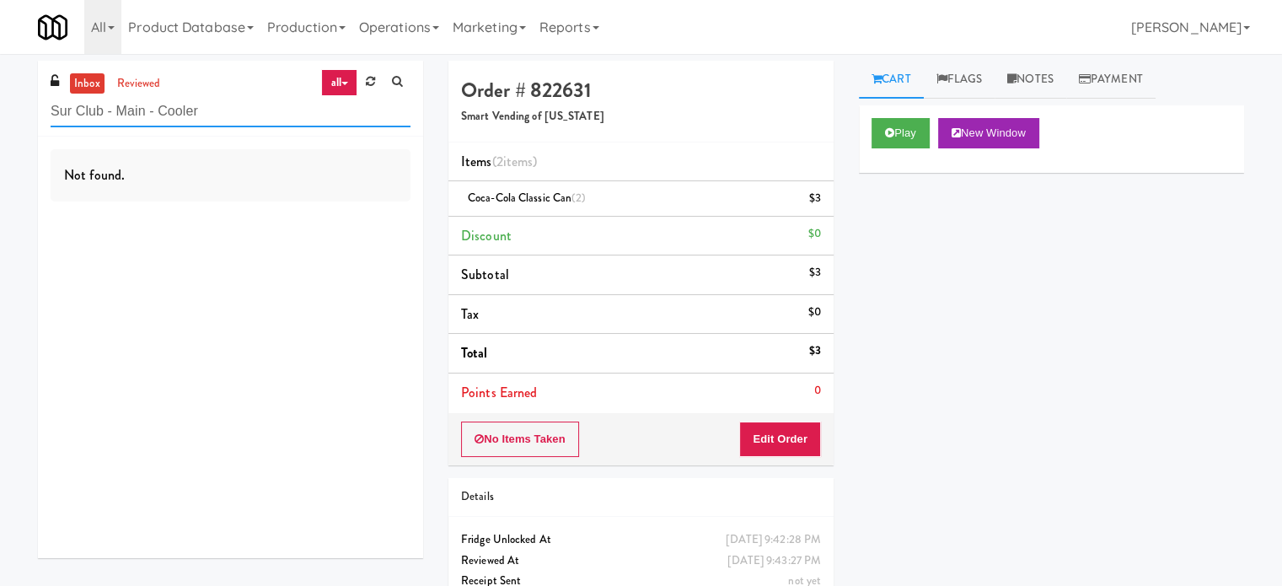
click at [245, 116] on input "Sur Club - Main - Cooler" at bounding box center [231, 111] width 360 height 31
paste input "The Vue - Pantry"
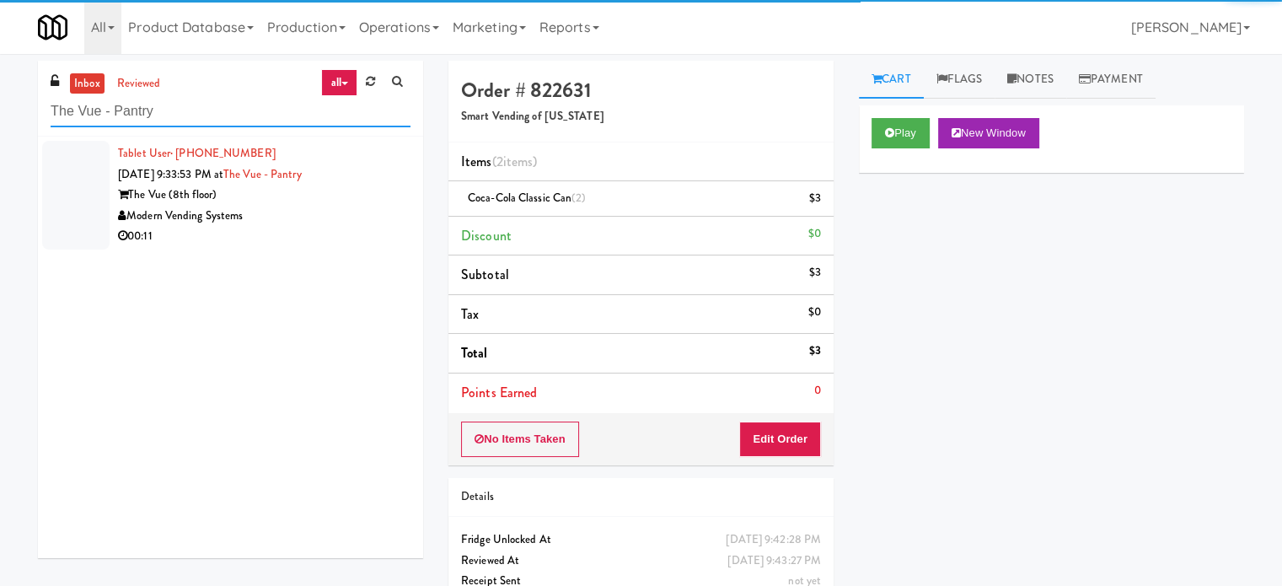
type input "The Vue - Pantry"
click at [295, 225] on div "Modern Vending Systems" at bounding box center [264, 216] width 293 height 21
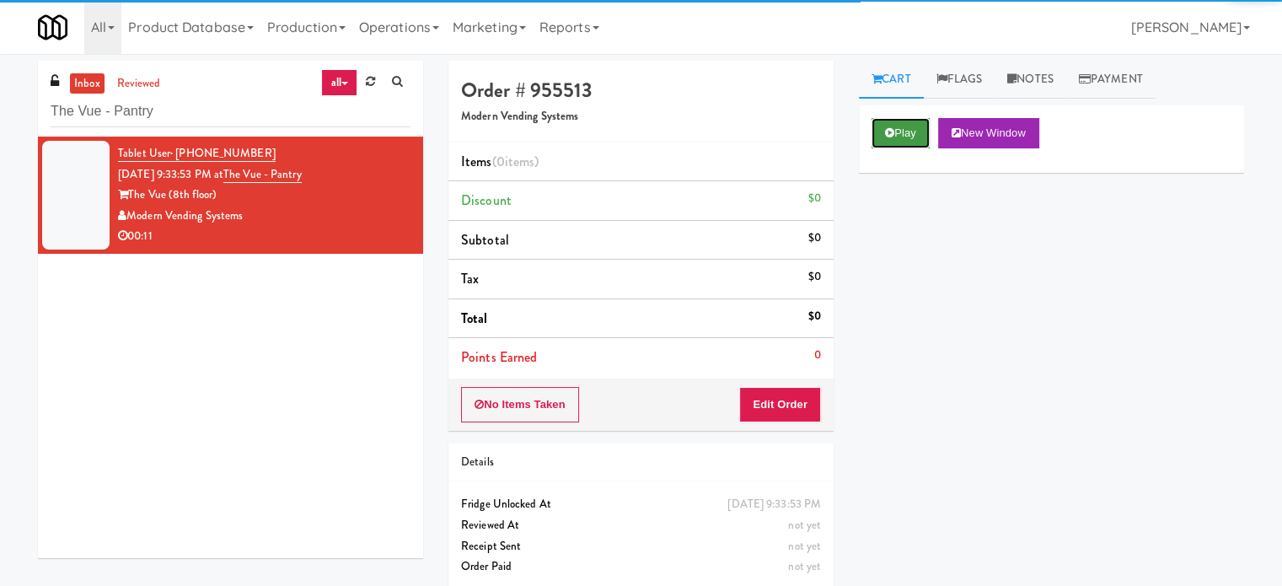
click at [911, 137] on button "Play" at bounding box center [901, 133] width 58 height 30
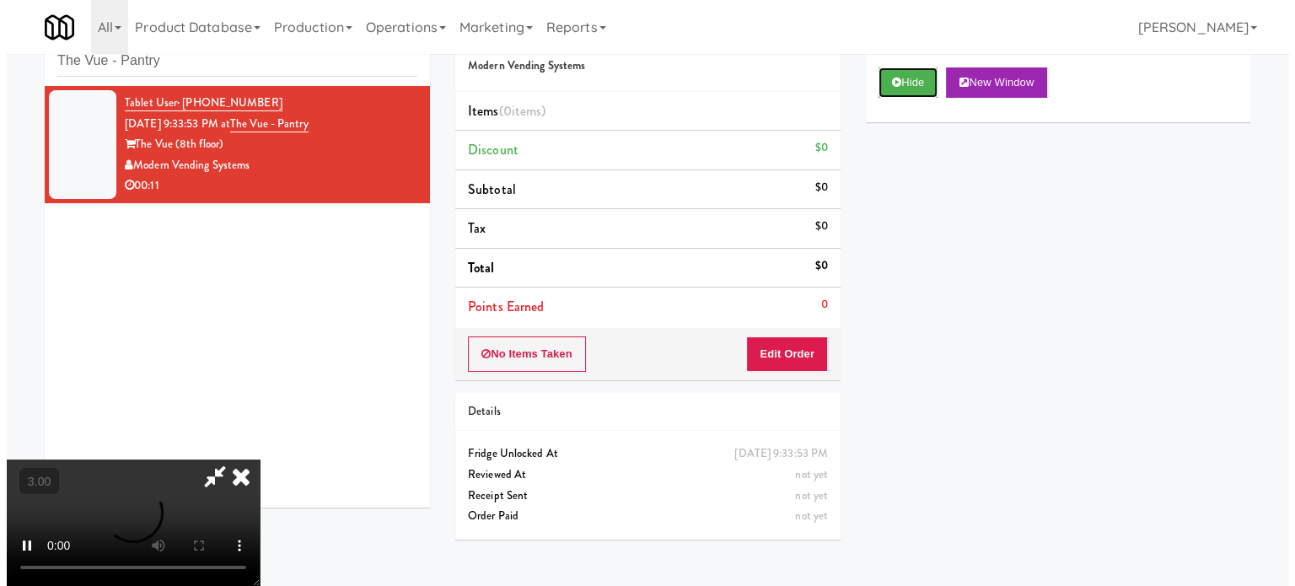
scroll to position [54, 0]
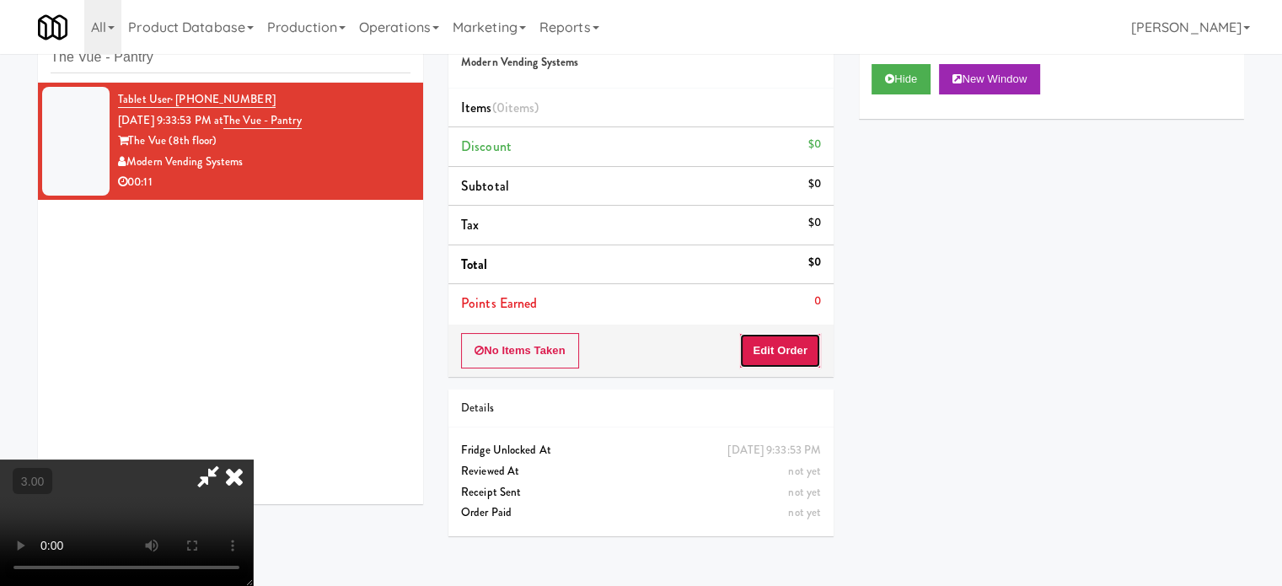
click at [796, 340] on button "Edit Order" at bounding box center [780, 350] width 82 height 35
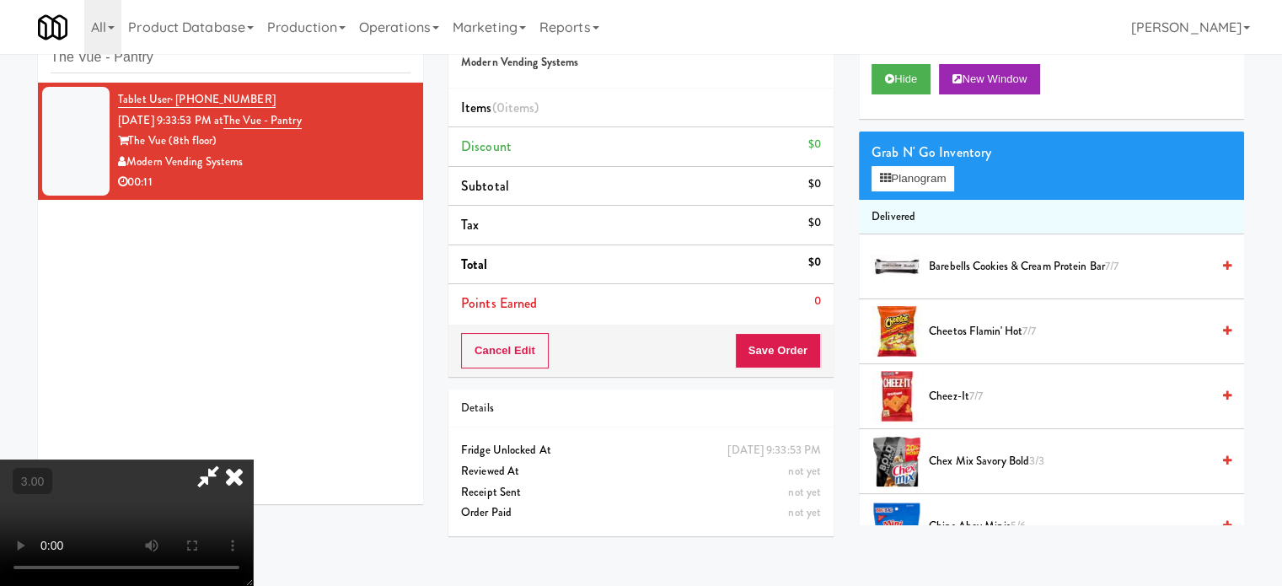
drag, startPoint x: 428, startPoint y: 383, endPoint x: 436, endPoint y: 375, distance: 10.7
click at [253, 459] on video at bounding box center [126, 522] width 253 height 126
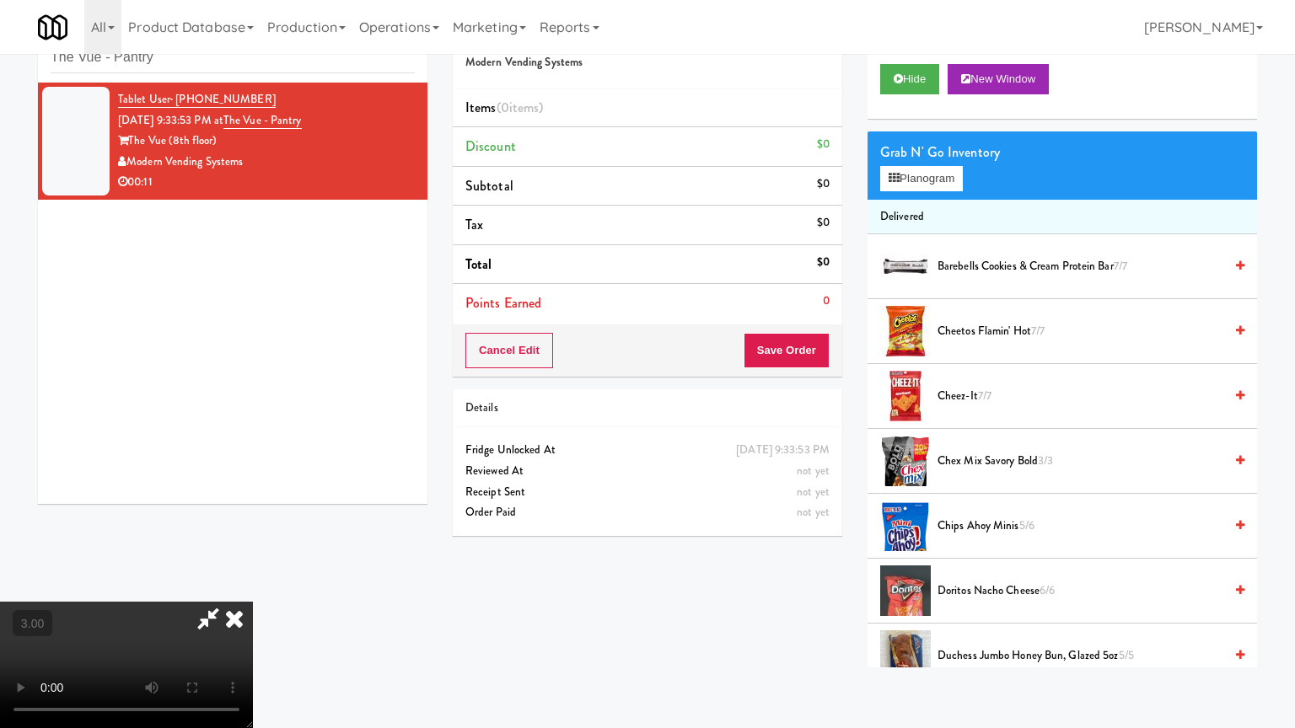
click at [253, 585] on video at bounding box center [126, 665] width 253 height 126
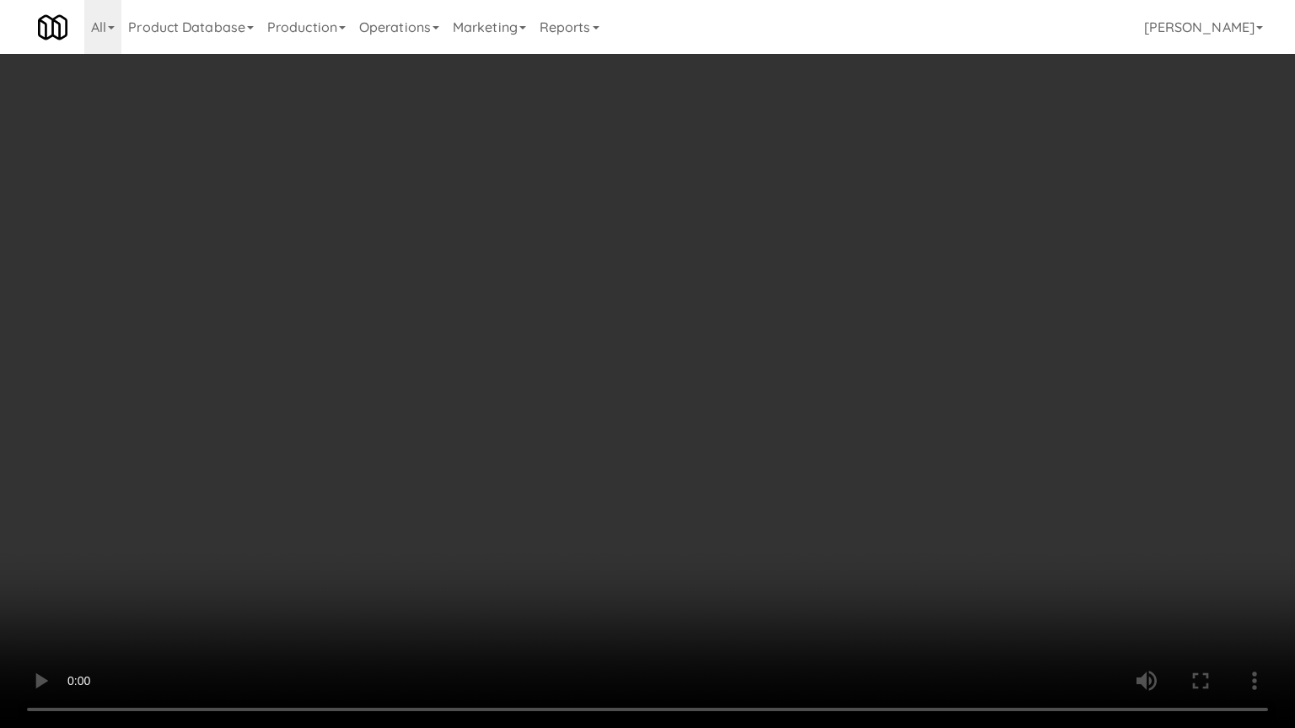
click at [535, 320] on video at bounding box center [647, 364] width 1295 height 728
click at [606, 331] on video at bounding box center [647, 364] width 1295 height 728
click at [552, 371] on video at bounding box center [647, 364] width 1295 height 728
click at [556, 364] on video at bounding box center [647, 364] width 1295 height 728
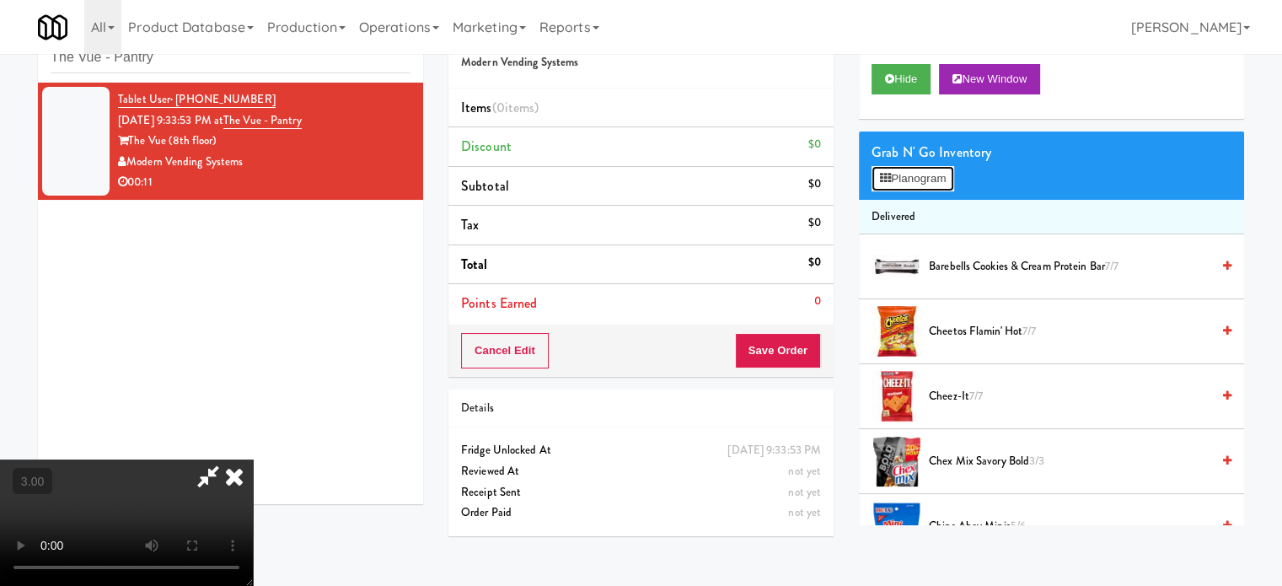
click at [907, 179] on button "Planogram" at bounding box center [913, 178] width 83 height 25
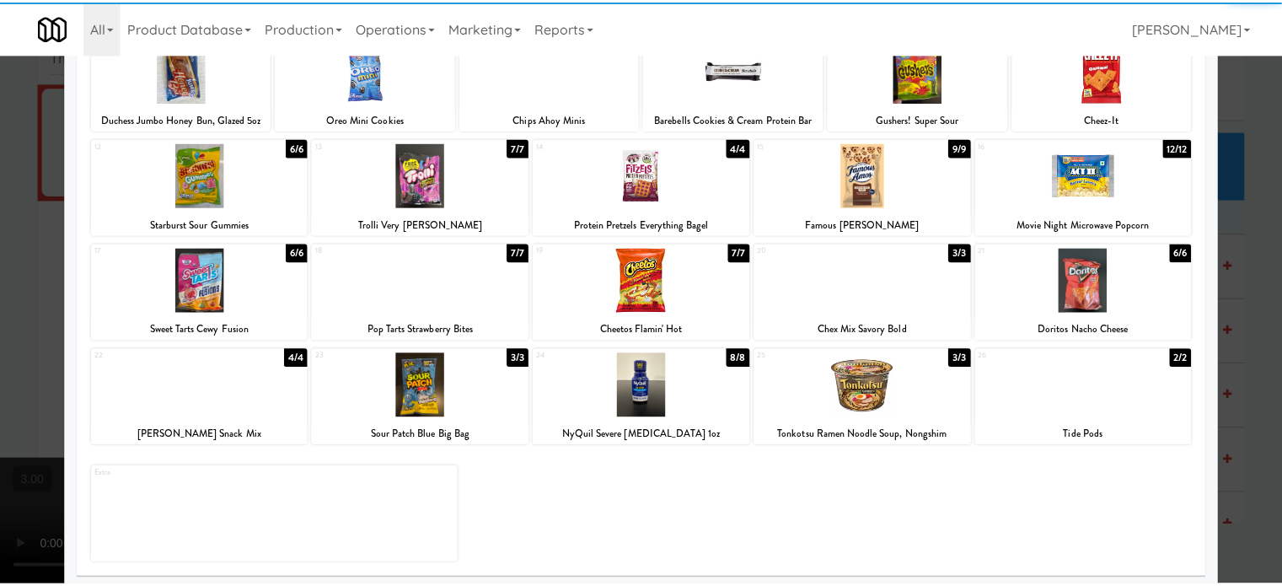
scroll to position [241, 0]
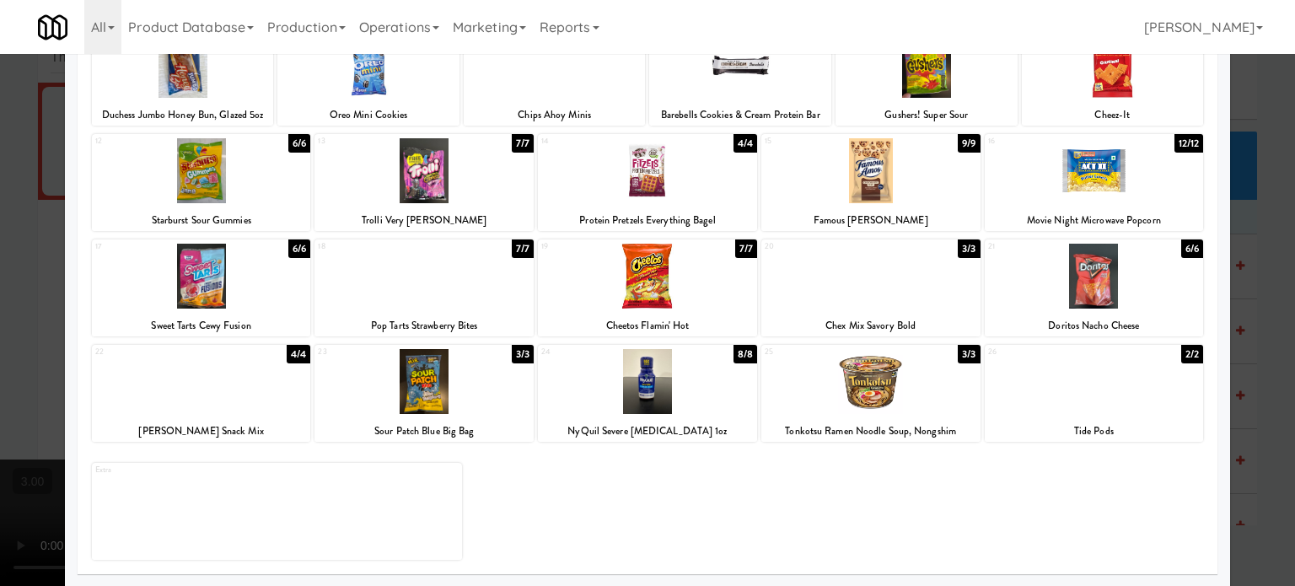
click at [958, 252] on div "3/3" at bounding box center [969, 248] width 22 height 19
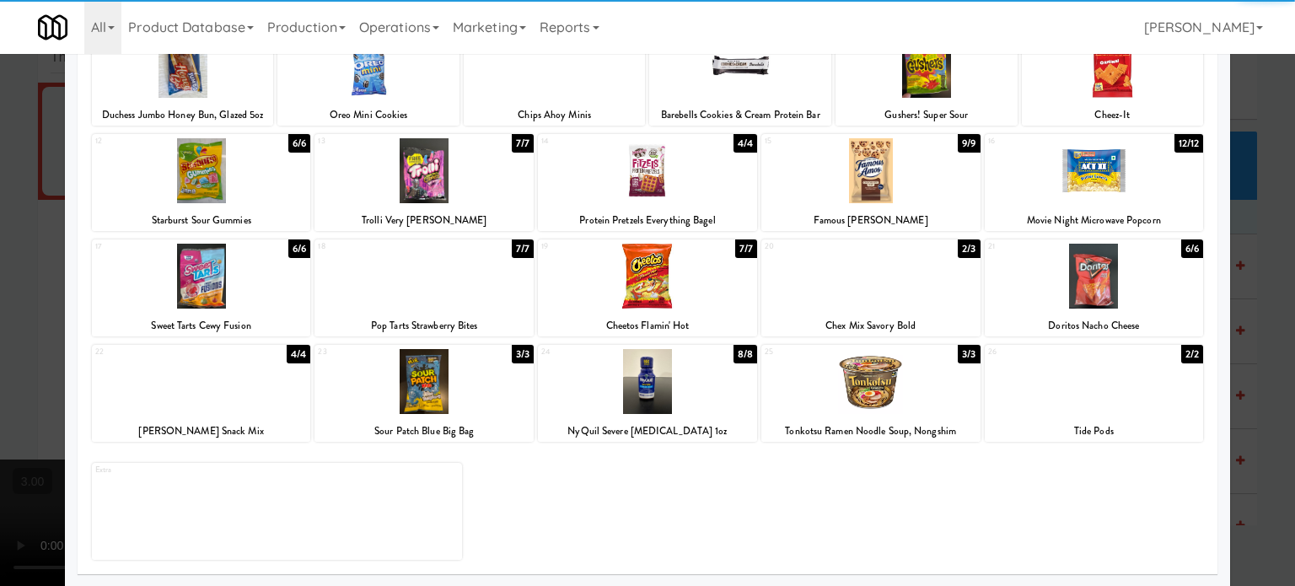
click at [1271, 316] on div at bounding box center [647, 293] width 1295 height 586
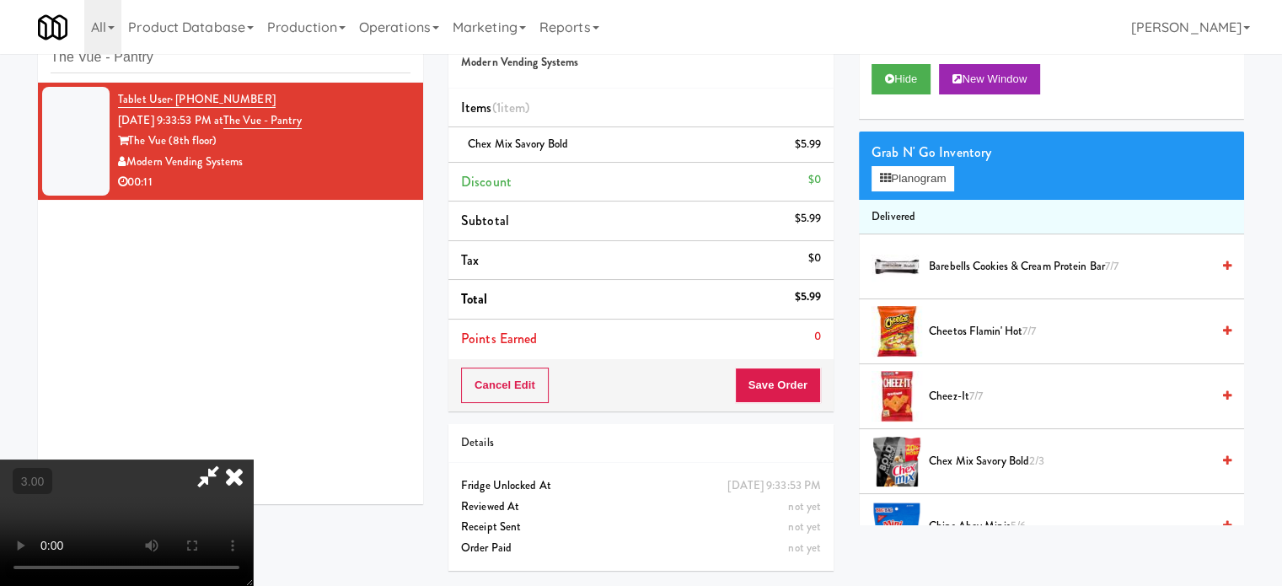
click at [253, 459] on video at bounding box center [126, 522] width 253 height 126
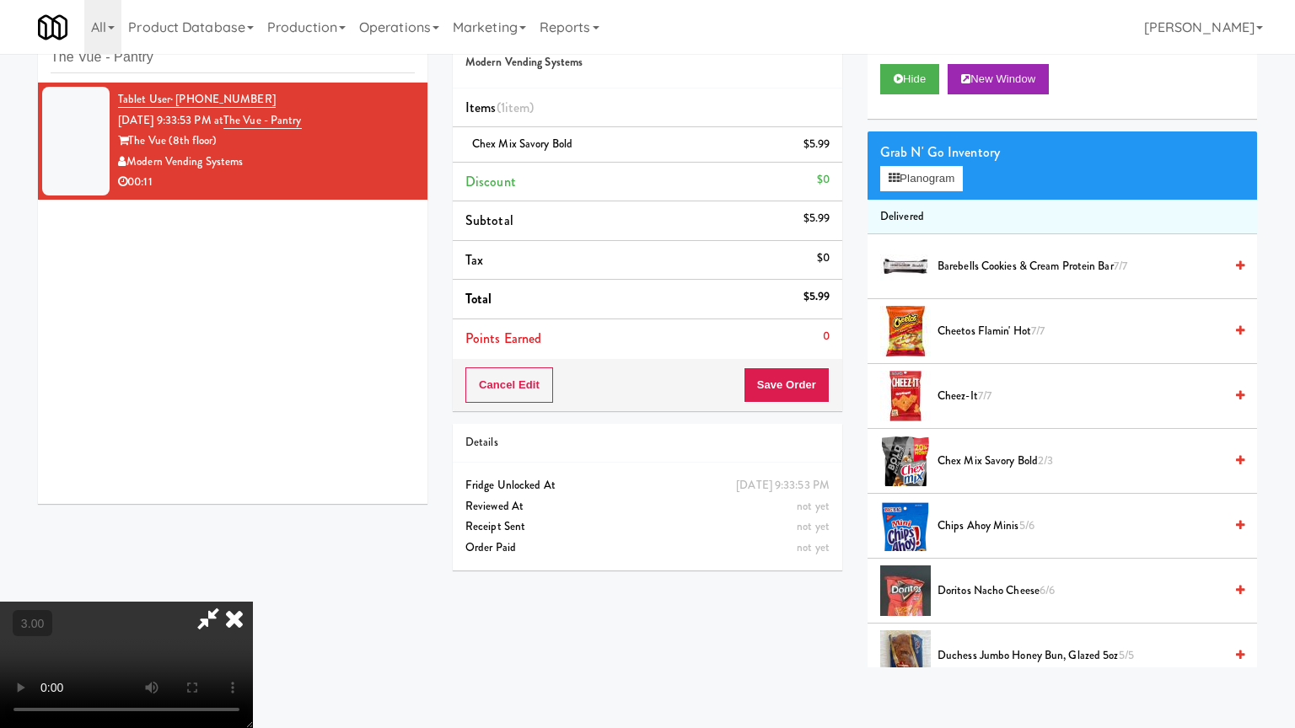
drag, startPoint x: 593, startPoint y: 398, endPoint x: 678, endPoint y: 368, distance: 89.6
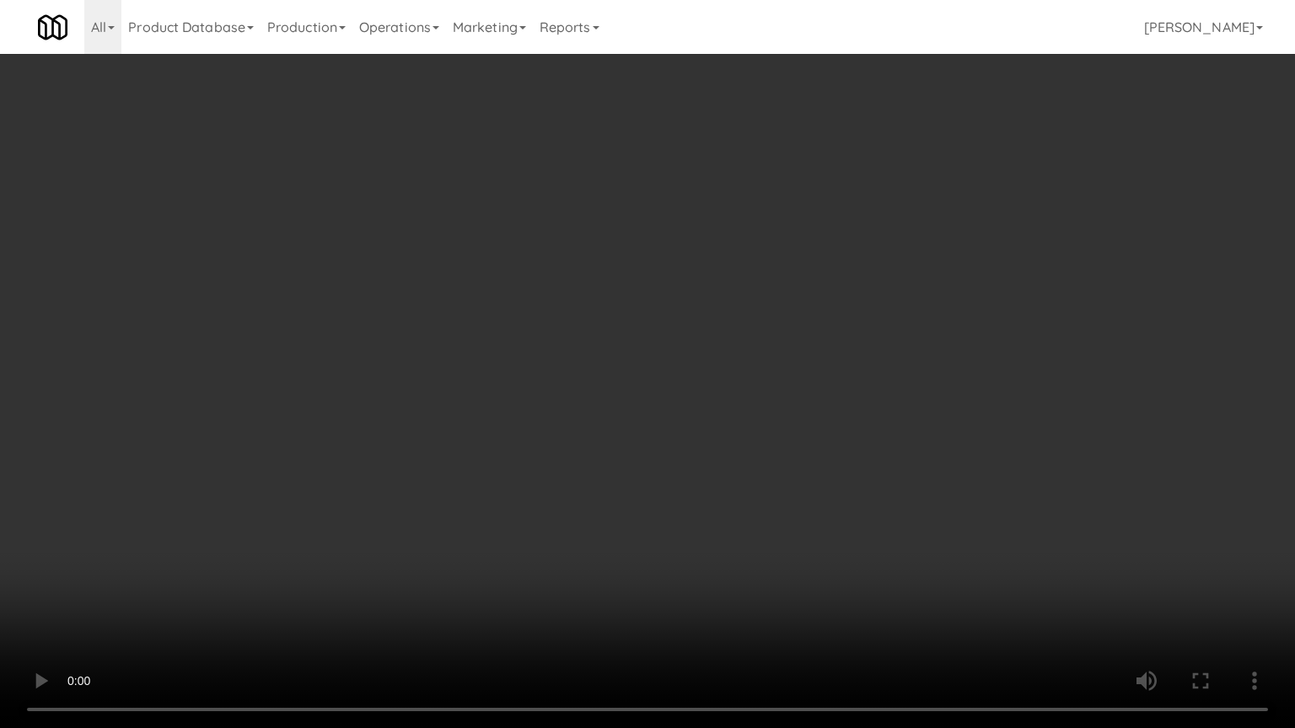
click at [593, 398] on video at bounding box center [647, 364] width 1295 height 728
click at [772, 357] on video at bounding box center [647, 364] width 1295 height 728
drag, startPoint x: 711, startPoint y: 364, endPoint x: 855, endPoint y: 314, distance: 152.8
click at [711, 364] on video at bounding box center [647, 364] width 1295 height 728
click at [850, 339] on video at bounding box center [647, 364] width 1295 height 728
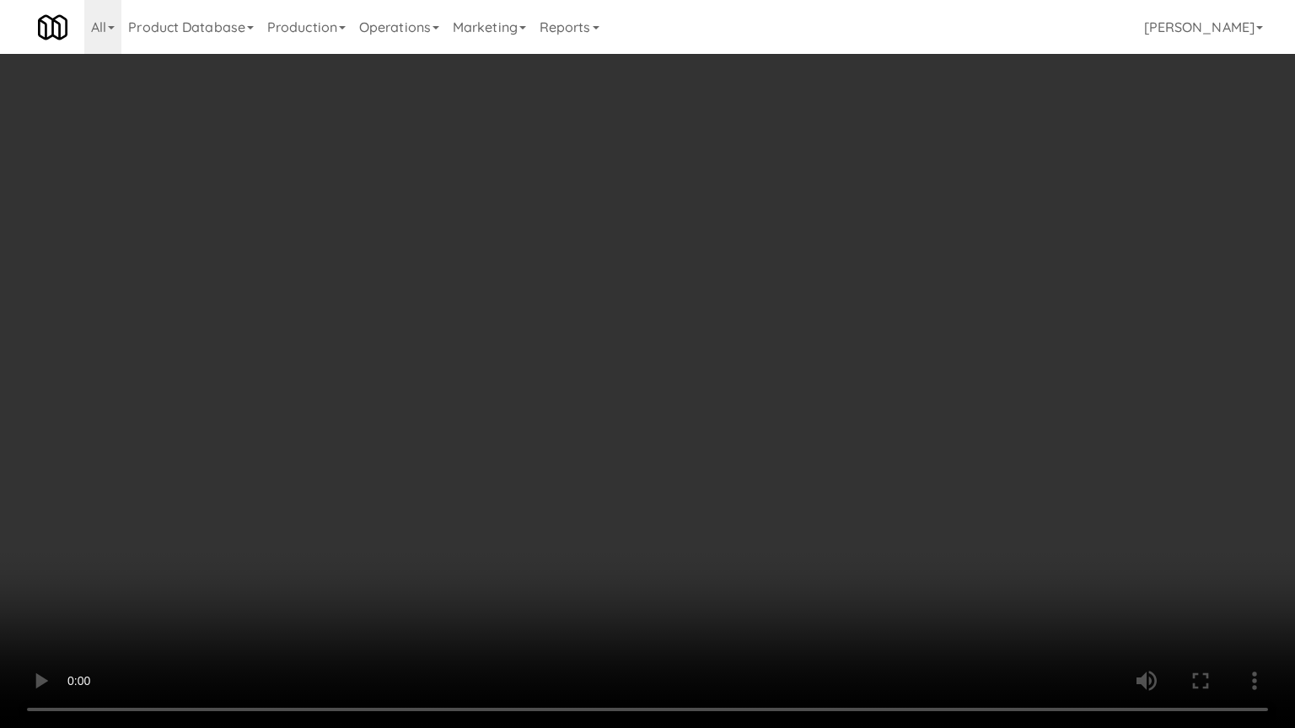
click at [764, 352] on video at bounding box center [647, 364] width 1295 height 728
click at [765, 333] on video at bounding box center [647, 364] width 1295 height 728
click at [768, 335] on video at bounding box center [647, 364] width 1295 height 728
click at [765, 336] on video at bounding box center [647, 364] width 1295 height 728
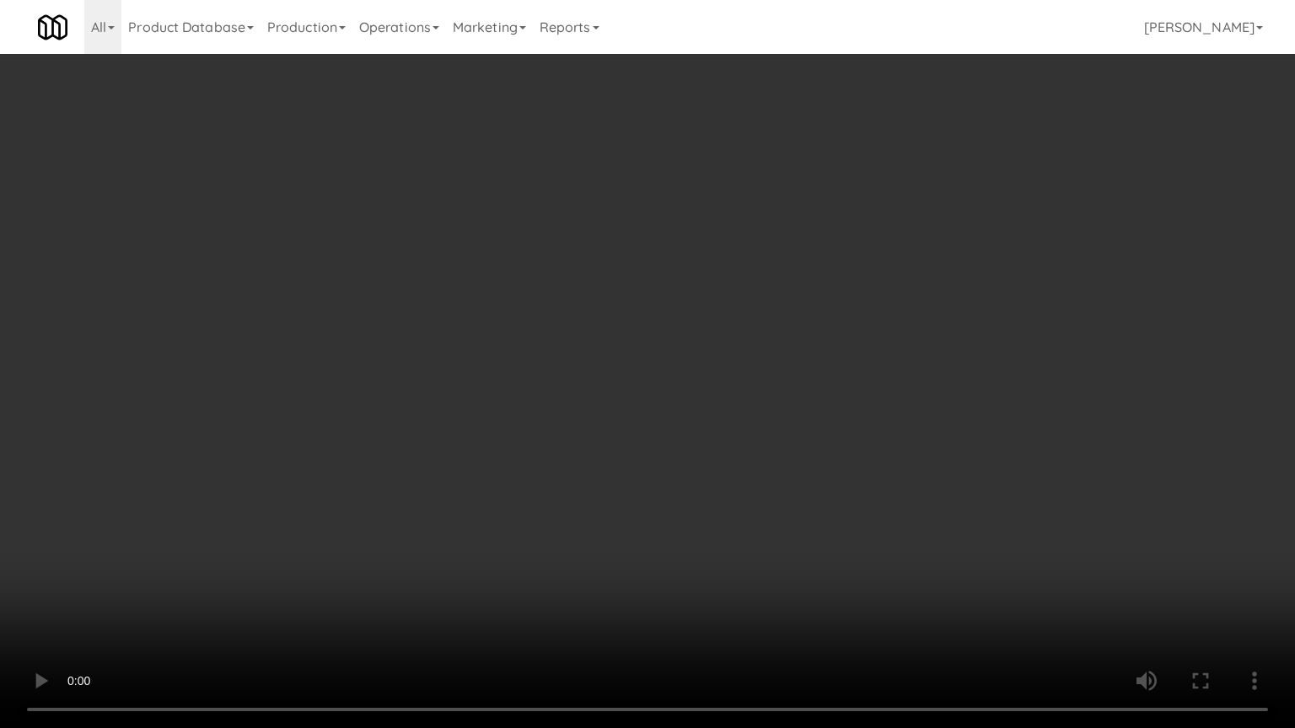
click at [789, 361] on video at bounding box center [647, 364] width 1295 height 728
click at [776, 364] on video at bounding box center [647, 364] width 1295 height 728
click at [797, 407] on video at bounding box center [647, 364] width 1295 height 728
click at [794, 400] on video at bounding box center [647, 364] width 1295 height 728
click at [924, 375] on video at bounding box center [647, 364] width 1295 height 728
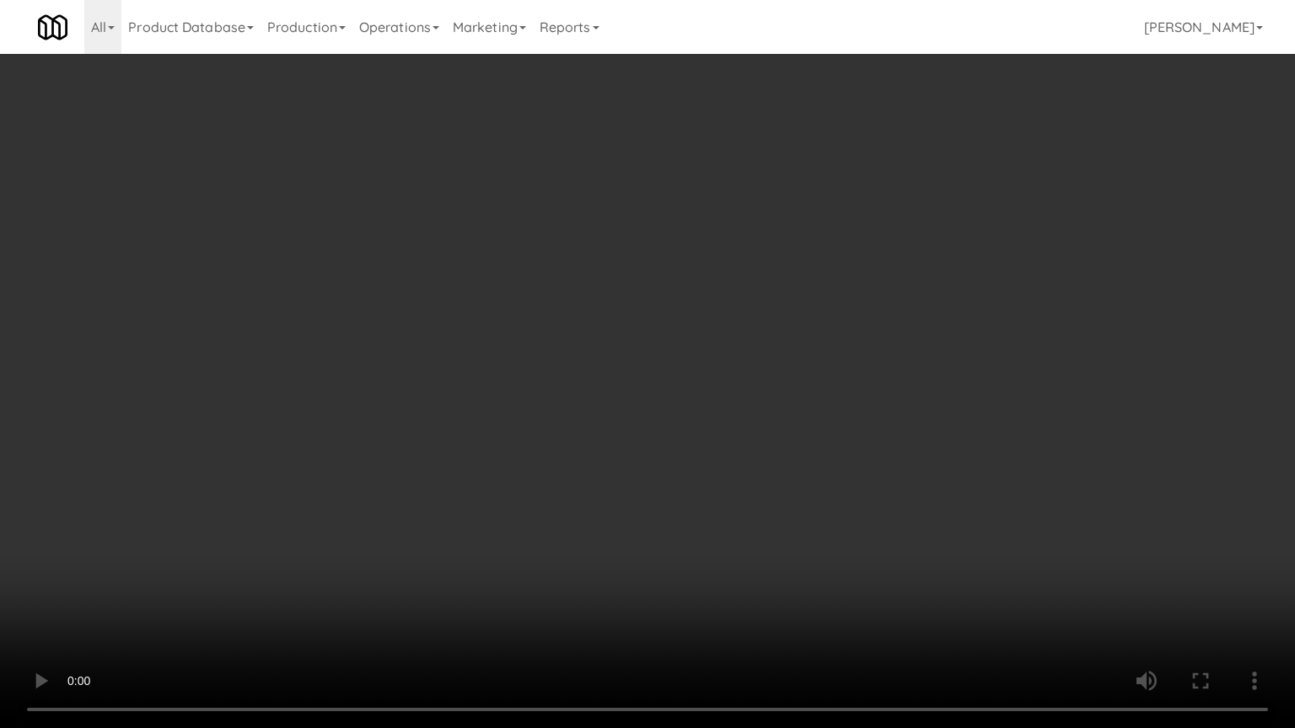
click at [914, 370] on video at bounding box center [647, 364] width 1295 height 728
click at [985, 372] on video at bounding box center [647, 364] width 1295 height 728
drag, startPoint x: 772, startPoint y: 374, endPoint x: 784, endPoint y: 376, distance: 11.9
click at [776, 376] on video at bounding box center [647, 364] width 1295 height 728
drag, startPoint x: 784, startPoint y: 376, endPoint x: 803, endPoint y: 263, distance: 114.6
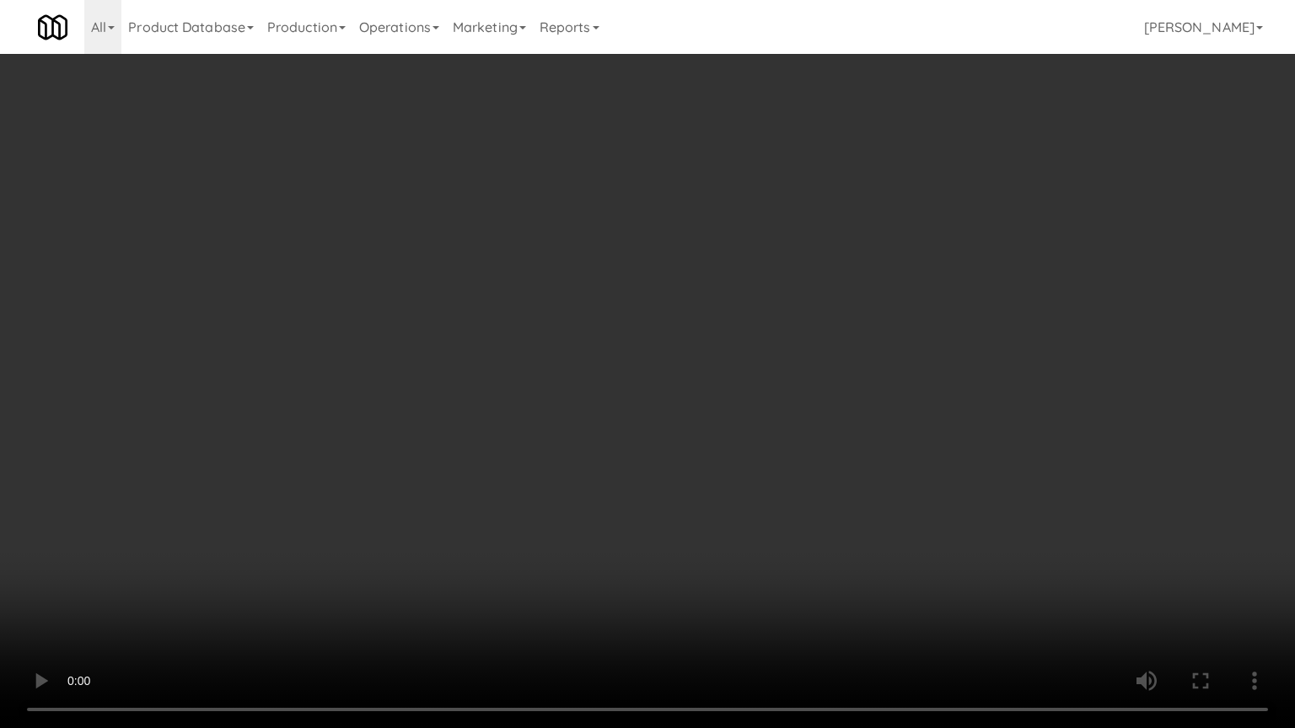
click at [786, 376] on video at bounding box center [647, 364] width 1295 height 728
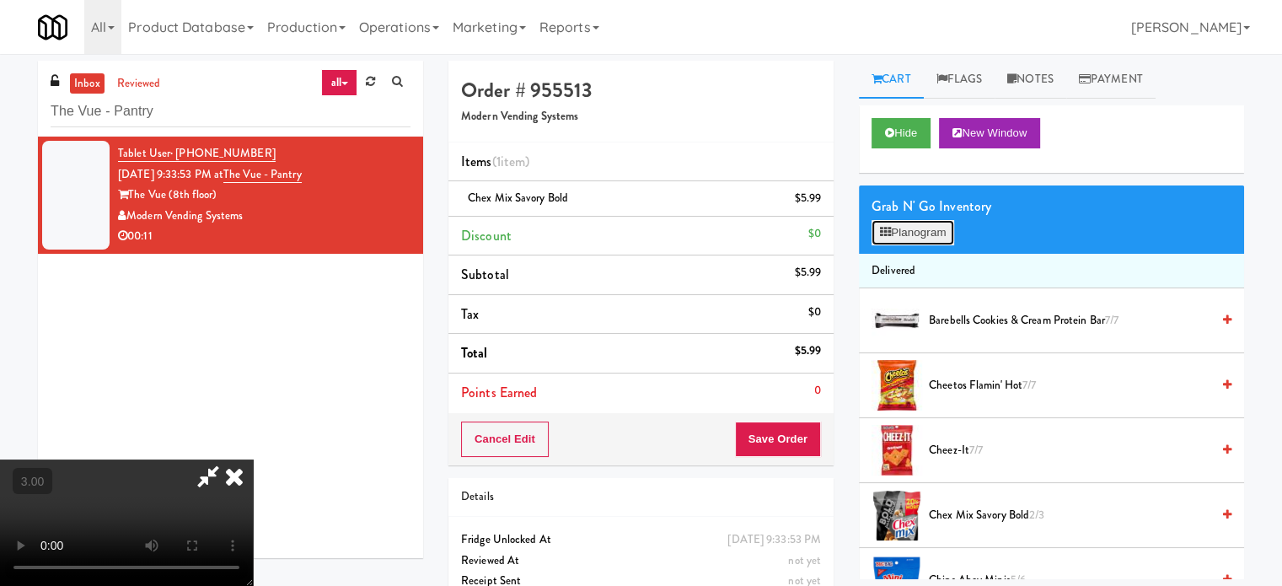
click at [931, 235] on button "Planogram" at bounding box center [913, 232] width 83 height 25
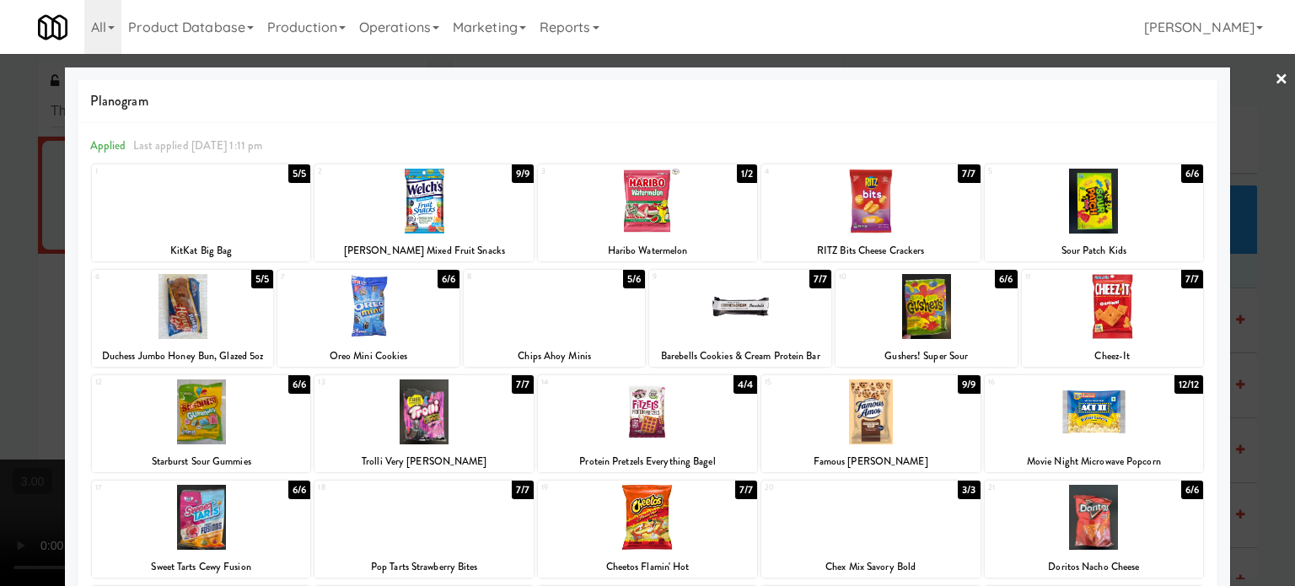
click at [294, 174] on div "5/5" at bounding box center [299, 173] width 22 height 19
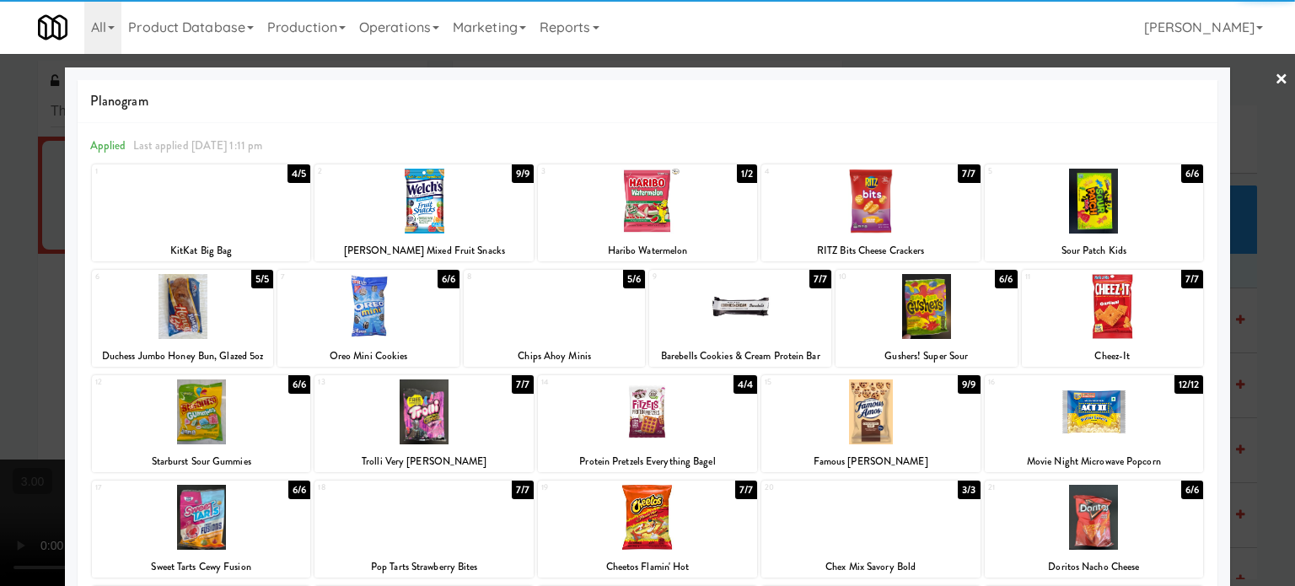
click at [1266, 351] on div at bounding box center [647, 293] width 1295 height 586
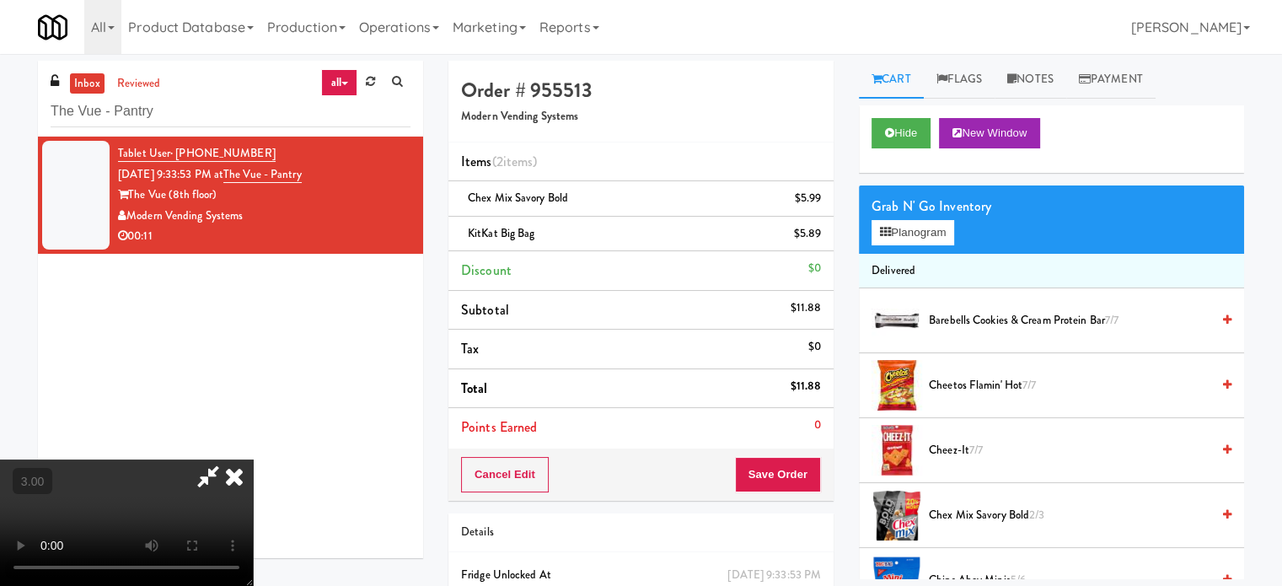
click at [253, 459] on video at bounding box center [126, 522] width 253 height 126
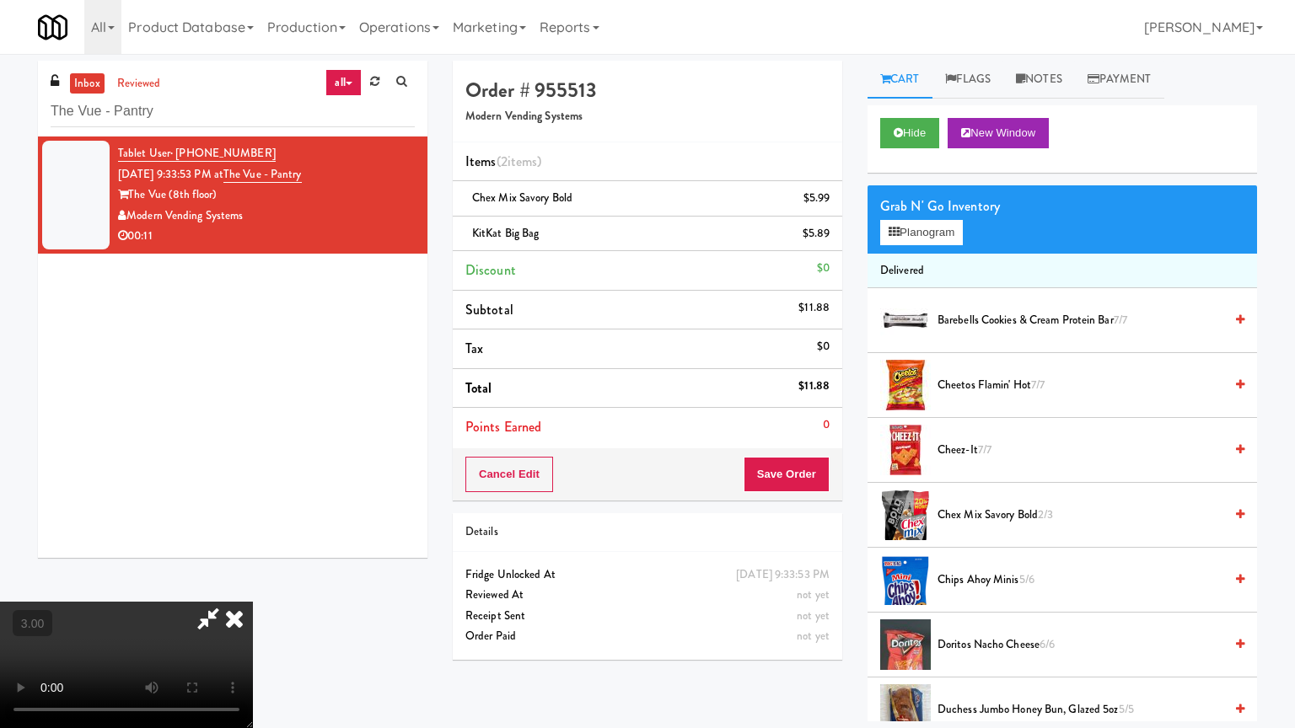
click at [253, 585] on video at bounding box center [126, 665] width 253 height 126
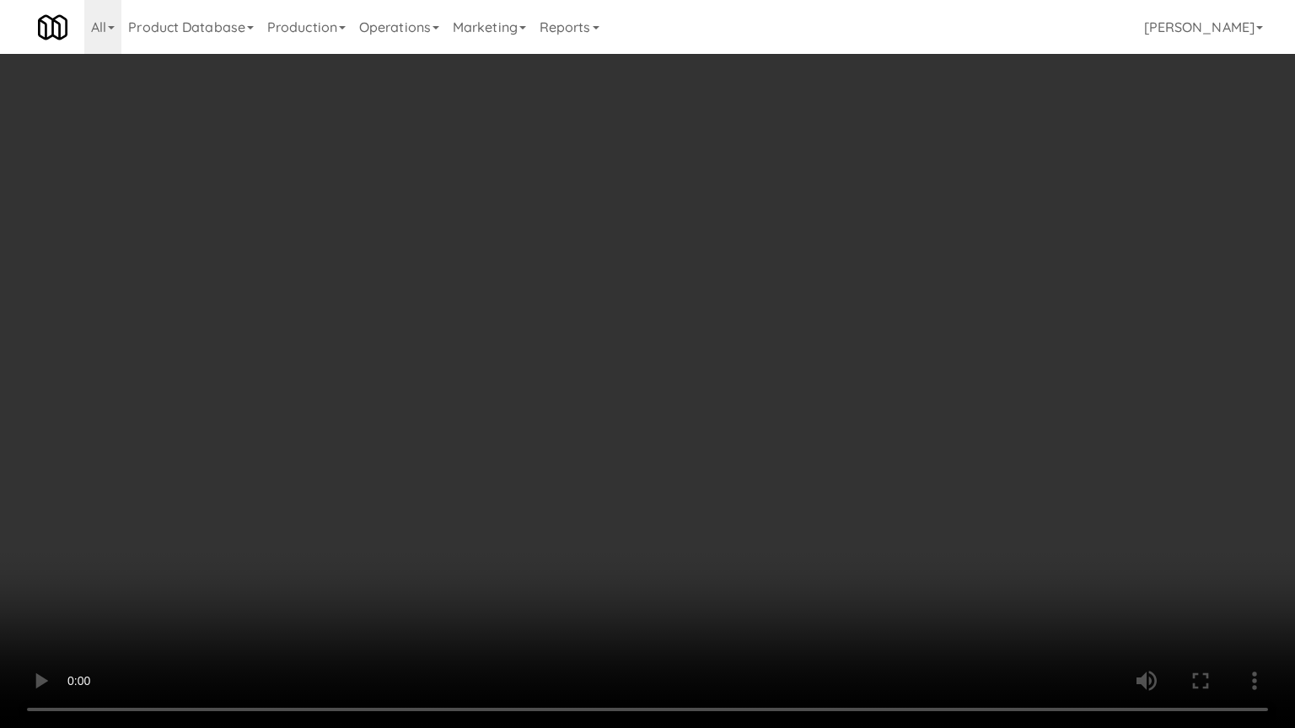
click at [974, 585] on video at bounding box center [647, 364] width 1295 height 728
click at [764, 378] on video at bounding box center [647, 364] width 1295 height 728
click at [759, 372] on video at bounding box center [647, 364] width 1295 height 728
click at [604, 489] on video at bounding box center [647, 364] width 1295 height 728
click at [596, 390] on video at bounding box center [647, 364] width 1295 height 728
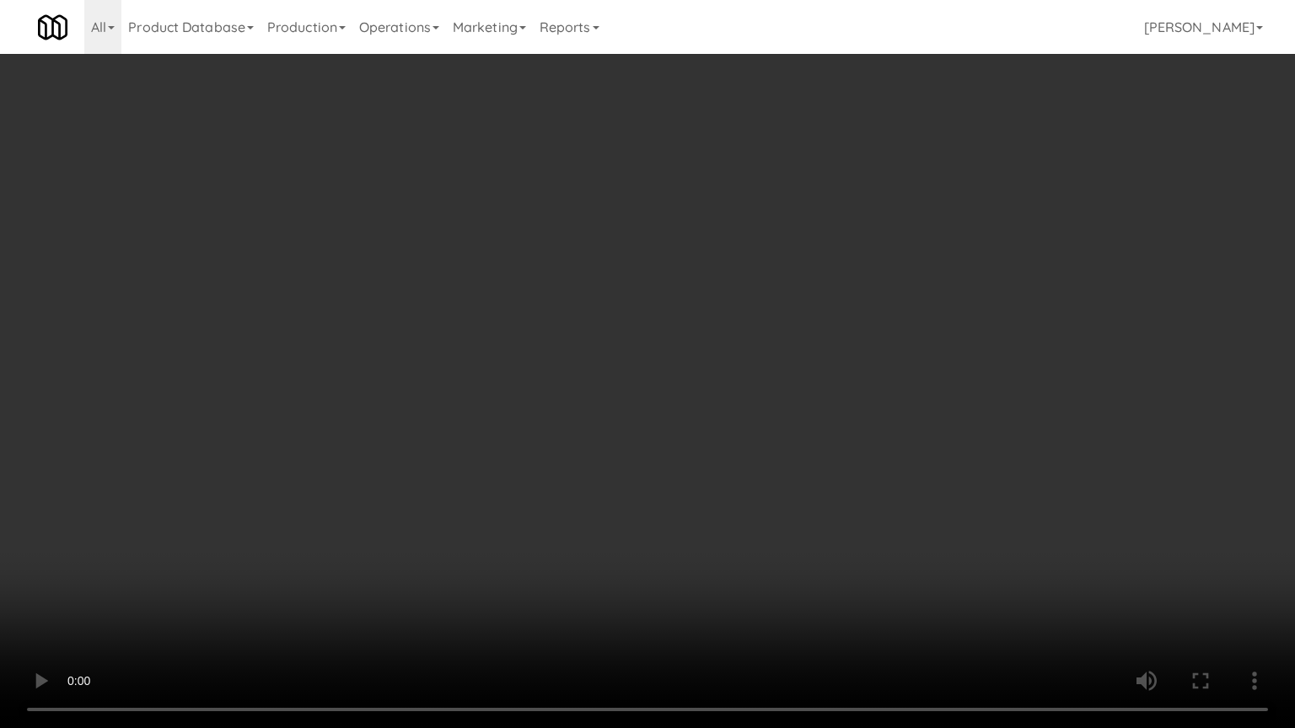
click at [596, 397] on video at bounding box center [647, 364] width 1295 height 728
click at [594, 384] on video at bounding box center [647, 364] width 1295 height 728
click at [595, 386] on video at bounding box center [647, 364] width 1295 height 728
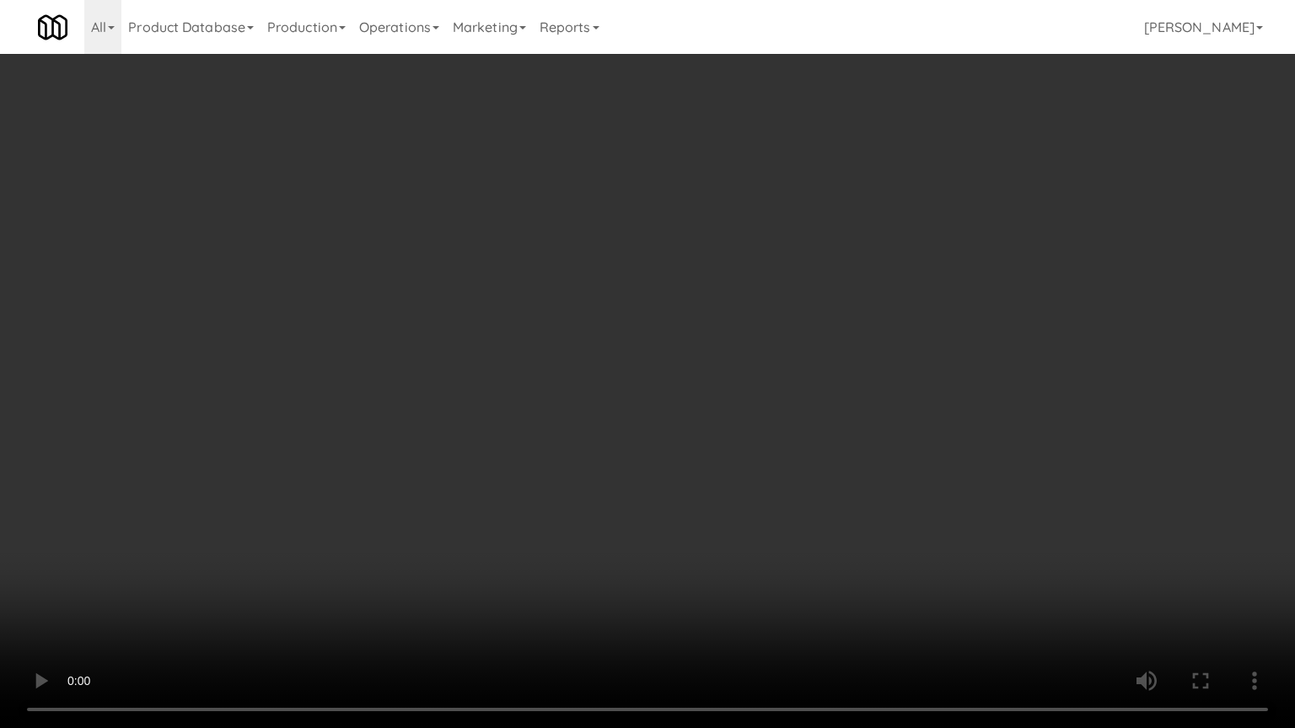
click at [603, 392] on video at bounding box center [647, 364] width 1295 height 728
click at [600, 390] on video at bounding box center [647, 364] width 1295 height 728
click at [677, 387] on video at bounding box center [647, 364] width 1295 height 728
click at [700, 386] on video at bounding box center [647, 364] width 1295 height 728
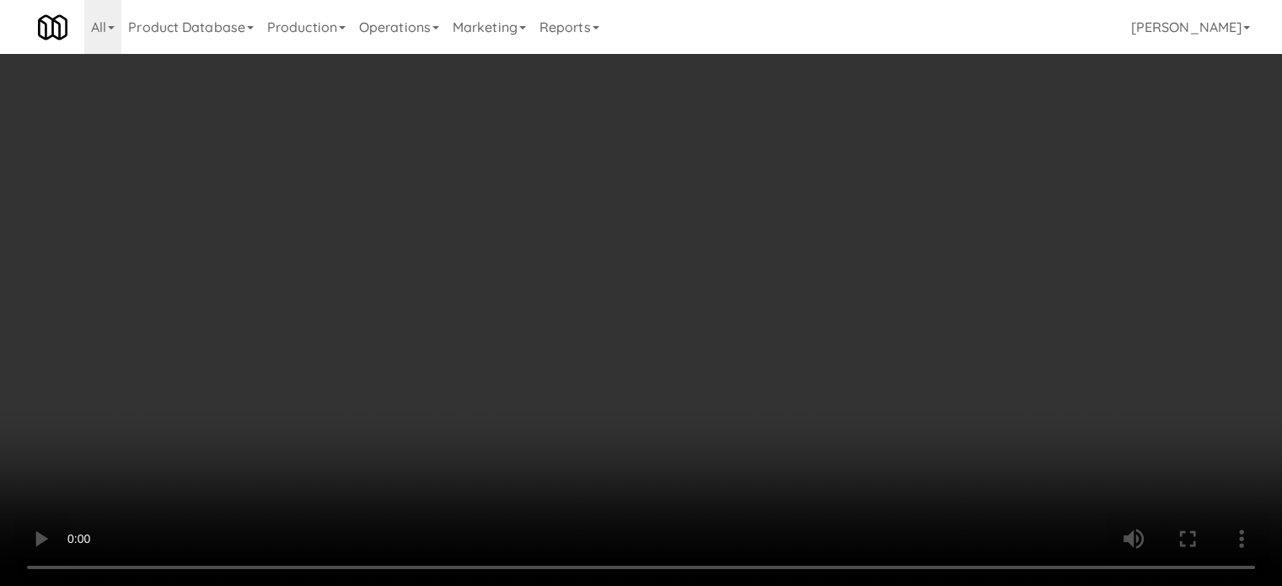
click at [453, 395] on video at bounding box center [641, 293] width 1282 height 586
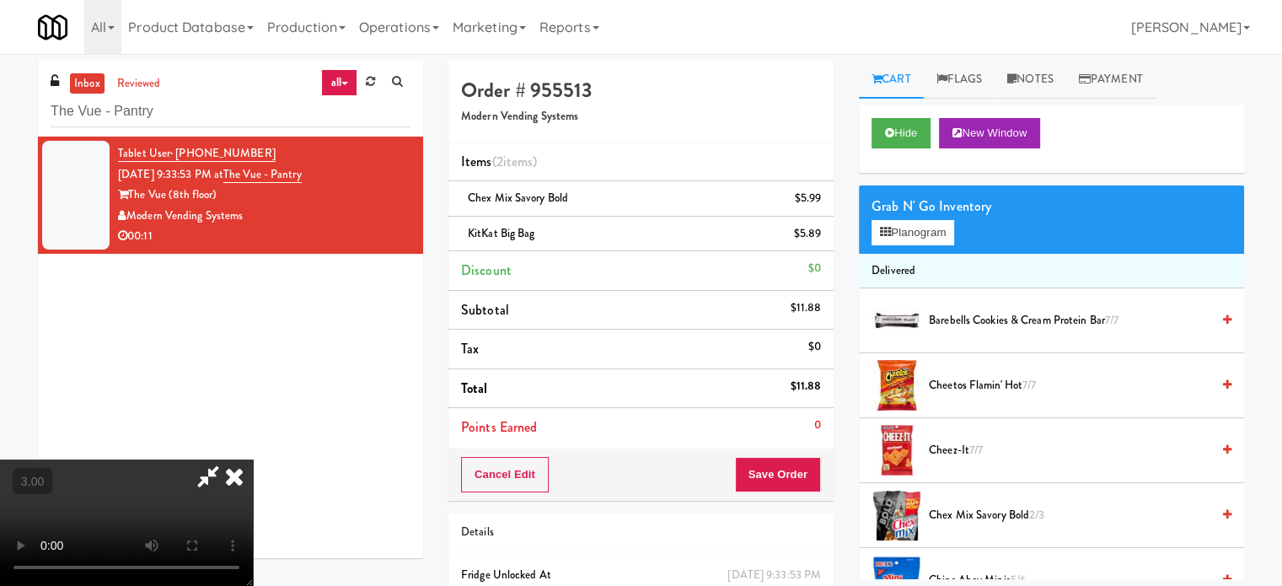
click at [253, 459] on video at bounding box center [126, 522] width 253 height 126
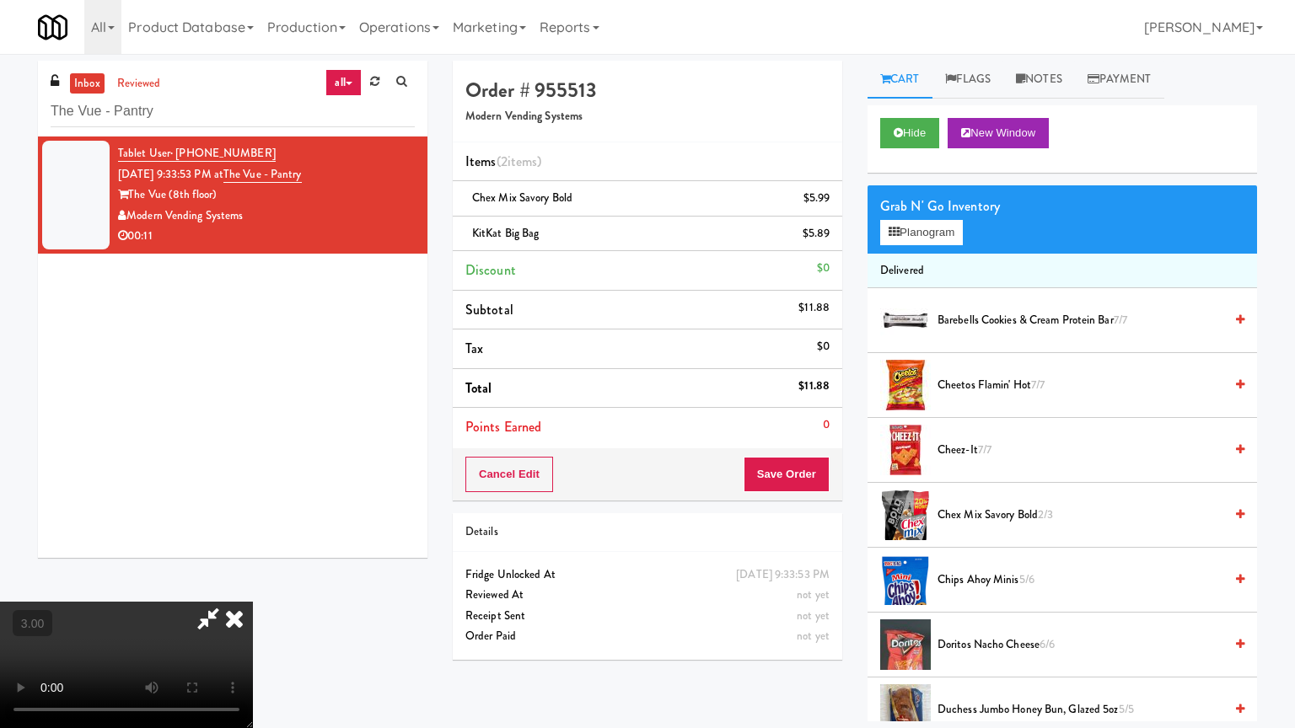
click at [253, 585] on video at bounding box center [126, 665] width 253 height 126
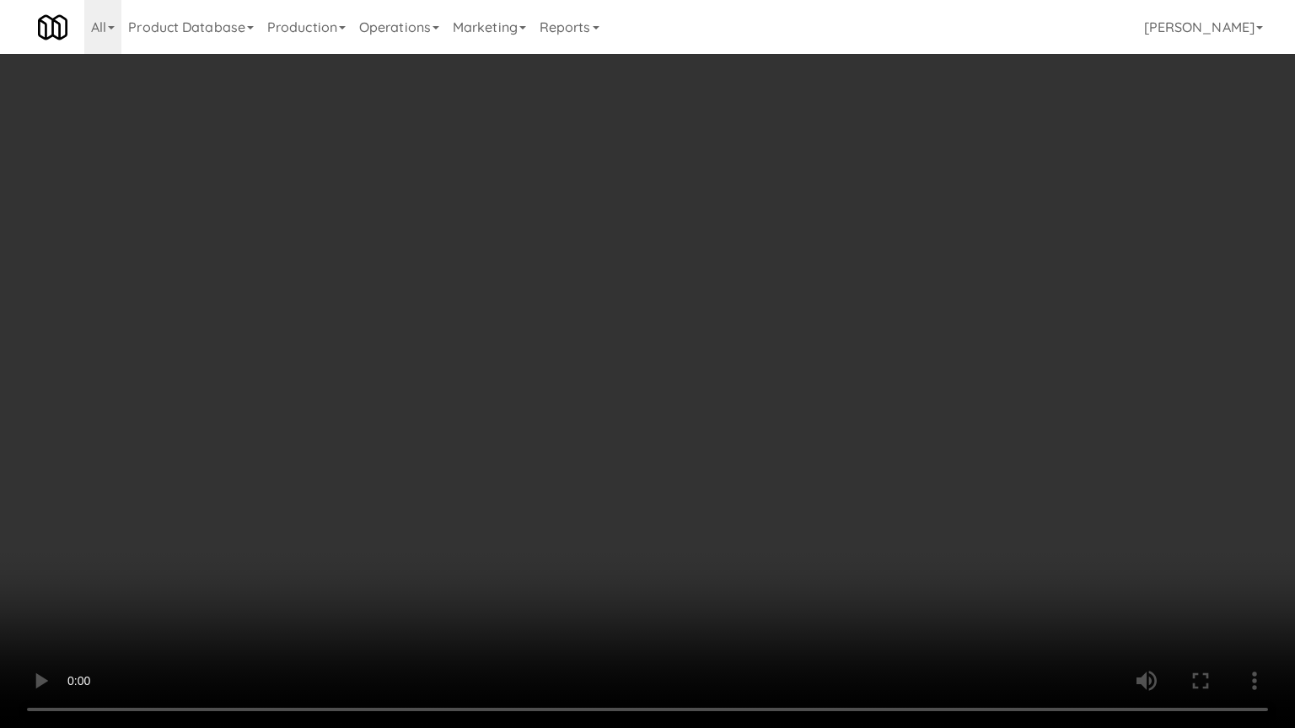
click at [630, 458] on video at bounding box center [647, 364] width 1295 height 728
click at [597, 455] on video at bounding box center [647, 364] width 1295 height 728
click at [616, 471] on video at bounding box center [647, 364] width 1295 height 728
click at [637, 400] on video at bounding box center [647, 364] width 1295 height 728
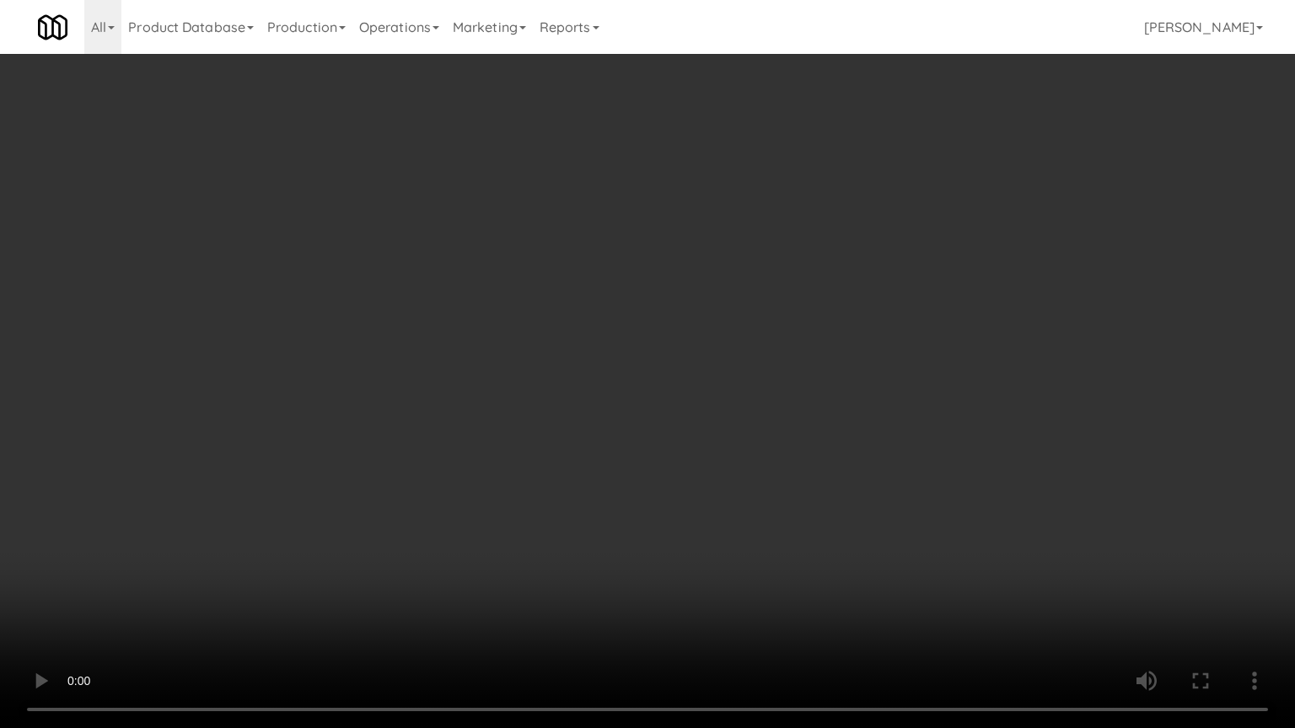
drag, startPoint x: 637, startPoint y: 400, endPoint x: 828, endPoint y: 191, distance: 282.8
click at [647, 395] on video at bounding box center [647, 364] width 1295 height 728
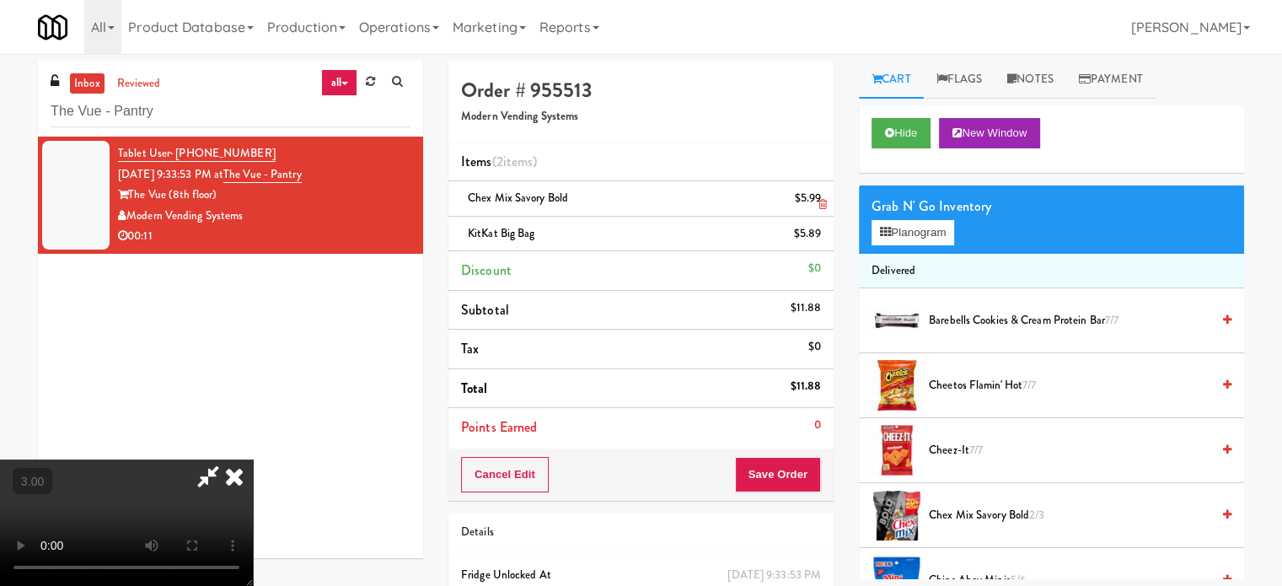
drag, startPoint x: 754, startPoint y: 171, endPoint x: 762, endPoint y: 188, distance: 18.8
click at [253, 459] on icon at bounding box center [234, 476] width 37 height 34
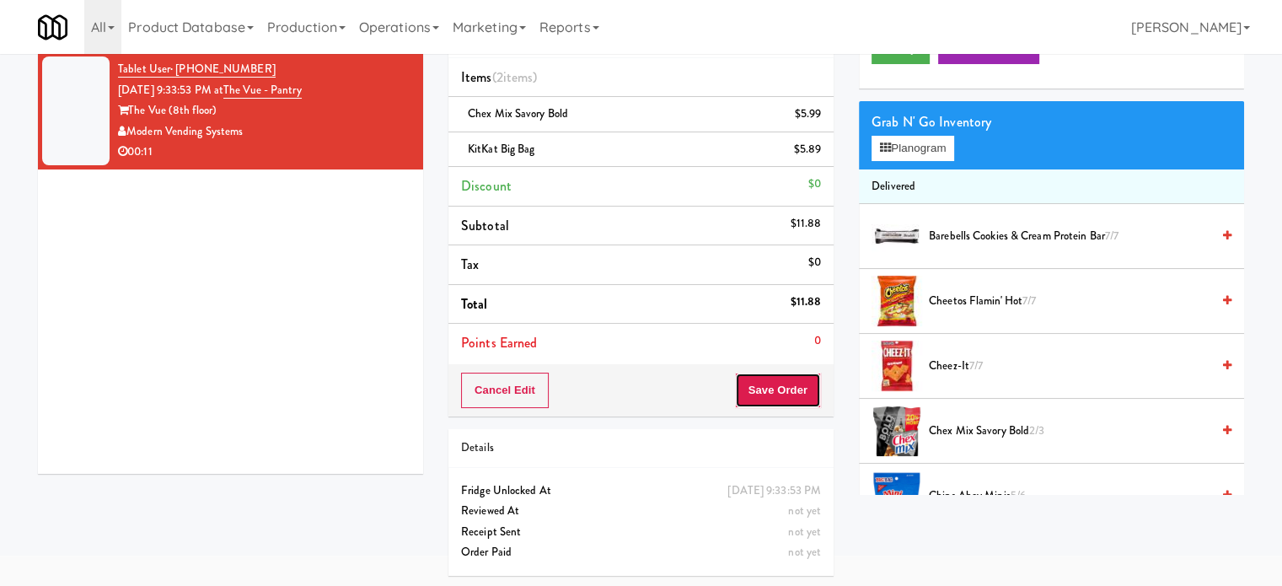
click at [781, 387] on button "Save Order" at bounding box center [778, 390] width 86 height 35
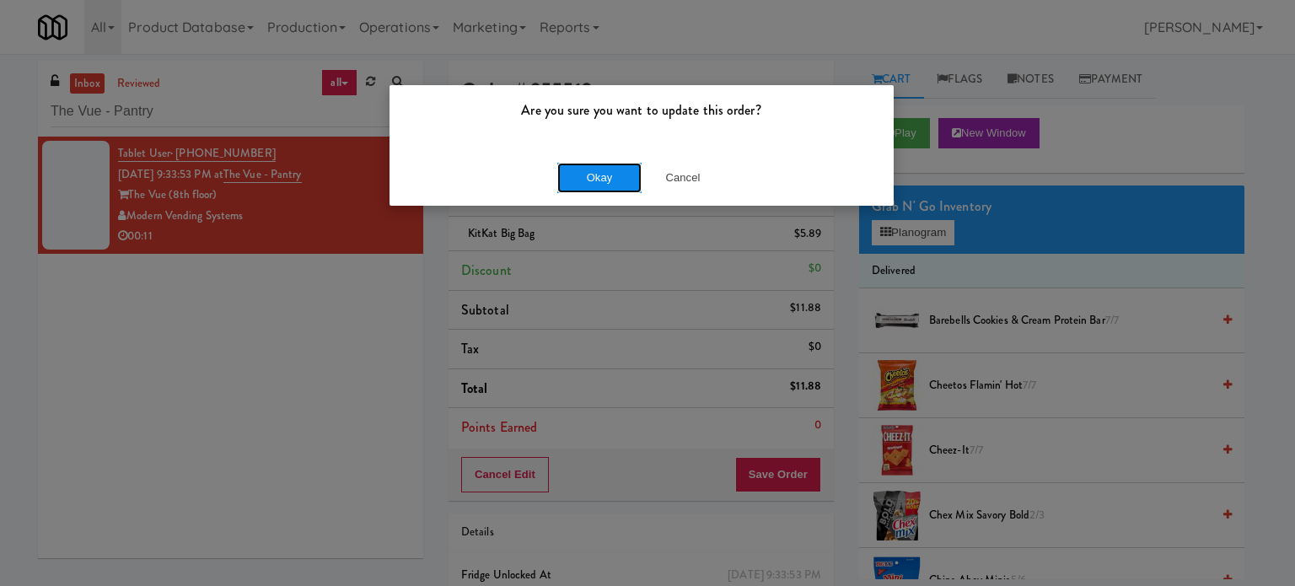
click at [573, 179] on button "Okay" at bounding box center [599, 178] width 84 height 30
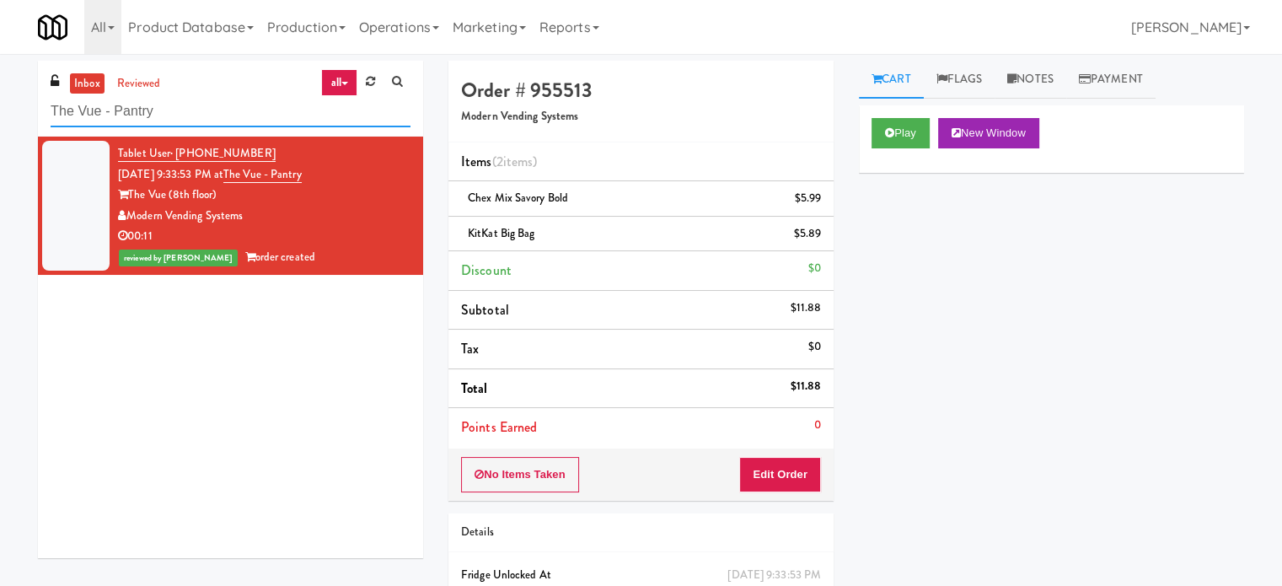
click at [161, 112] on input "The Vue - Pantry" at bounding box center [231, 111] width 360 height 31
click at [162, 112] on input "The Vue - Pantry" at bounding box center [231, 111] width 360 height 31
paste input "Rock Solid Reboot (Right)"
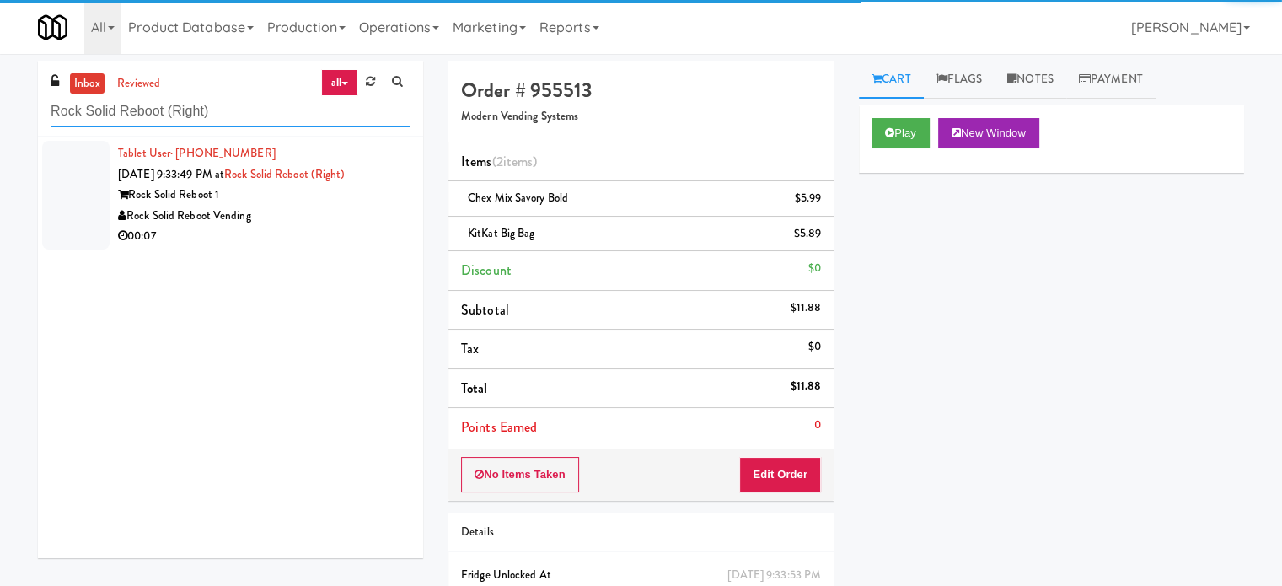
type input "Rock Solid Reboot (Right)"
drag, startPoint x: 362, startPoint y: 209, endPoint x: 560, endPoint y: 188, distance: 198.4
click at [361, 209] on div "Rock Solid Reboot Vending" at bounding box center [264, 216] width 293 height 21
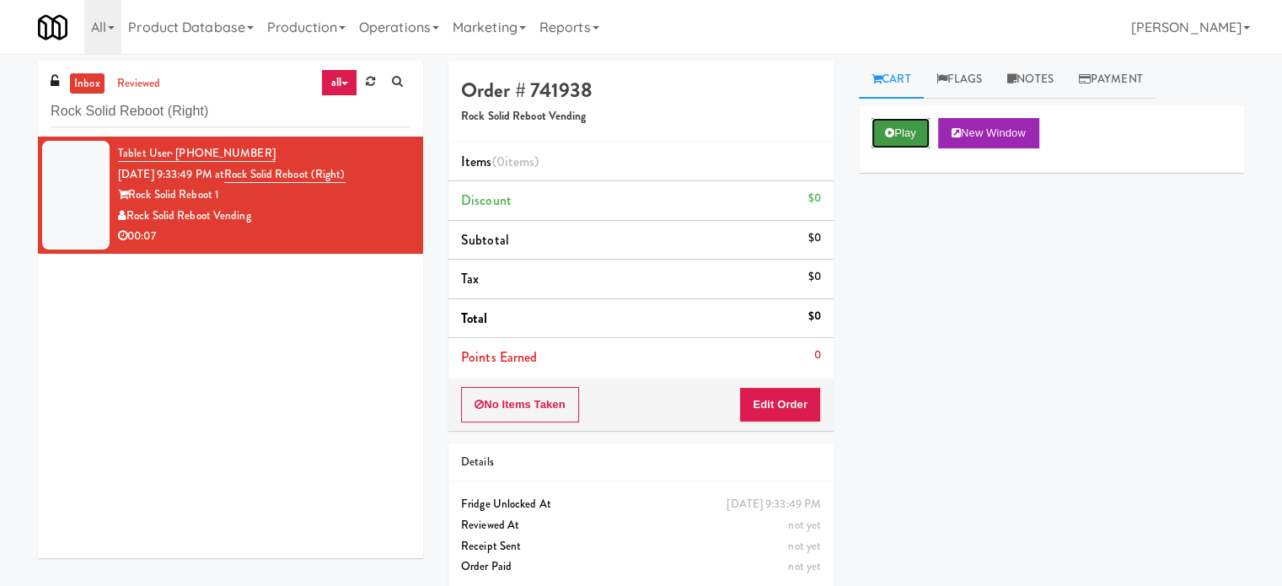
click at [894, 137] on button "Play" at bounding box center [901, 133] width 58 height 30
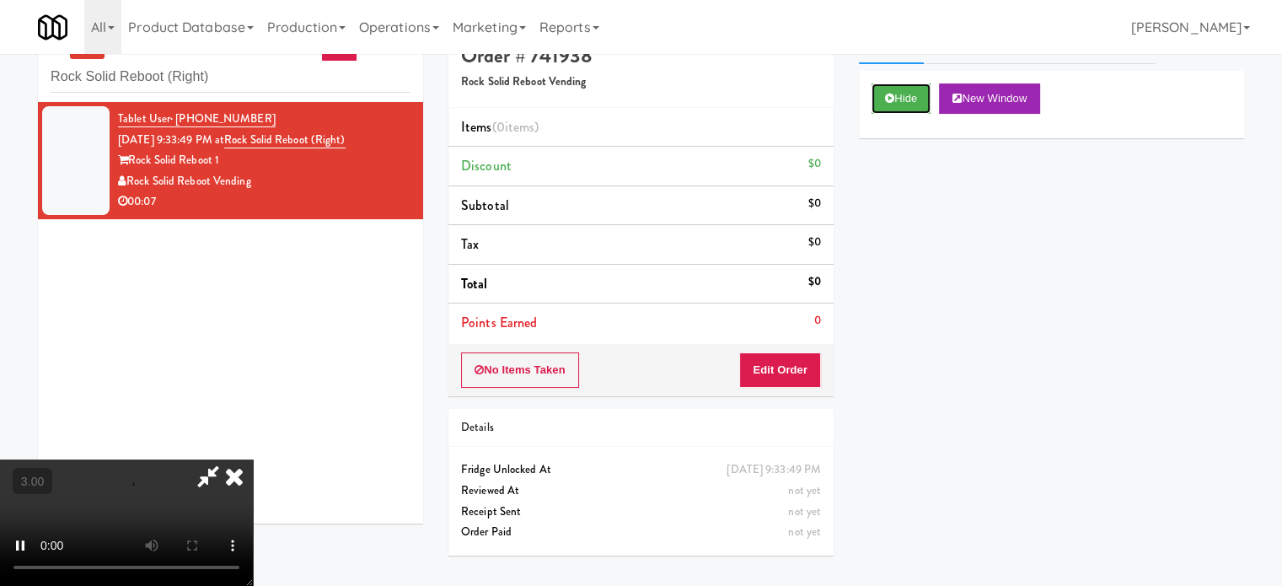
scroll to position [54, 0]
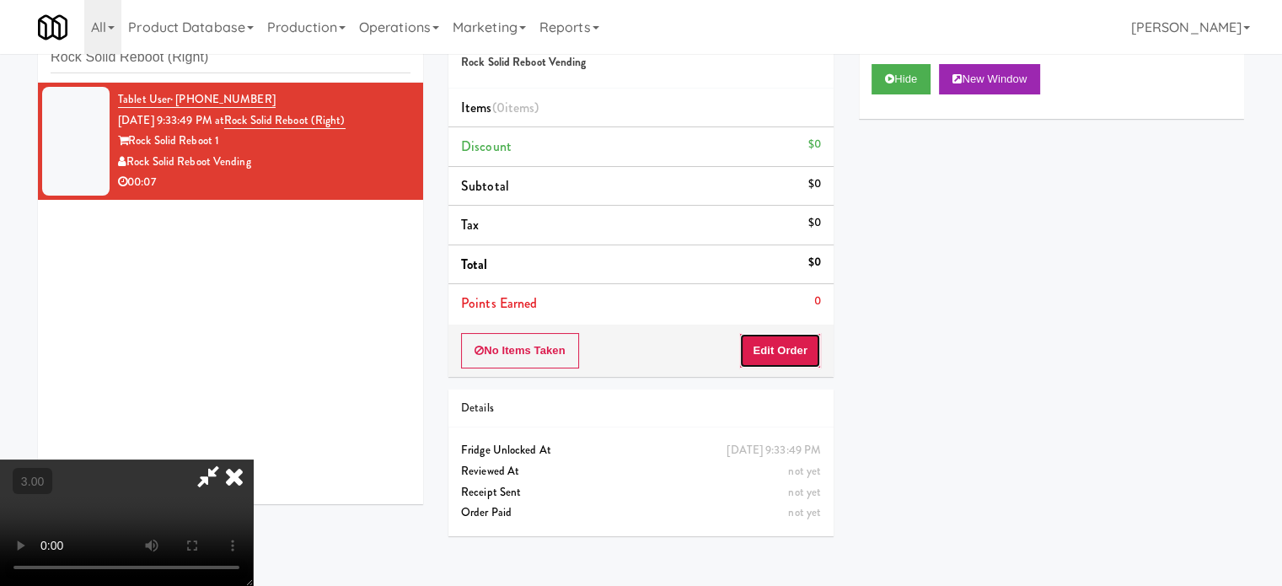
click at [795, 336] on button "Edit Order" at bounding box center [780, 350] width 82 height 35
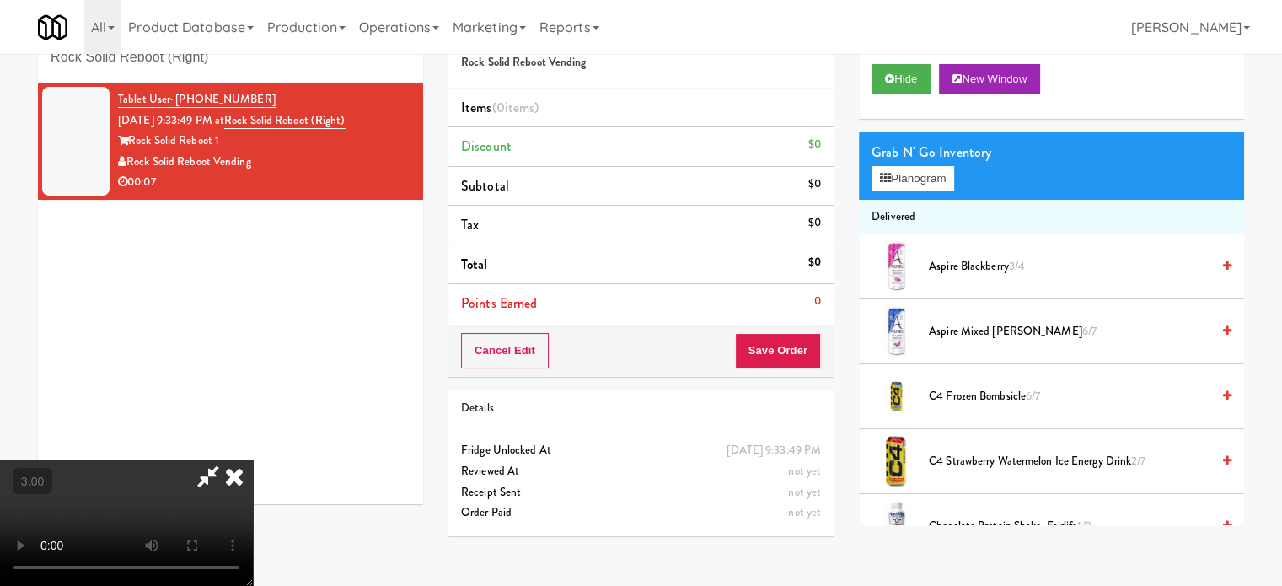
click at [253, 459] on video at bounding box center [126, 522] width 253 height 126
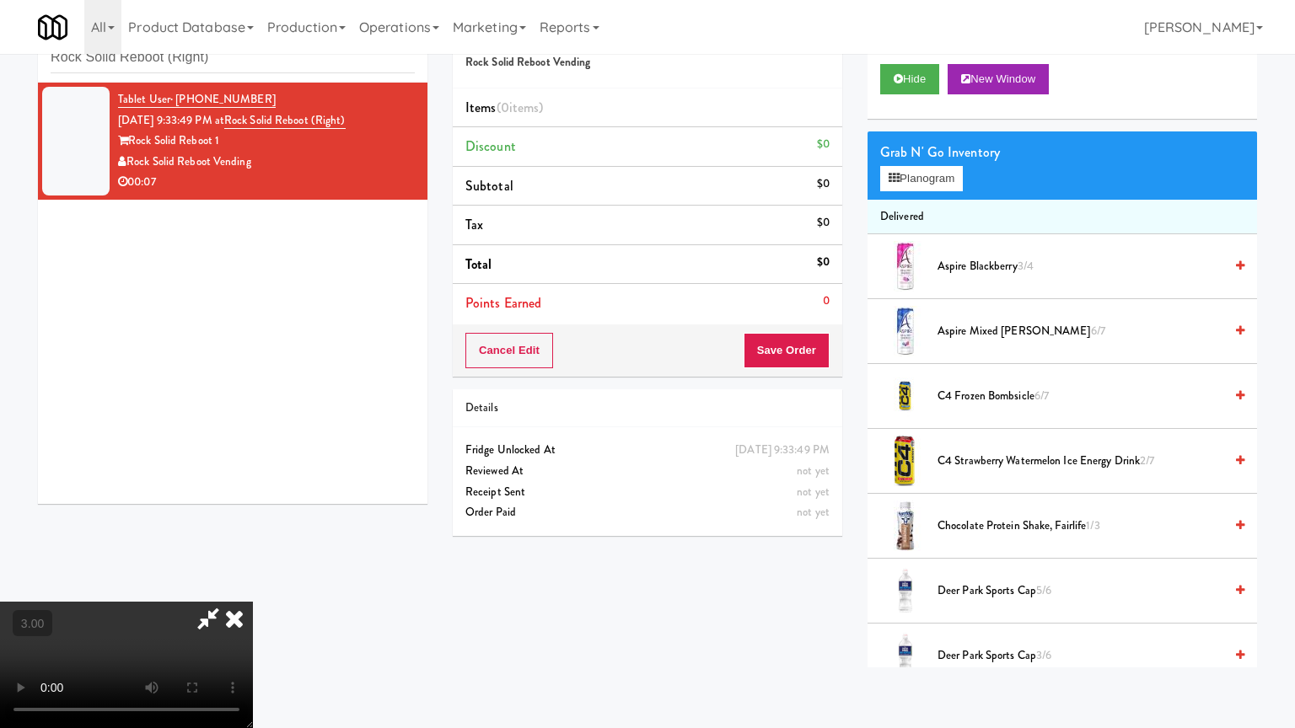
click at [253, 585] on video at bounding box center [126, 665] width 253 height 126
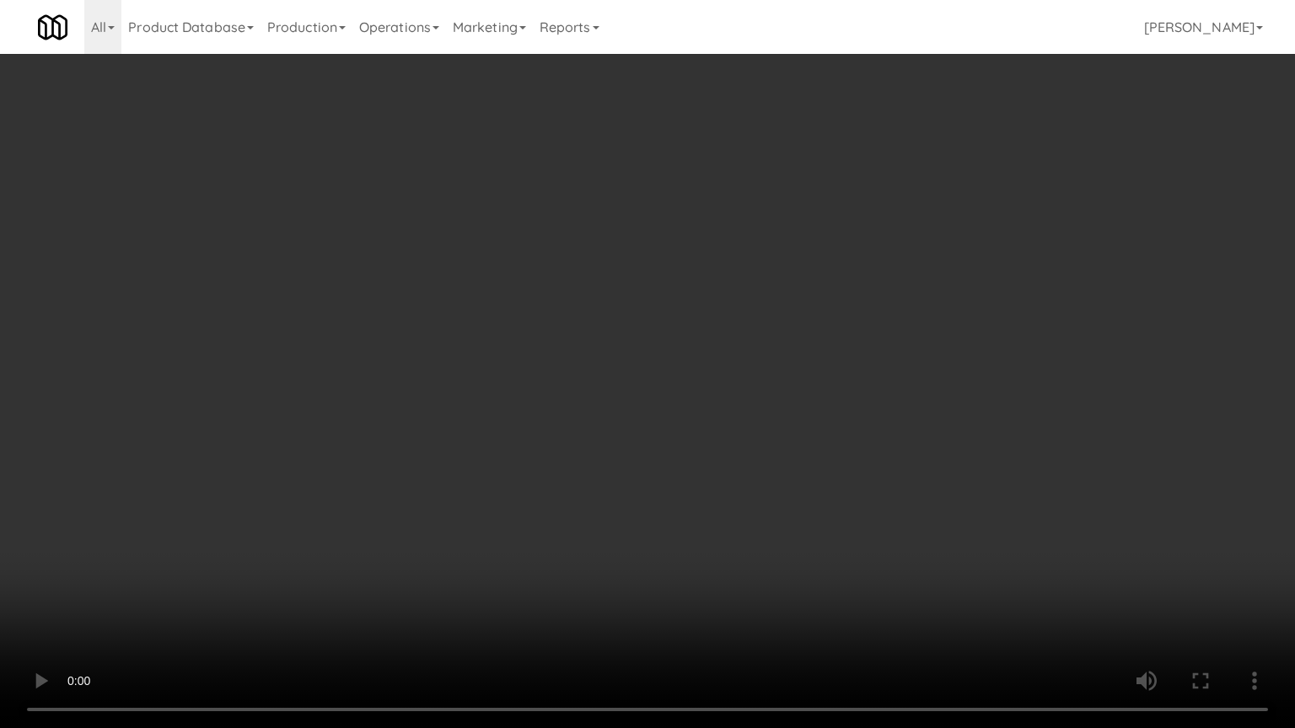
click at [561, 386] on video at bounding box center [647, 364] width 1295 height 728
click at [636, 402] on video at bounding box center [647, 364] width 1295 height 728
click at [629, 406] on video at bounding box center [647, 364] width 1295 height 728
click at [671, 431] on video at bounding box center [647, 364] width 1295 height 728
click at [462, 450] on video at bounding box center [647, 364] width 1295 height 728
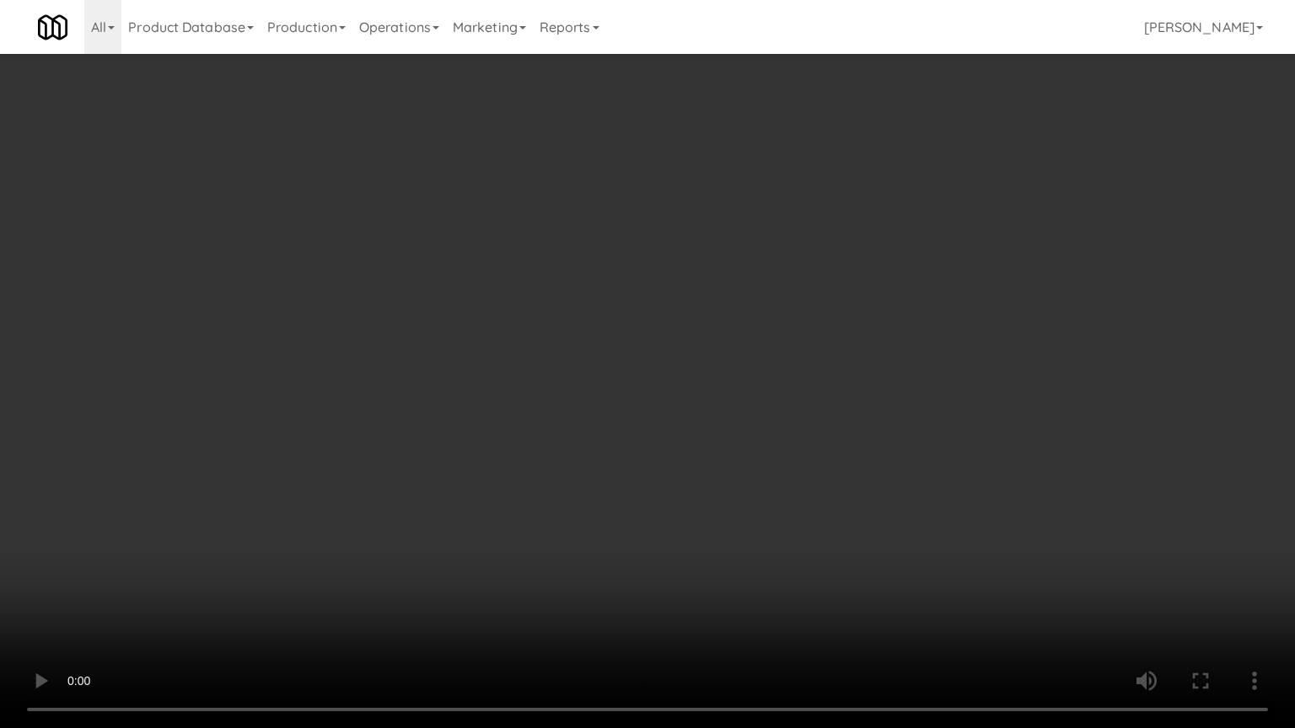
click at [587, 444] on video at bounding box center [647, 364] width 1295 height 728
click at [284, 508] on video at bounding box center [647, 364] width 1295 height 728
click at [534, 432] on video at bounding box center [647, 364] width 1295 height 728
click at [545, 433] on video at bounding box center [647, 364] width 1295 height 728
click at [588, 435] on video at bounding box center [647, 364] width 1295 height 728
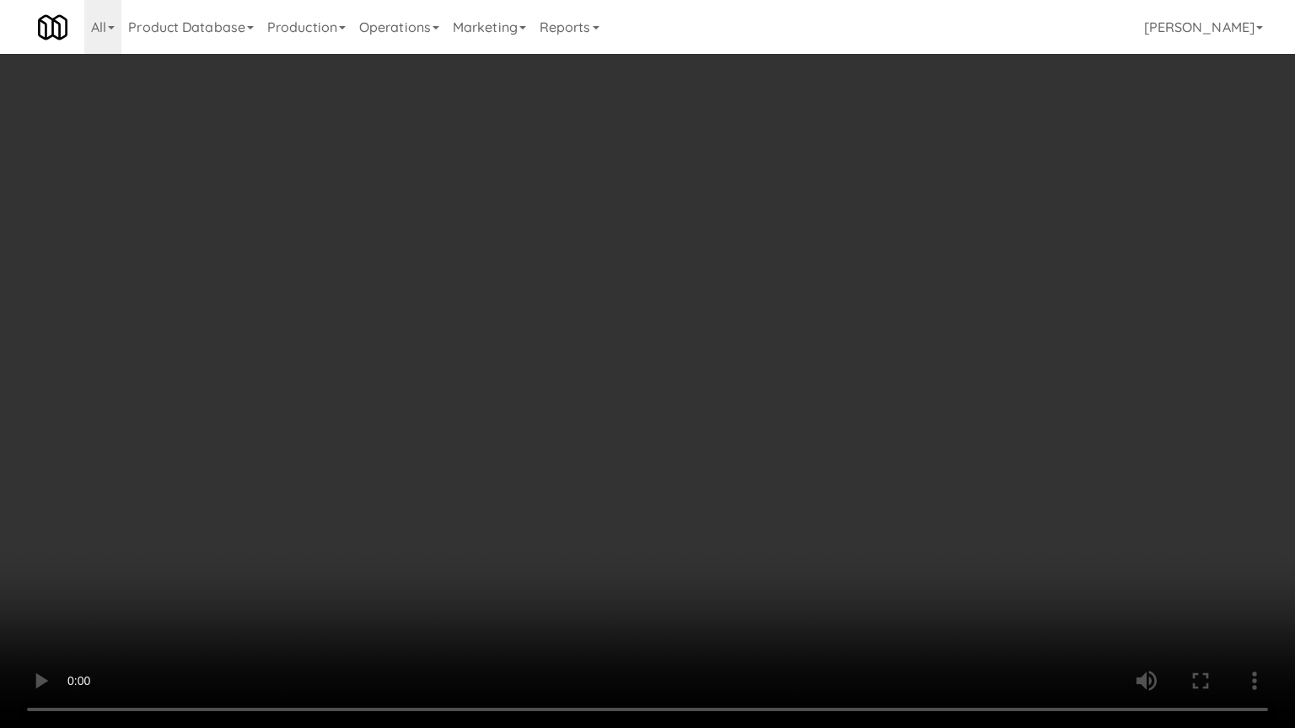
click at [587, 438] on video at bounding box center [647, 364] width 1295 height 728
click at [654, 480] on video at bounding box center [647, 364] width 1295 height 728
click at [578, 475] on video at bounding box center [647, 364] width 1295 height 728
click at [627, 463] on video at bounding box center [647, 364] width 1295 height 728
click at [613, 459] on video at bounding box center [647, 364] width 1295 height 728
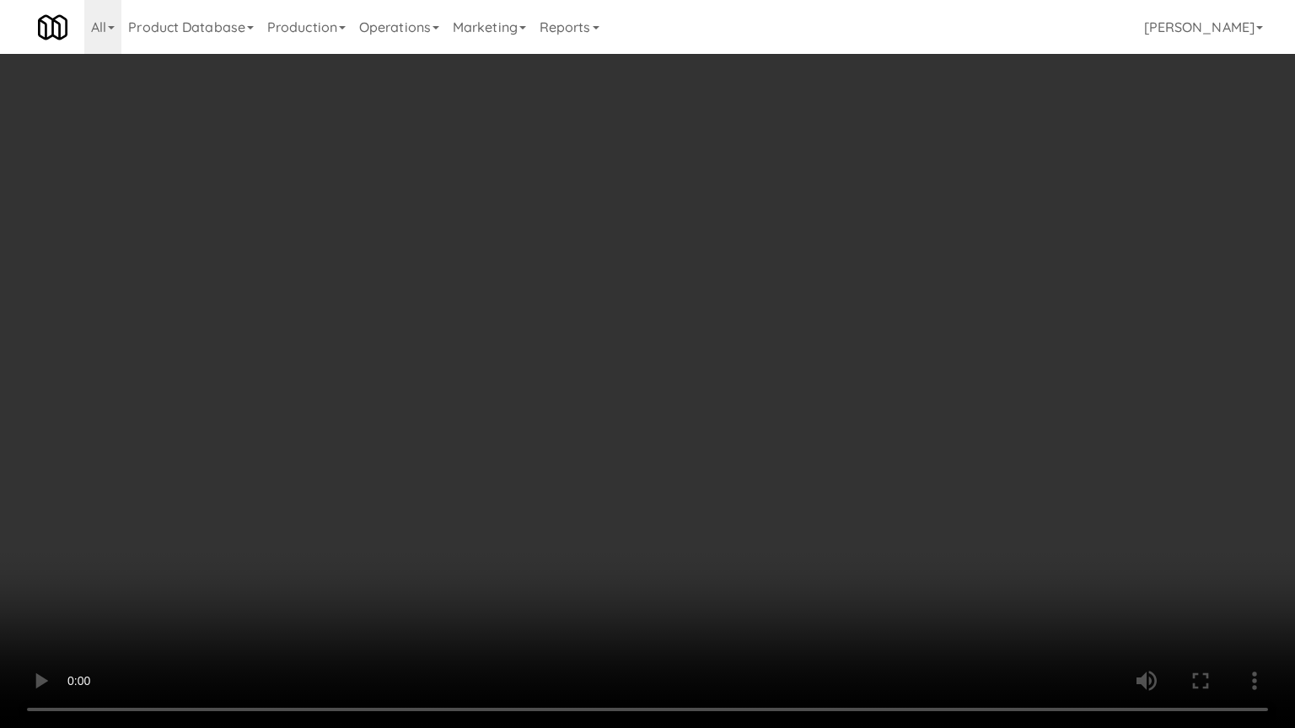
click at [617, 457] on video at bounding box center [647, 364] width 1295 height 728
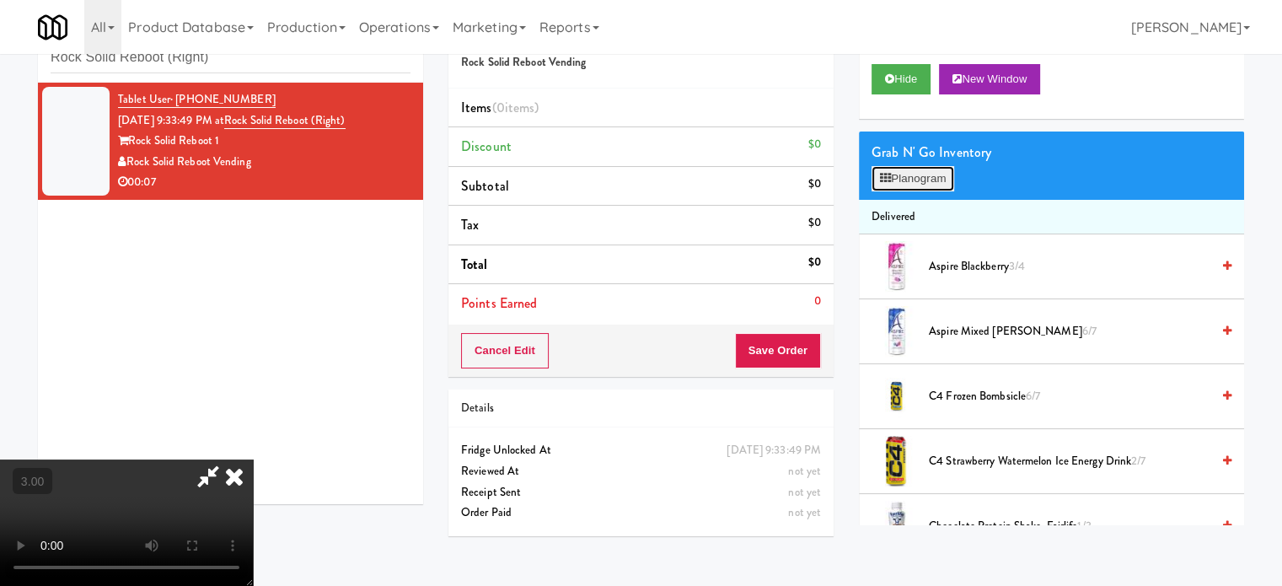
click at [939, 169] on button "Planogram" at bounding box center [913, 178] width 83 height 25
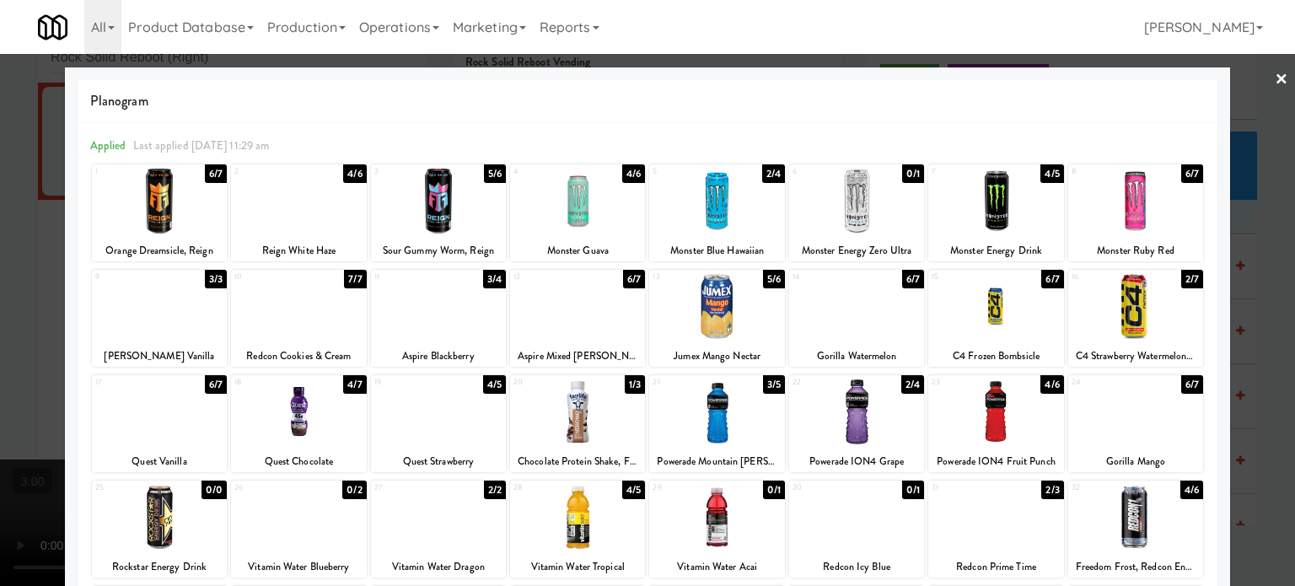
click at [904, 281] on div "6/7" at bounding box center [913, 279] width 22 height 19
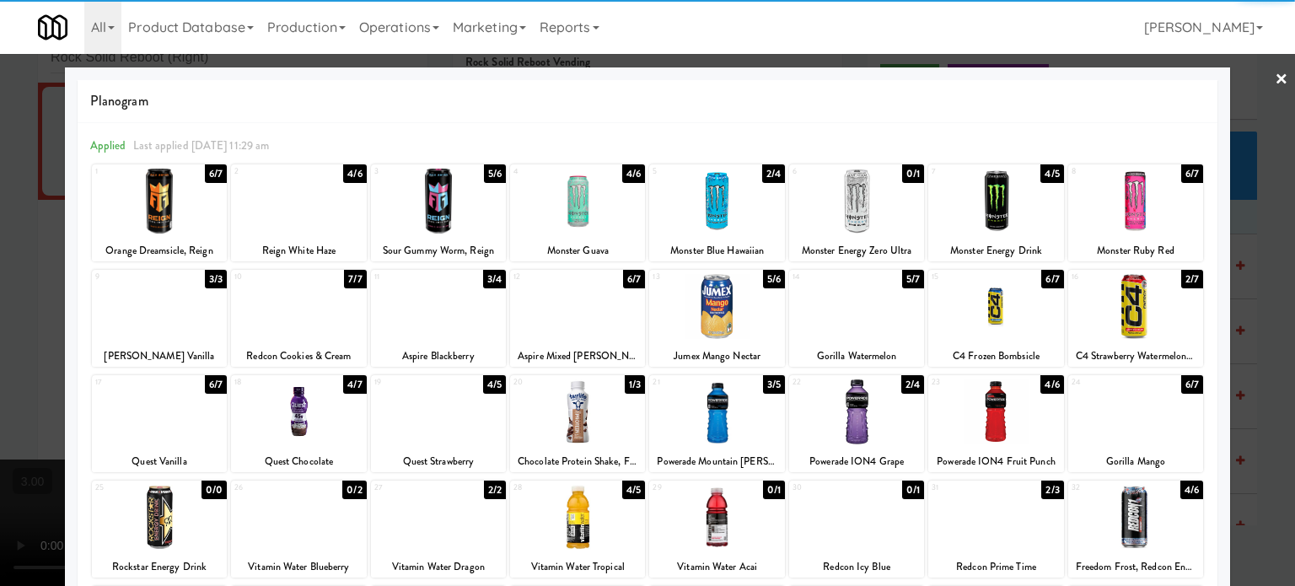
click at [1248, 368] on div at bounding box center [647, 293] width 1295 height 586
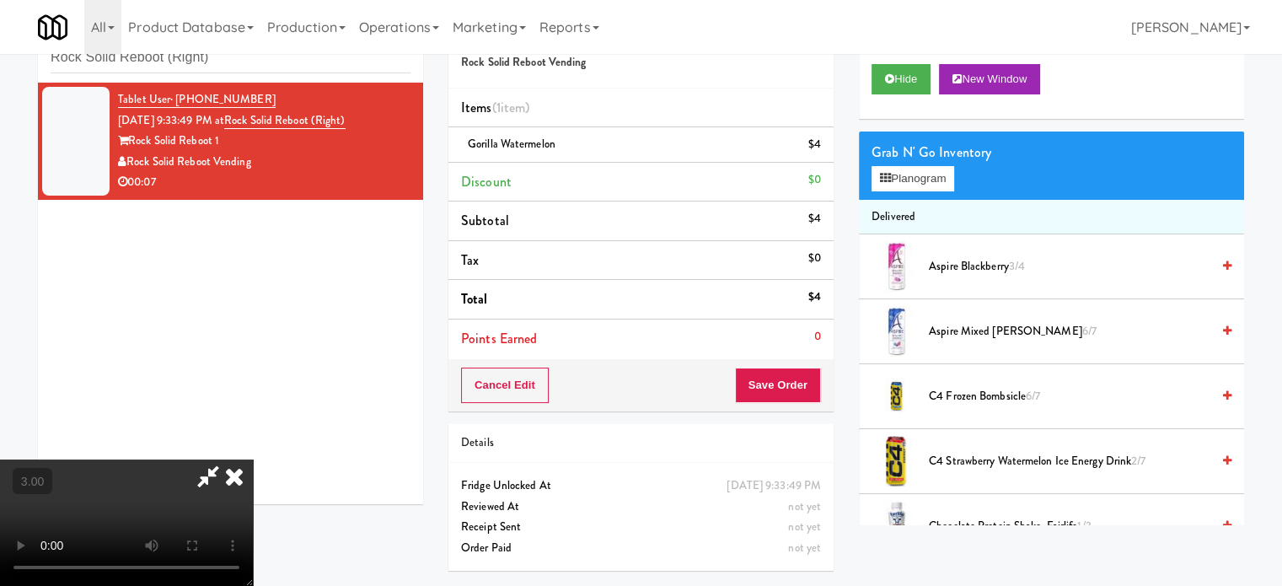
click at [253, 459] on video at bounding box center [126, 522] width 253 height 126
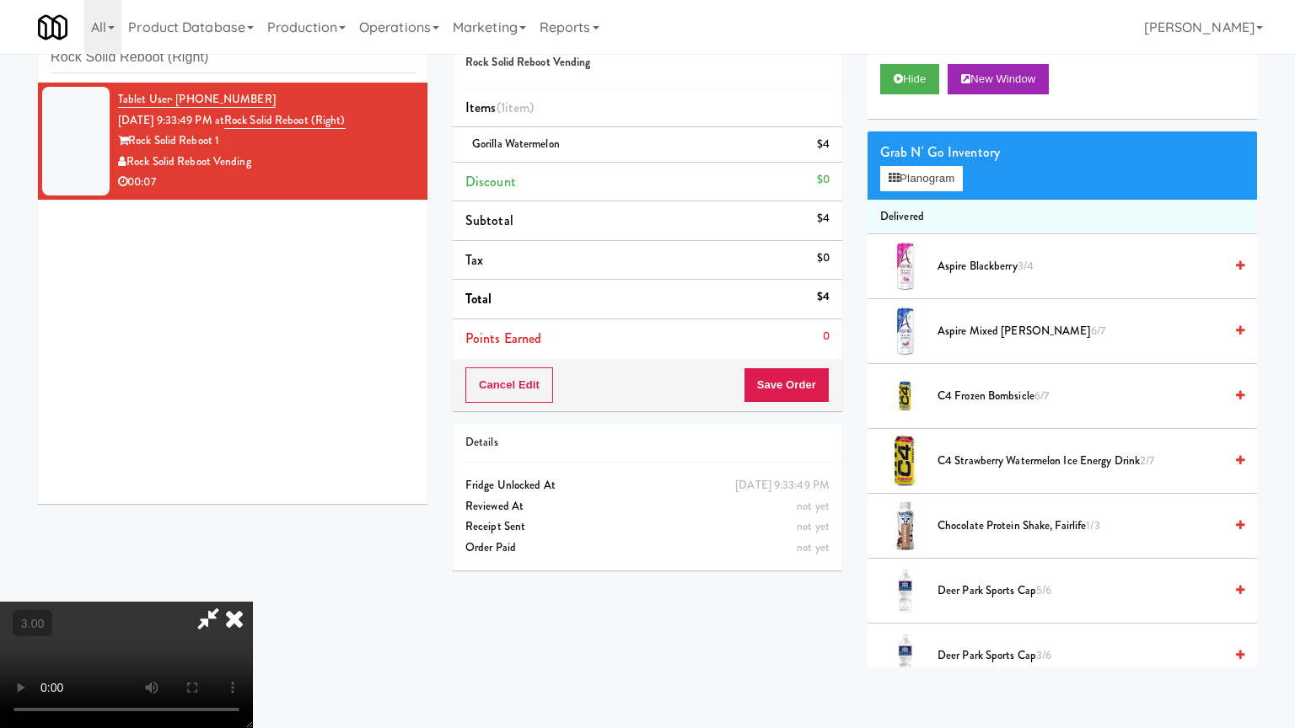
click at [253, 585] on video at bounding box center [126, 665] width 253 height 126
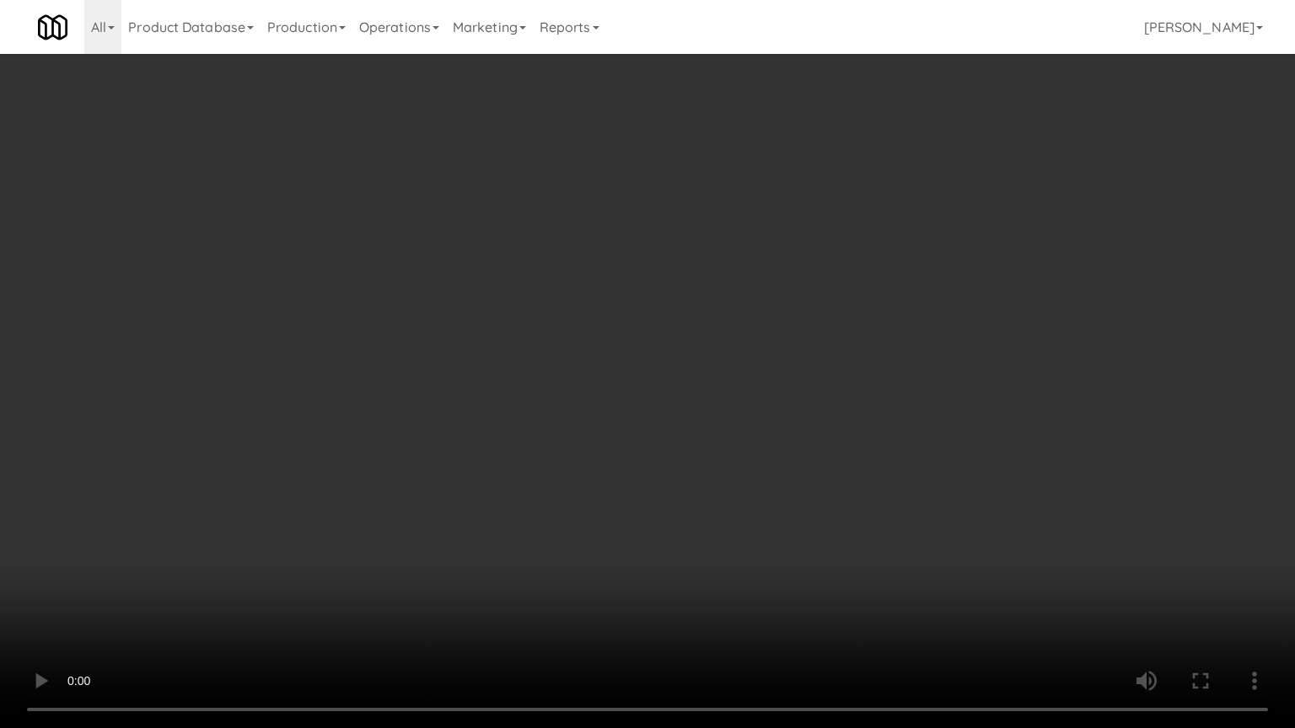
click at [759, 362] on video at bounding box center [647, 364] width 1295 height 728
click at [764, 353] on video at bounding box center [647, 364] width 1295 height 728
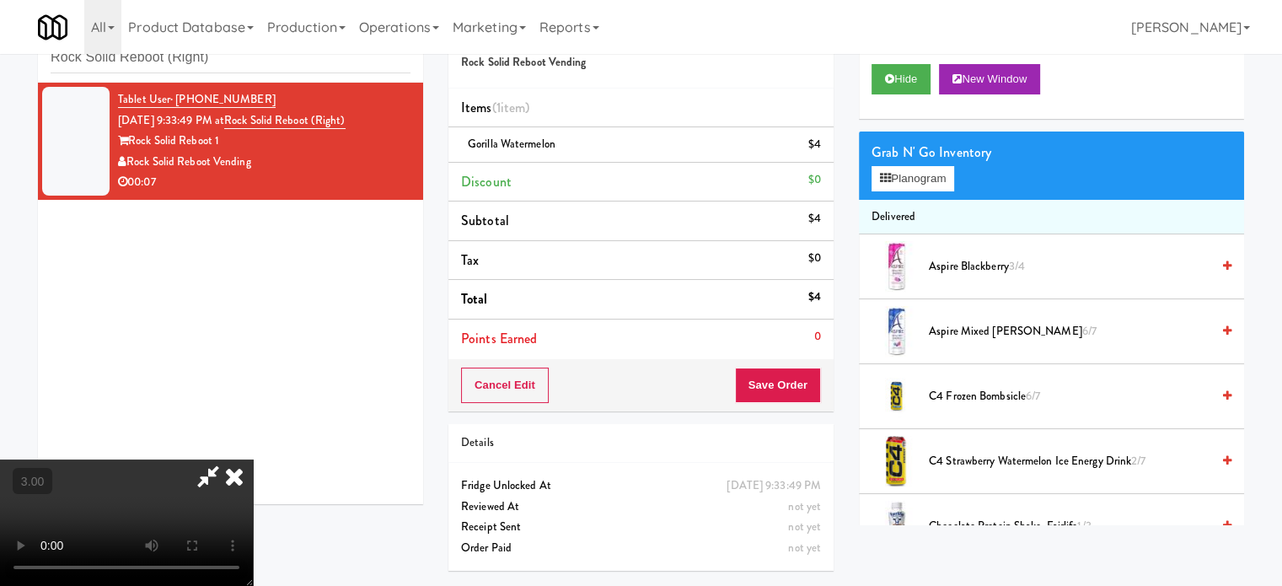
click at [253, 459] on icon at bounding box center [234, 476] width 37 height 34
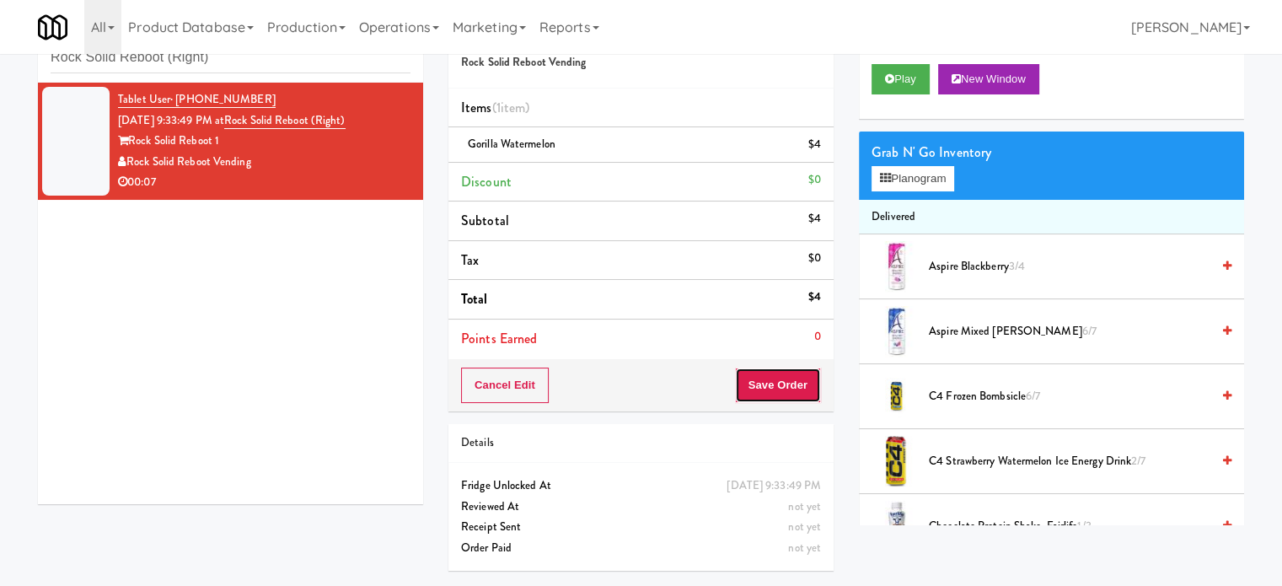
drag, startPoint x: 776, startPoint y: 392, endPoint x: 553, endPoint y: 314, distance: 235.9
click at [776, 392] on button "Save Order" at bounding box center [778, 385] width 86 height 35
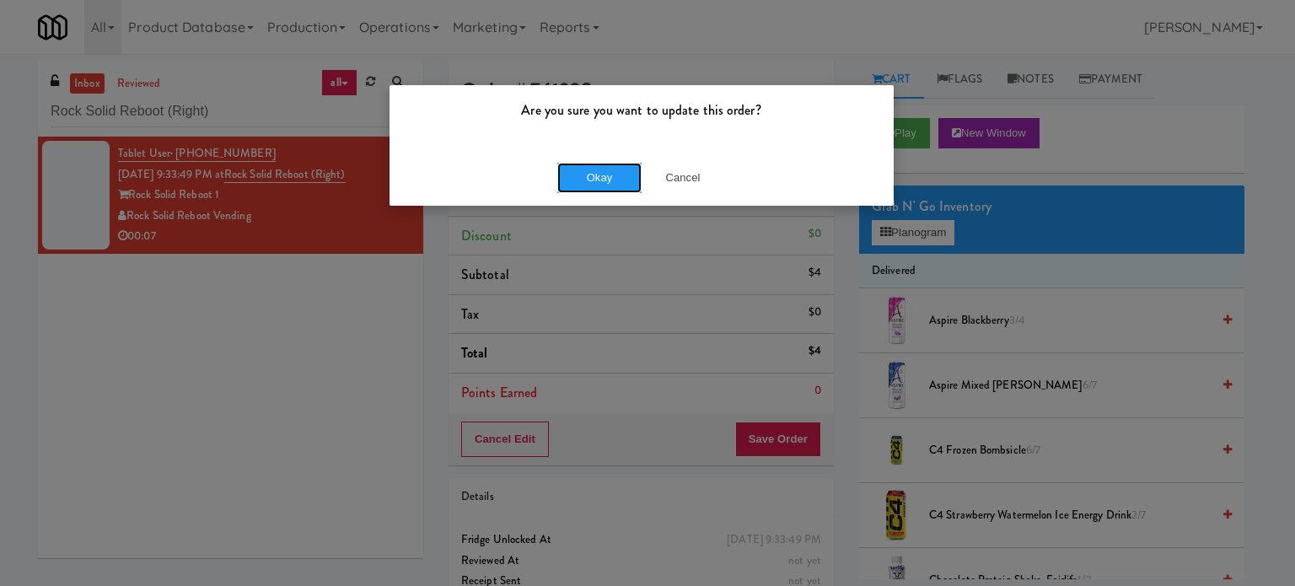
drag, startPoint x: 605, startPoint y: 176, endPoint x: 607, endPoint y: 185, distance: 8.6
click at [605, 185] on button "Okay" at bounding box center [599, 178] width 84 height 30
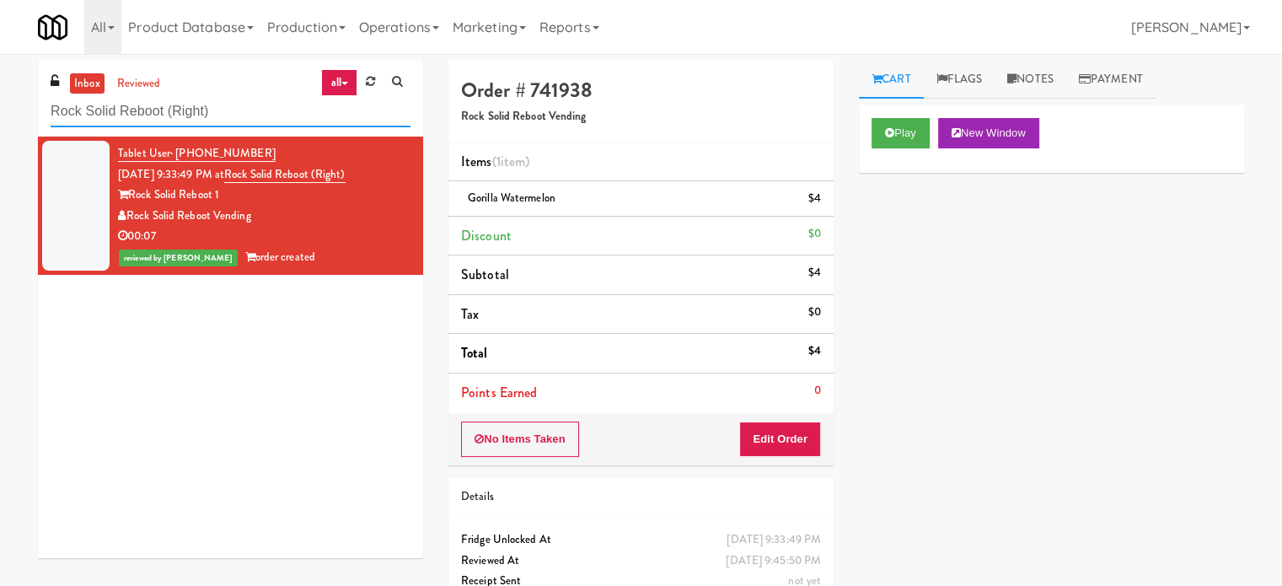
click at [271, 113] on input "Rock Solid Reboot (Right)" at bounding box center [231, 111] width 360 height 31
click at [270, 111] on input "Rock Solid Reboot (Right)" at bounding box center [231, 111] width 360 height 31
click at [269, 113] on input "Rock Solid Reboot (Right)" at bounding box center [231, 111] width 360 height 31
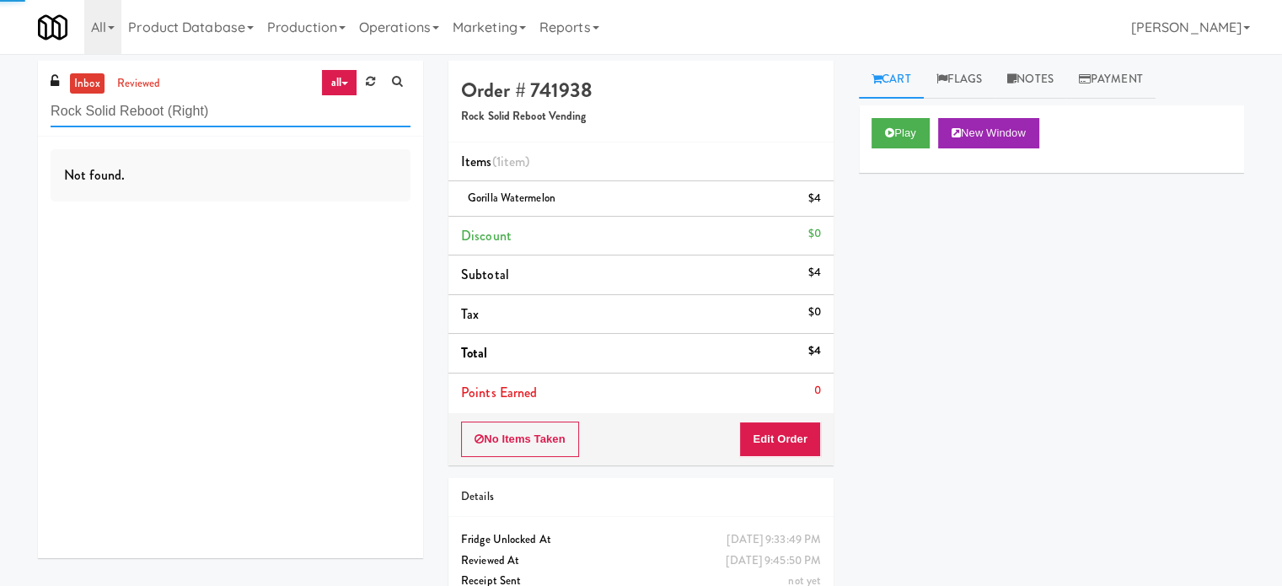
paste input "2112 New Hampshire - Pantry - Right"
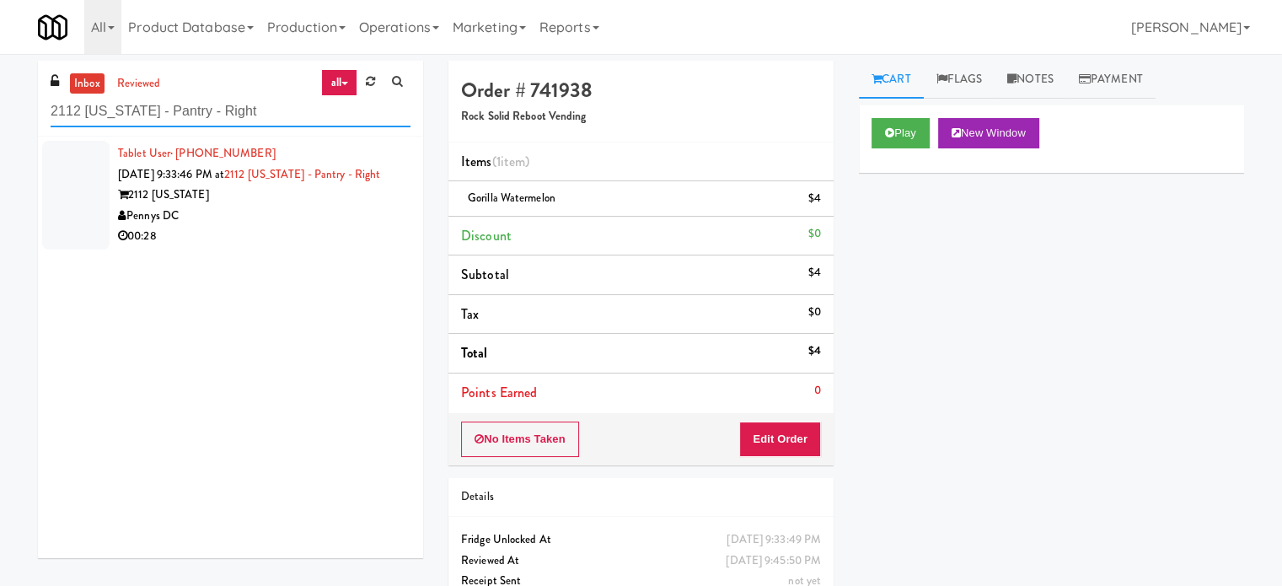
type input "2112 New Hampshire - Pantry - Right"
drag, startPoint x: 340, startPoint y: 232, endPoint x: 677, endPoint y: 162, distance: 344.4
click at [341, 227] on div "Pennys DC" at bounding box center [264, 216] width 293 height 21
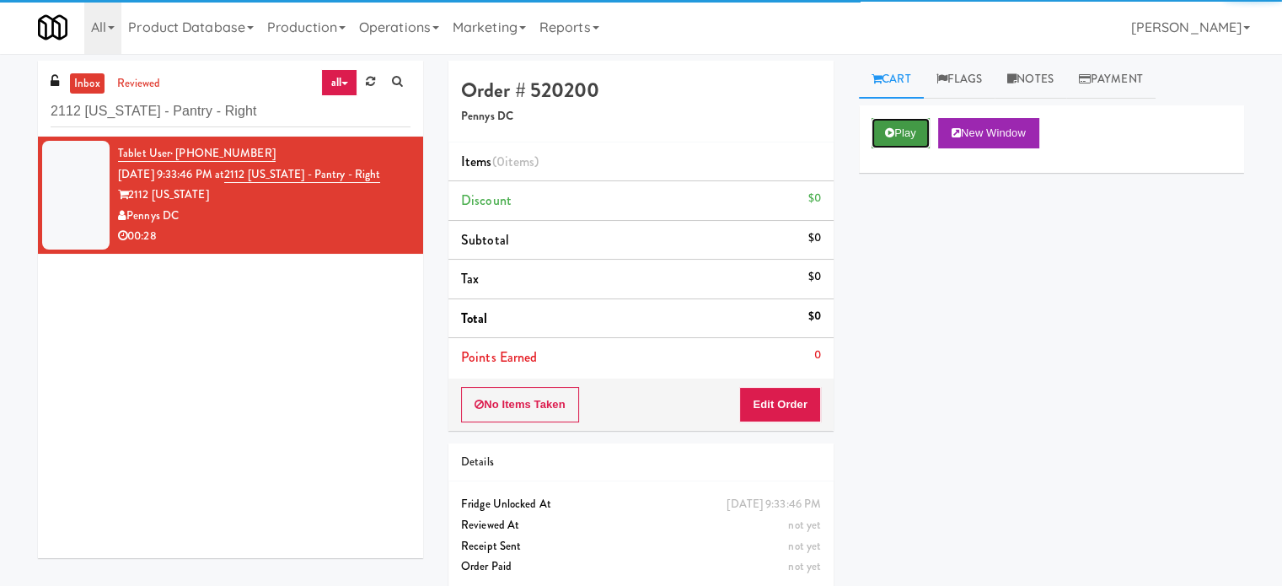
click at [915, 137] on button "Play" at bounding box center [901, 133] width 58 height 30
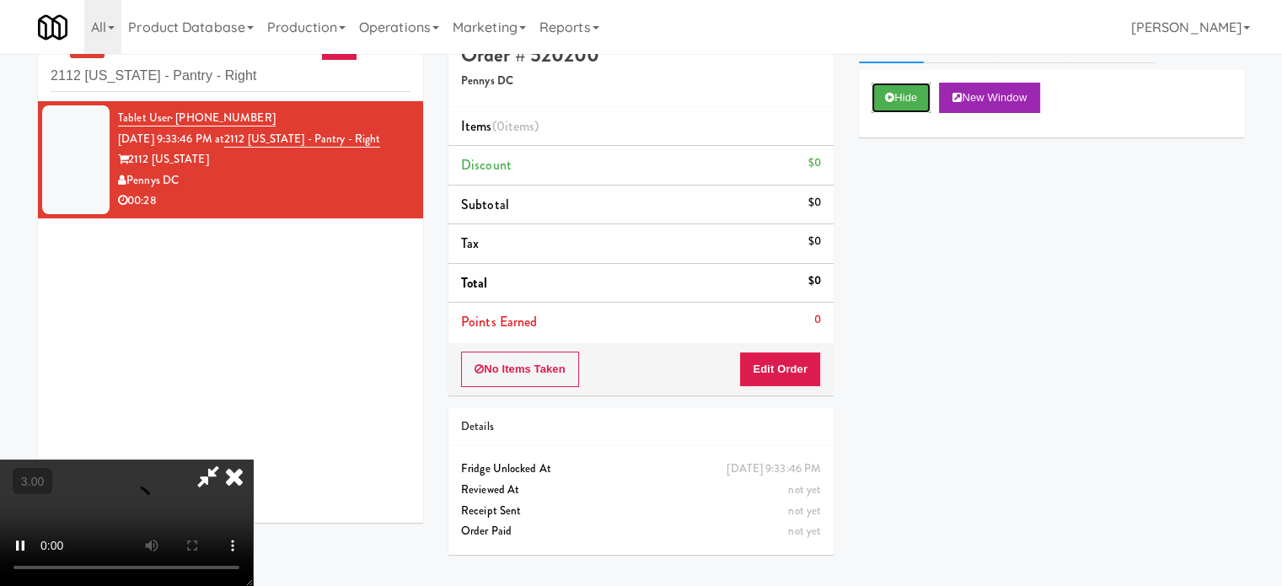
scroll to position [54, 0]
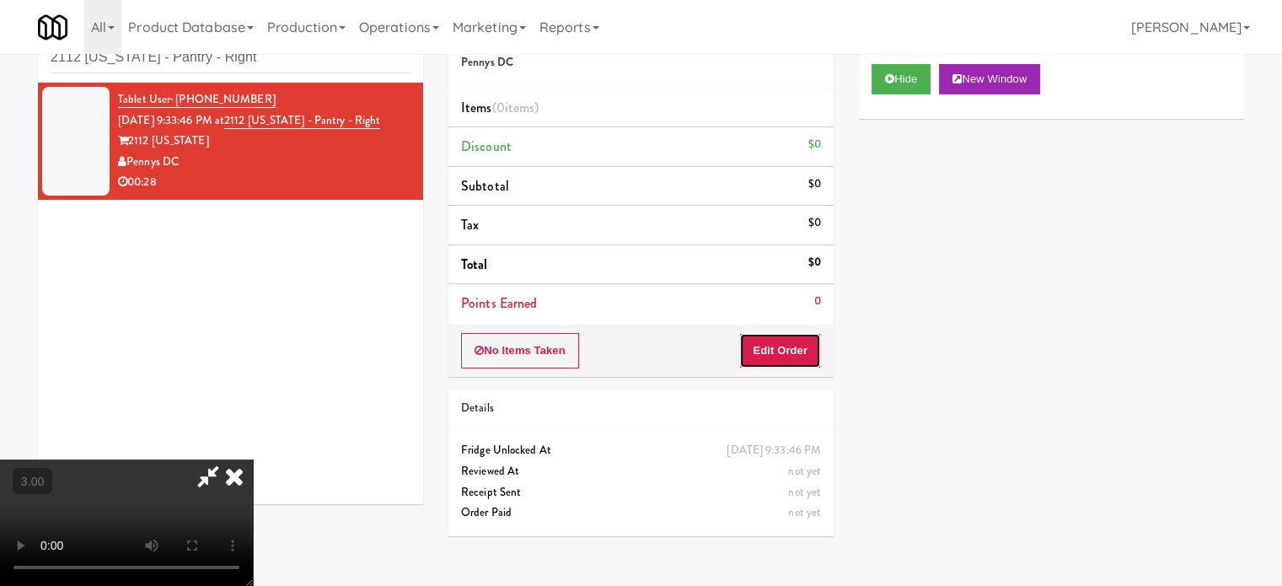
click at [784, 366] on button "Edit Order" at bounding box center [780, 350] width 82 height 35
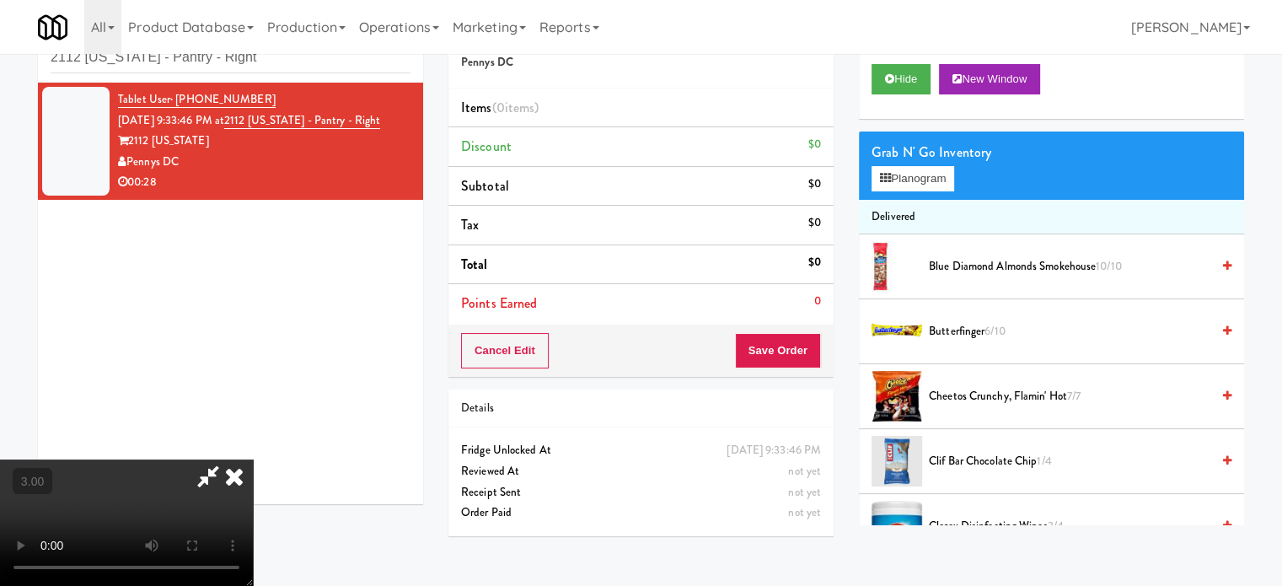
click at [253, 459] on video at bounding box center [126, 522] width 253 height 126
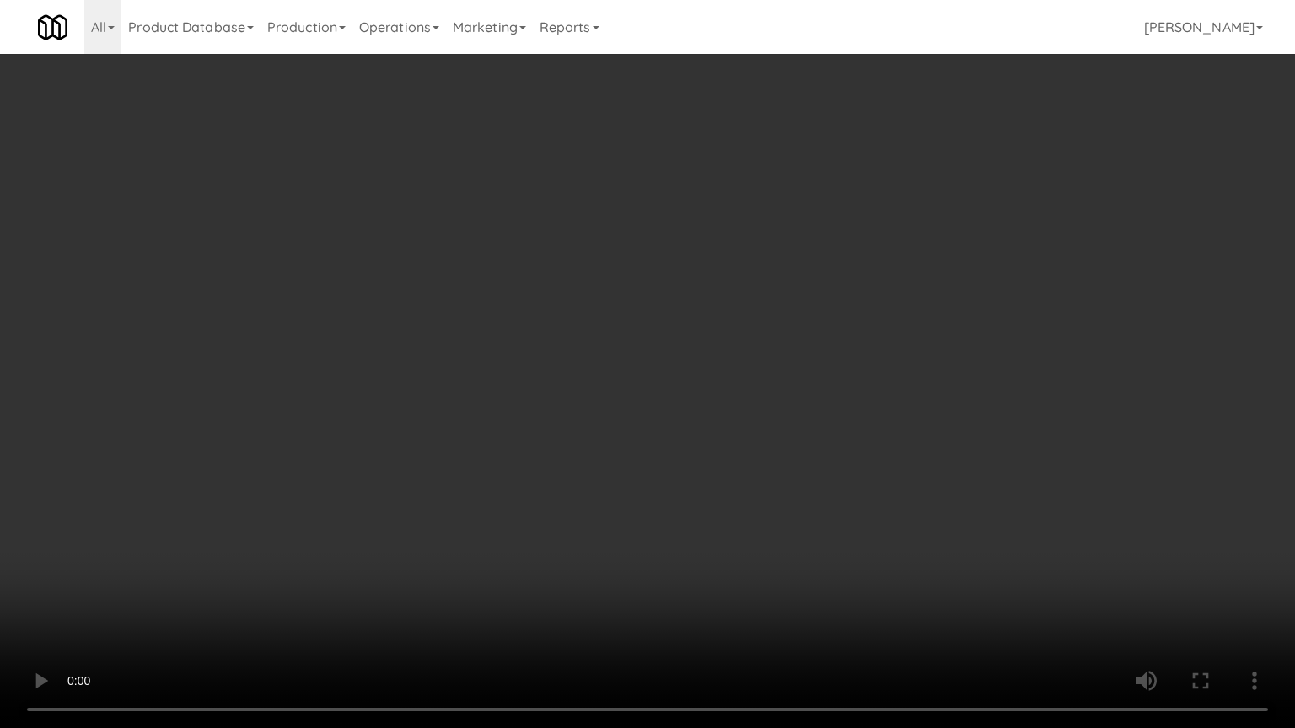
click at [357, 428] on video at bounding box center [647, 364] width 1295 height 728
click at [551, 392] on video at bounding box center [647, 364] width 1295 height 728
click at [537, 362] on video at bounding box center [647, 364] width 1295 height 728
click at [641, 351] on video at bounding box center [647, 364] width 1295 height 728
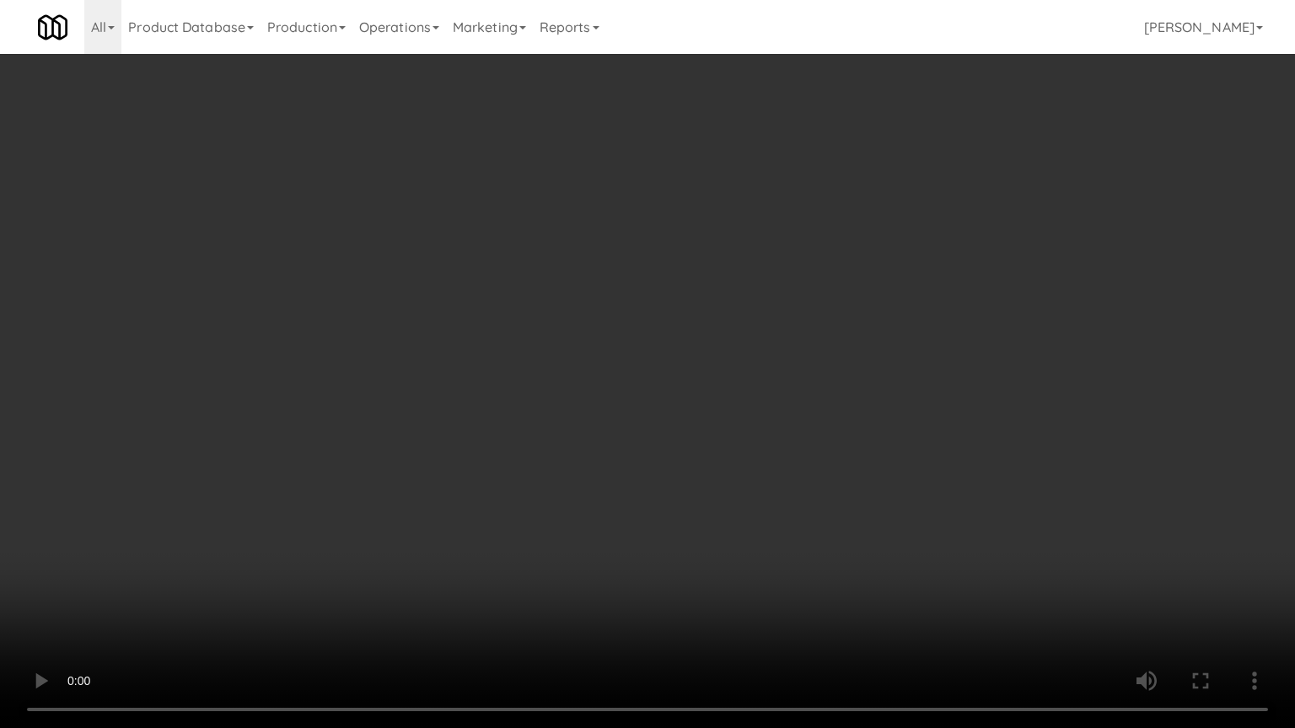
click at [659, 349] on video at bounding box center [647, 364] width 1295 height 728
click at [661, 349] on video at bounding box center [647, 364] width 1295 height 728
click at [869, 371] on video at bounding box center [647, 364] width 1295 height 728
drag, startPoint x: 755, startPoint y: 371, endPoint x: 764, endPoint y: 370, distance: 8.5
click at [756, 371] on video at bounding box center [647, 364] width 1295 height 728
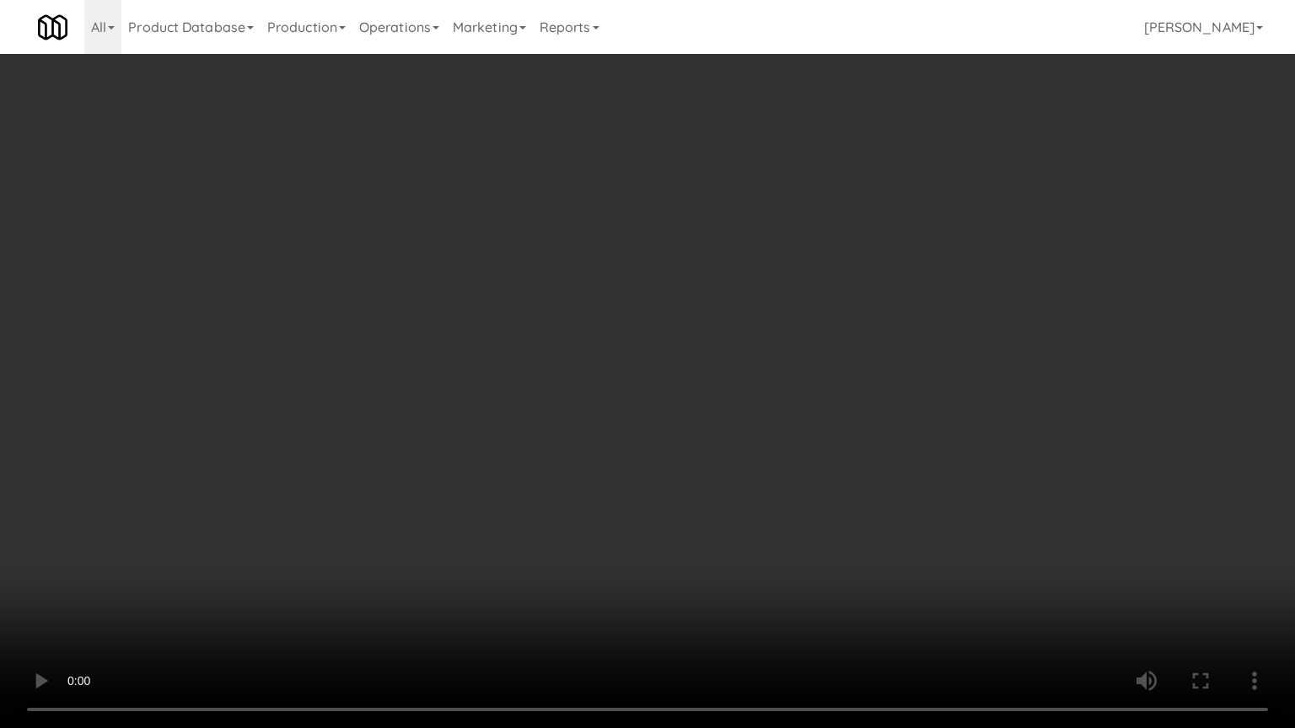
click at [764, 370] on video at bounding box center [647, 364] width 1295 height 728
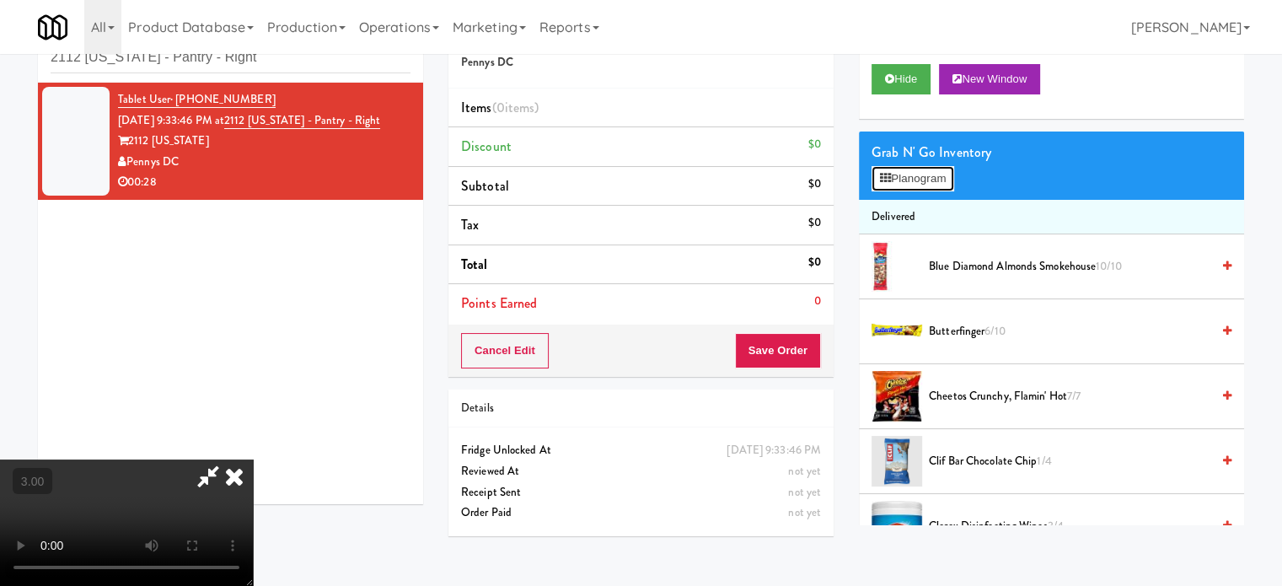
click at [930, 174] on button "Planogram" at bounding box center [913, 178] width 83 height 25
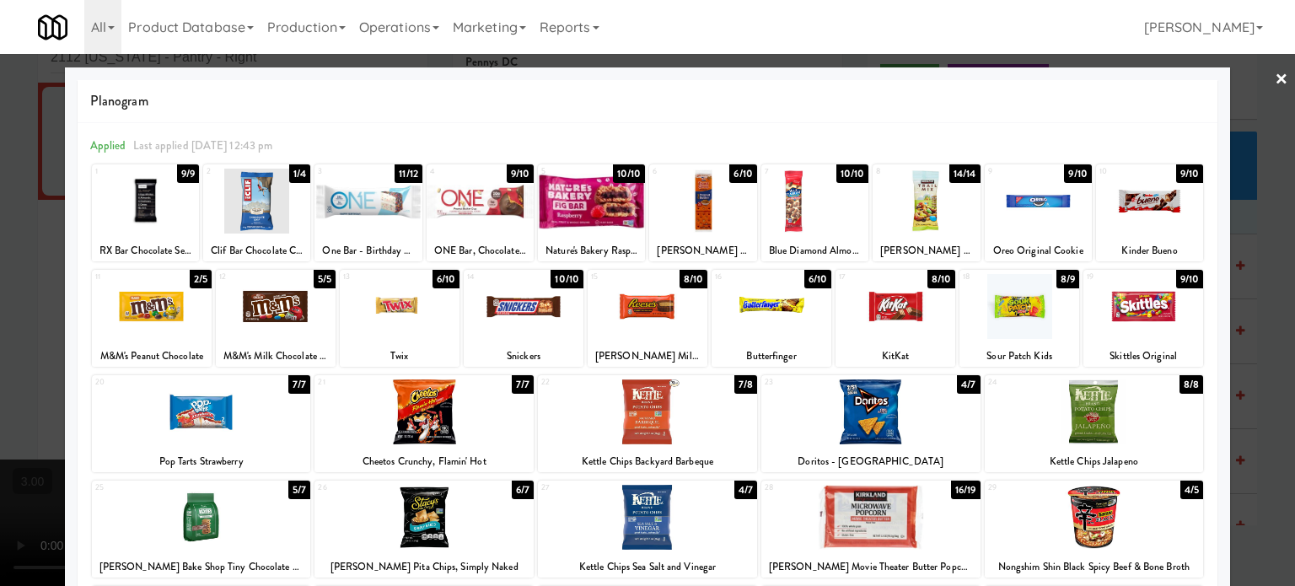
click at [289, 175] on div "1/4" at bounding box center [299, 173] width 21 height 19
click at [1240, 309] on div at bounding box center [647, 293] width 1295 height 586
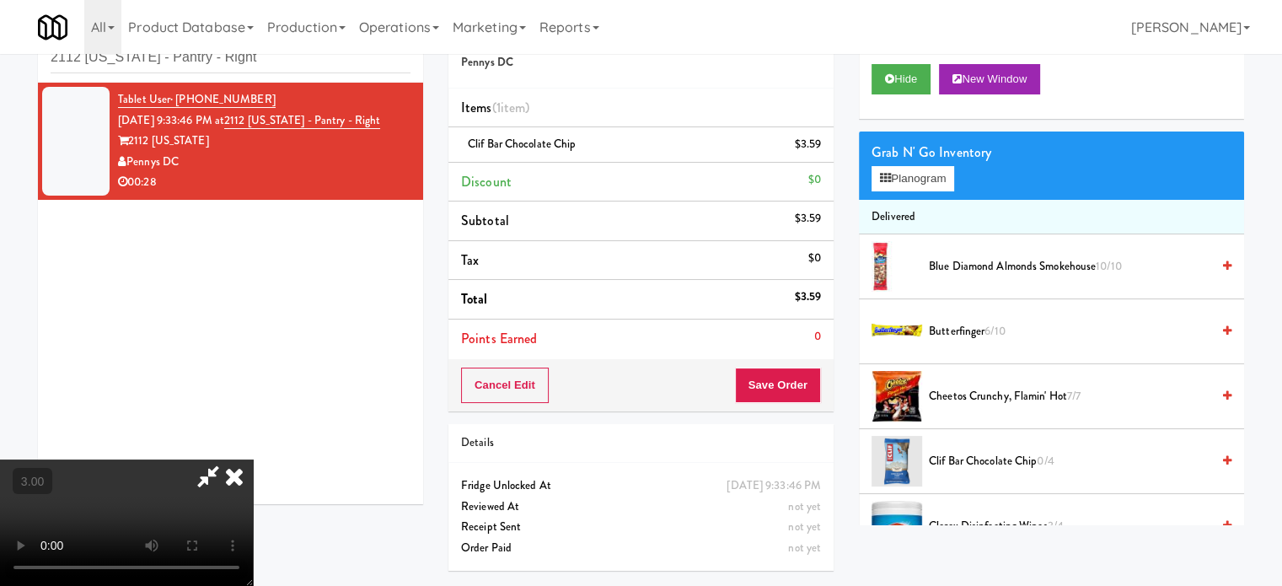
click at [208, 459] on video at bounding box center [126, 522] width 253 height 126
drag, startPoint x: 213, startPoint y: 319, endPoint x: 299, endPoint y: 388, distance: 109.8
click at [215, 459] on video at bounding box center [126, 522] width 253 height 126
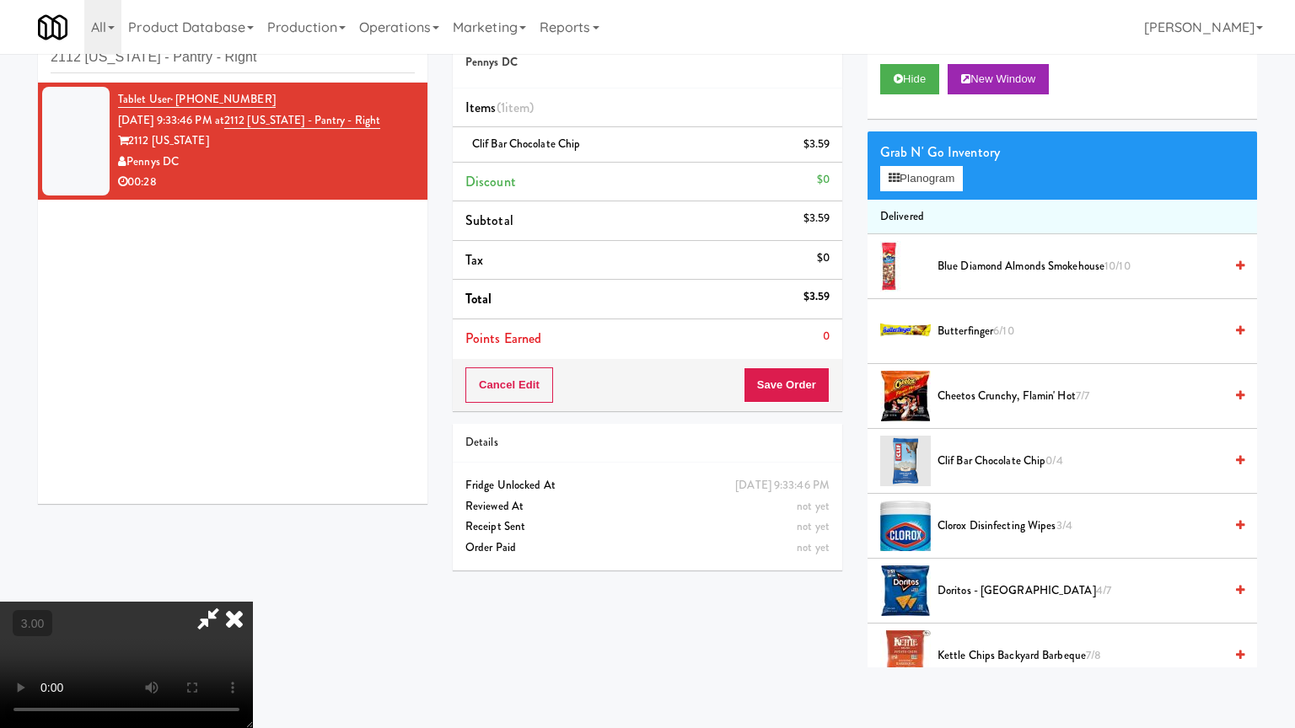
click at [253, 585] on video at bounding box center [126, 665] width 253 height 126
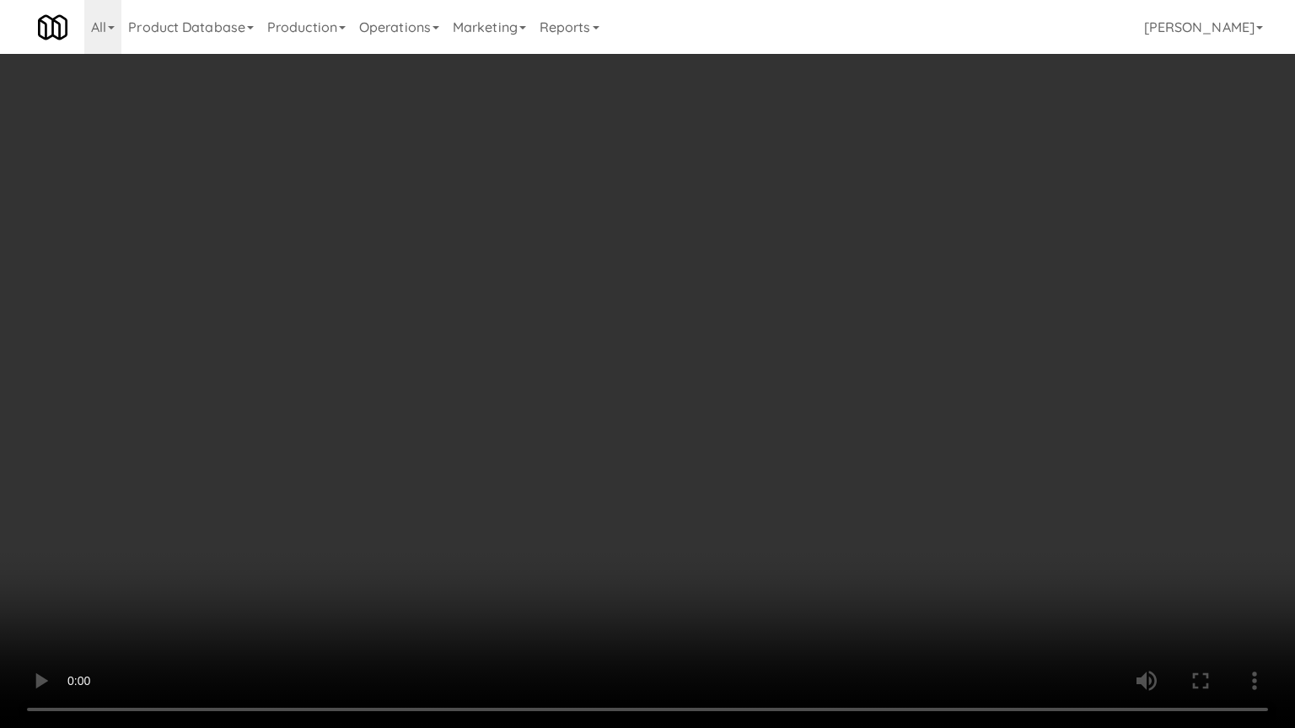
click at [435, 309] on video at bounding box center [647, 364] width 1295 height 728
click at [553, 288] on video at bounding box center [647, 364] width 1295 height 728
click at [550, 293] on video at bounding box center [647, 364] width 1295 height 728
click at [656, 311] on video at bounding box center [647, 364] width 1295 height 728
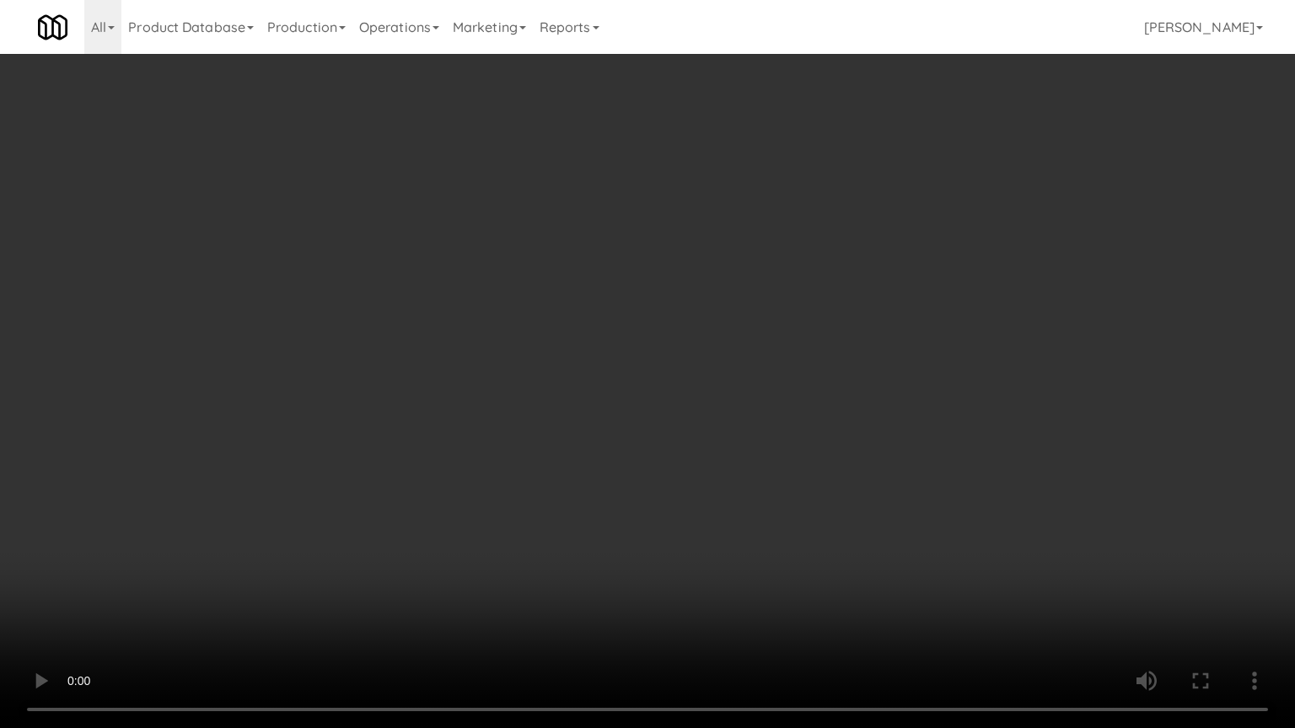
click at [635, 336] on video at bounding box center [647, 364] width 1295 height 728
click at [671, 337] on video at bounding box center [647, 364] width 1295 height 728
click at [668, 333] on video at bounding box center [647, 364] width 1295 height 728
click at [668, 327] on video at bounding box center [647, 364] width 1295 height 728
click at [665, 323] on video at bounding box center [647, 364] width 1295 height 728
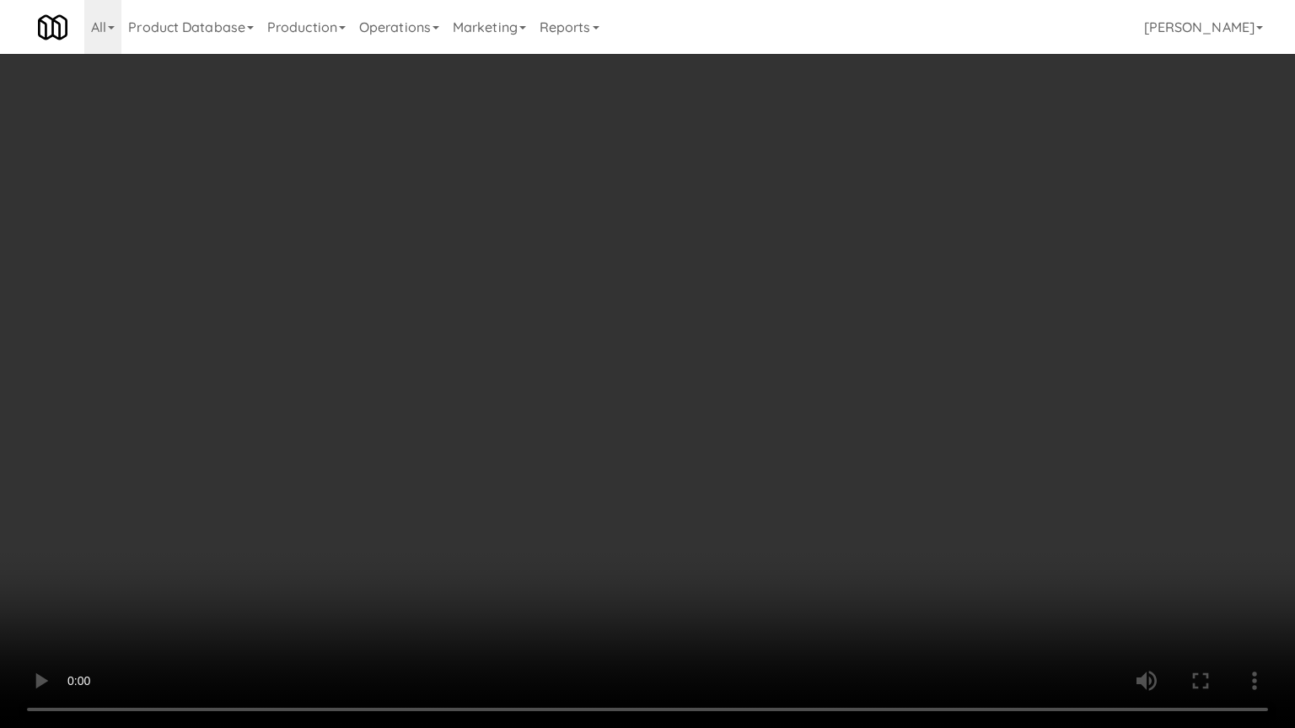
click at [674, 308] on video at bounding box center [647, 364] width 1295 height 728
click at [722, 306] on video at bounding box center [647, 364] width 1295 height 728
click at [822, 338] on video at bounding box center [647, 364] width 1295 height 728
click at [809, 341] on video at bounding box center [647, 364] width 1295 height 728
click at [750, 341] on video at bounding box center [647, 364] width 1295 height 728
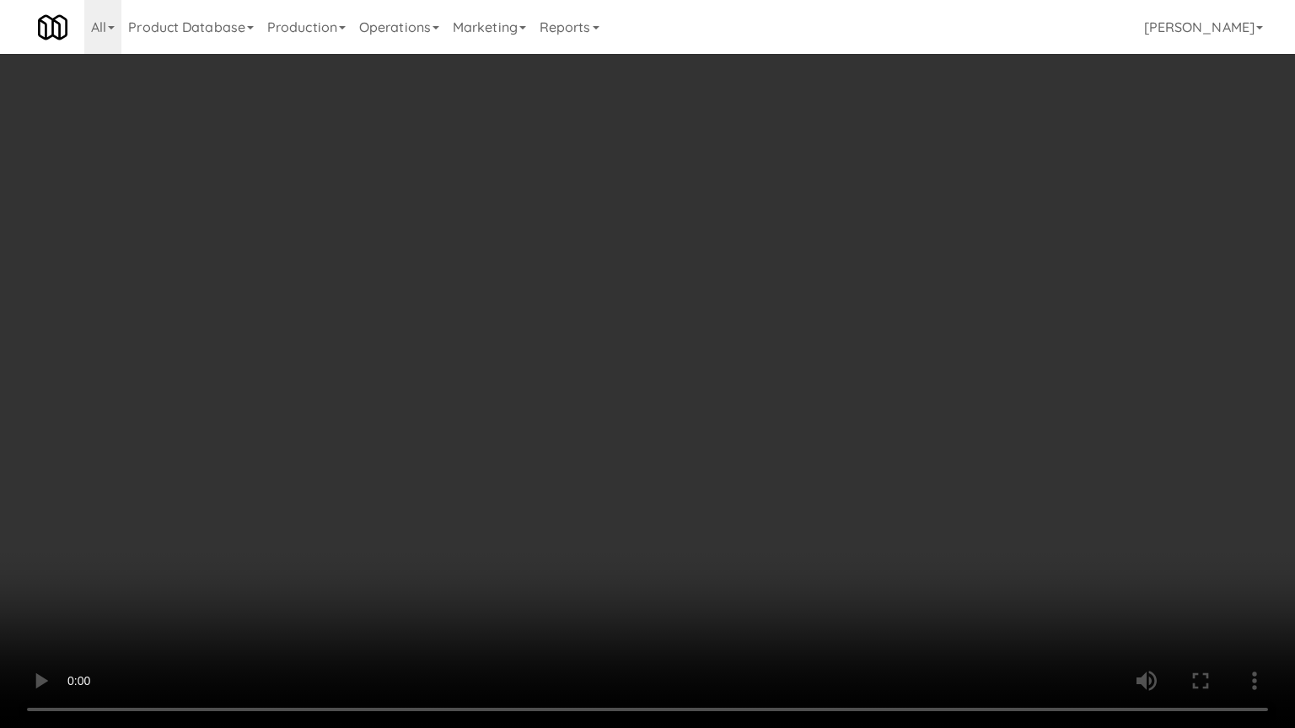
click at [845, 349] on video at bounding box center [647, 364] width 1295 height 728
click at [754, 348] on video at bounding box center [647, 364] width 1295 height 728
click at [759, 343] on video at bounding box center [647, 364] width 1295 height 728
click at [719, 357] on video at bounding box center [647, 364] width 1295 height 728
click at [738, 352] on video at bounding box center [647, 364] width 1295 height 728
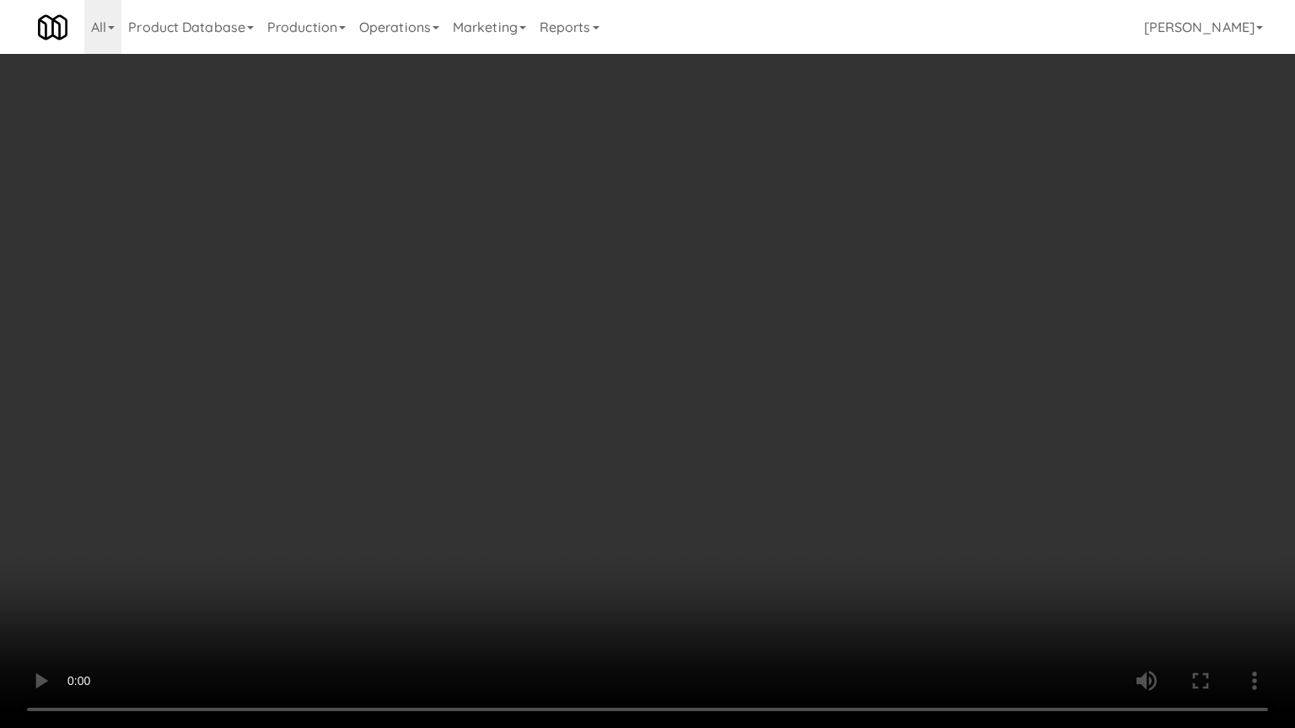
click at [711, 347] on video at bounding box center [647, 364] width 1295 height 728
click at [704, 331] on video at bounding box center [647, 364] width 1295 height 728
drag, startPoint x: 705, startPoint y: 351, endPoint x: 722, endPoint y: 353, distance: 17.9
click at [713, 353] on video at bounding box center [647, 364] width 1295 height 728
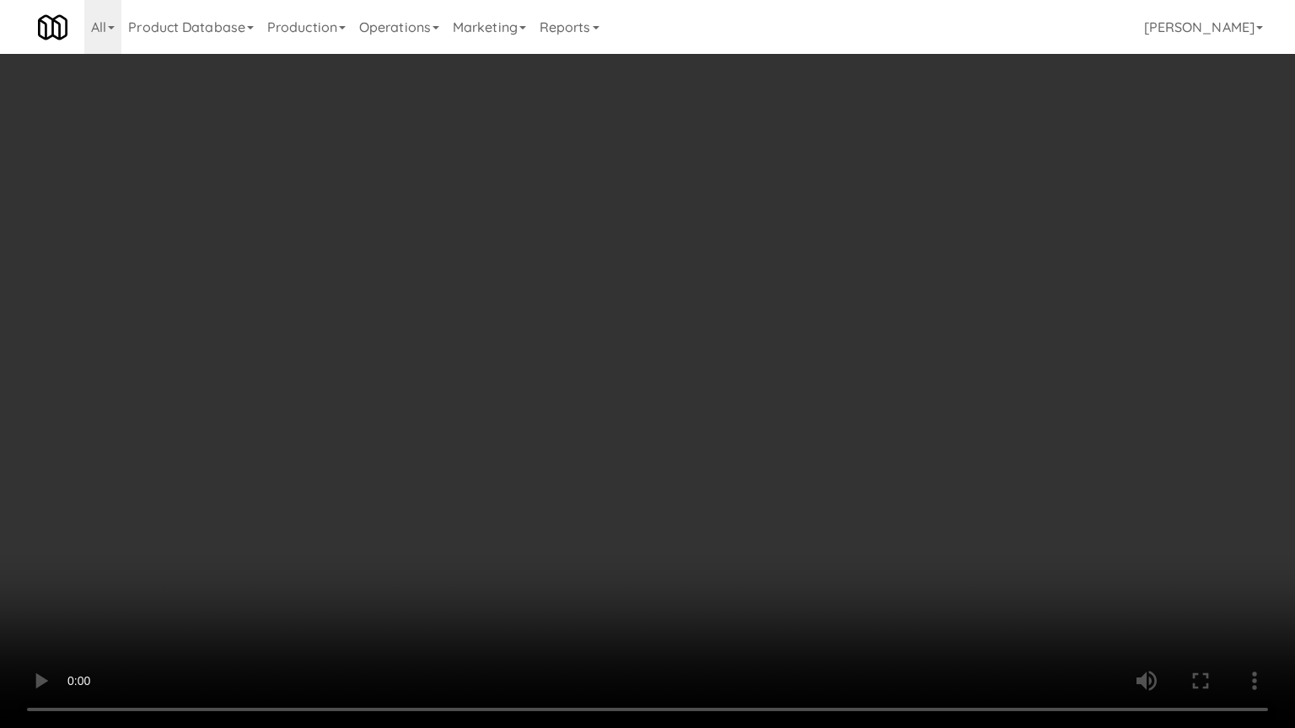
click at [776, 330] on video at bounding box center [647, 364] width 1295 height 728
click at [735, 494] on video at bounding box center [647, 364] width 1295 height 728
click at [600, 368] on video at bounding box center [647, 364] width 1295 height 728
click at [609, 361] on video at bounding box center [647, 364] width 1295 height 728
click at [612, 360] on video at bounding box center [647, 364] width 1295 height 728
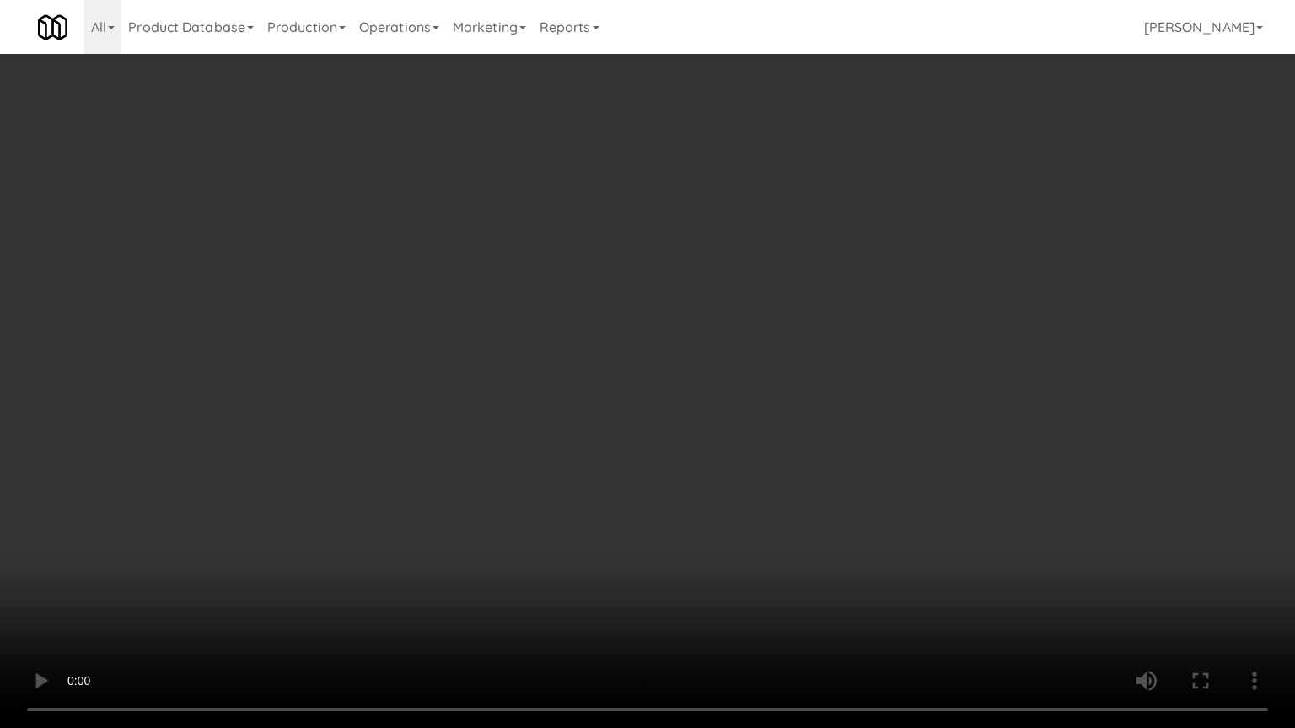
click at [785, 462] on video at bounding box center [647, 364] width 1295 height 728
click at [562, 355] on video at bounding box center [647, 364] width 1295 height 728
click at [582, 355] on video at bounding box center [647, 364] width 1295 height 728
drag, startPoint x: 572, startPoint y: 348, endPoint x: 577, endPoint y: 335, distance: 14.1
click at [573, 341] on video at bounding box center [647, 364] width 1295 height 728
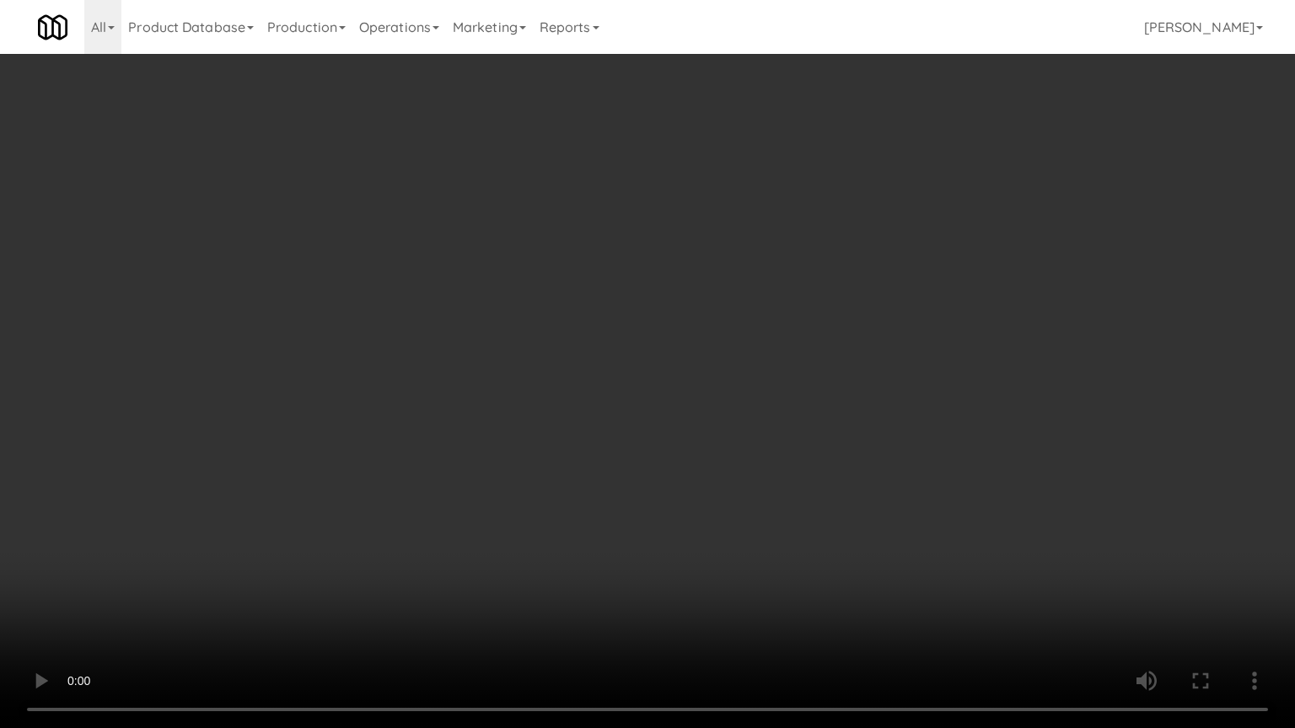
click at [577, 331] on video at bounding box center [647, 364] width 1295 height 728
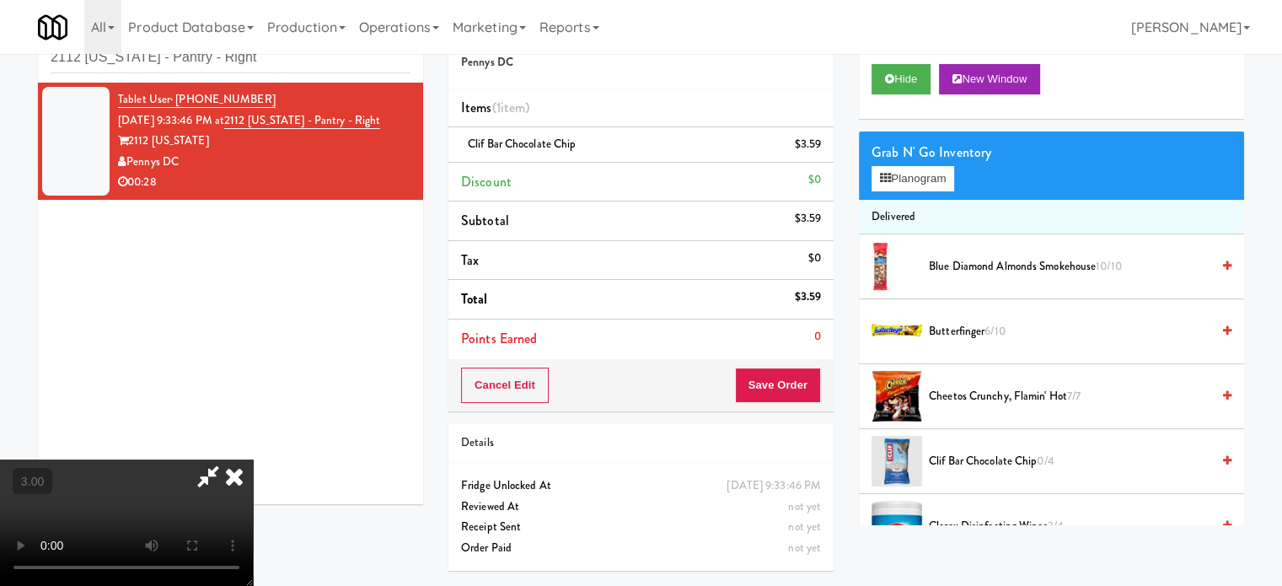
click at [253, 459] on icon at bounding box center [234, 476] width 37 height 34
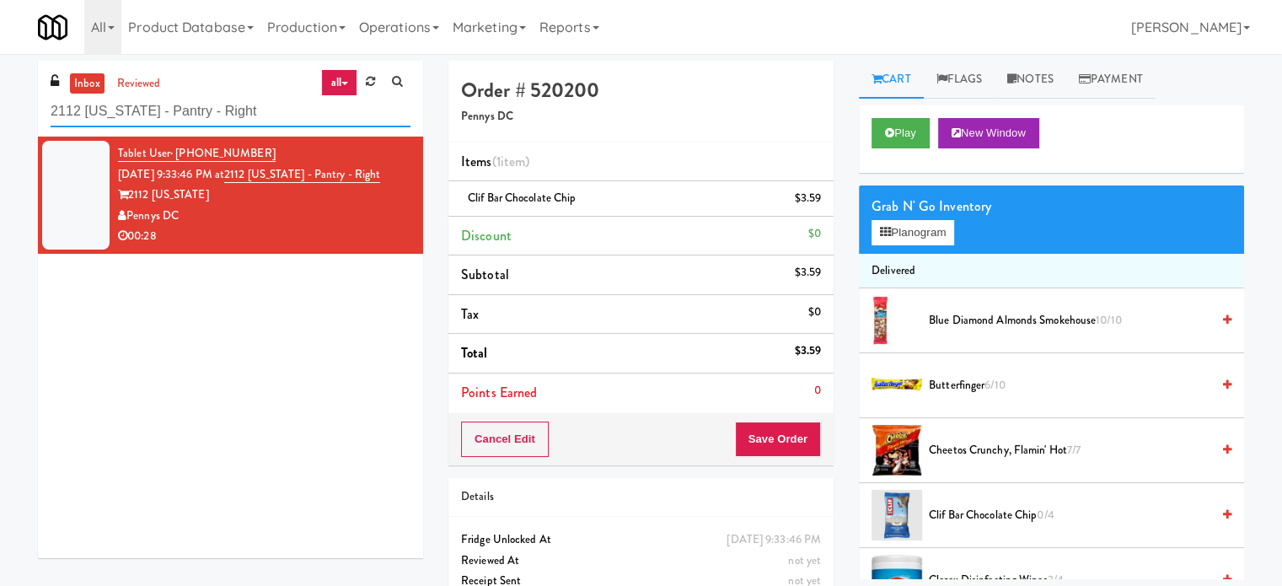
click at [255, 100] on input "2112 New Hampshire - Pantry - Right" at bounding box center [231, 111] width 360 height 31
paste input "Park on First - Mailroom 2 - Cooler"
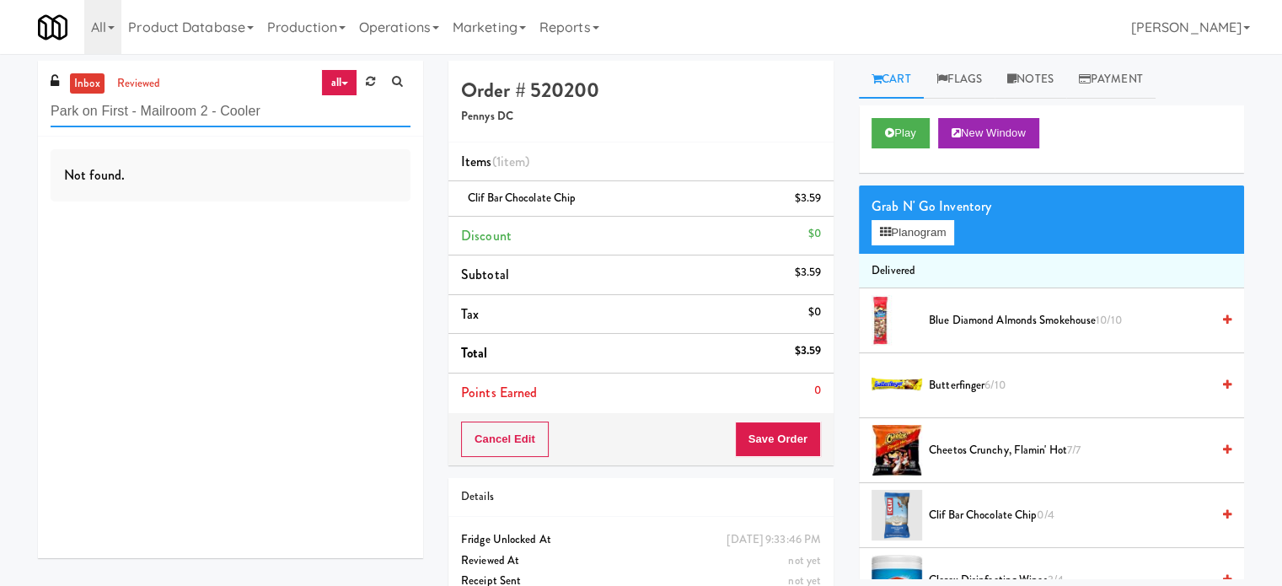
click at [263, 101] on input "Park on First - Mailroom 2 - Cooler" at bounding box center [231, 111] width 360 height 31
click at [265, 106] on input "Park on First - Mailroom 2 - Cooler" at bounding box center [231, 111] width 360 height 31
paste input "2112 New Hampshire - Pantry - Right"
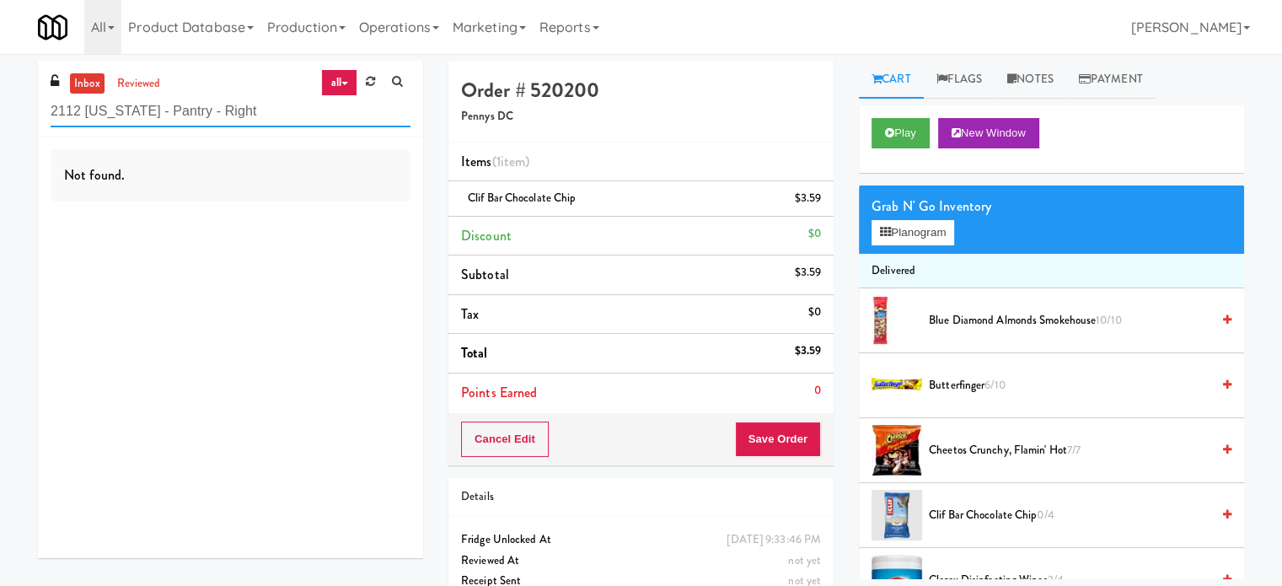
type input "2112 New Hampshire - Pantry - Right"
